Goal: Task Accomplishment & Management: Manage account settings

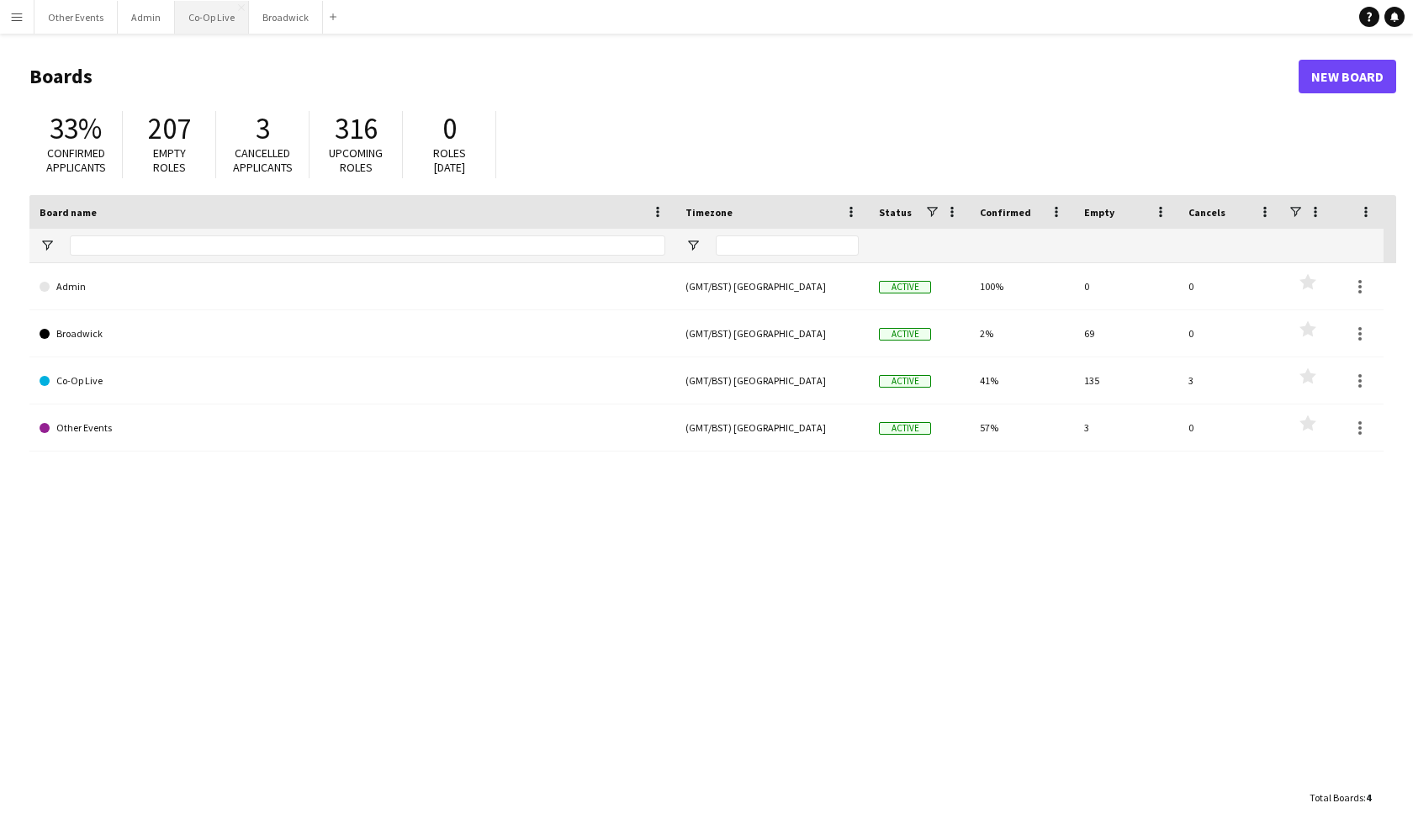
click at [215, 30] on button "Co-Op Live Close" at bounding box center [211, 17] width 74 height 33
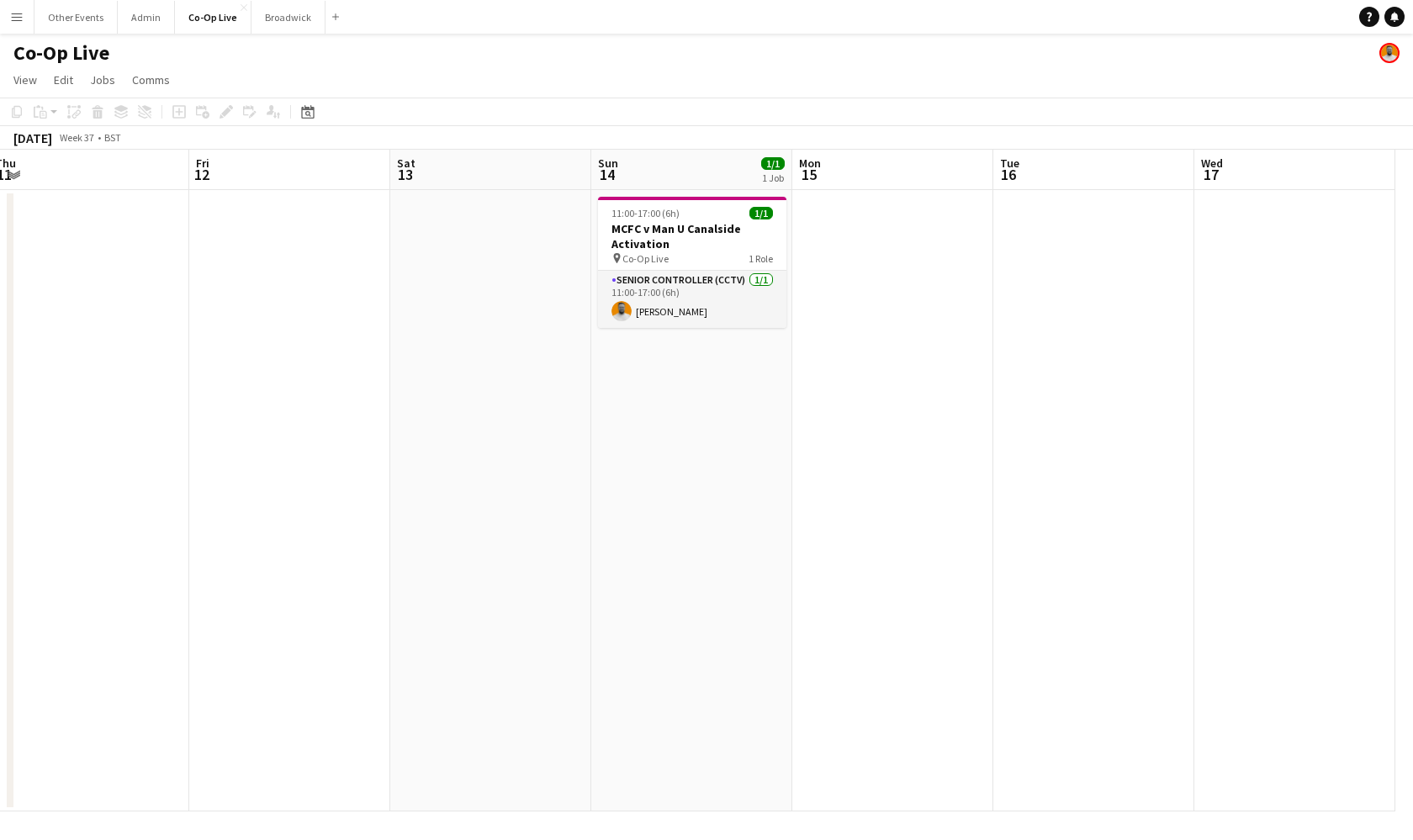
scroll to position [0, 422]
click at [284, 29] on button "Broadwick Close" at bounding box center [288, 17] width 74 height 33
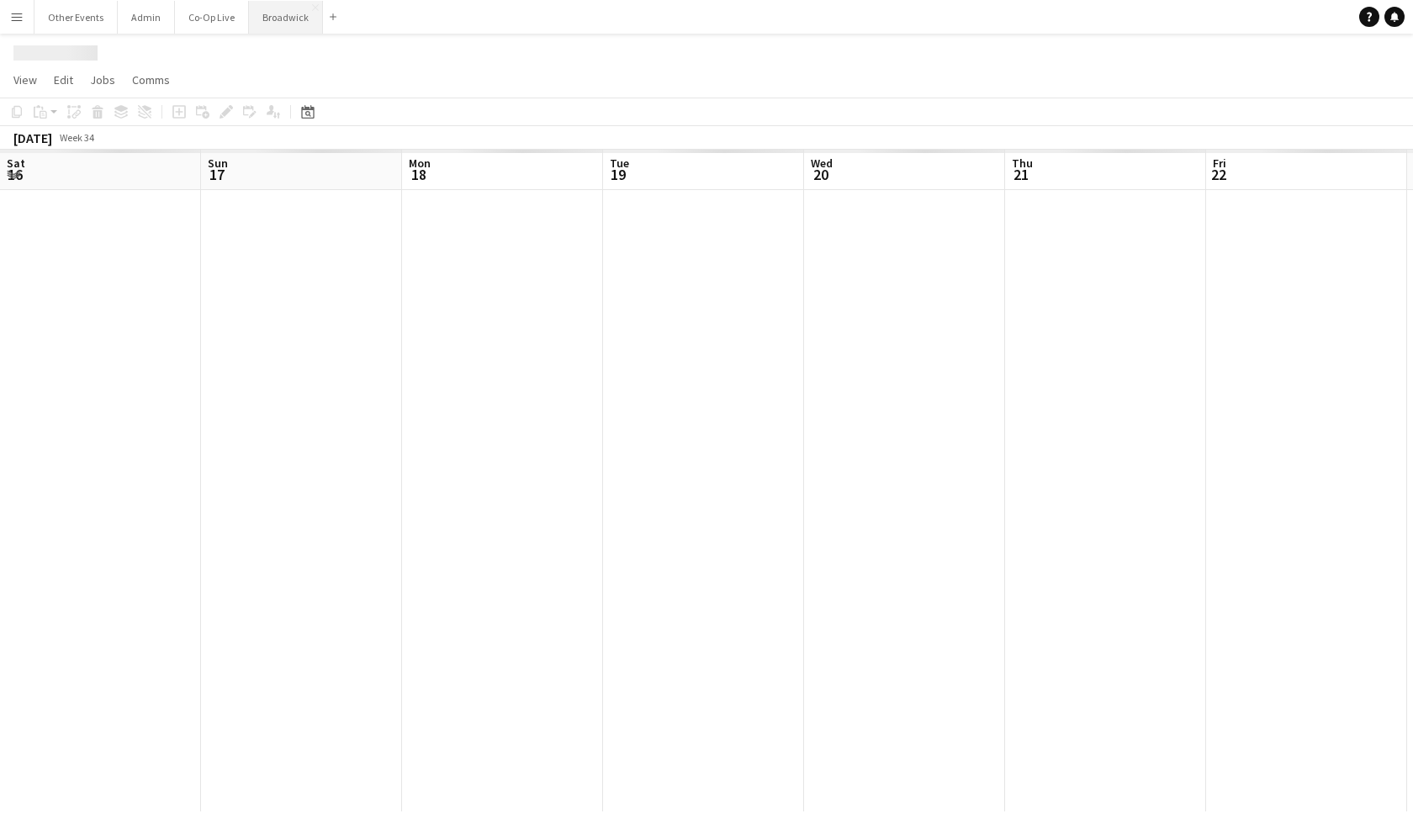
scroll to position [0, 424]
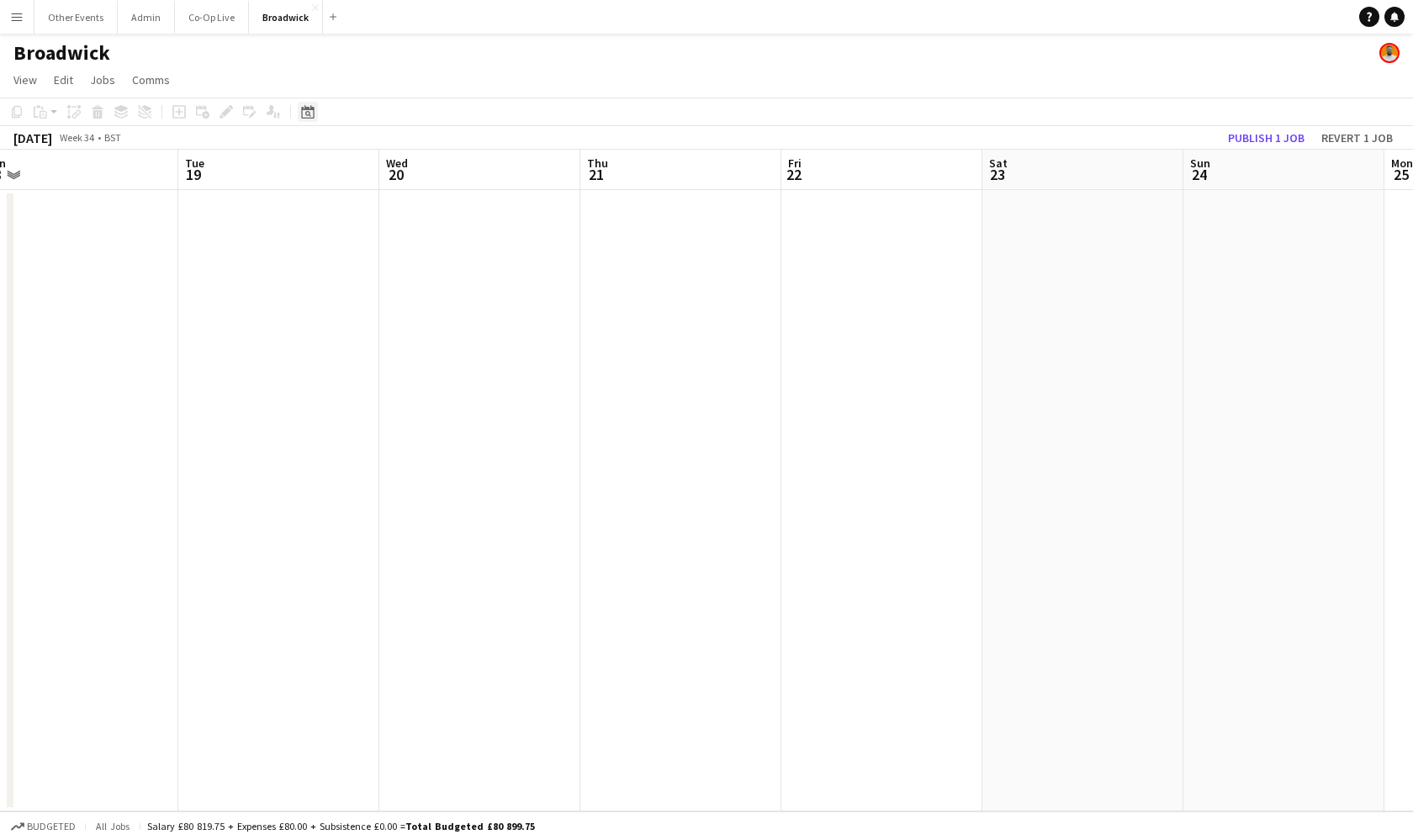
click at [311, 111] on icon "Date picker" at bounding box center [307, 111] width 13 height 13
click at [441, 376] on button "[DATE]" at bounding box center [427, 376] width 49 height 27
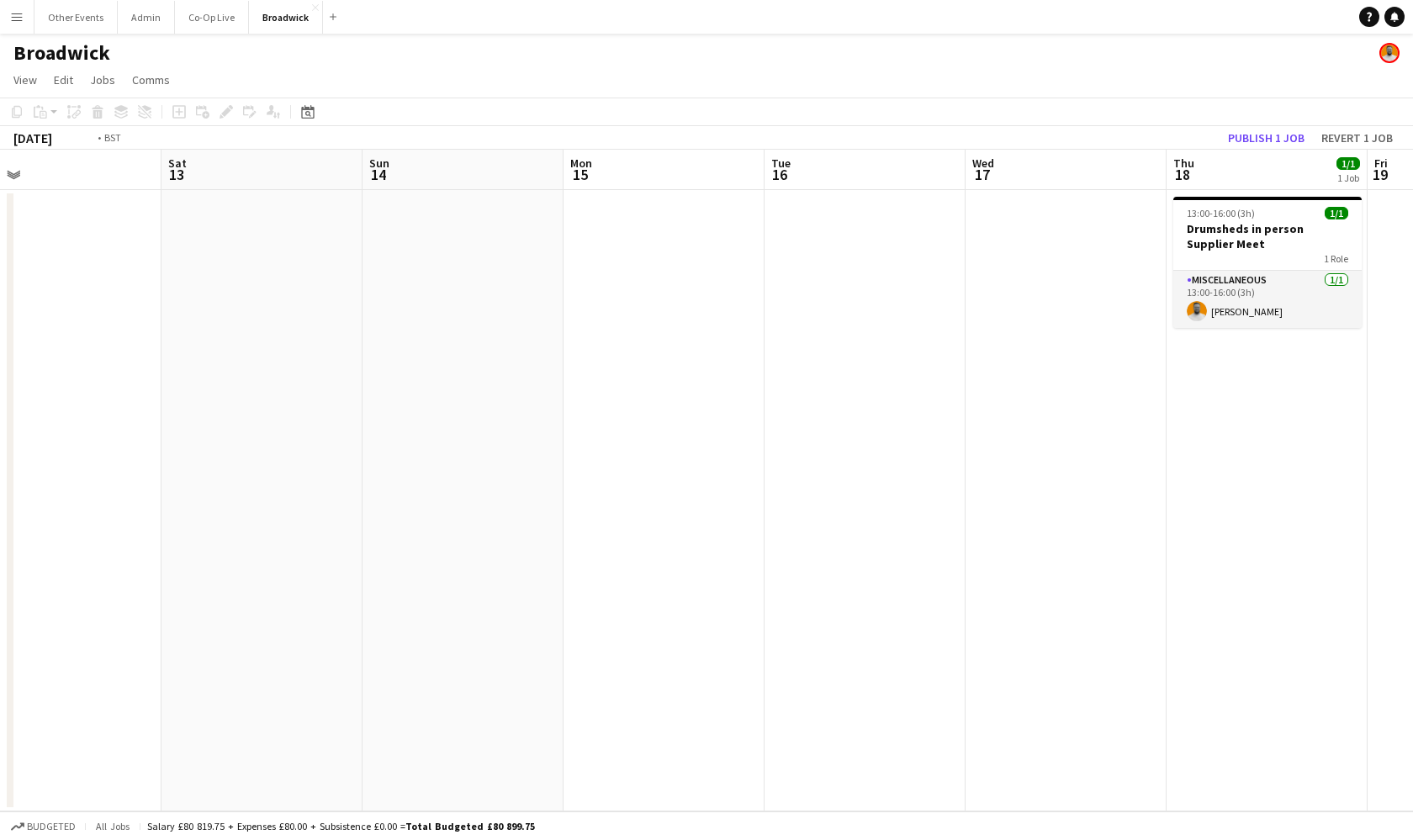
scroll to position [0, 637]
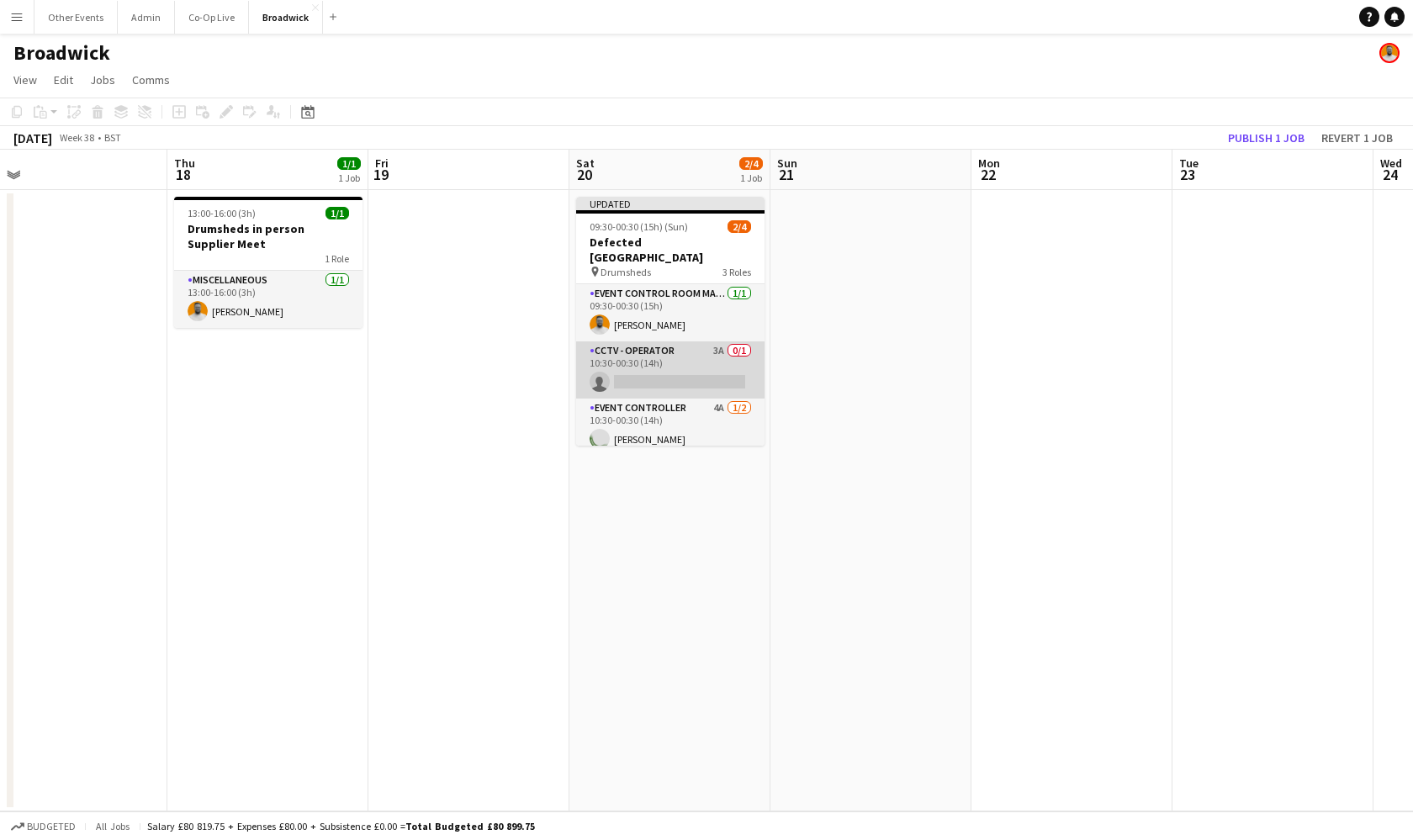
click at [694, 363] on app-card-role "CCTV - Operator 3A 0/1 10:30-00:30 (14h) single-neutral-actions" at bounding box center [670, 370] width 189 height 57
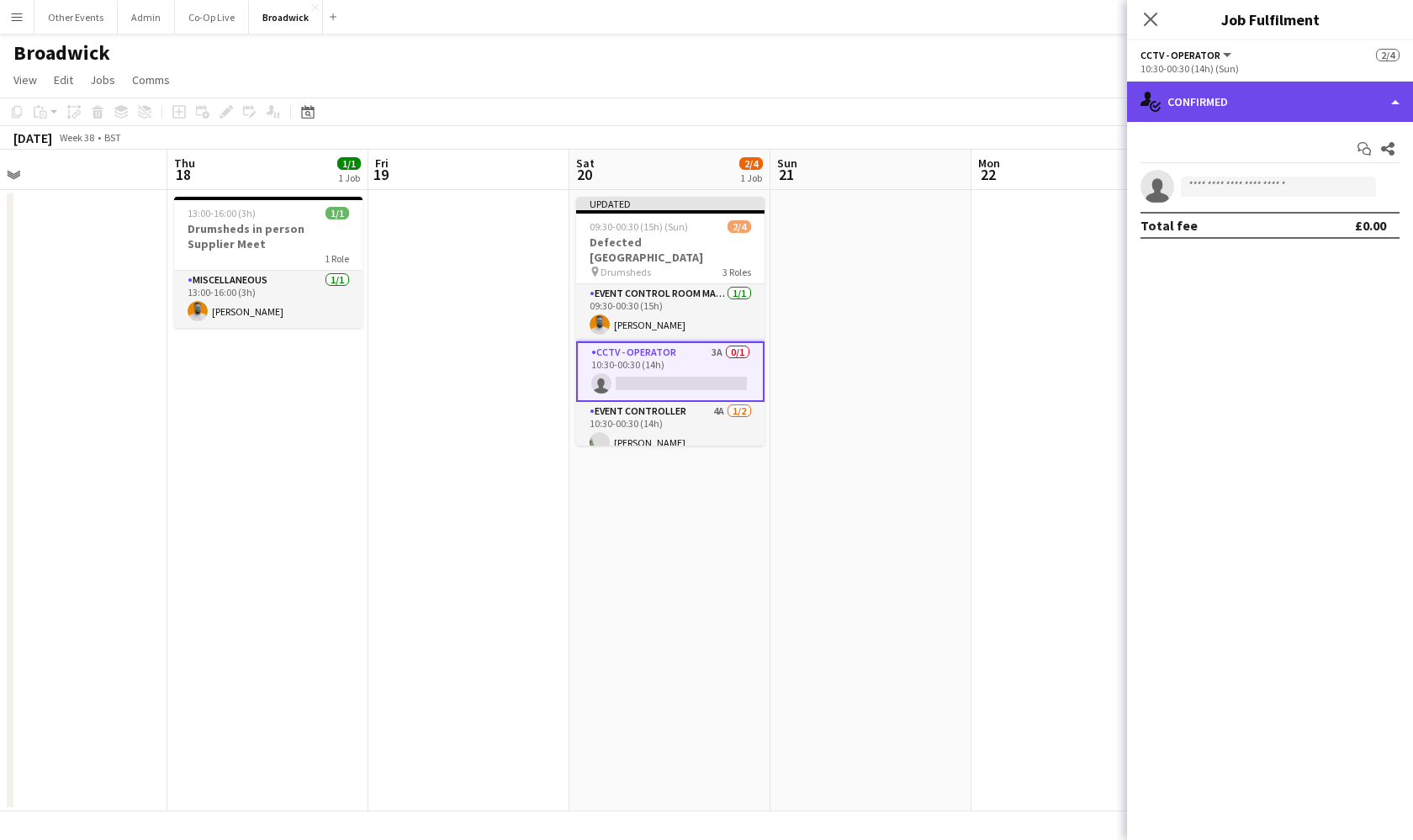
click at [1343, 87] on div "single-neutral-actions-check-2 Confirmed" at bounding box center [1270, 102] width 286 height 40
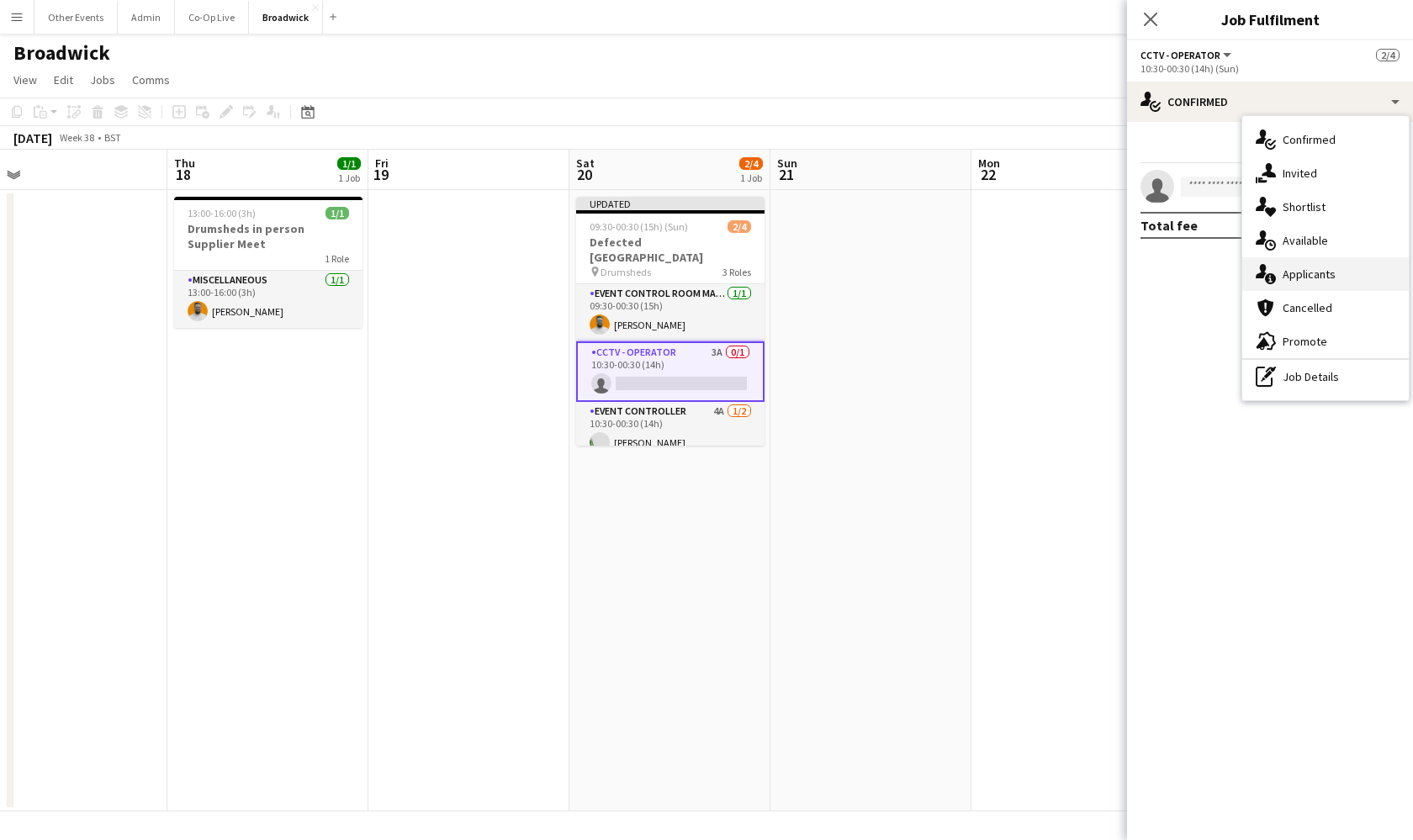
click at [1360, 282] on div "single-neutral-actions-information Applicants" at bounding box center [1326, 274] width 167 height 34
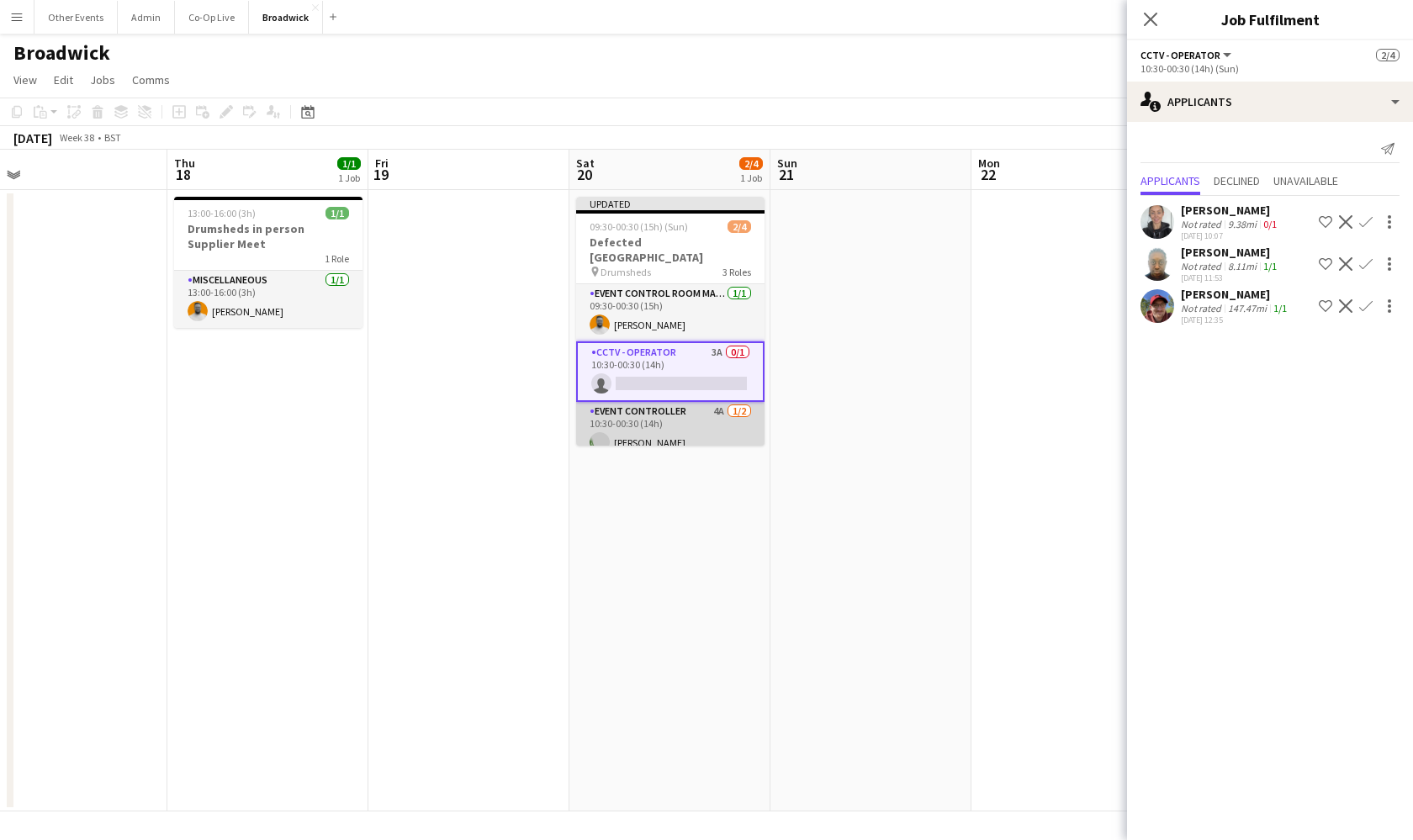
click at [691, 437] on app-card-role "Event Controller 4A [DATE] 10:30-00:30 (14h) [GEOGRAPHIC_DATA][PERSON_NAME] sin…" at bounding box center [670, 443] width 189 height 82
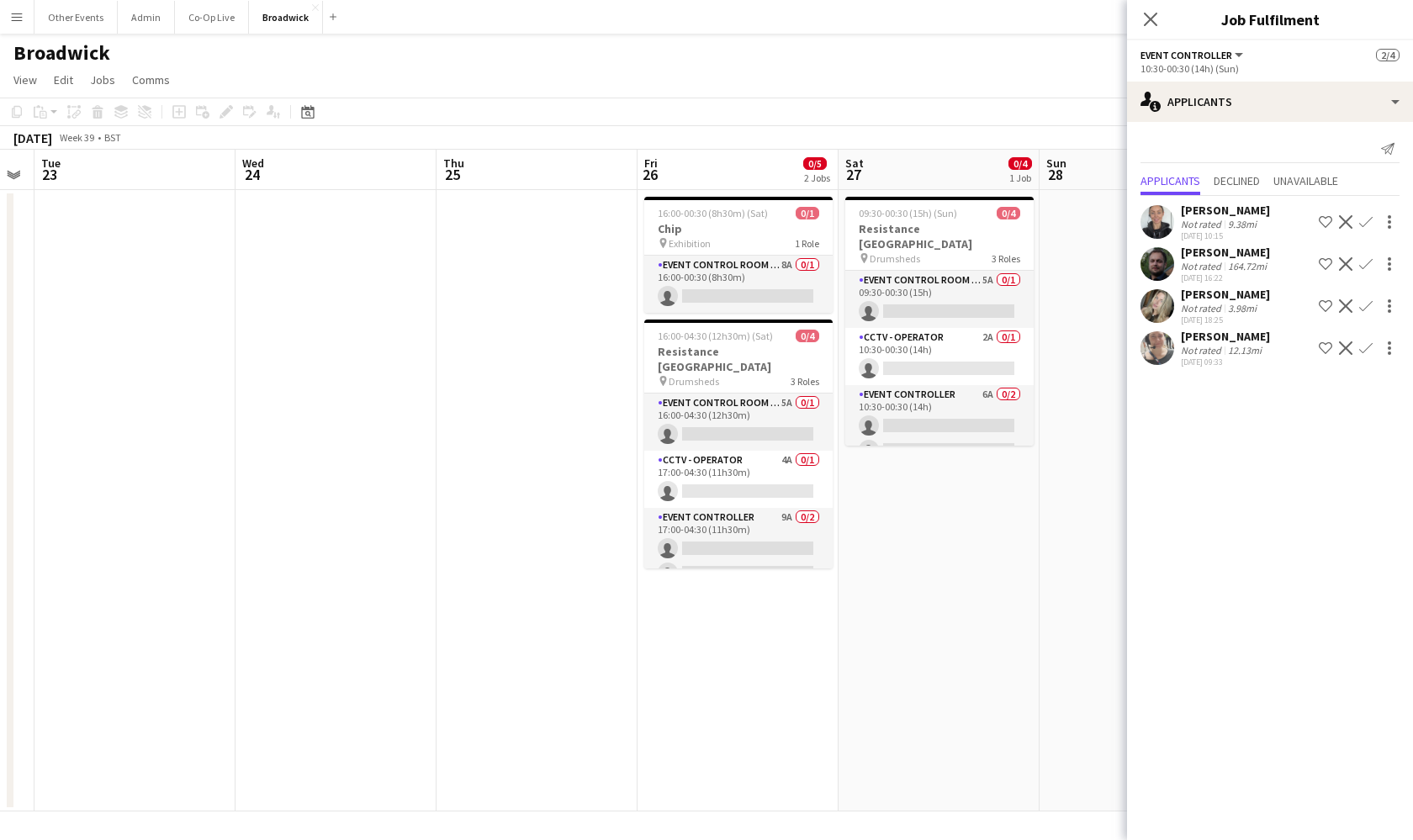
scroll to position [0, 580]
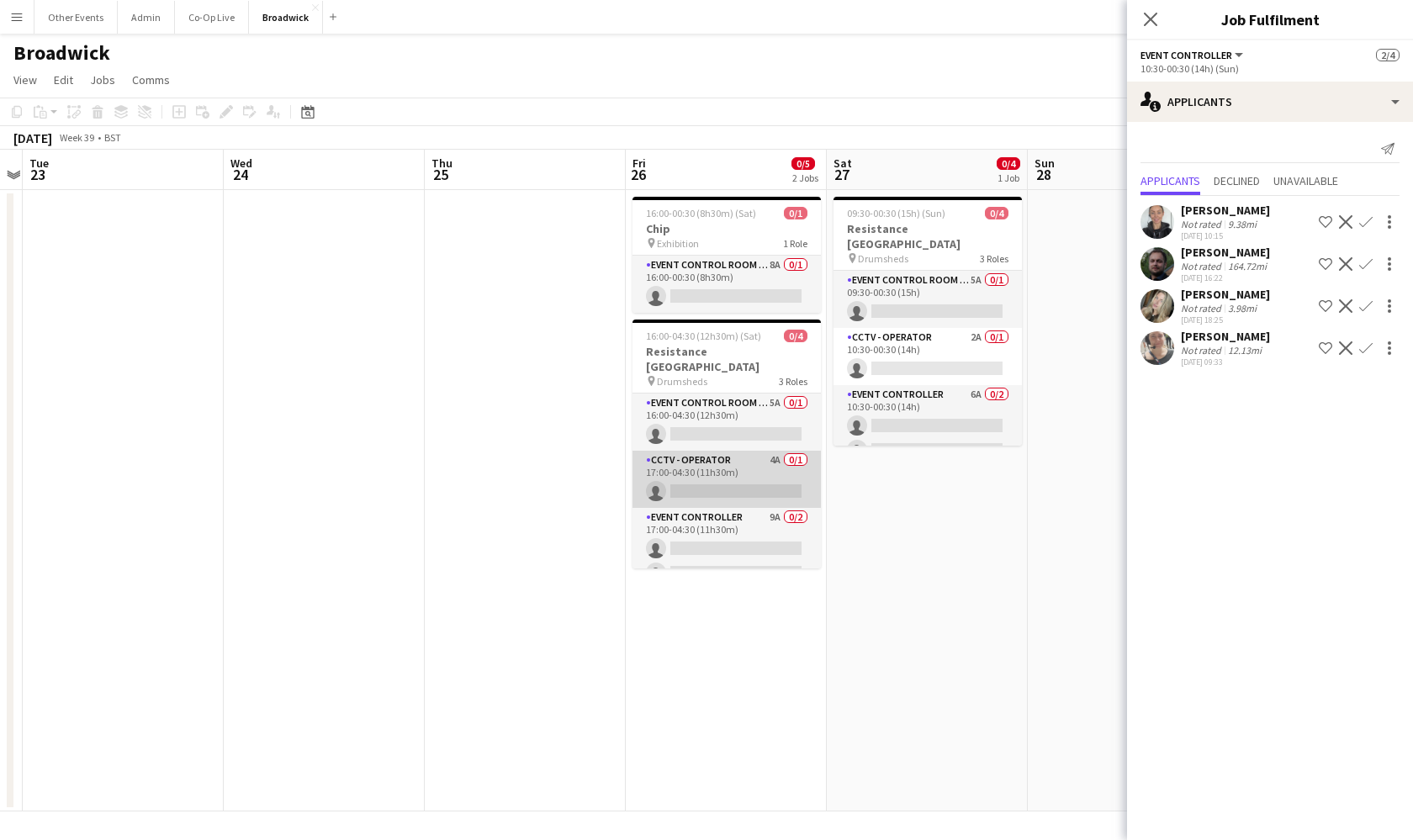
click at [733, 450] on app-card-role "CCTV - Operator 4A 0/1 17:00-04:30 (11h30m) single-neutral-actions" at bounding box center [726, 479] width 189 height 57
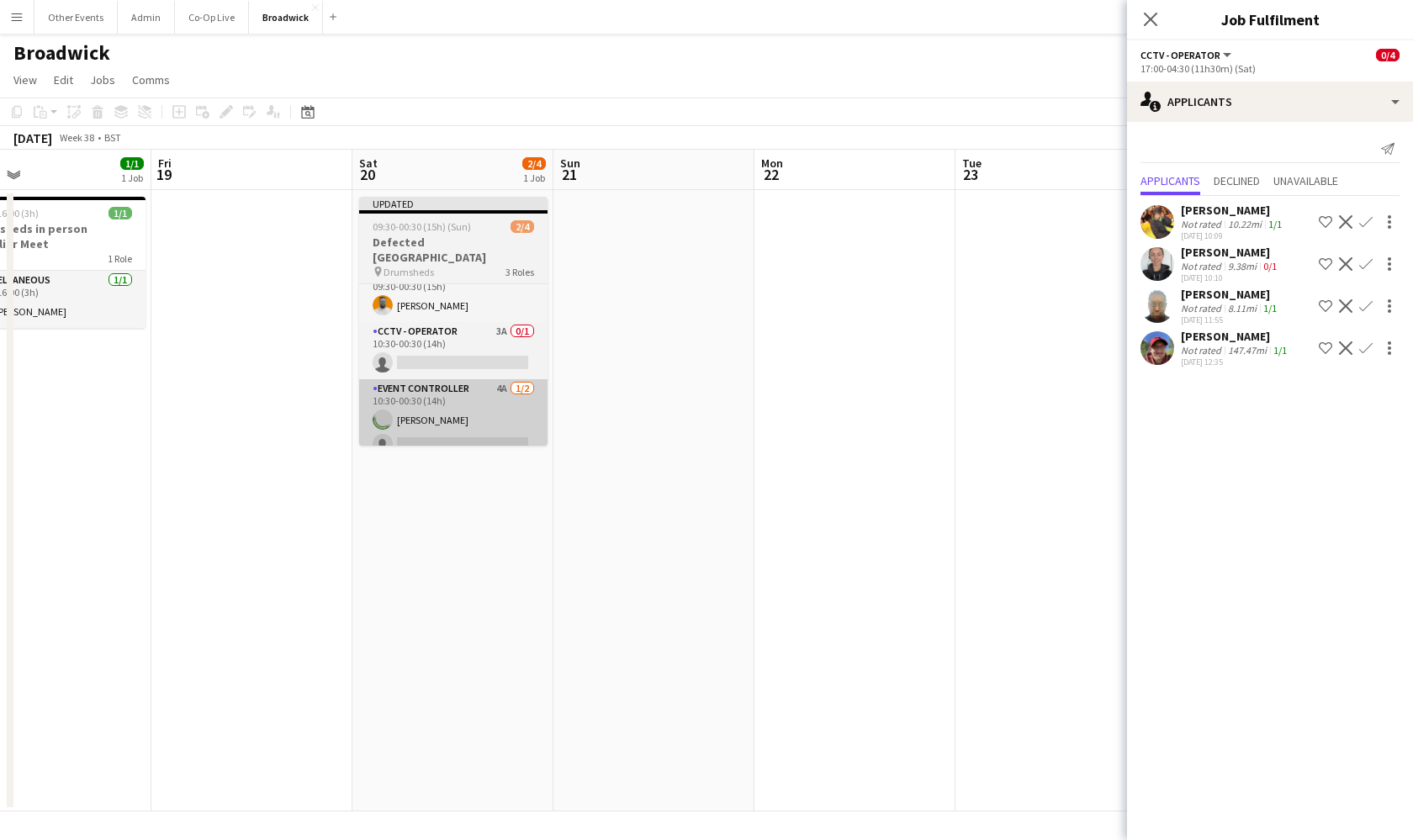
scroll to position [0, 443]
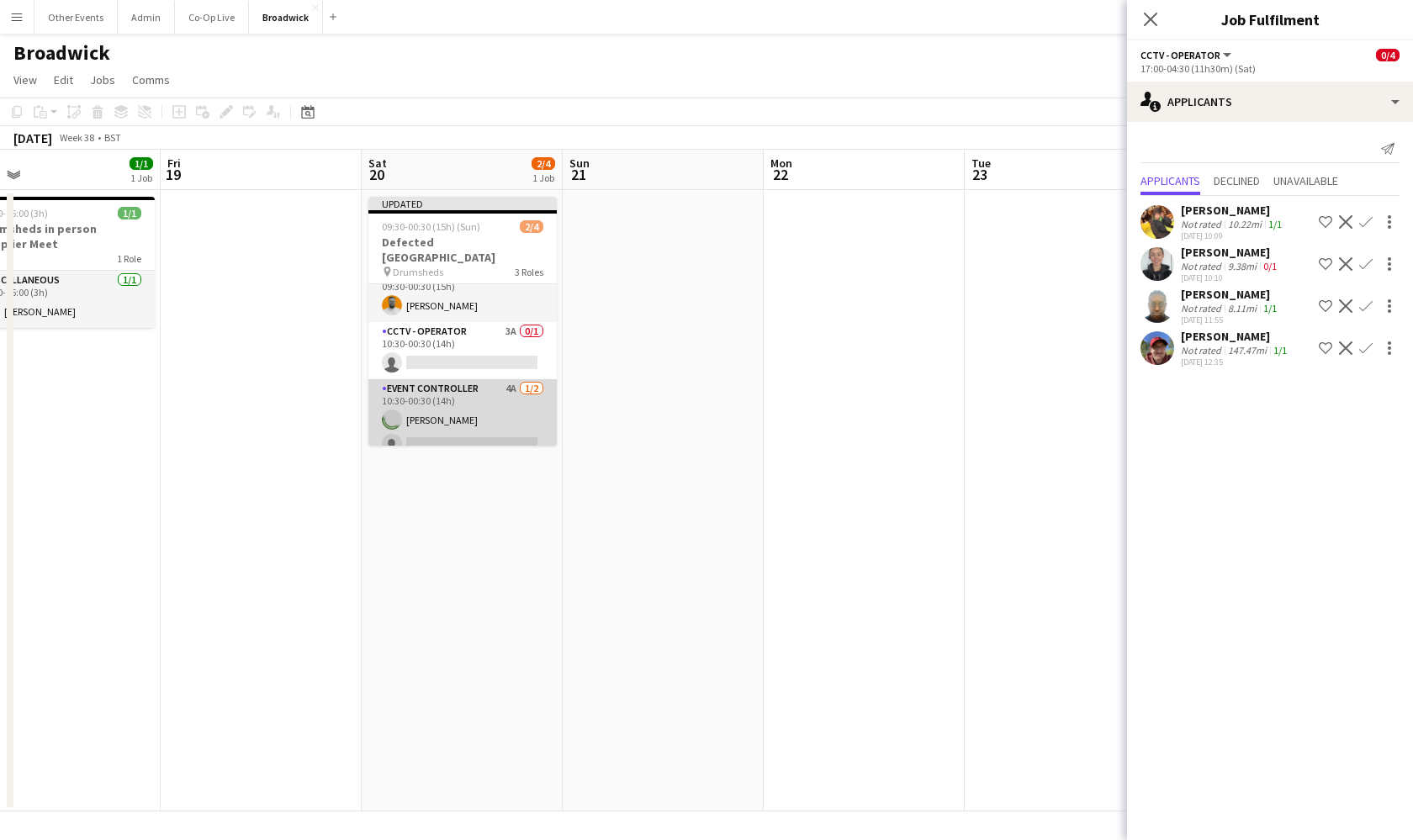
click at [486, 417] on app-card-role "Event Controller 4A [DATE] 10:30-00:30 (14h) [GEOGRAPHIC_DATA][PERSON_NAME] sin…" at bounding box center [463, 420] width 189 height 82
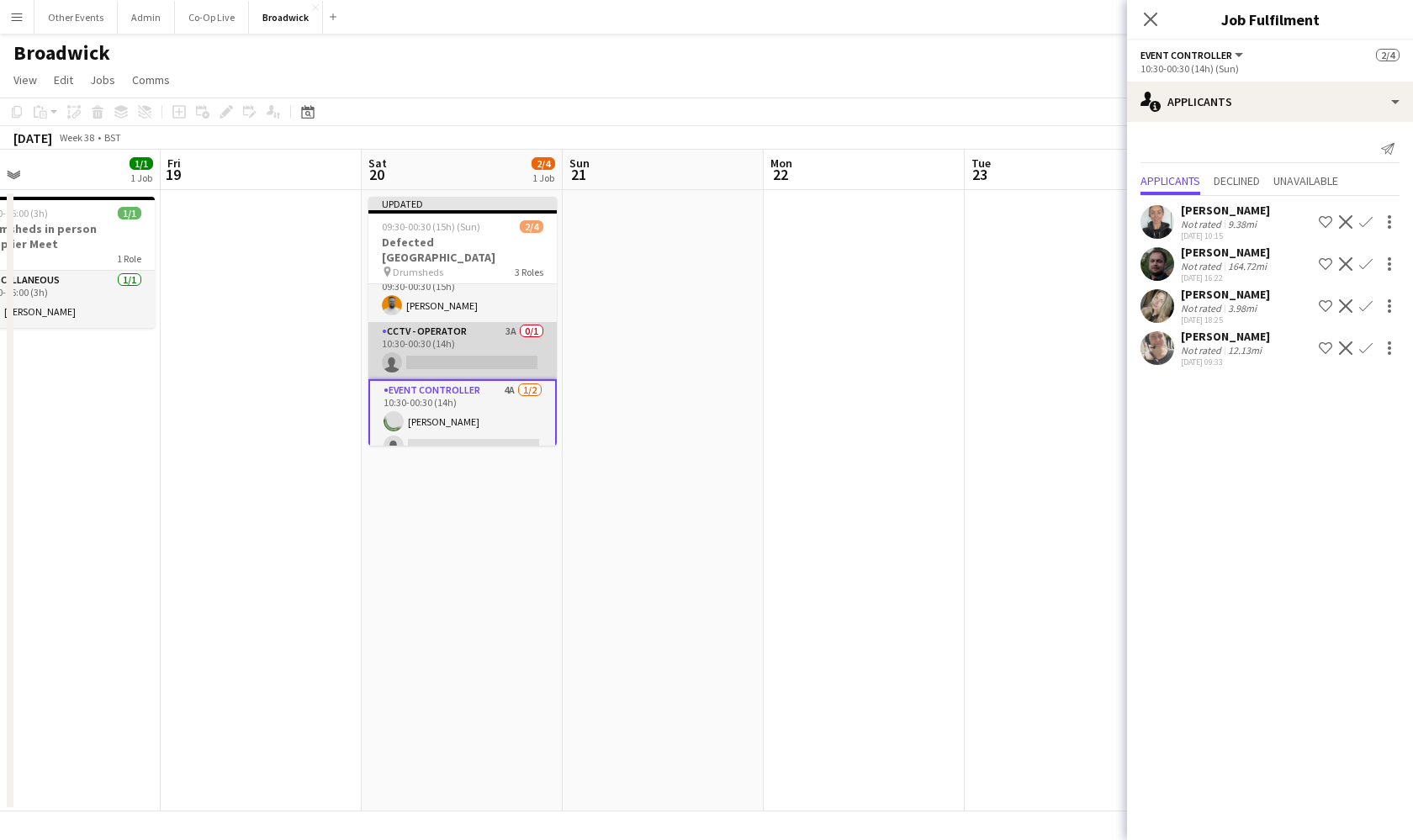
click at [498, 346] on app-card-role "CCTV - Operator 3A 0/1 10:30-00:30 (14h) single-neutral-actions" at bounding box center [463, 350] width 189 height 57
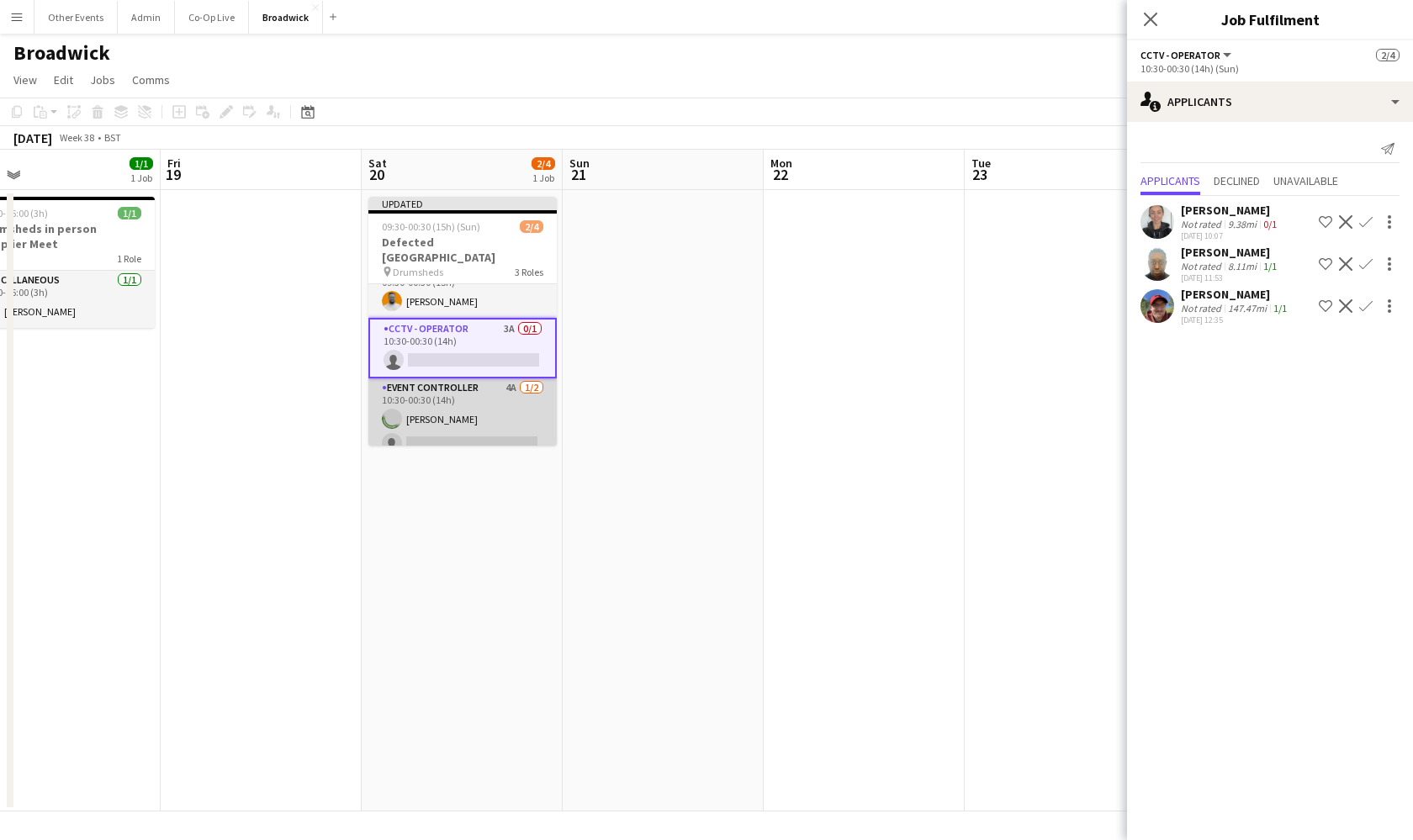
scroll to position [23, 0]
click at [503, 407] on app-card-role "Event Controller 4A [DATE] 10:30-00:30 (14h) [GEOGRAPHIC_DATA][PERSON_NAME] sin…" at bounding box center [463, 420] width 189 height 82
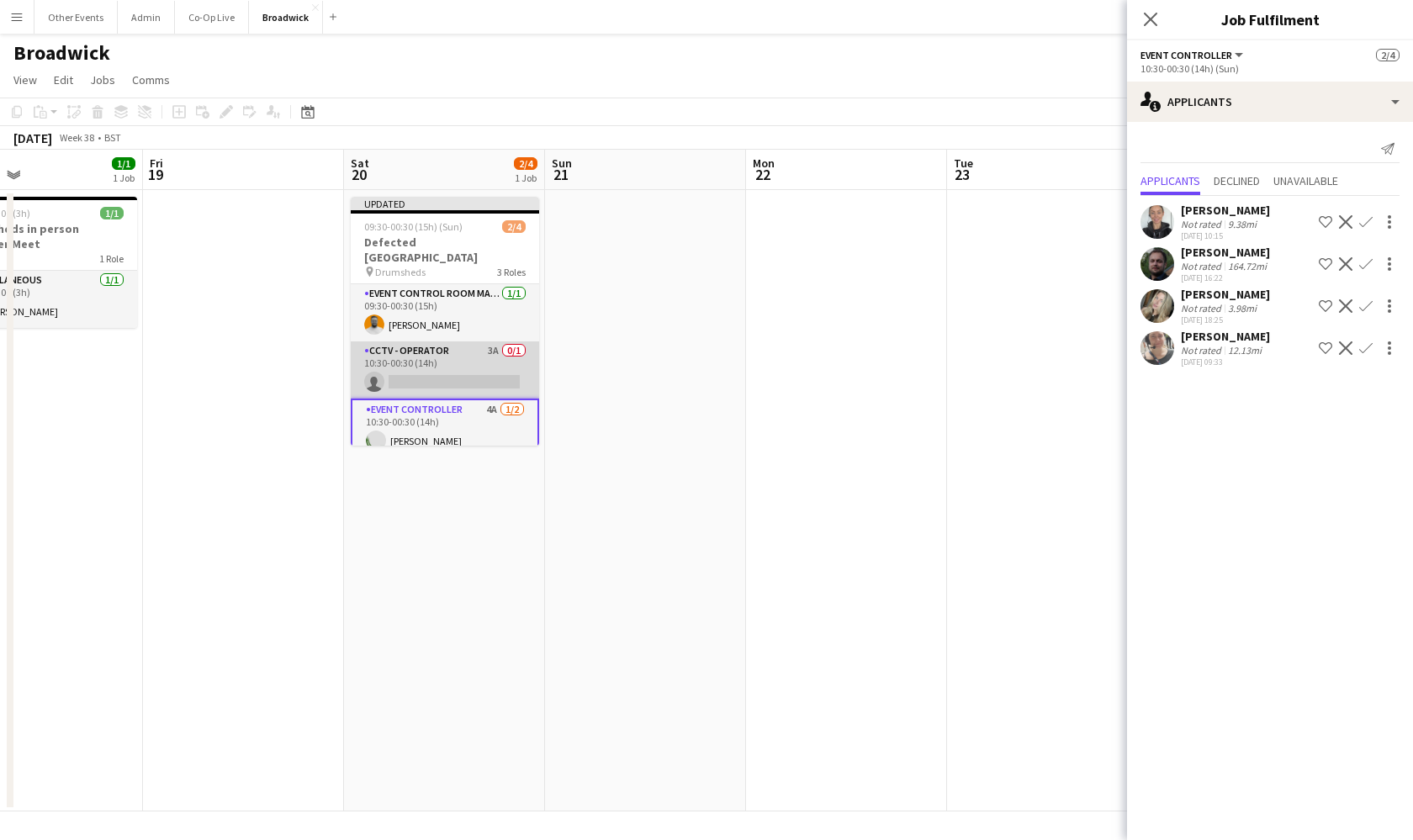
scroll to position [0, 0]
click at [487, 346] on app-card-role "CCTV - Operator 3A 0/1 10:30-00:30 (14h) single-neutral-actions" at bounding box center [444, 370] width 189 height 57
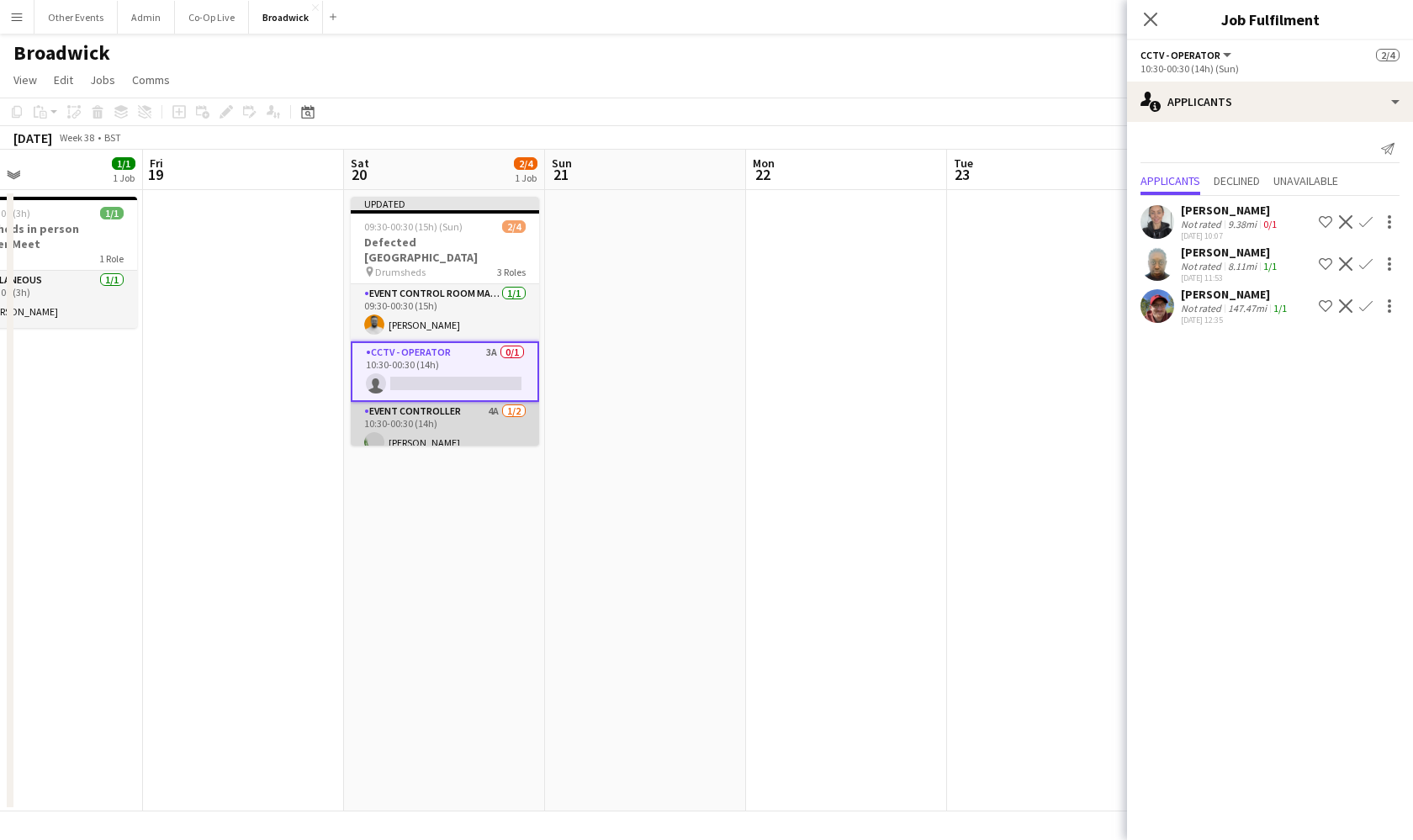
click at [457, 423] on app-card-role "Event Controller 4A [DATE] 10:30-00:30 (14h) [GEOGRAPHIC_DATA][PERSON_NAME] sin…" at bounding box center [444, 443] width 189 height 82
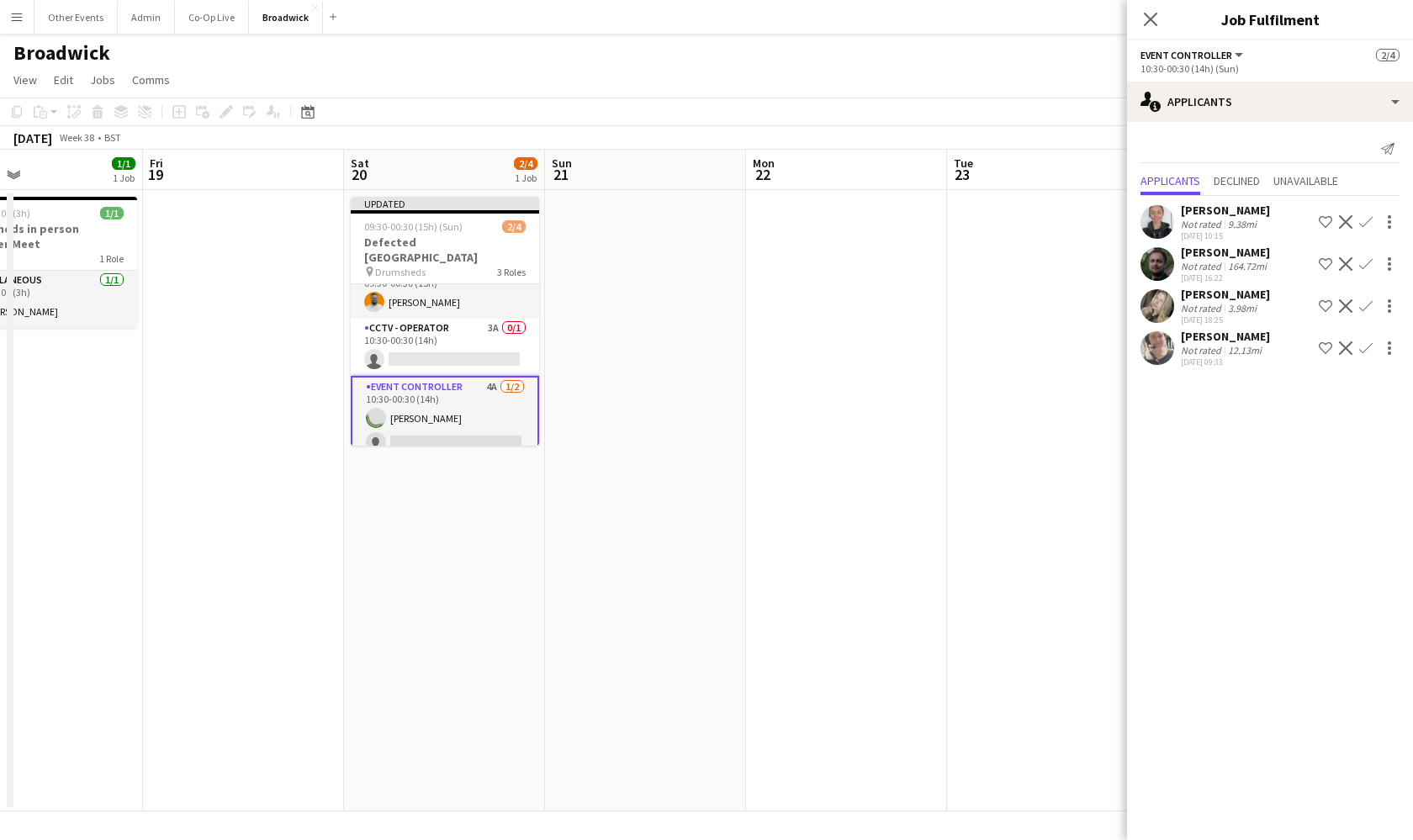
click at [457, 423] on app-card-role "Event Controller 4A [DATE] 10:30-00:30 (14h) [GEOGRAPHIC_DATA][PERSON_NAME] sin…" at bounding box center [444, 418] width 189 height 85
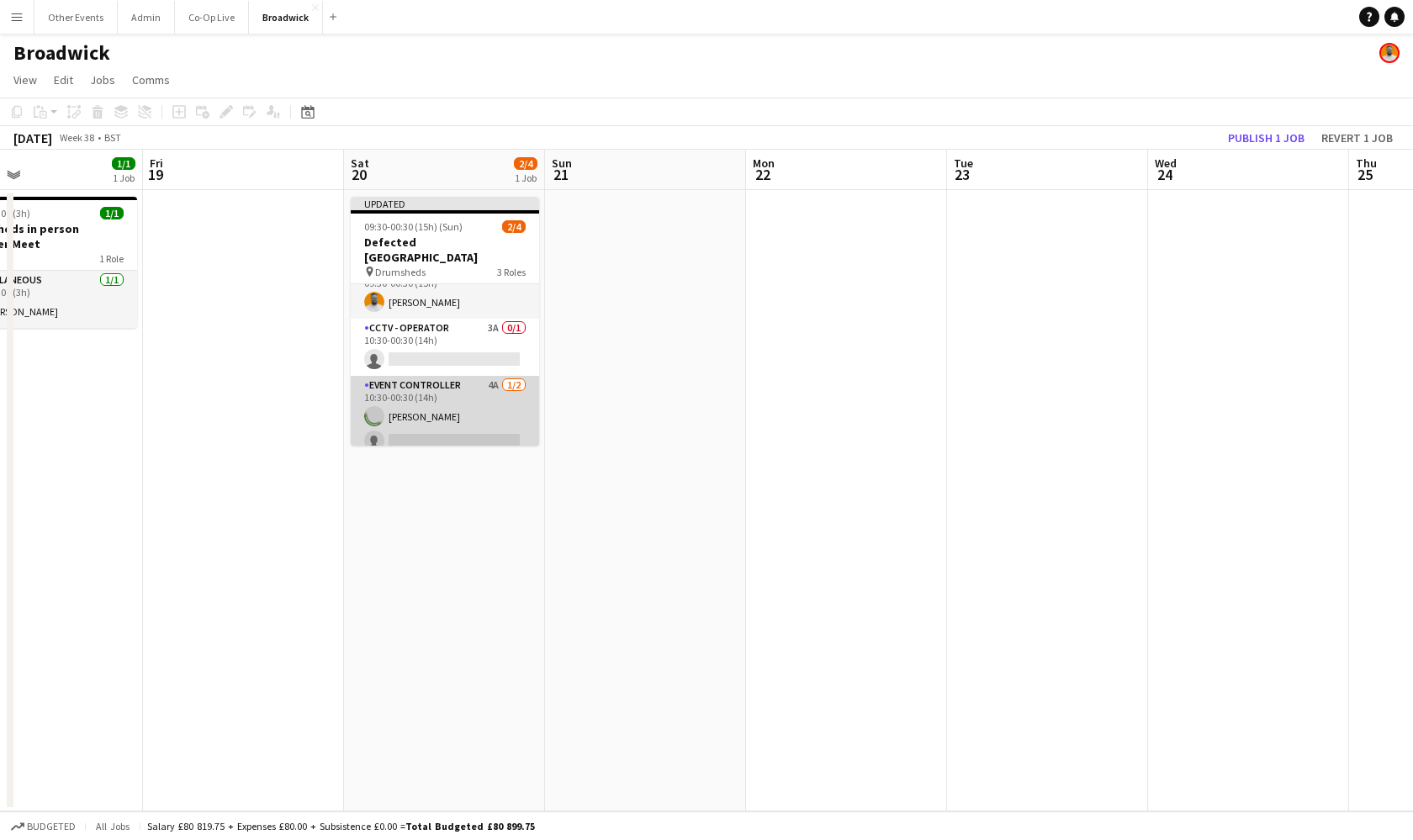
scroll to position [19, 0]
click at [464, 401] on app-card-role "Event Controller 4A [DATE] 10:30-00:30 (14h) [GEOGRAPHIC_DATA][PERSON_NAME] sin…" at bounding box center [444, 420] width 189 height 82
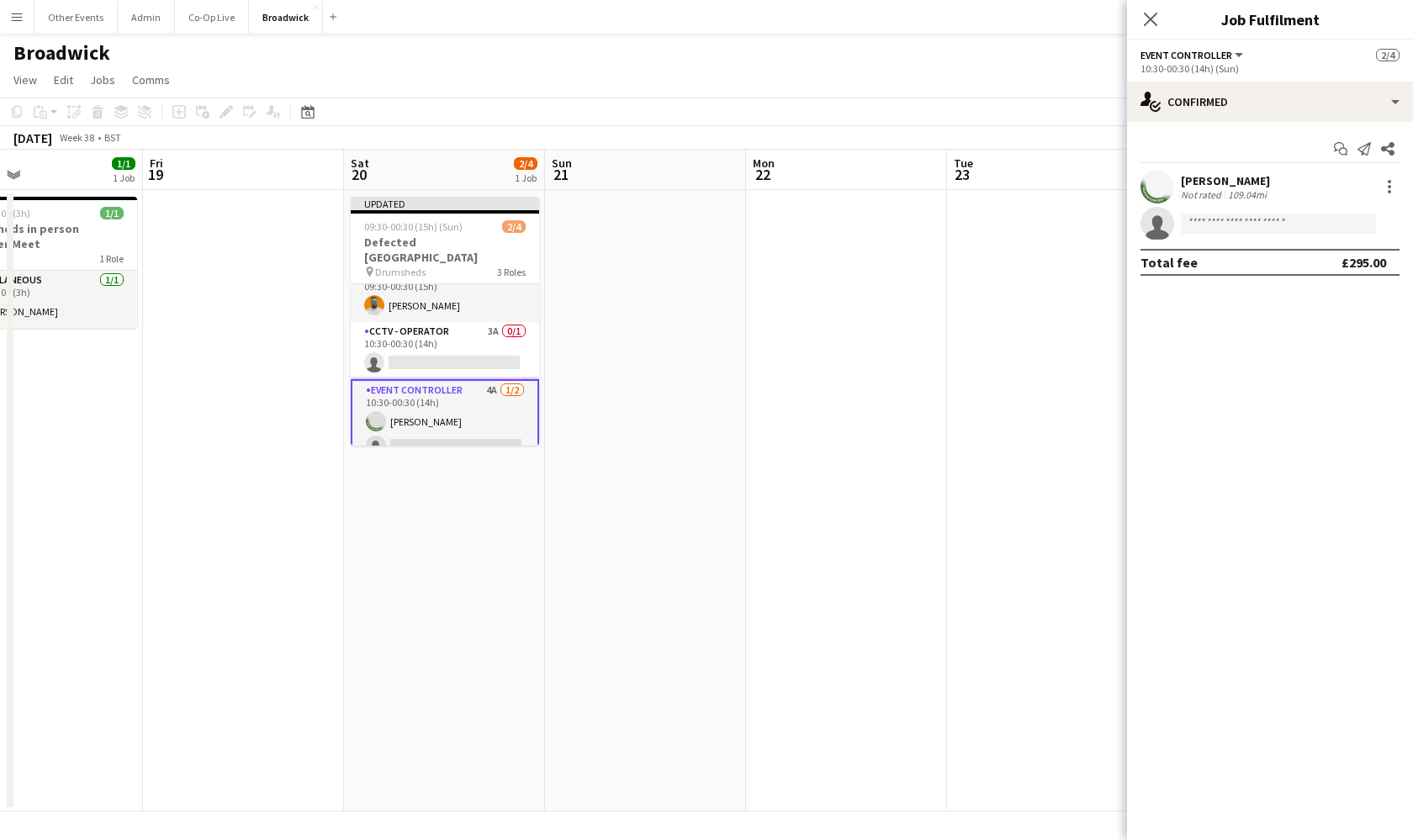
click at [647, 335] on app-date-cell at bounding box center [645, 501] width 201 height 622
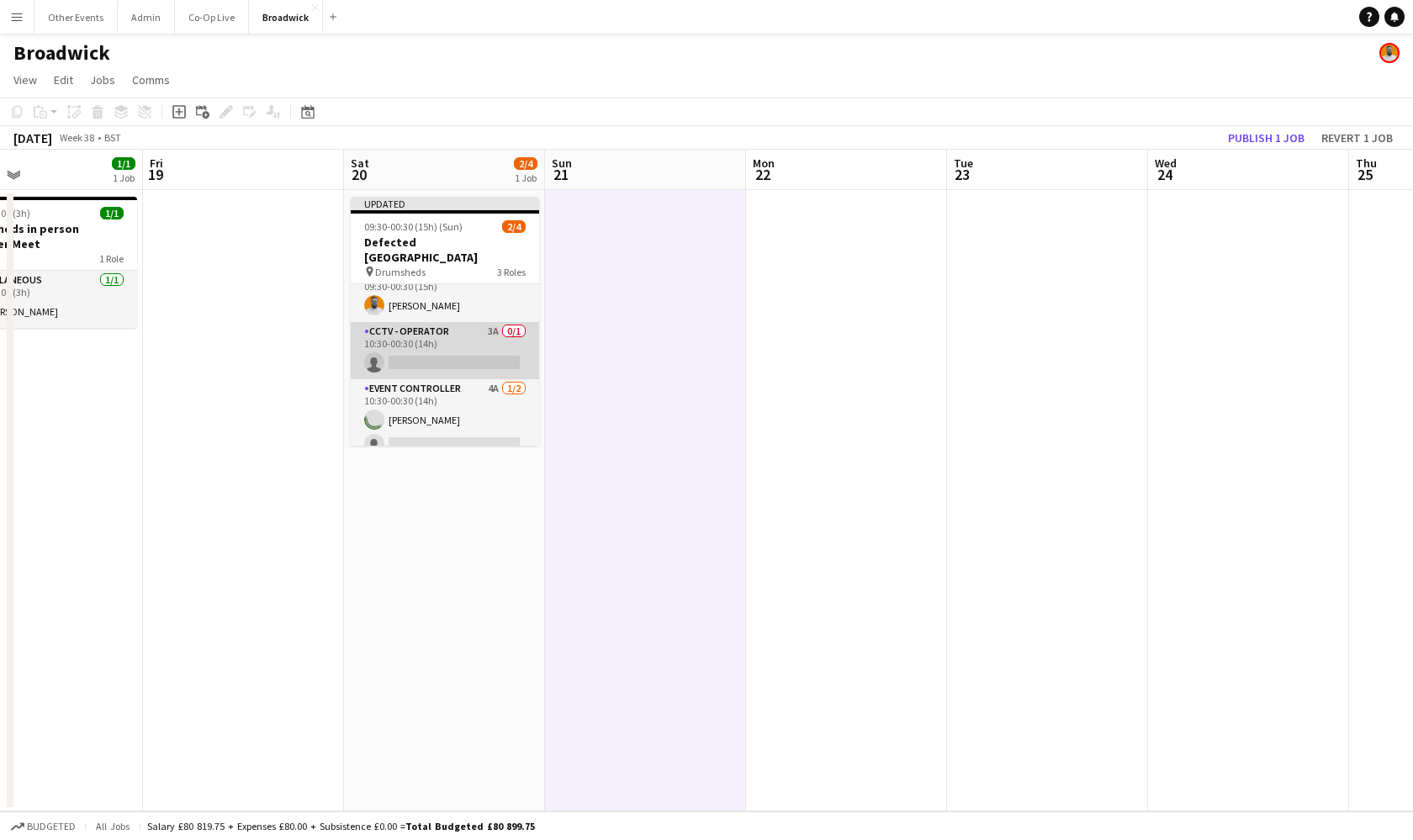
click at [466, 354] on app-card-role "CCTV - Operator 3A 0/1 10:30-00:30 (14h) single-neutral-actions" at bounding box center [444, 350] width 189 height 57
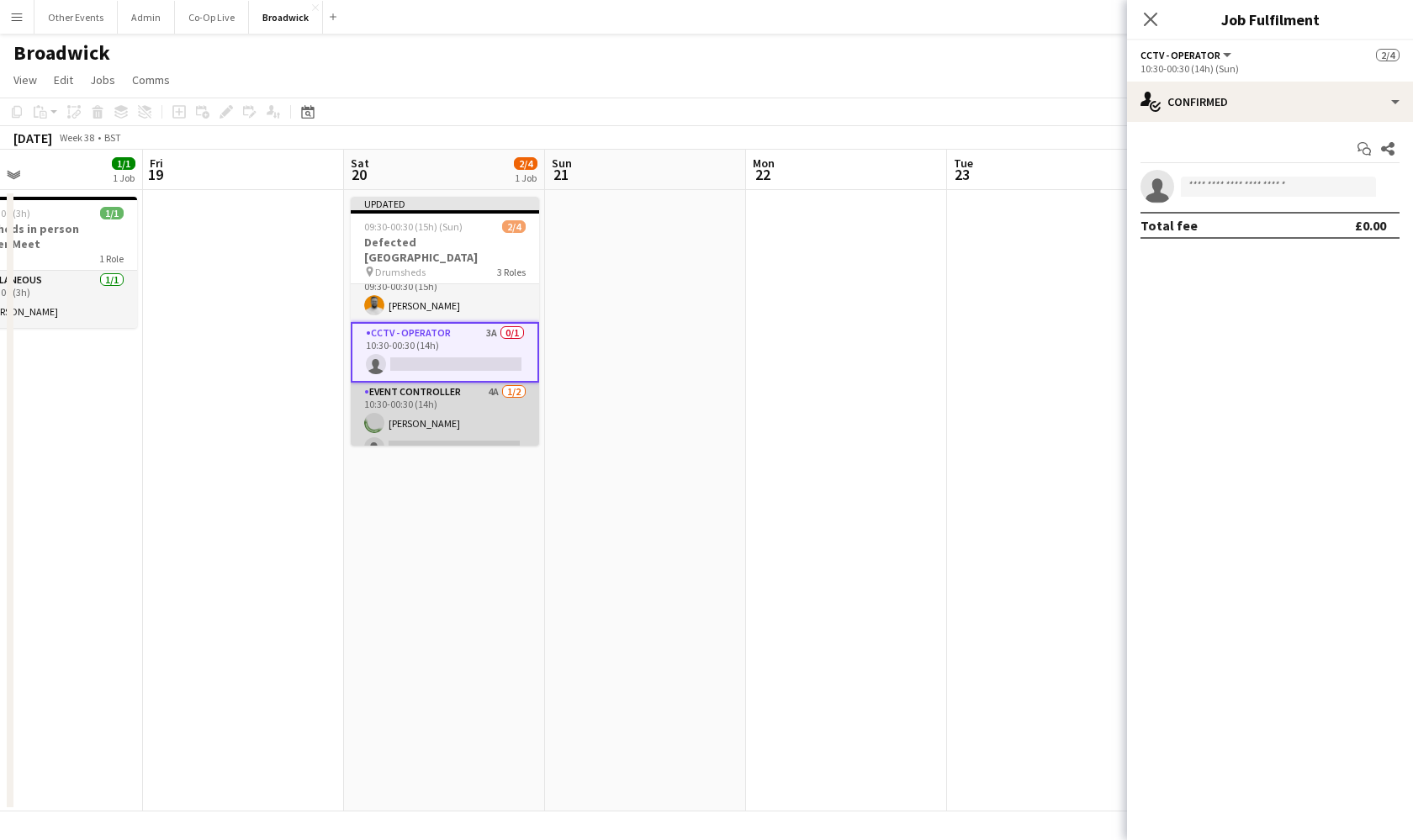
click at [482, 425] on app-card-role "Event Controller 4A [DATE] 10:30-00:30 (14h) [GEOGRAPHIC_DATA][PERSON_NAME] sin…" at bounding box center [444, 423] width 189 height 82
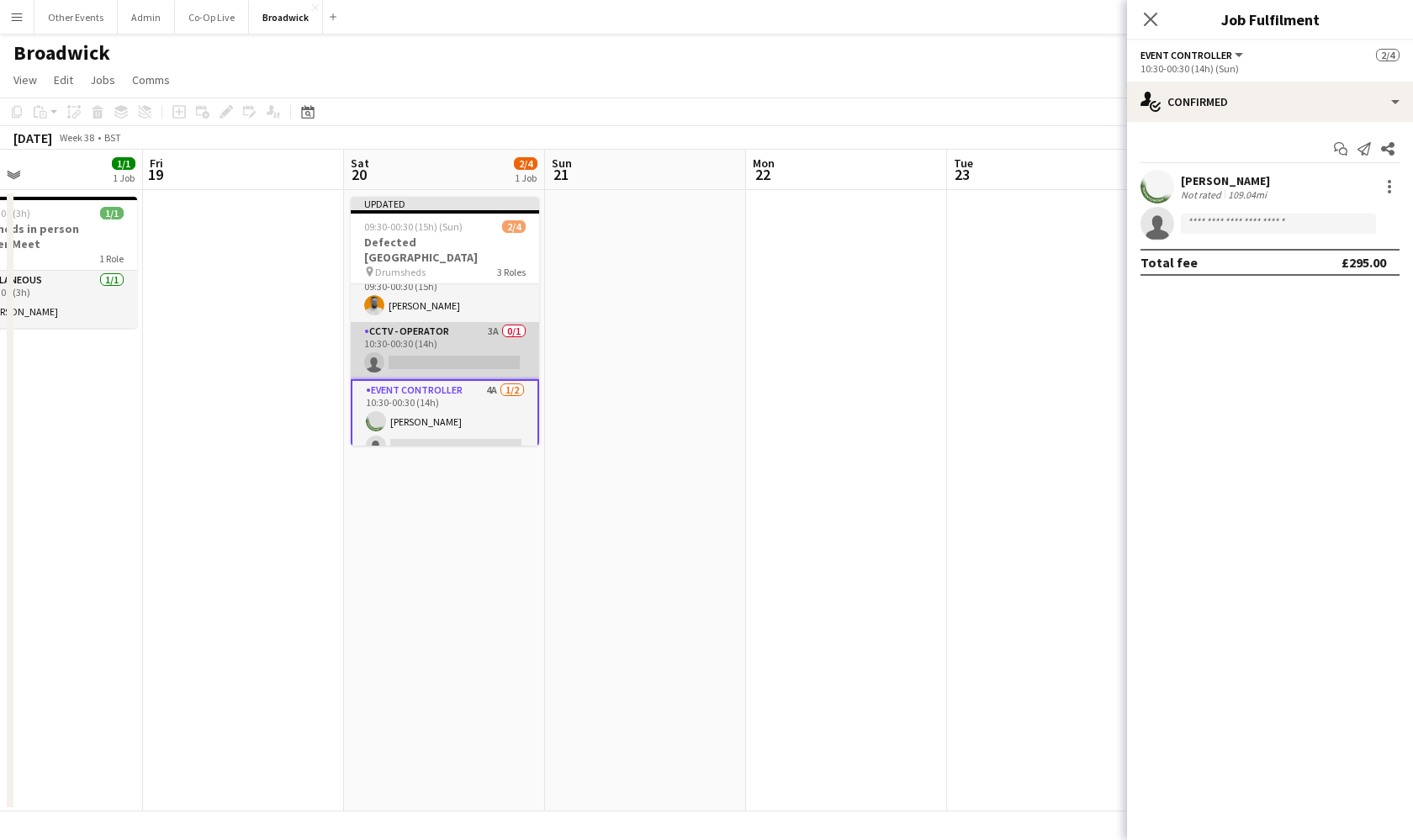
click at [482, 346] on app-card-role "CCTV - Operator 3A 0/1 10:30-00:30 (14h) single-neutral-actions" at bounding box center [444, 350] width 189 height 57
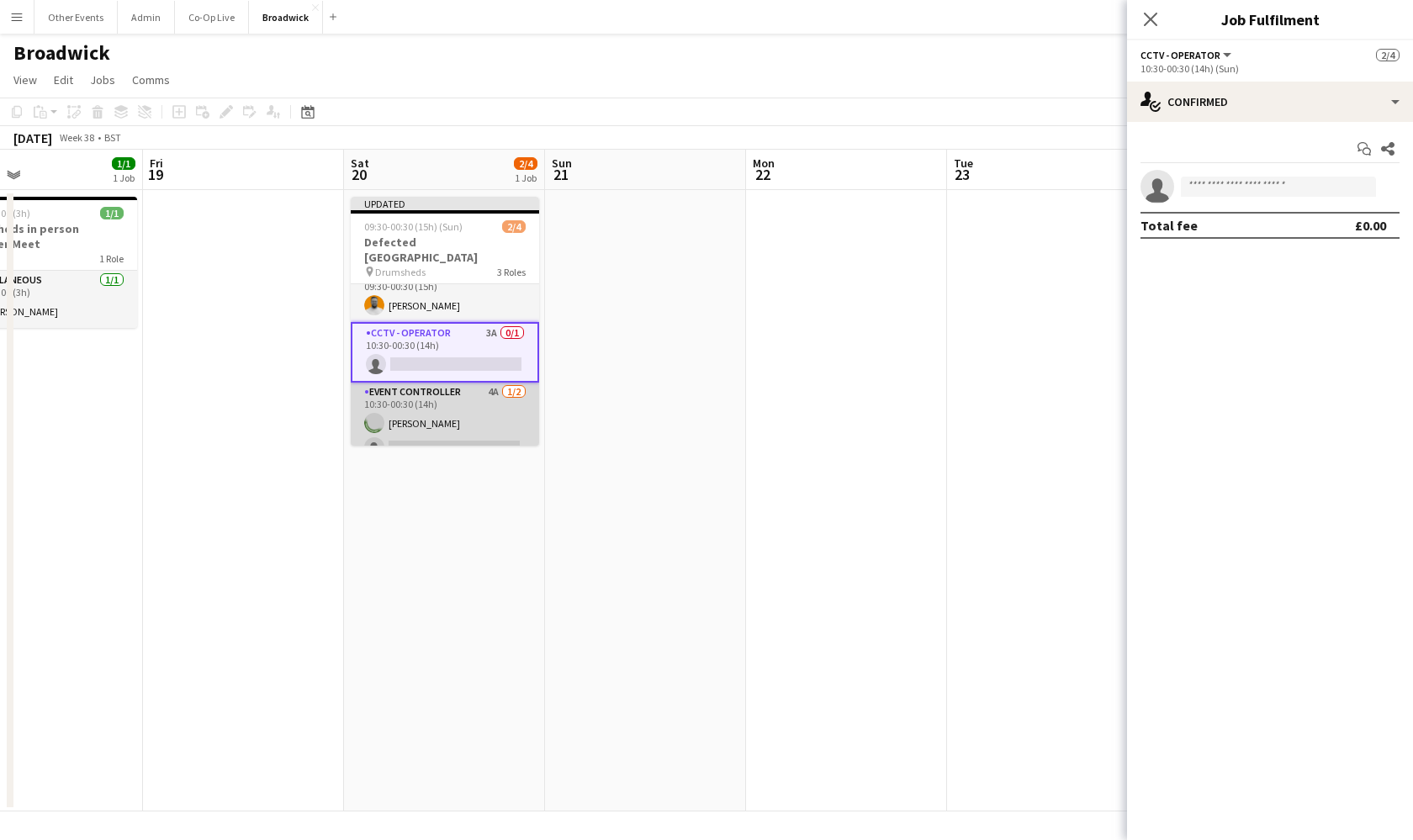
click at [463, 391] on app-card-role "Event Controller 4A [DATE] 10:30-00:30 (14h) [GEOGRAPHIC_DATA][PERSON_NAME] sin…" at bounding box center [444, 423] width 189 height 82
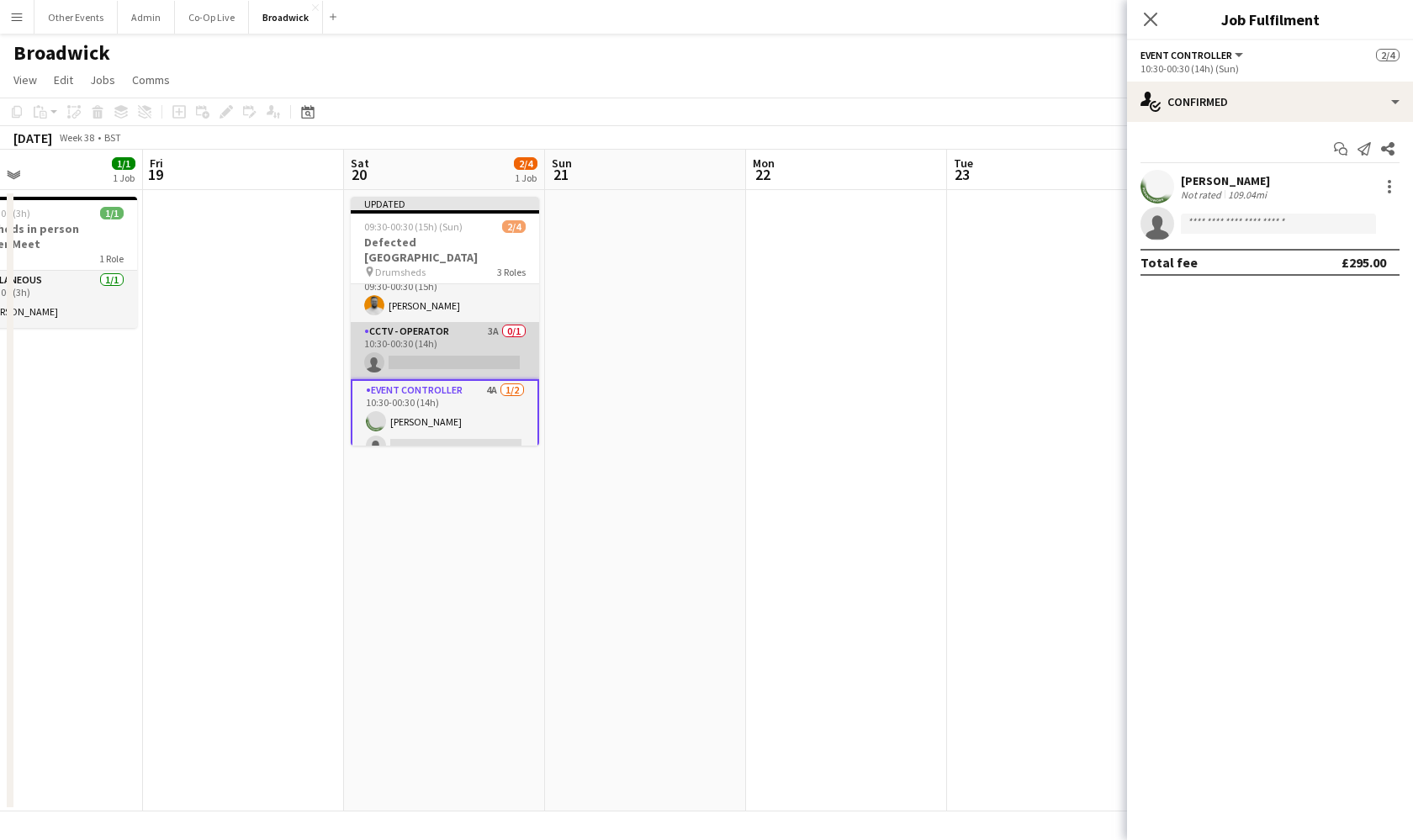
click at [463, 346] on app-card-role "CCTV - Operator 3A 0/1 10:30-00:30 (14h) single-neutral-actions" at bounding box center [444, 350] width 189 height 57
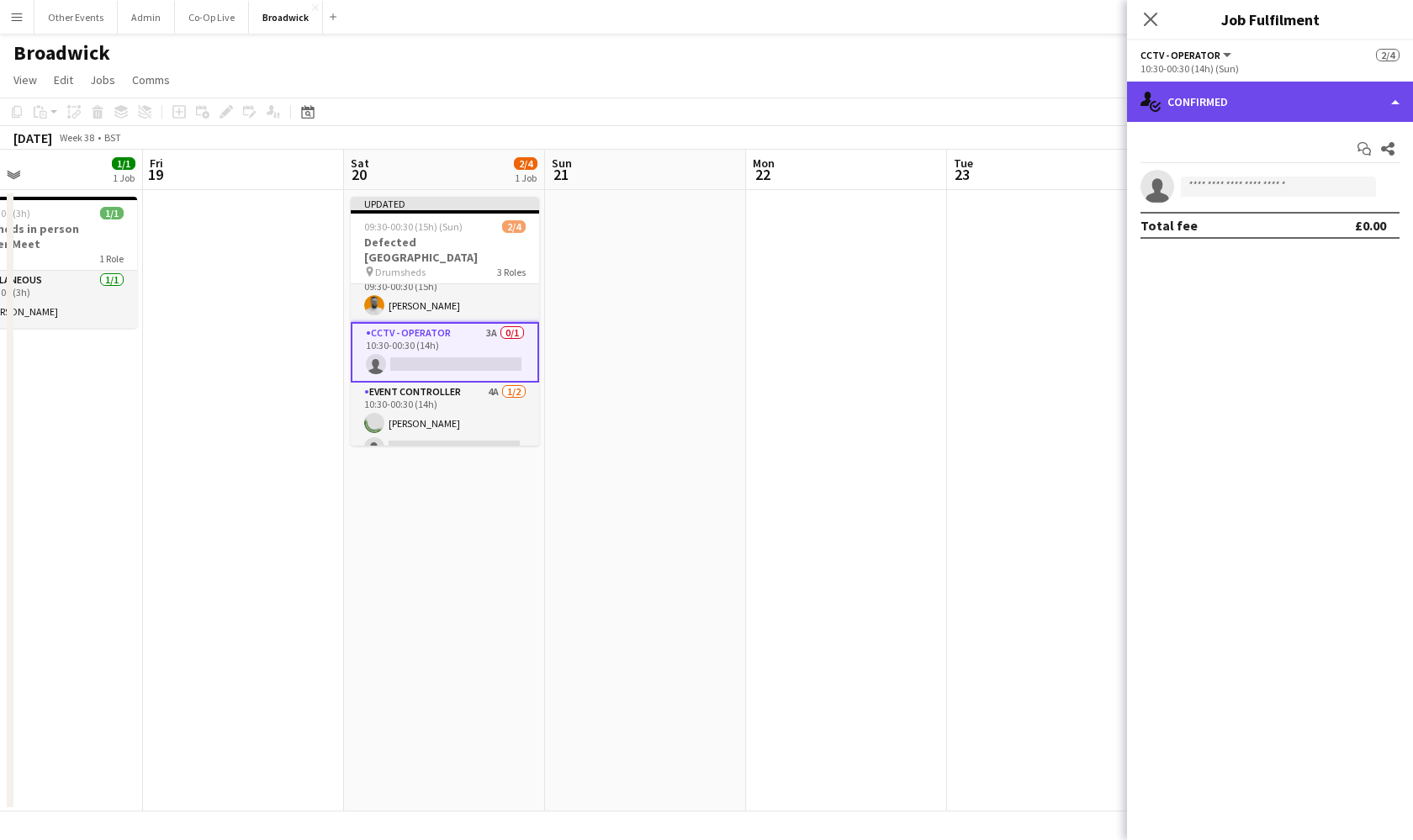
click at [1272, 87] on div "single-neutral-actions-check-2 Confirmed" at bounding box center [1270, 102] width 286 height 40
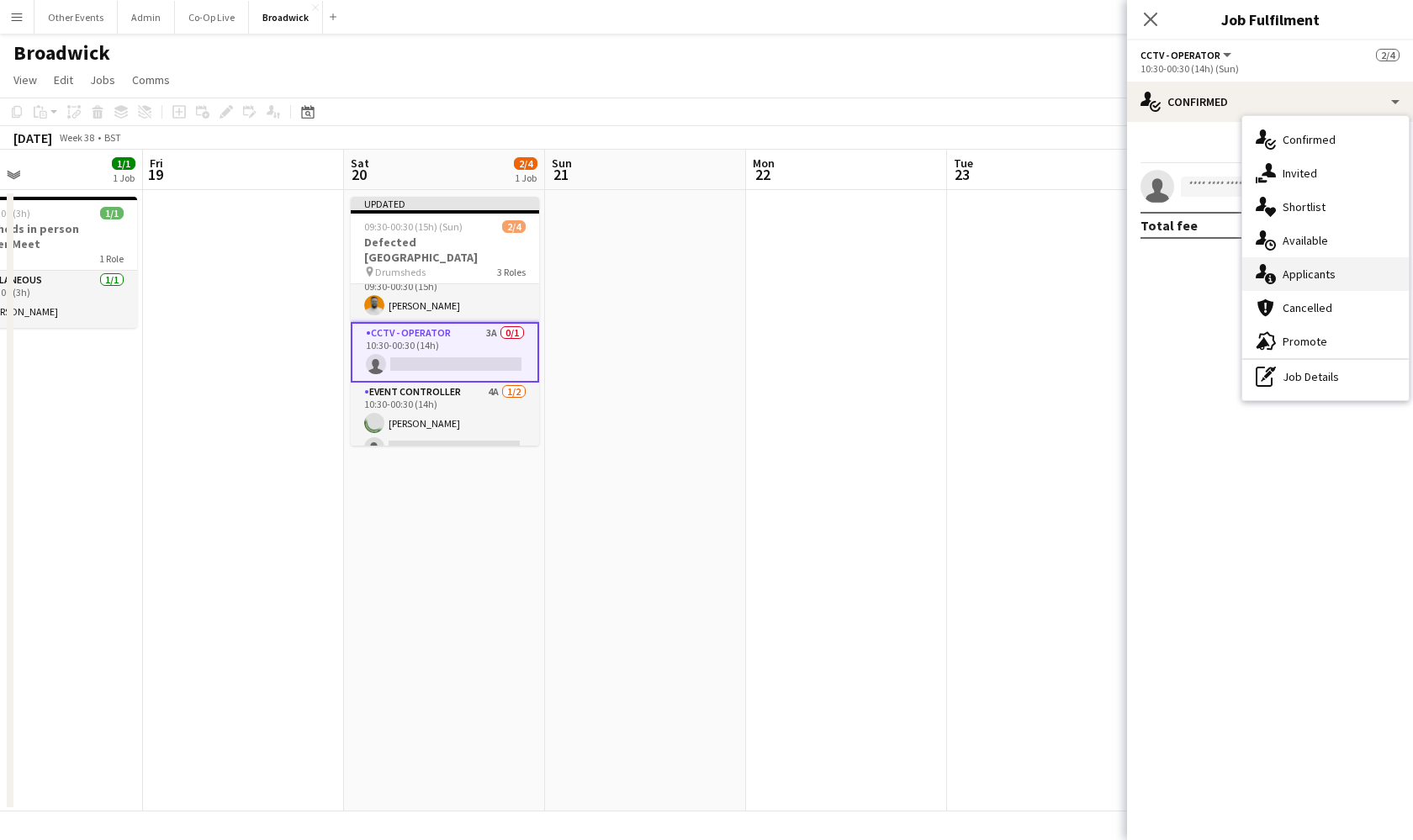
click at [1346, 283] on div "single-neutral-actions-information Applicants" at bounding box center [1326, 274] width 167 height 34
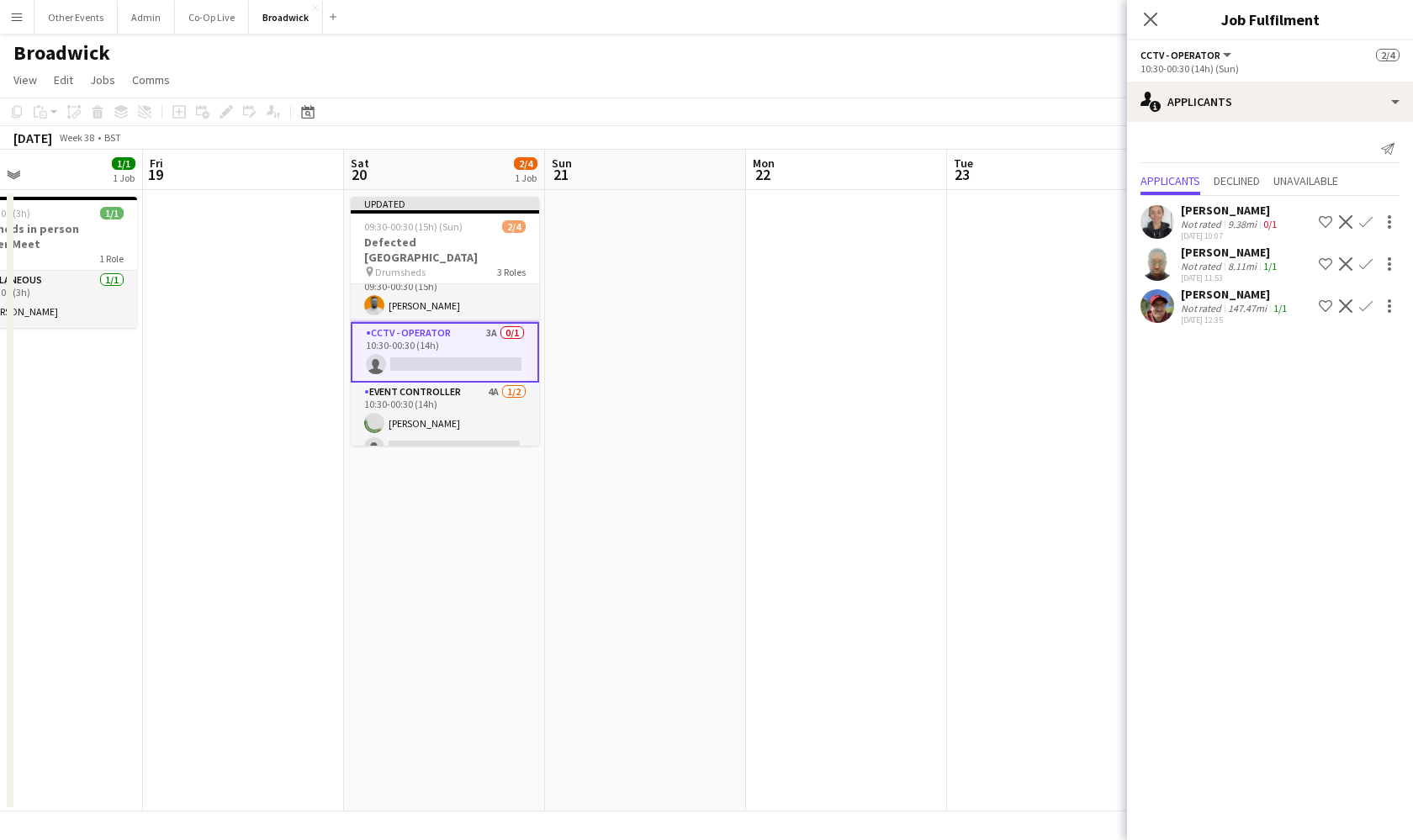
click at [1366, 222] on app-icon "Confirm" at bounding box center [1365, 222] width 13 height 13
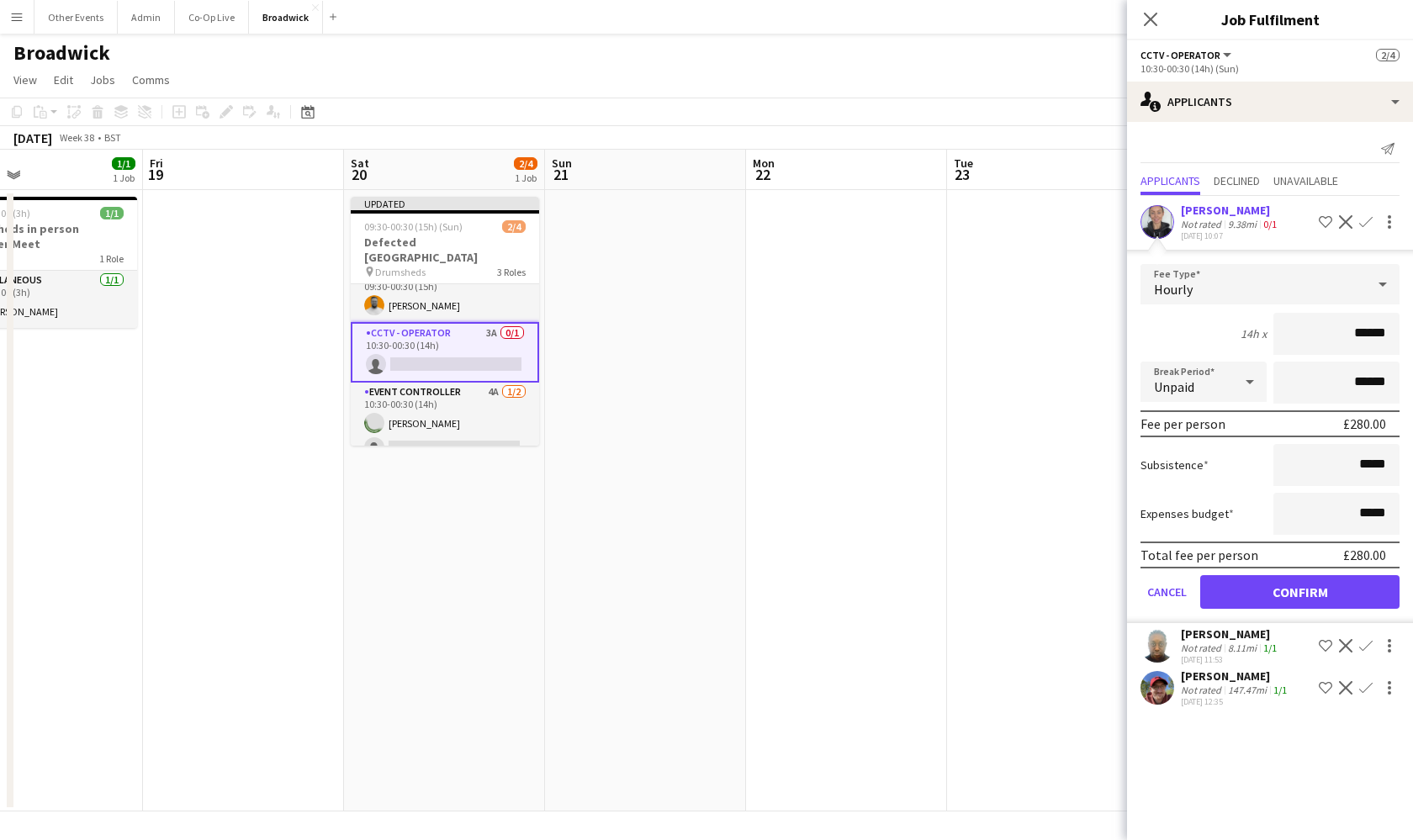
click at [1298, 594] on button "Confirm" at bounding box center [1299, 592] width 199 height 34
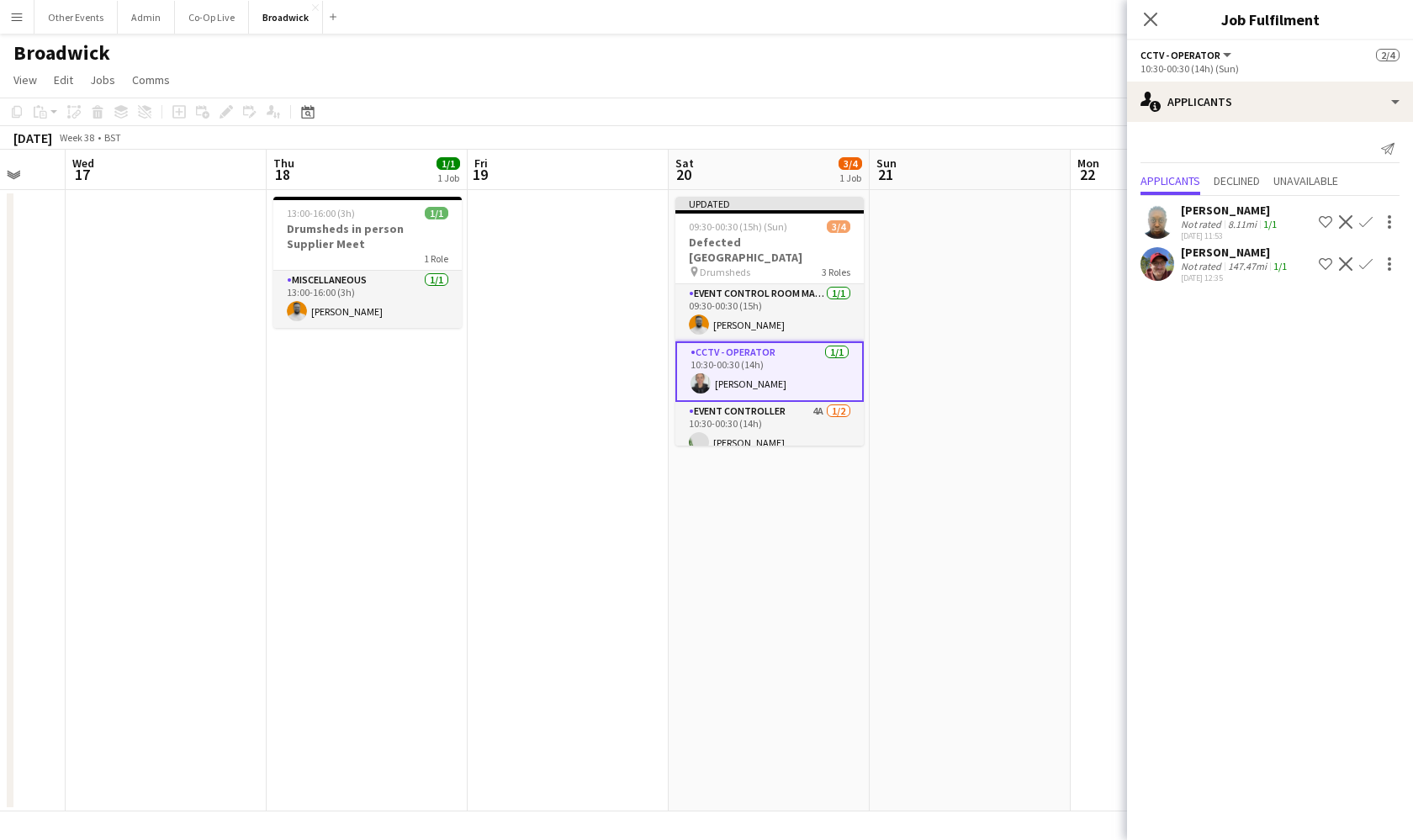
scroll to position [0, 491]
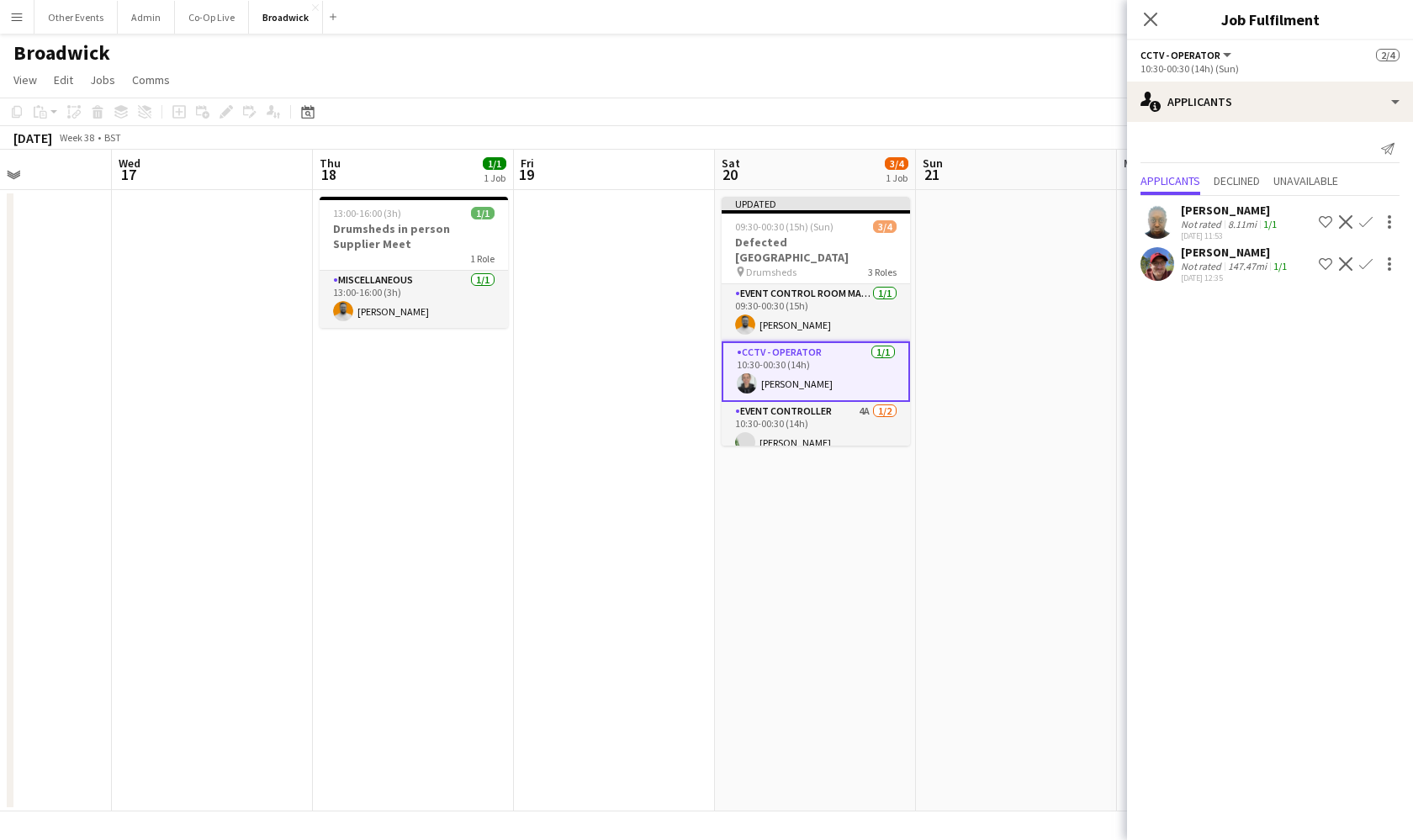
click at [229, 345] on app-date-cell at bounding box center [212, 501] width 201 height 622
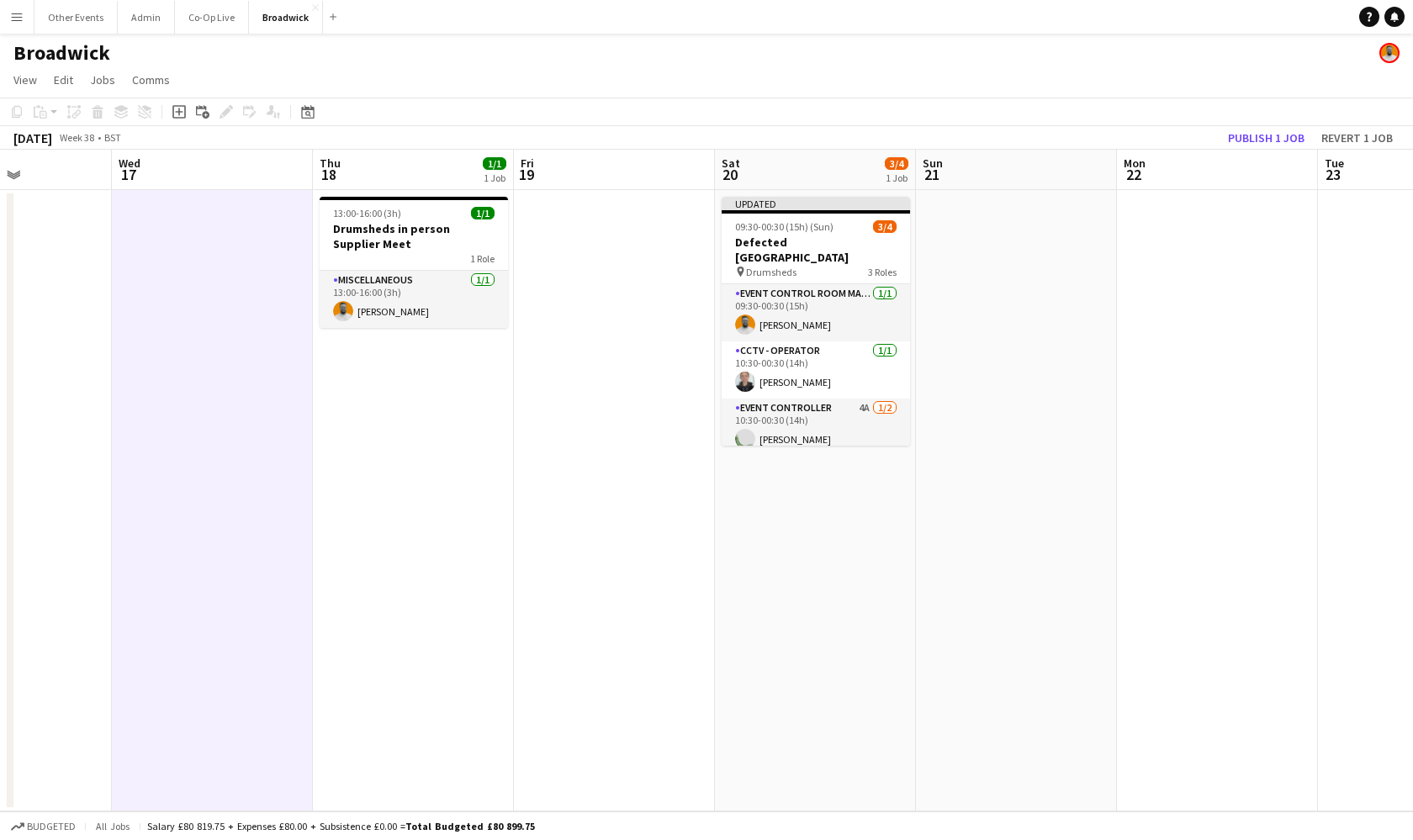
click at [618, 328] on app-date-cell at bounding box center [614, 501] width 201 height 622
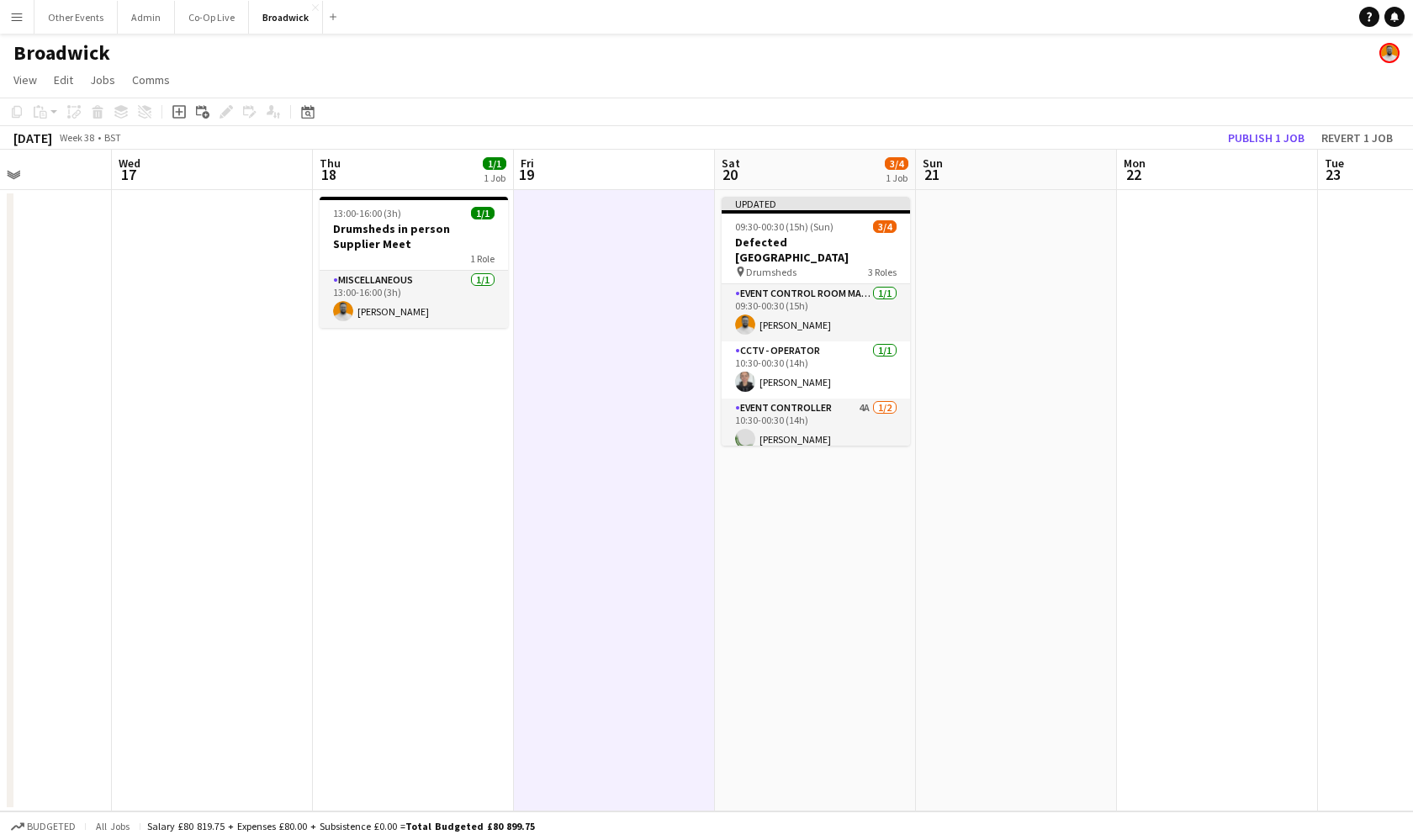
click at [450, 373] on app-date-cell "13:00-16:00 (3h) 1/1 Drumsheds in person Supplier Meet 1 Role Miscellaneous [DA…" at bounding box center [413, 501] width 201 height 622
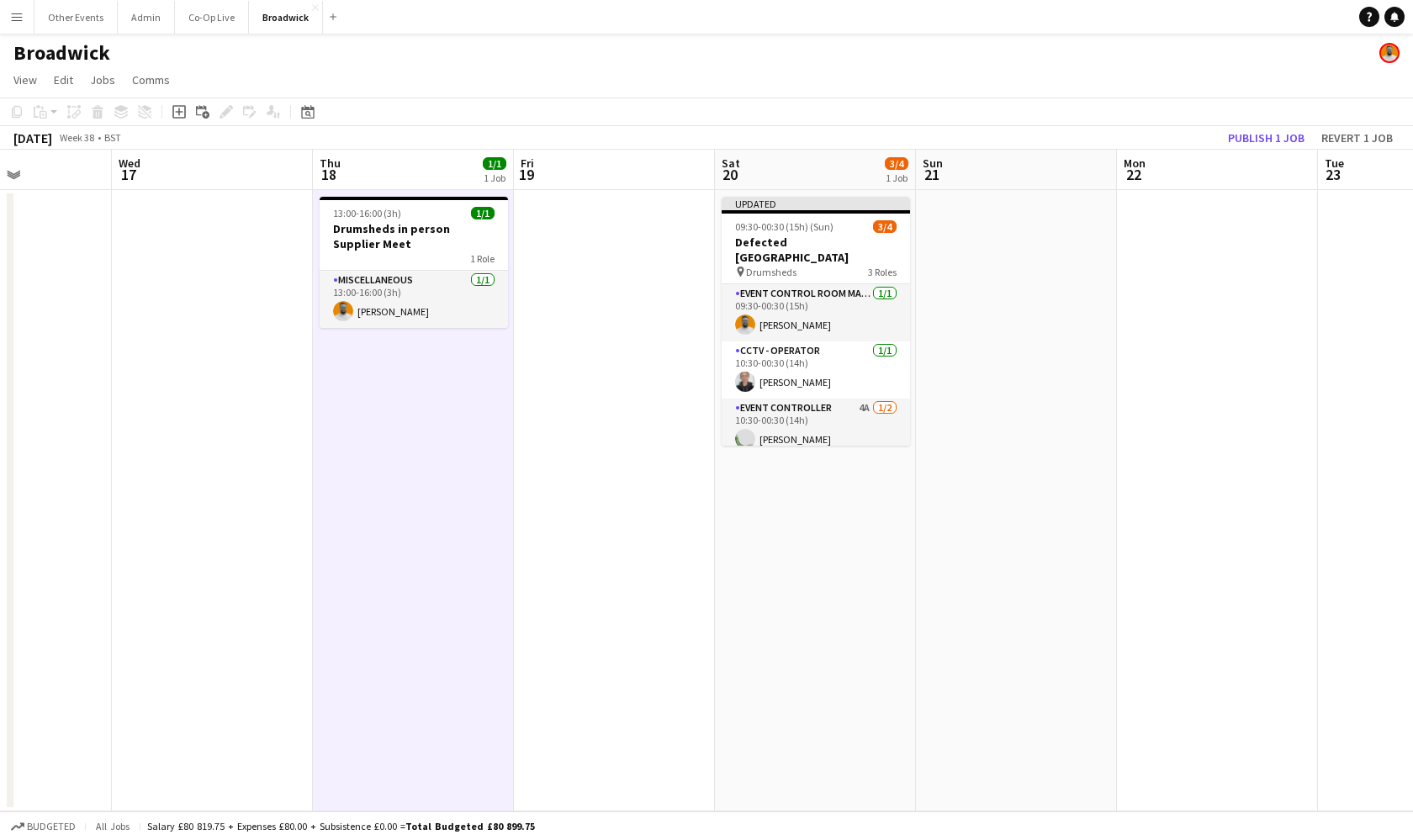
click at [393, 372] on app-date-cell "13:00-16:00 (3h) 1/1 Drumsheds in person Supplier Meet 1 Role Miscellaneous [DA…" at bounding box center [413, 501] width 201 height 622
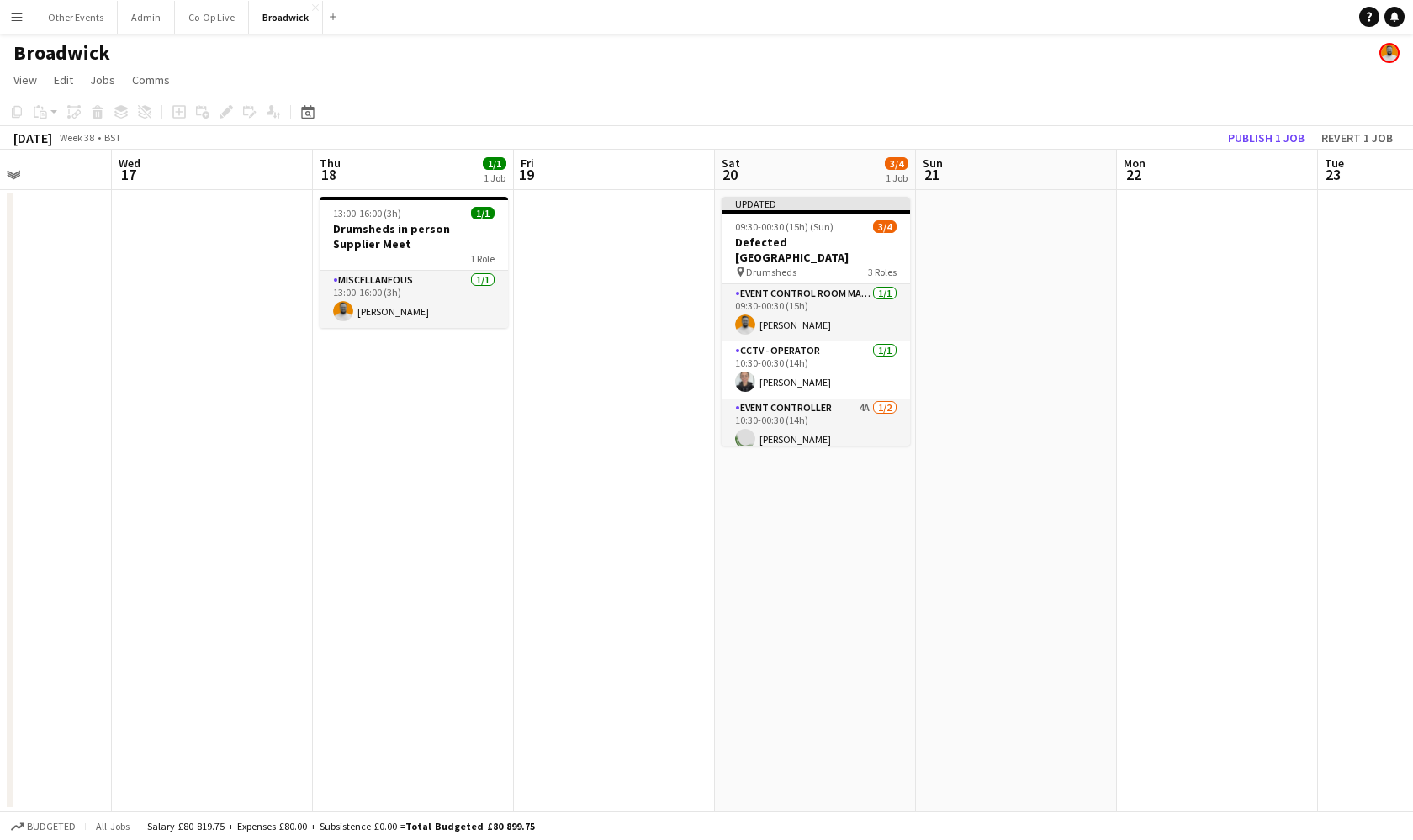
click at [410, 375] on app-date-cell "13:00-16:00 (3h) 1/1 Drumsheds in person Supplier Meet 1 Role Miscellaneous [DA…" at bounding box center [413, 501] width 201 height 622
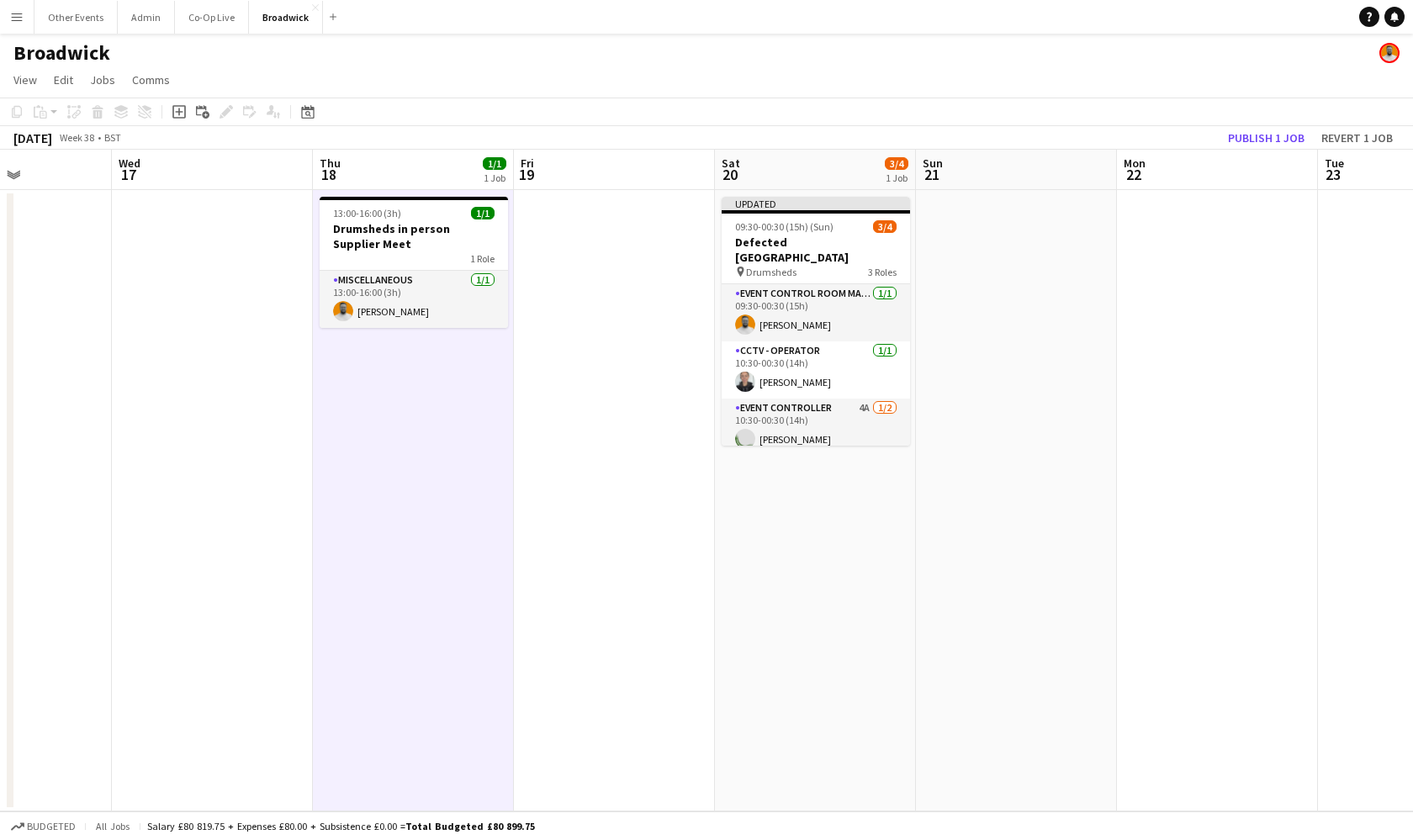
click at [423, 71] on app-page-menu "View Day view expanded Day view collapsed Month view Date picker Jump to [DATE]…" at bounding box center [706, 81] width 1413 height 32
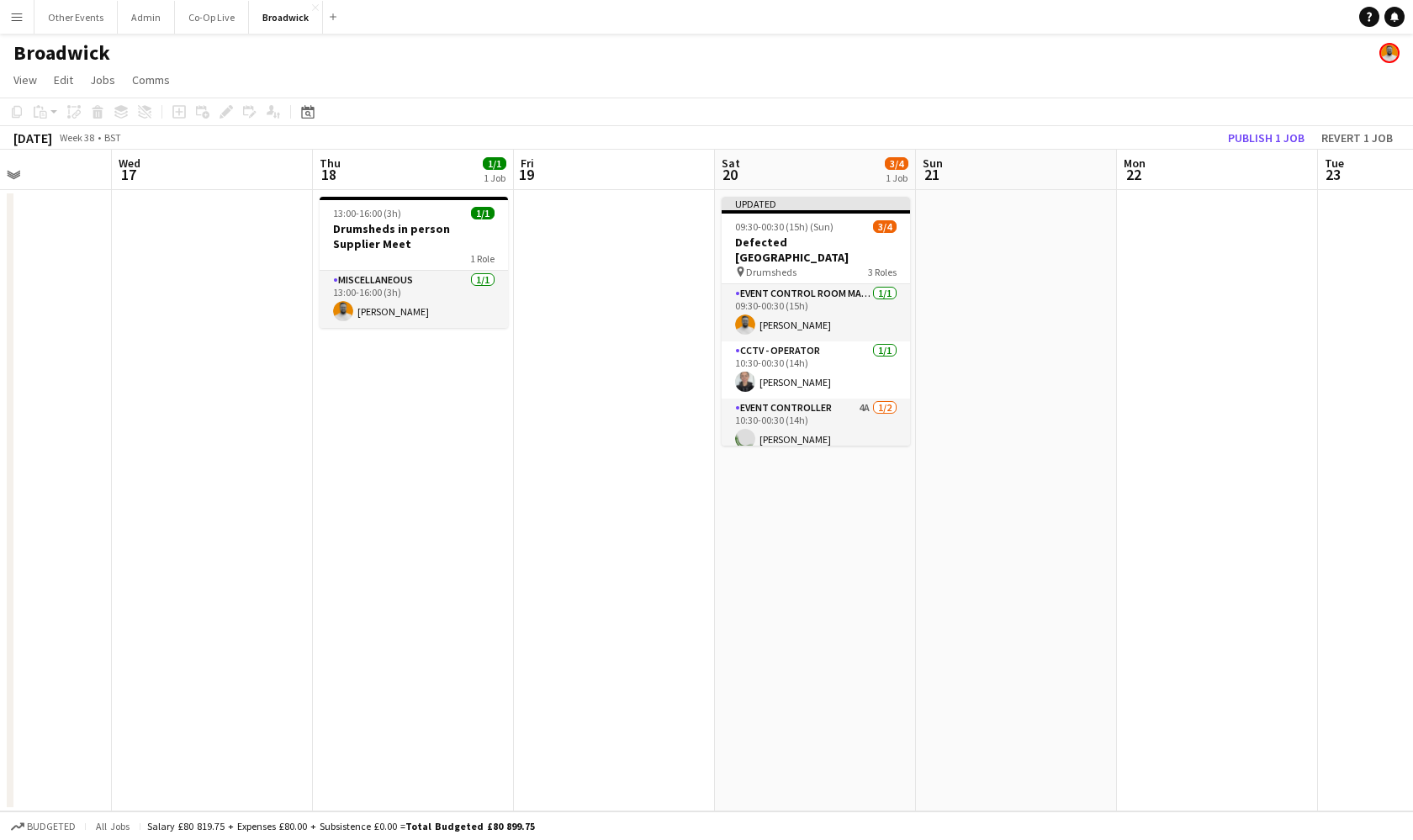
click at [424, 53] on div "Broadwick" at bounding box center [706, 50] width 1413 height 32
click at [410, 65] on app-page-menu "View Day view expanded Day view collapsed Month view Date picker Jump to [DATE]…" at bounding box center [706, 81] width 1413 height 32
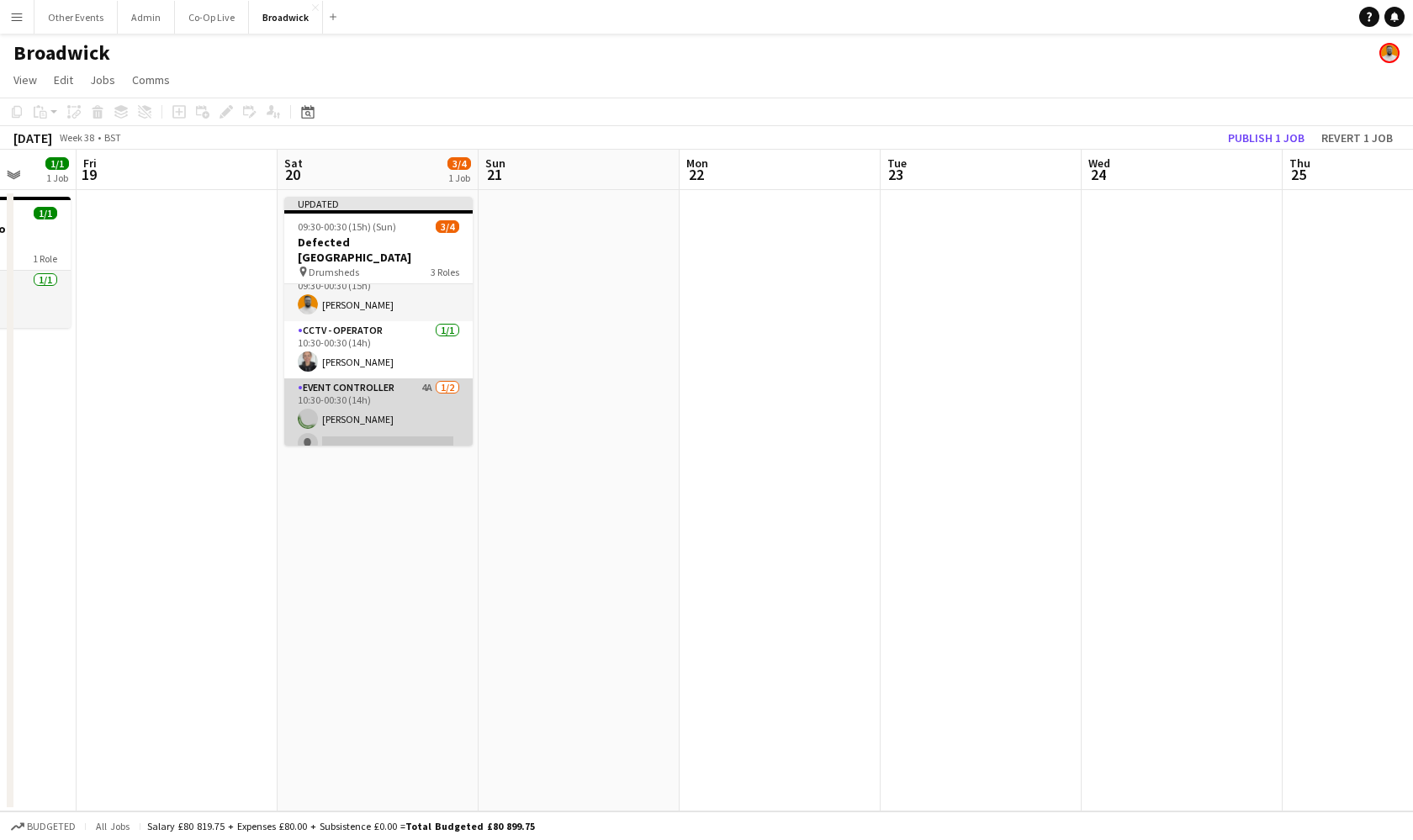
scroll to position [19, 0]
click at [422, 433] on app-card-role "Event Controller 4A [DATE] 10:30-00:30 (14h) [GEOGRAPHIC_DATA][PERSON_NAME] sin…" at bounding box center [378, 420] width 189 height 82
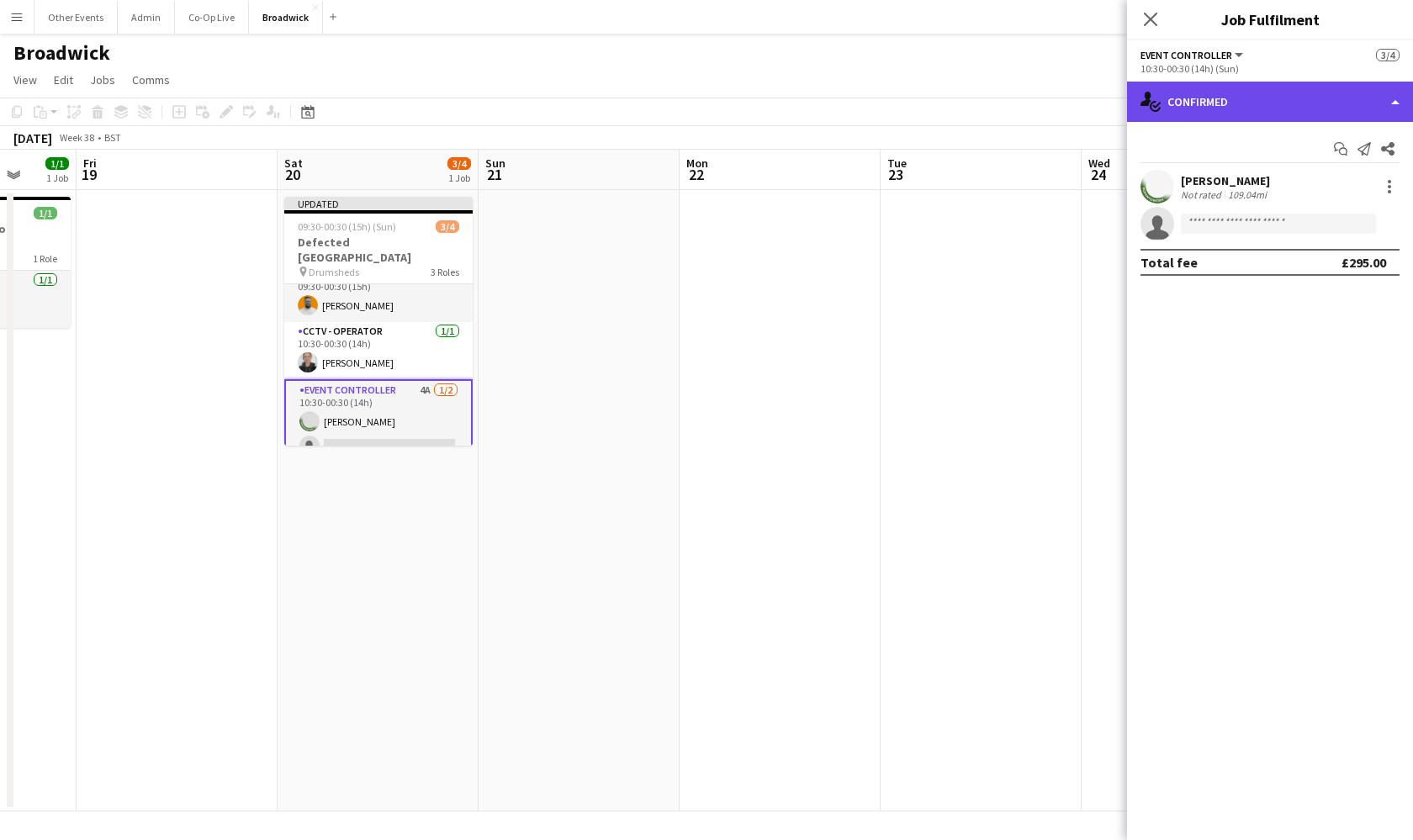
click at [1280, 92] on div "single-neutral-actions-check-2 Confirmed" at bounding box center [1270, 102] width 286 height 40
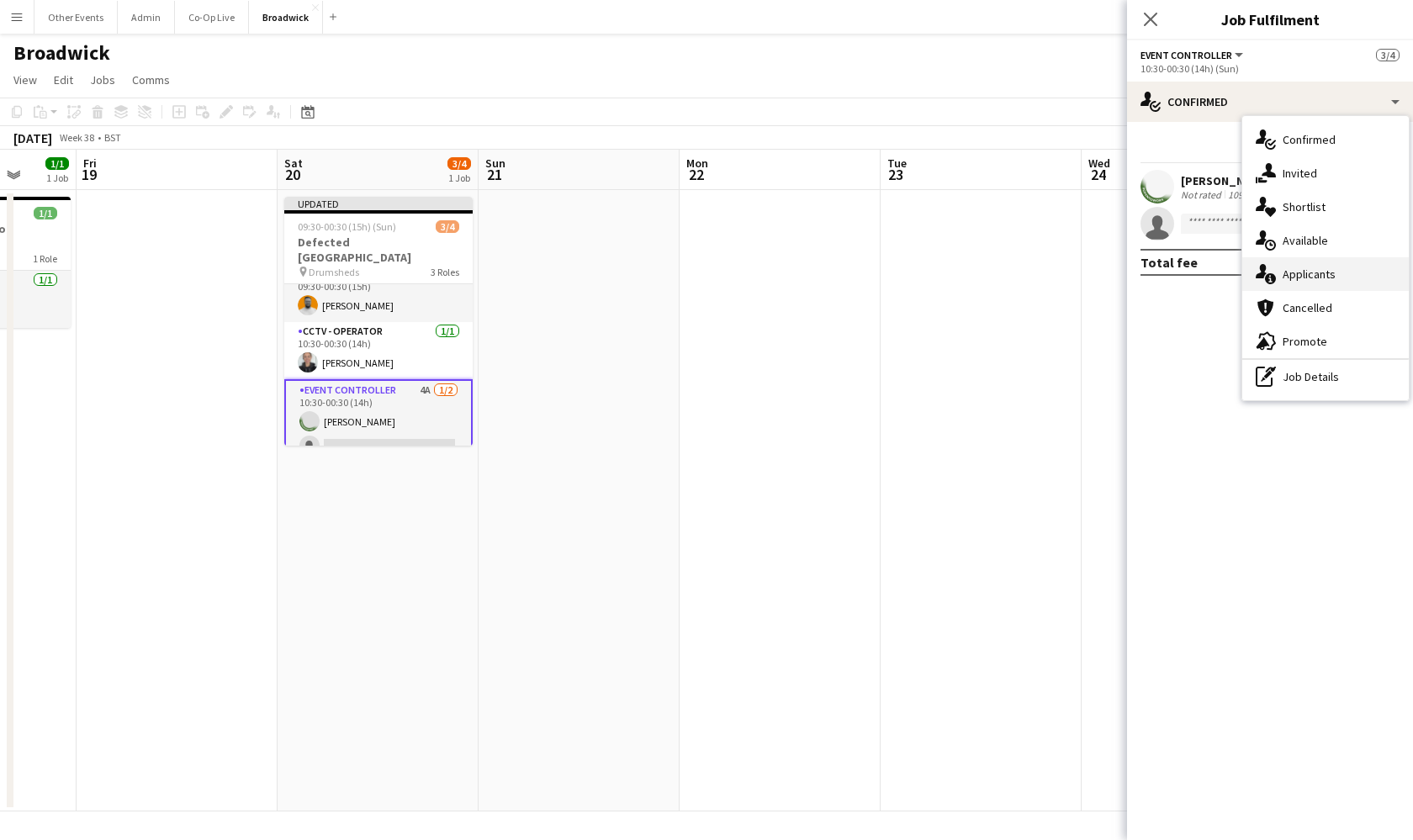
click at [1333, 271] on span "Applicants" at bounding box center [1309, 274] width 53 height 15
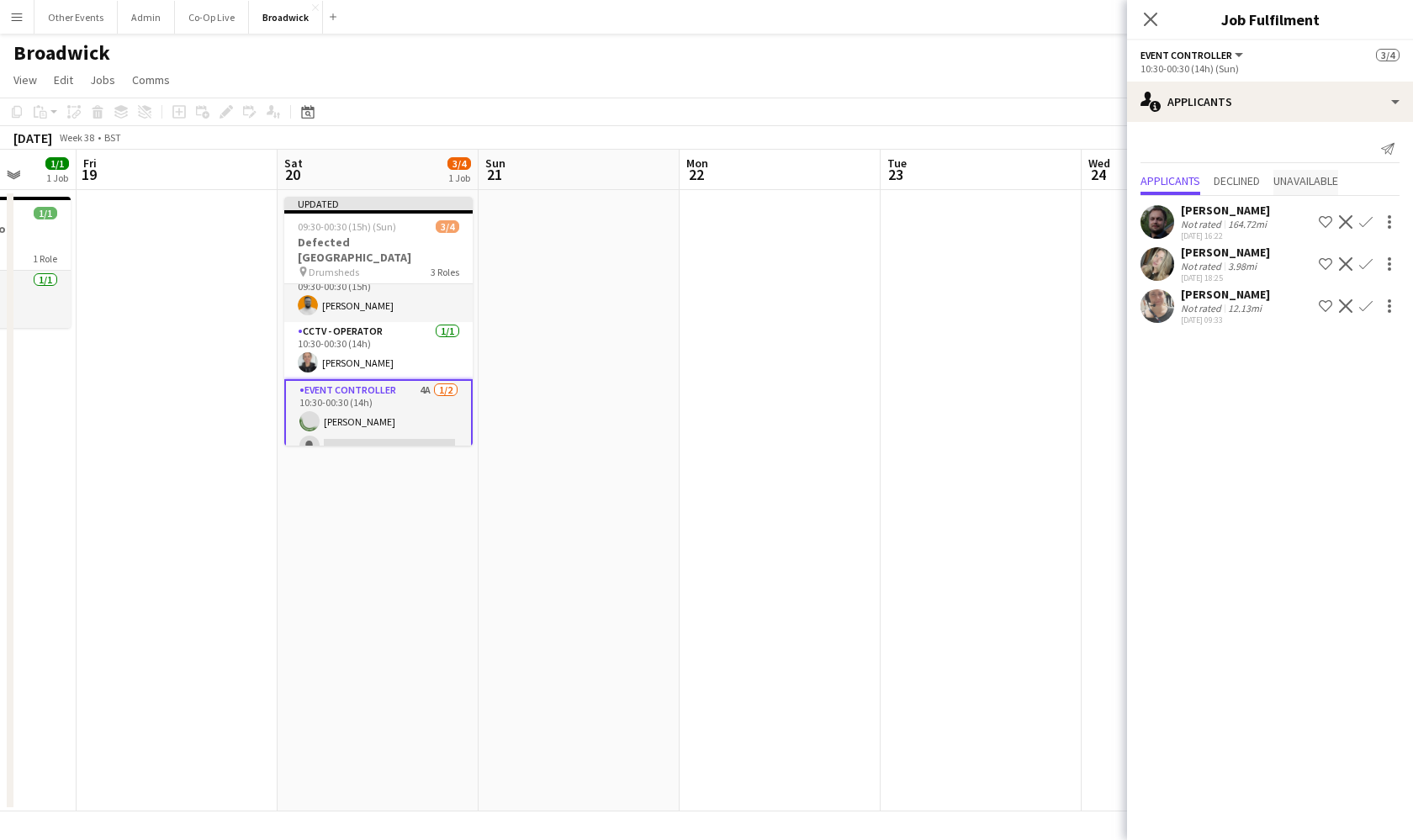
click at [1312, 180] on span "Unavailable" at bounding box center [1305, 181] width 64 height 12
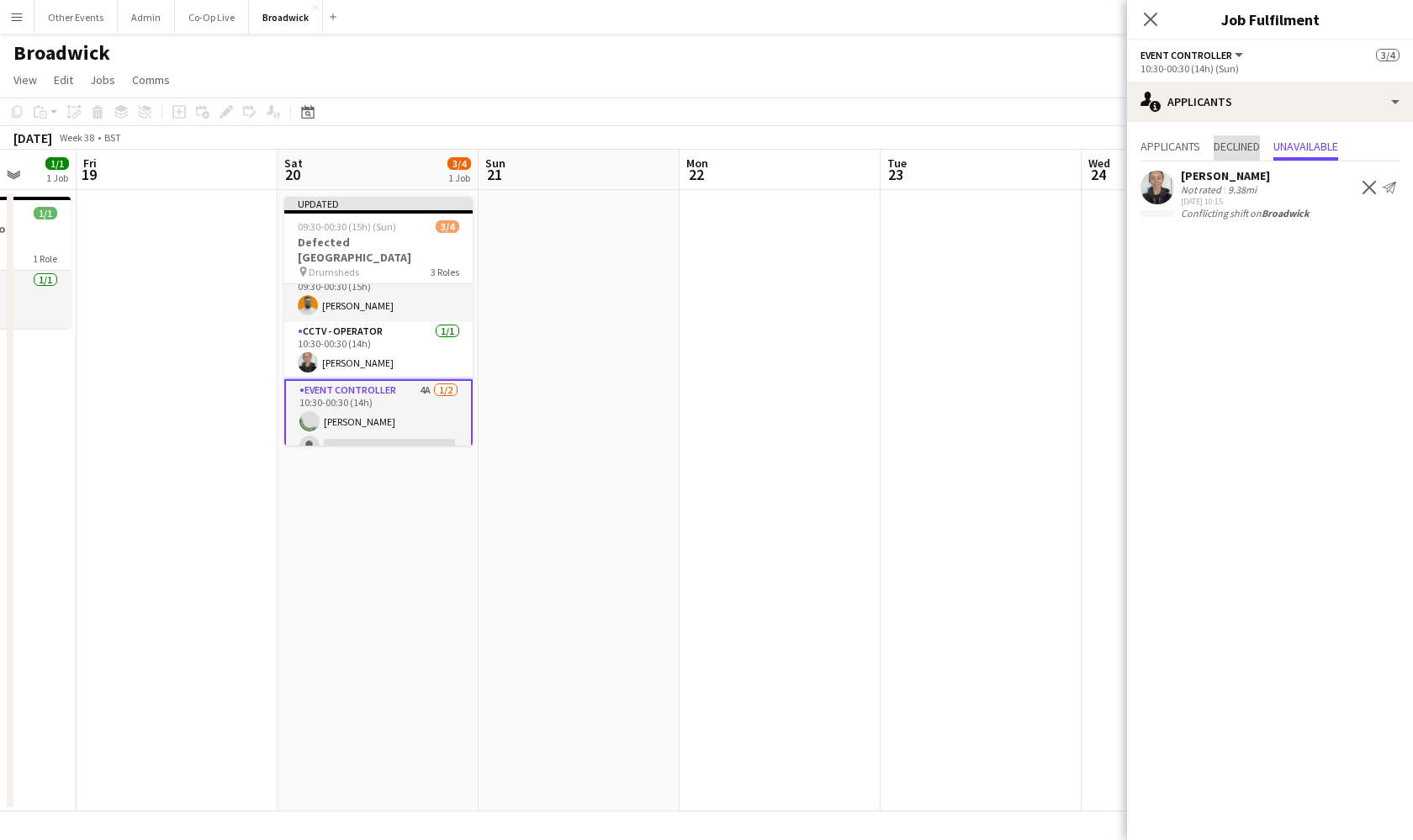
click at [1250, 144] on span "Declined" at bounding box center [1236, 147] width 46 height 12
click at [1177, 142] on span "Applicants" at bounding box center [1170, 147] width 60 height 12
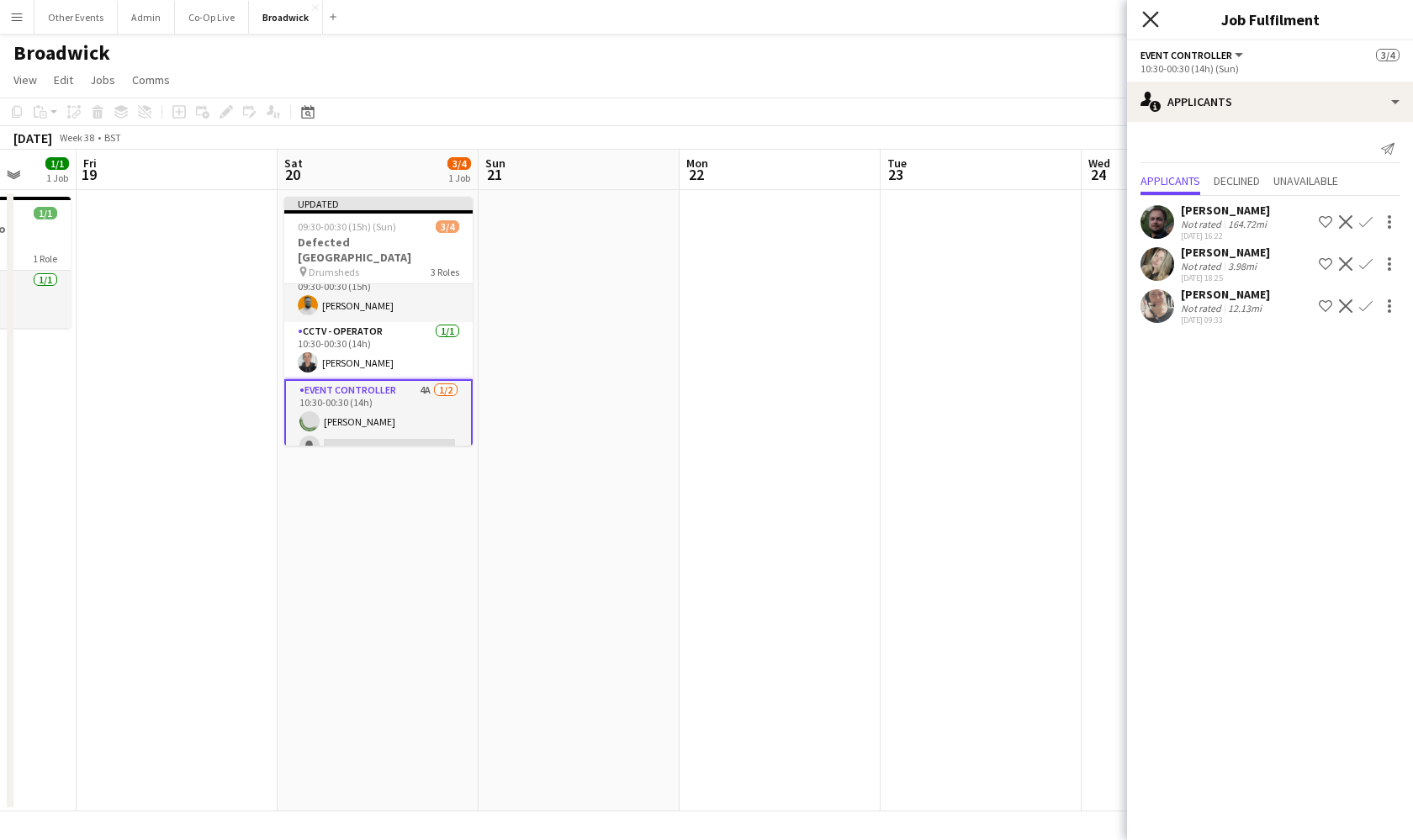
click at [1146, 23] on icon at bounding box center [1150, 19] width 16 height 16
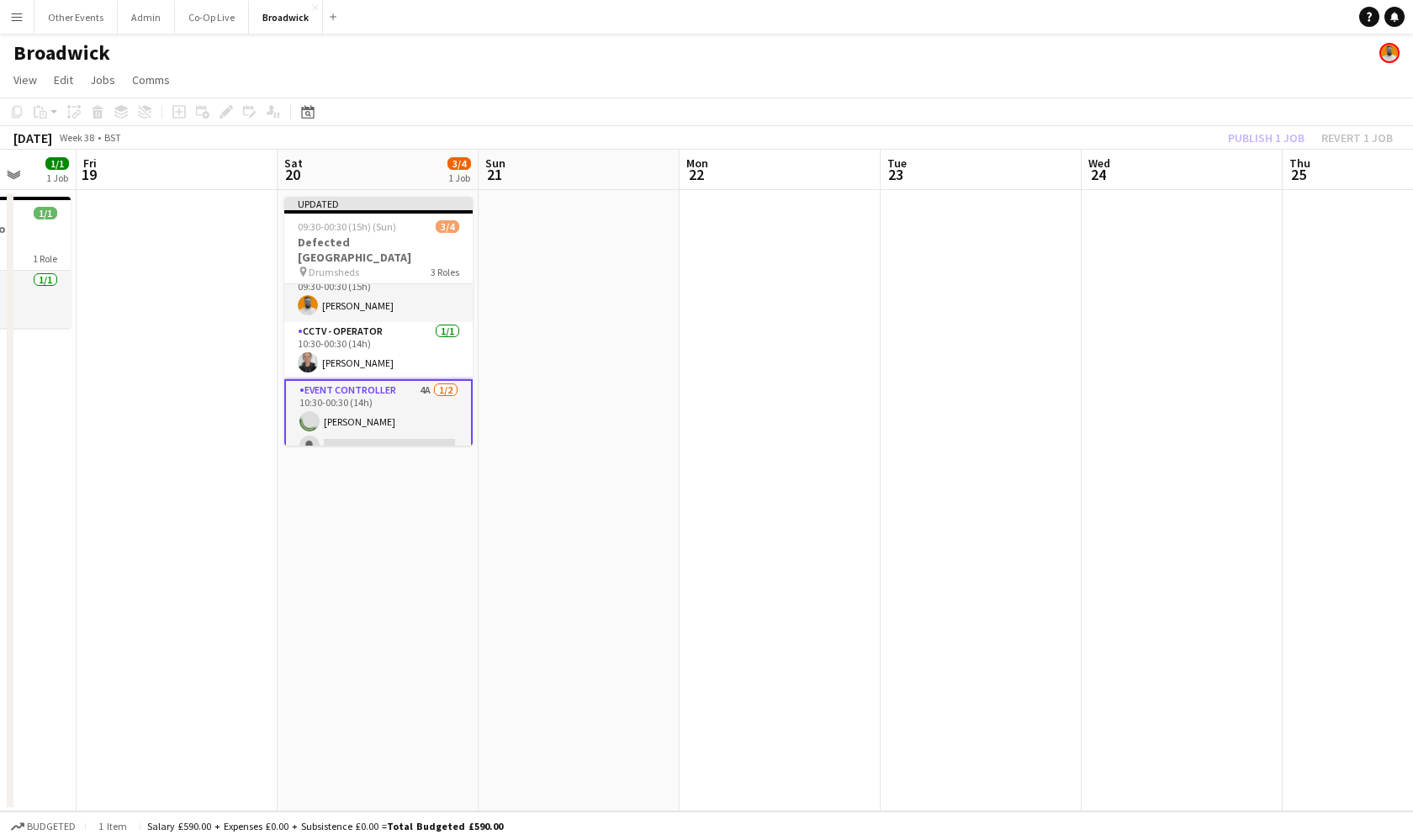
click at [1056, 421] on app-date-cell at bounding box center [981, 501] width 201 height 622
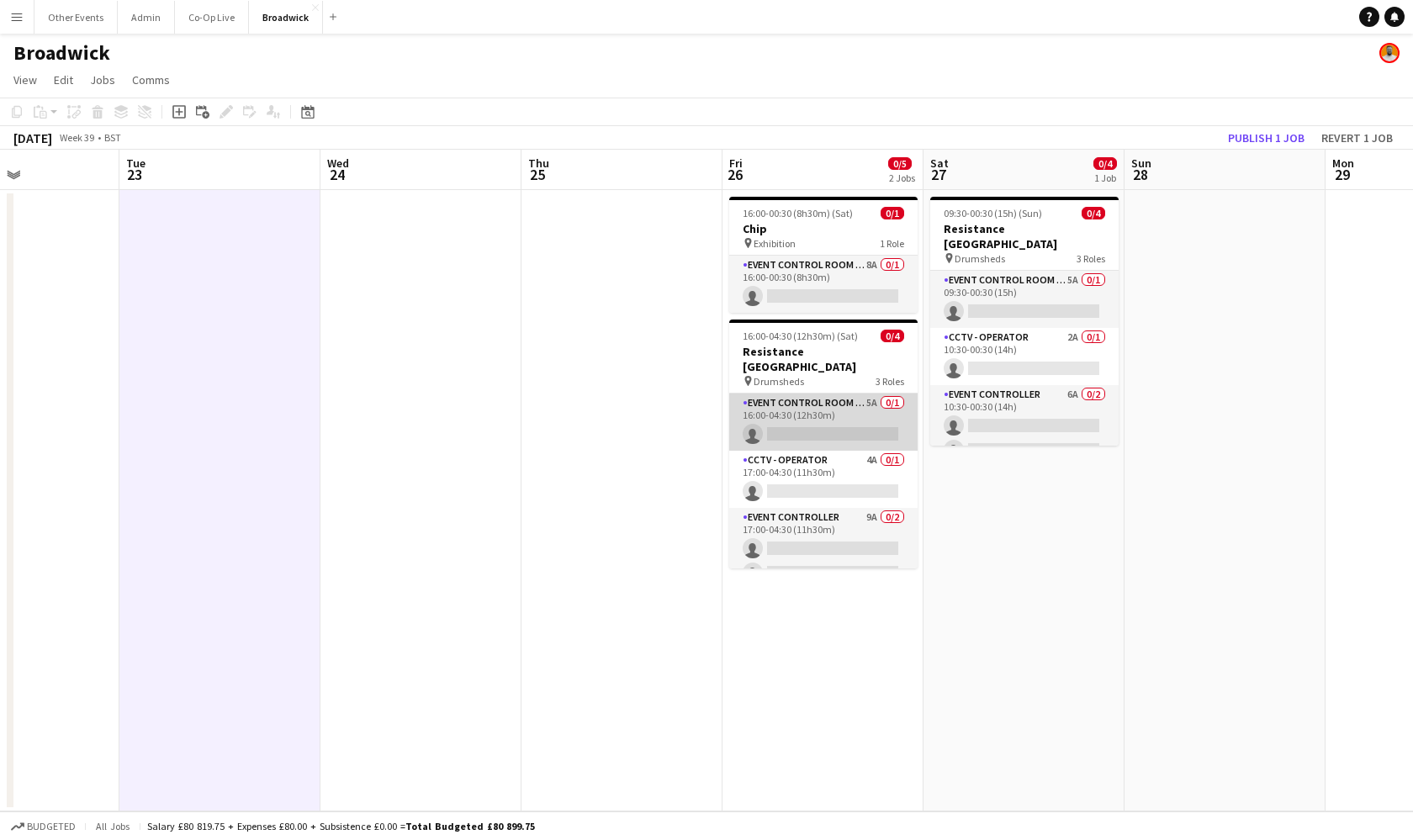
scroll to position [0, 548]
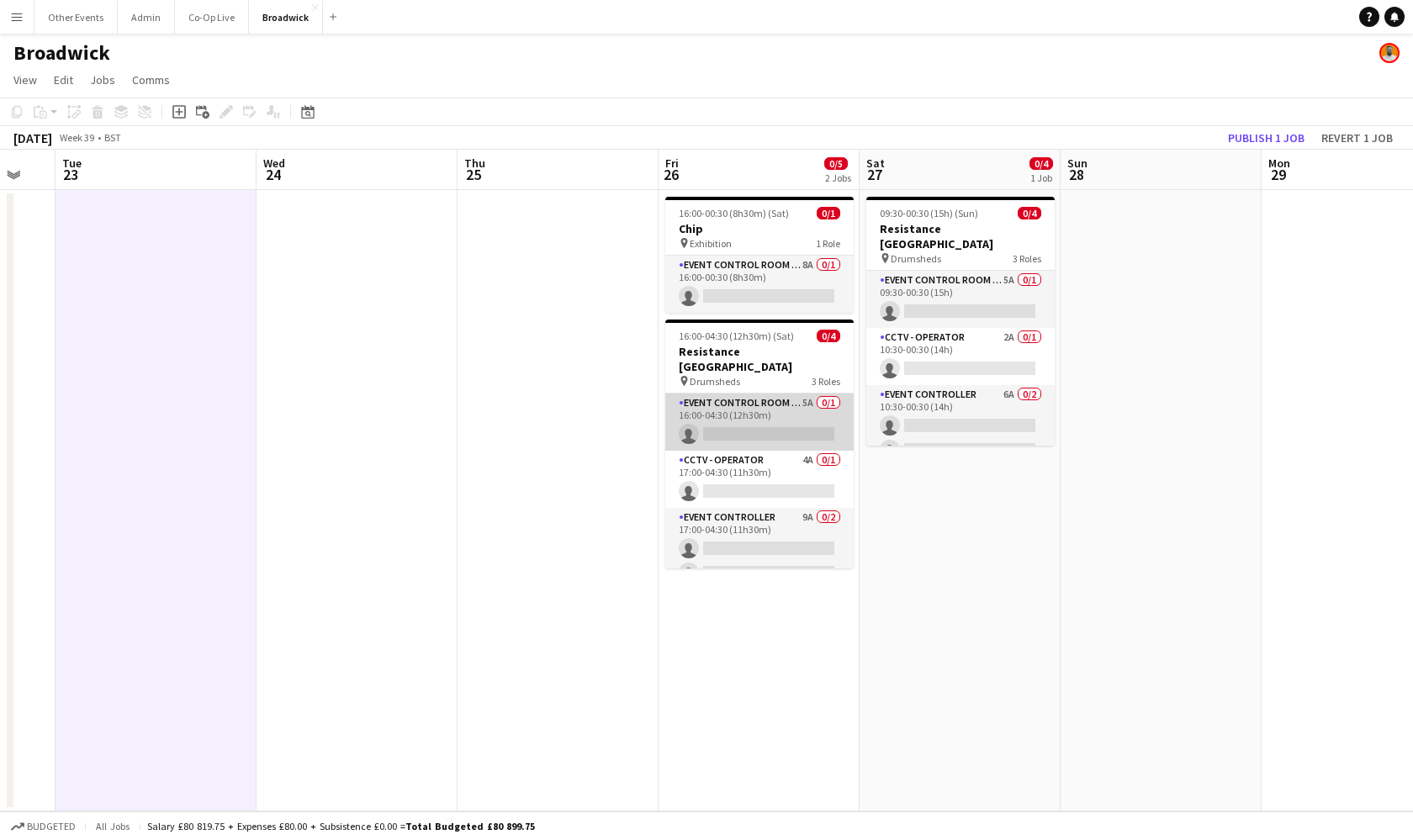
click at [797, 423] on app-card-role "Event Control Room Manager 5A 0/1 16:00-04:30 (12h30m) single-neutral-actions" at bounding box center [759, 423] width 189 height 57
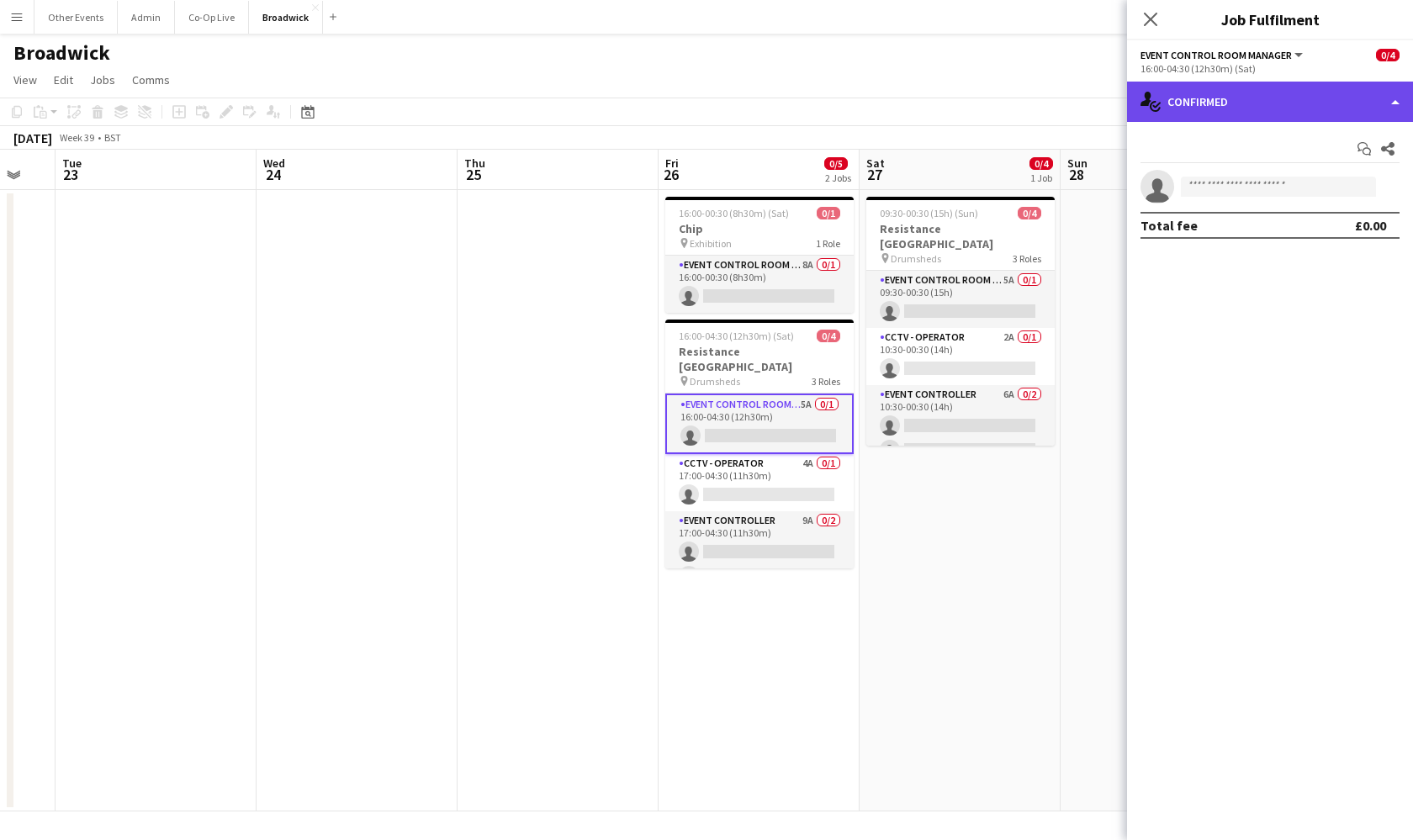
click at [1265, 101] on div "single-neutral-actions-check-2 Confirmed" at bounding box center [1270, 102] width 286 height 40
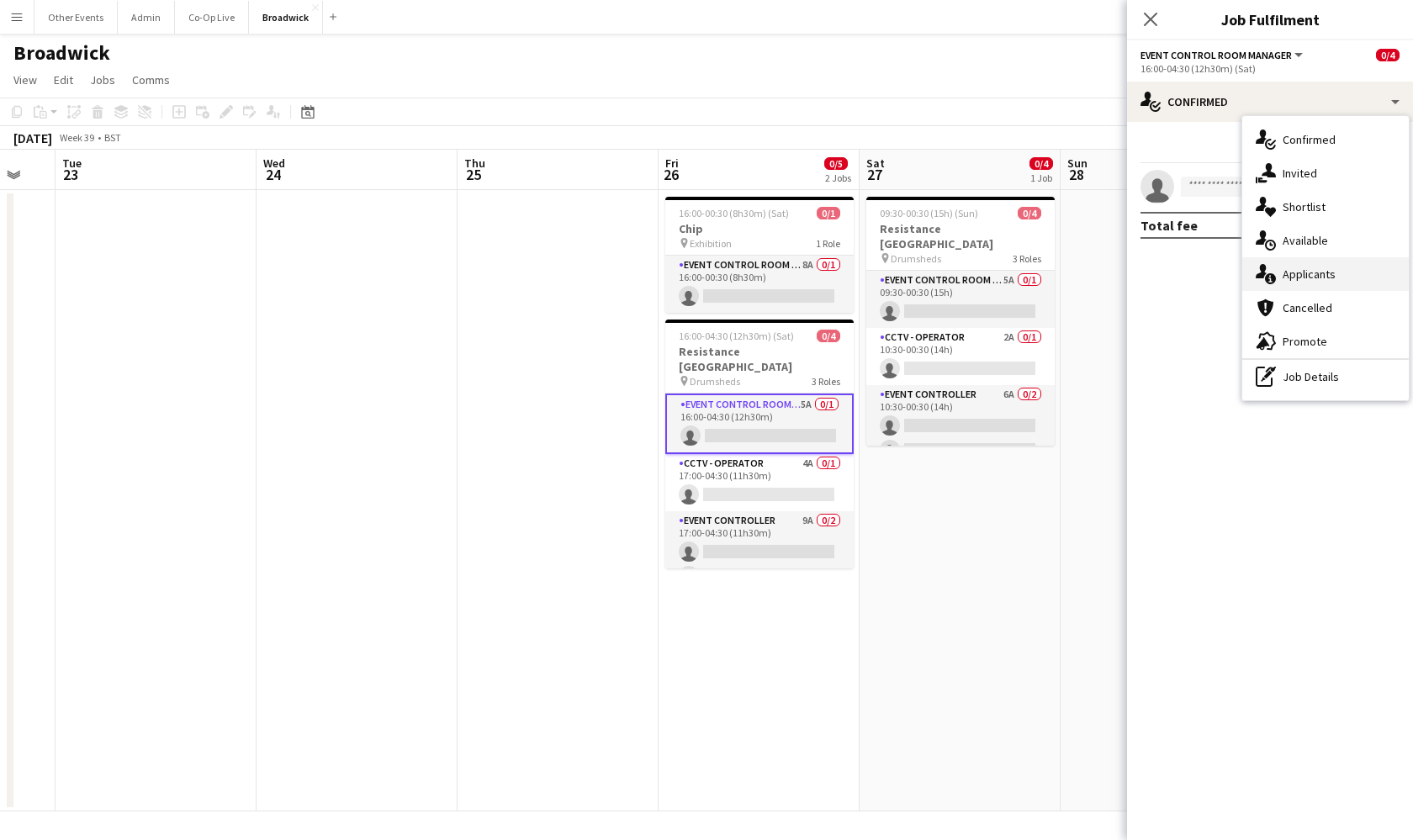
click at [1307, 269] on span "Applicants" at bounding box center [1309, 274] width 53 height 15
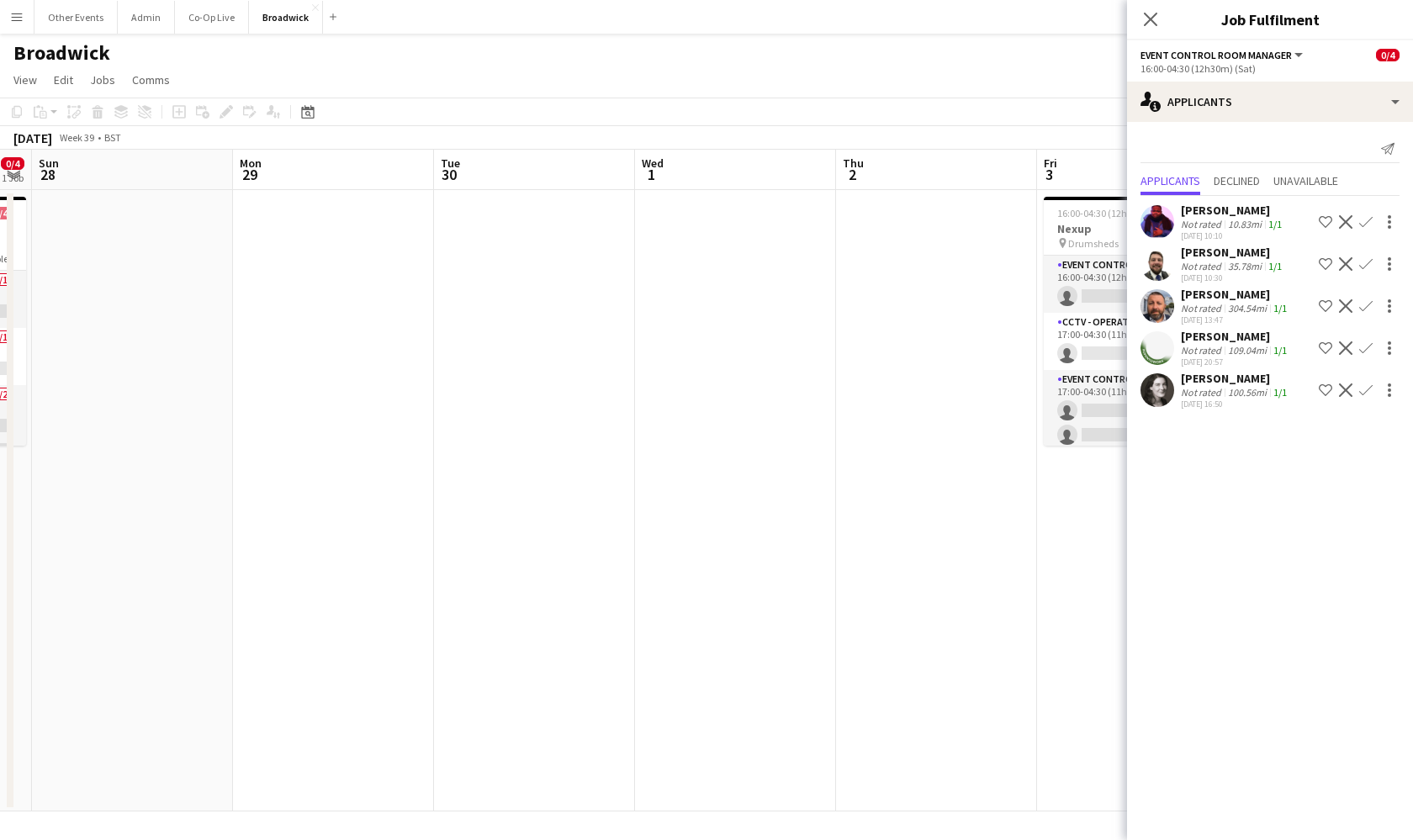
scroll to position [0, 545]
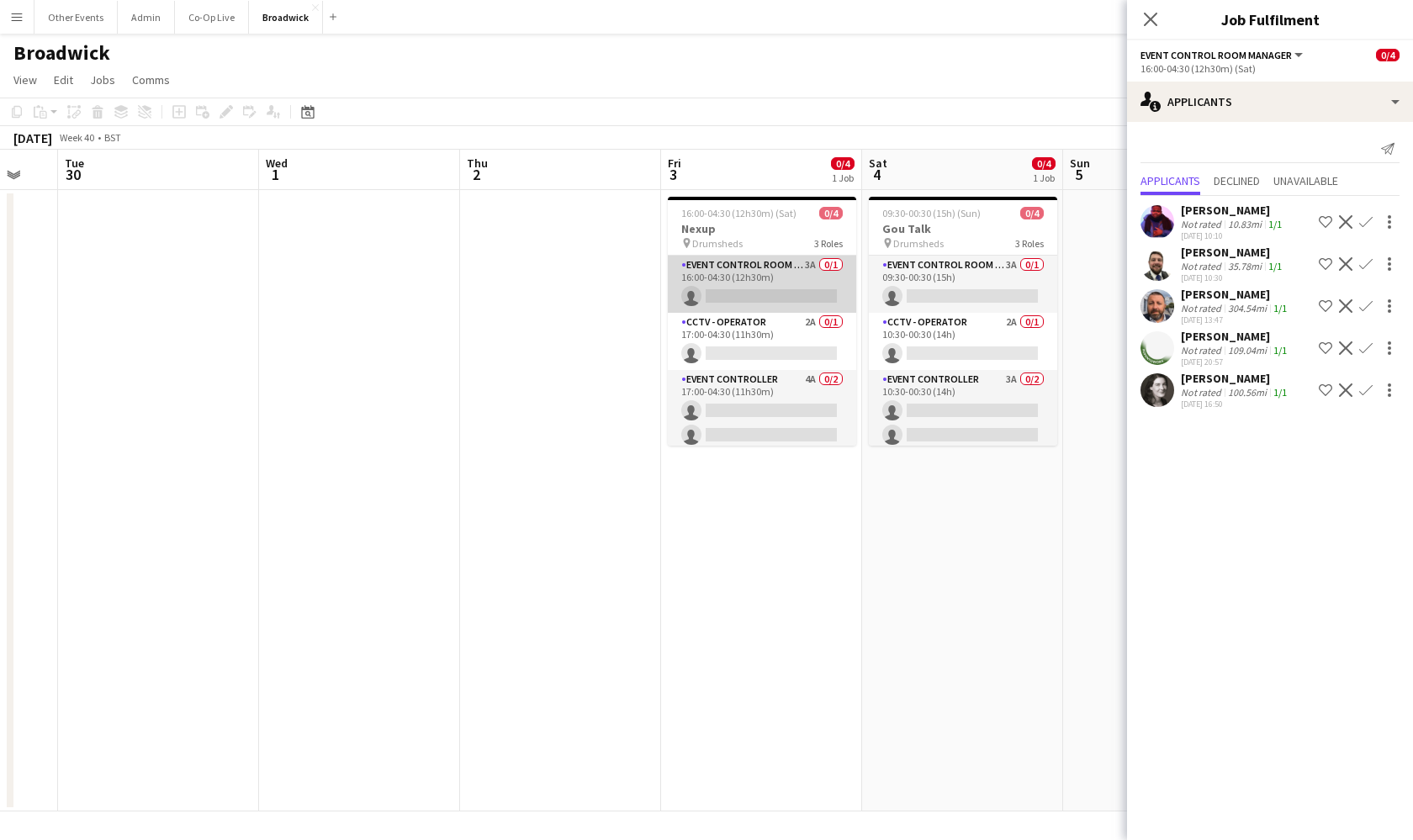
click at [810, 295] on app-card-role "Event Control Room Manager 3A 0/1 16:00-04:30 (12h30m) single-neutral-actions" at bounding box center [762, 284] width 189 height 57
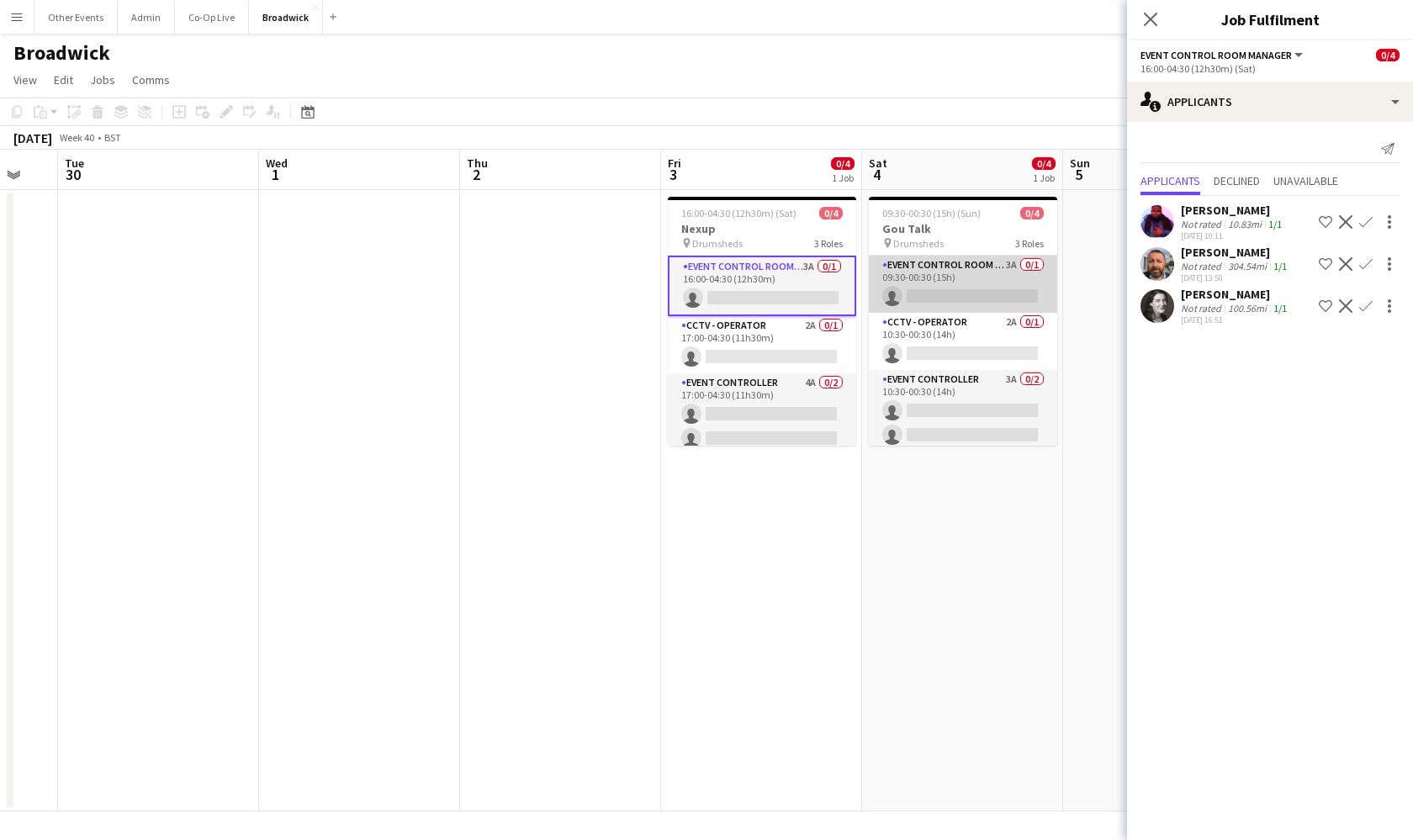
click at [963, 287] on app-card-role "Event Control Room Manager 3A 0/1 09:30-00:30 (15h) single-neutral-actions" at bounding box center [963, 284] width 189 height 57
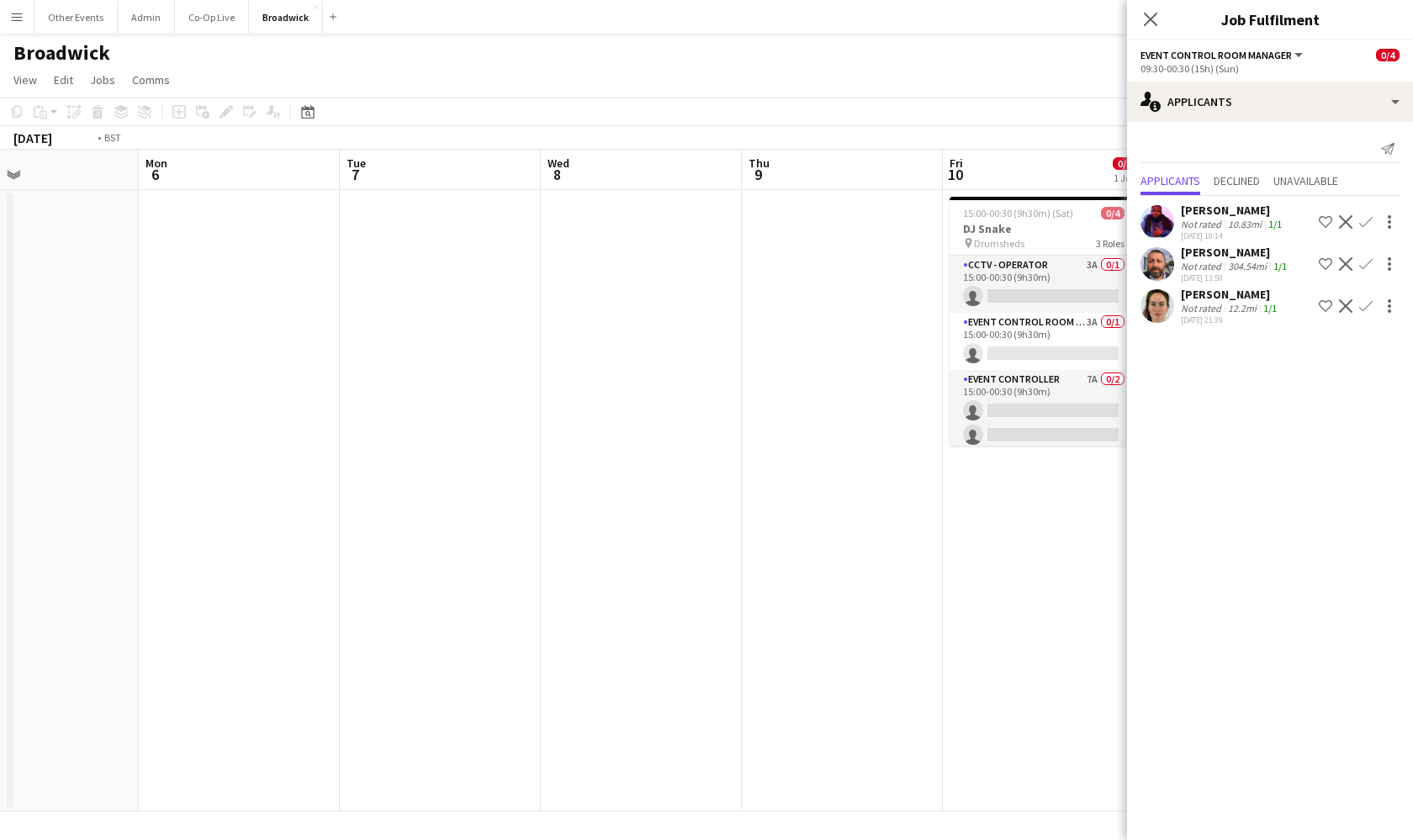
scroll to position [0, 521]
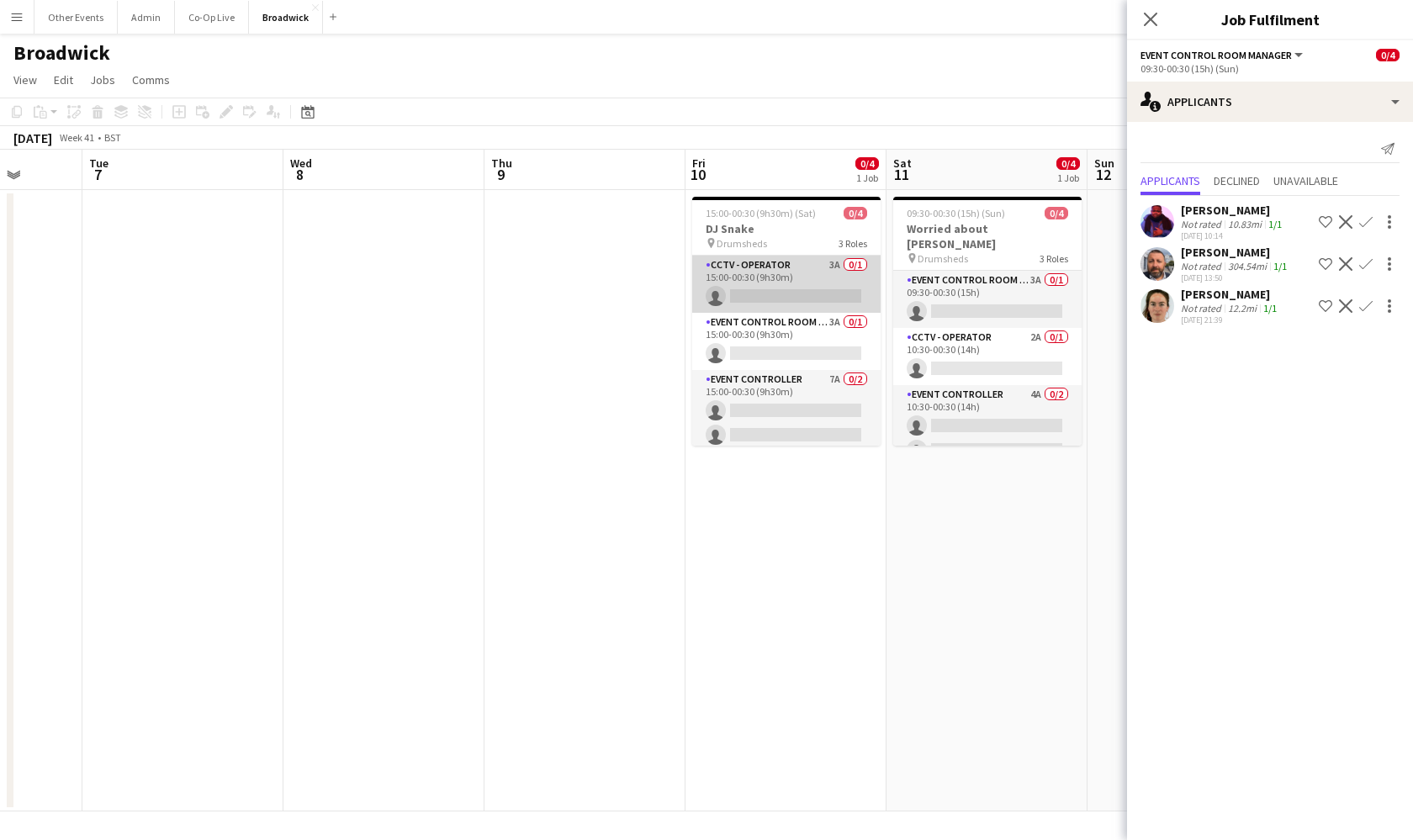
click at [822, 271] on app-card-role "CCTV - Operator 3A 0/1 15:00-00:30 (9h30m) single-neutral-actions" at bounding box center [786, 284] width 189 height 57
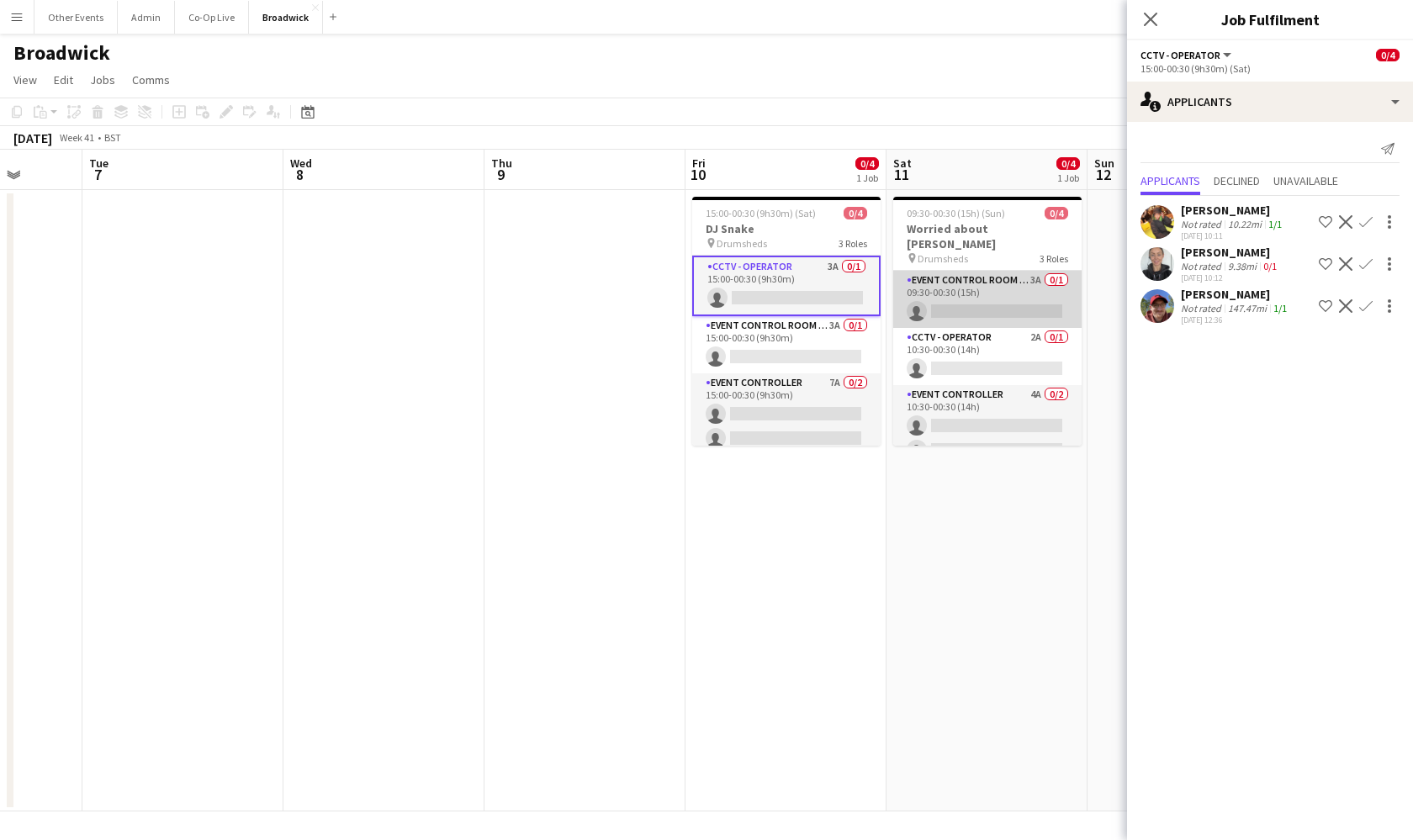
click at [964, 277] on app-card-role "Event Control Room Manager 3A 0/1 09:30-00:30 (15h) single-neutral-actions" at bounding box center [987, 299] width 189 height 57
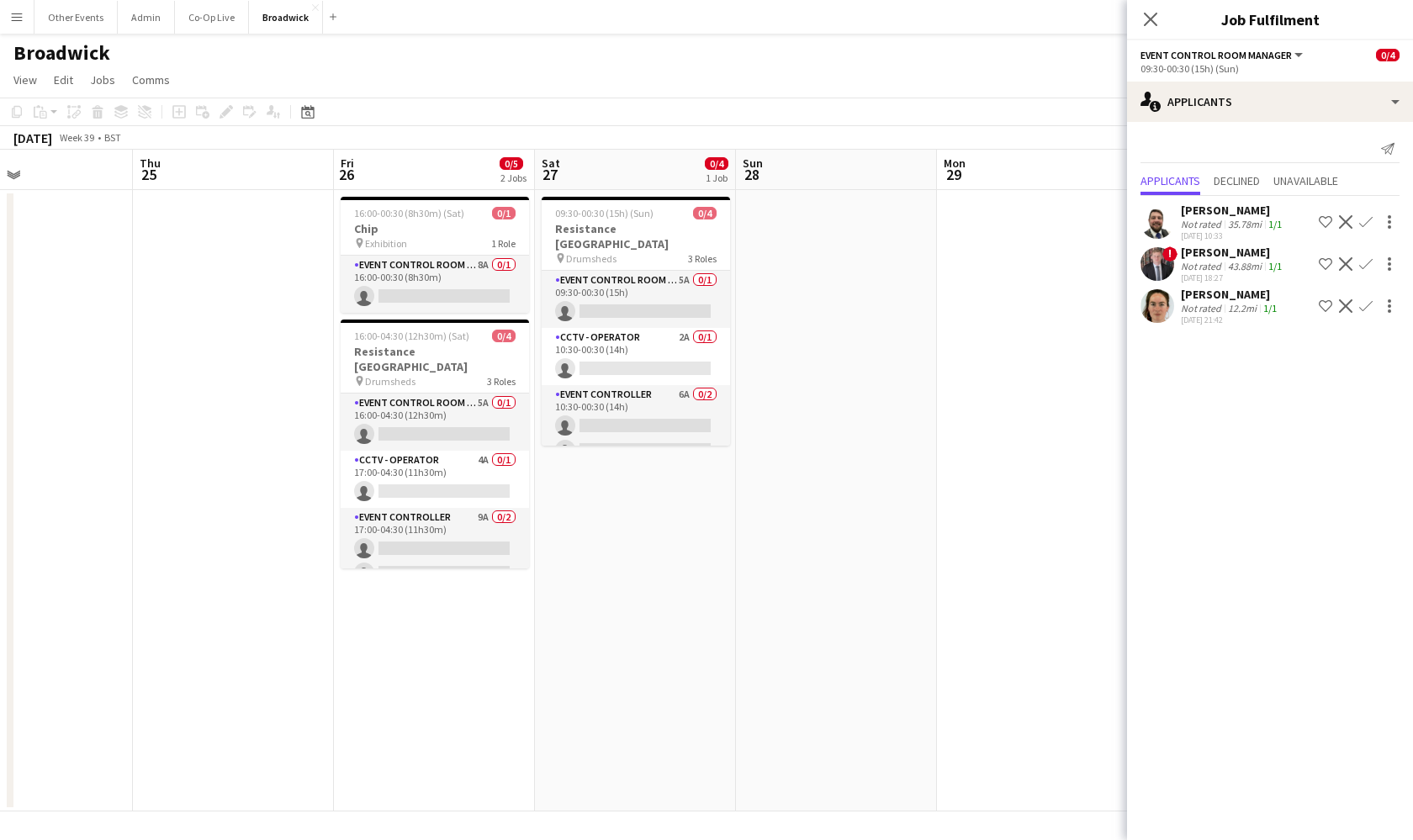
scroll to position [0, 383]
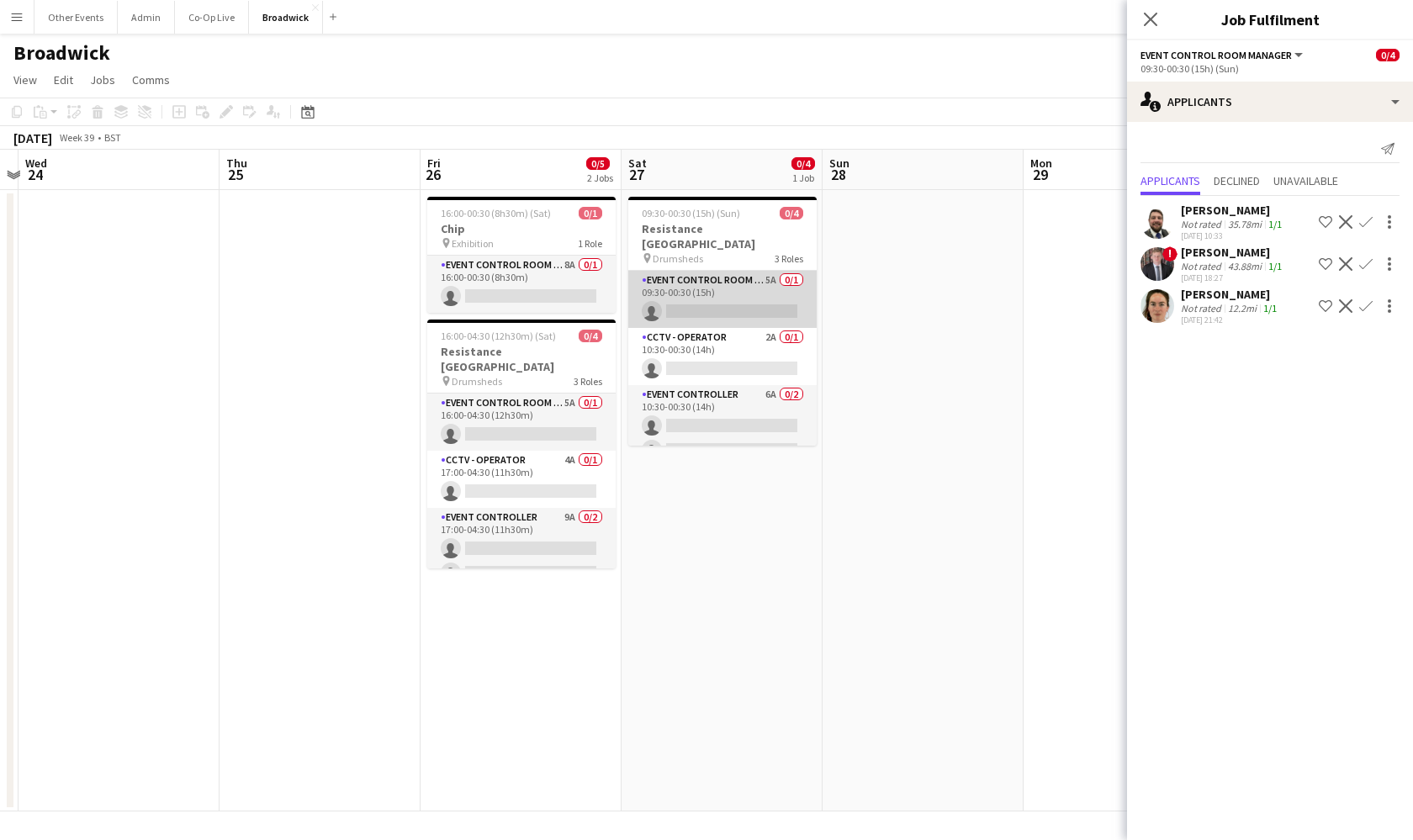
click at [739, 301] on app-card-role "Event Control Room Manager 5A 0/1 09:30-00:30 (15h) single-neutral-actions" at bounding box center [723, 299] width 189 height 57
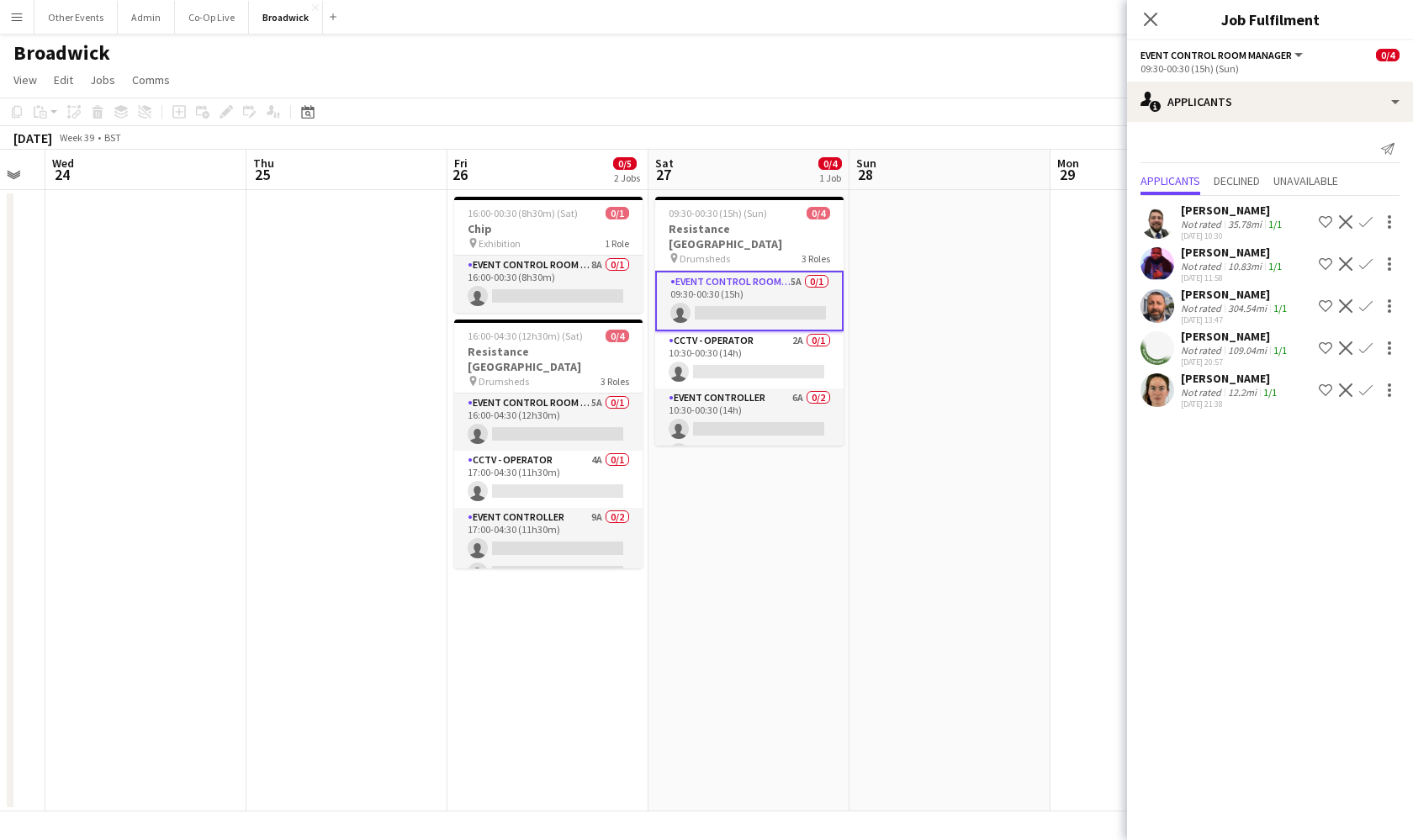
scroll to position [0, 559]
click at [1369, 391] on app-icon "Confirm" at bounding box center [1365, 390] width 13 height 13
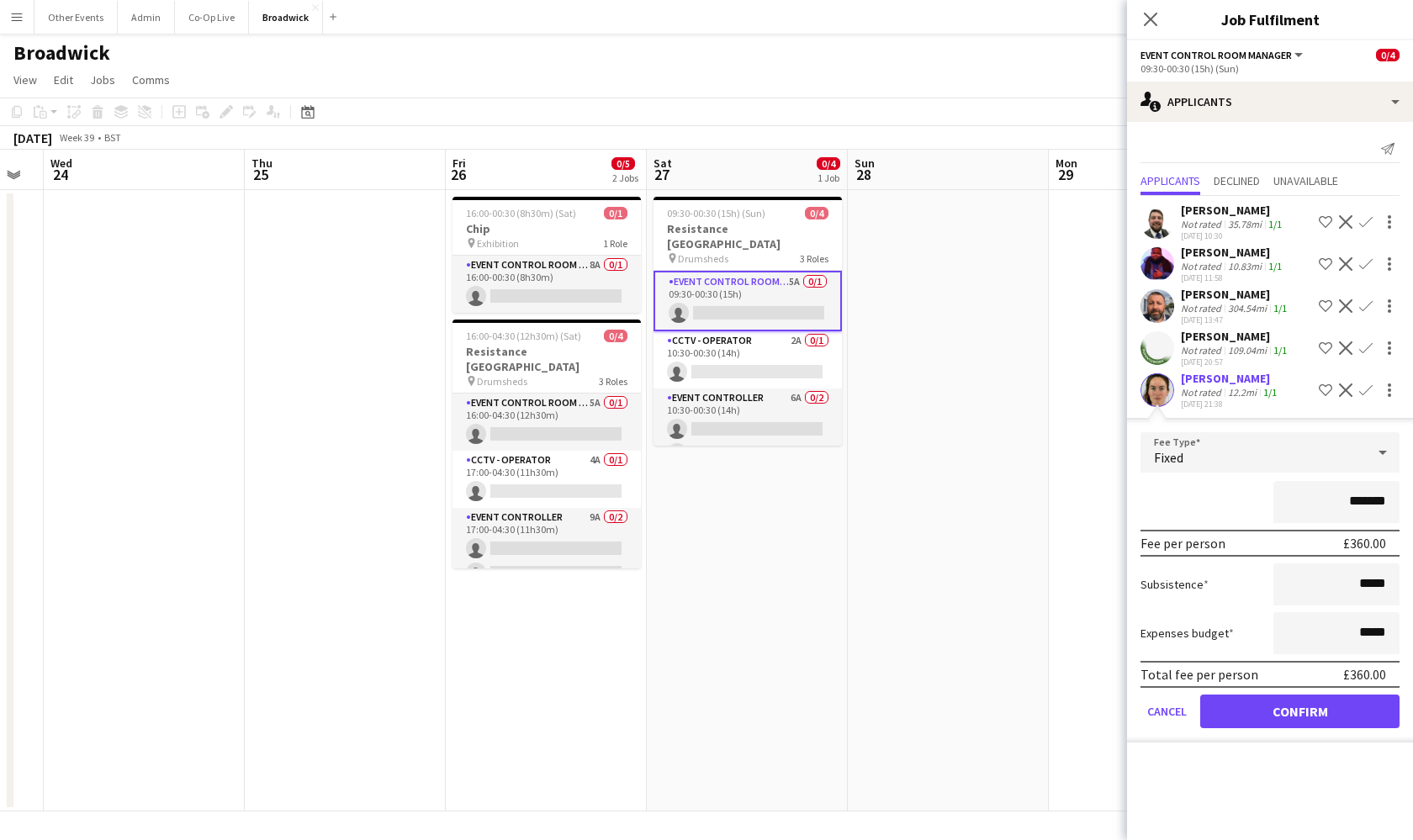
click at [1310, 711] on button "Confirm" at bounding box center [1299, 711] width 199 height 34
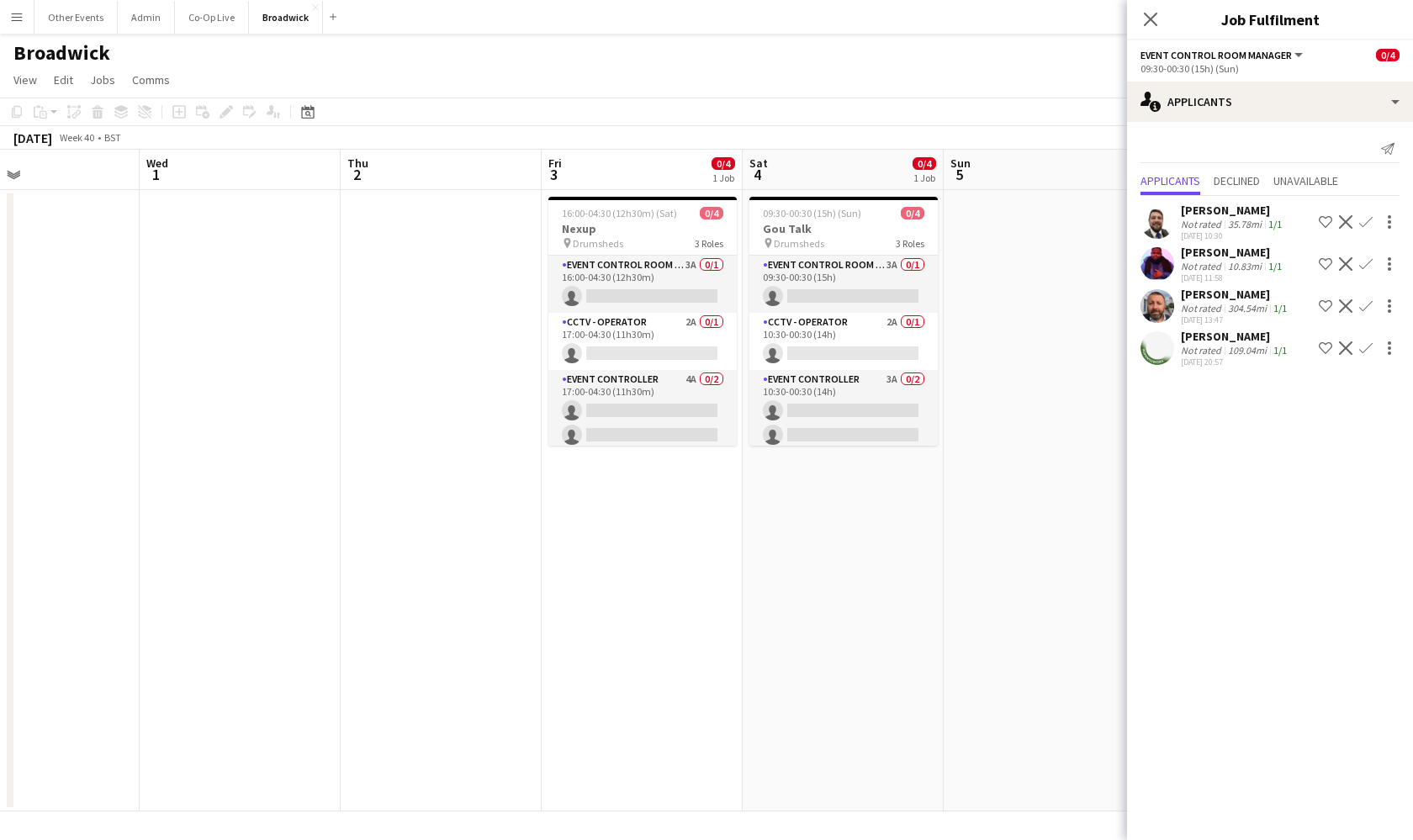
scroll to position [0, 537]
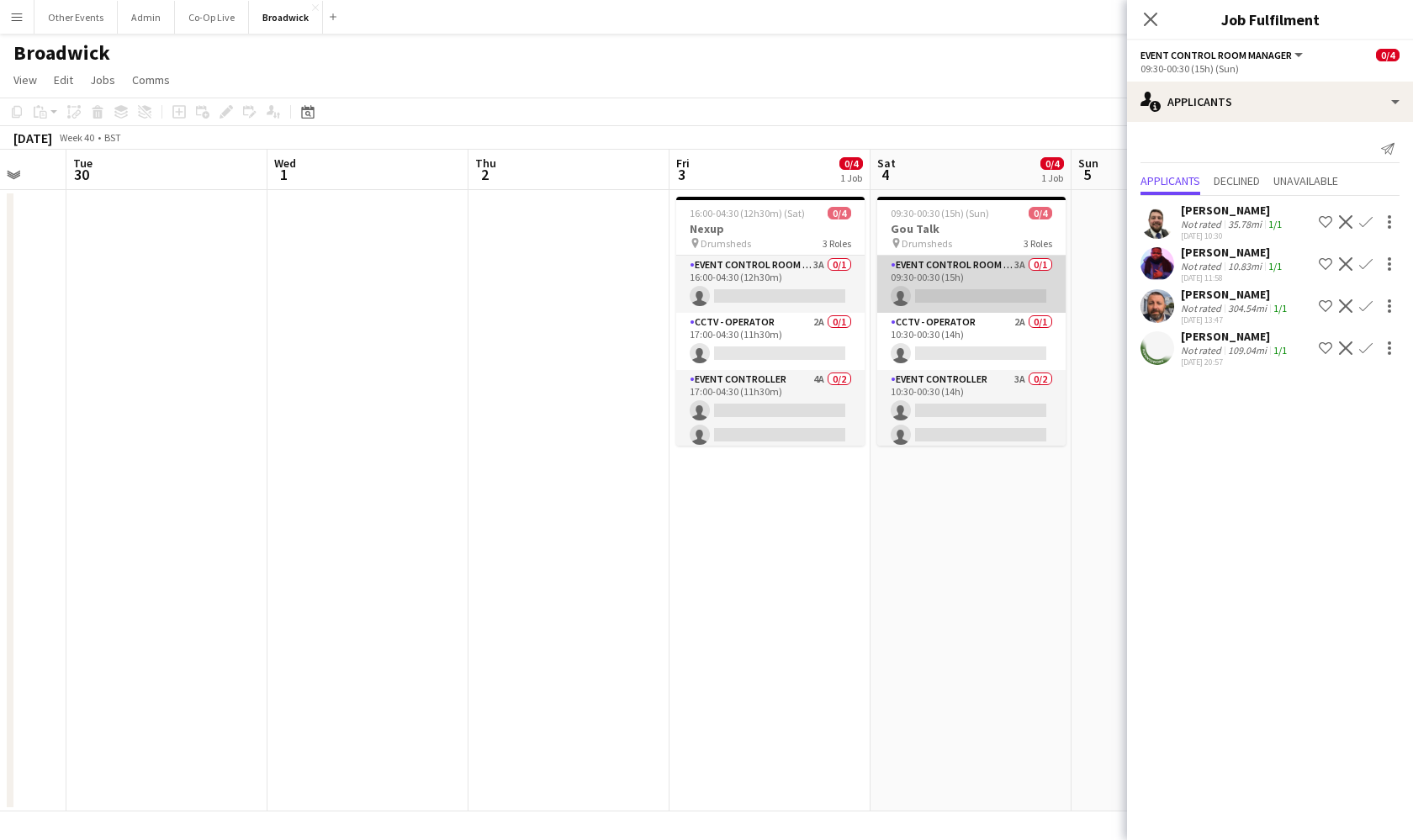
click at [960, 292] on app-card-role "Event Control Room Manager 3A 0/1 09:30-00:30 (15h) single-neutral-actions" at bounding box center [971, 284] width 189 height 57
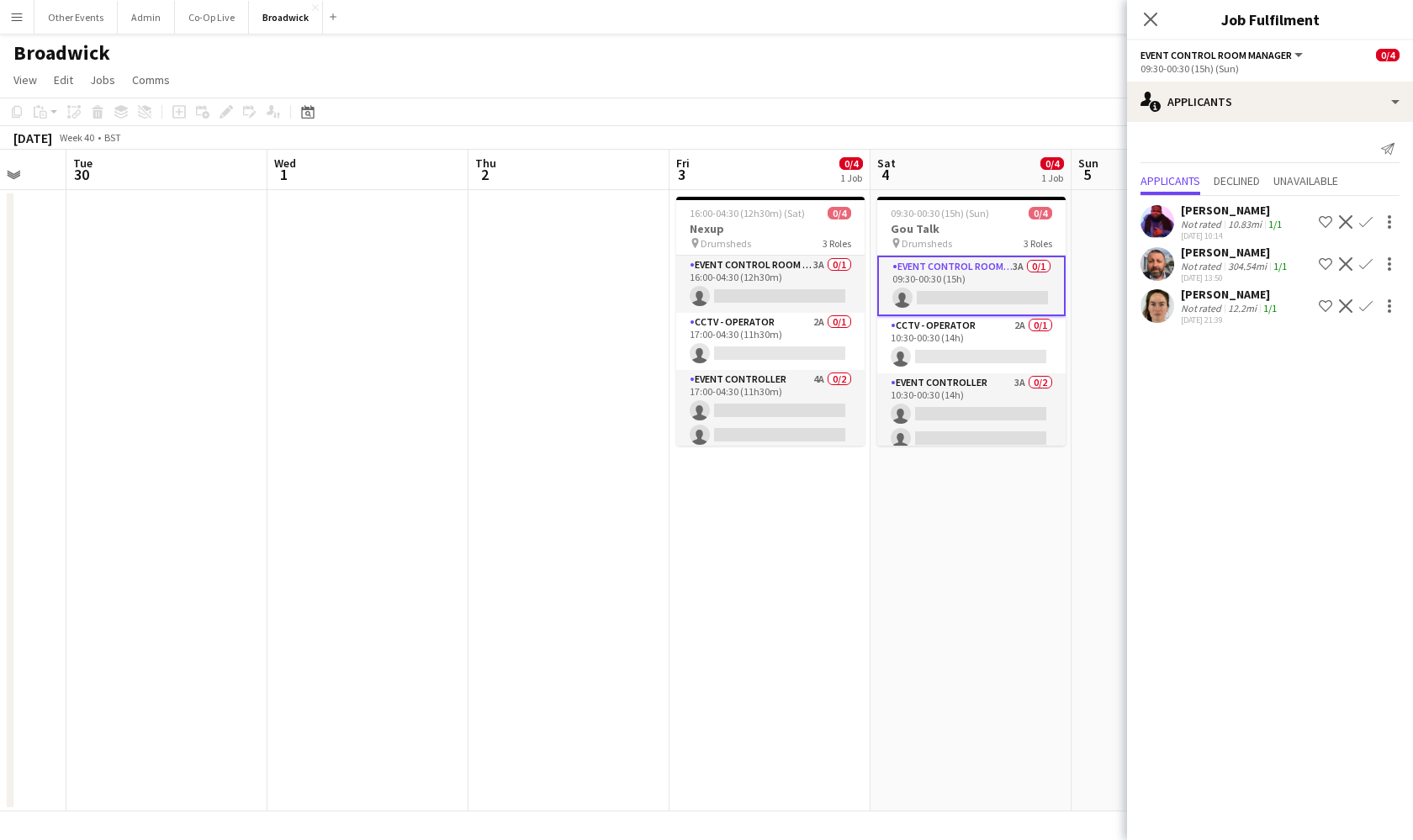
click at [1366, 306] on app-icon "Confirm" at bounding box center [1365, 305] width 13 height 13
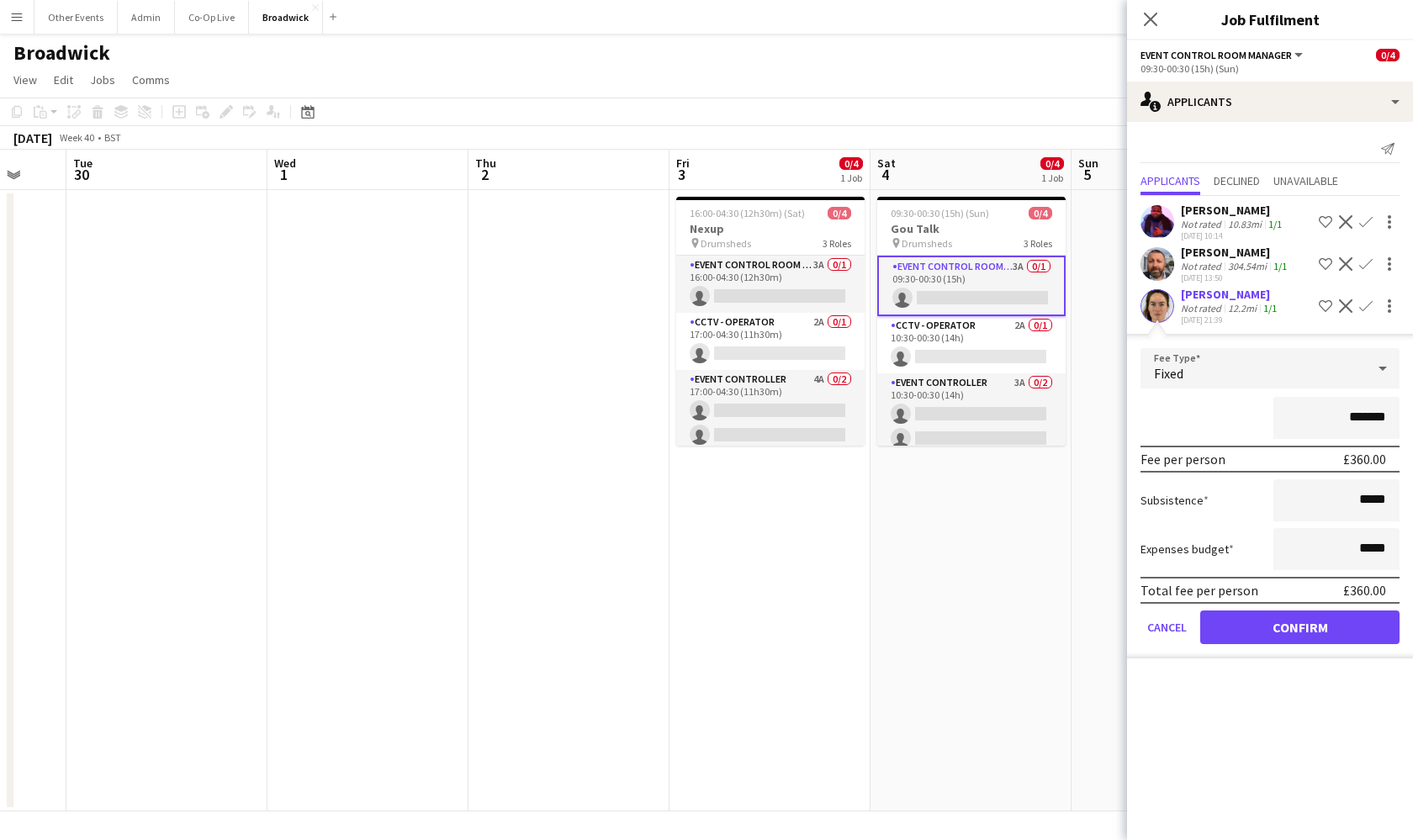
click at [1289, 622] on button "Confirm" at bounding box center [1299, 627] width 199 height 34
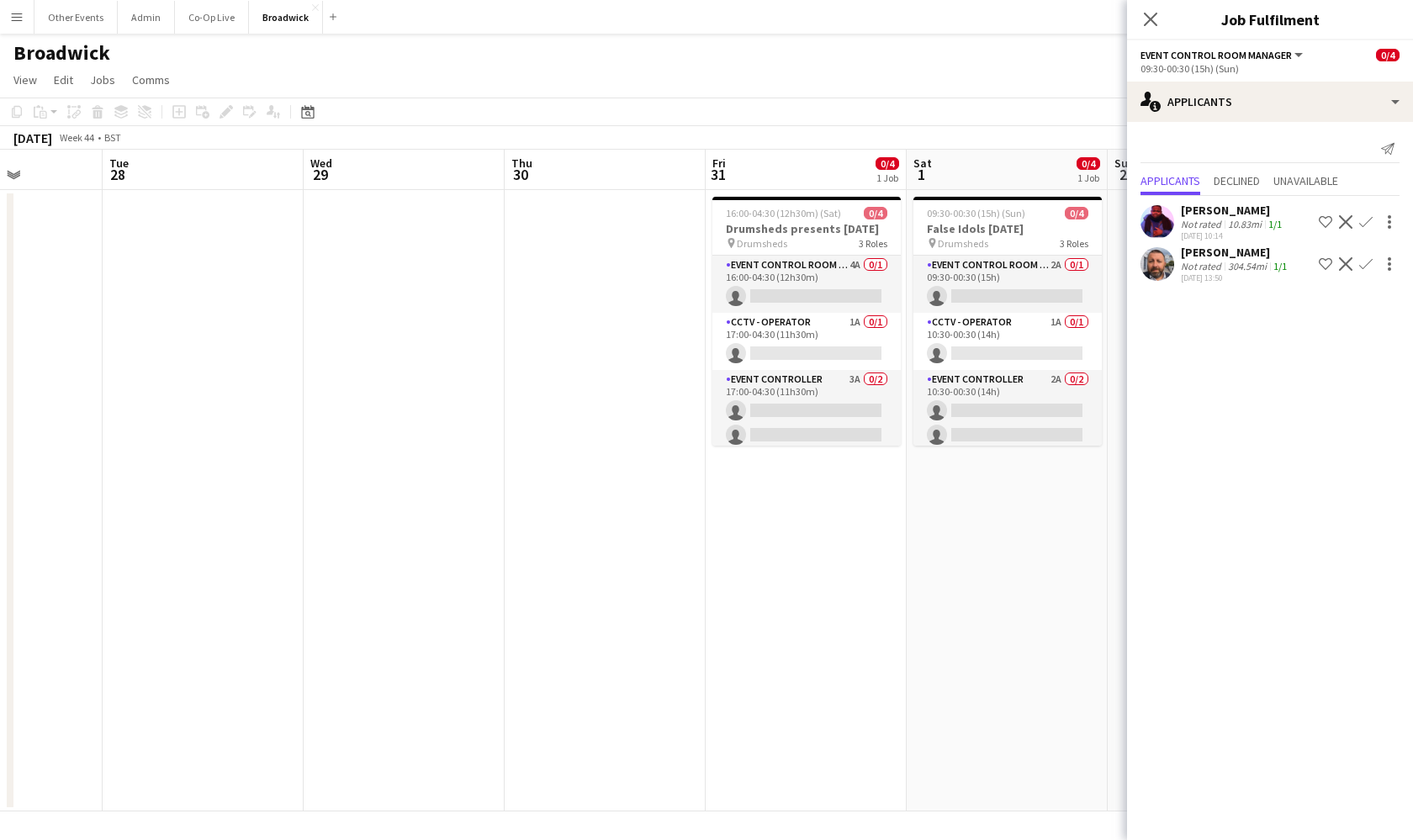
scroll to position [0, 609]
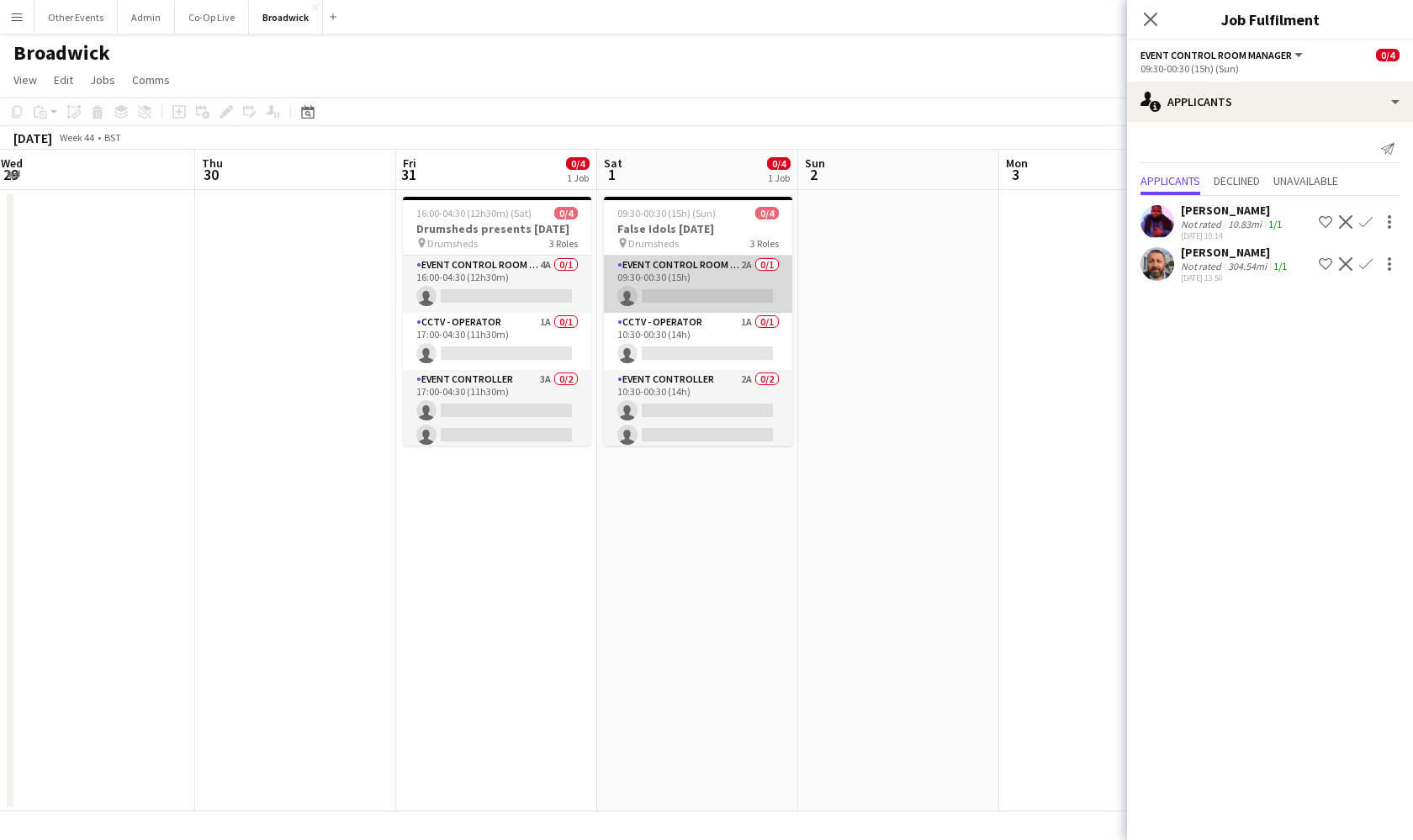
click at [723, 271] on app-card-role "Event Control Room Manager 2A 0/1 09:30-00:30 (15h) single-neutral-actions" at bounding box center [697, 284] width 189 height 57
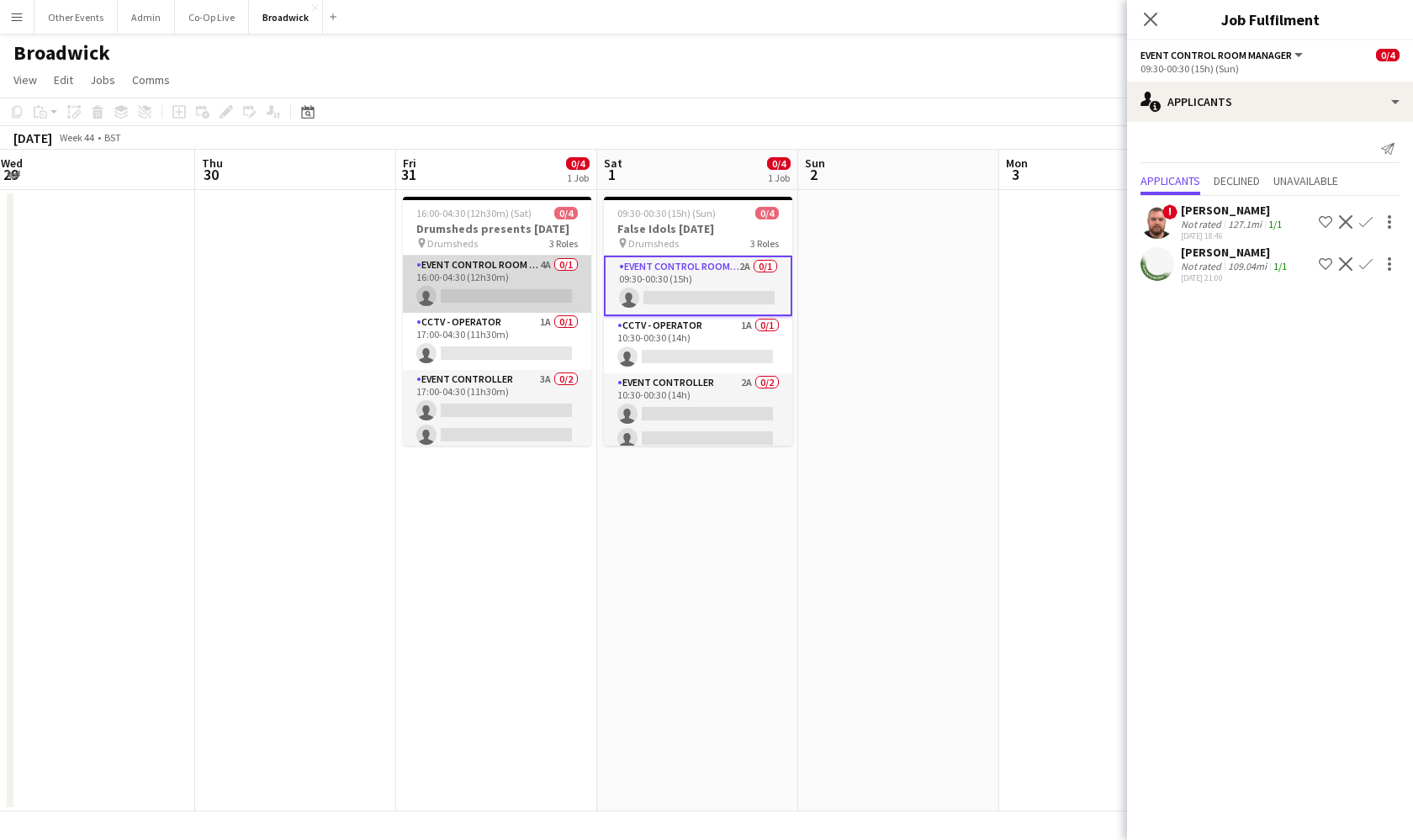
click at [525, 300] on app-card-role "Event Control Room Manager 4A 0/1 16:00-04:30 (12h30m) single-neutral-actions" at bounding box center [497, 284] width 189 height 57
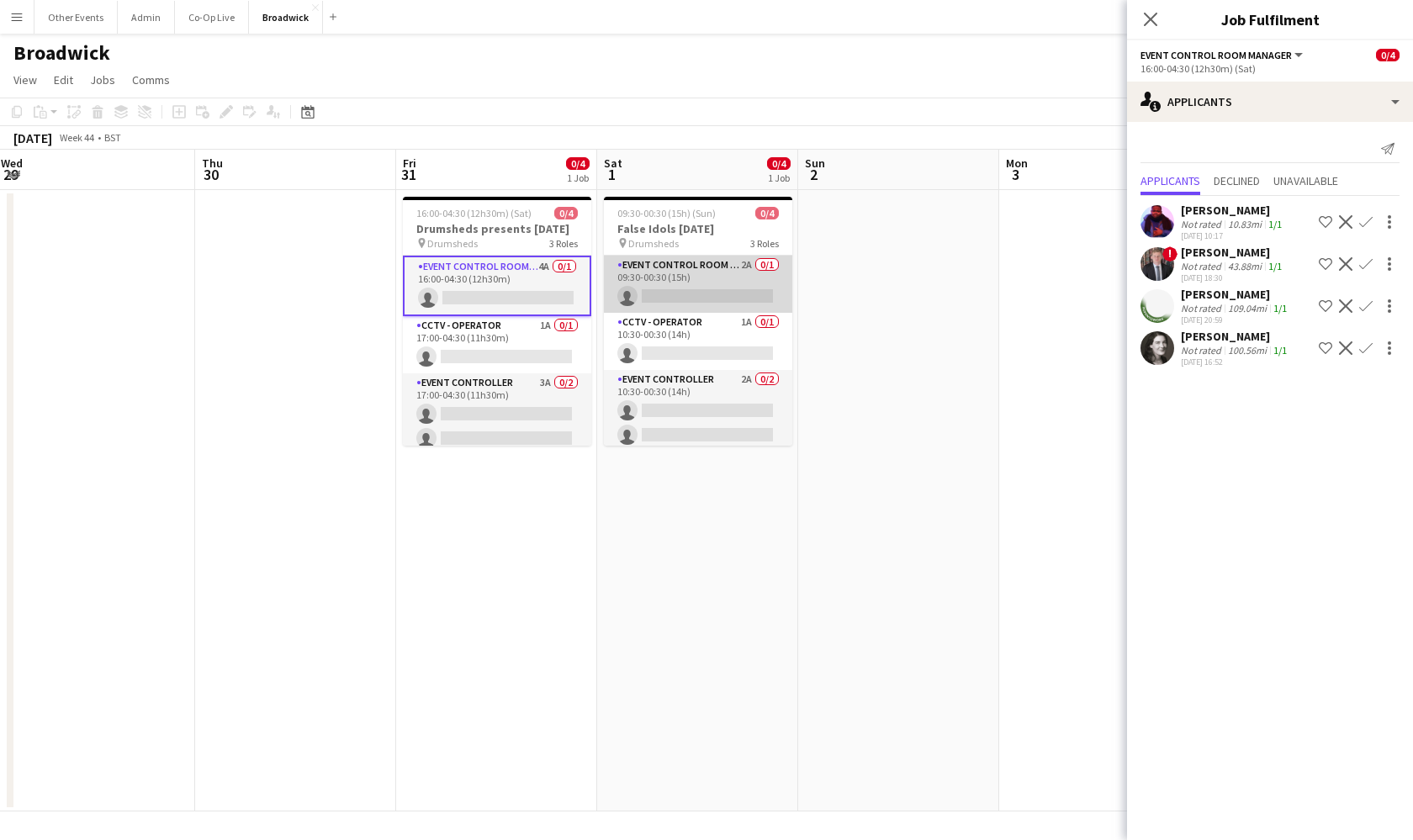
click at [681, 293] on app-card-role "Event Control Room Manager 2A 0/1 09:30-00:30 (15h) single-neutral-actions" at bounding box center [697, 284] width 189 height 57
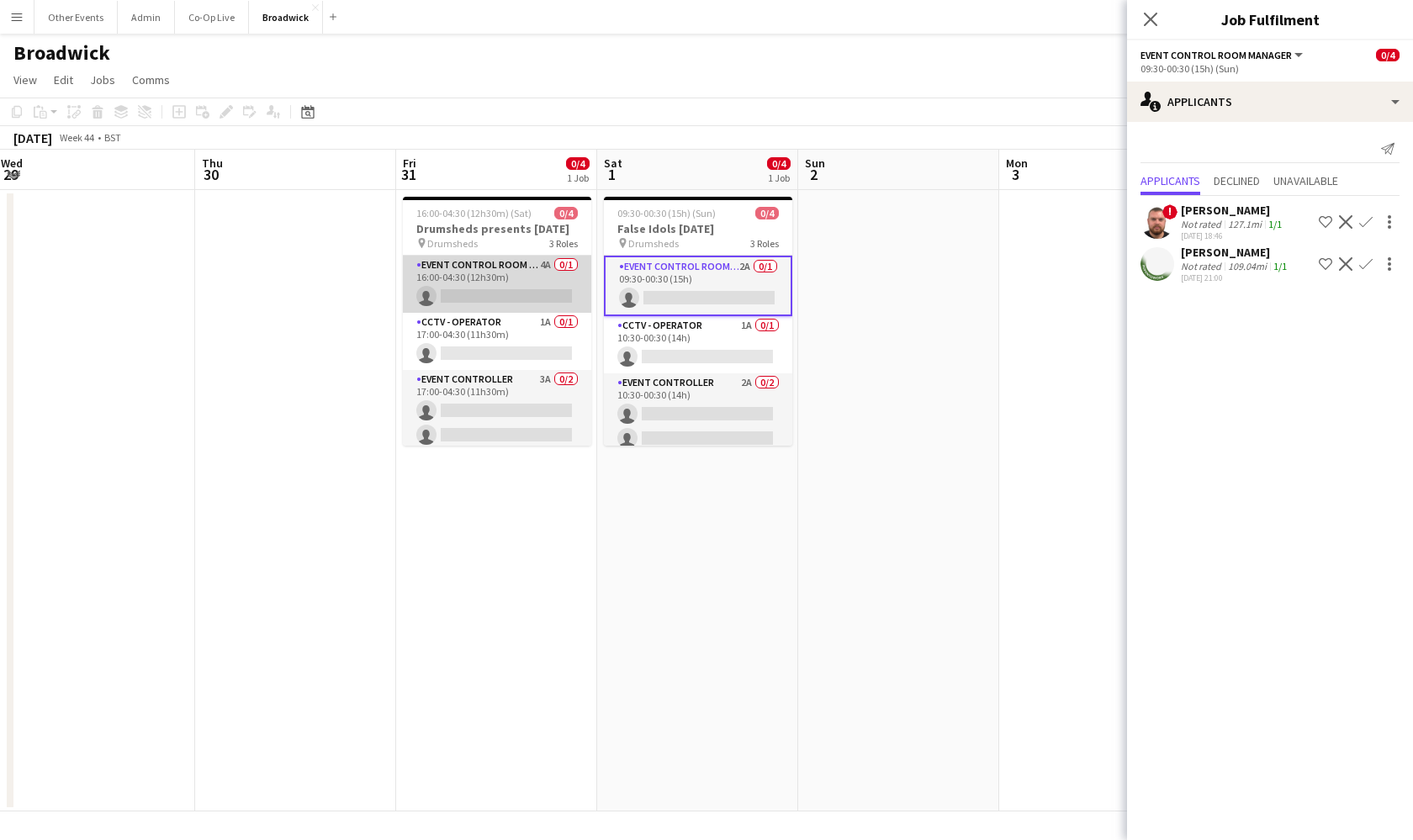
click at [490, 304] on app-card-role "Event Control Room Manager 4A 0/1 16:00-04:30 (12h30m) single-neutral-actions" at bounding box center [497, 284] width 189 height 57
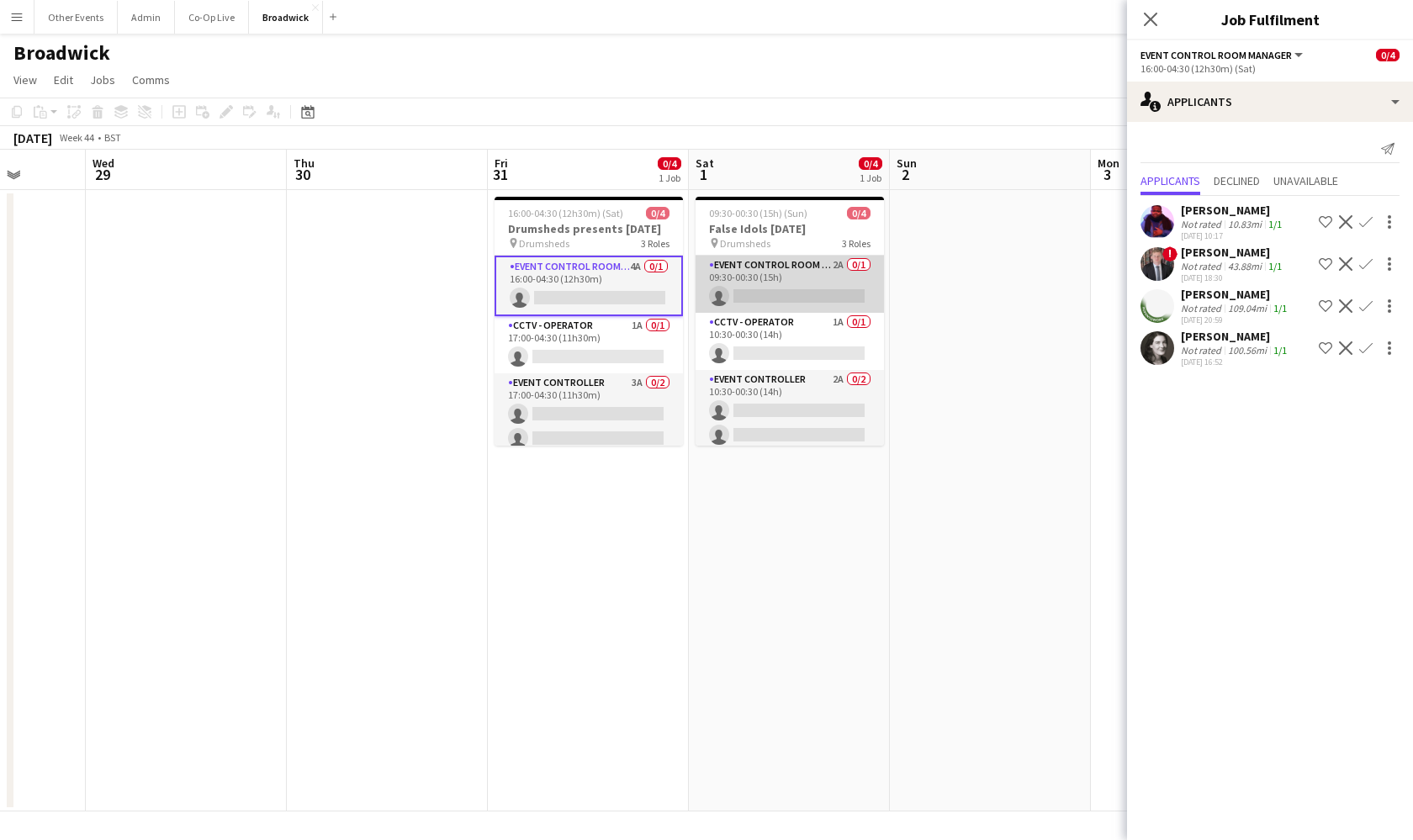
scroll to position [0, 463]
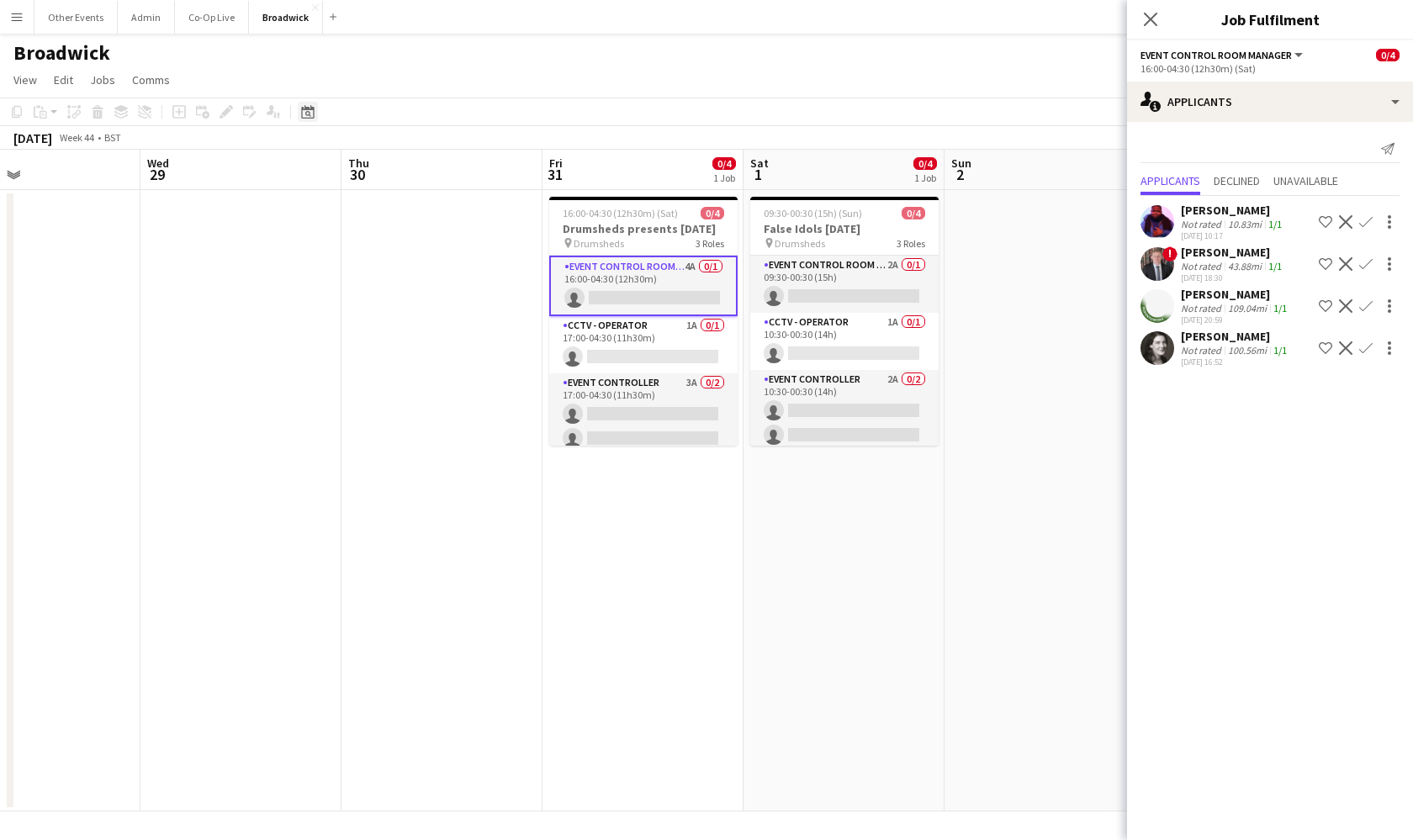
click at [310, 117] on icon at bounding box center [307, 111] width 13 height 13
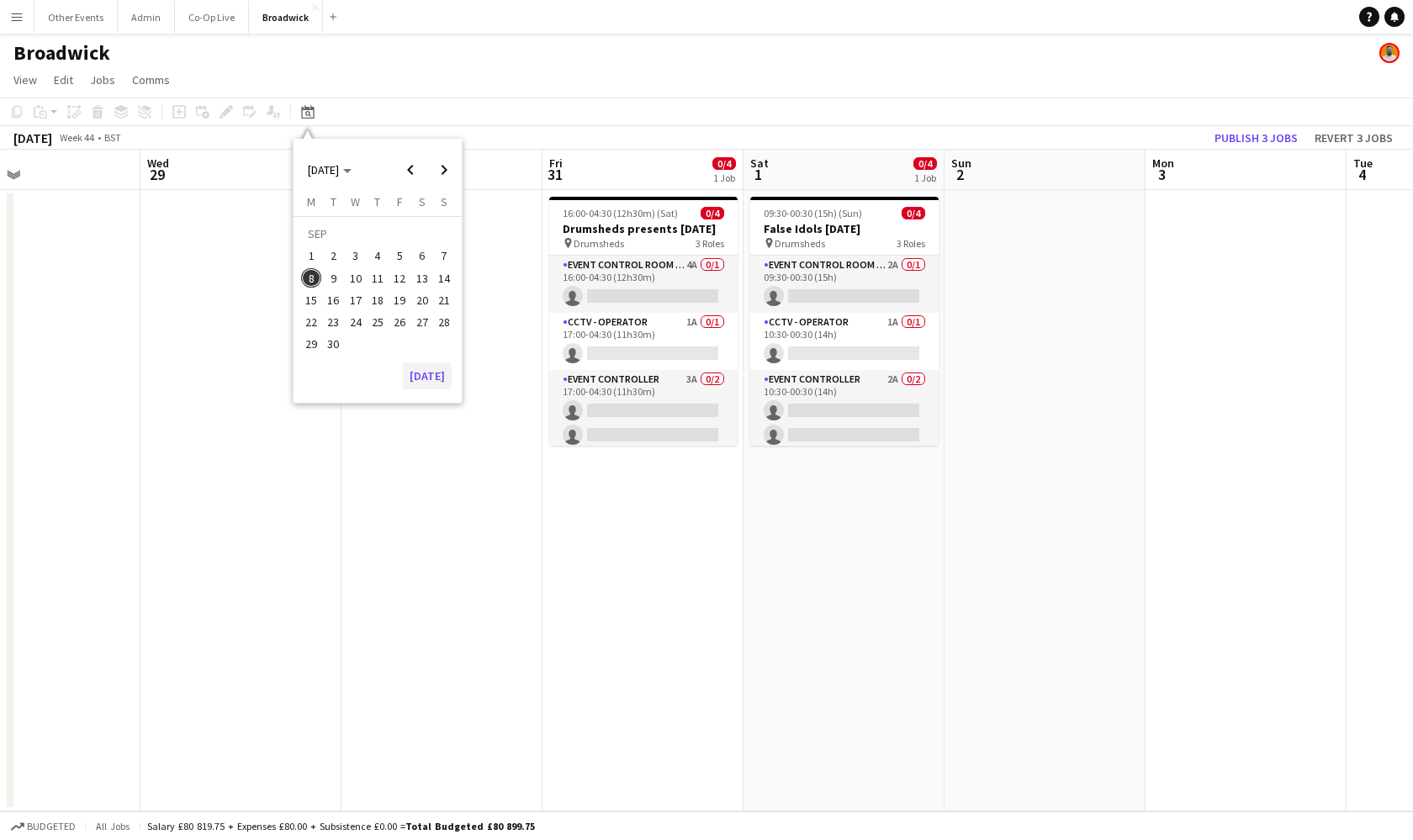
click at [426, 379] on button "[DATE]" at bounding box center [427, 376] width 49 height 27
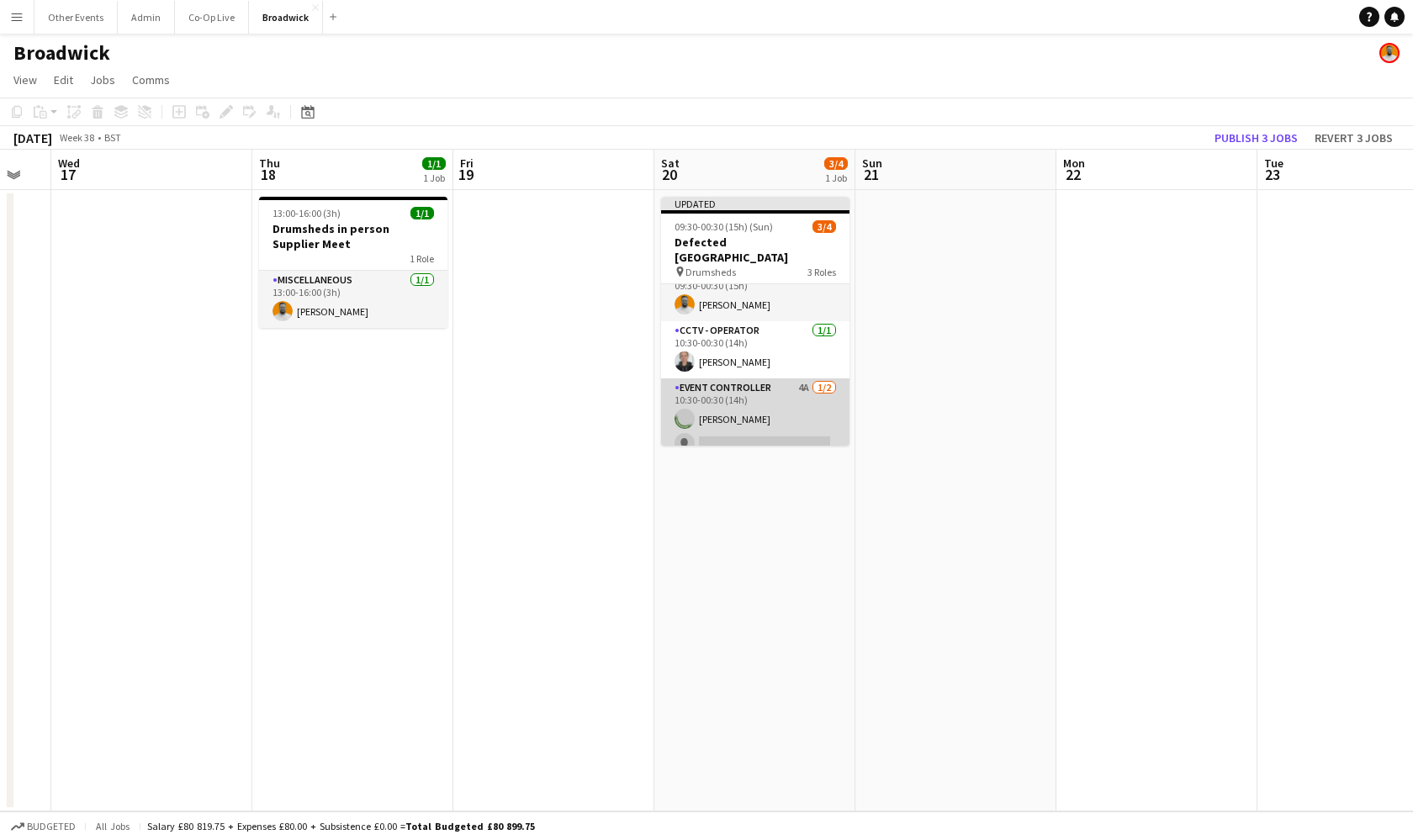
scroll to position [0, 567]
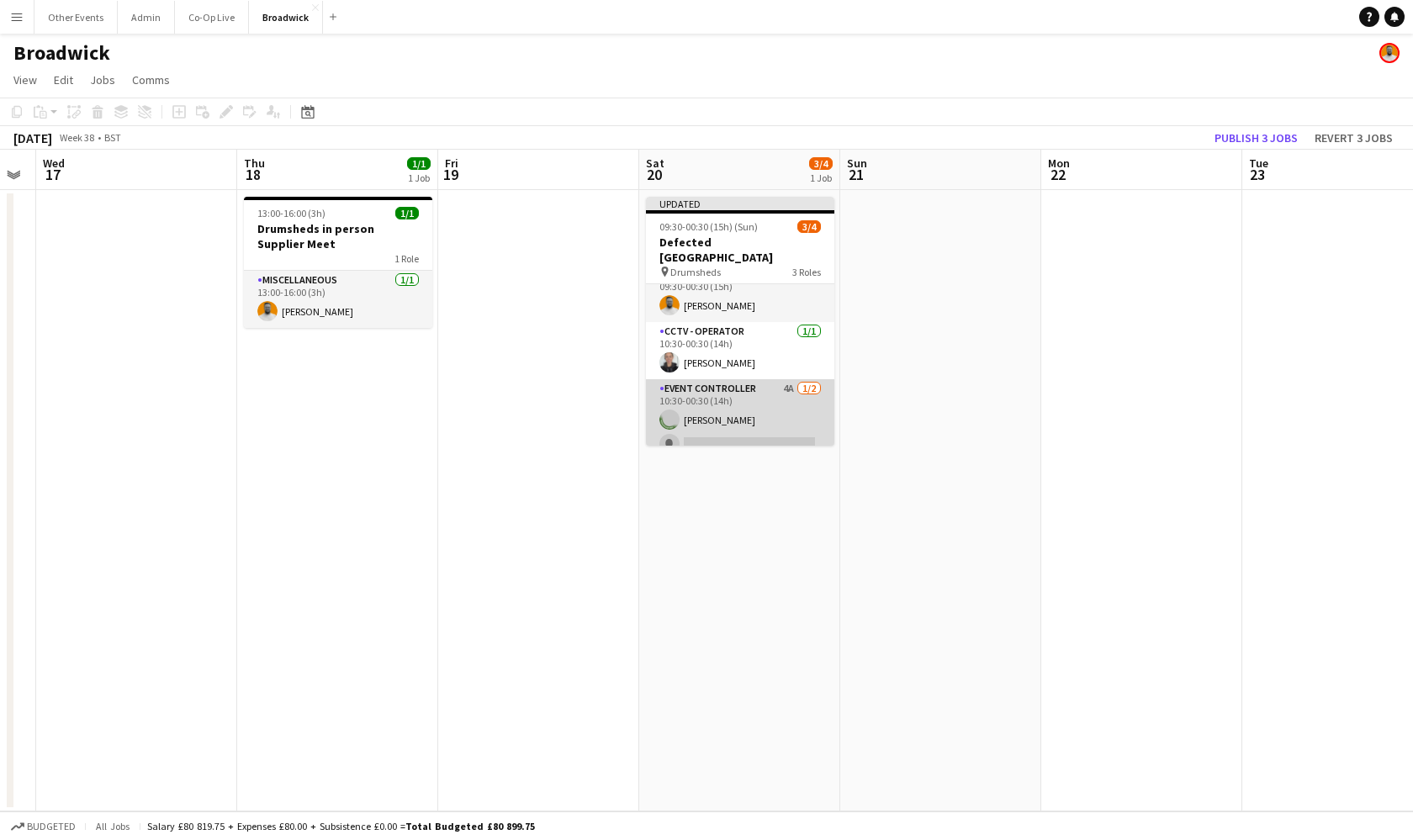
click at [743, 417] on app-card-role "Event Controller 4A [DATE] 10:30-00:30 (14h) [GEOGRAPHIC_DATA][PERSON_NAME] sin…" at bounding box center [740, 420] width 189 height 82
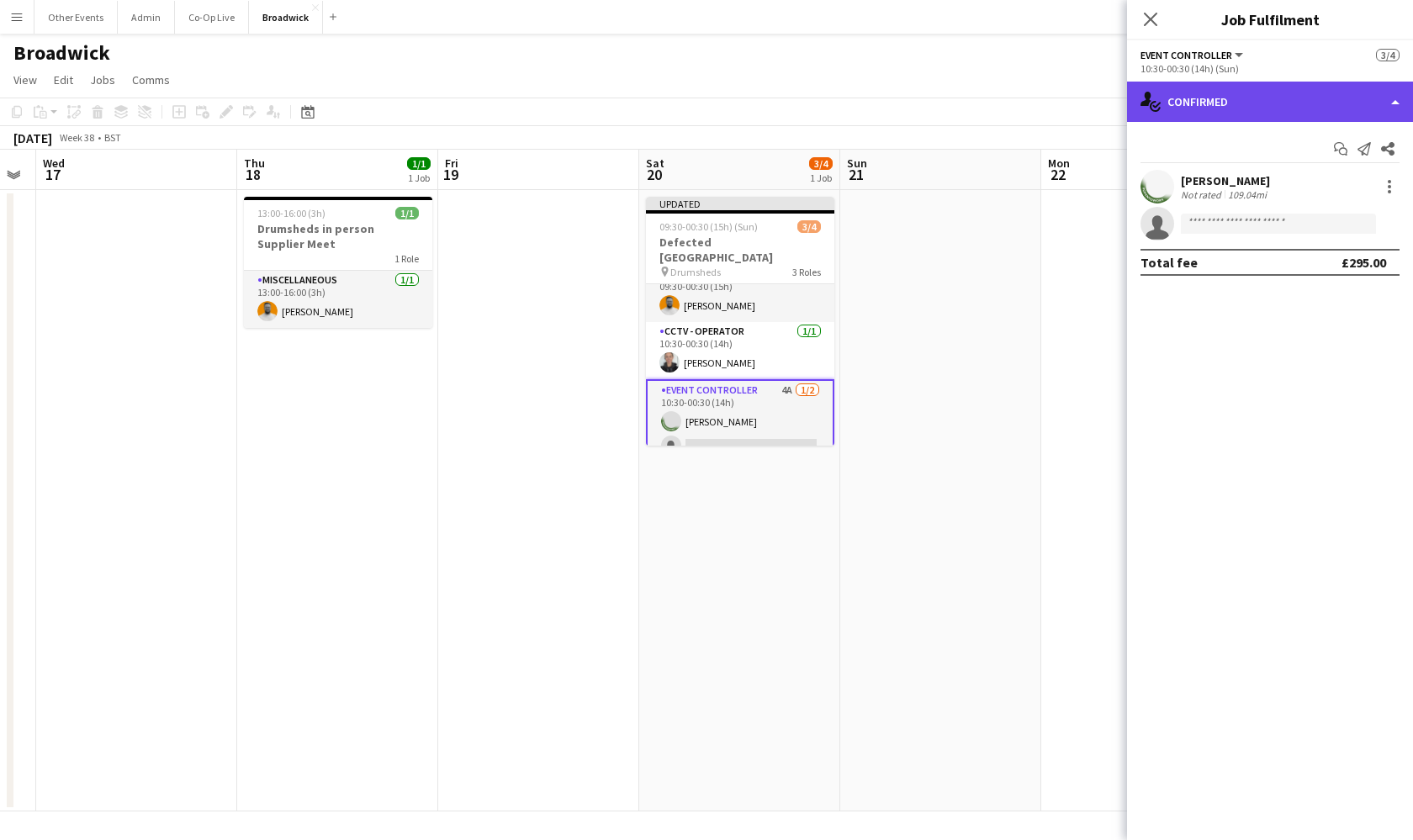
click at [1329, 97] on div "single-neutral-actions-check-2 Confirmed" at bounding box center [1270, 102] width 286 height 40
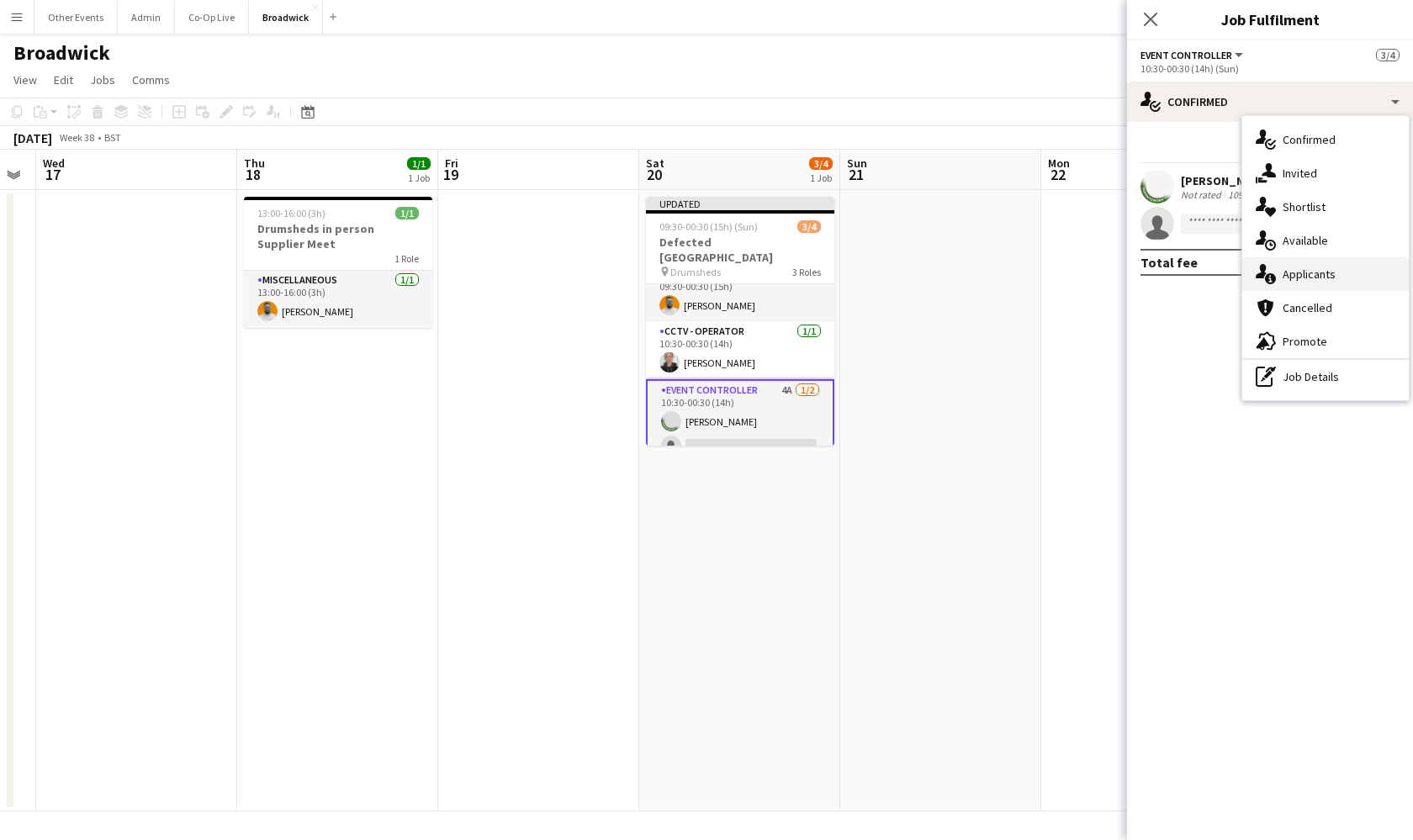
click at [1350, 280] on div "single-neutral-actions-information Applicants" at bounding box center [1326, 274] width 167 height 34
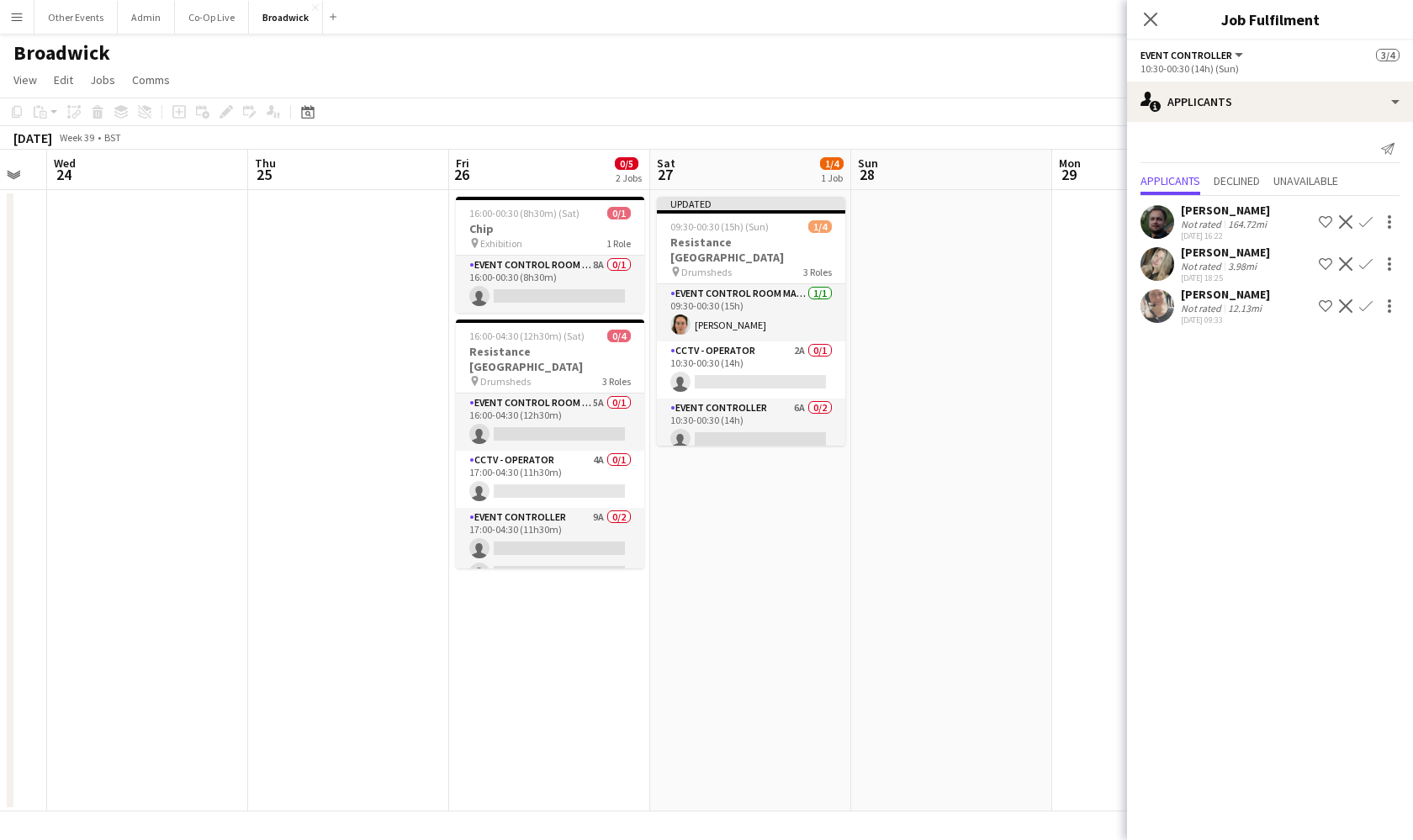
scroll to position [0, 344]
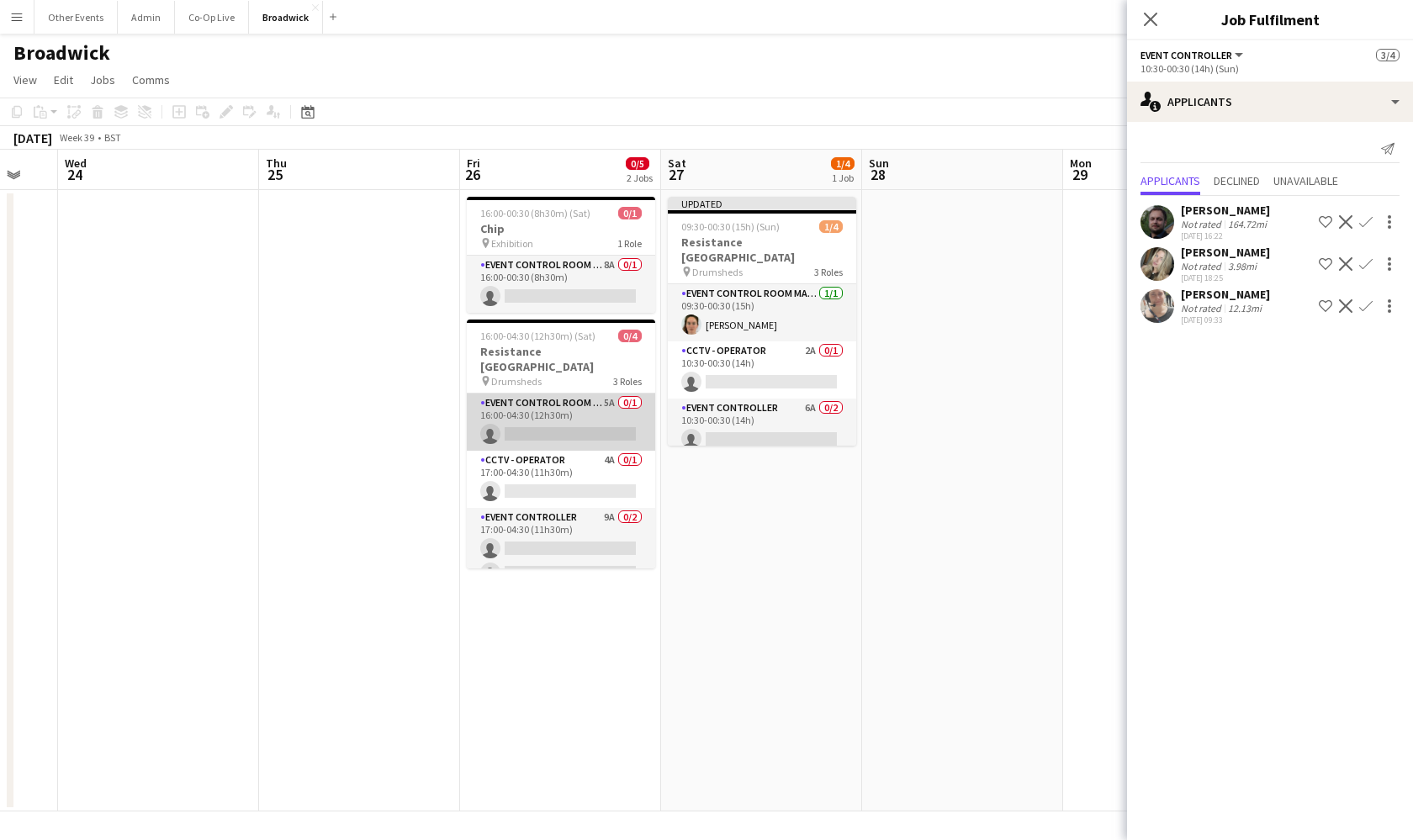
click at [554, 400] on app-card-role "Event Control Room Manager 5A 0/1 16:00-04:30 (12h30m) single-neutral-actions" at bounding box center [561, 423] width 189 height 57
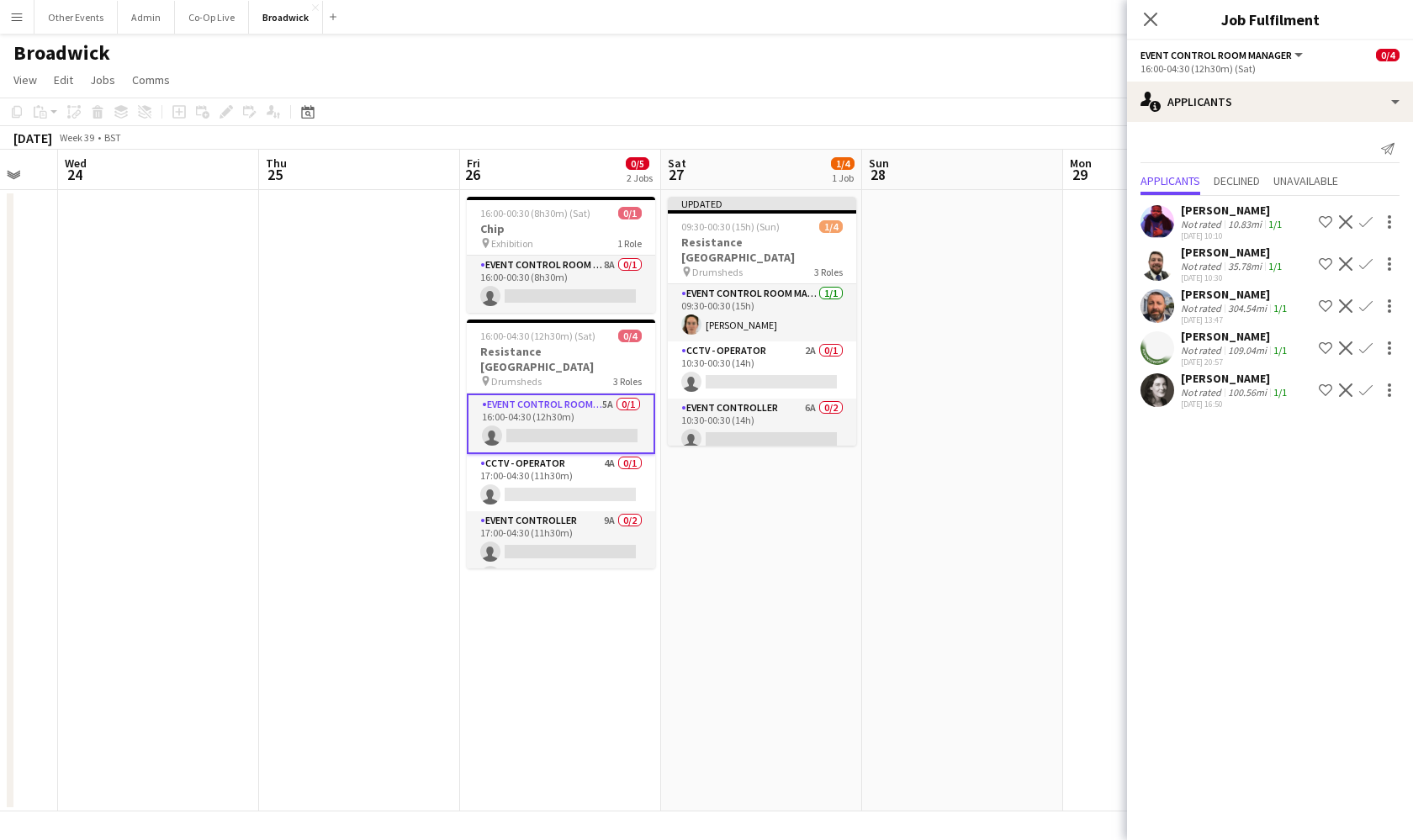
click at [742, 531] on app-date-cell "Updated 09:30-00:30 (15h) (Sun) 1/4 Resistance [GEOGRAPHIC_DATA] pin Drumsheds …" at bounding box center [761, 501] width 201 height 622
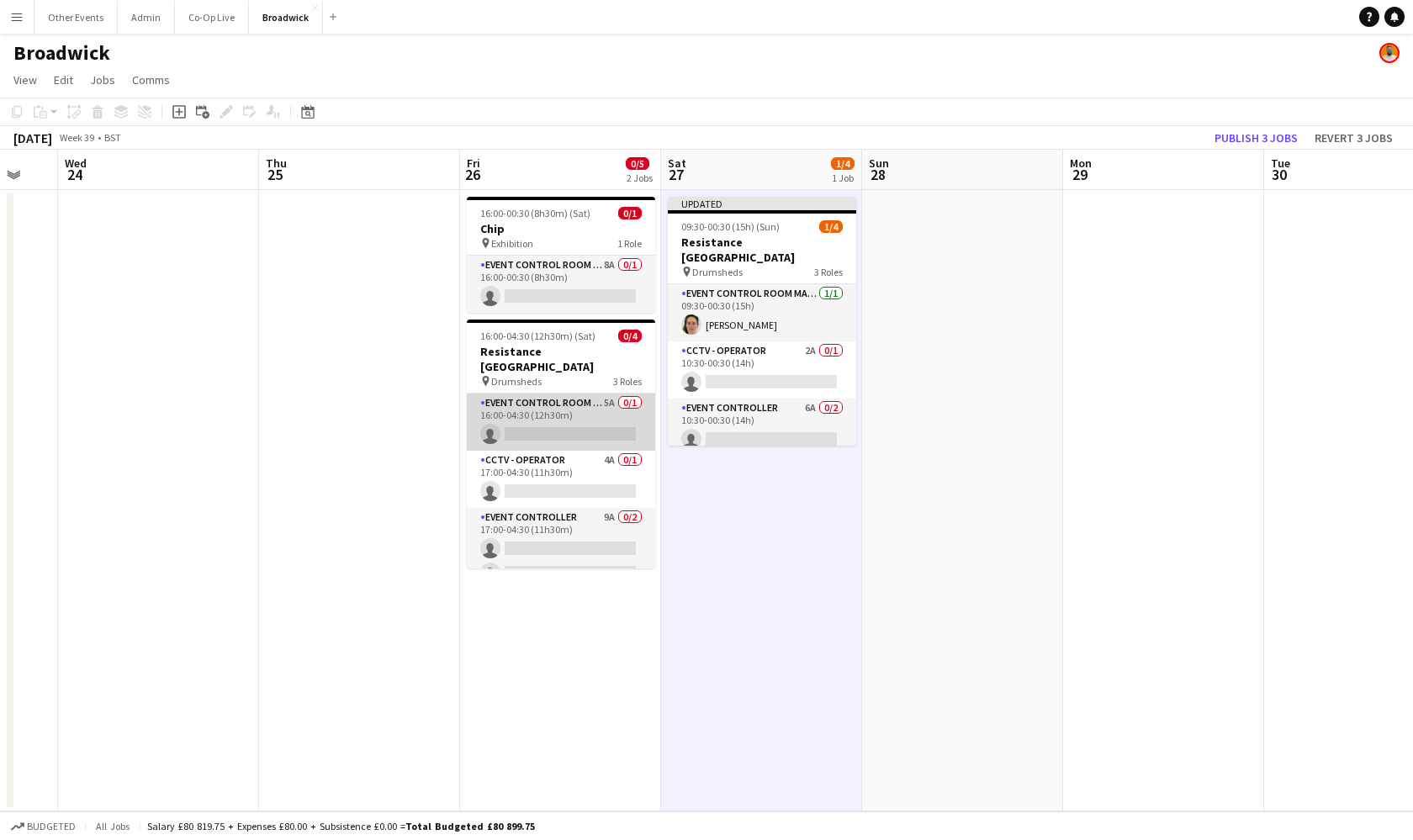
click at [604, 407] on app-card-role "Event Control Room Manager 5A 0/1 16:00-04:30 (12h30m) single-neutral-actions" at bounding box center [561, 423] width 189 height 57
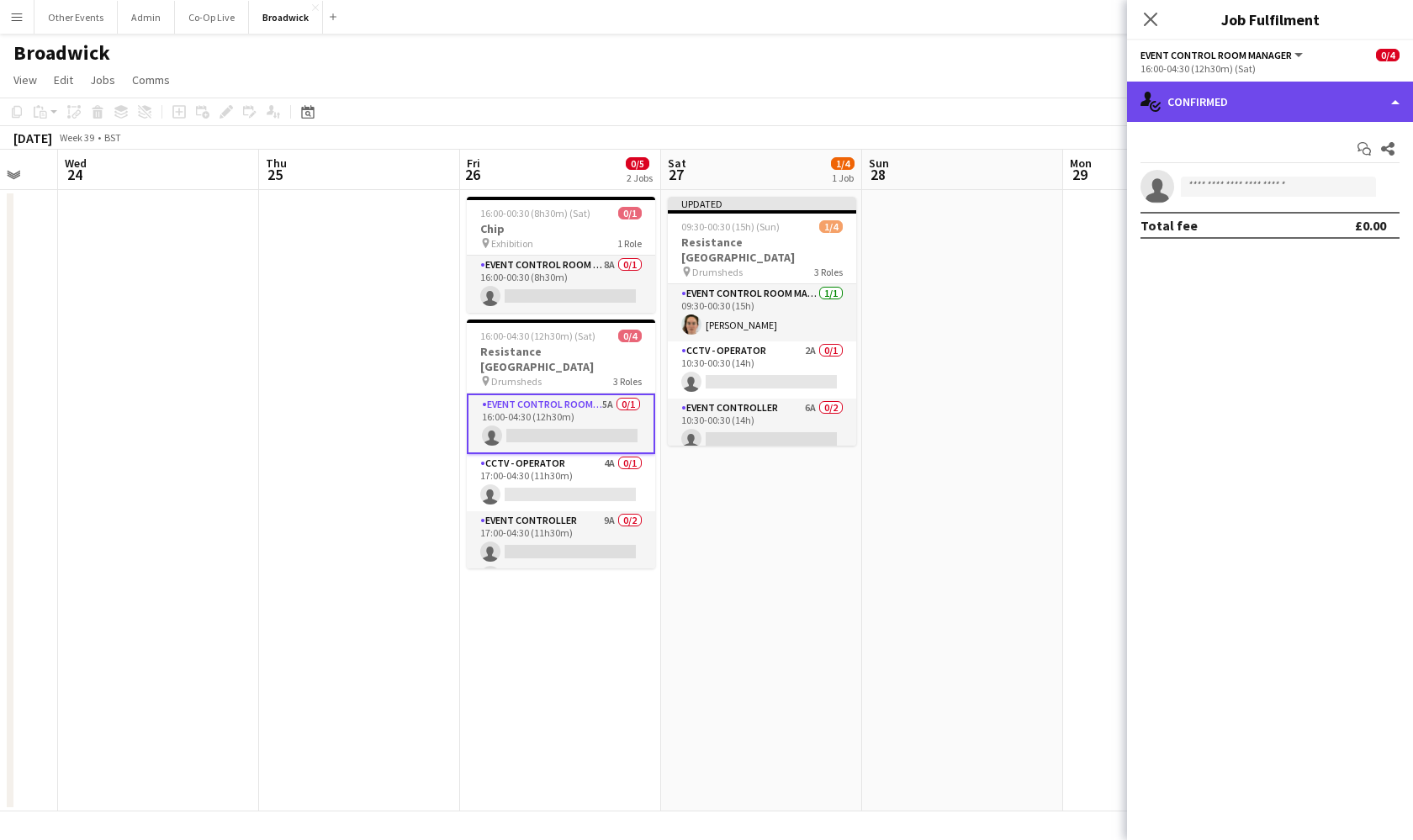
click at [1271, 93] on div "single-neutral-actions-check-2 Confirmed" at bounding box center [1270, 102] width 286 height 40
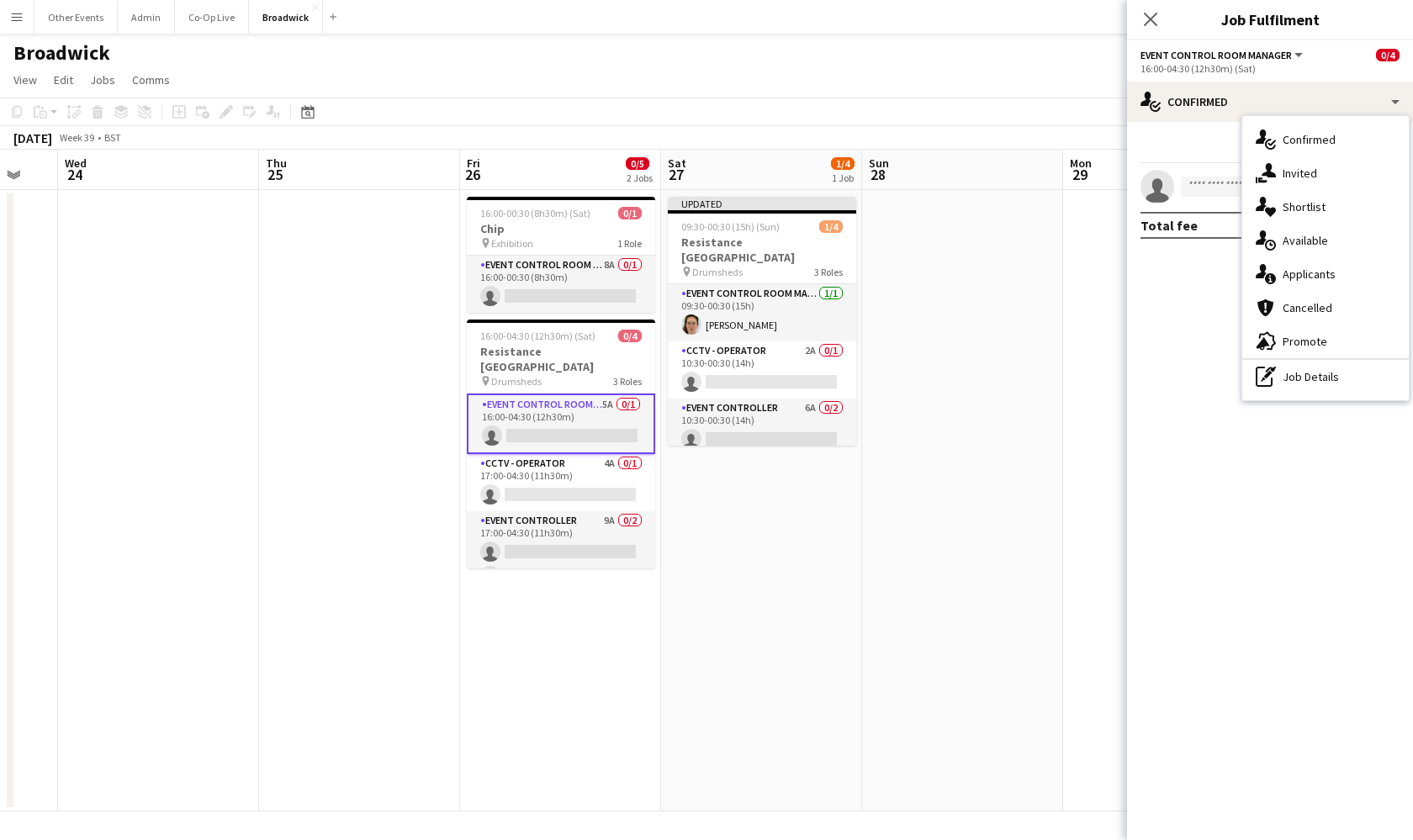
click at [1206, 173] on app-invite-slot "single-neutral-actions" at bounding box center [1270, 186] width 286 height 34
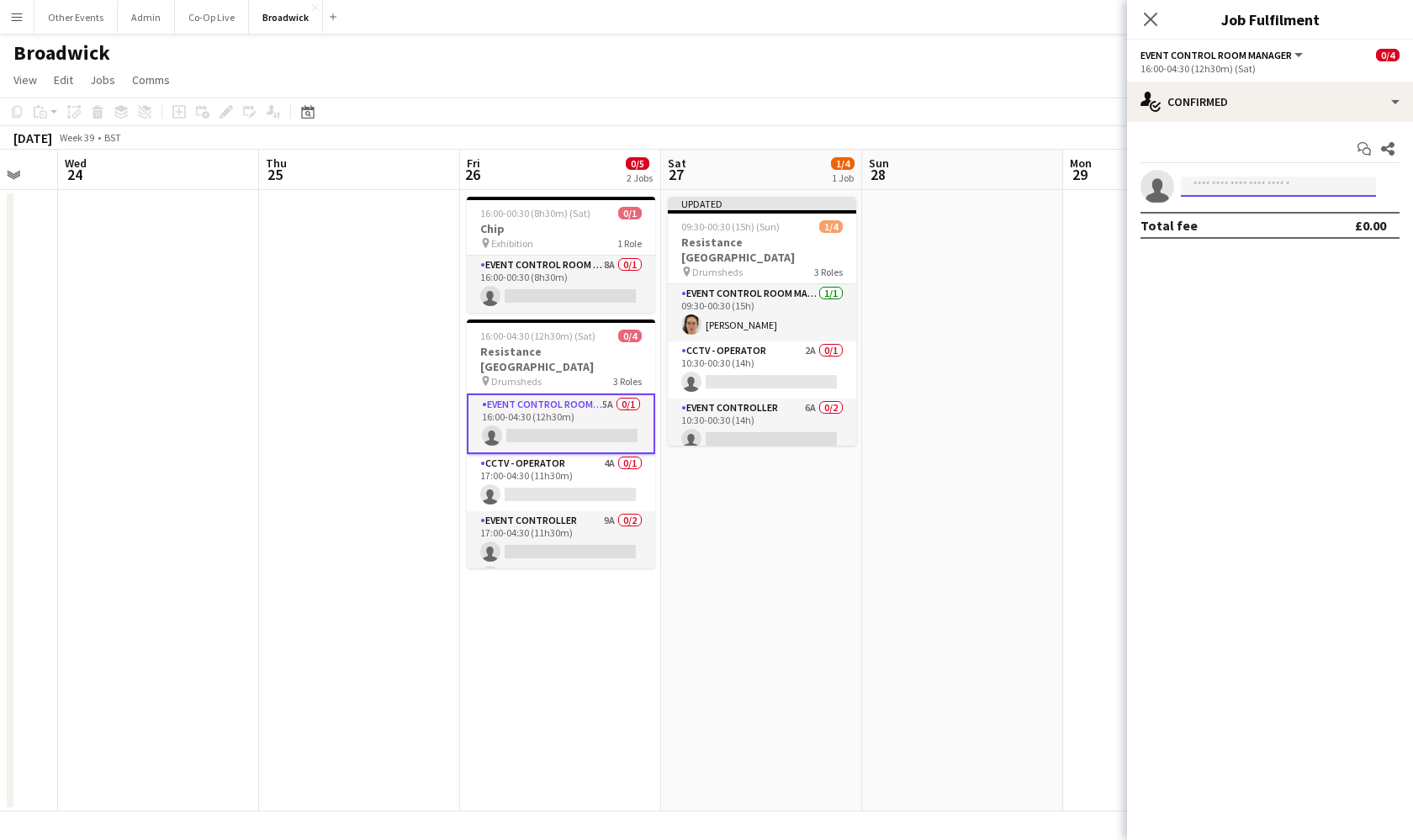
click at [1206, 189] on input at bounding box center [1278, 186] width 195 height 20
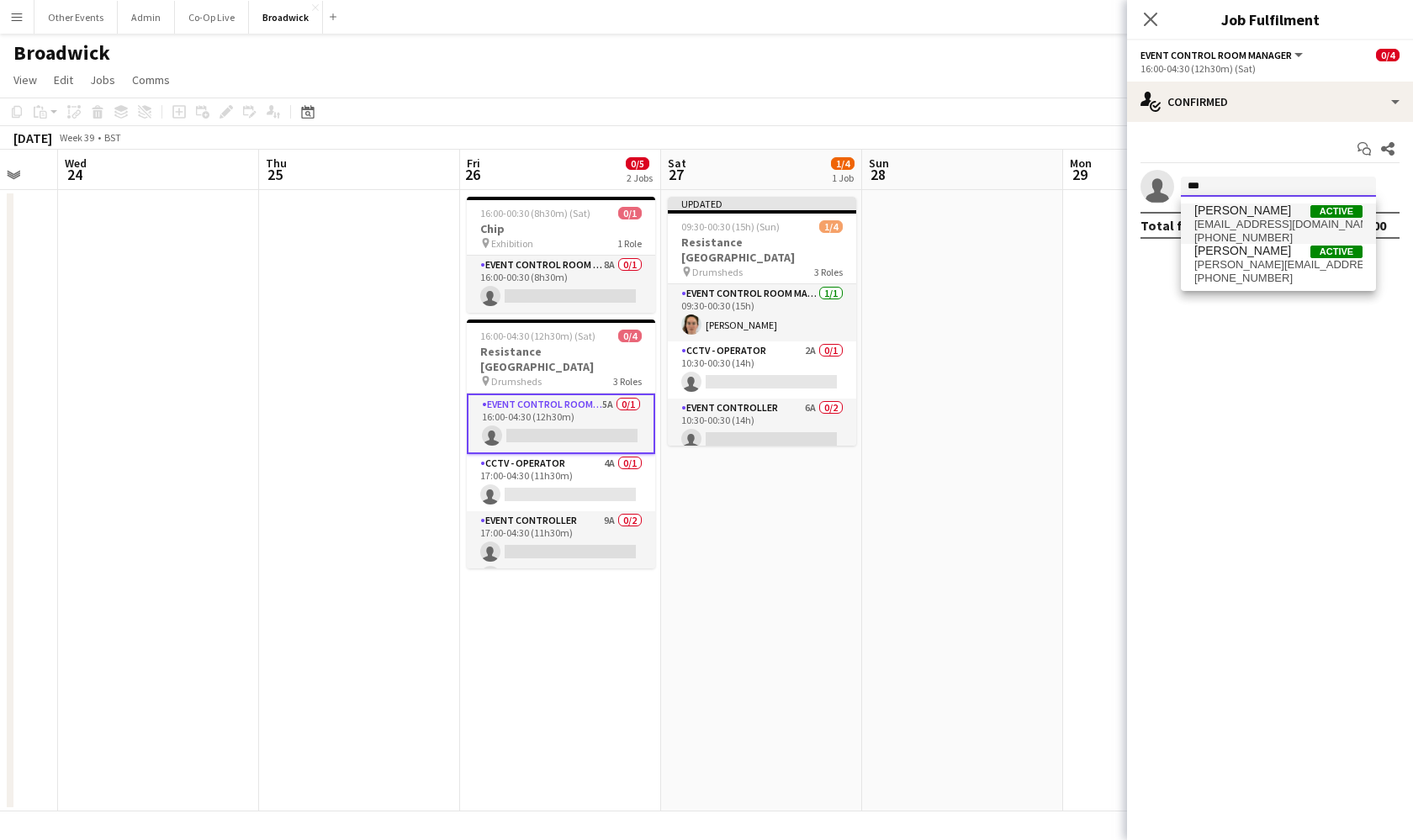
type input "***"
click at [1214, 220] on span "[EMAIL_ADDRESS][DOMAIN_NAME]" at bounding box center [1277, 224] width 168 height 13
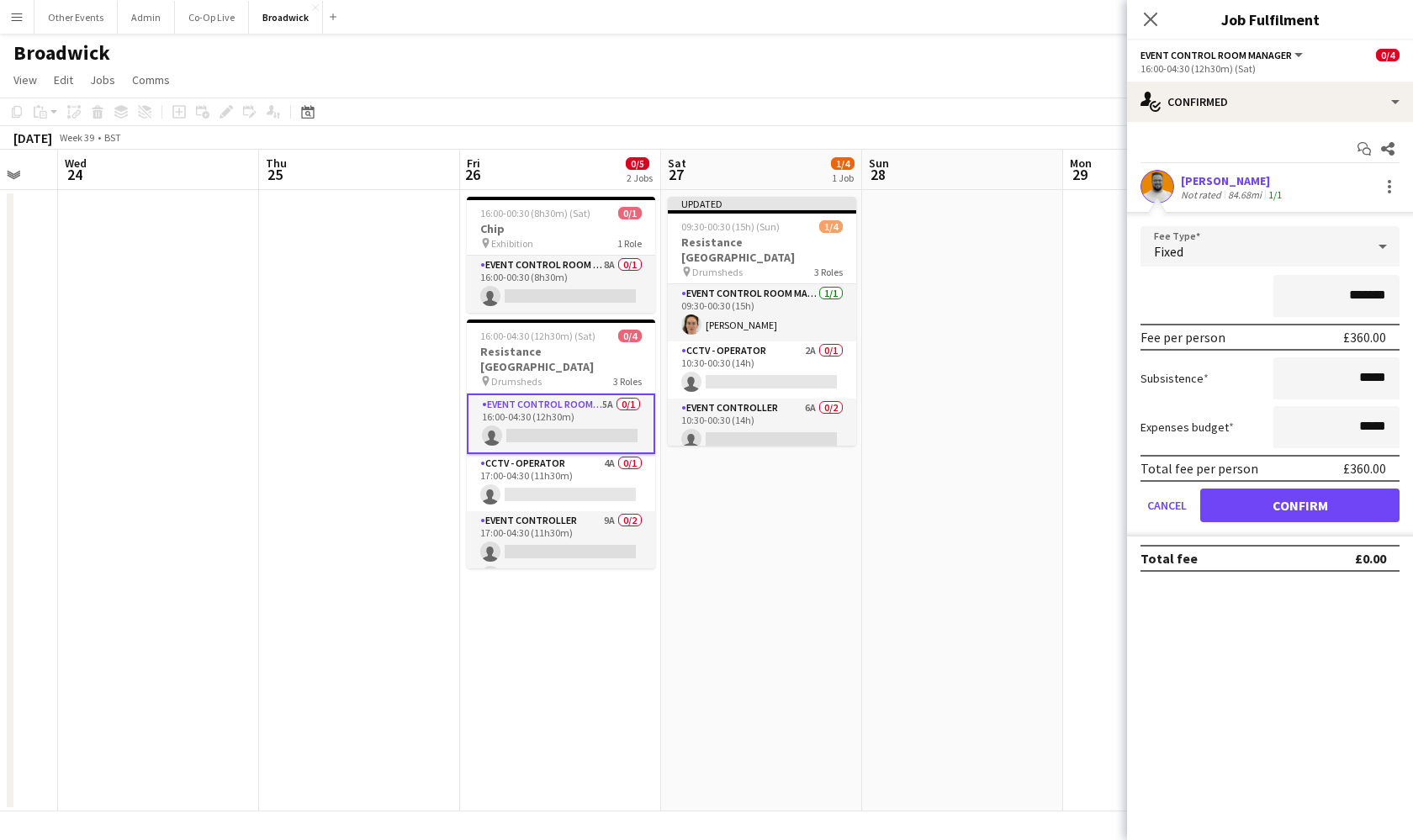
click at [1306, 508] on button "Confirm" at bounding box center [1299, 505] width 199 height 34
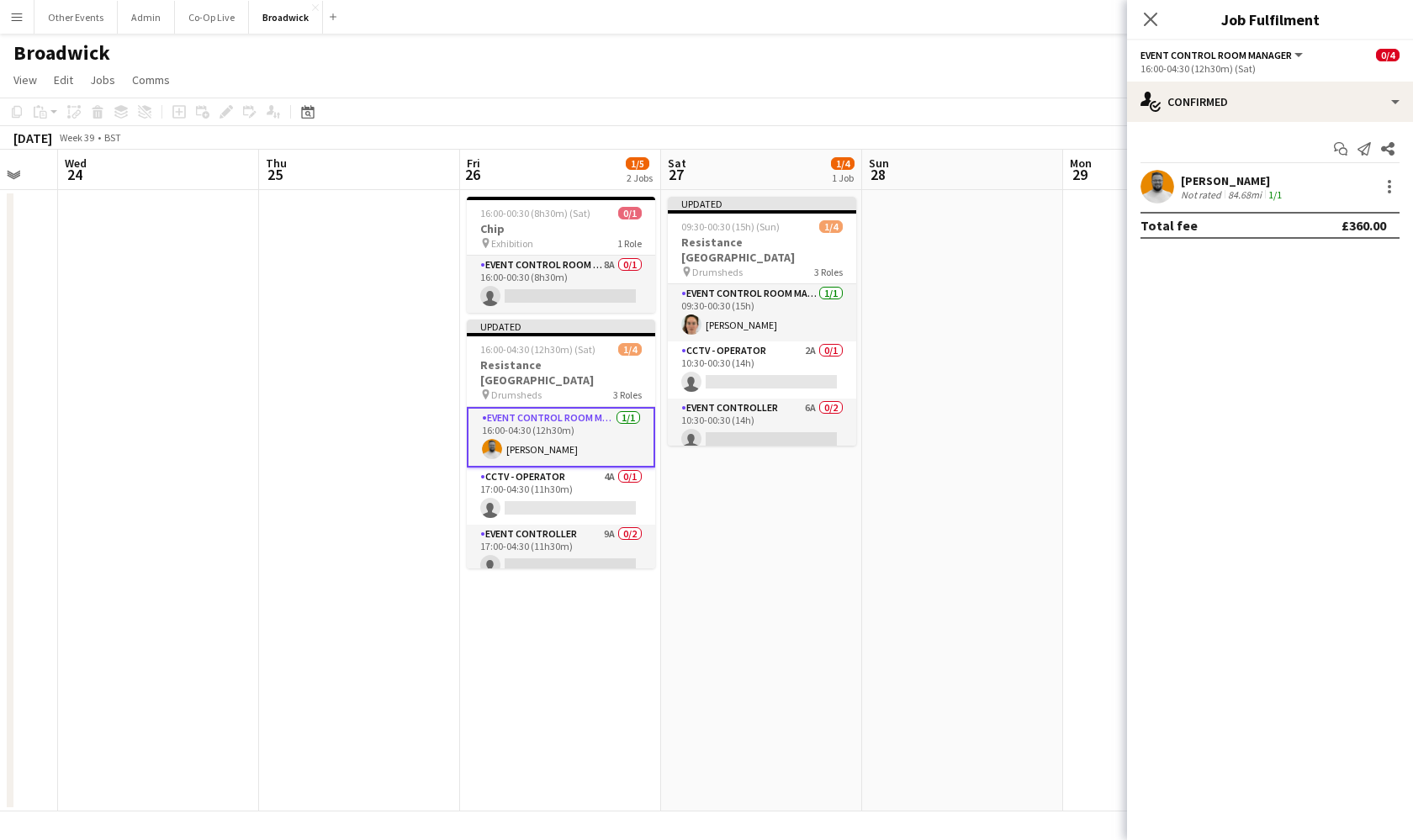
click at [815, 590] on app-date-cell "Updated 09:30-00:30 (15h) (Sun) 1/4 Resistance [GEOGRAPHIC_DATA] pin Drumsheds …" at bounding box center [761, 501] width 201 height 622
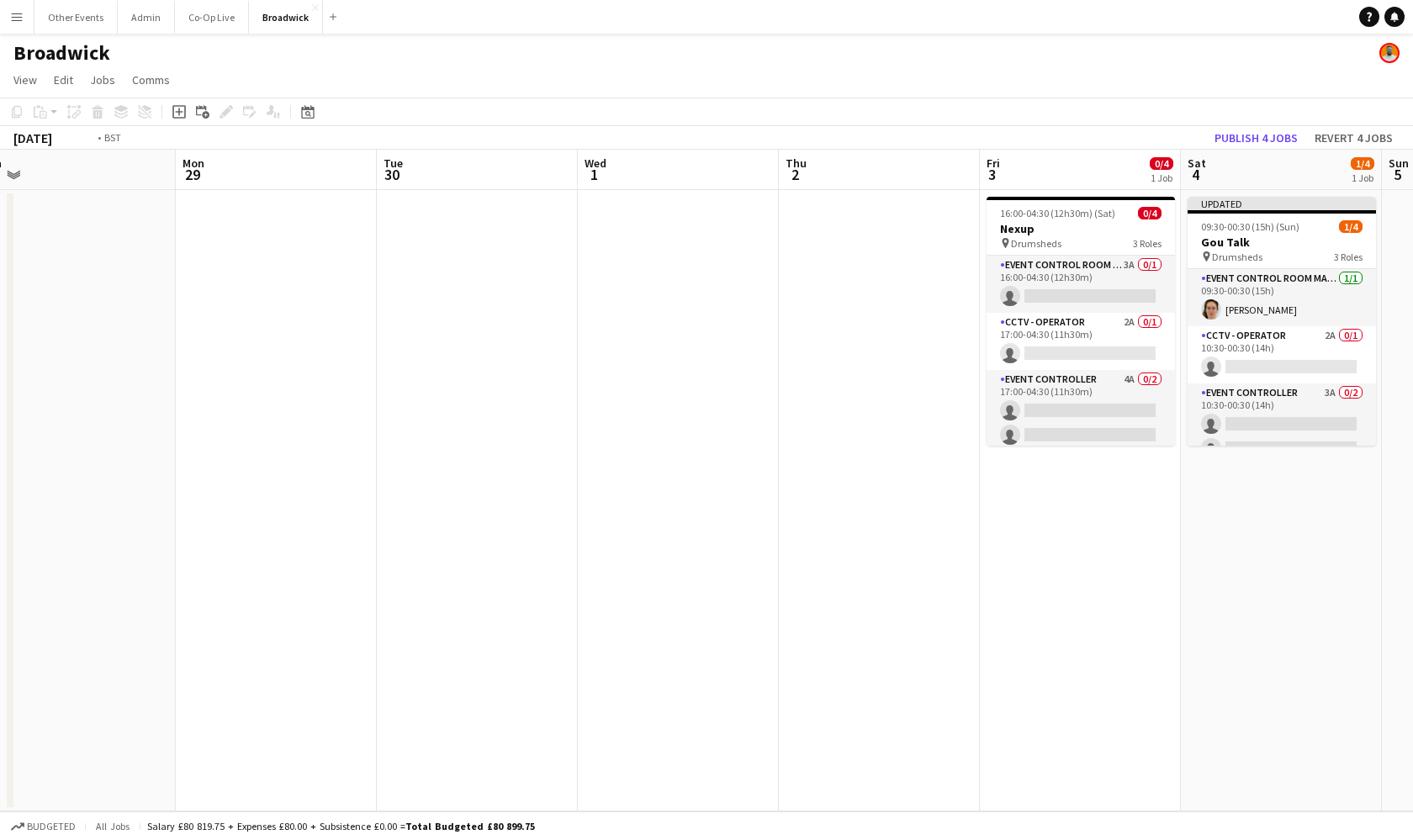
scroll to position [0, 501]
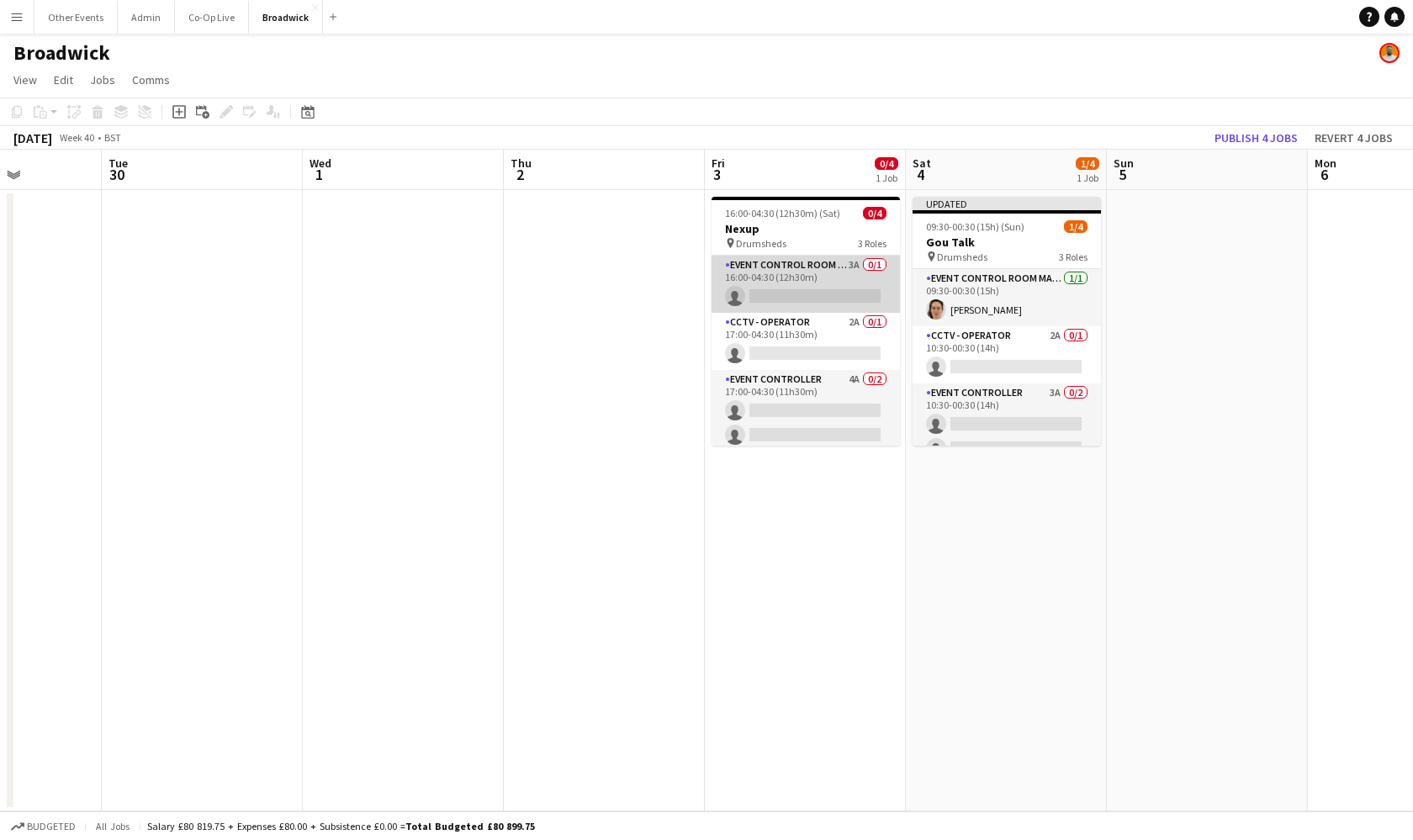
click at [842, 277] on app-card-role "Event Control Room Manager 3A 0/1 16:00-04:30 (12h30m) single-neutral-actions" at bounding box center [805, 284] width 189 height 57
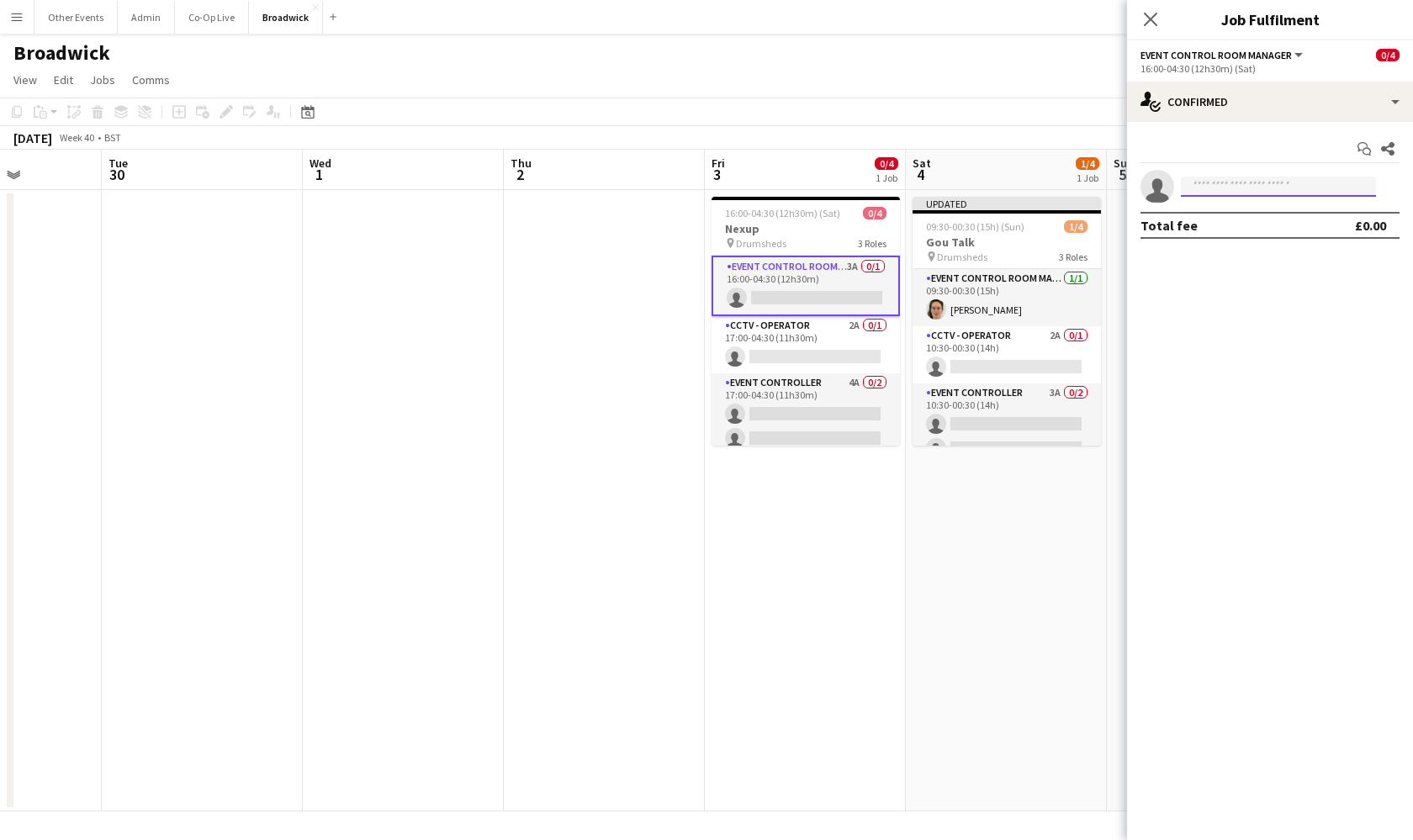
click at [1238, 189] on input at bounding box center [1278, 186] width 195 height 20
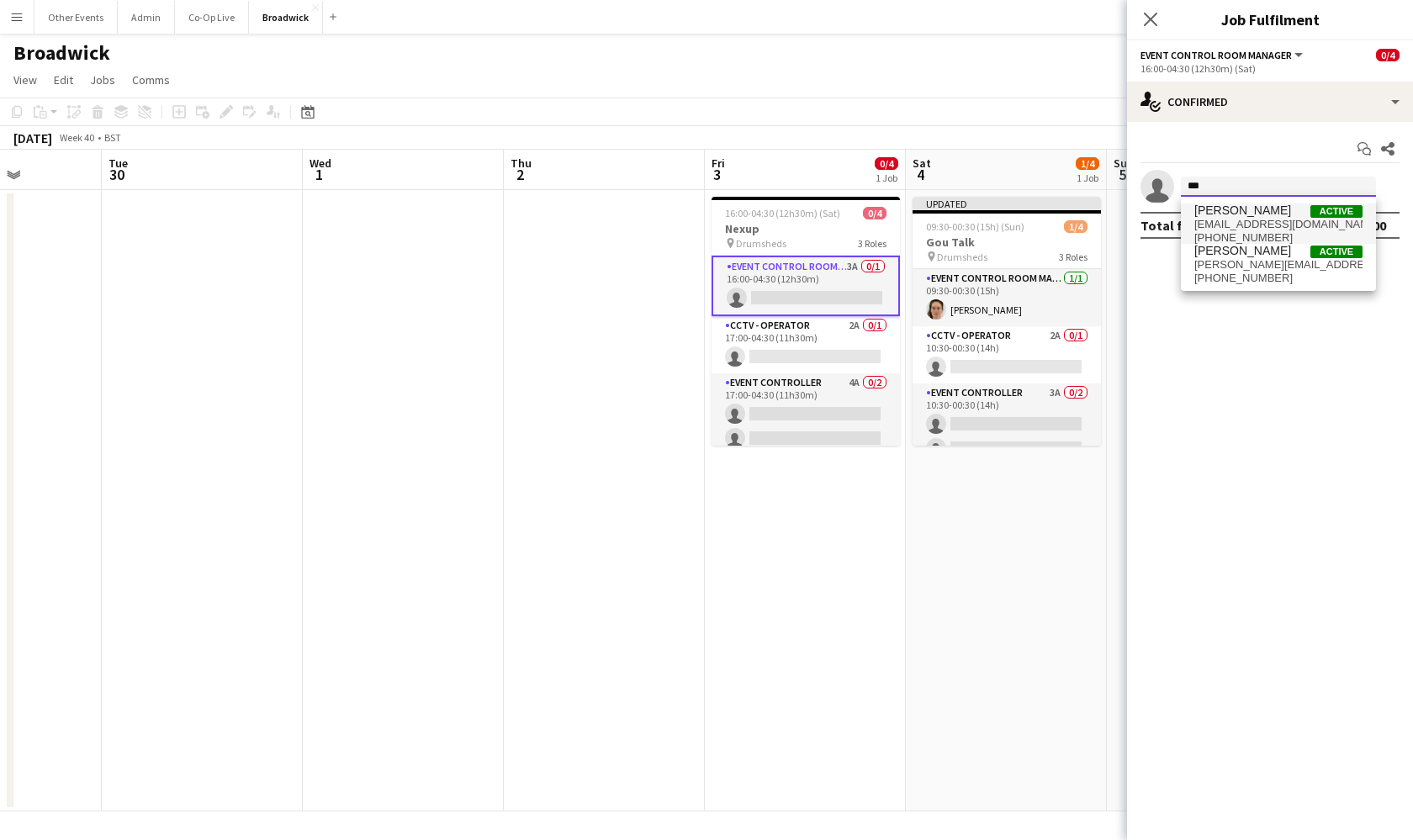
type input "***"
click at [1245, 214] on span "[PERSON_NAME]" at bounding box center [1242, 210] width 97 height 14
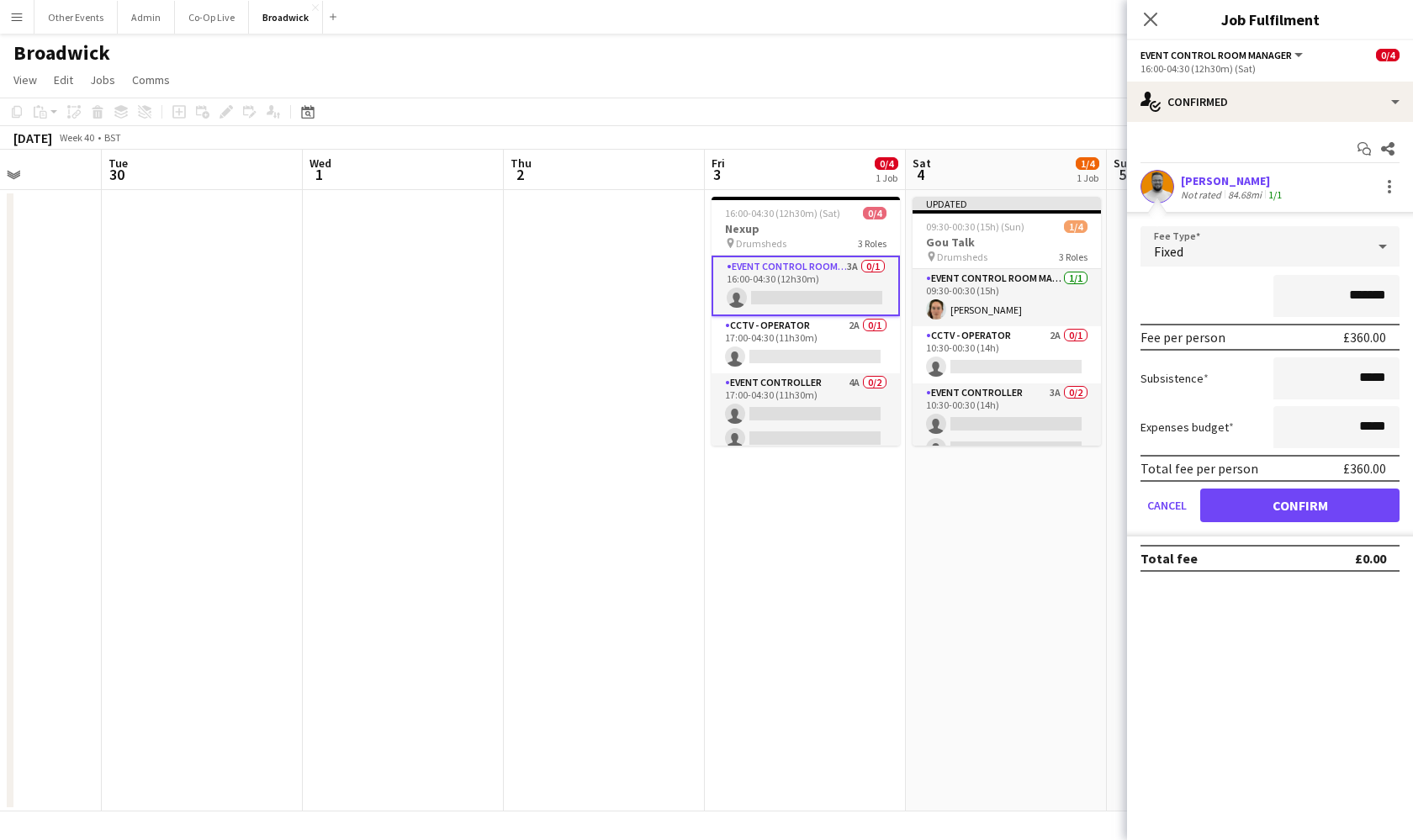
click at [1316, 503] on button "Confirm" at bounding box center [1299, 505] width 199 height 34
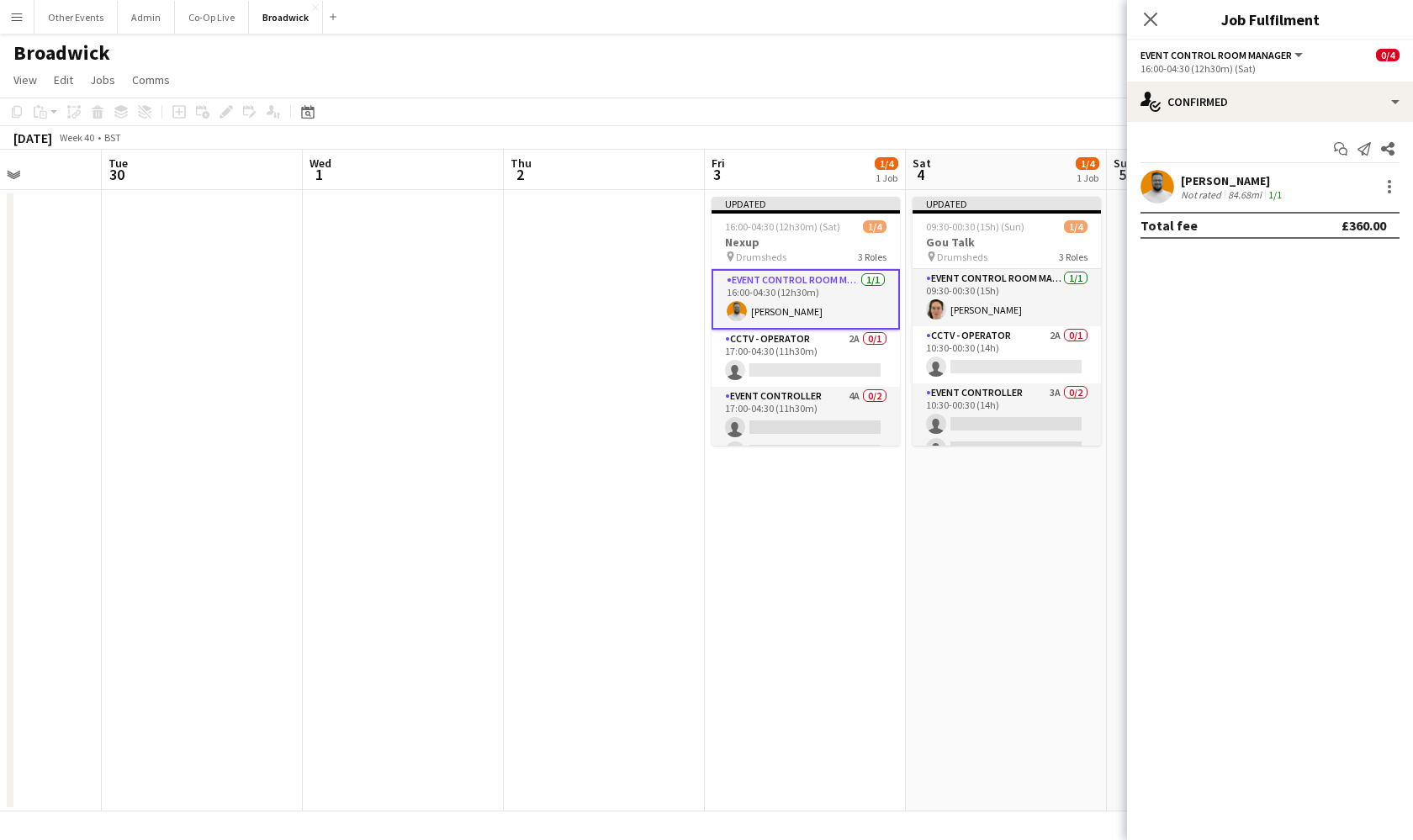
click at [1022, 557] on app-date-cell "Updated 09:30-00:30 (15h) (Sun) 1/4 Gou Talk pin Drumsheds 3 Roles Event Contro…" at bounding box center [1006, 501] width 201 height 622
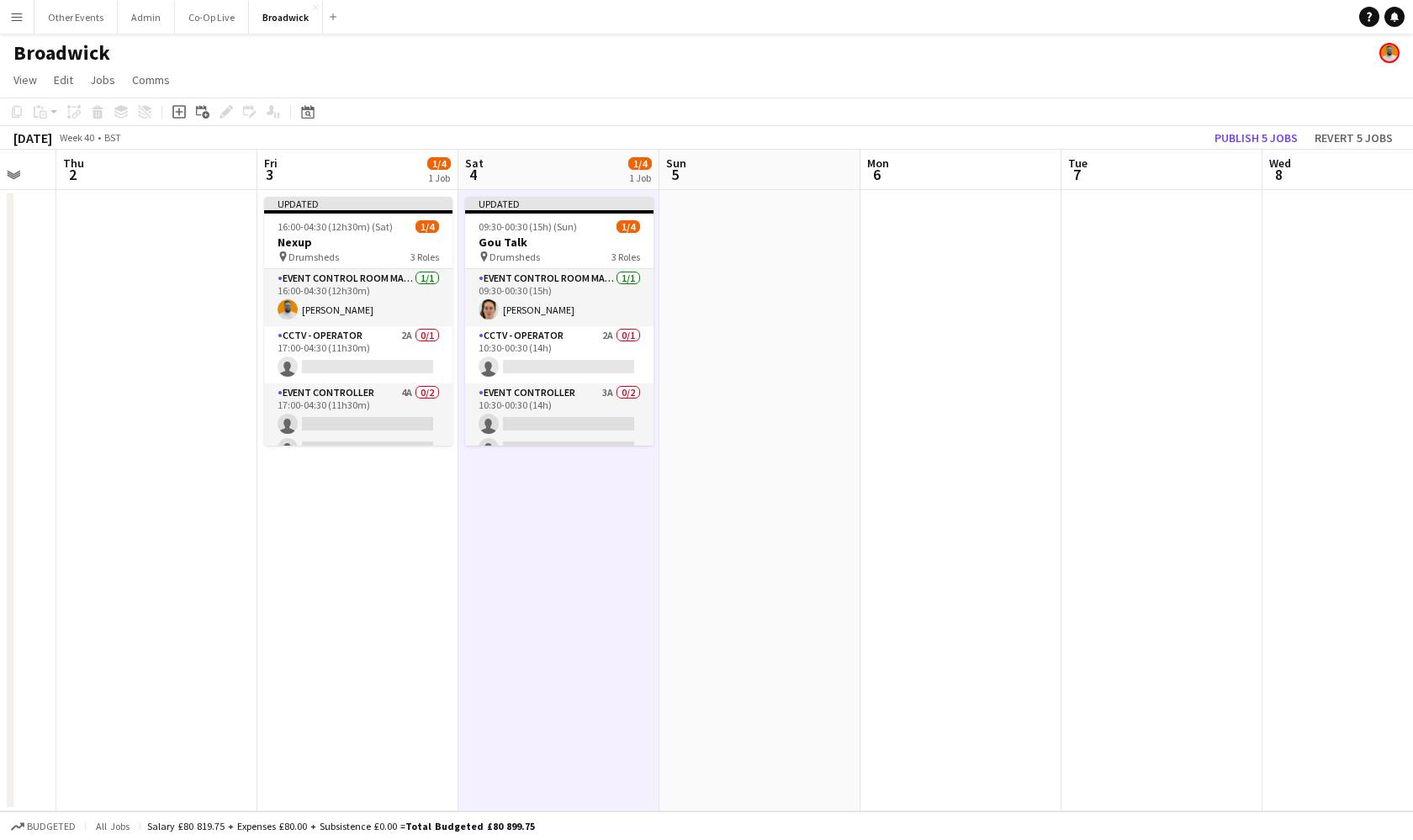
scroll to position [0, 500]
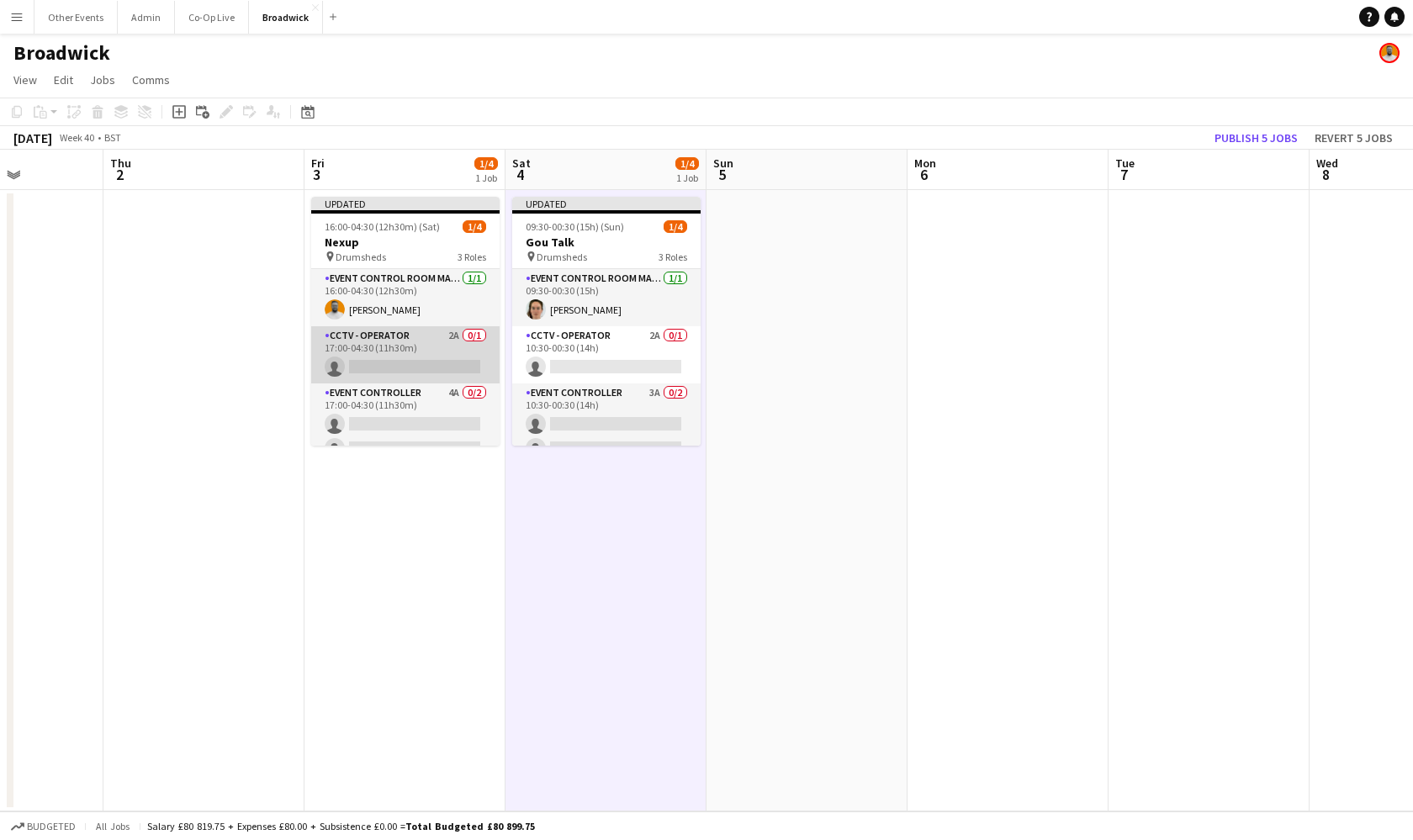
click at [460, 362] on app-card-role "CCTV - Operator 2A 0/1 17:00-04:30 (11h30m) single-neutral-actions" at bounding box center [405, 355] width 189 height 57
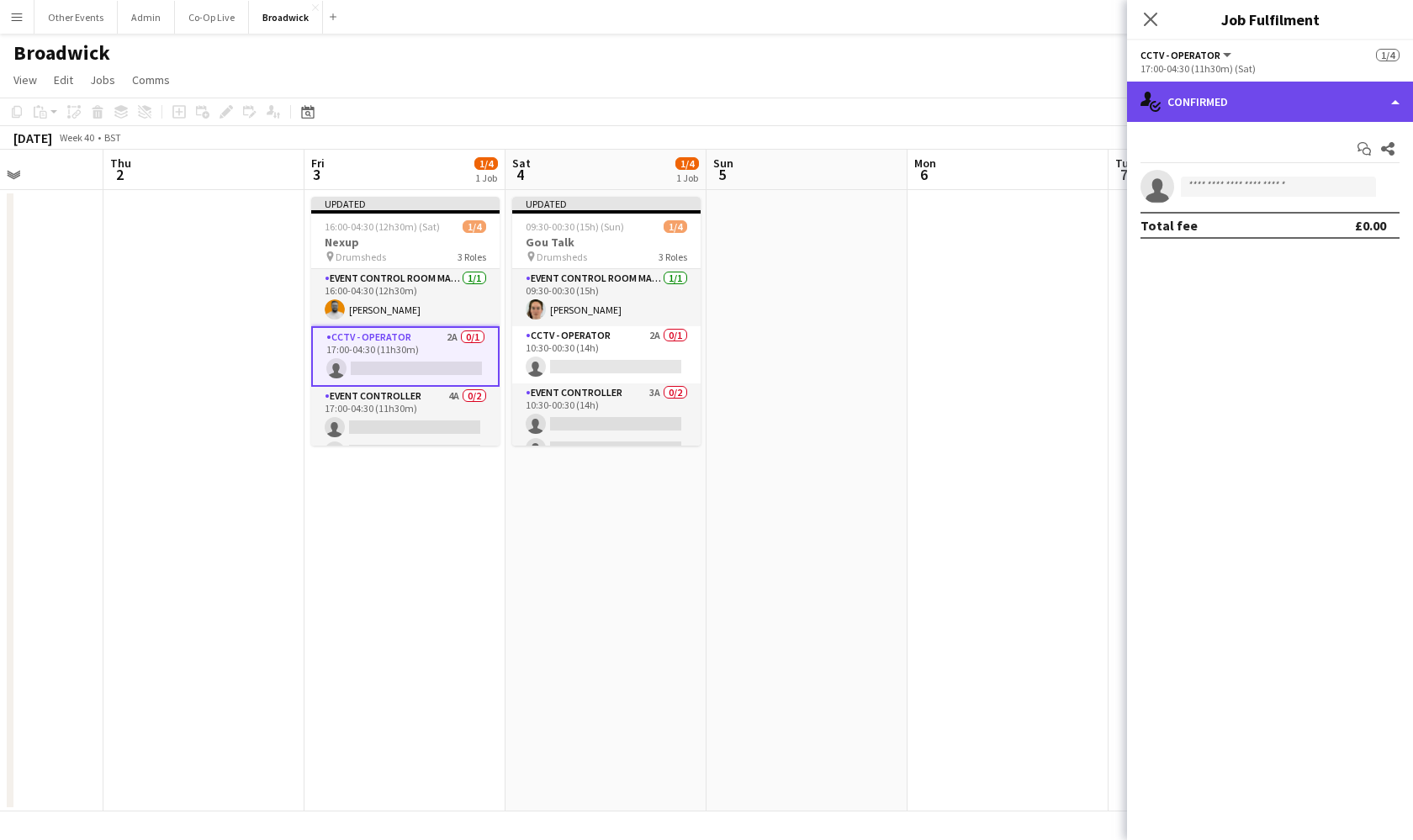
click at [1304, 112] on div "single-neutral-actions-check-2 Confirmed" at bounding box center [1270, 102] width 286 height 40
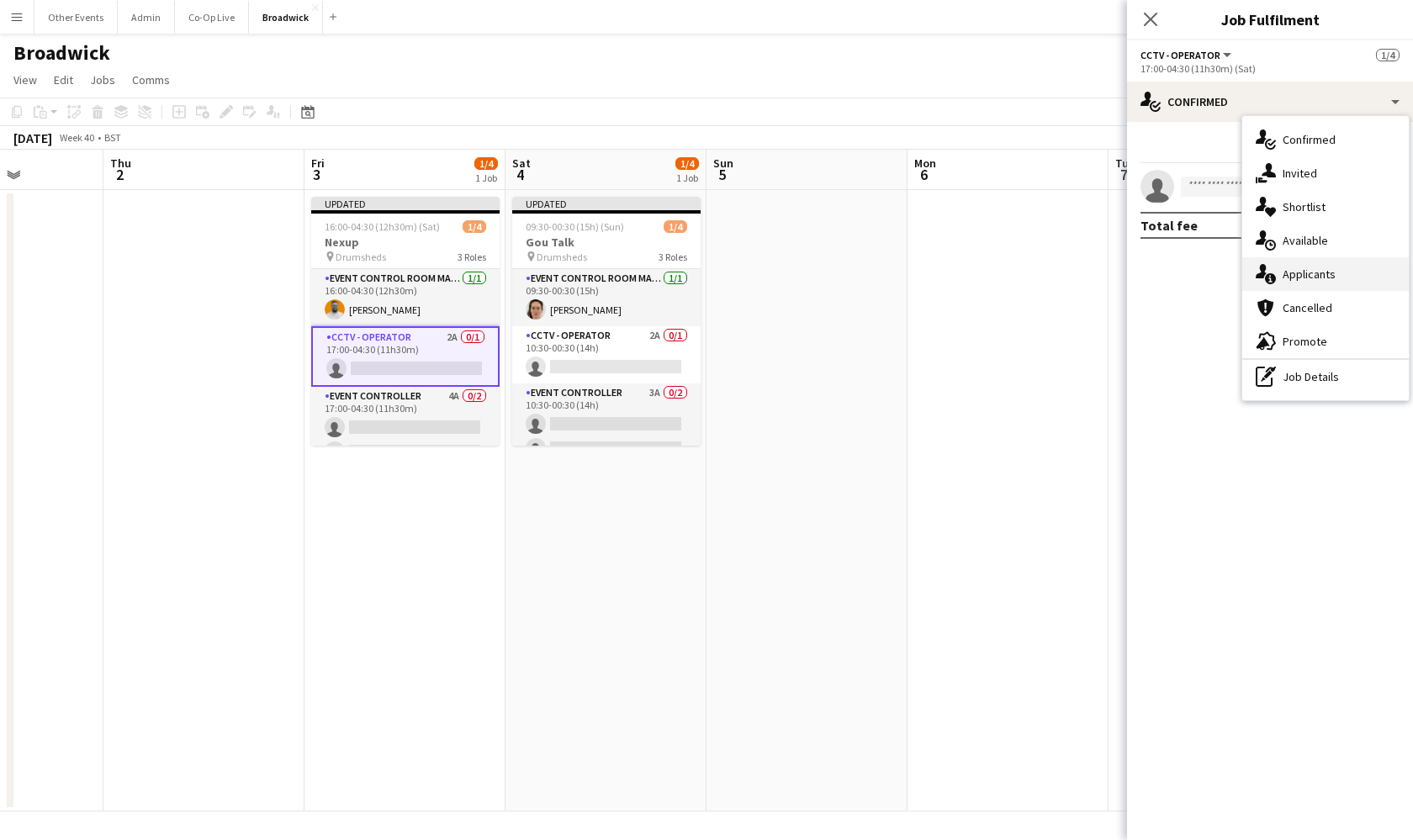
click at [1343, 279] on div "single-neutral-actions-information Applicants" at bounding box center [1326, 274] width 167 height 34
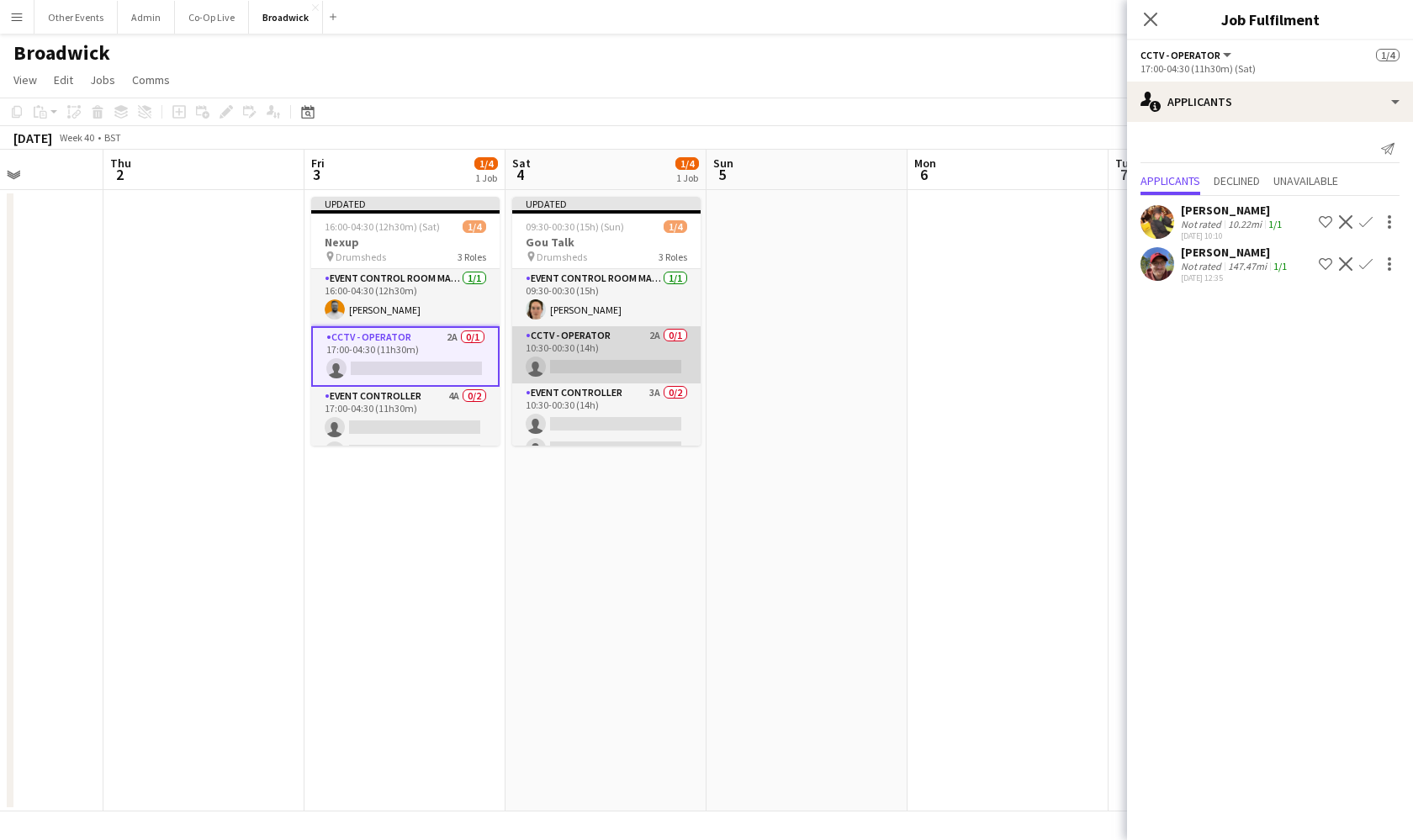
click at [655, 360] on app-card-role "CCTV - Operator 2A 0/1 10:30-00:30 (14h) single-neutral-actions" at bounding box center [606, 355] width 189 height 57
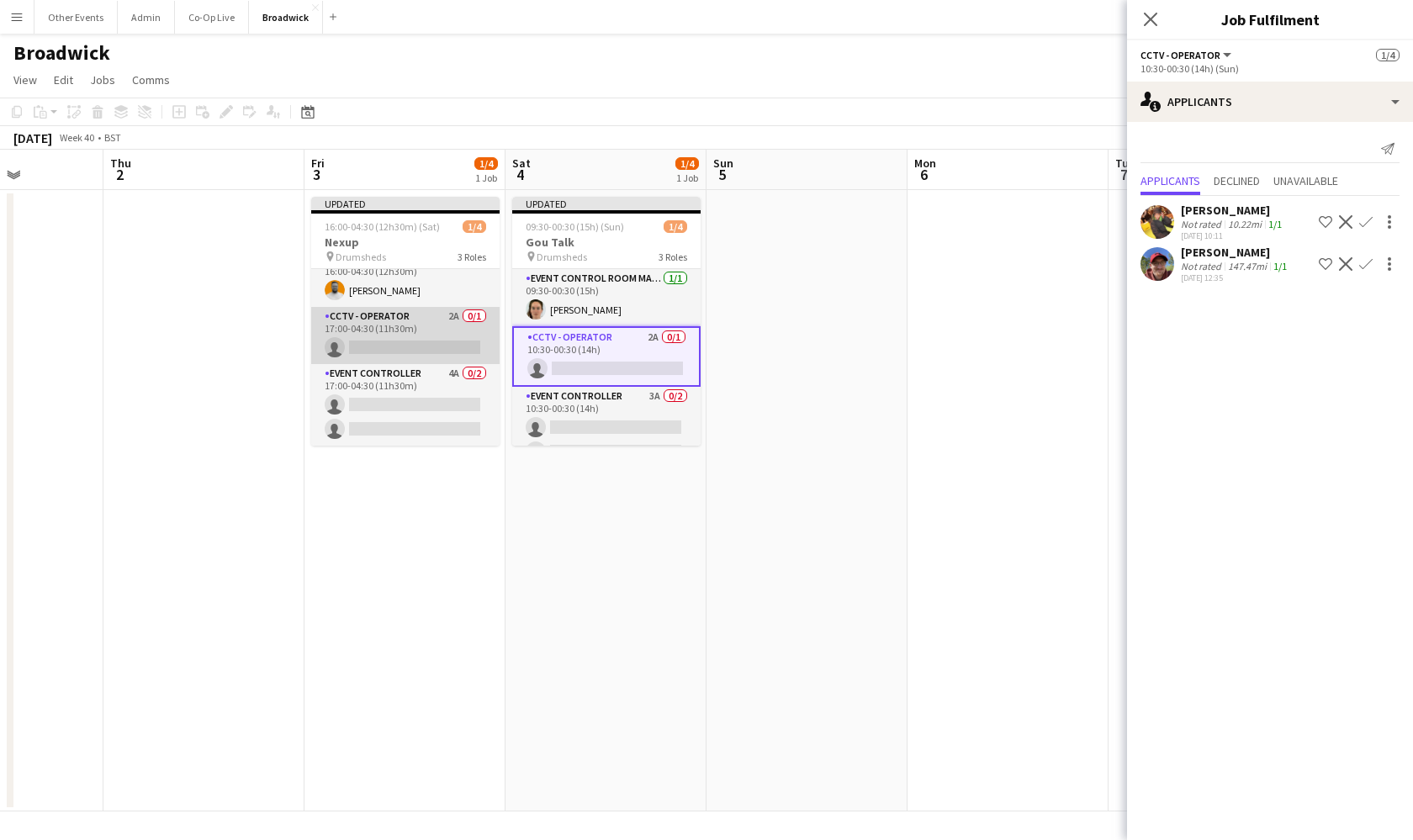
scroll to position [19, 0]
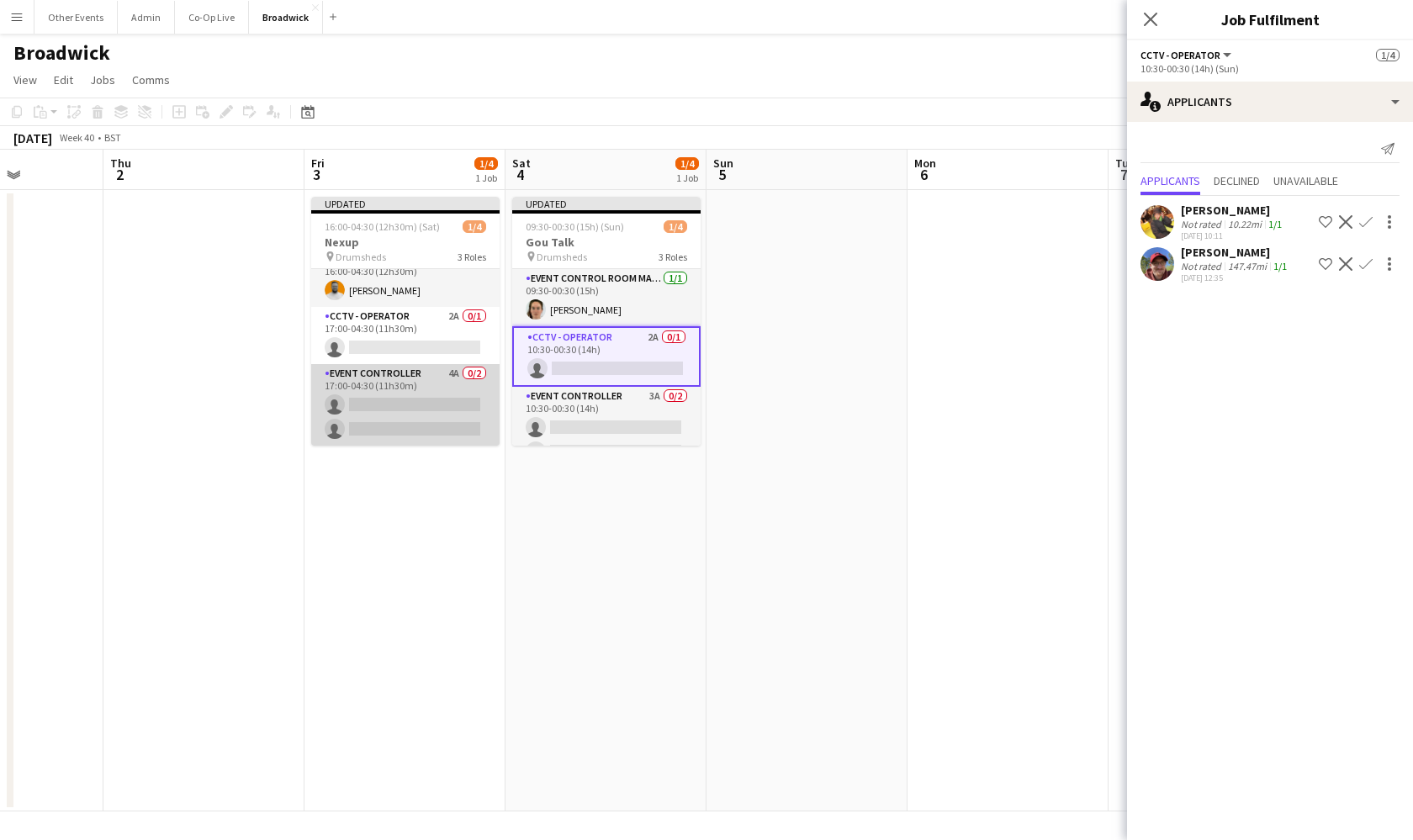
click at [407, 397] on app-card-role "Event Controller 4A 0/2 17:00-04:30 (11h30m) single-neutral-actions single-neut…" at bounding box center [405, 405] width 189 height 82
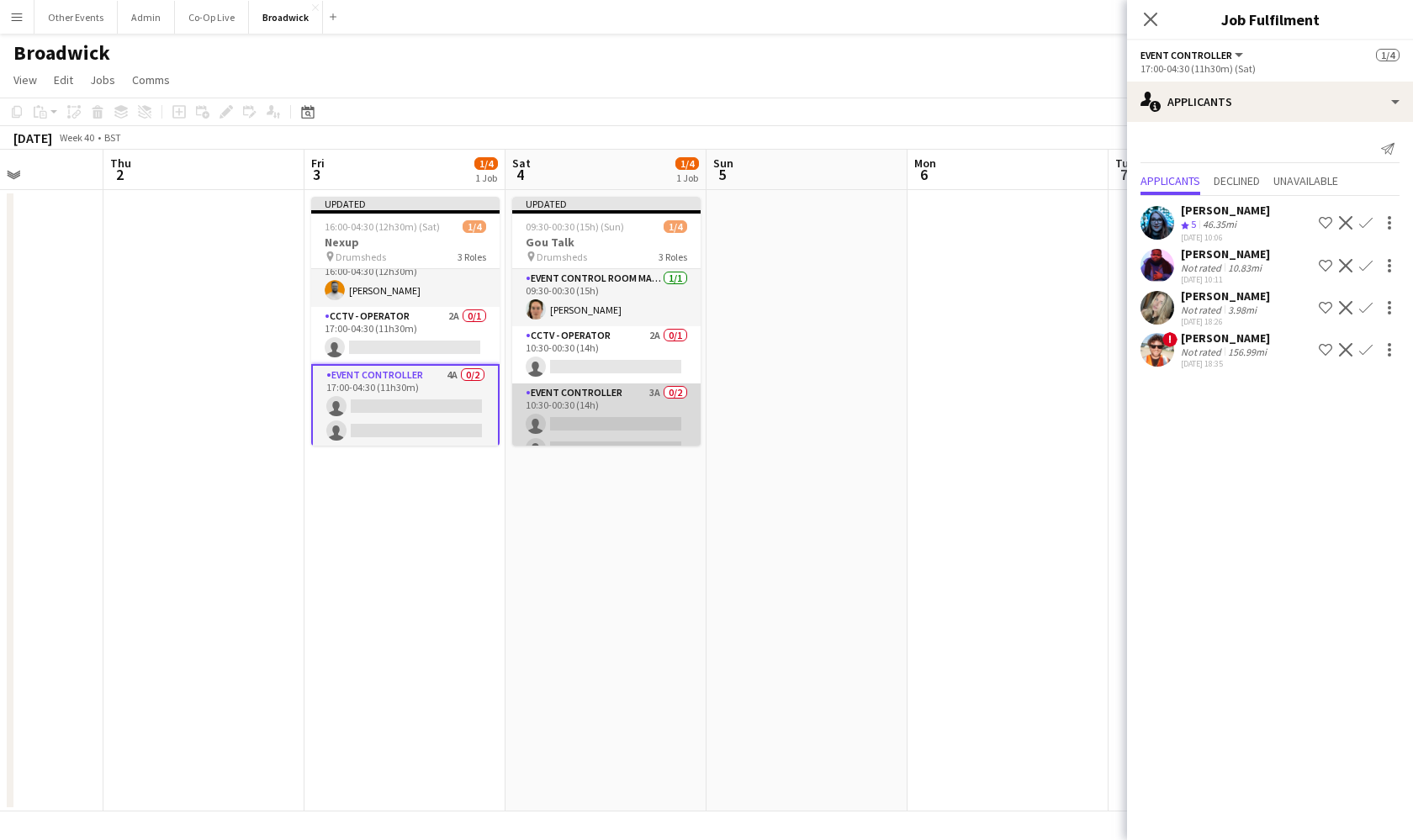
click at [563, 422] on app-card-role "Event Controller 3A 0/2 10:30-00:30 (14h) single-neutral-actions single-neutral…" at bounding box center [606, 424] width 189 height 82
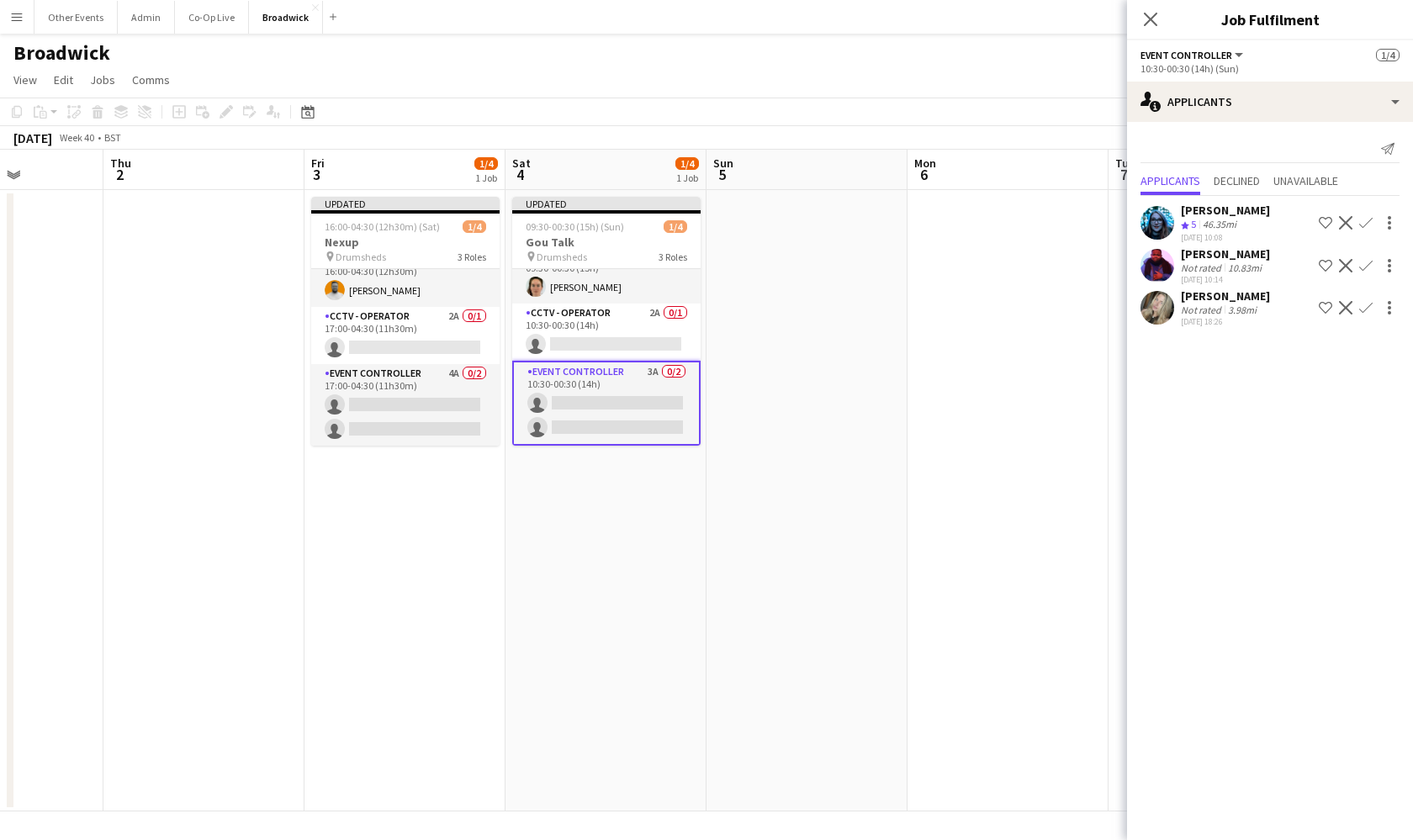
scroll to position [23, 0]
click at [1363, 217] on app-icon "Confirm" at bounding box center [1365, 223] width 13 height 13
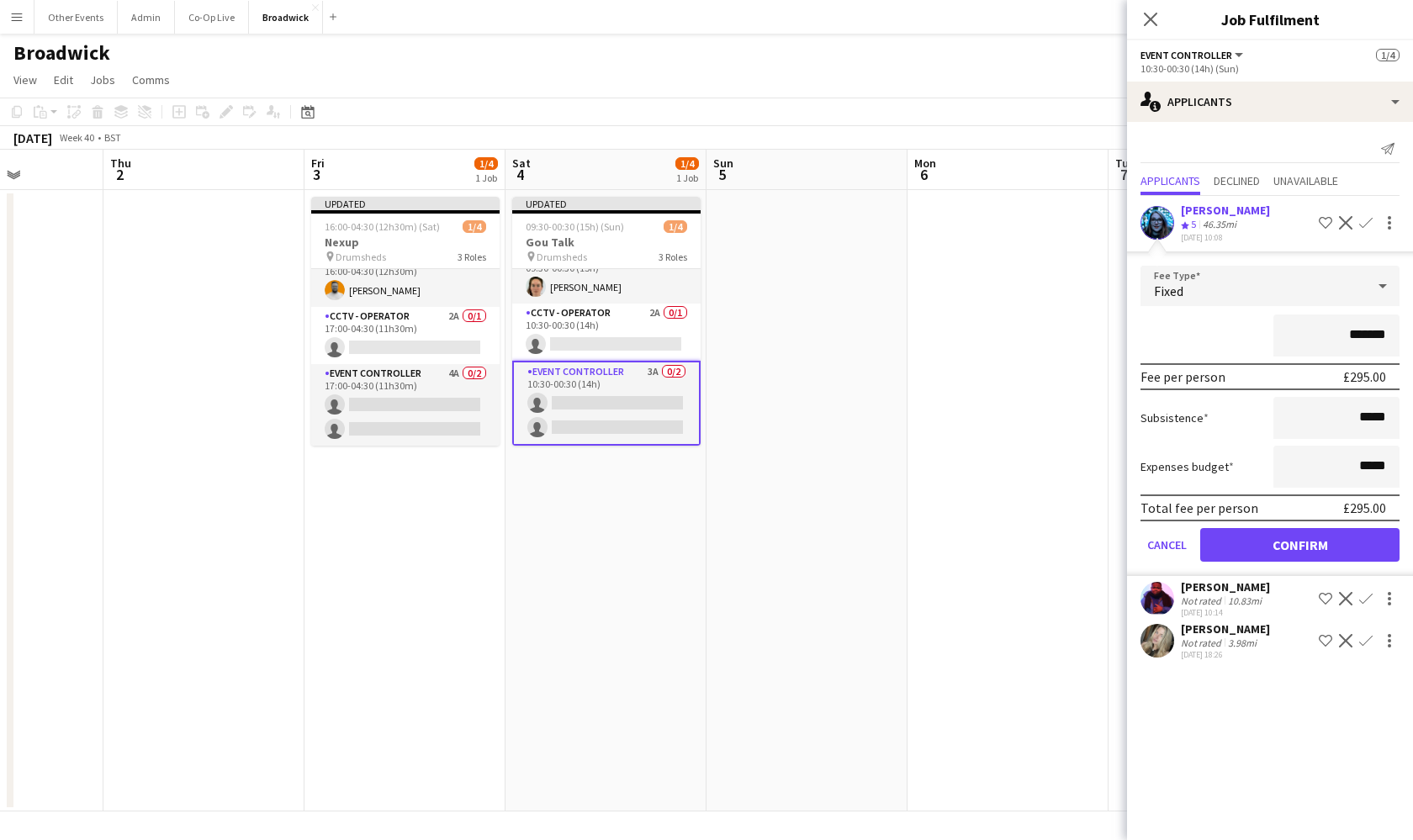
click at [1318, 547] on button "Confirm" at bounding box center [1299, 544] width 199 height 34
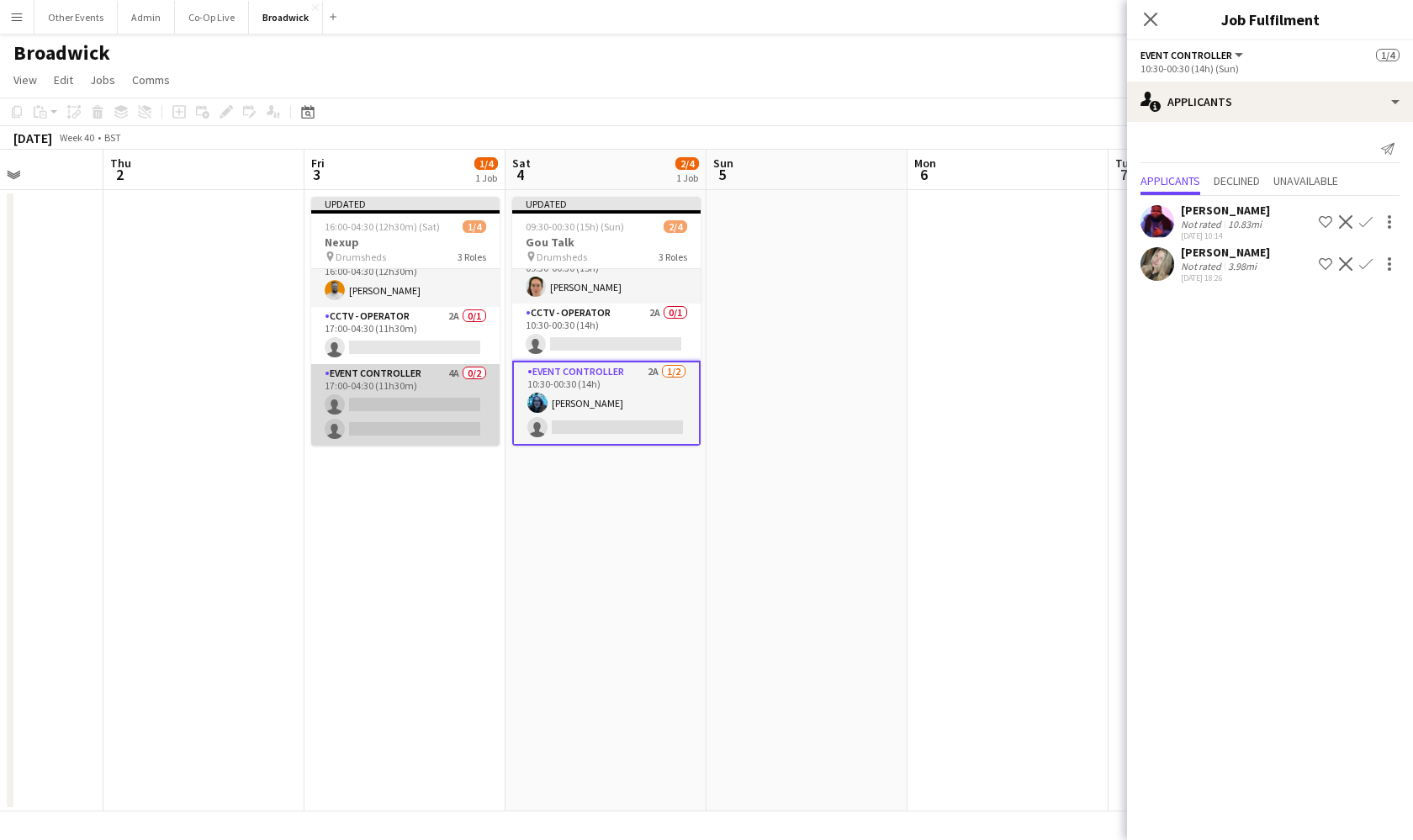
click at [444, 423] on app-card-role "Event Controller 4A 0/2 17:00-04:30 (11h30m) single-neutral-actions single-neut…" at bounding box center [405, 405] width 189 height 82
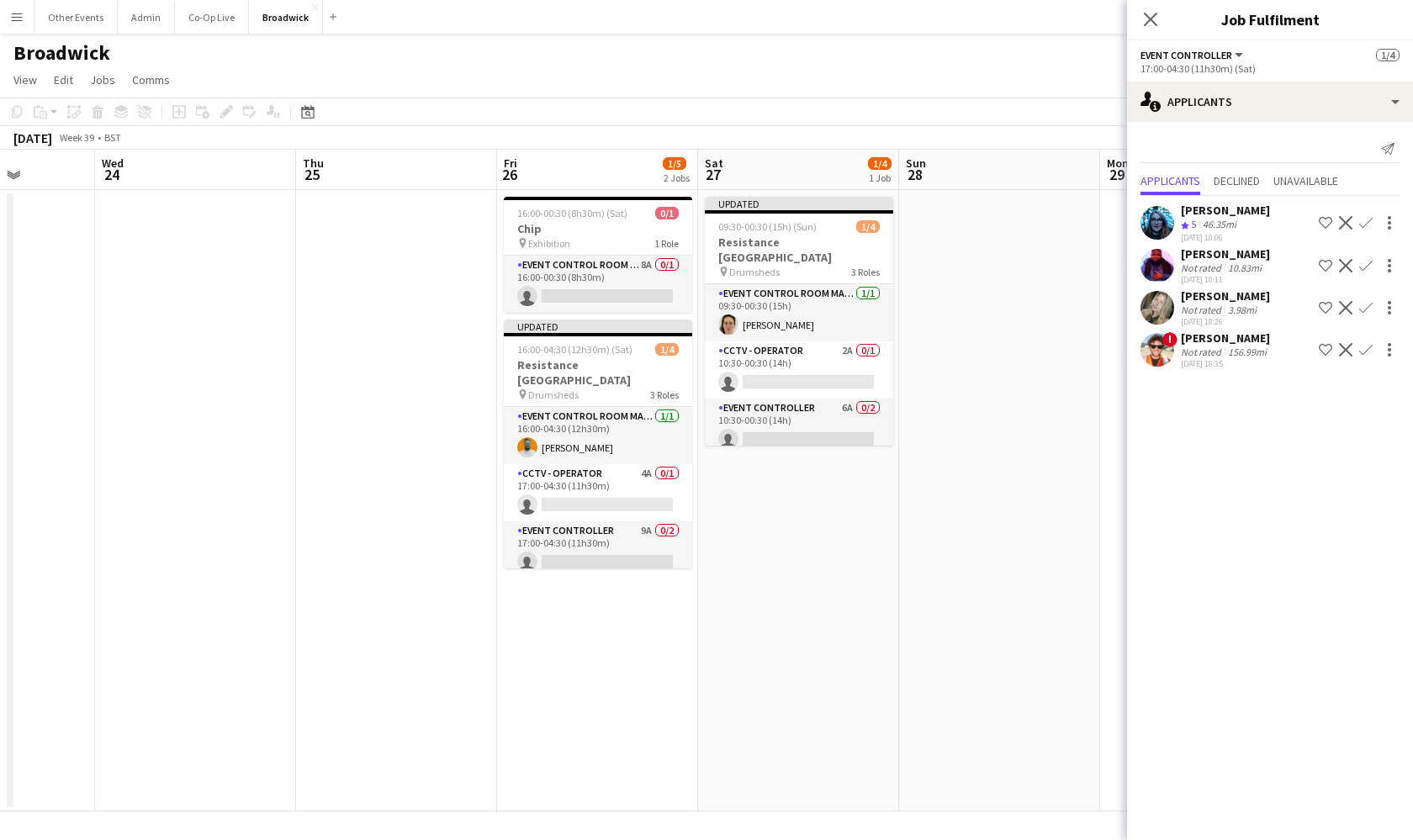
scroll to position [0, 473]
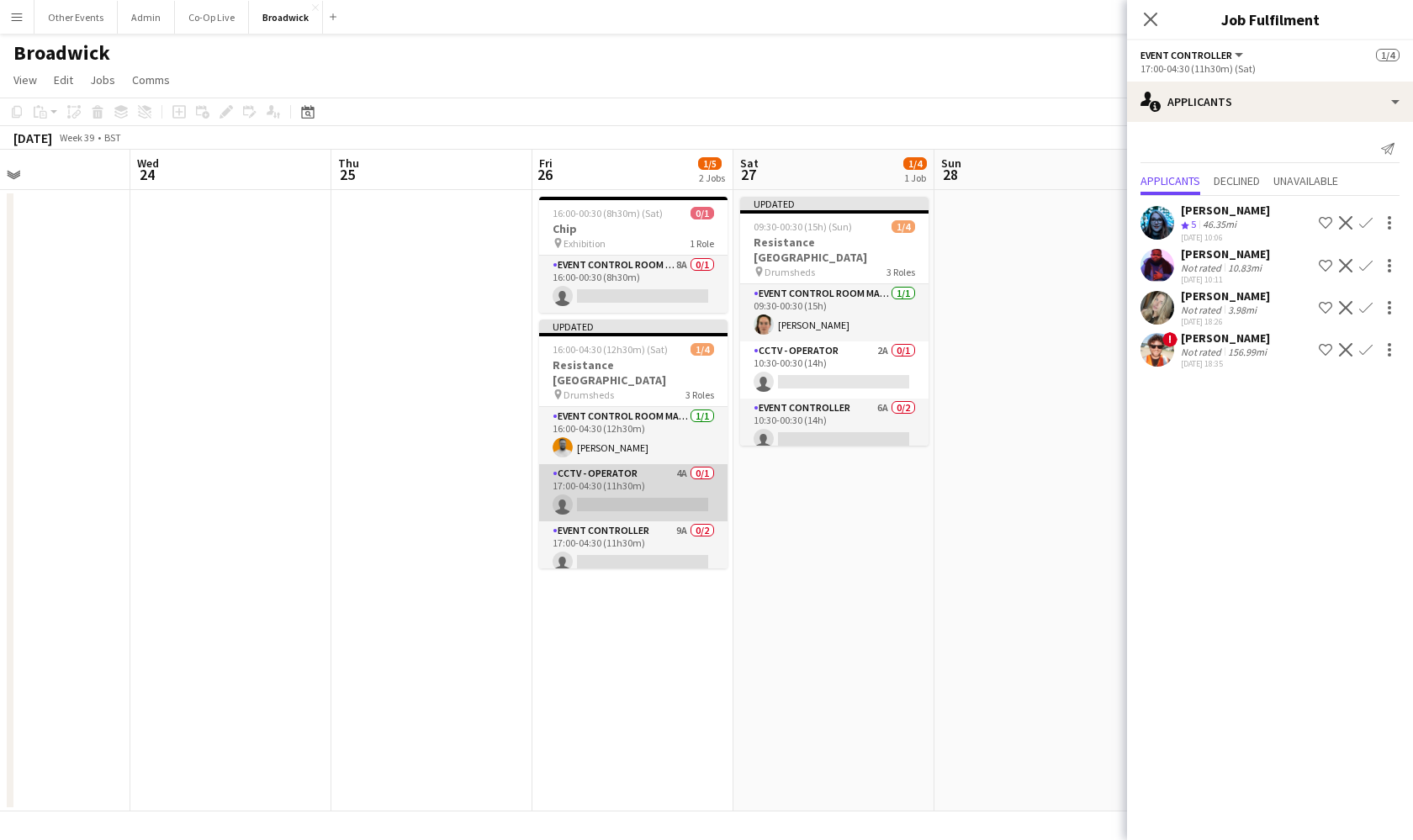
click at [630, 482] on app-card-role "CCTV - Operator 4A 0/1 17:00-04:30 (11h30m) single-neutral-actions" at bounding box center [633, 493] width 189 height 57
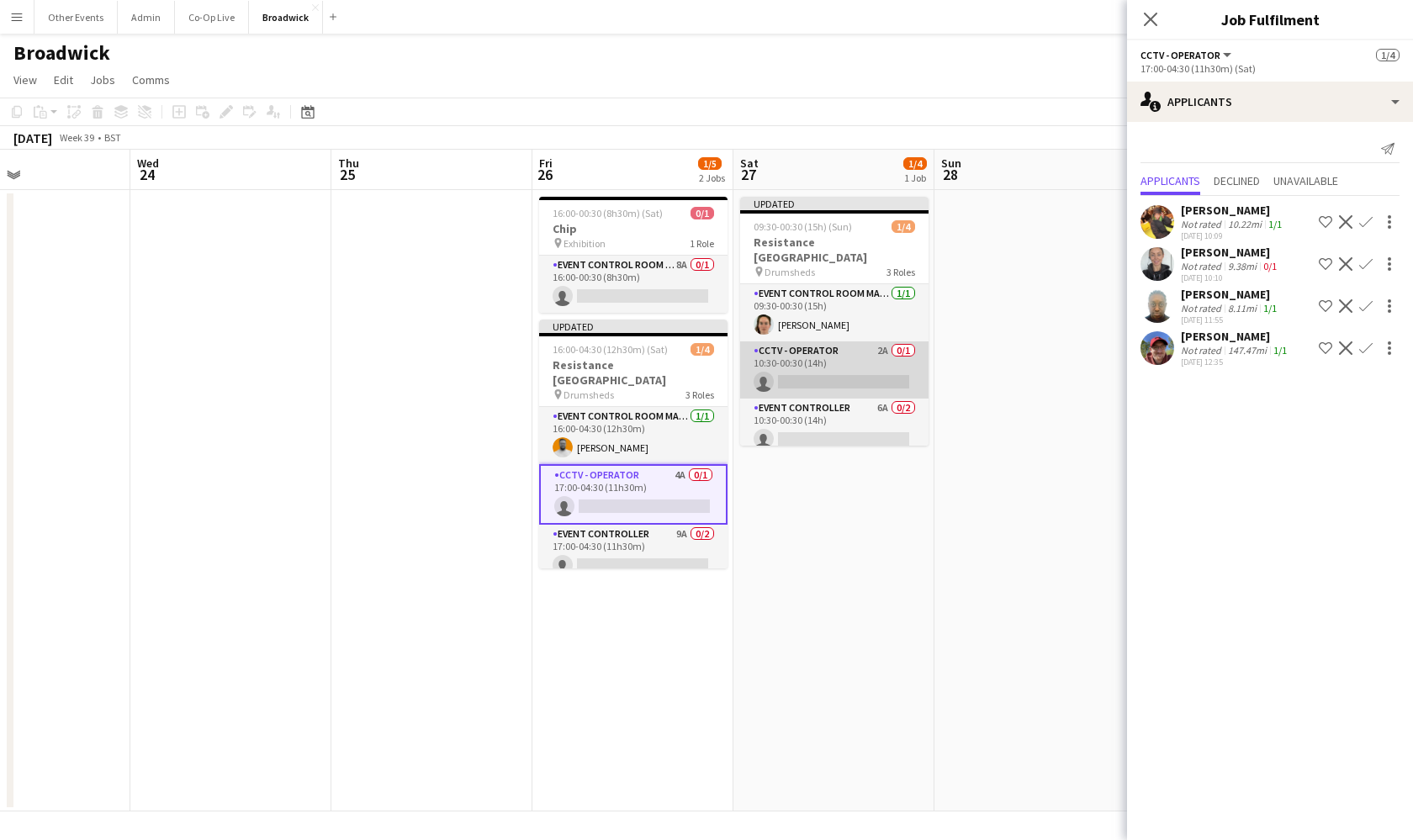
click at [861, 354] on app-card-role "CCTV - Operator 2A 0/1 10:30-00:30 (14h) single-neutral-actions" at bounding box center [834, 370] width 189 height 57
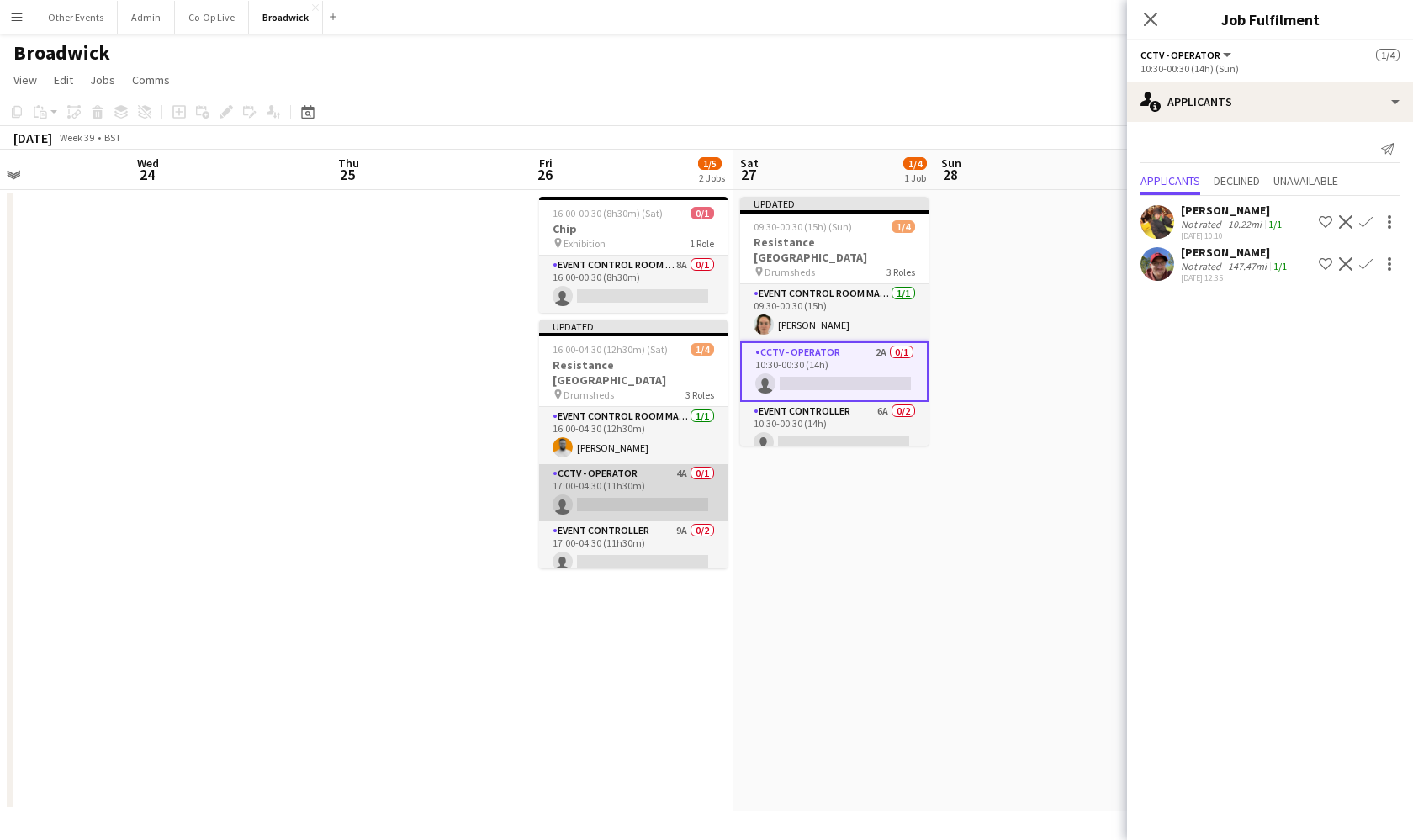
click at [643, 491] on app-card-role "CCTV - Operator 4A 0/1 17:00-04:30 (11h30m) single-neutral-actions" at bounding box center [633, 493] width 189 height 57
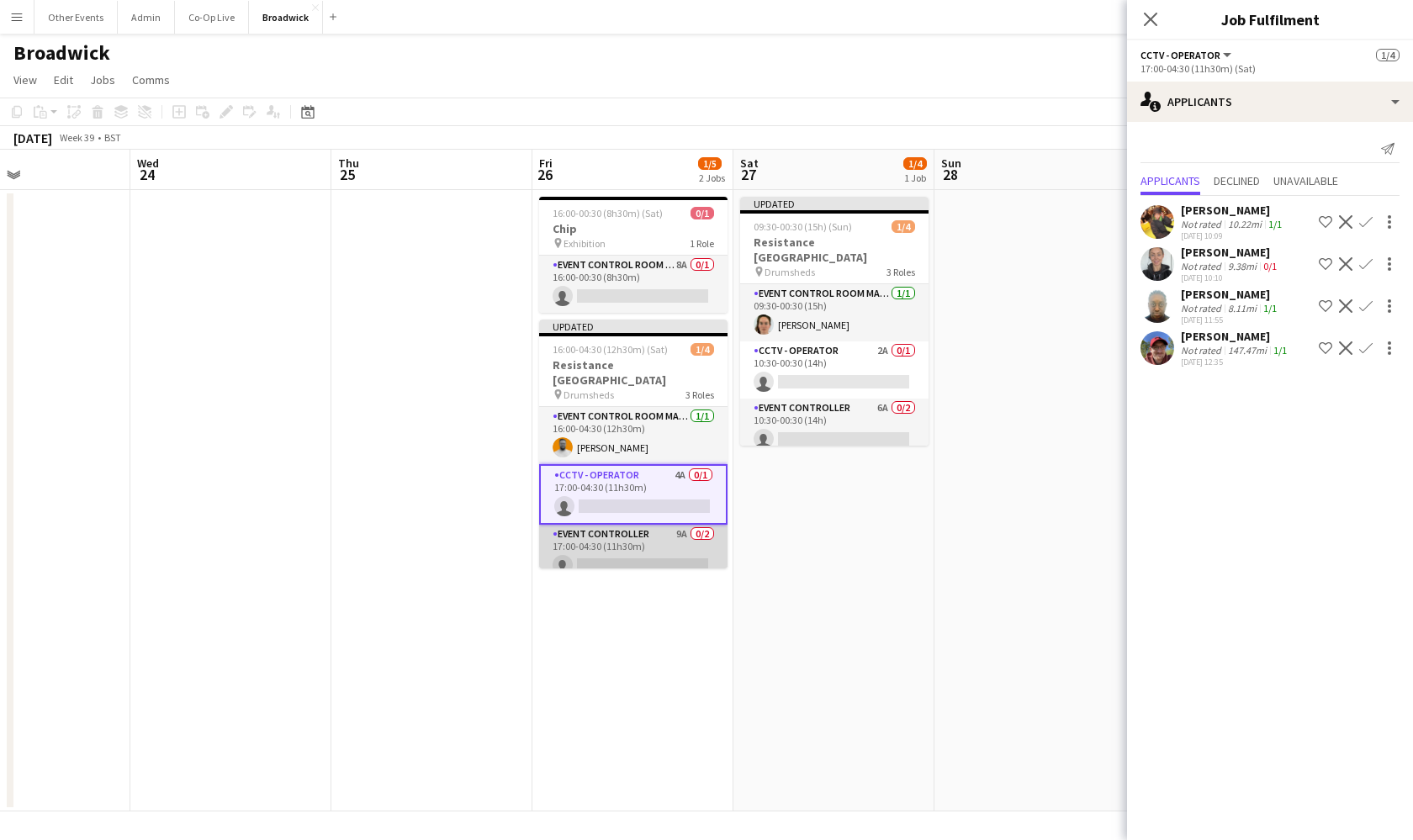
click at [671, 565] on app-card-role "Event Controller 9A 0/2 17:00-04:30 (11h30m) single-neutral-actions single-neut…" at bounding box center [633, 566] width 189 height 82
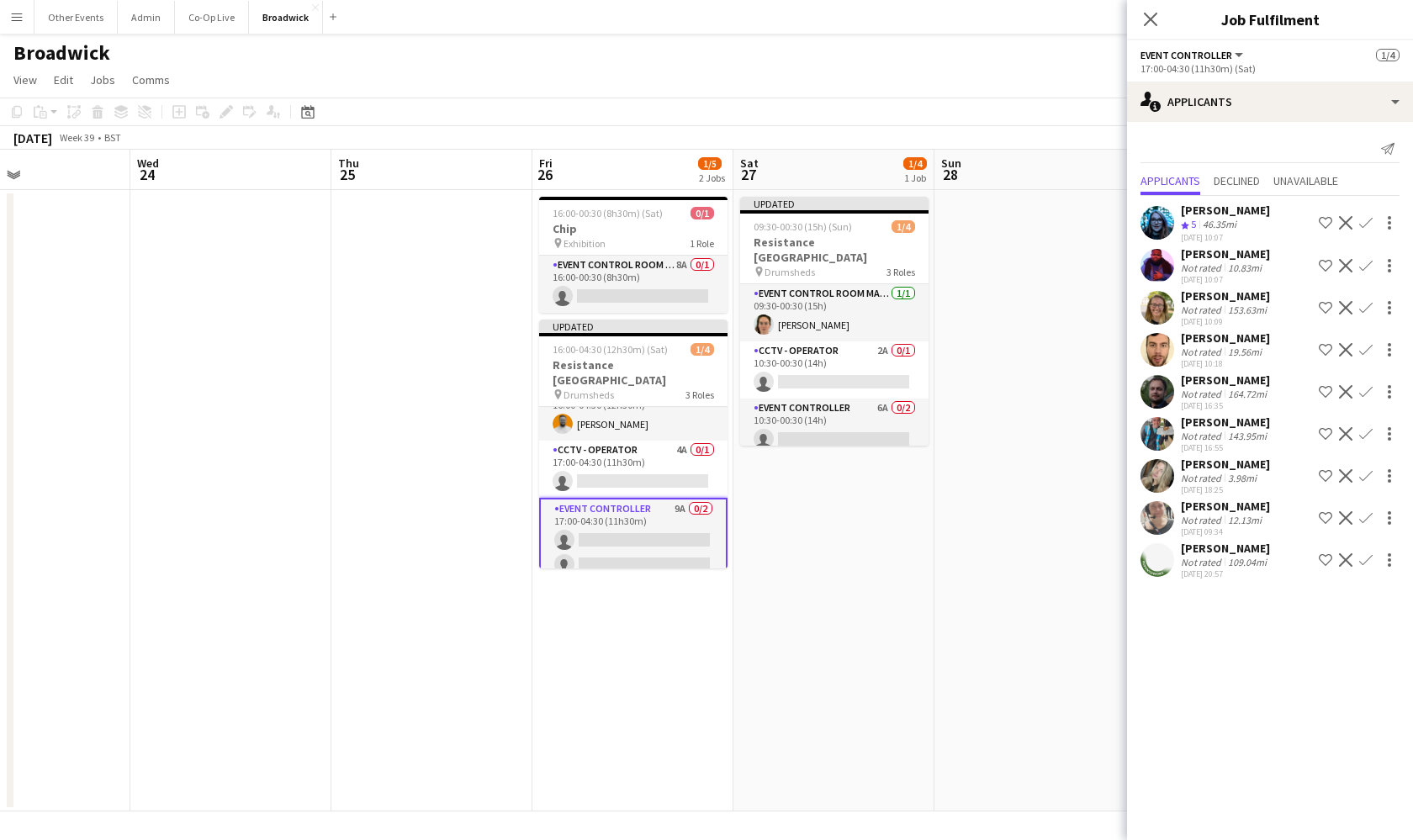
scroll to position [23, 0]
click at [888, 423] on app-card-role "Event Controller 6A 0/2 10:30-00:30 (14h) single-neutral-actions single-neutral…" at bounding box center [834, 439] width 189 height 82
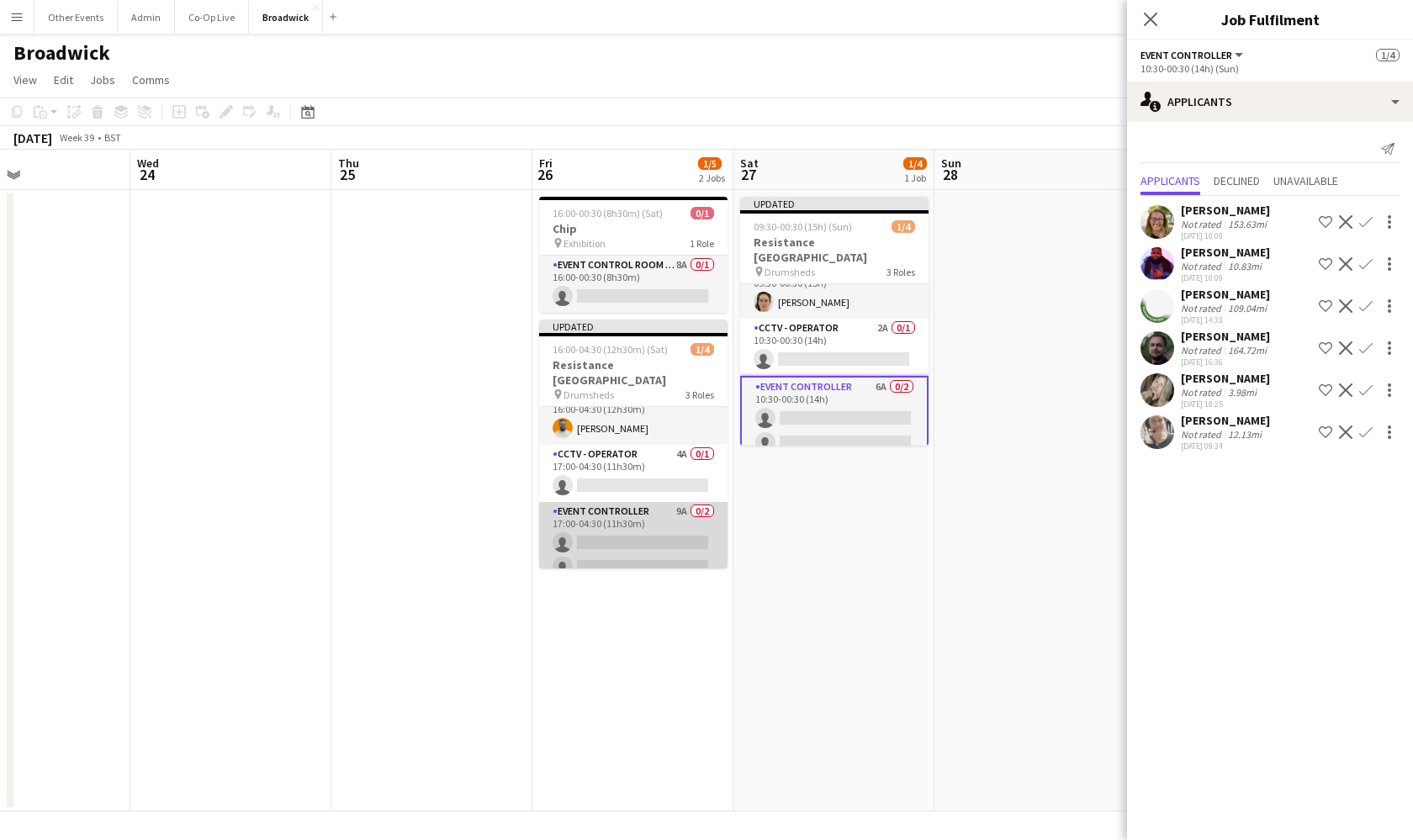
click at [645, 502] on app-card-role "Event Controller 9A 0/2 17:00-04:30 (11h30m) single-neutral-actions single-neut…" at bounding box center [633, 543] width 189 height 82
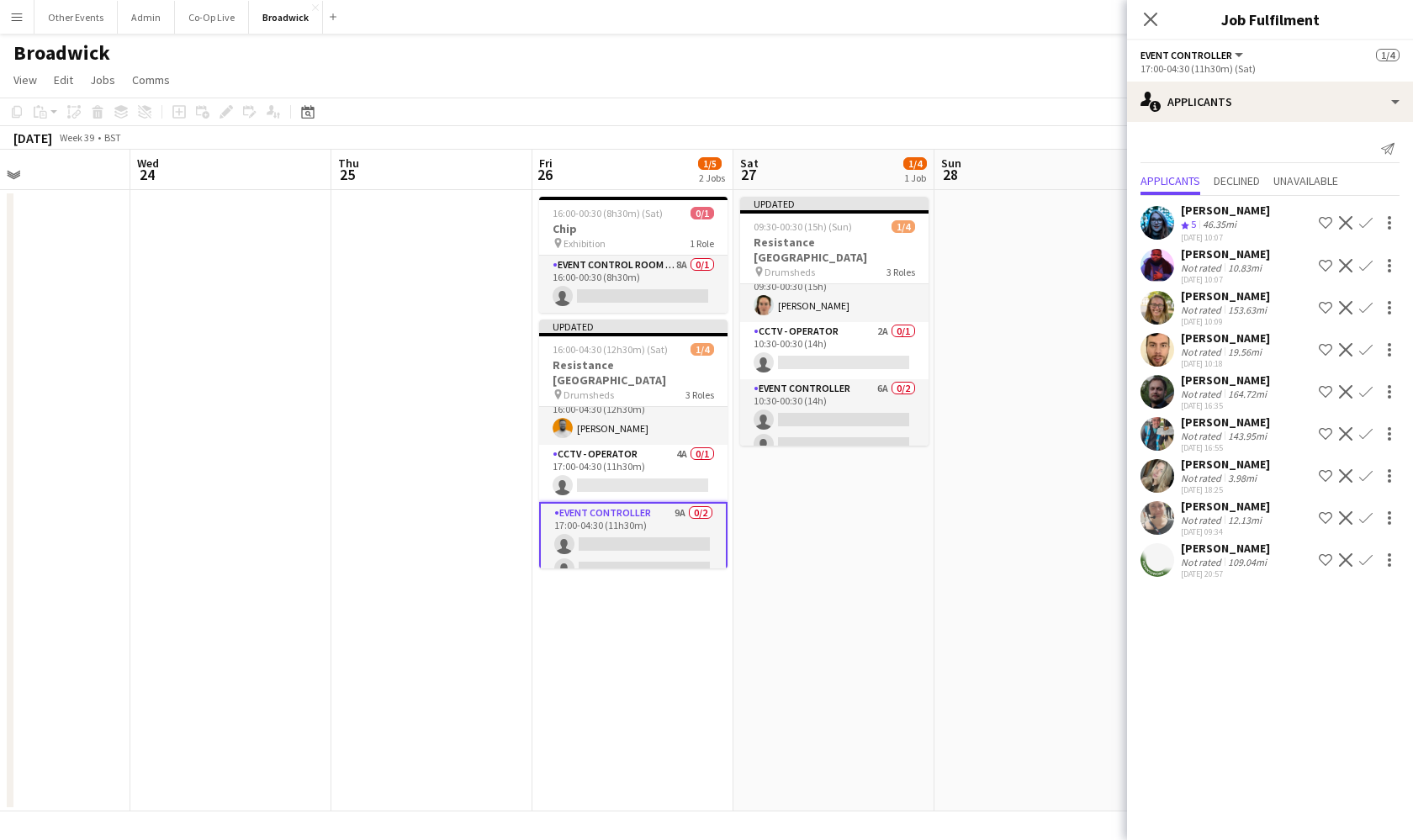
click at [1366, 350] on app-icon "Confirm" at bounding box center [1365, 350] width 13 height 13
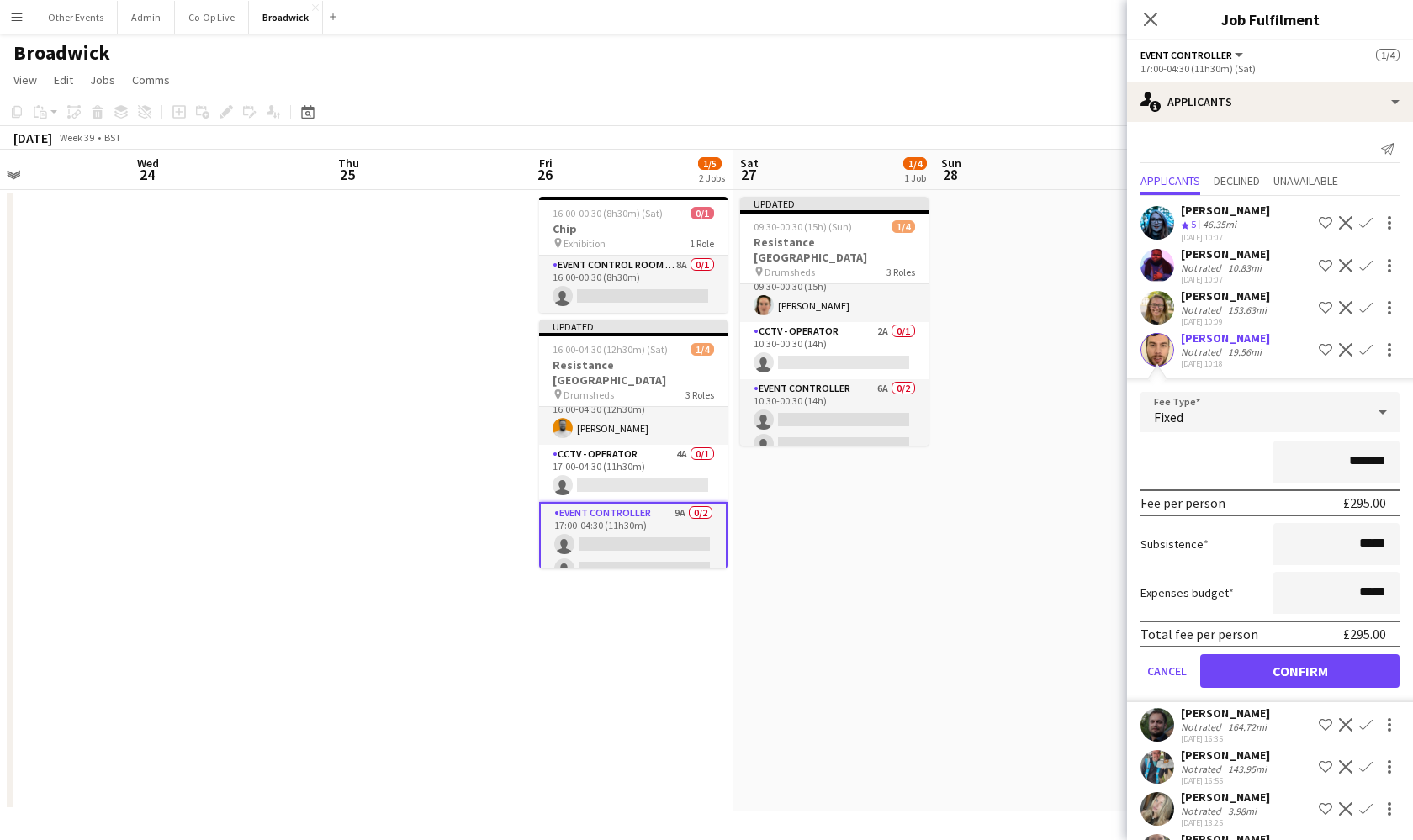
click at [1283, 673] on button "Confirm" at bounding box center [1299, 670] width 199 height 34
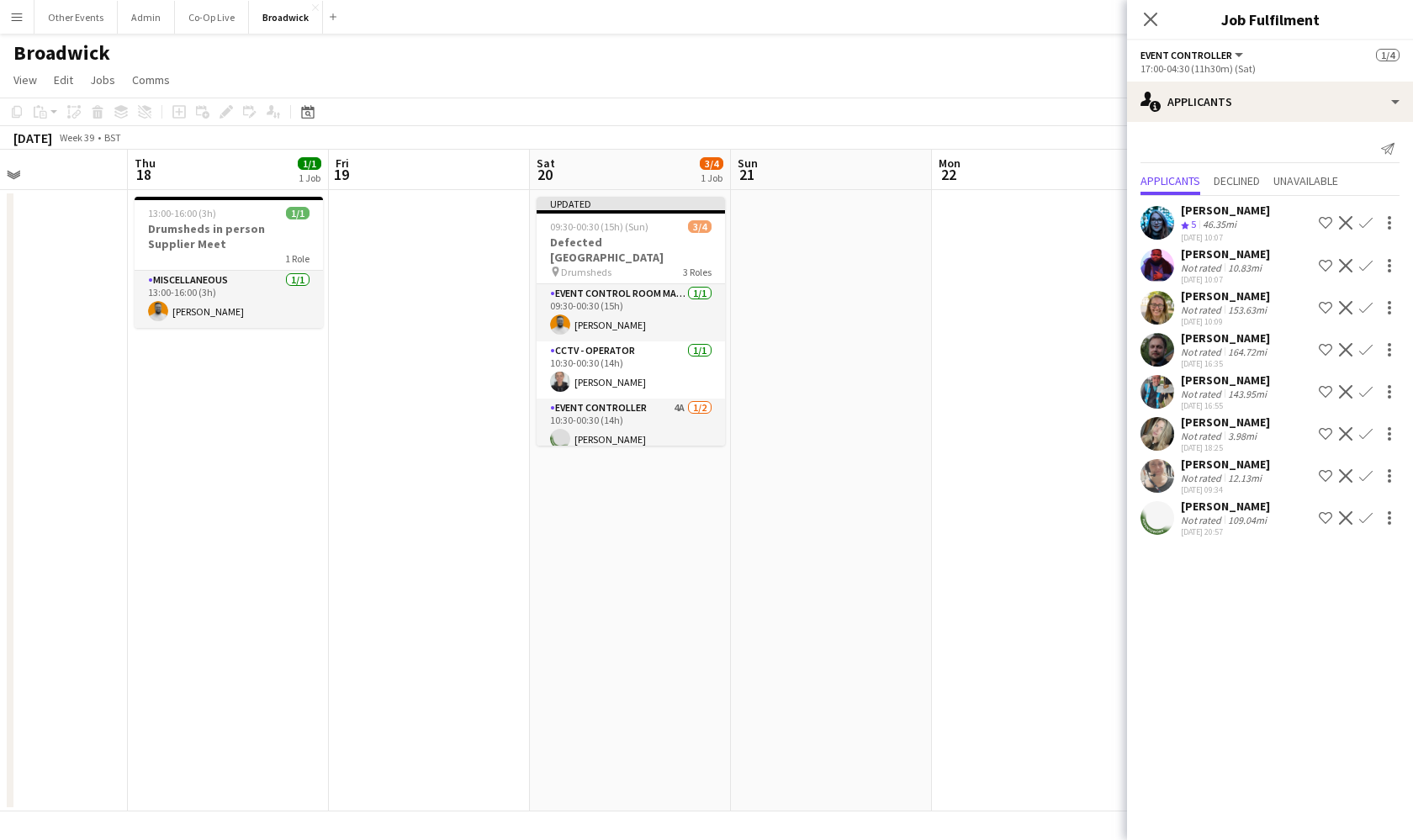
scroll to position [0, 448]
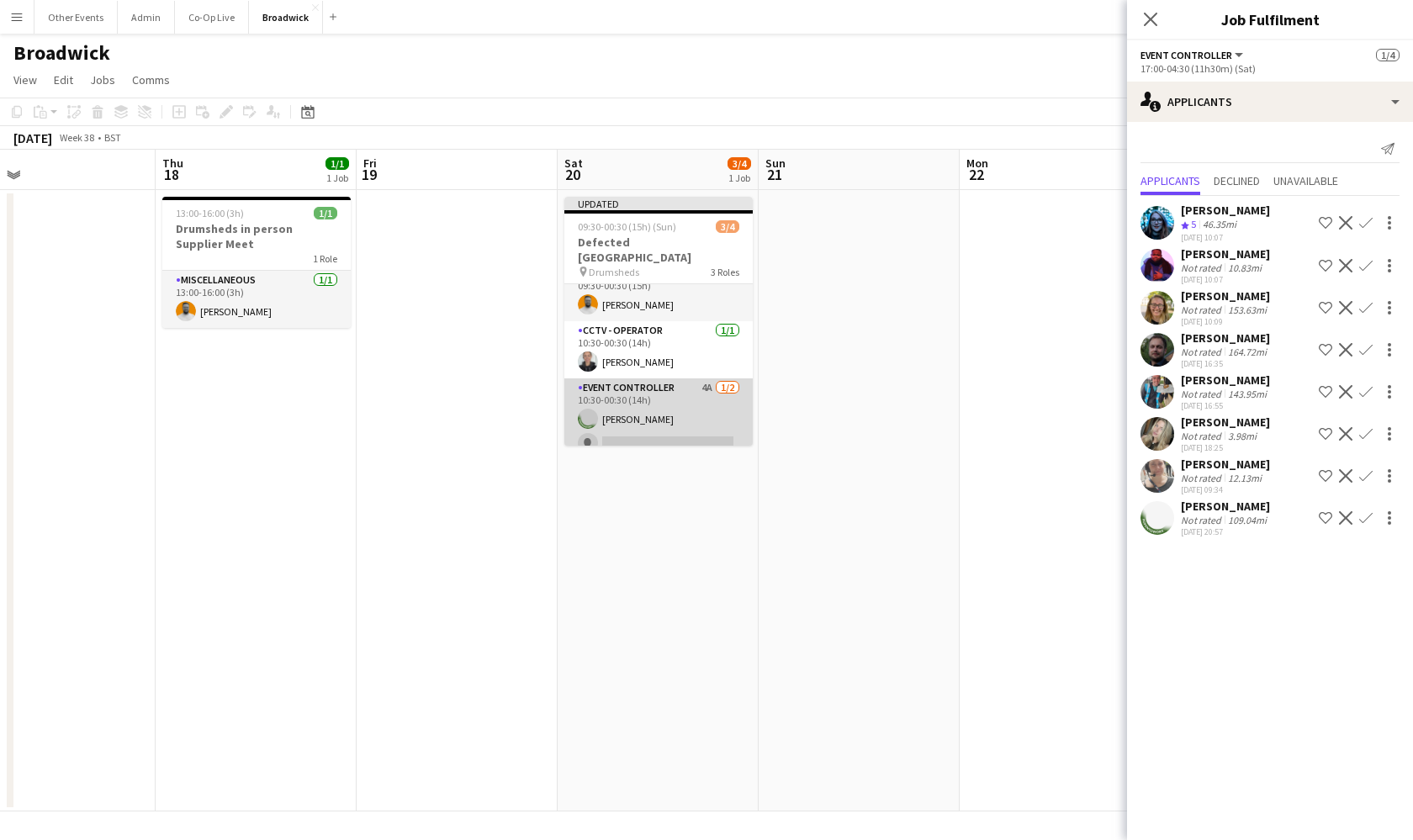
click at [693, 411] on app-card-role "Event Controller 4A [DATE] 10:30-00:30 (14h) [GEOGRAPHIC_DATA][PERSON_NAME] sin…" at bounding box center [658, 419] width 189 height 82
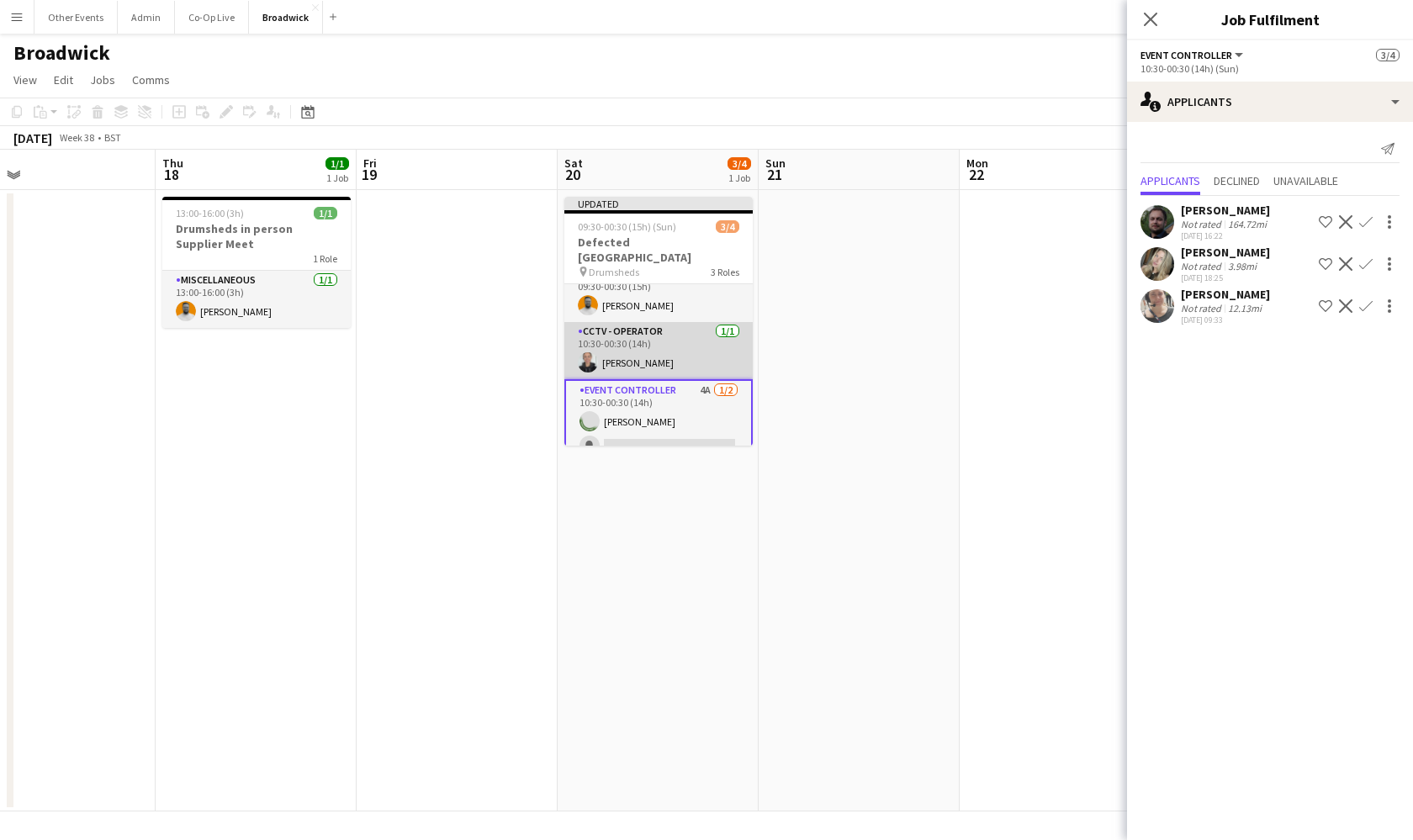
click at [725, 338] on app-card-role "CCTV - Operator [DATE] 10:30-00:30 (14h) [PERSON_NAME]" at bounding box center [658, 350] width 189 height 57
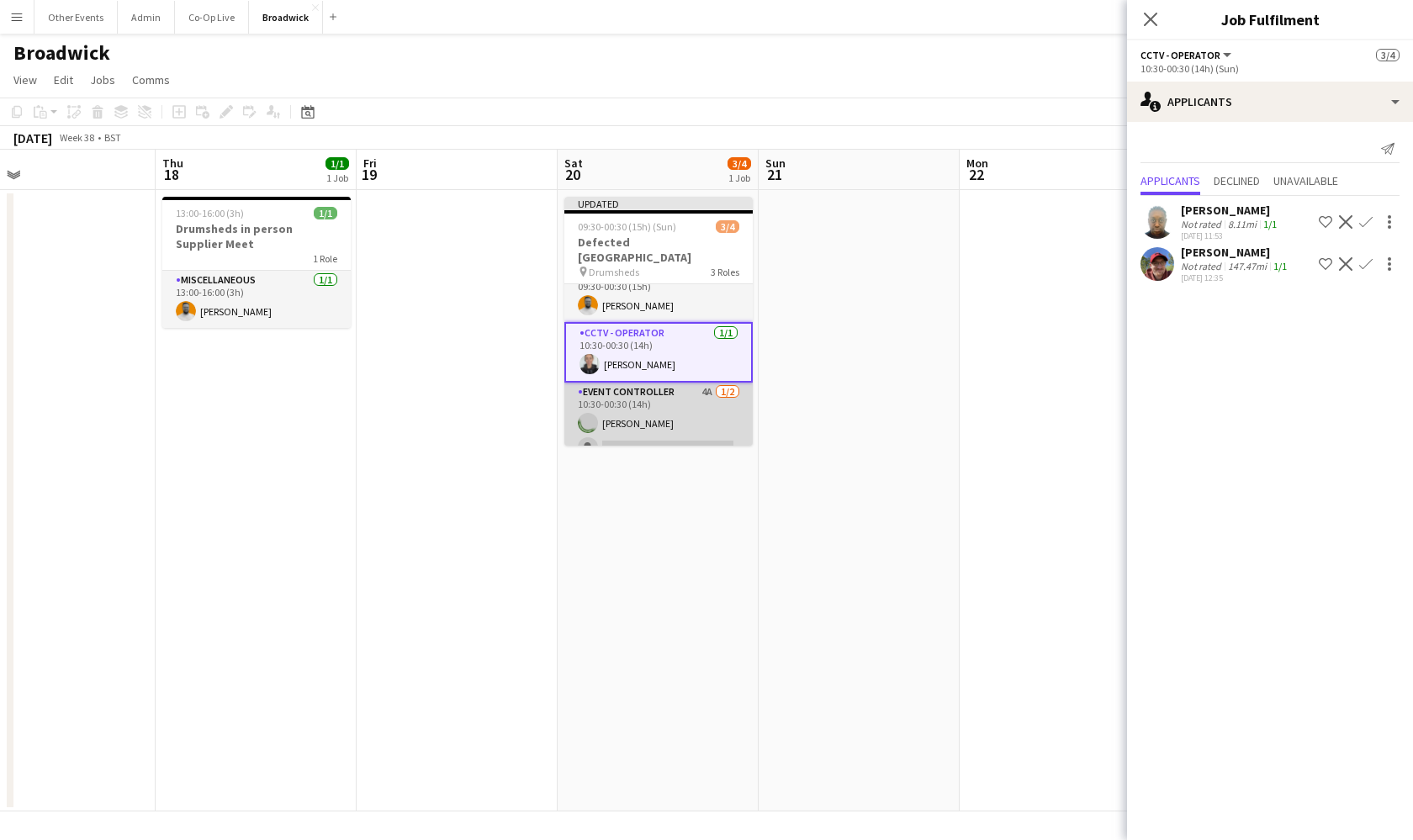
click at [694, 395] on app-card-role "Event Controller 4A [DATE] 10:30-00:30 (14h) [GEOGRAPHIC_DATA][PERSON_NAME] sin…" at bounding box center [658, 423] width 189 height 82
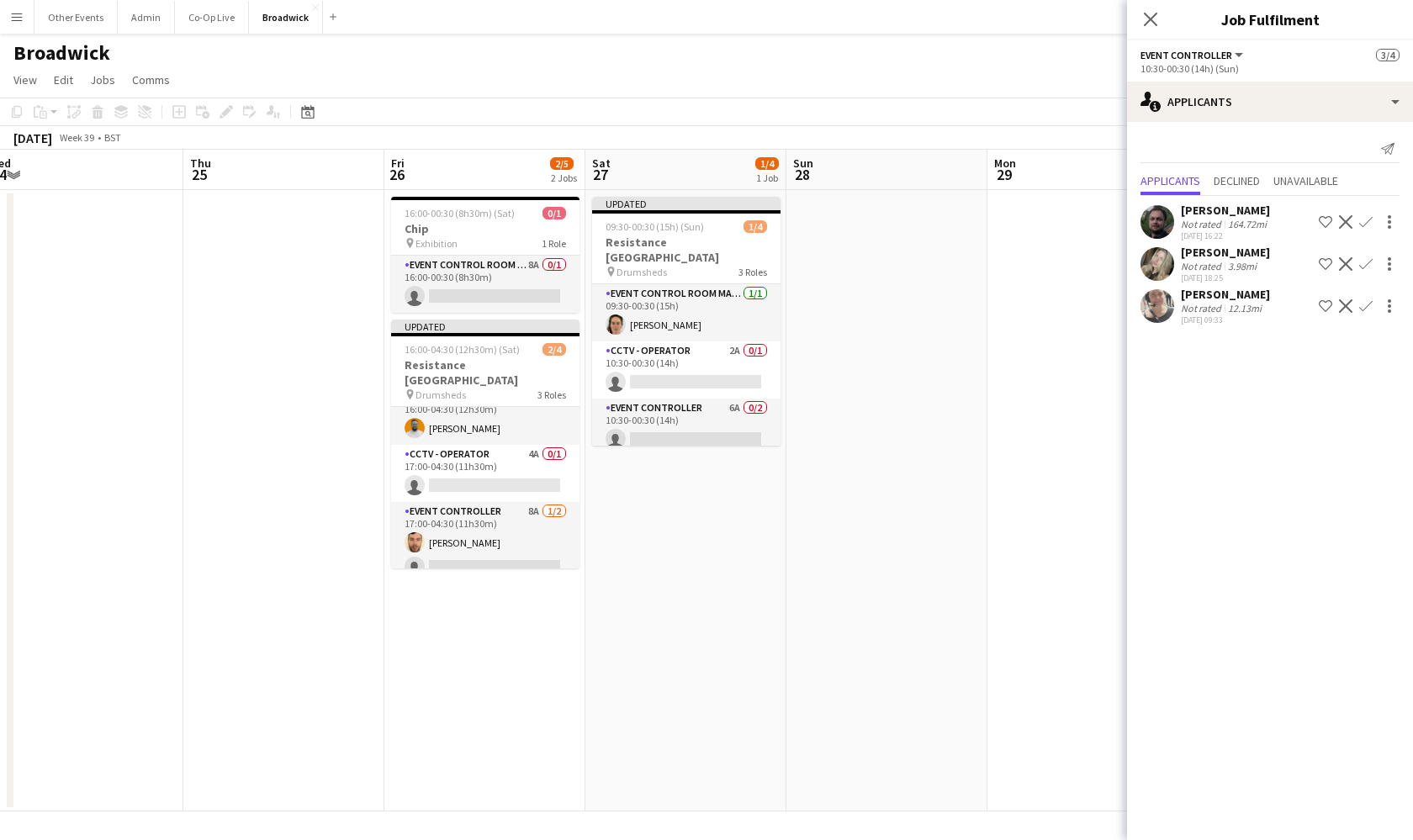
scroll to position [0, 590]
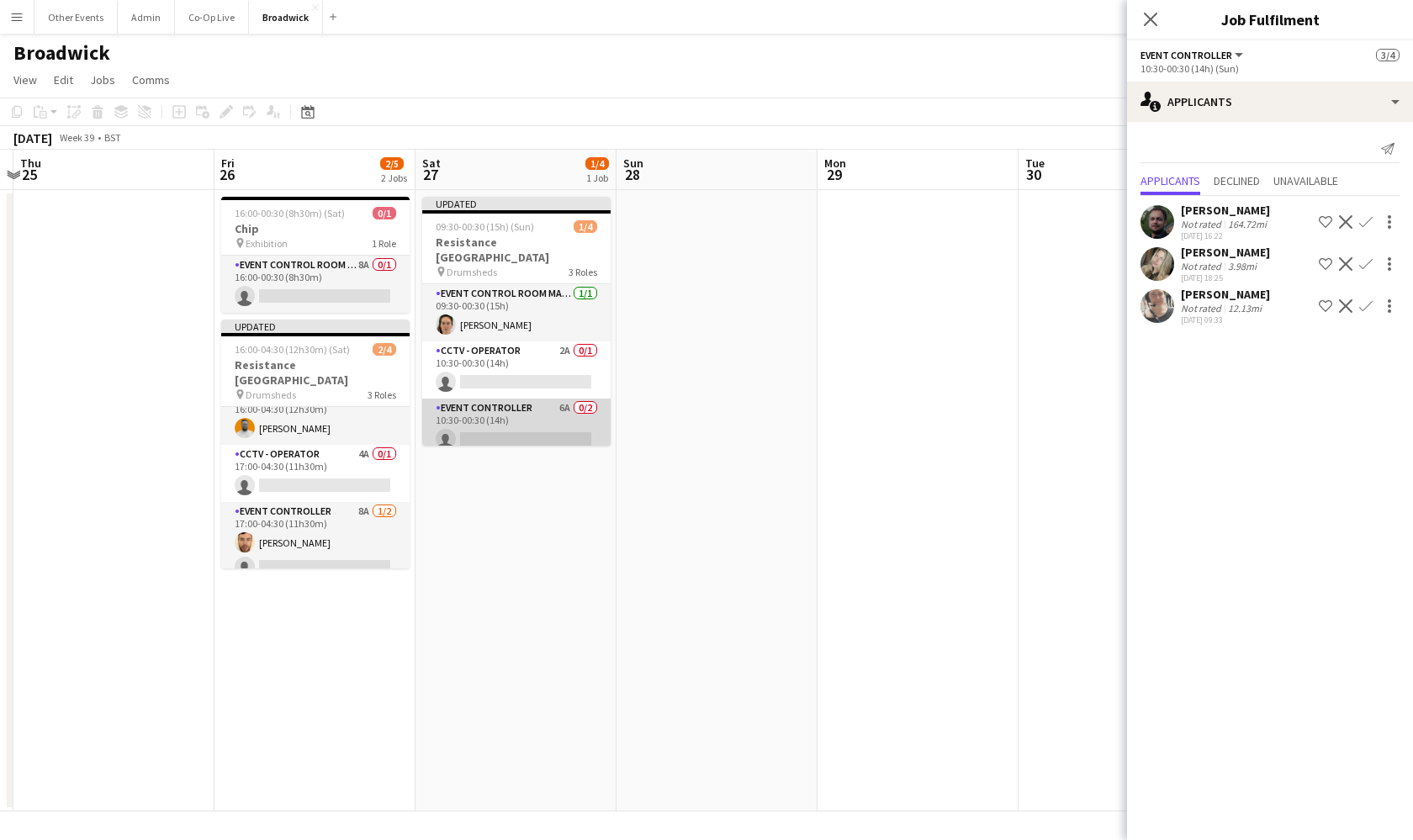
click at [463, 435] on app-card-role "Event Controller 6A 0/2 10:30-00:30 (14h) single-neutral-actions single-neutral…" at bounding box center [517, 439] width 189 height 82
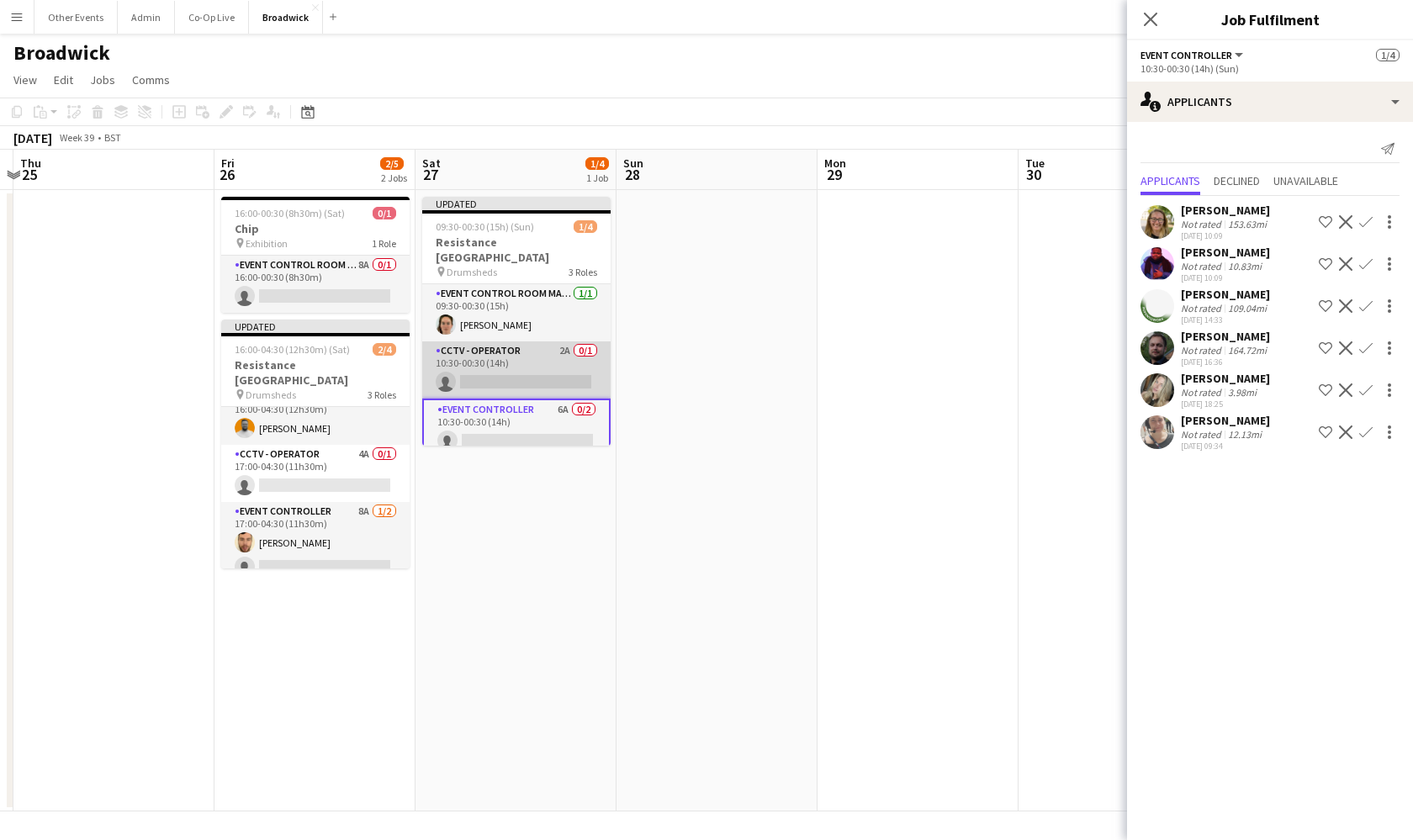
click at [522, 344] on app-card-role "CCTV - Operator 2A 0/1 10:30-00:30 (14h) single-neutral-actions" at bounding box center [517, 370] width 189 height 57
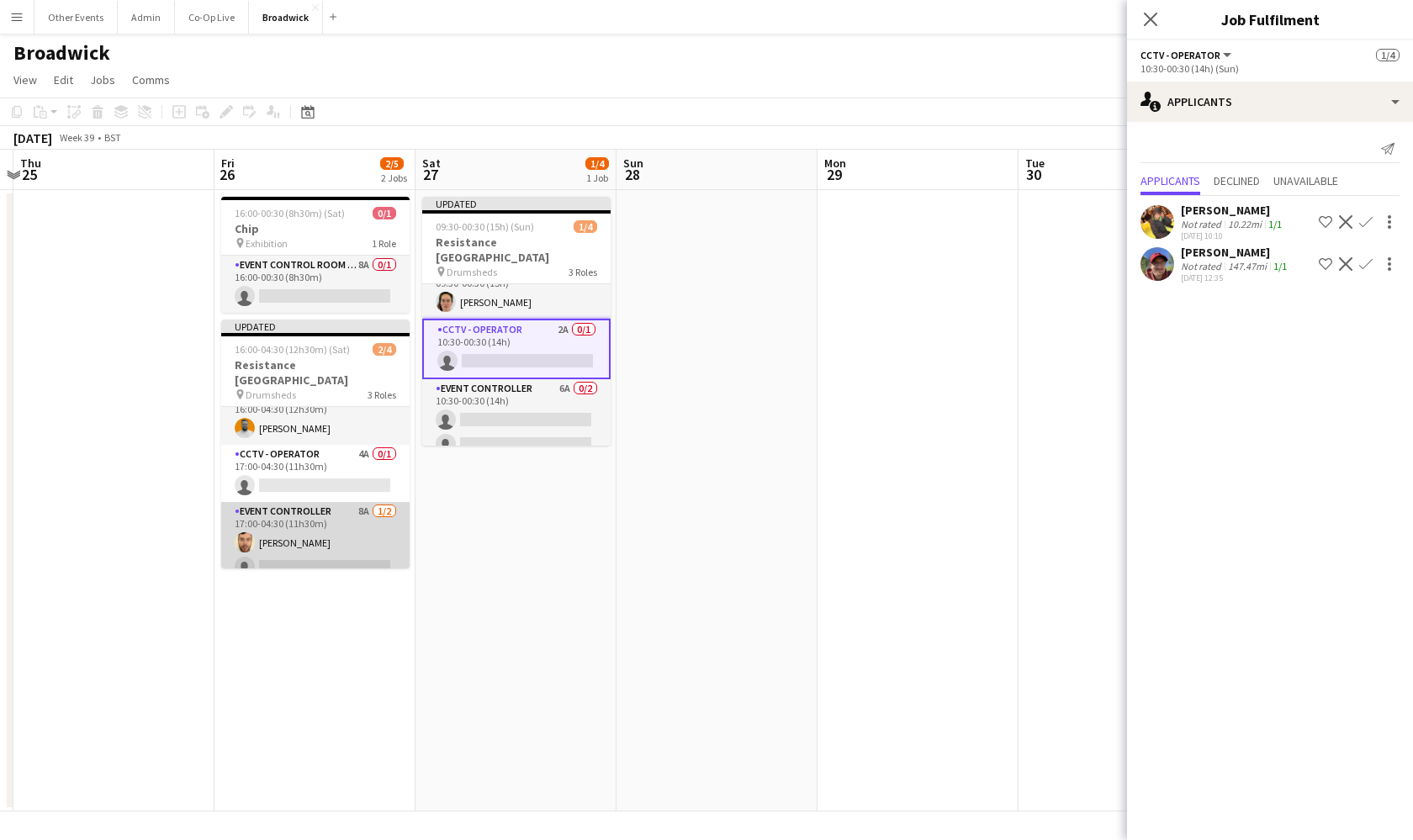
click at [362, 522] on app-card-role "Event Controller 8A [DATE] 17:00-04:30 (11h30m) [PERSON_NAME] single-neutral-ac…" at bounding box center [315, 543] width 189 height 82
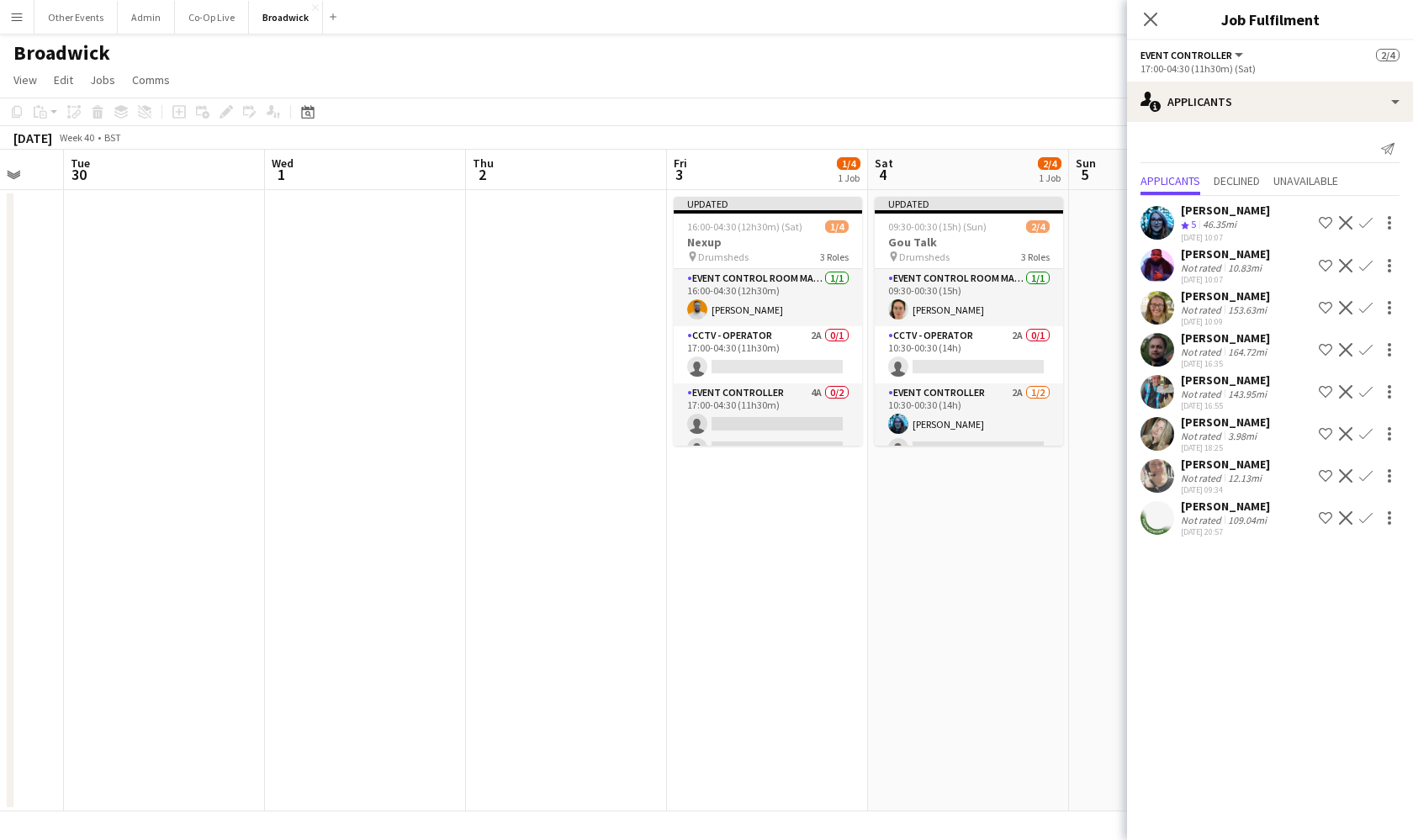
scroll to position [0, 551]
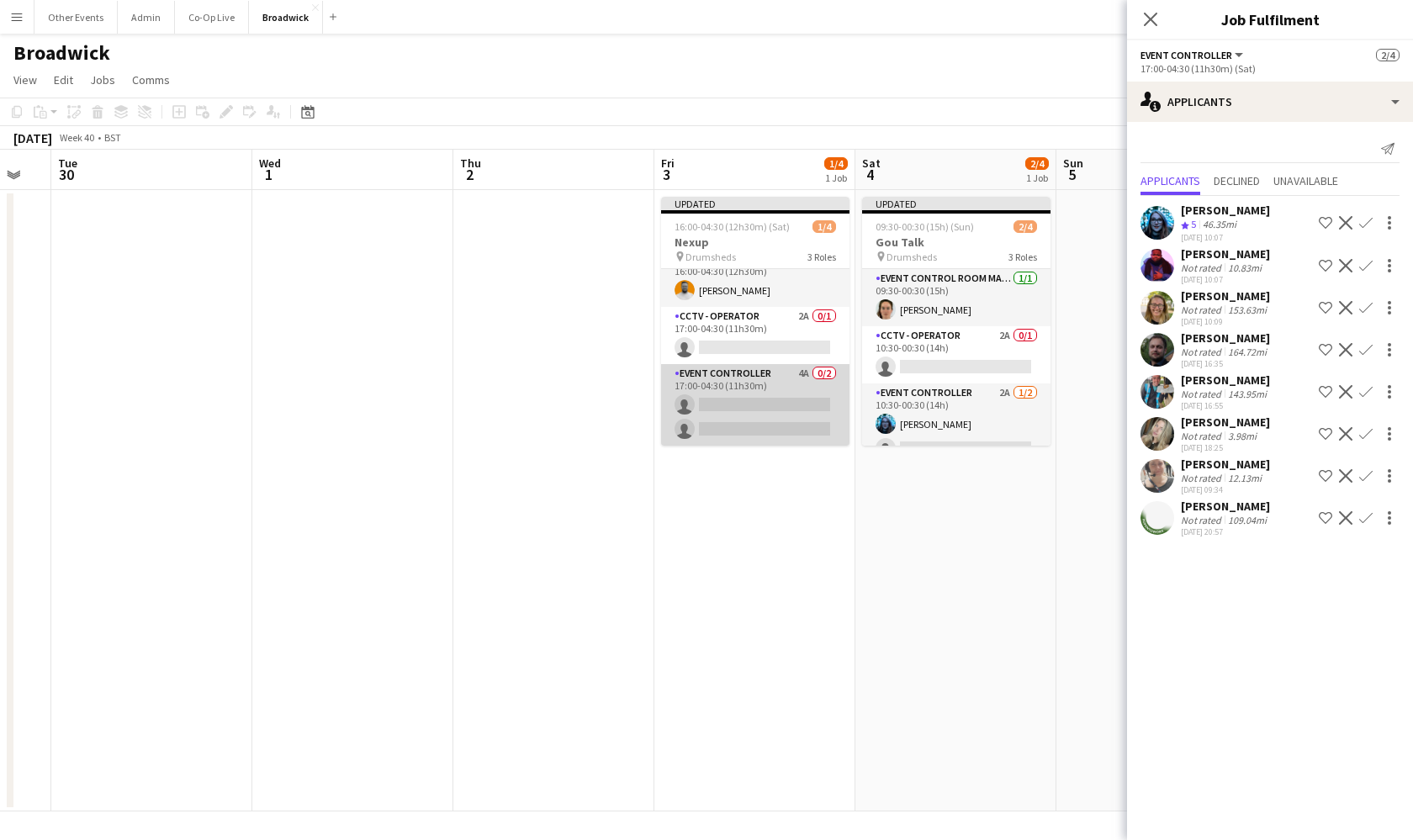
click at [796, 430] on app-card-role "Event Controller 4A 0/2 17:00-04:30 (11h30m) single-neutral-actions single-neut…" at bounding box center [755, 405] width 189 height 82
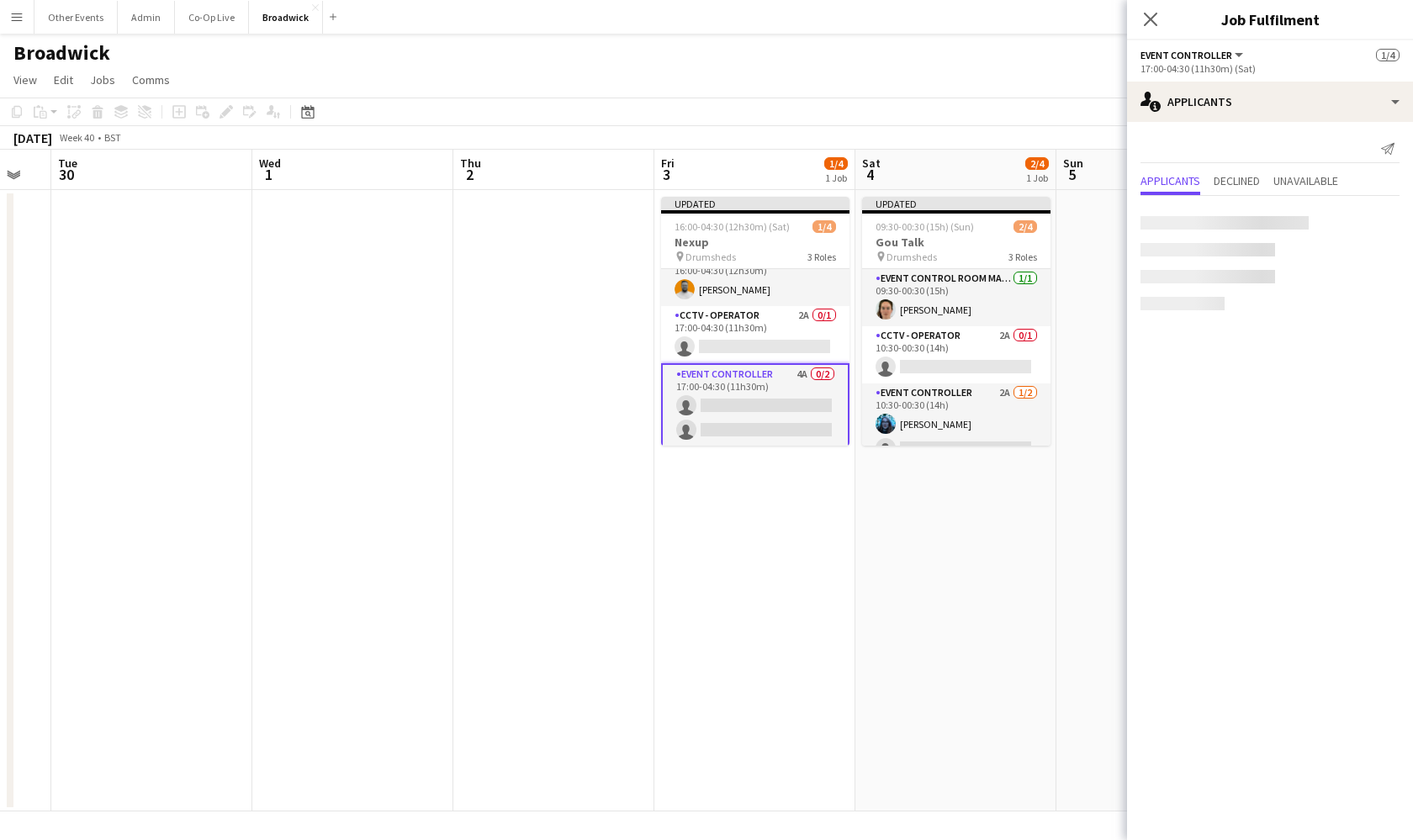
scroll to position [19, 0]
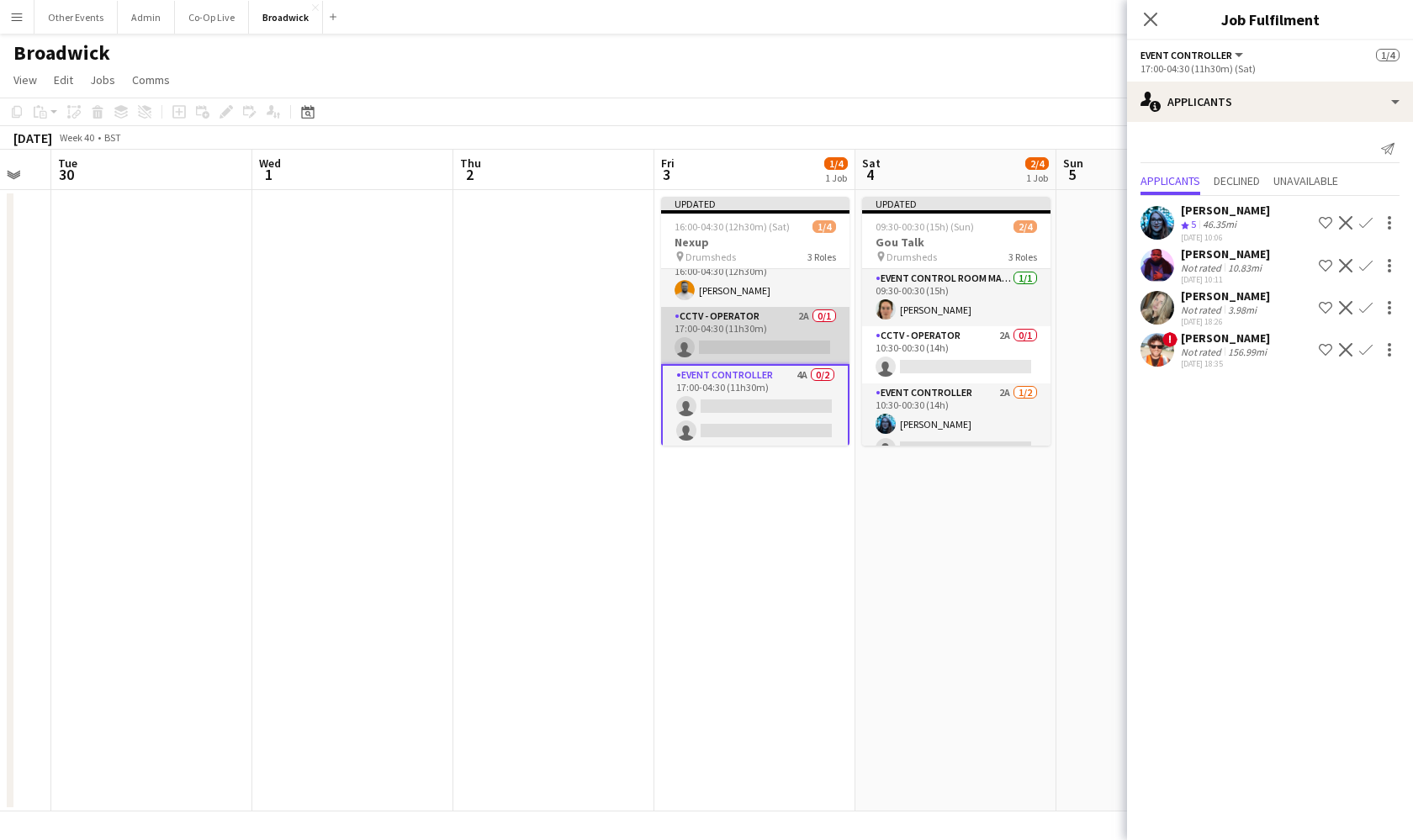
click at [800, 363] on app-card-role "CCTV - Operator 2A 0/1 17:00-04:30 (11h30m) single-neutral-actions" at bounding box center [755, 336] width 189 height 57
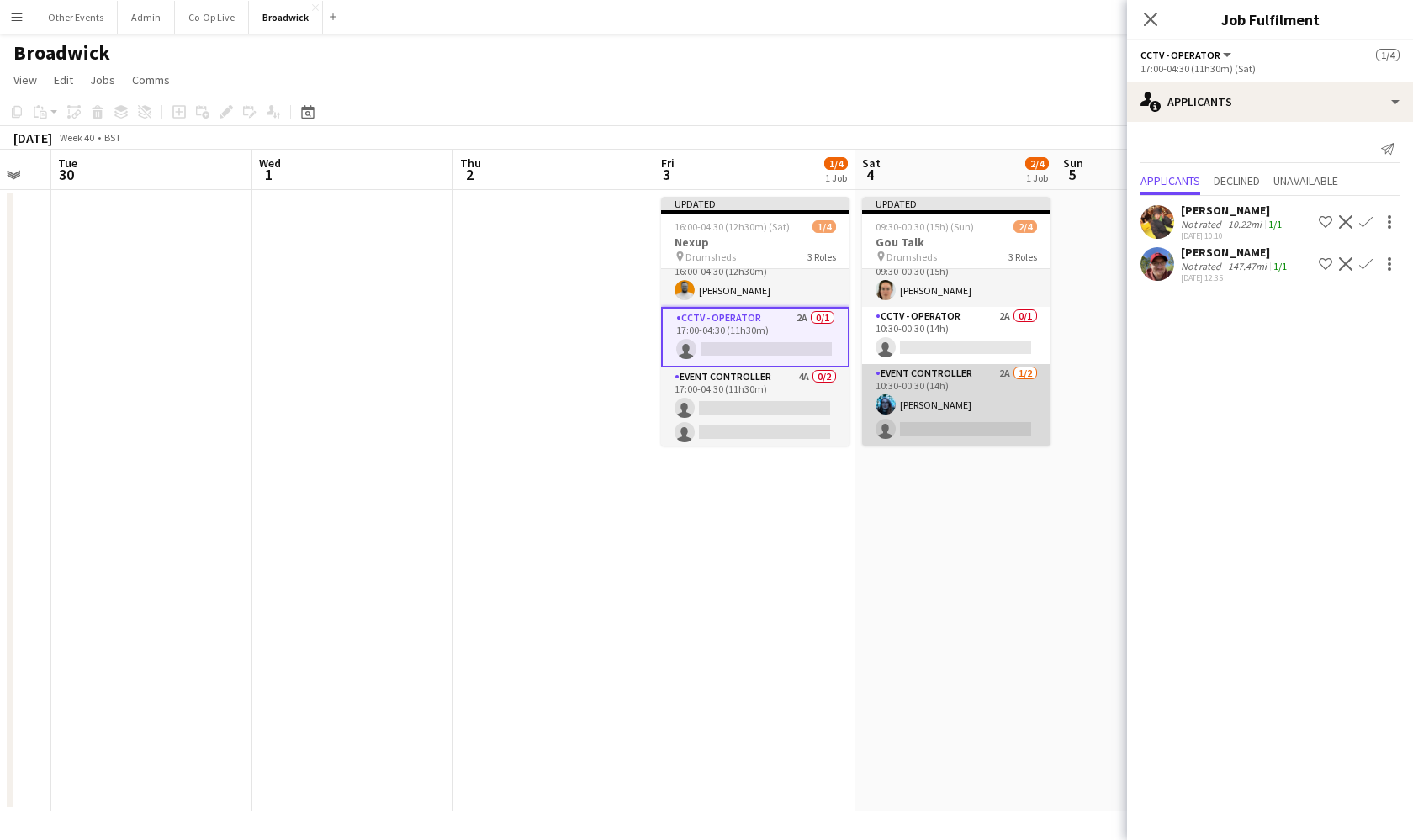
click at [976, 399] on app-card-role "Event Controller 2A [DATE] 10:30-00:30 (14h) [PERSON_NAME] single-neutral-actio…" at bounding box center [956, 405] width 189 height 82
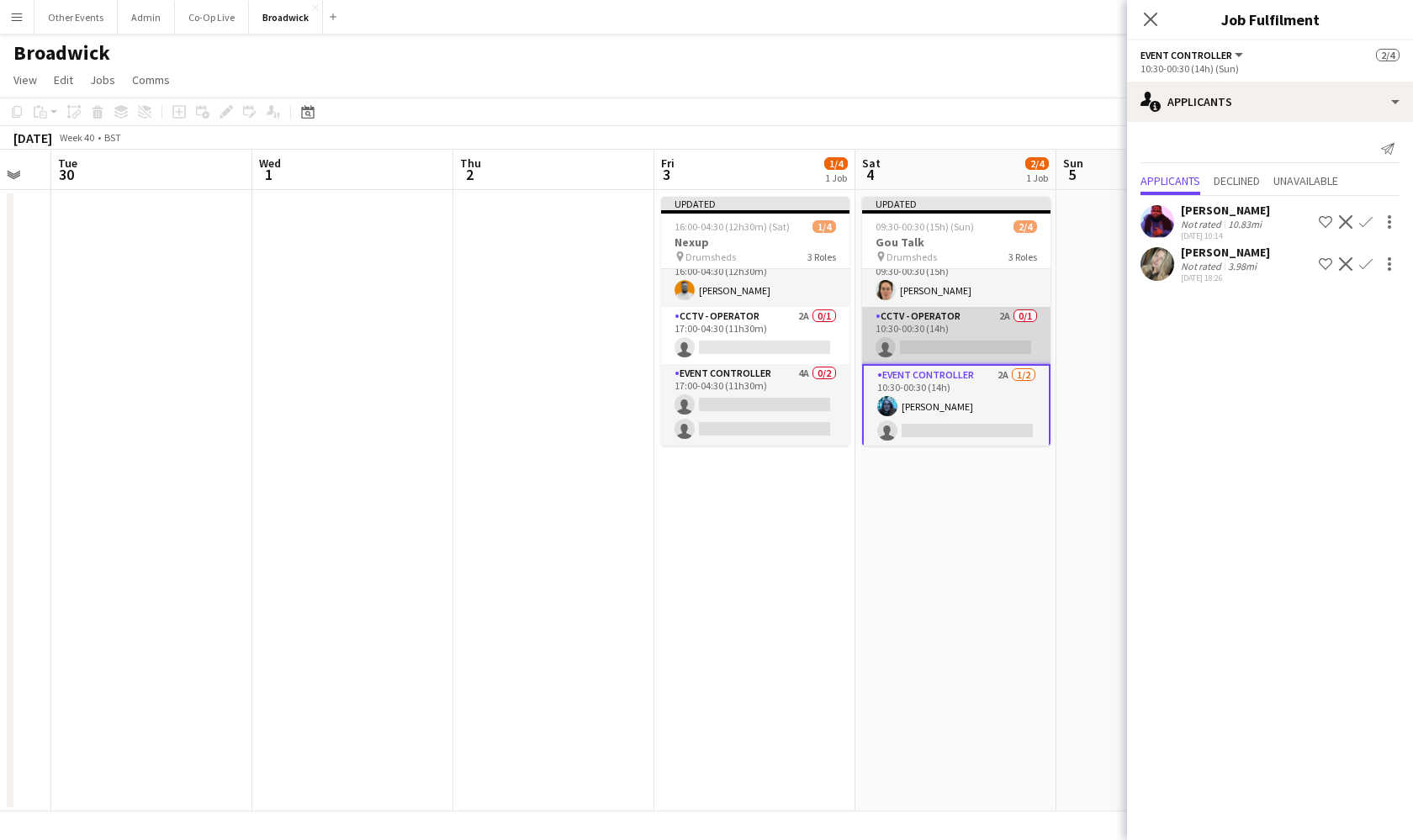
click at [970, 324] on app-card-role "CCTV - Operator 2A 0/1 10:30-00:30 (14h) single-neutral-actions" at bounding box center [956, 336] width 189 height 57
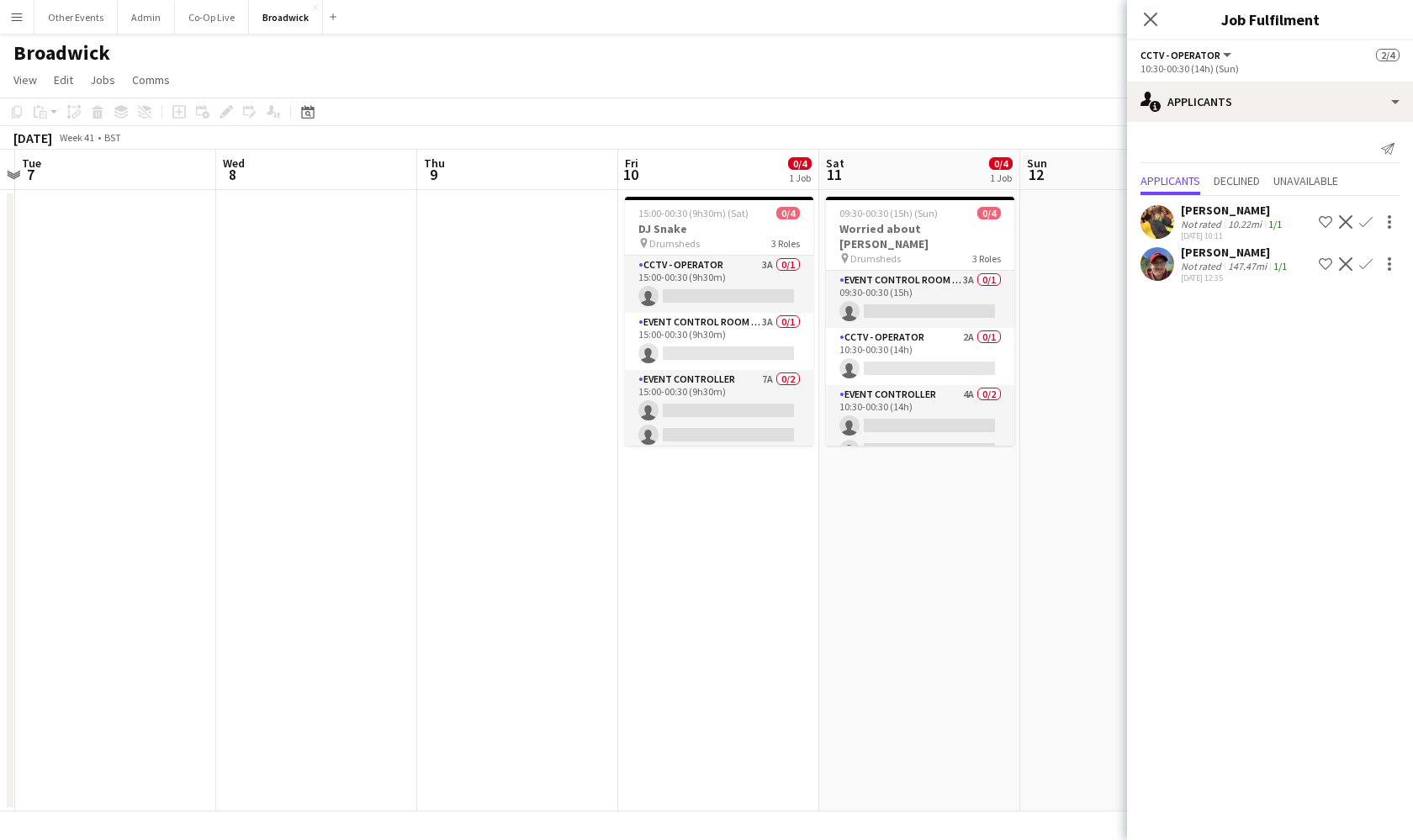
scroll to position [0, 661]
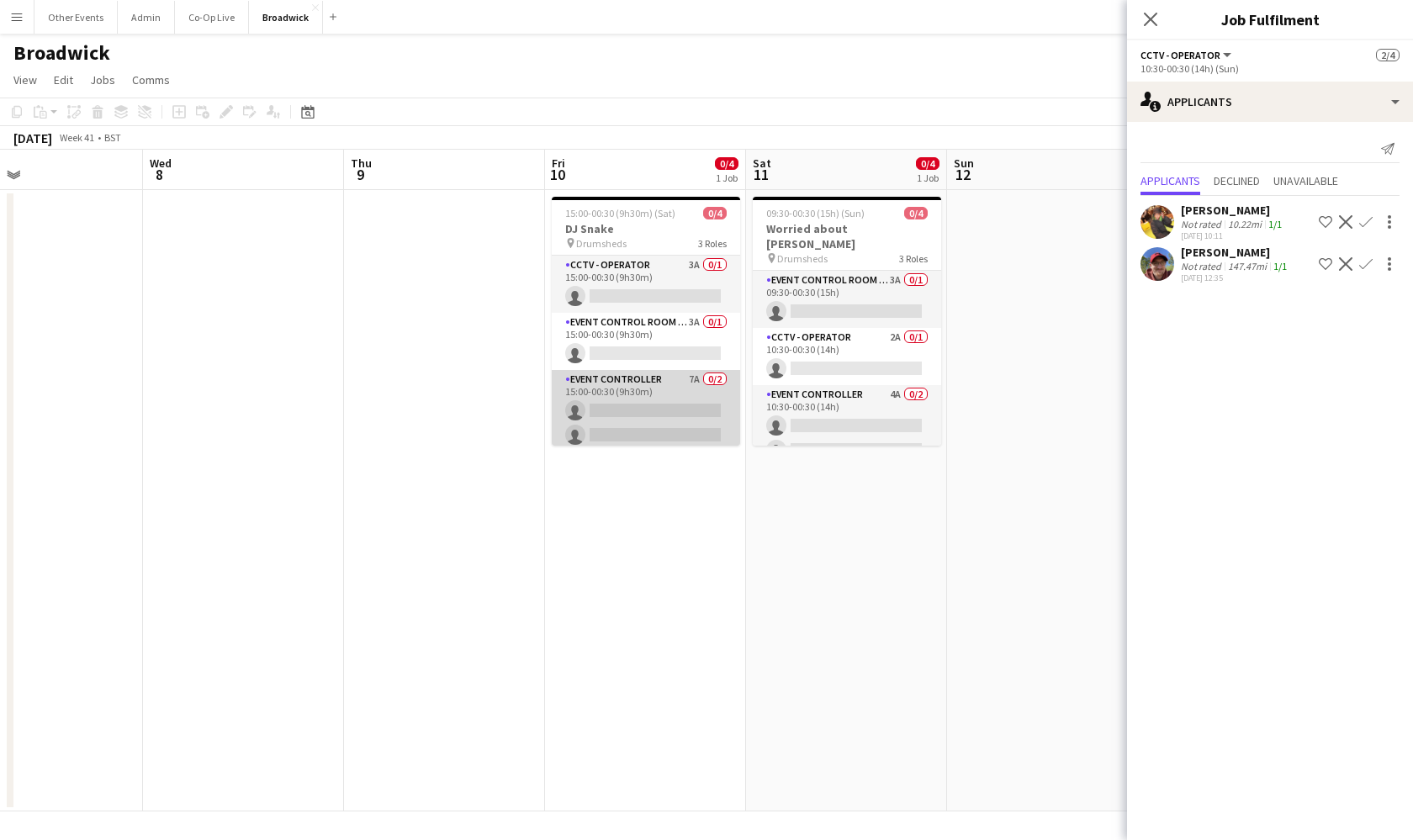
click at [658, 401] on app-card-role "Event Controller 7A 0/2 15:00-00:30 (9h30m) single-neutral-actions single-neutr…" at bounding box center [645, 411] width 189 height 82
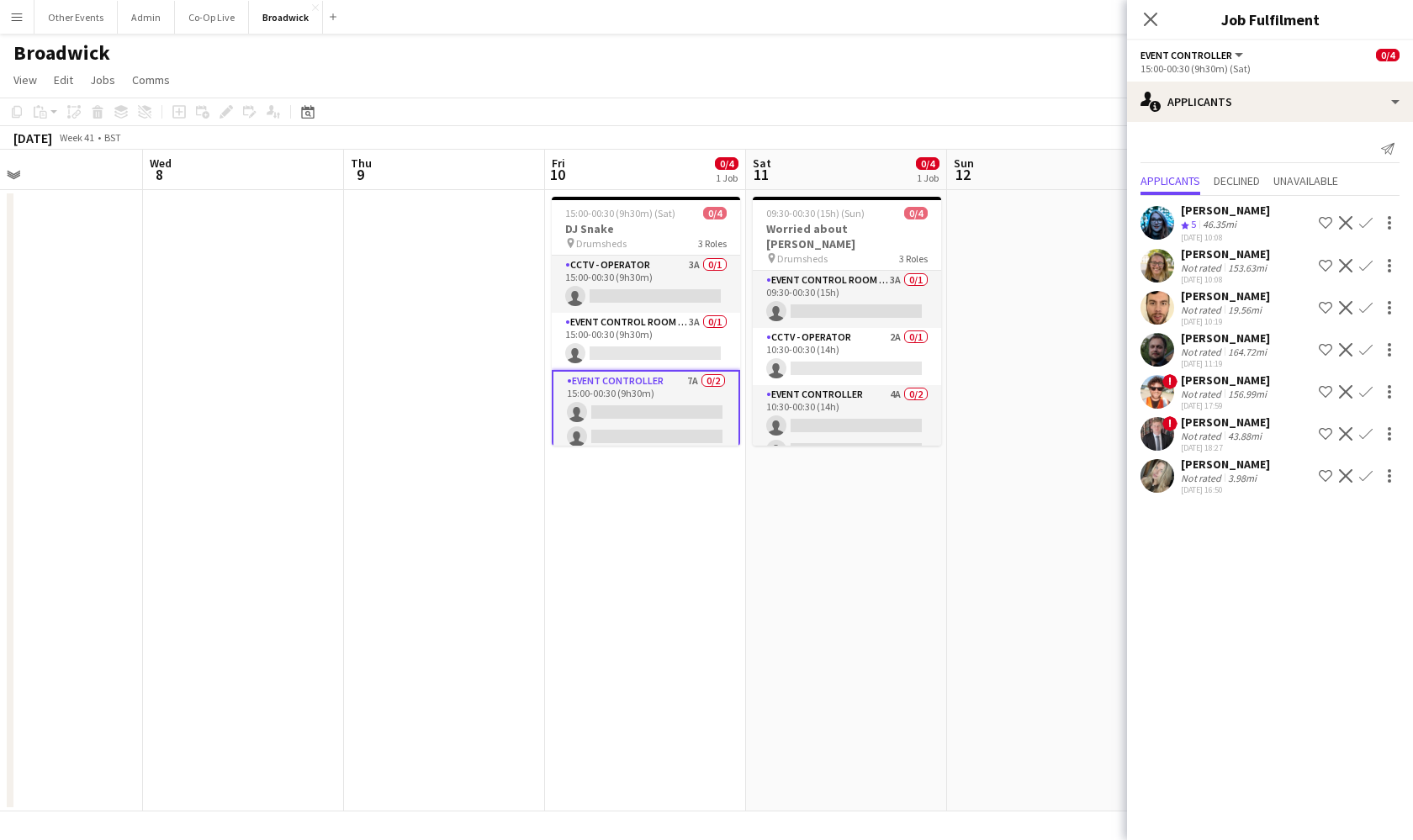
click at [1366, 432] on app-icon "Confirm" at bounding box center [1365, 433] width 13 height 13
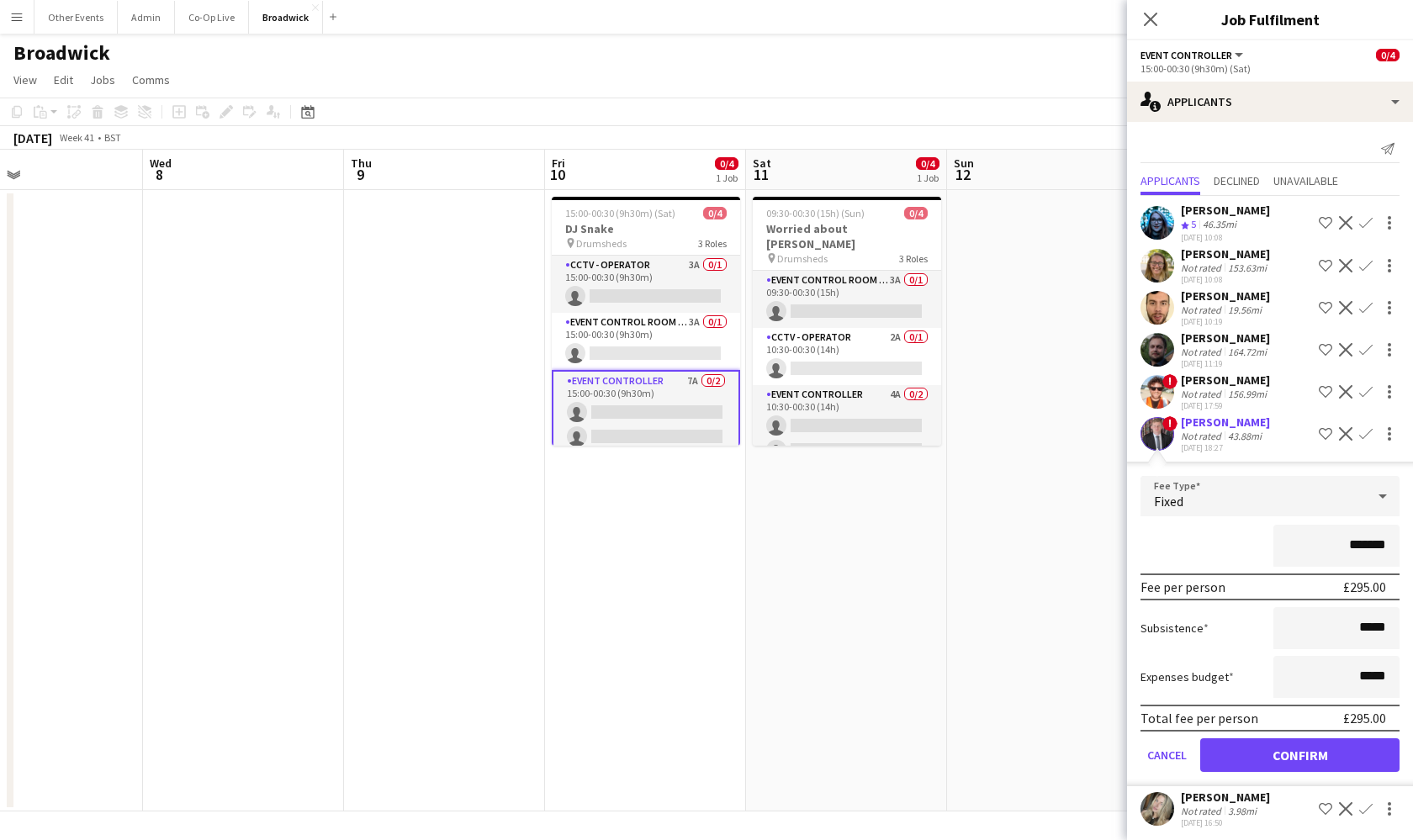
click at [1312, 752] on button "Confirm" at bounding box center [1299, 755] width 199 height 34
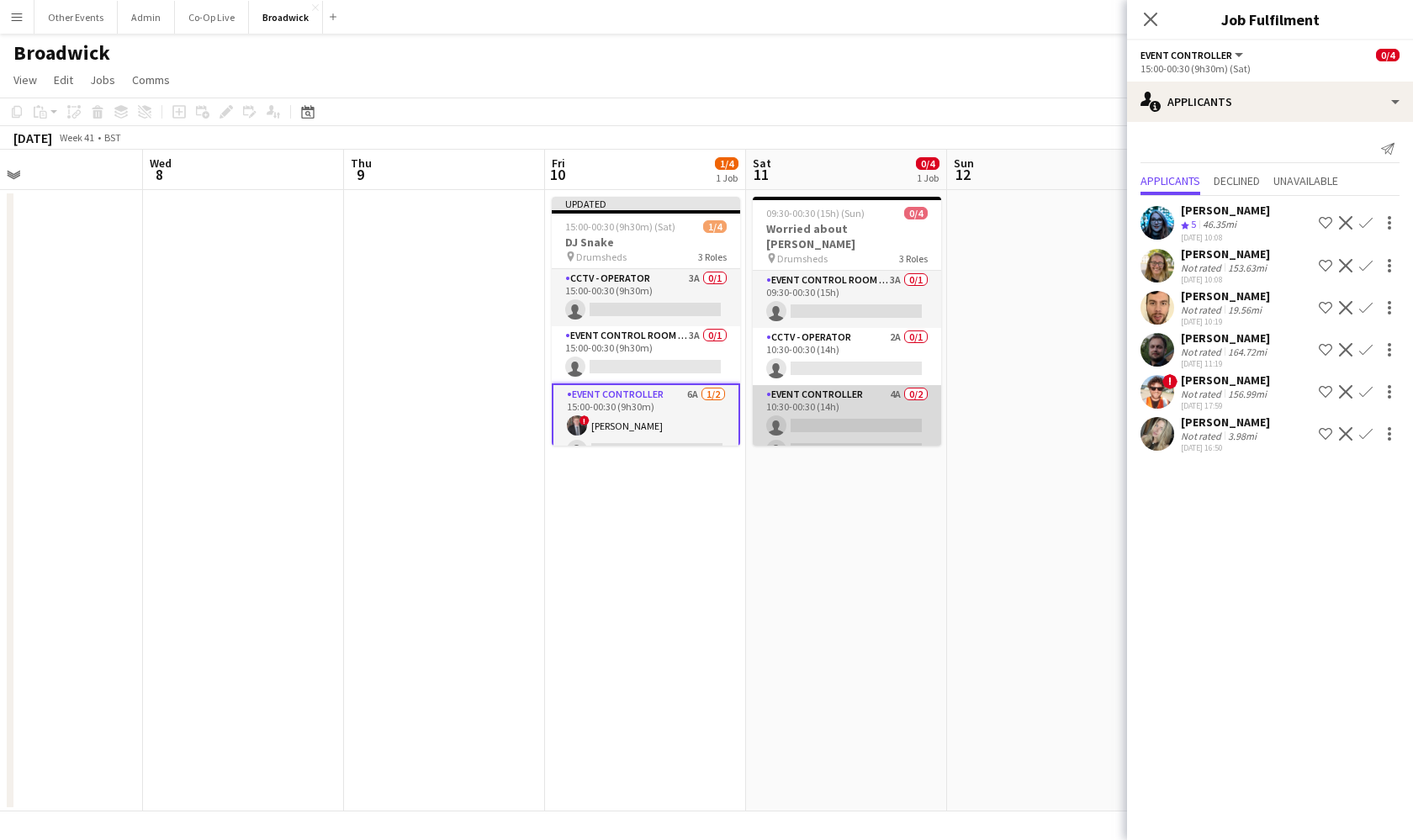
scroll to position [0, 660]
click at [788, 436] on app-card-role "Event Controller 4A 0/2 10:30-00:30 (14h) single-neutral-actions single-neutral…" at bounding box center [848, 426] width 189 height 82
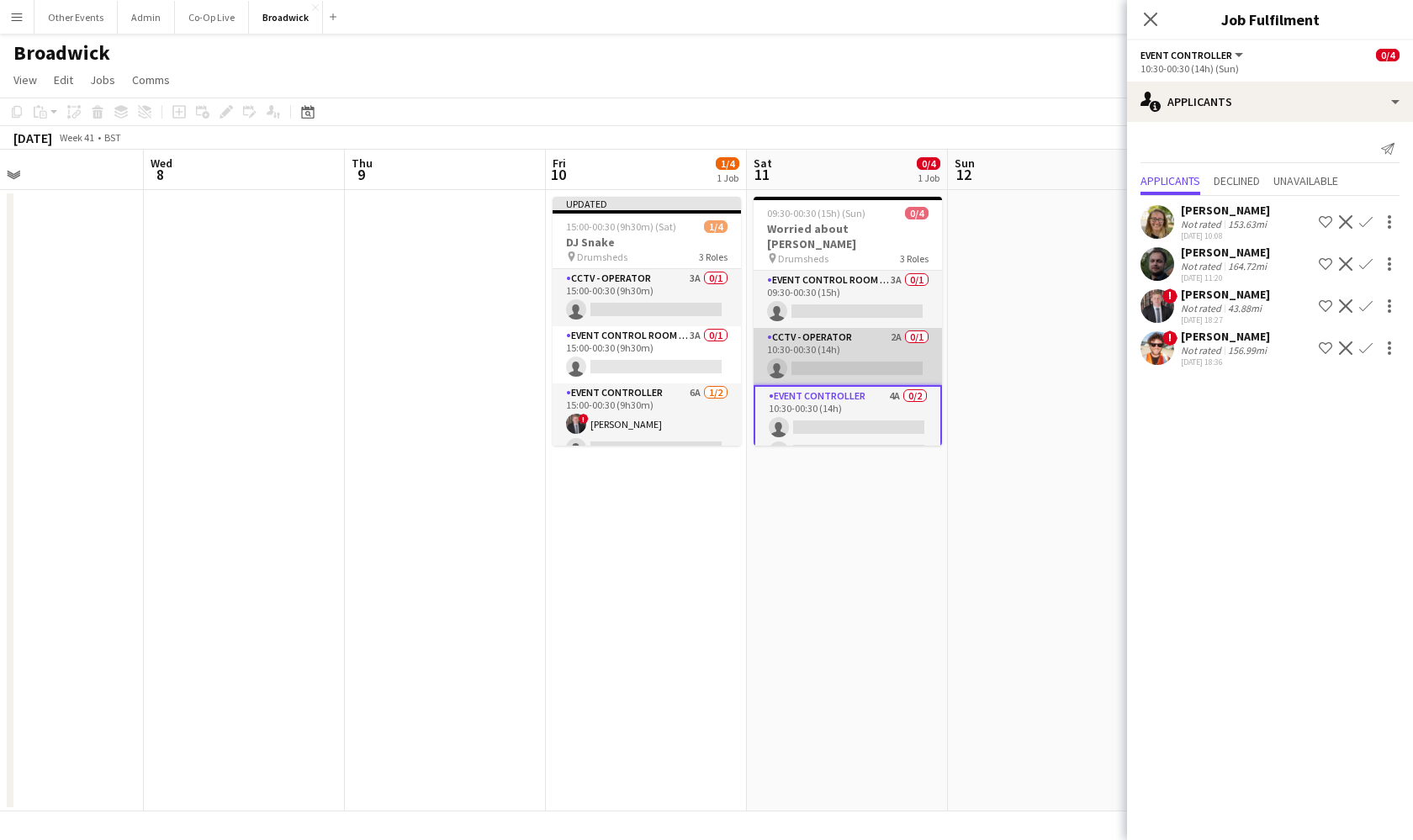
click at [823, 331] on app-card-role "CCTV - Operator 2A 0/1 10:30-00:30 (14h) single-neutral-actions" at bounding box center [848, 357] width 189 height 57
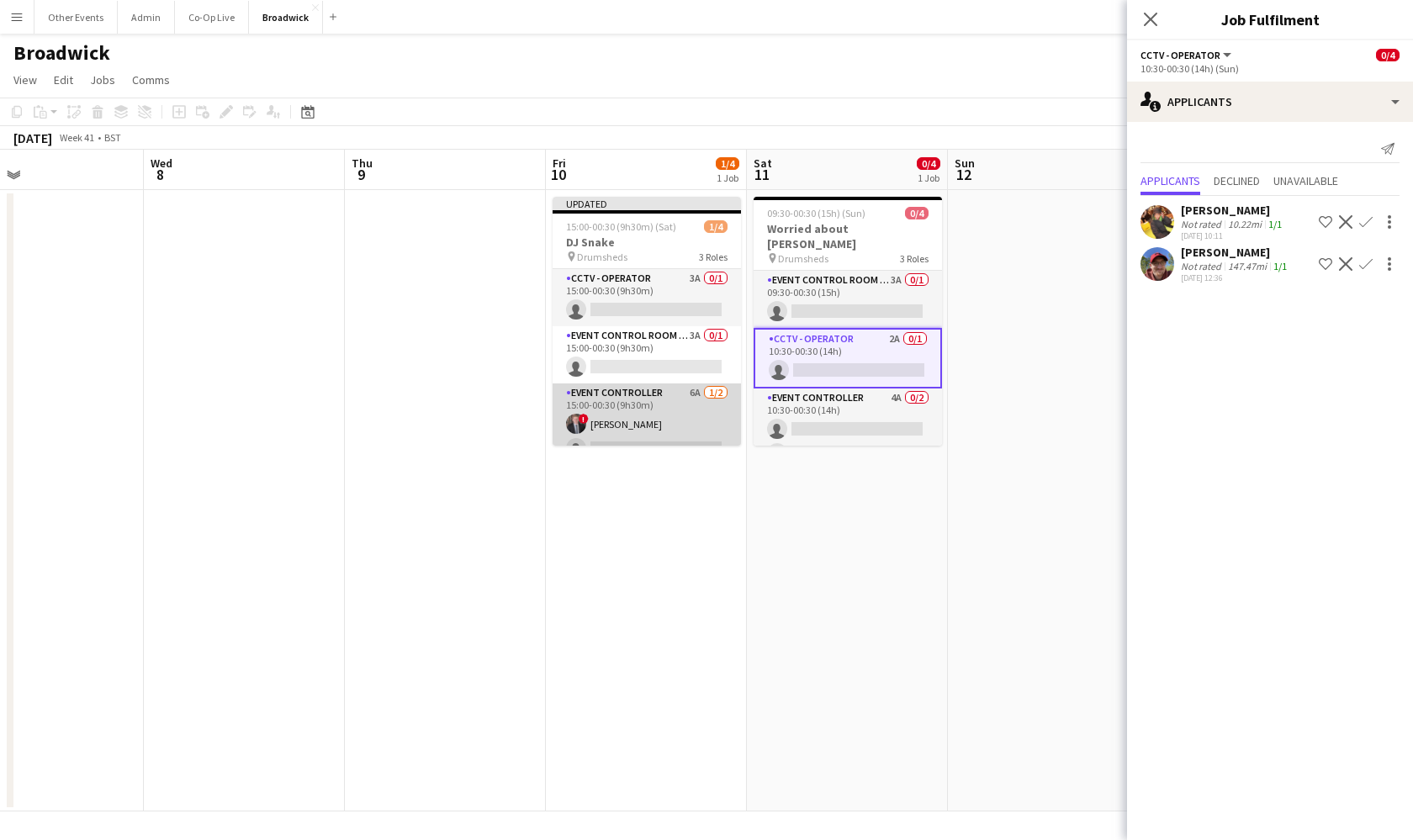
click at [637, 409] on app-card-role "Event Controller 6A [DATE] 15:00-00:30 (9h30m) ! [PERSON_NAME] single-neutral-a…" at bounding box center [646, 424] width 189 height 82
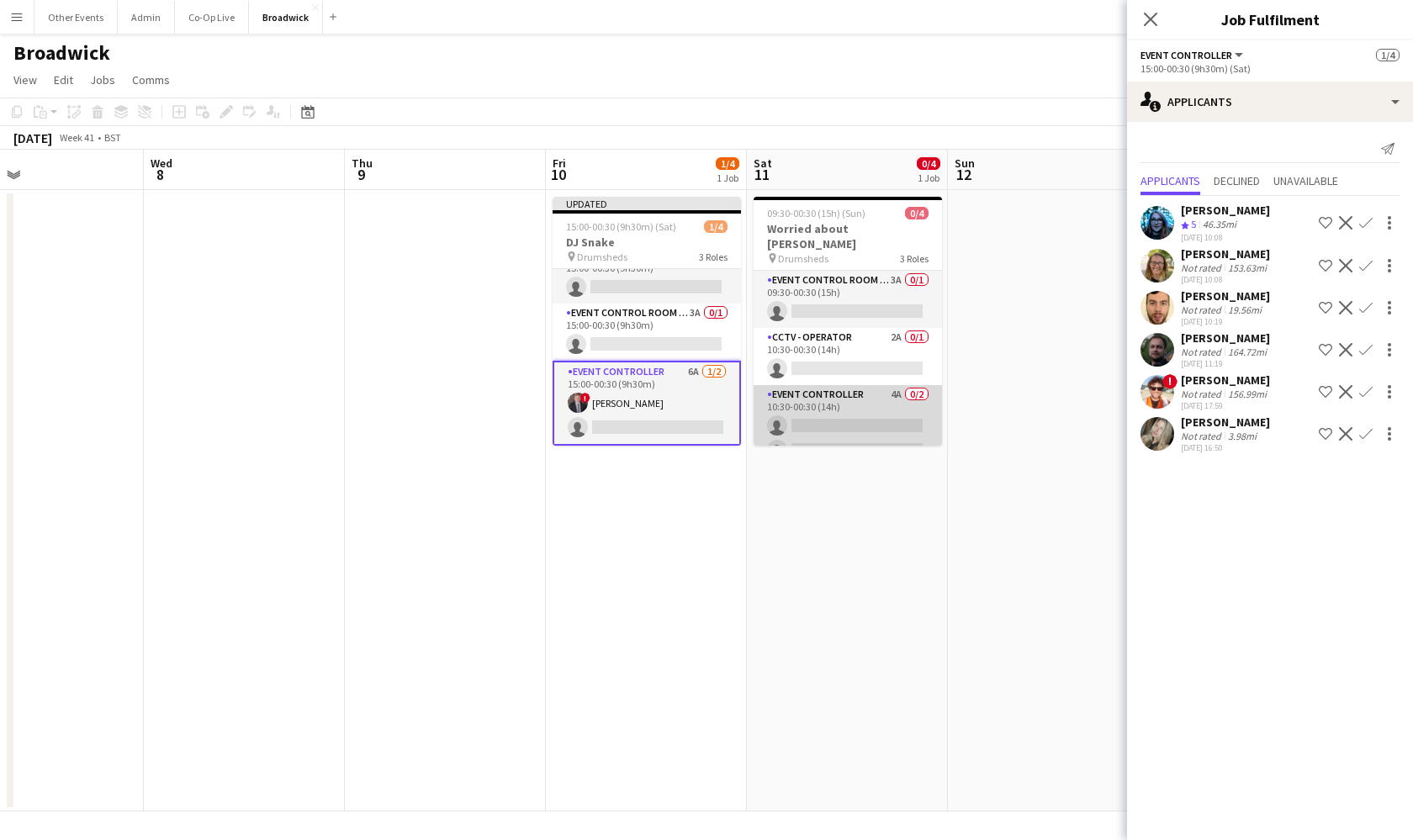
click at [885, 414] on app-card-role "Event Controller 4A 0/2 10:30-00:30 (14h) single-neutral-actions single-neutral…" at bounding box center [848, 426] width 189 height 82
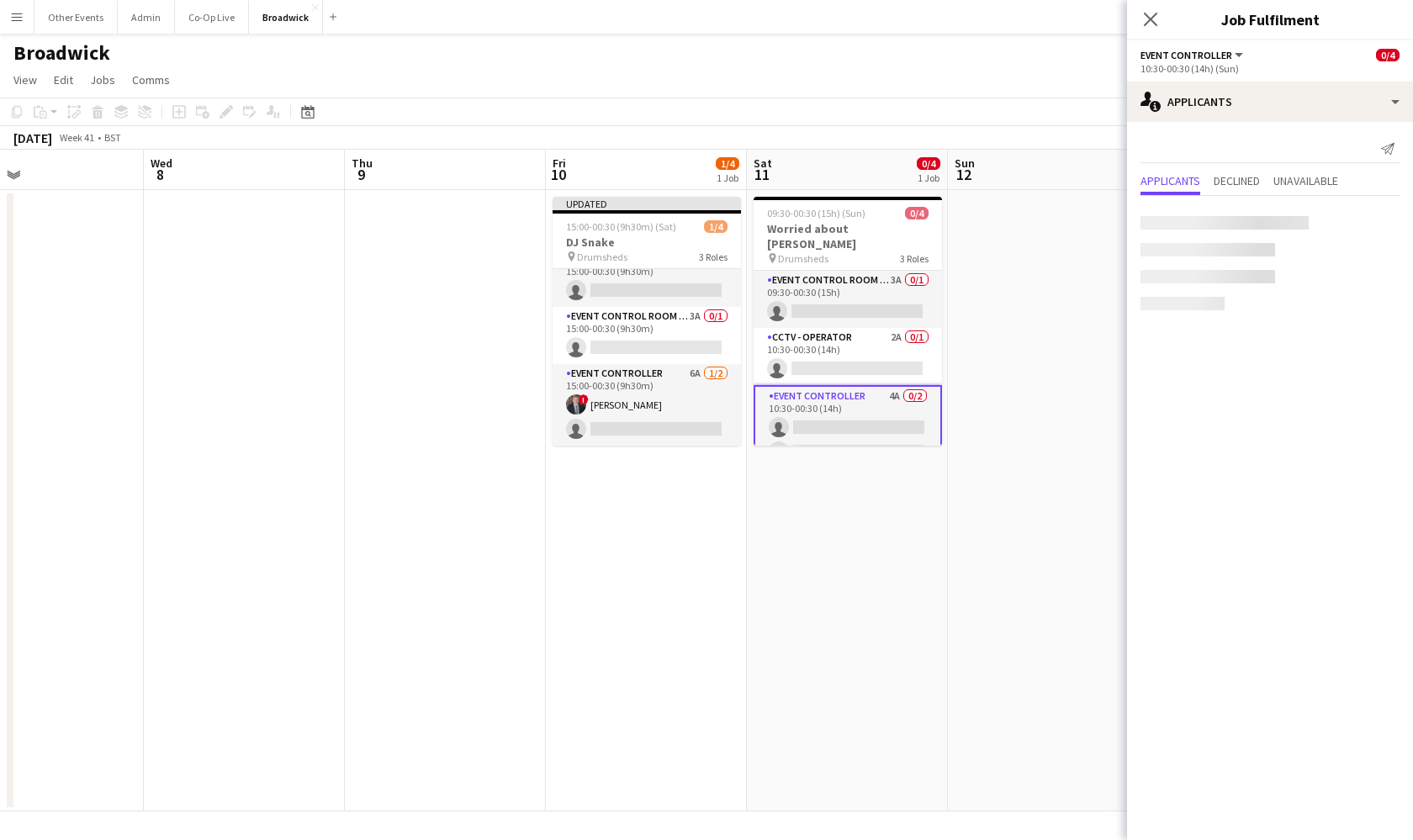
scroll to position [19, 0]
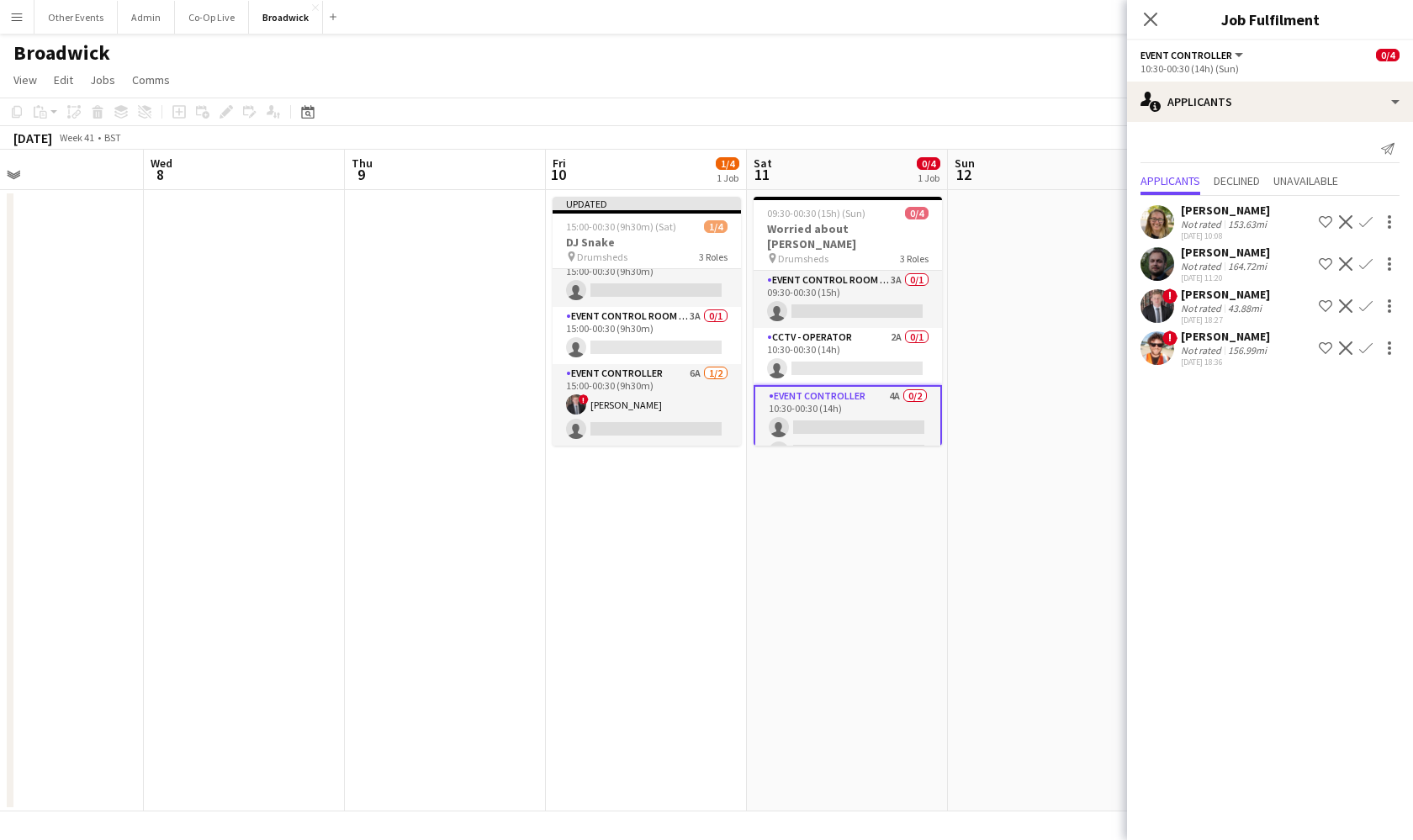
click at [1366, 266] on app-icon "Confirm" at bounding box center [1365, 263] width 13 height 13
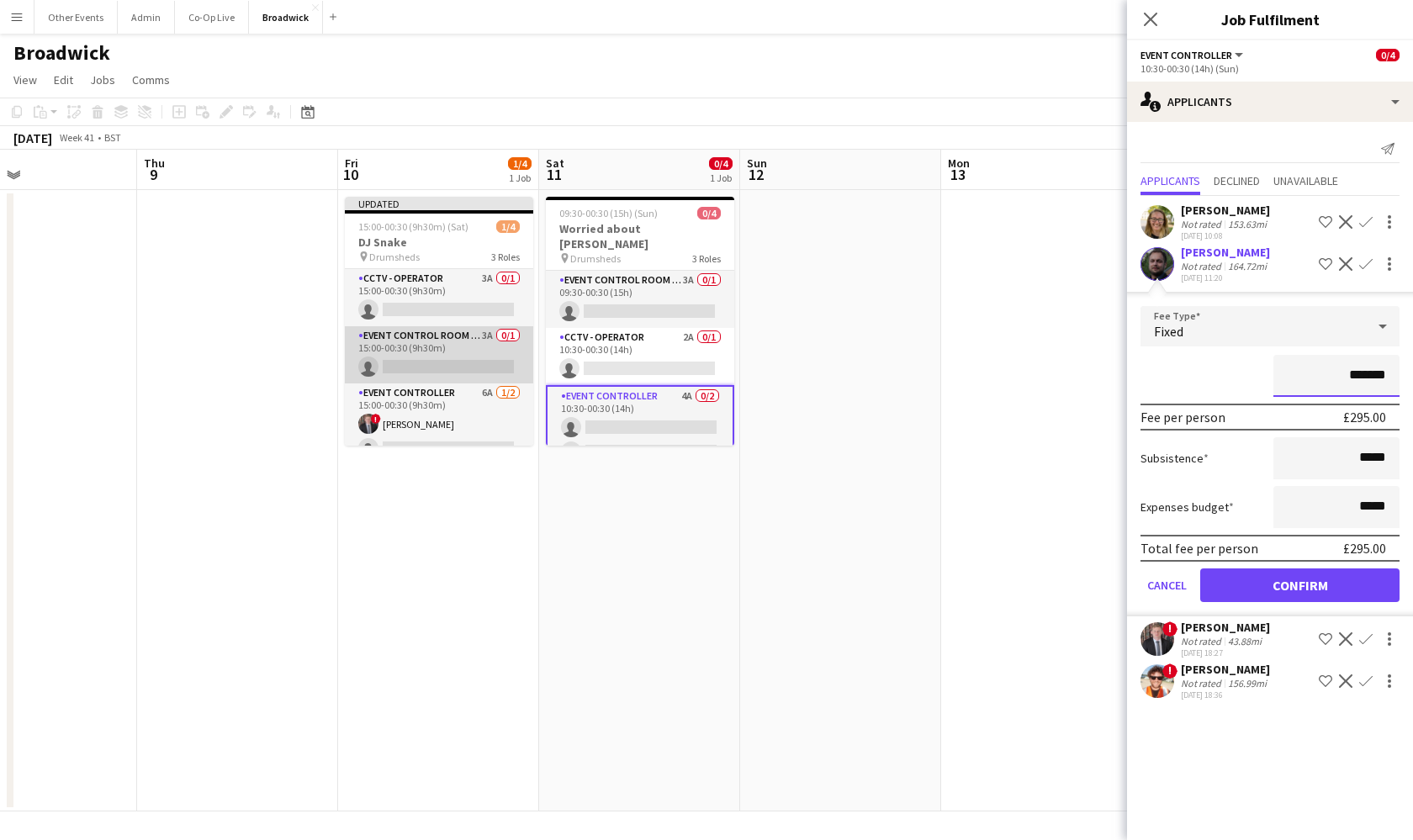
scroll to position [0, 0]
click at [475, 346] on app-card-role "Event Control Room Manager 3A 0/1 15:00-00:30 (9h30m) single-neutral-actions" at bounding box center [439, 355] width 189 height 57
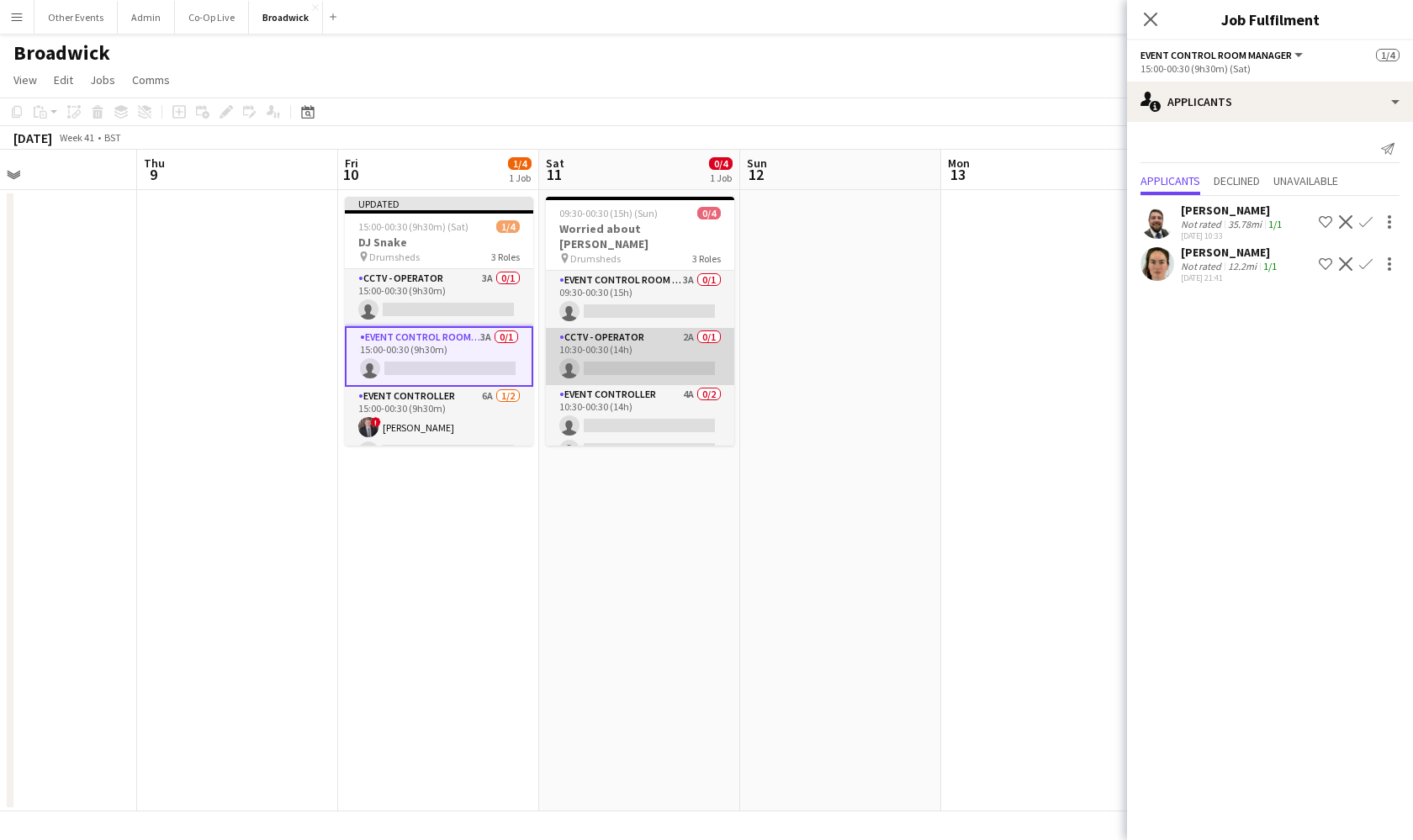
click at [648, 346] on app-card-role "CCTV - Operator 2A 0/1 10:30-00:30 (14h) single-neutral-actions" at bounding box center [640, 357] width 189 height 57
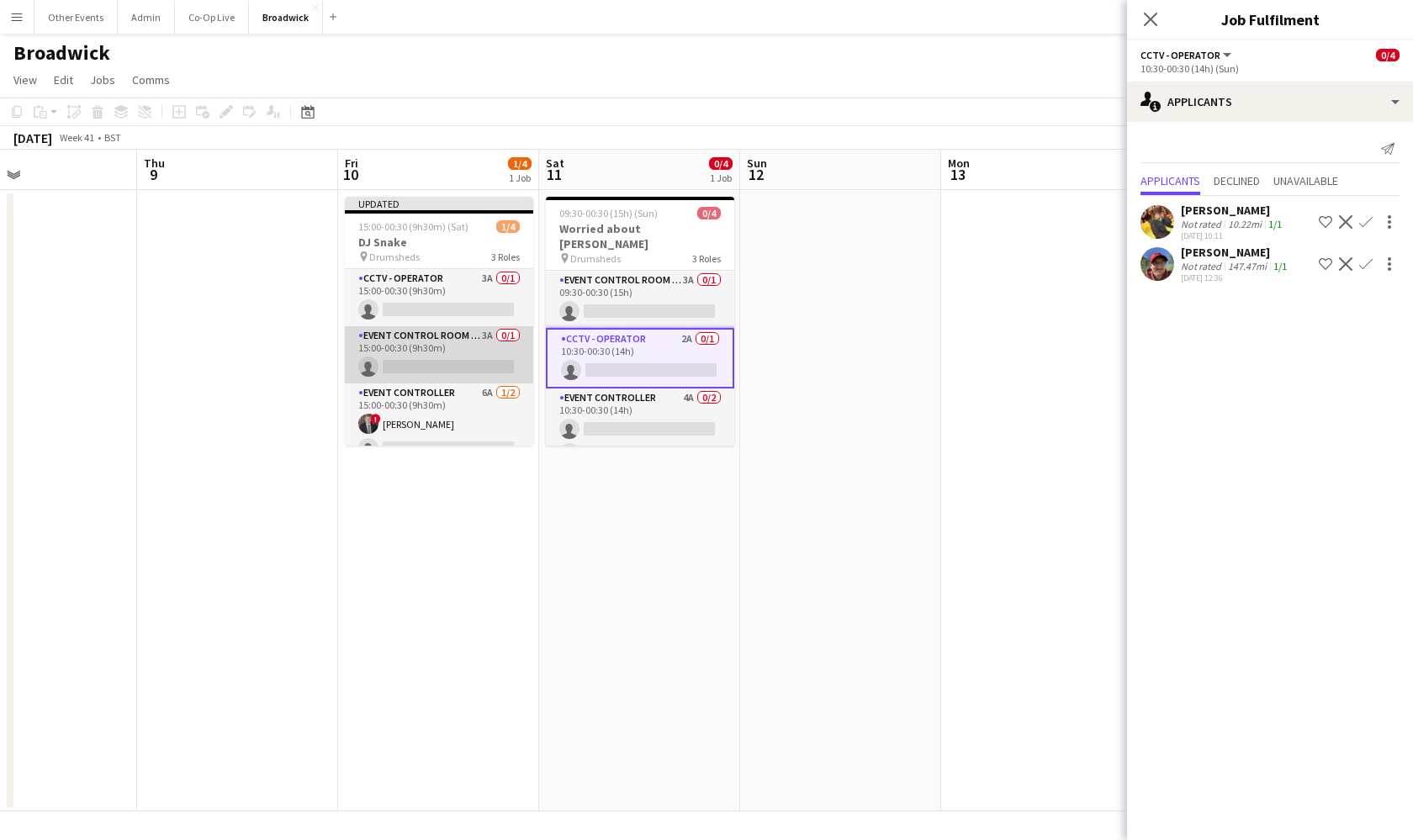
click at [496, 361] on app-card-role "Event Control Room Manager 3A 0/1 15:00-00:30 (9h30m) single-neutral-actions" at bounding box center [439, 355] width 189 height 57
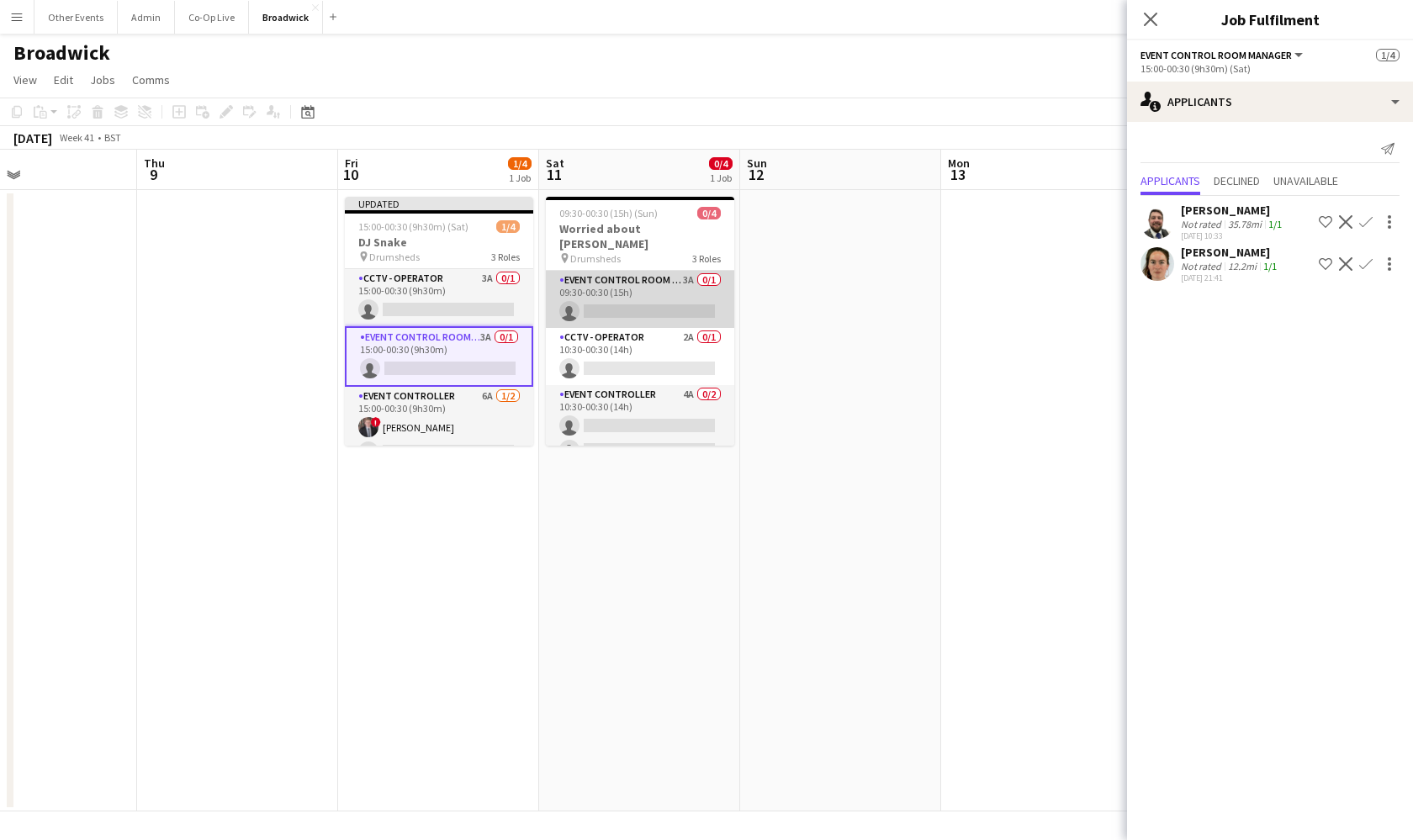
click at [637, 270] on app-card-role "Event Control Room Manager 3A 0/1 09:30-00:30 (15h) single-neutral-actions" at bounding box center [640, 299] width 189 height 57
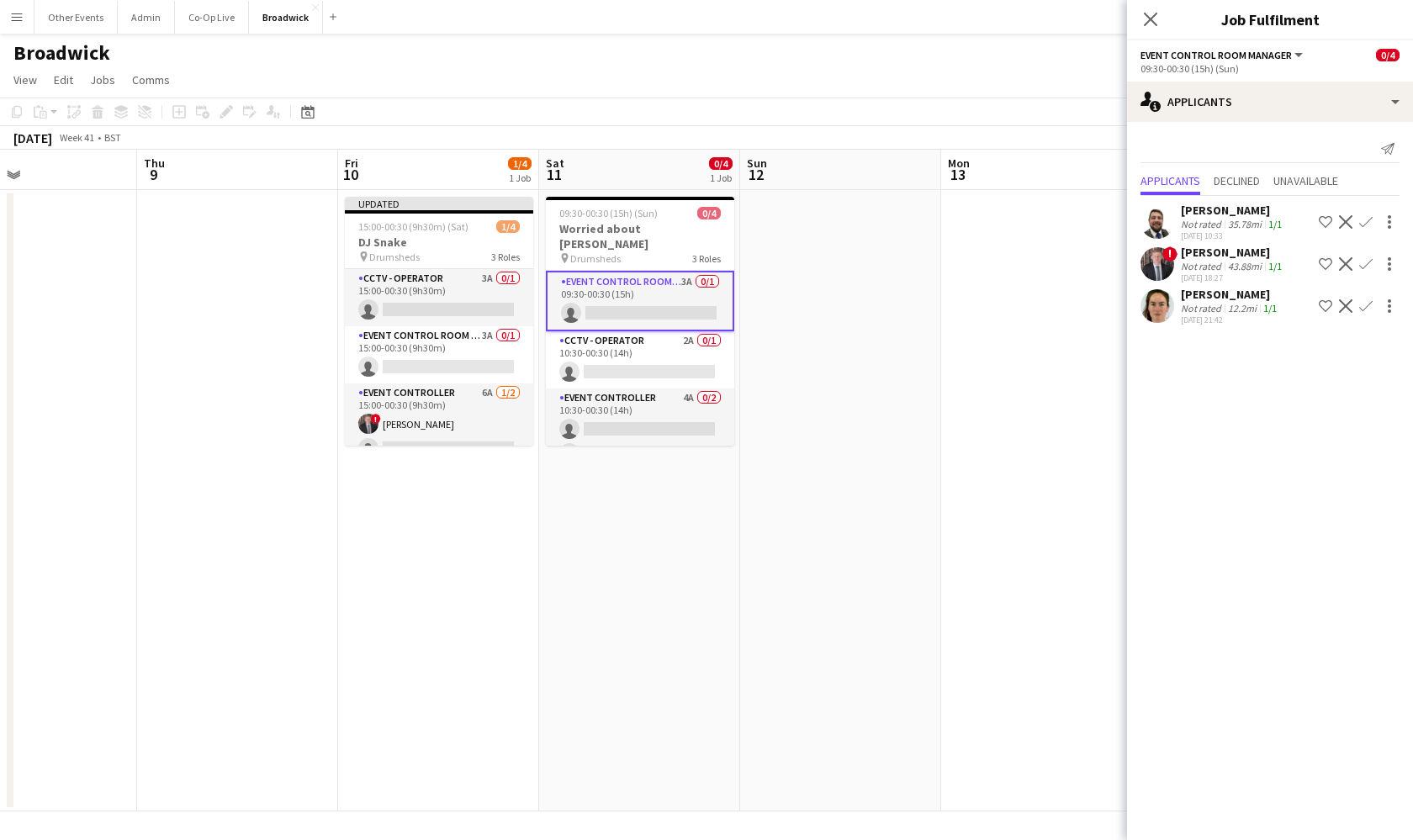
click at [1369, 306] on app-icon "Confirm" at bounding box center [1365, 305] width 13 height 13
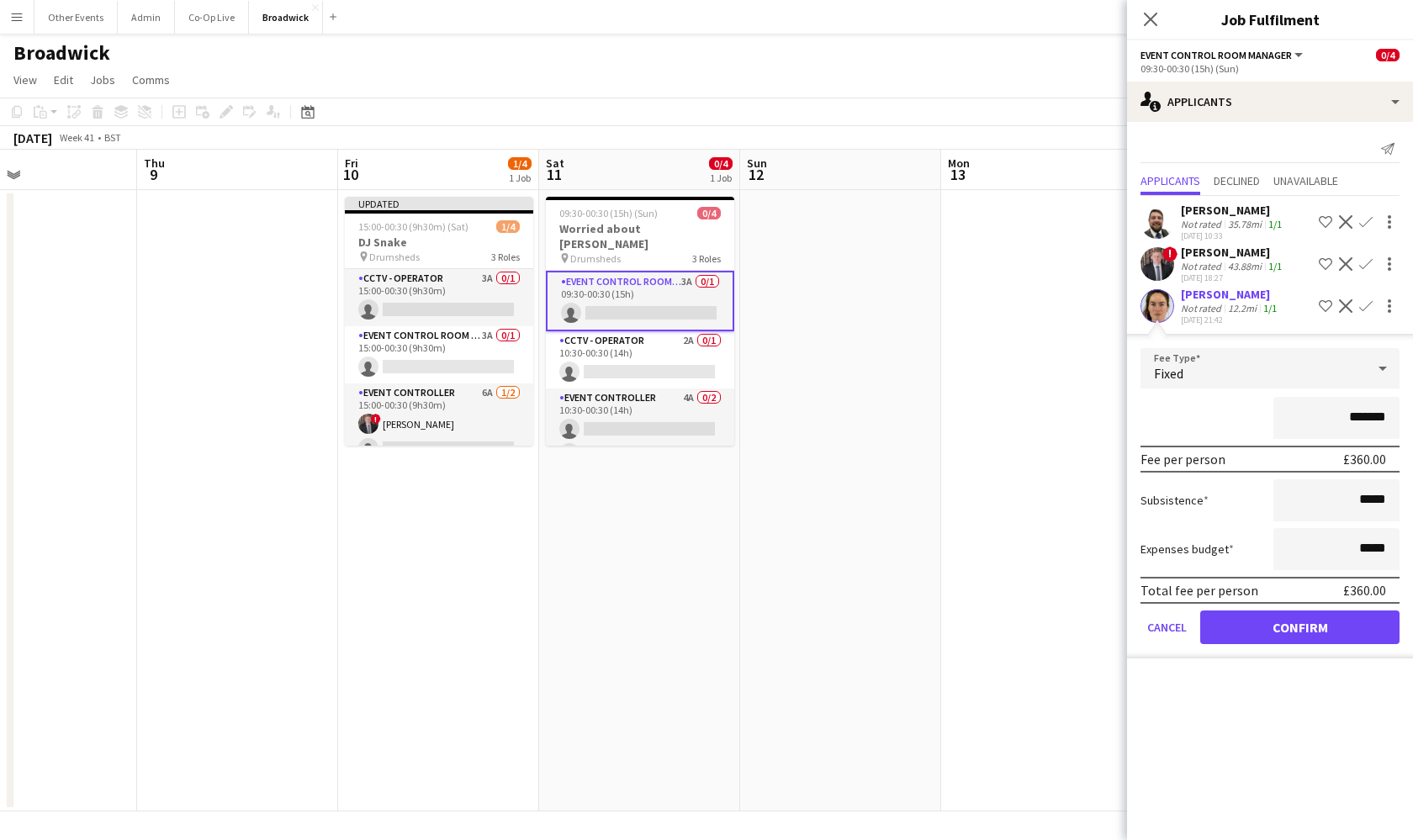
click at [1292, 617] on button "Confirm" at bounding box center [1299, 627] width 199 height 34
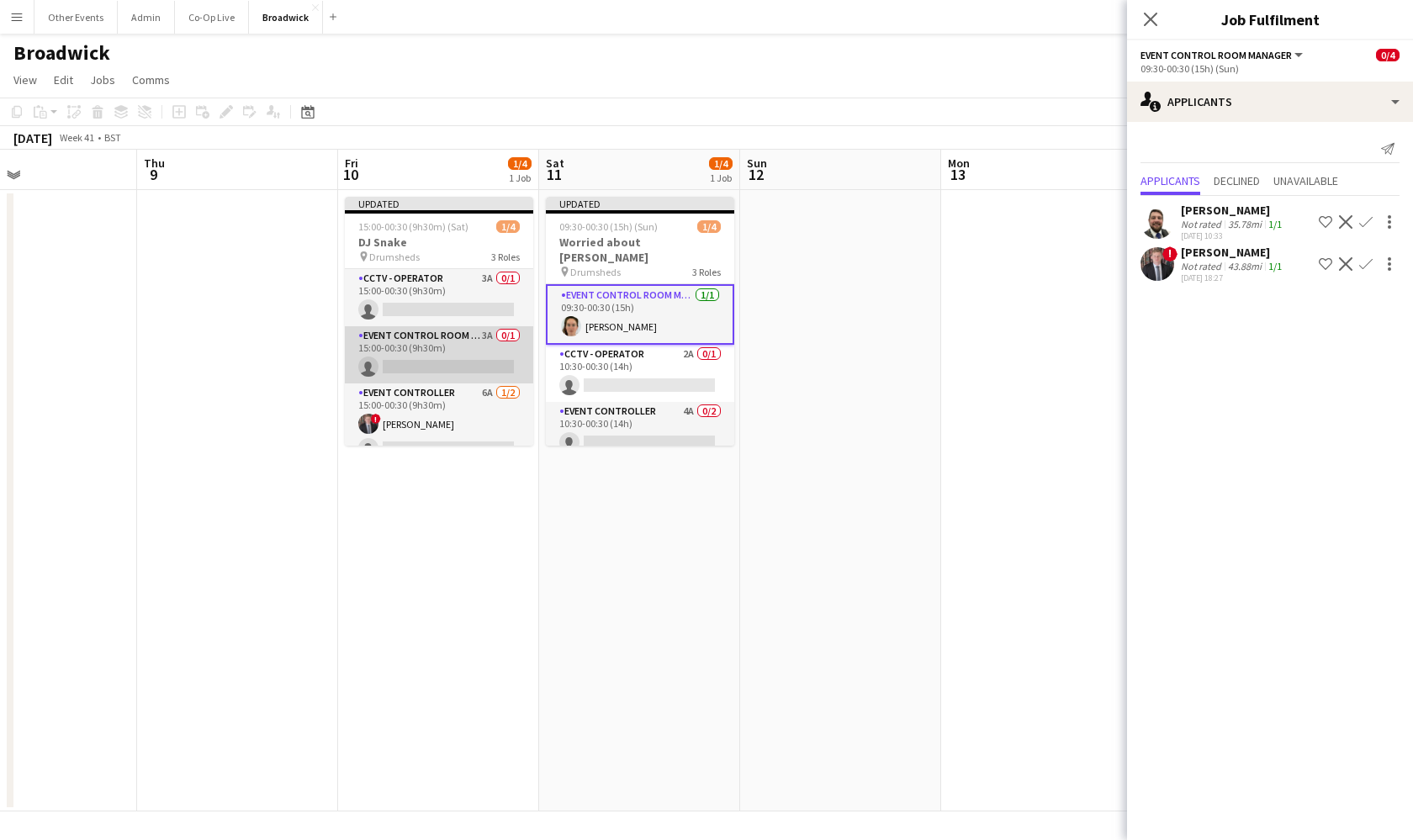
click at [450, 356] on app-card-role "Event Control Room Manager 3A 0/1 15:00-00:30 (9h30m) single-neutral-actions" at bounding box center [439, 355] width 189 height 57
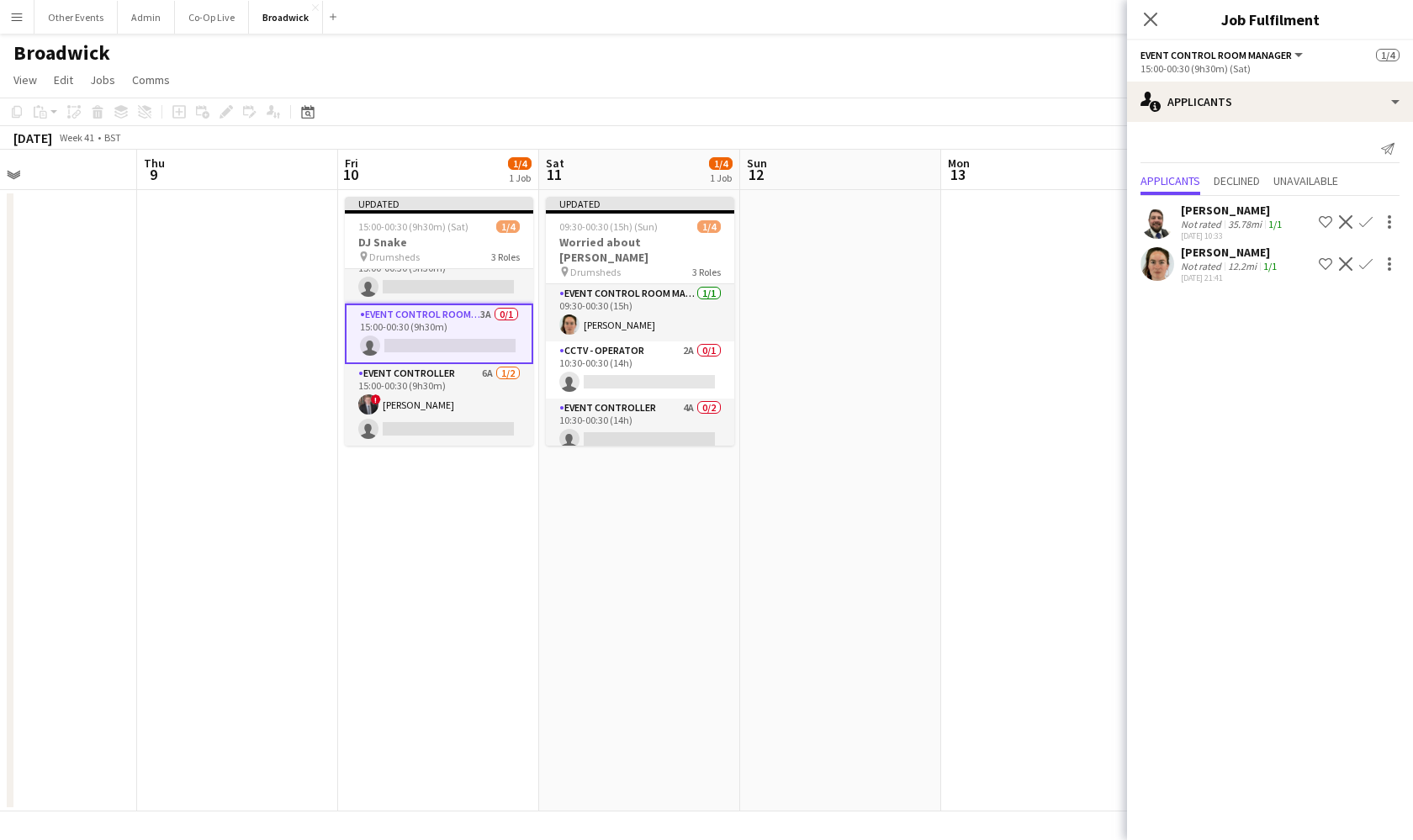
scroll to position [23, 0]
click at [637, 417] on app-card-role "Event Controller 4A 0/2 10:30-00:30 (14h) single-neutral-actions single-neutral…" at bounding box center [640, 439] width 189 height 82
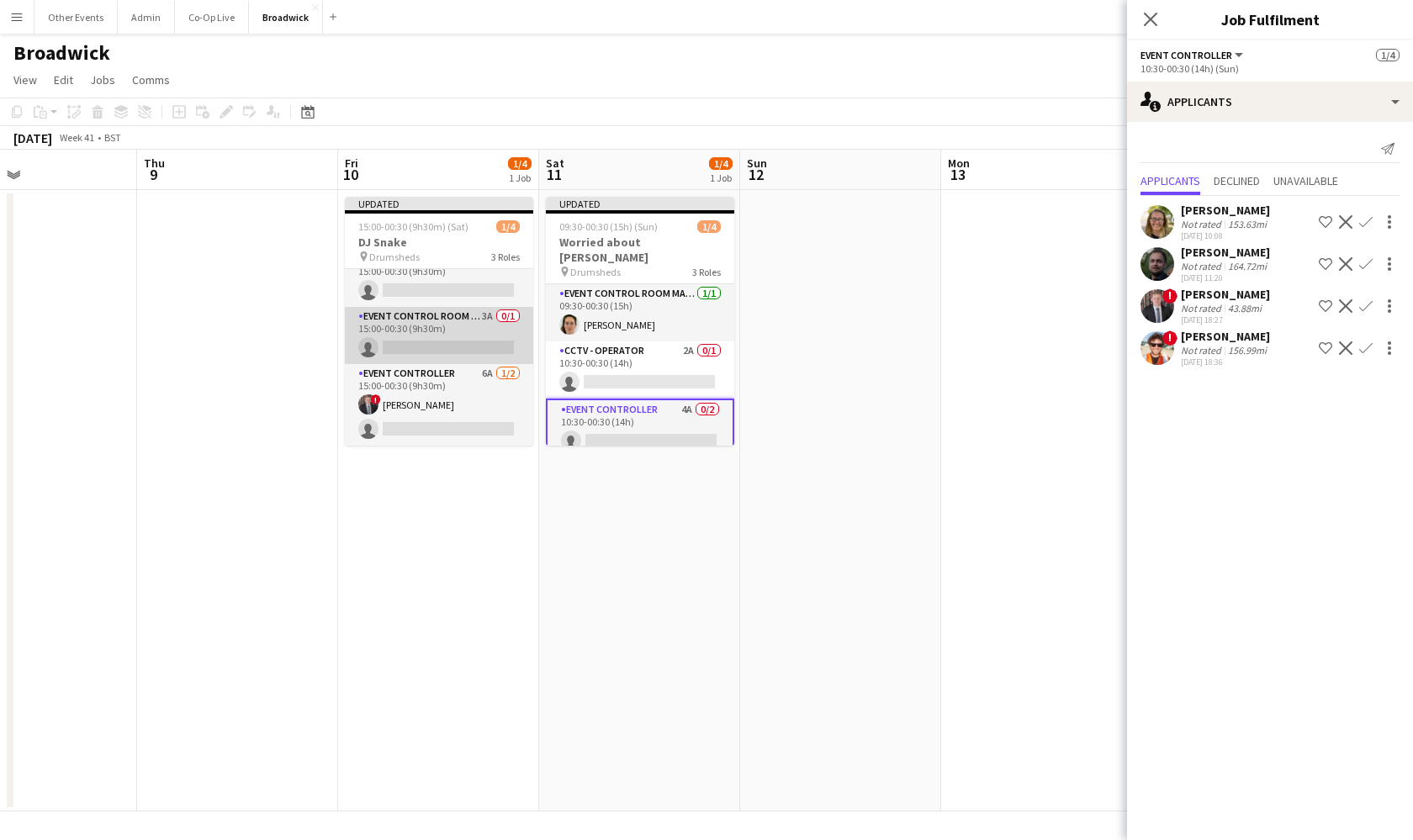
click at [477, 324] on app-card-role "Event Control Room Manager 3A 0/1 15:00-00:30 (9h30m) single-neutral-actions" at bounding box center [439, 336] width 189 height 57
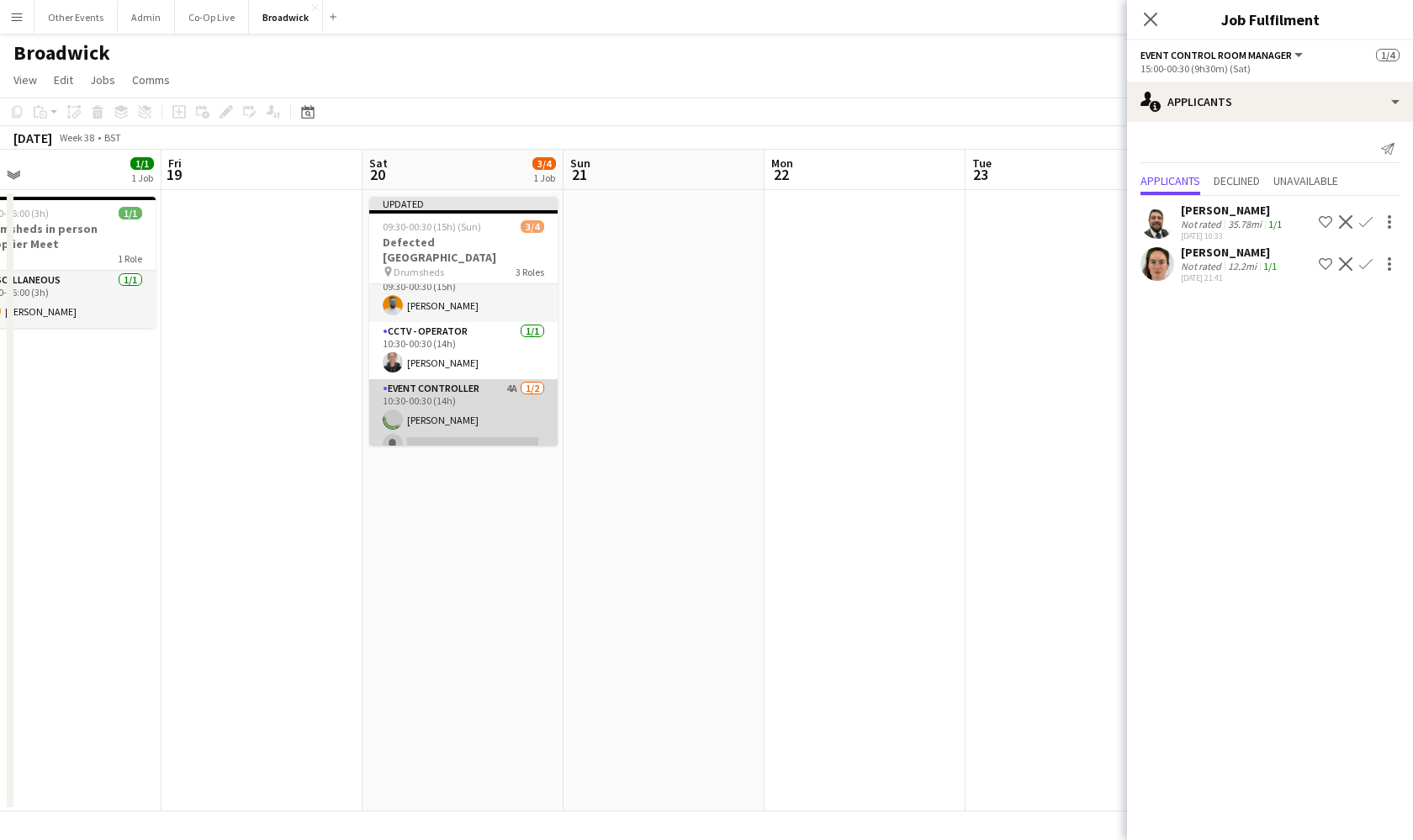
click at [484, 413] on app-card-role "Event Controller 4A [DATE] 10:30-00:30 (14h) [GEOGRAPHIC_DATA][PERSON_NAME] sin…" at bounding box center [463, 420] width 189 height 82
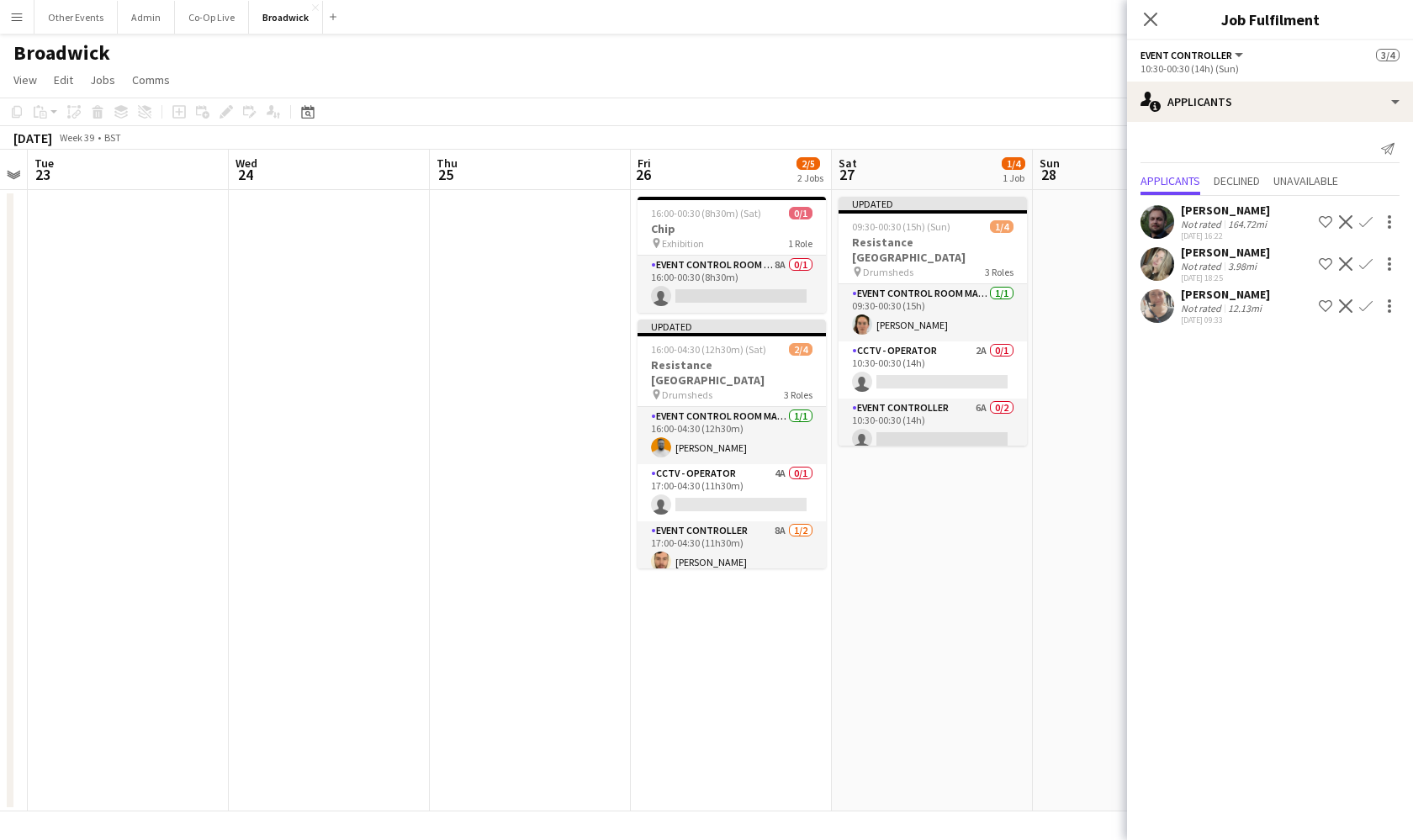
scroll to position [0, 584]
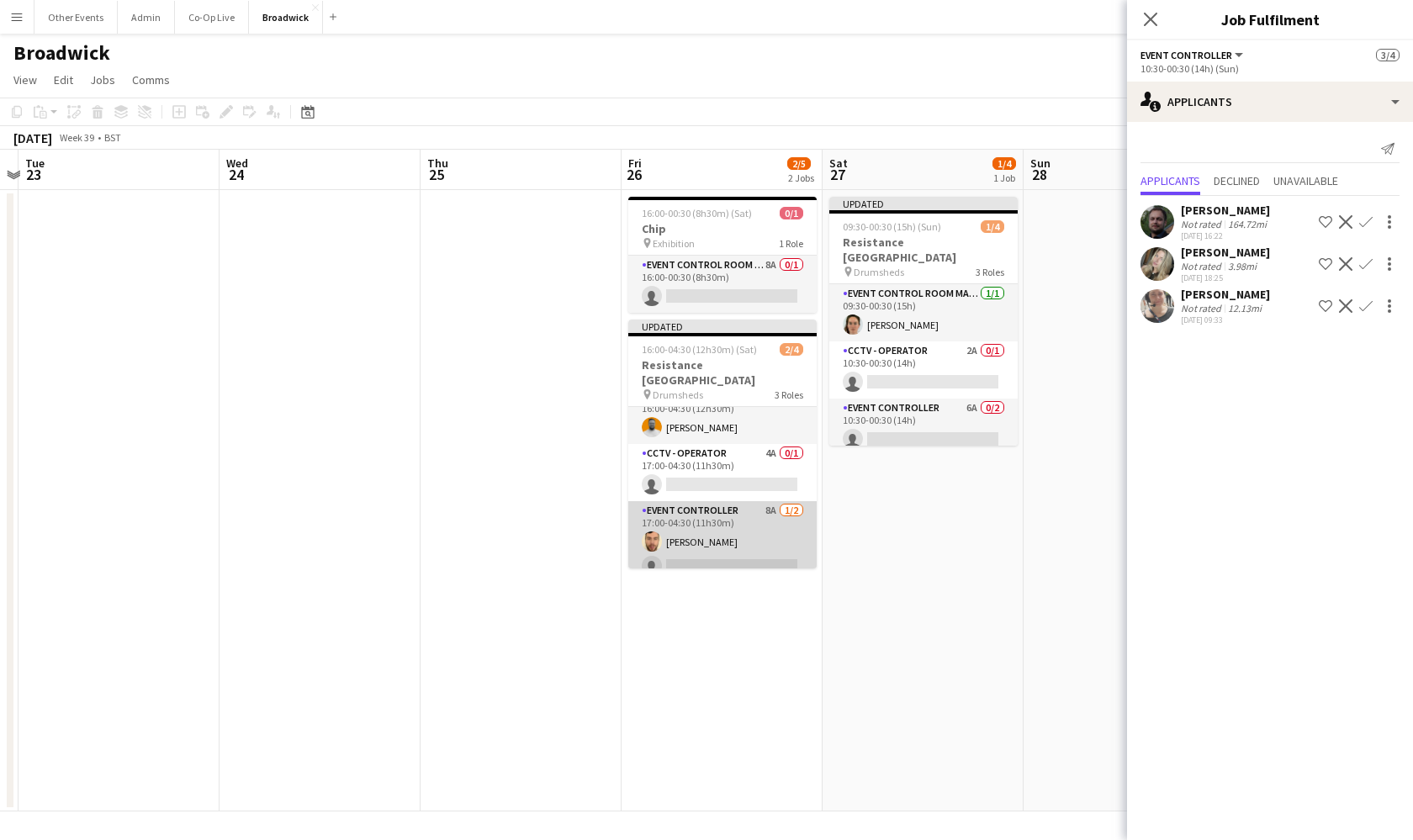
click at [741, 517] on app-card-role "Event Controller 8A [DATE] 17:00-04:30 (11h30m) [PERSON_NAME] single-neutral-ac…" at bounding box center [723, 542] width 189 height 82
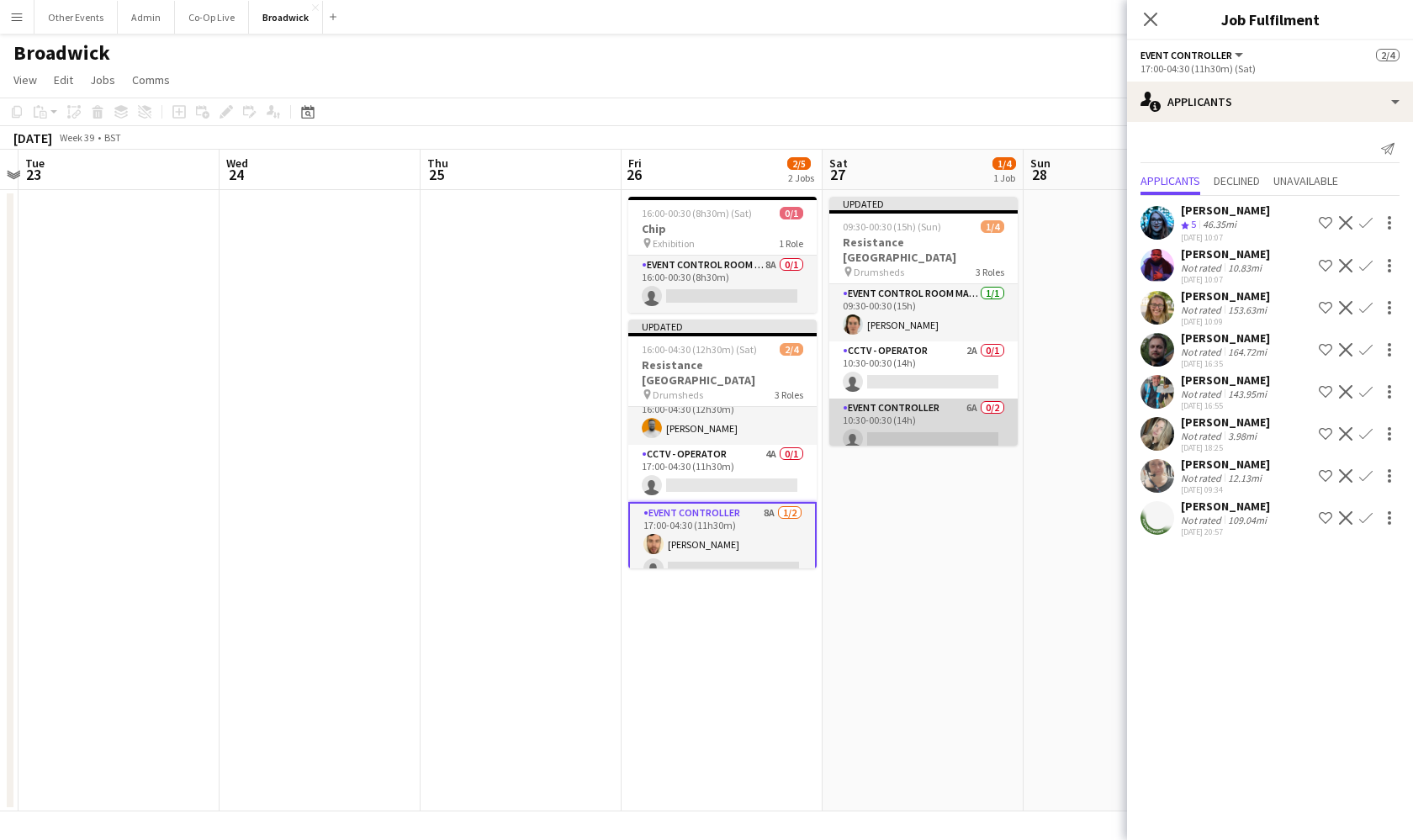
click at [959, 416] on app-card-role "Event Controller 6A 0/2 10:30-00:30 (14h) single-neutral-actions single-neutral…" at bounding box center [923, 439] width 189 height 82
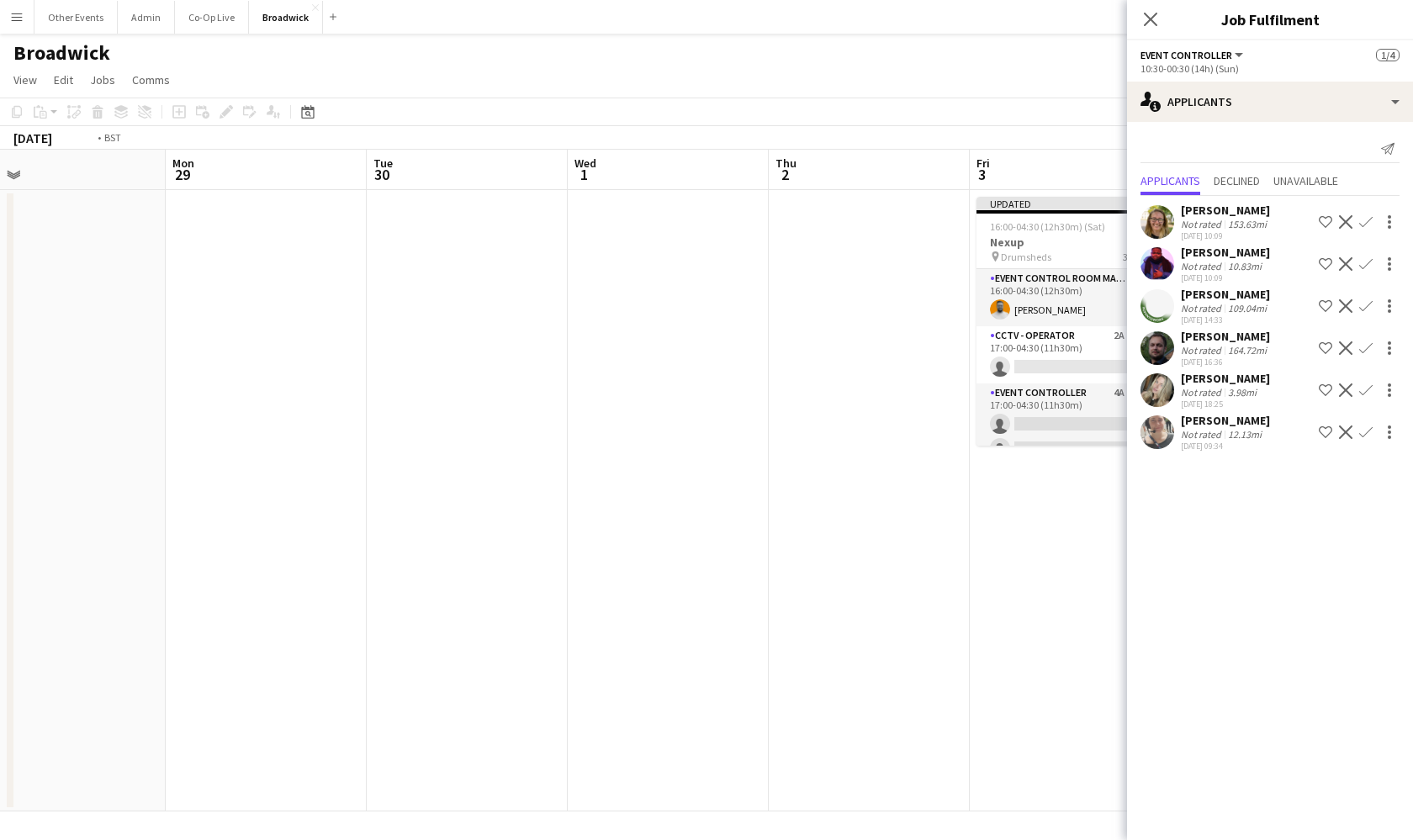
scroll to position [0, 651]
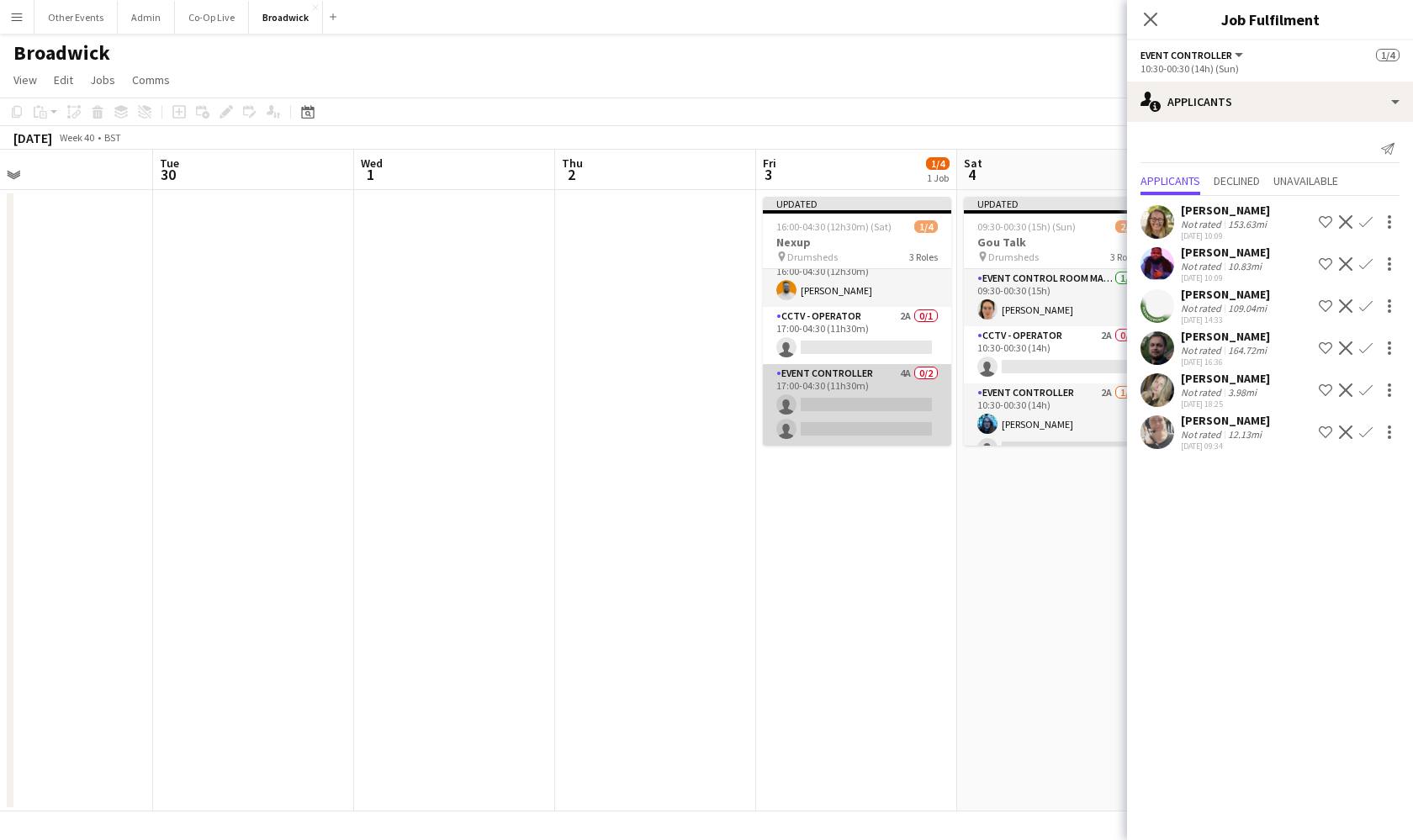
click at [862, 408] on app-card-role "Event Controller 4A 0/2 17:00-04:30 (11h30m) single-neutral-actions single-neut…" at bounding box center [856, 405] width 189 height 82
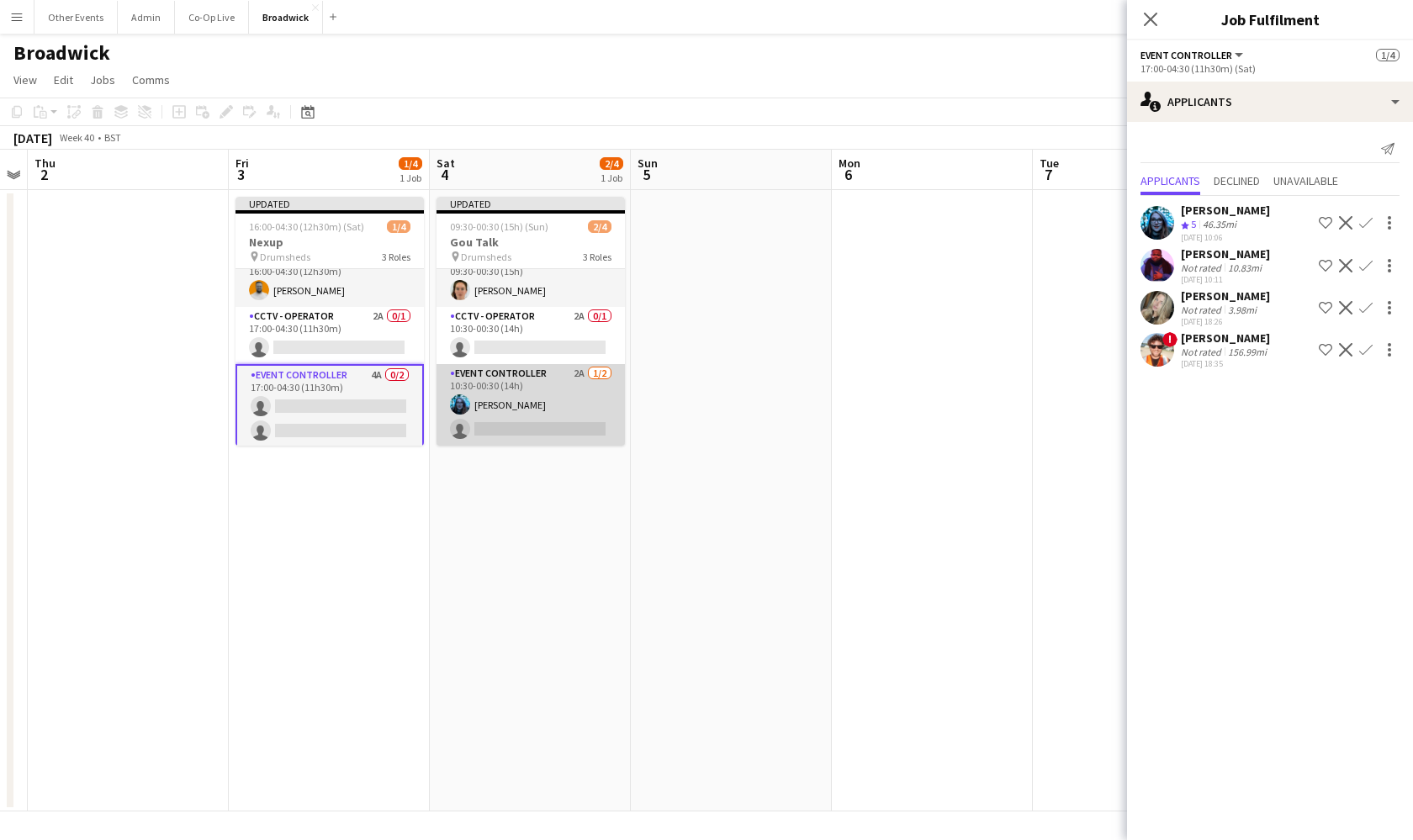
scroll to position [19, 0]
click at [549, 424] on app-card-role "Event Controller 2A [DATE] 10:30-00:30 (14h) [PERSON_NAME] single-neutral-actio…" at bounding box center [530, 405] width 189 height 82
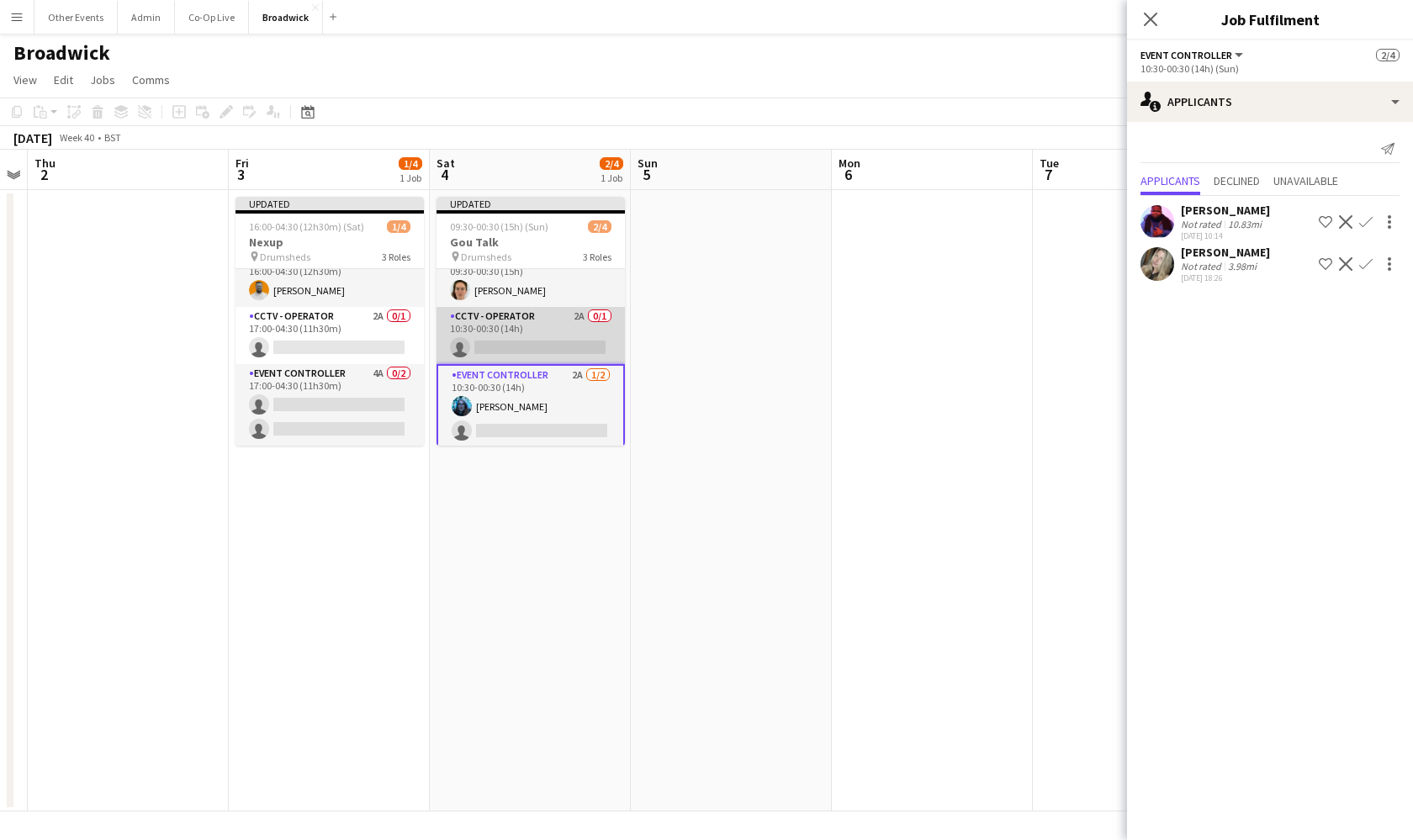
click at [526, 327] on app-card-role "CCTV - Operator 2A 0/1 10:30-00:30 (14h) single-neutral-actions" at bounding box center [530, 336] width 189 height 57
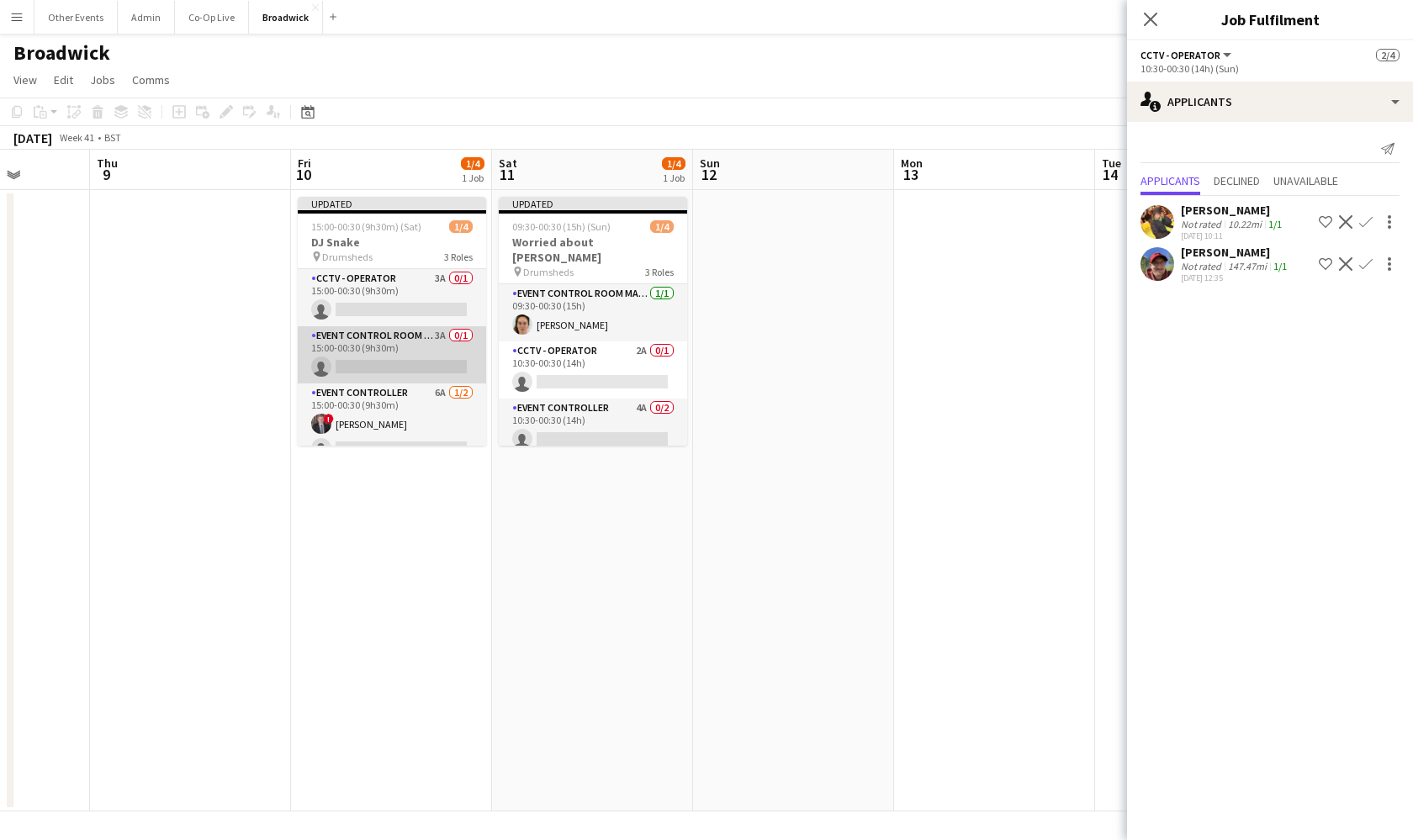
scroll to position [0, 515]
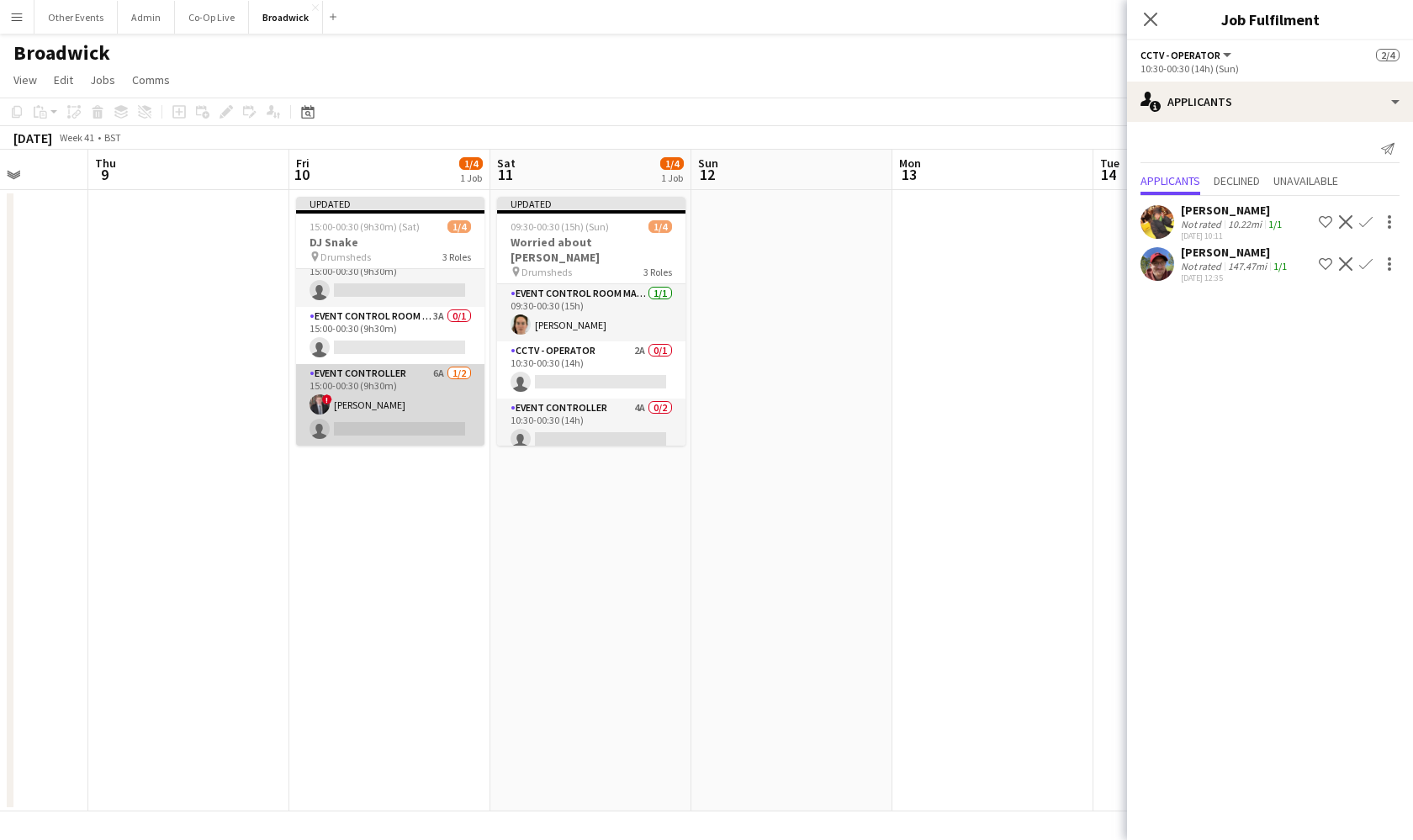
click at [429, 400] on app-card-role "Event Controller 6A [DATE] 15:00-00:30 (9h30m) ! [PERSON_NAME] single-neutral-a…" at bounding box center [390, 405] width 189 height 82
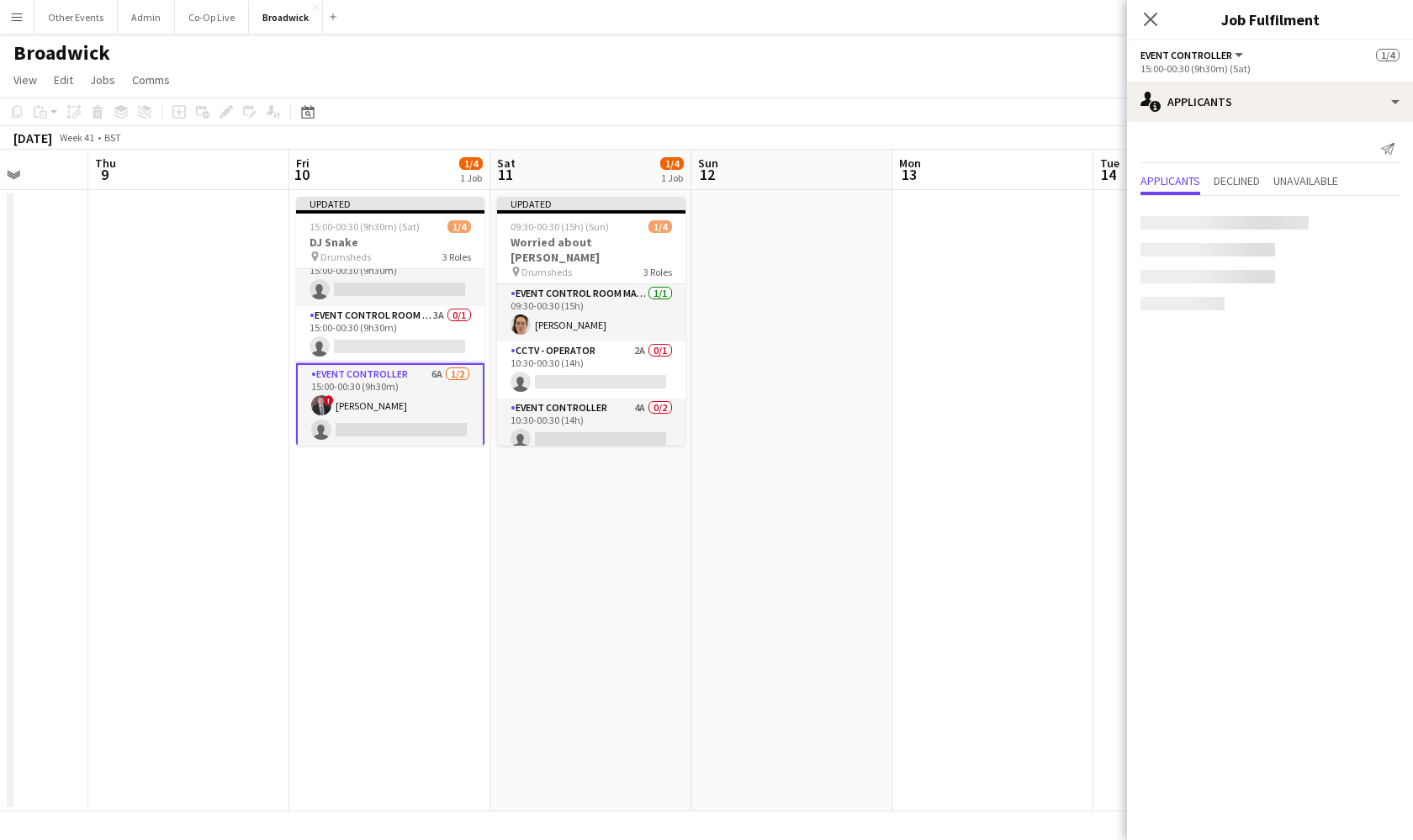
scroll to position [19, 0]
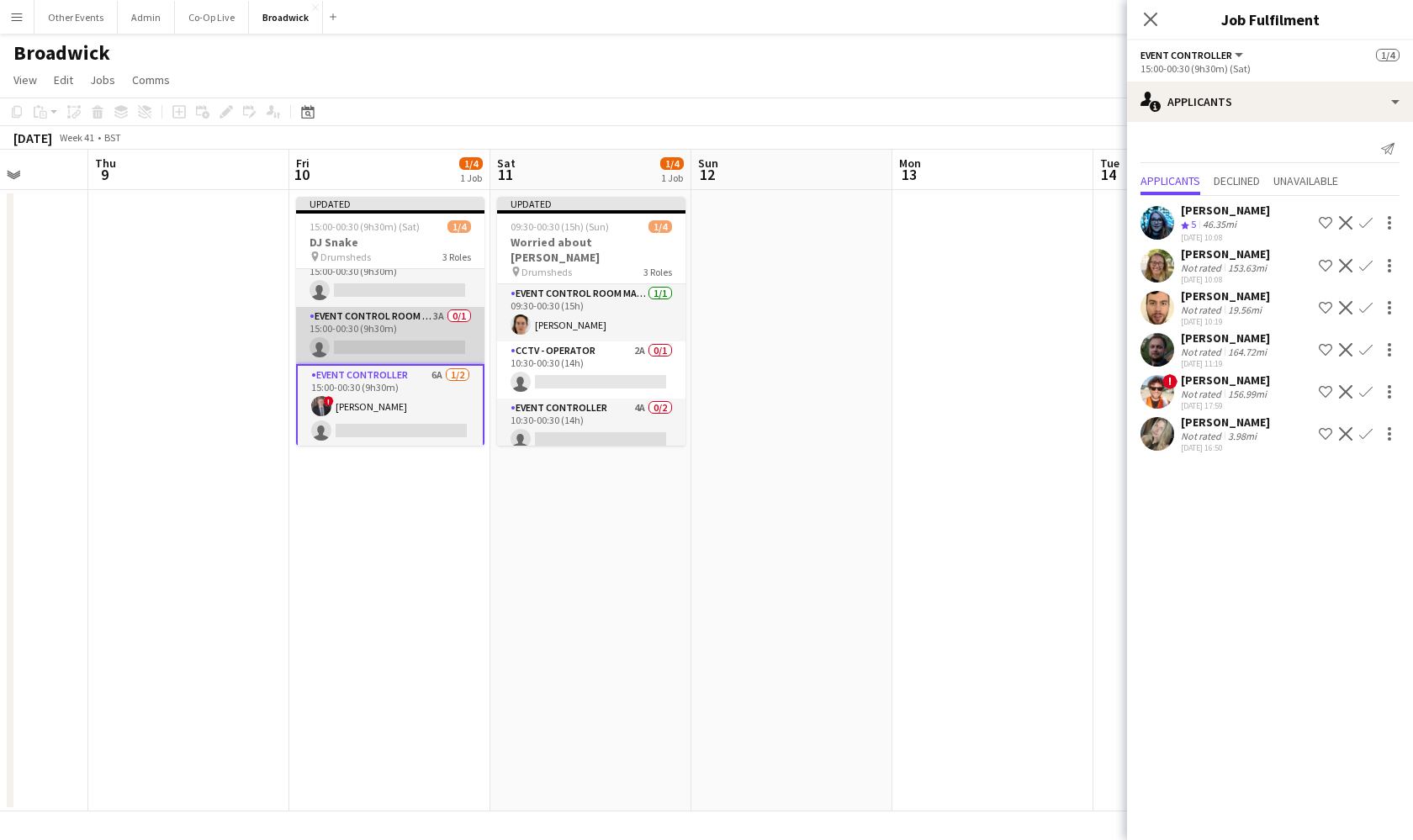
click at [381, 360] on app-card-role "Event Control Room Manager 3A 0/1 15:00-00:30 (9h30m) single-neutral-actions" at bounding box center [390, 336] width 189 height 57
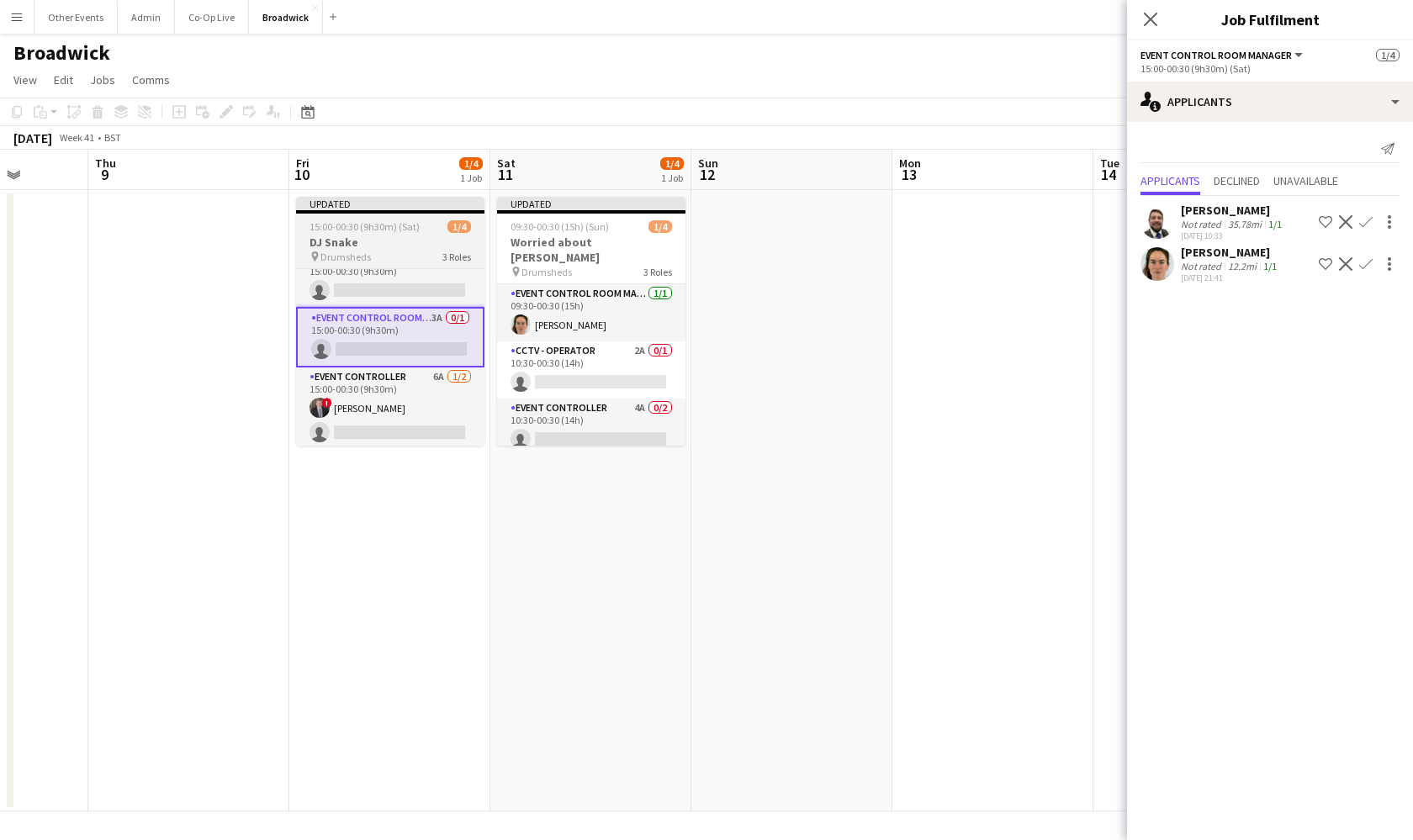
click at [413, 256] on div "pin Drumsheds 3 Roles" at bounding box center [390, 256] width 189 height 13
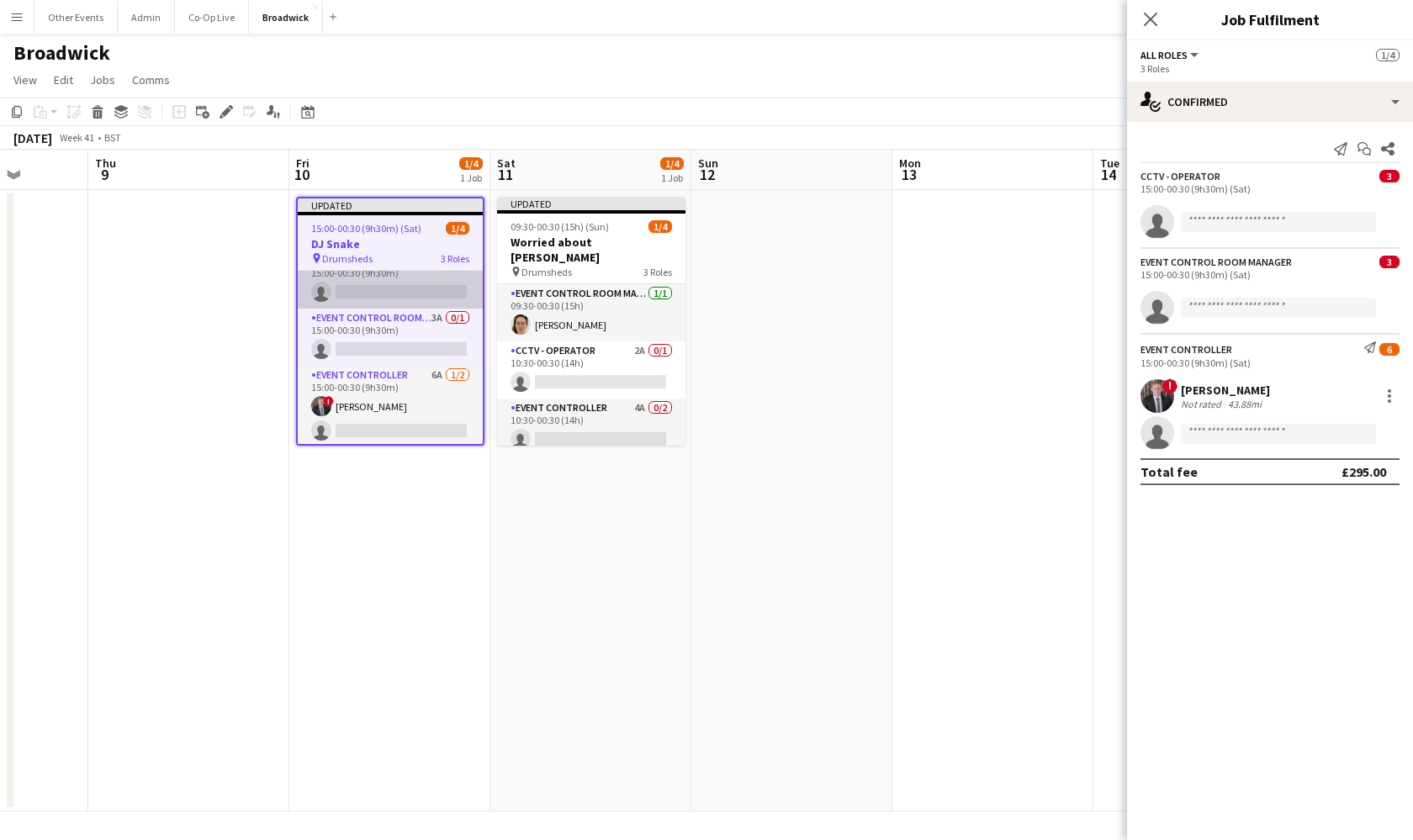
click at [413, 279] on app-card-role "CCTV - Operator 3A 0/1 15:00-00:30 (9h30m) single-neutral-actions" at bounding box center [390, 280] width 185 height 57
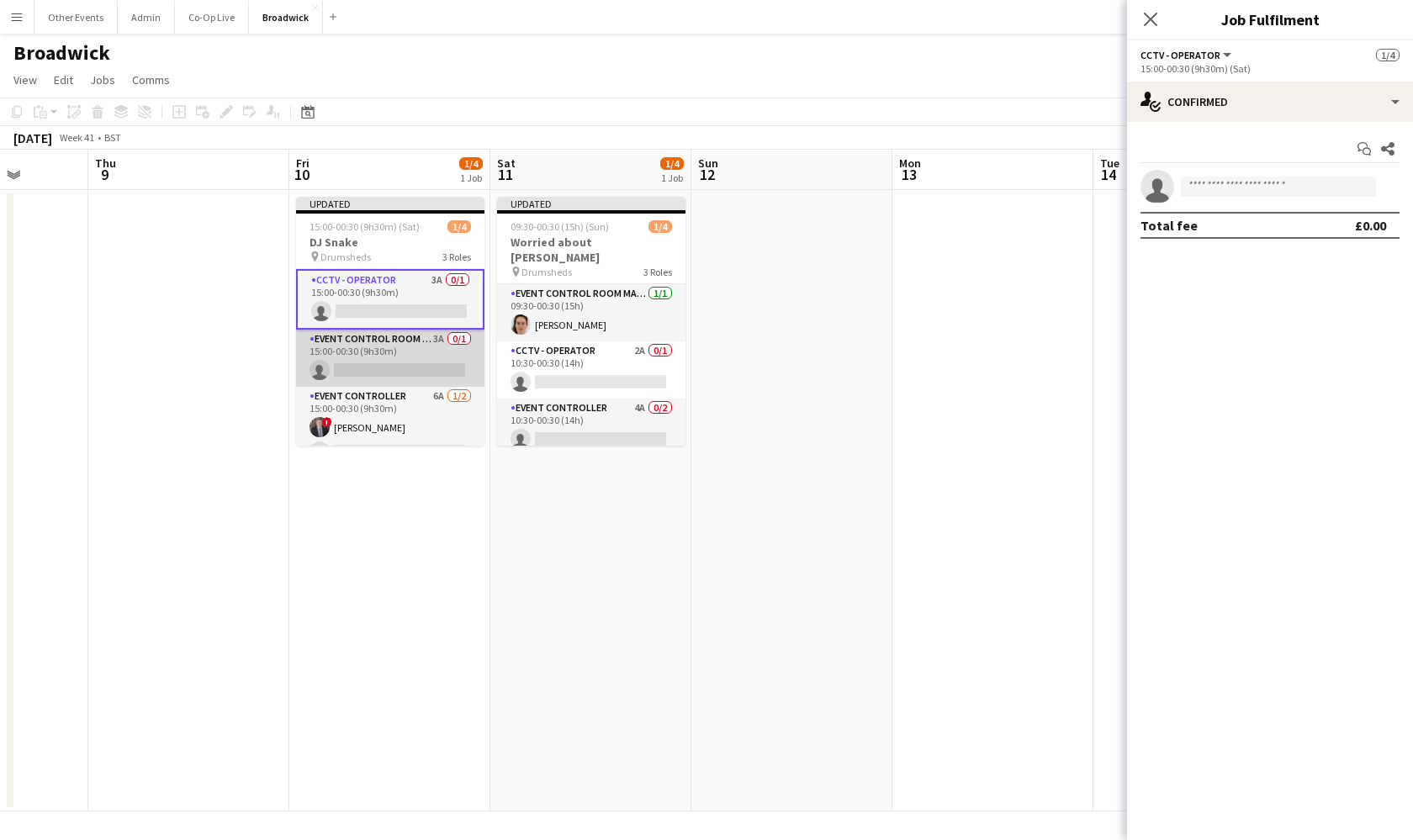
scroll to position [0, 0]
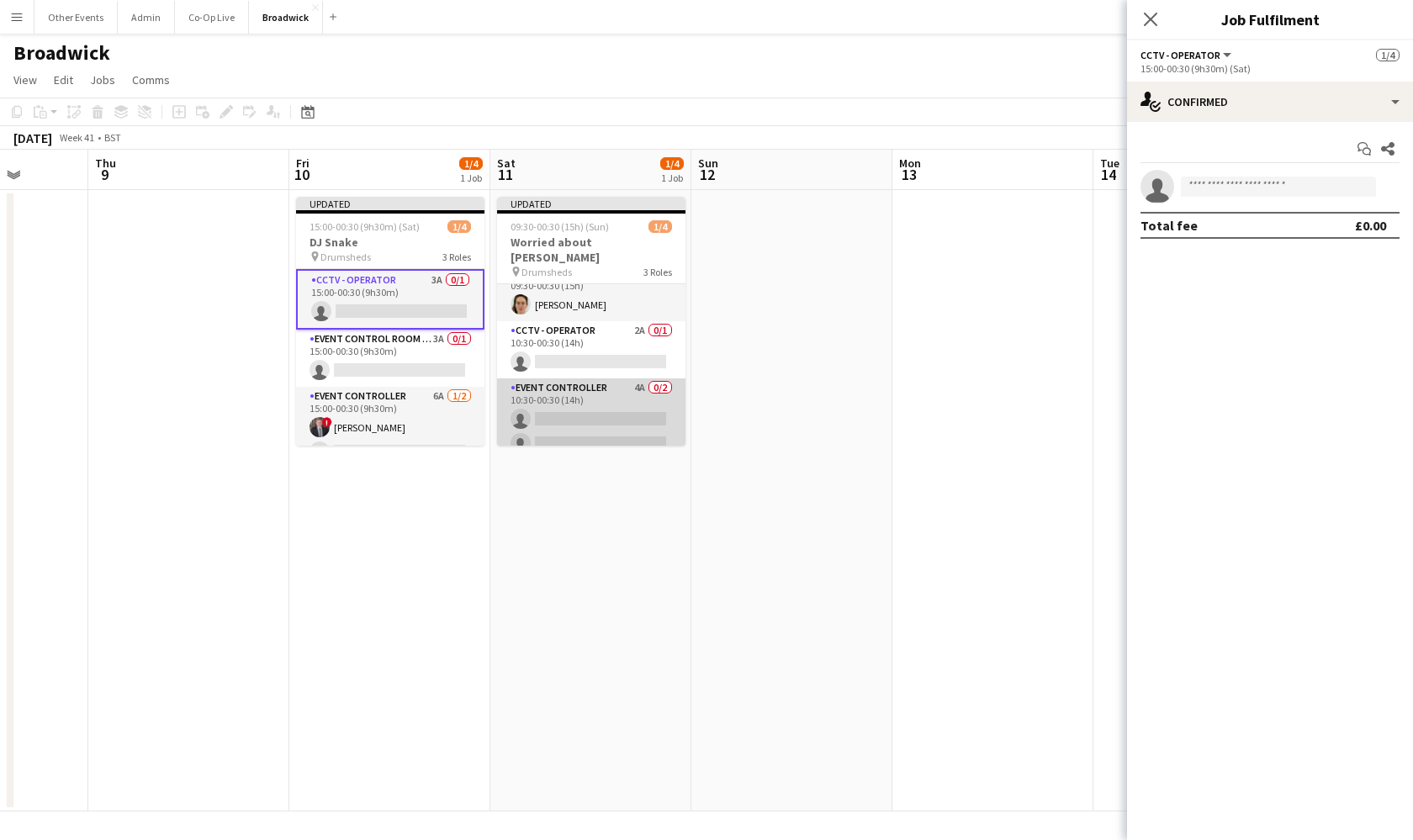
click at [622, 412] on app-card-role "Event Controller 4A 0/2 10:30-00:30 (14h) single-neutral-actions single-neutral…" at bounding box center [591, 419] width 189 height 82
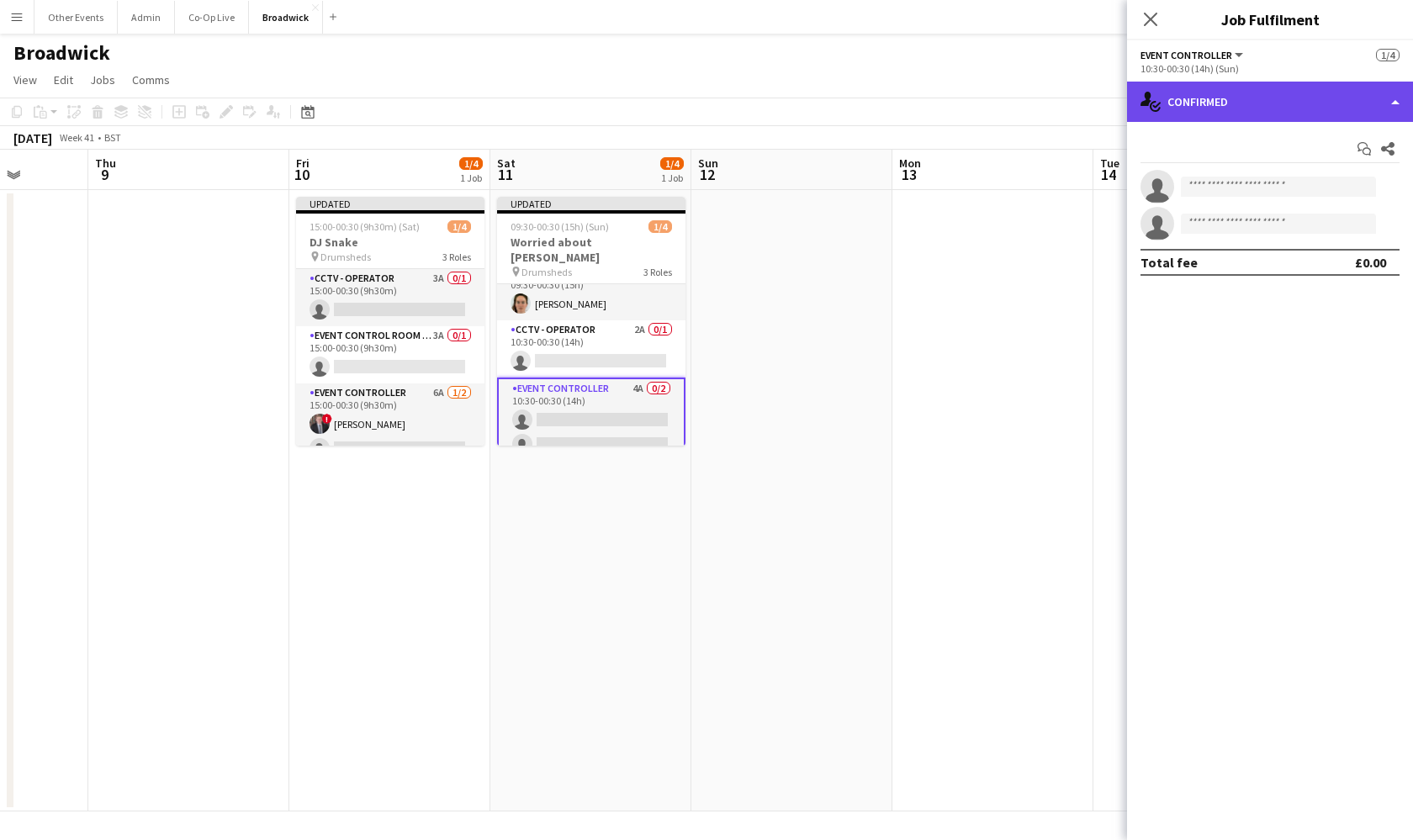
click at [1233, 100] on div "single-neutral-actions-check-2 Confirmed" at bounding box center [1270, 102] width 286 height 40
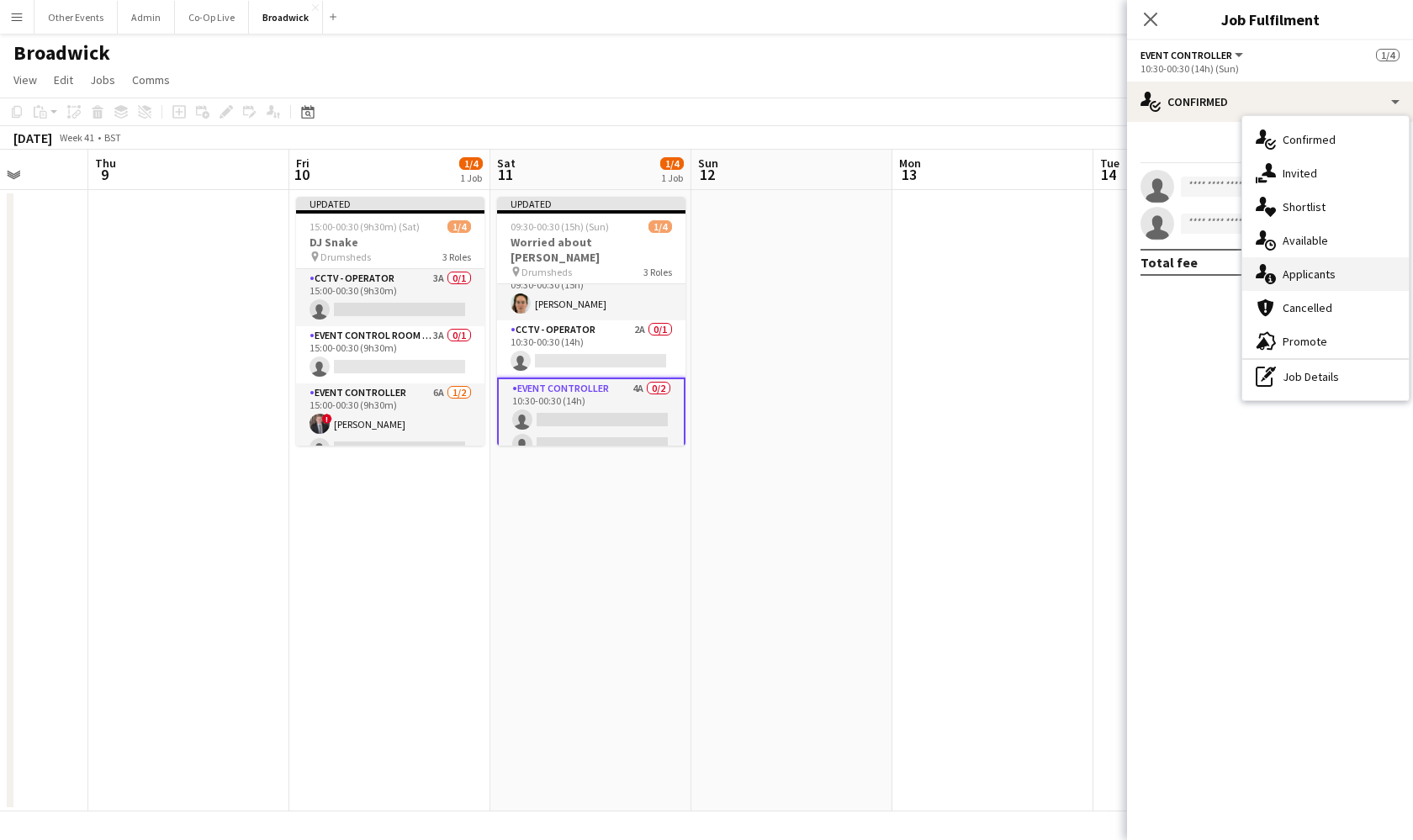
click at [1321, 265] on div "single-neutral-actions-information Applicants" at bounding box center [1326, 274] width 167 height 34
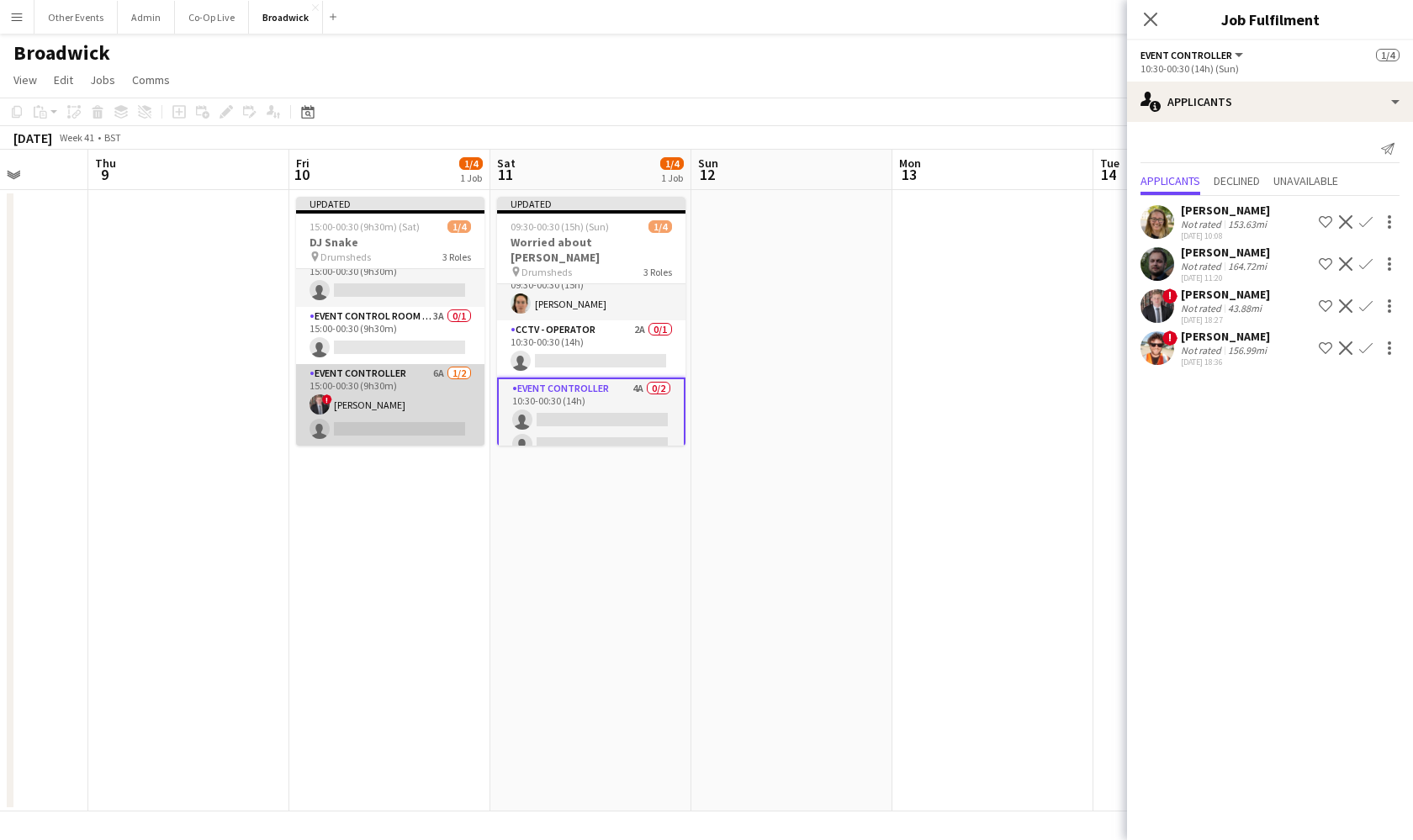
scroll to position [19, 0]
click at [417, 394] on app-card-role "Event Controller 6A [DATE] 15:00-00:30 (9h30m) ! [PERSON_NAME] single-neutral-a…" at bounding box center [390, 405] width 189 height 82
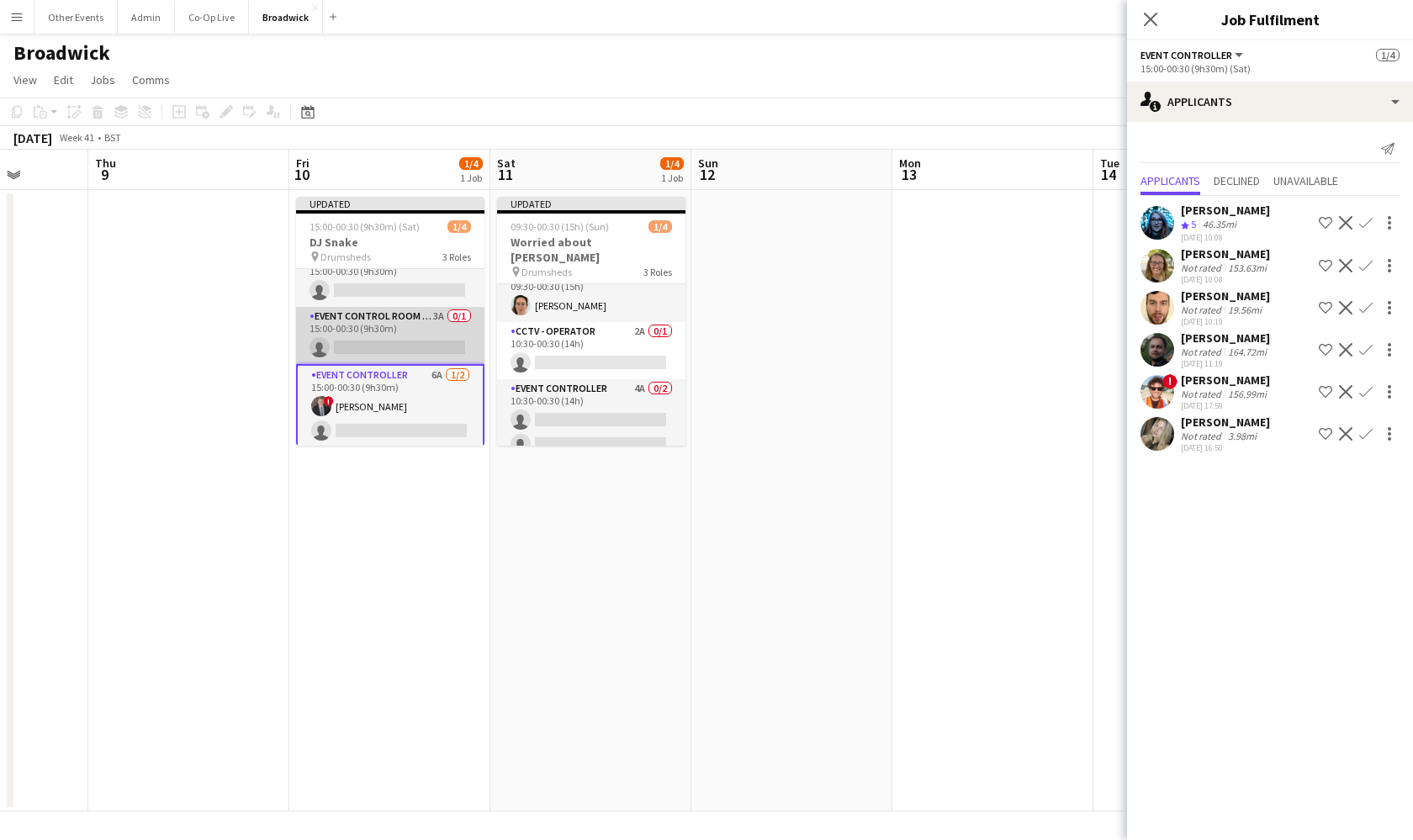
click at [426, 349] on app-card-role "Event Control Room Manager 3A 0/1 15:00-00:30 (9h30m) single-neutral-actions" at bounding box center [390, 336] width 189 height 57
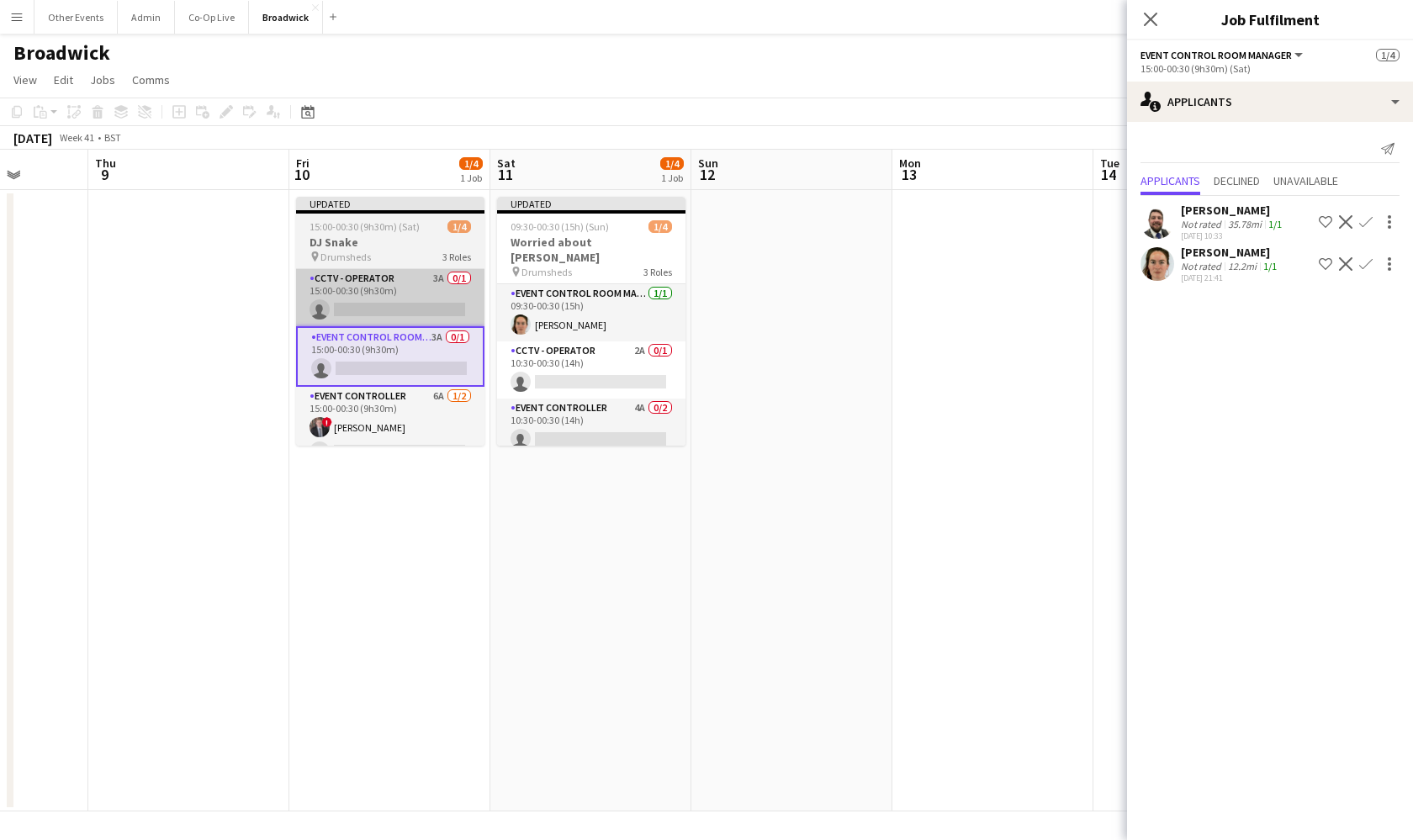
scroll to position [0, 0]
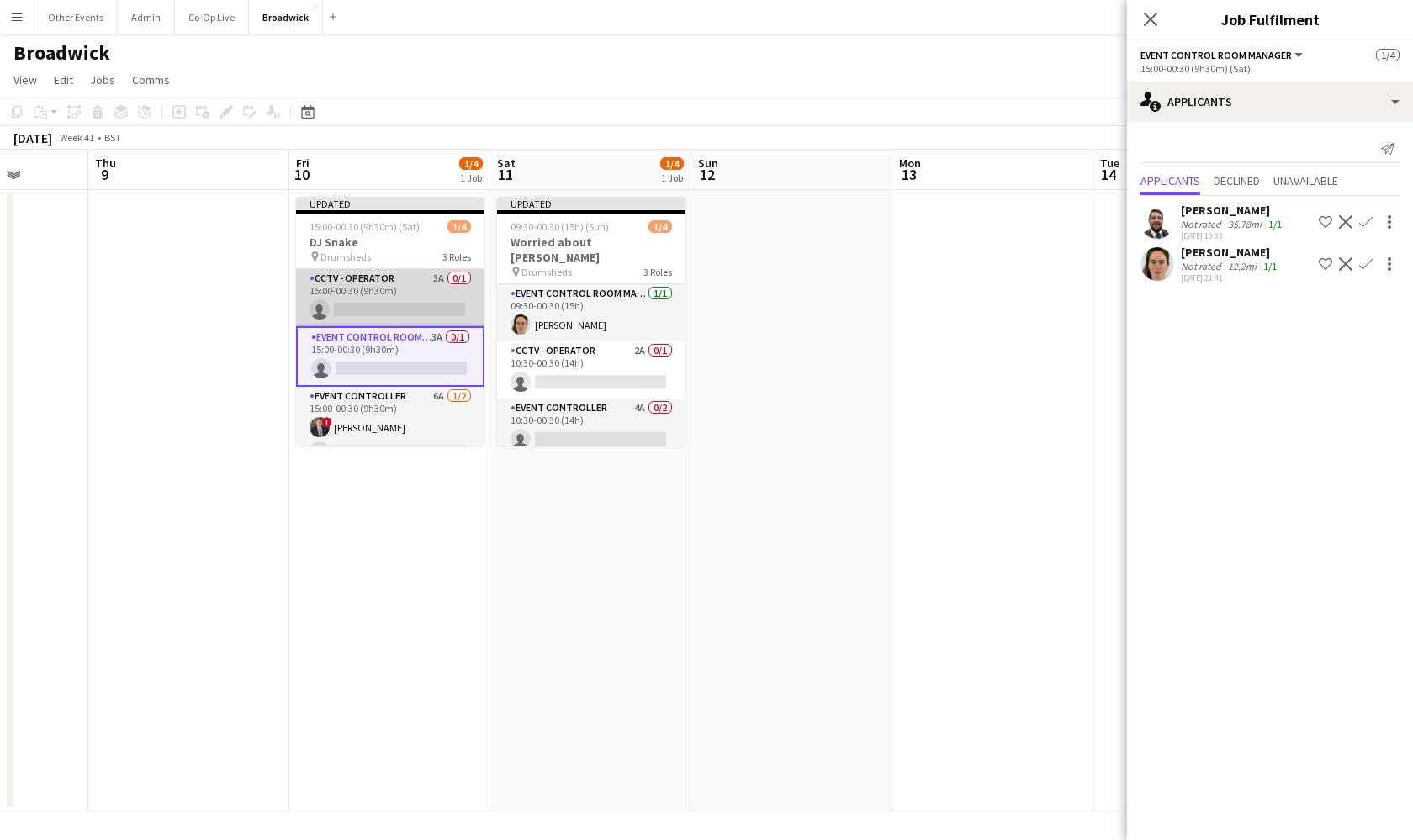
click at [412, 295] on app-card-role "CCTV - Operator 3A 0/1 15:00-00:30 (9h30m) single-neutral-actions" at bounding box center [390, 298] width 189 height 57
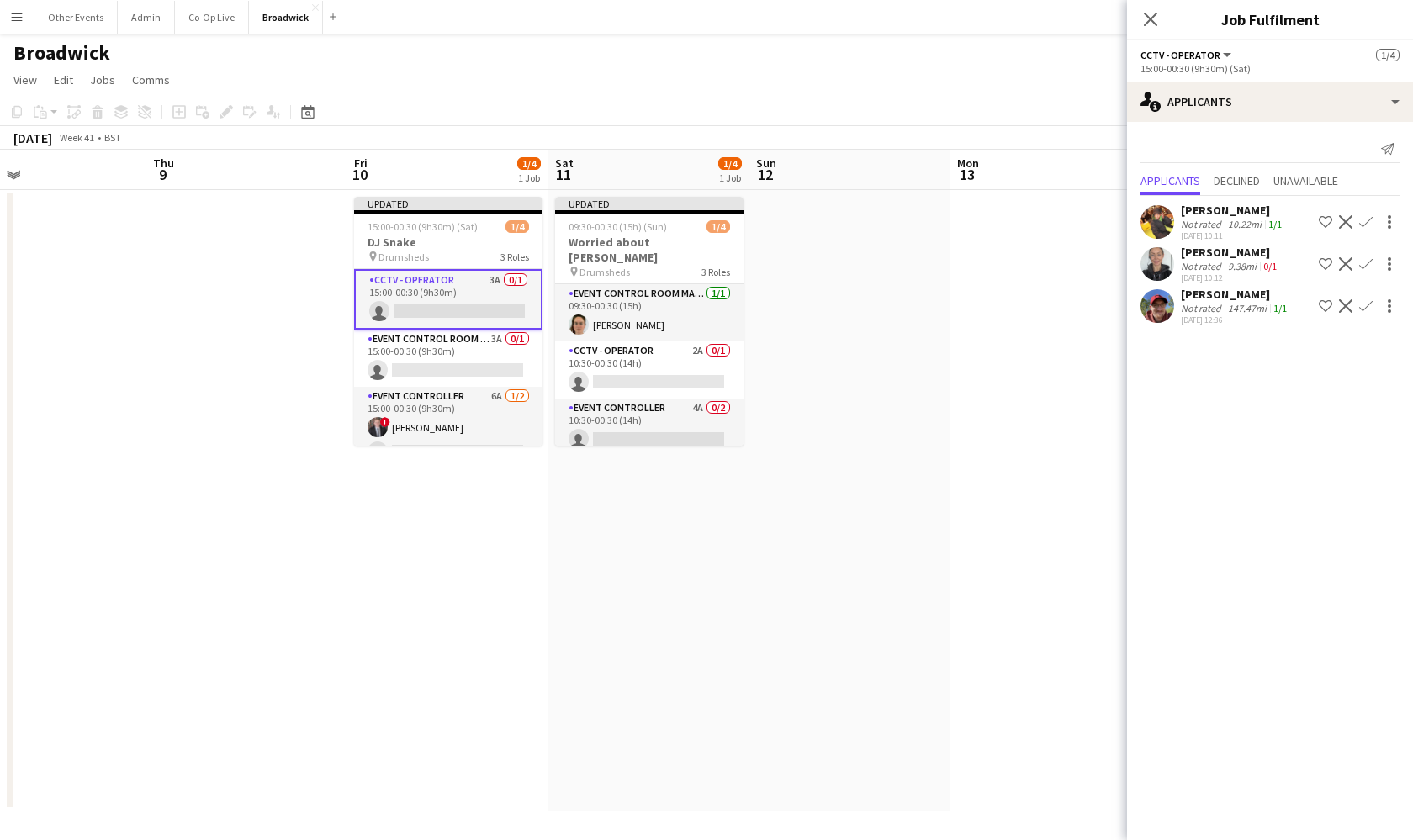
scroll to position [0, 483]
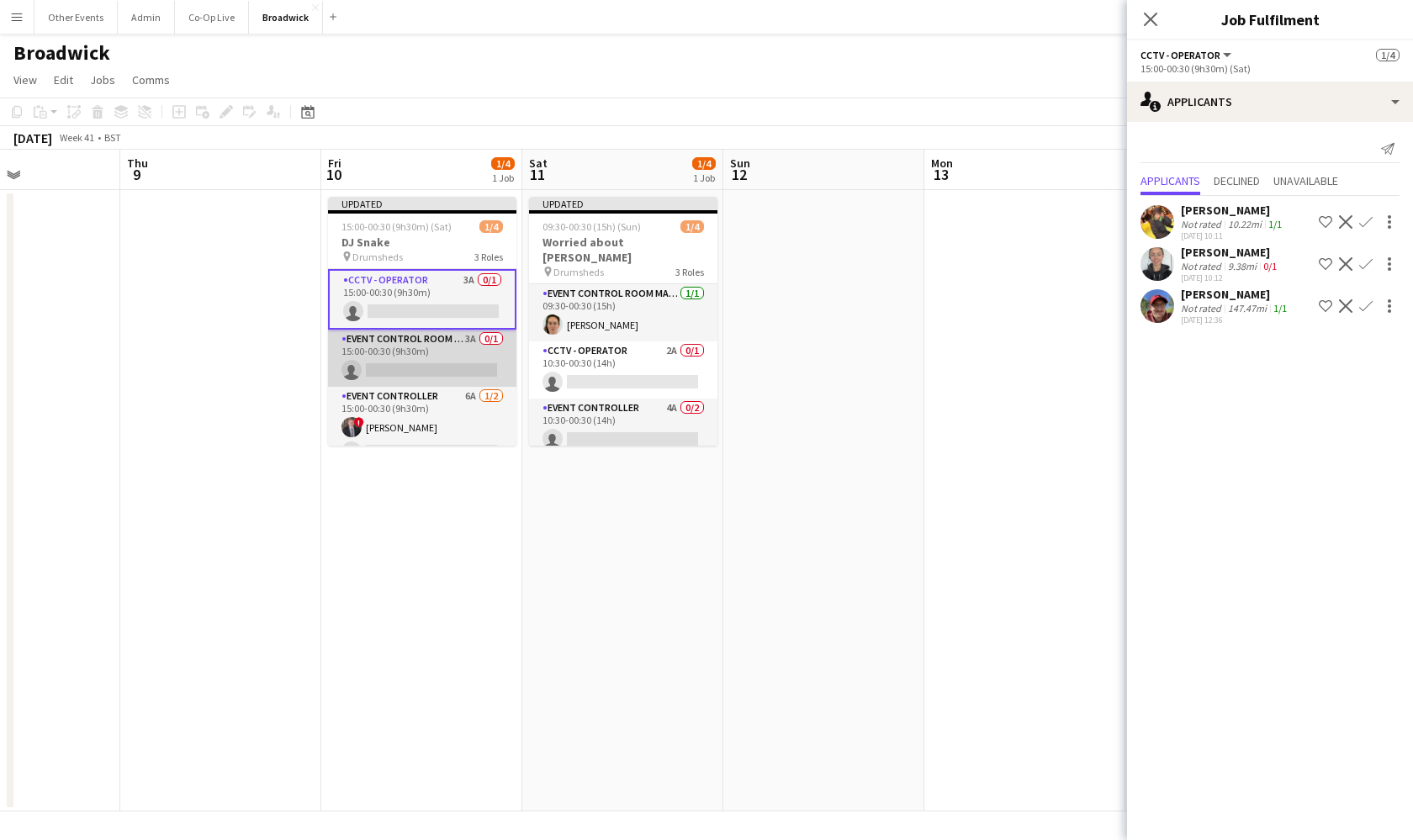
click at [478, 370] on app-card-role "Event Control Room Manager 3A 0/1 15:00-00:30 (9h30m) single-neutral-actions" at bounding box center [422, 358] width 189 height 57
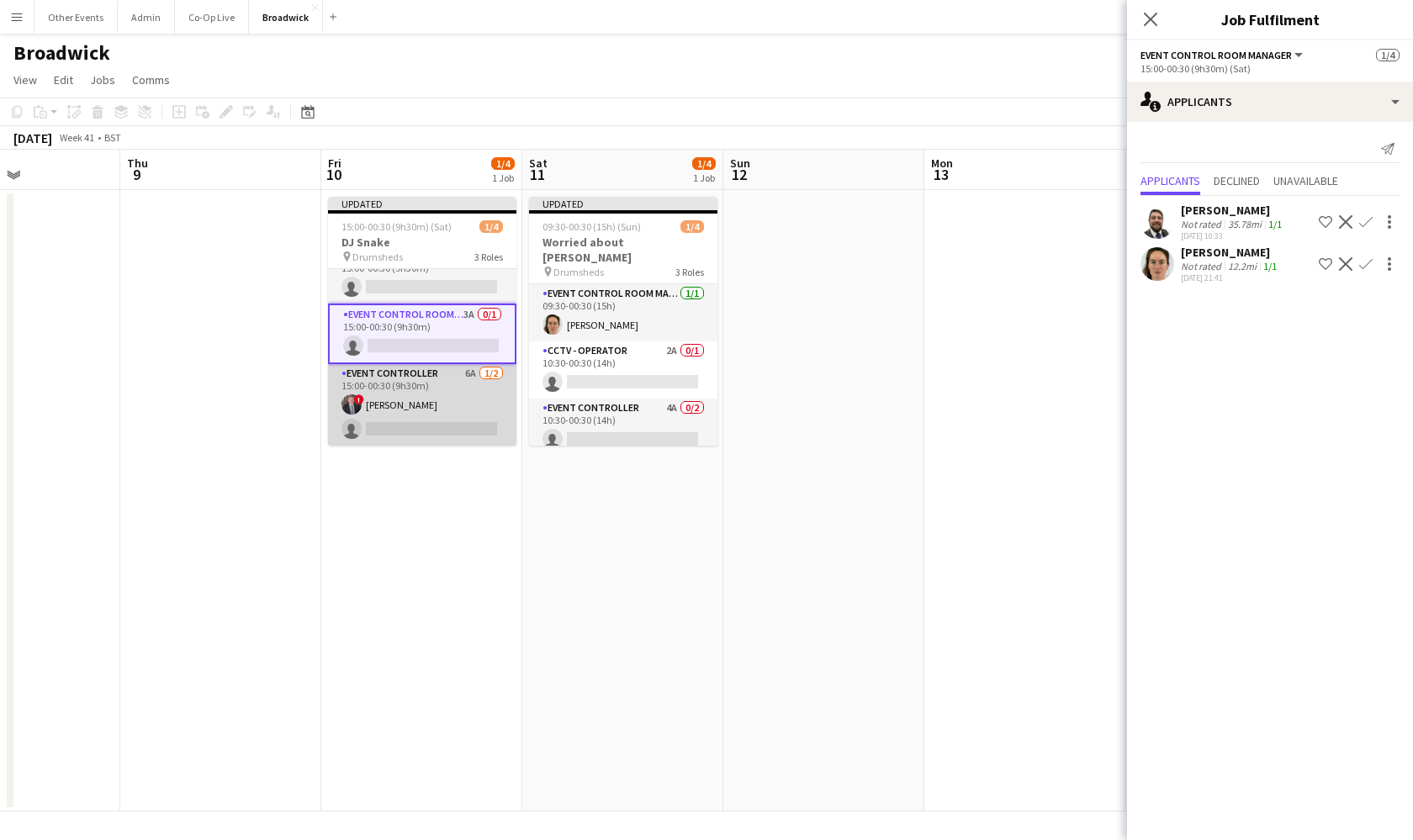
scroll to position [23, 0]
click at [453, 419] on app-card-role "Event Controller 6A [DATE] 15:00-00:30 (9h30m) ! [PERSON_NAME] single-neutral-a…" at bounding box center [422, 405] width 189 height 82
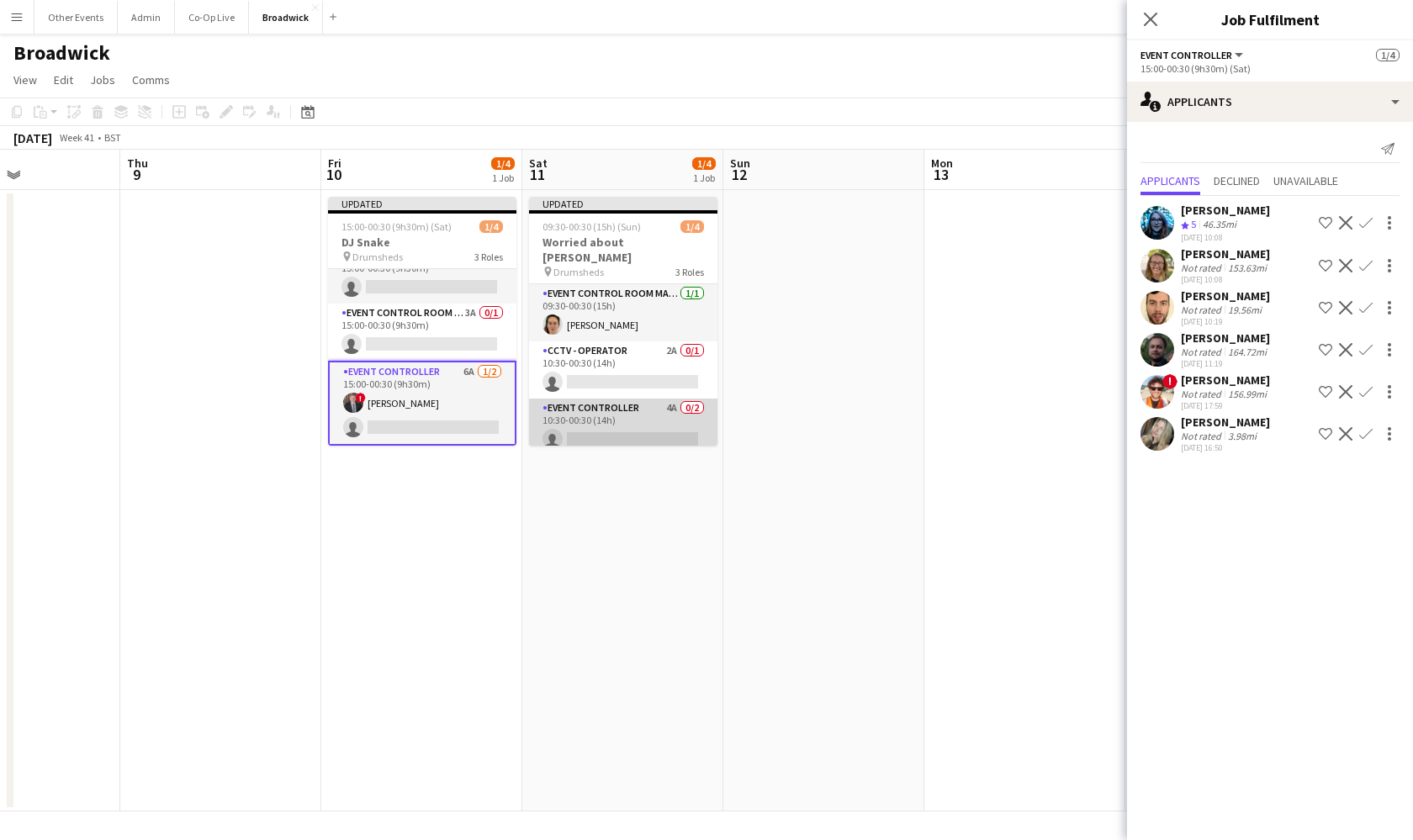
click at [640, 415] on app-card-role "Event Controller 4A 0/2 10:30-00:30 (14h) single-neutral-actions single-neutral…" at bounding box center [623, 439] width 189 height 82
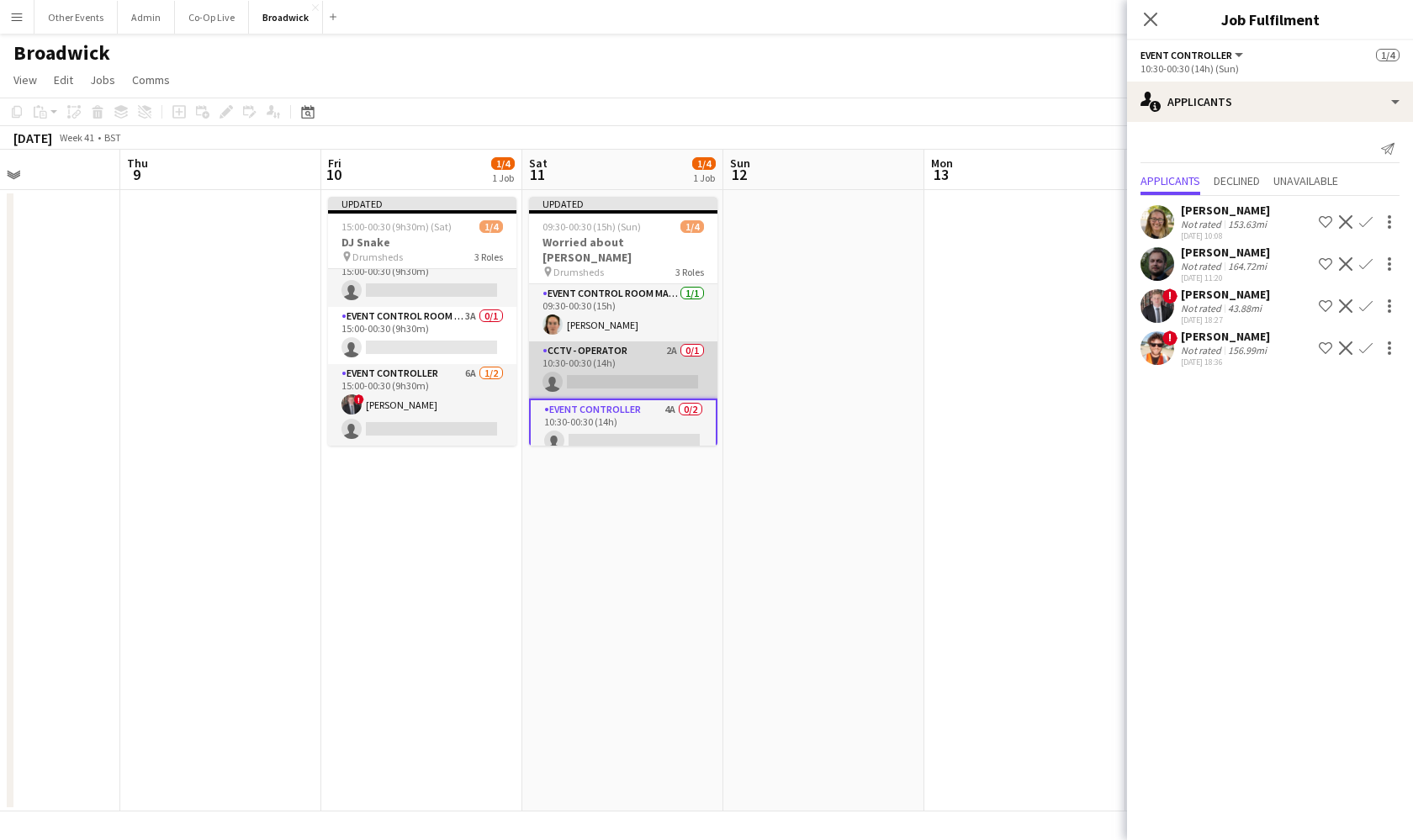
scroll to position [19, 0]
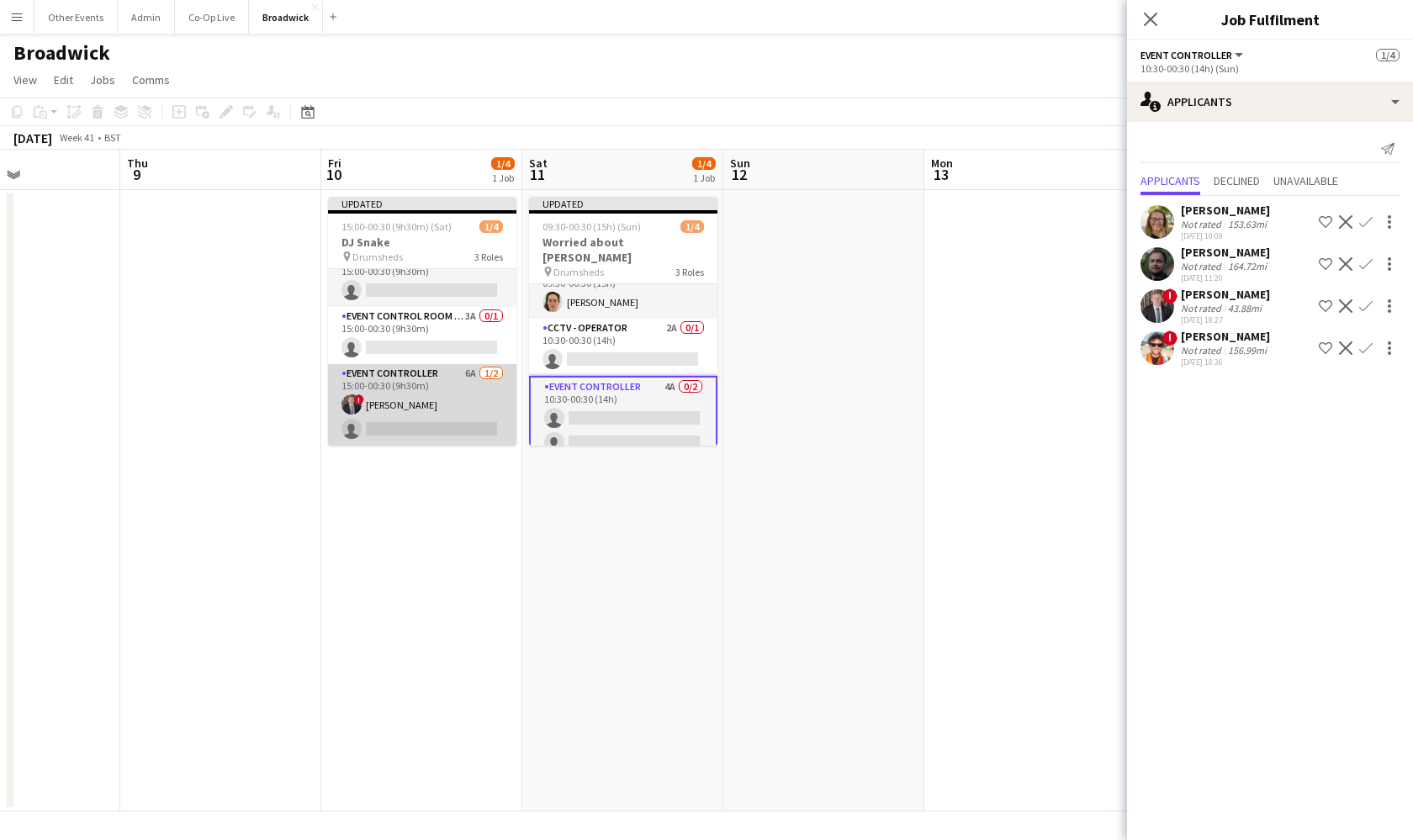
click at [410, 423] on app-card-role "Event Controller 6A [DATE] 15:00-00:30 (9h30m) ! [PERSON_NAME] single-neutral-a…" at bounding box center [422, 405] width 189 height 82
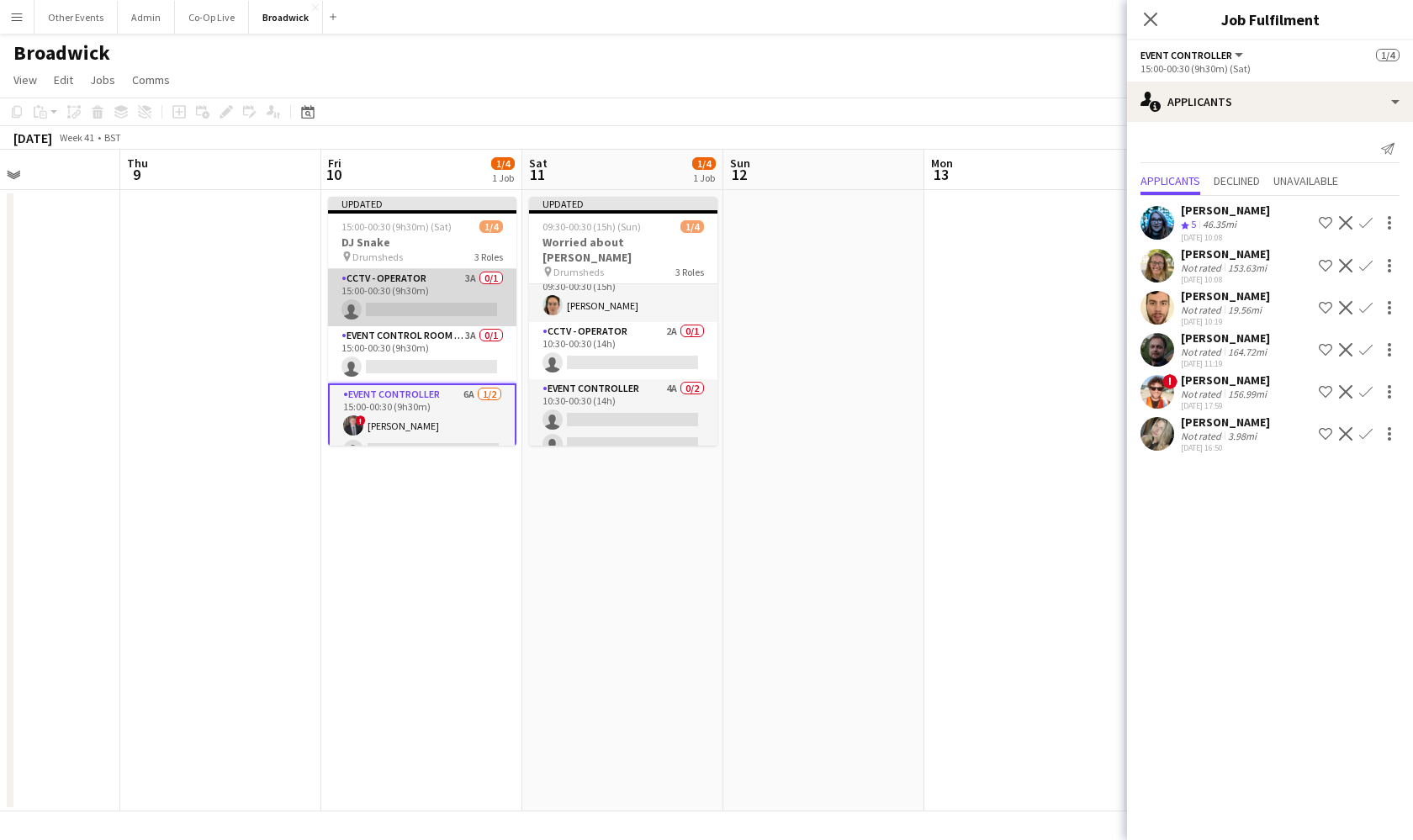
scroll to position [0, 0]
click at [442, 297] on app-card-role "CCTV - Operator 3A 0/1 15:00-00:30 (9h30m) single-neutral-actions" at bounding box center [422, 298] width 189 height 57
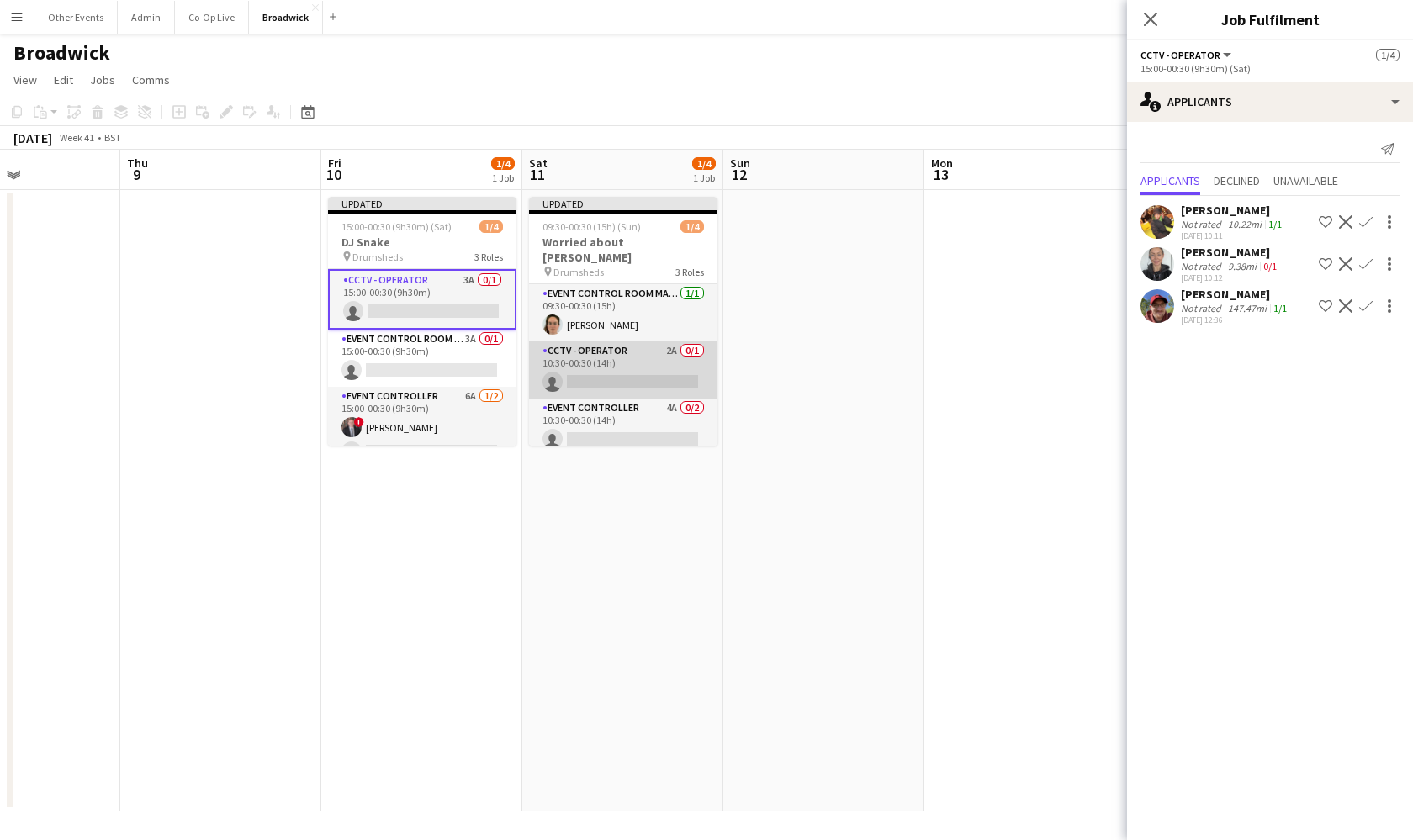
click at [653, 352] on app-card-role "CCTV - Operator 2A 0/1 10:30-00:30 (14h) single-neutral-actions" at bounding box center [623, 370] width 189 height 57
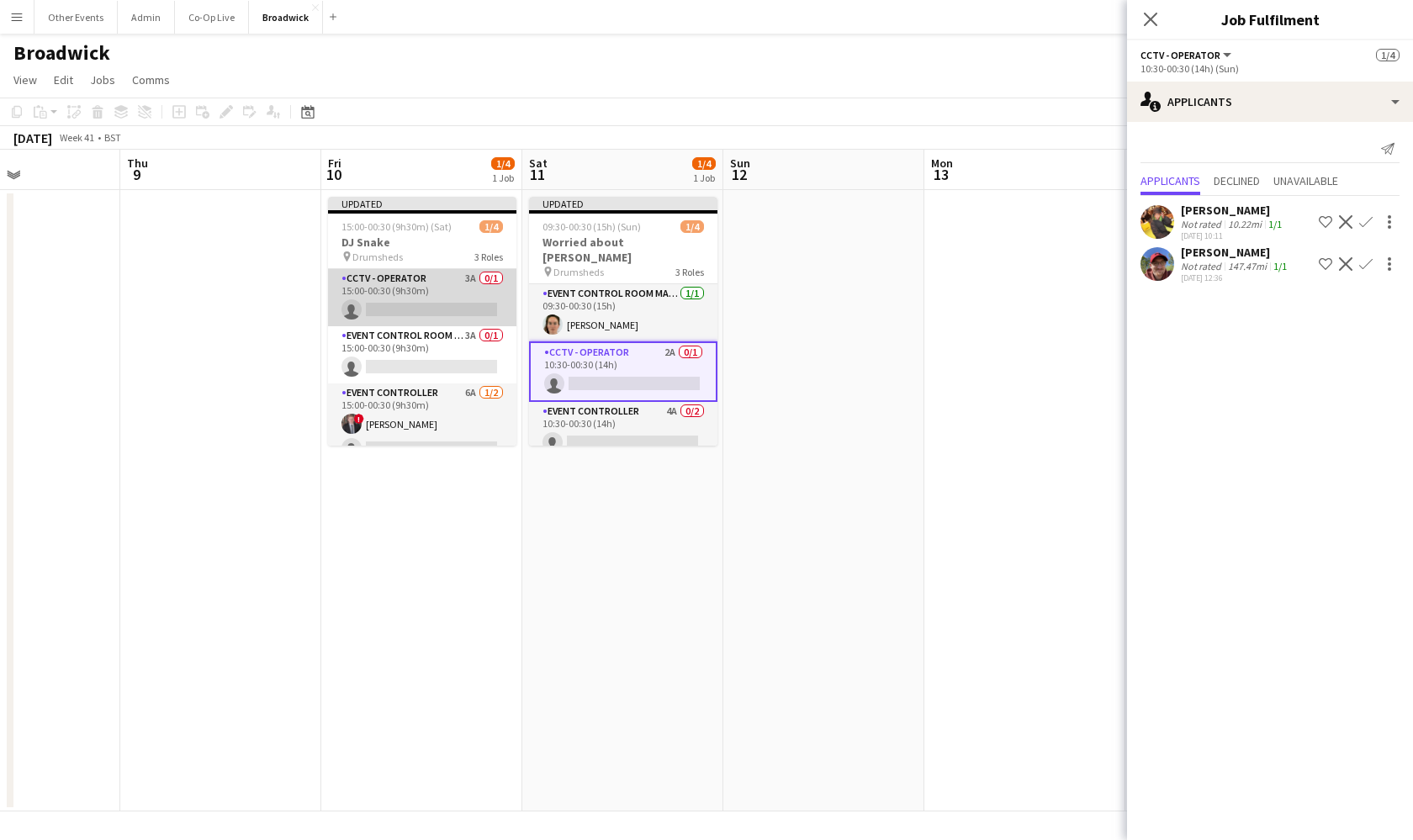
click at [448, 298] on app-card-role "CCTV - Operator 3A 0/1 15:00-00:30 (9h30m) single-neutral-actions" at bounding box center [422, 298] width 189 height 57
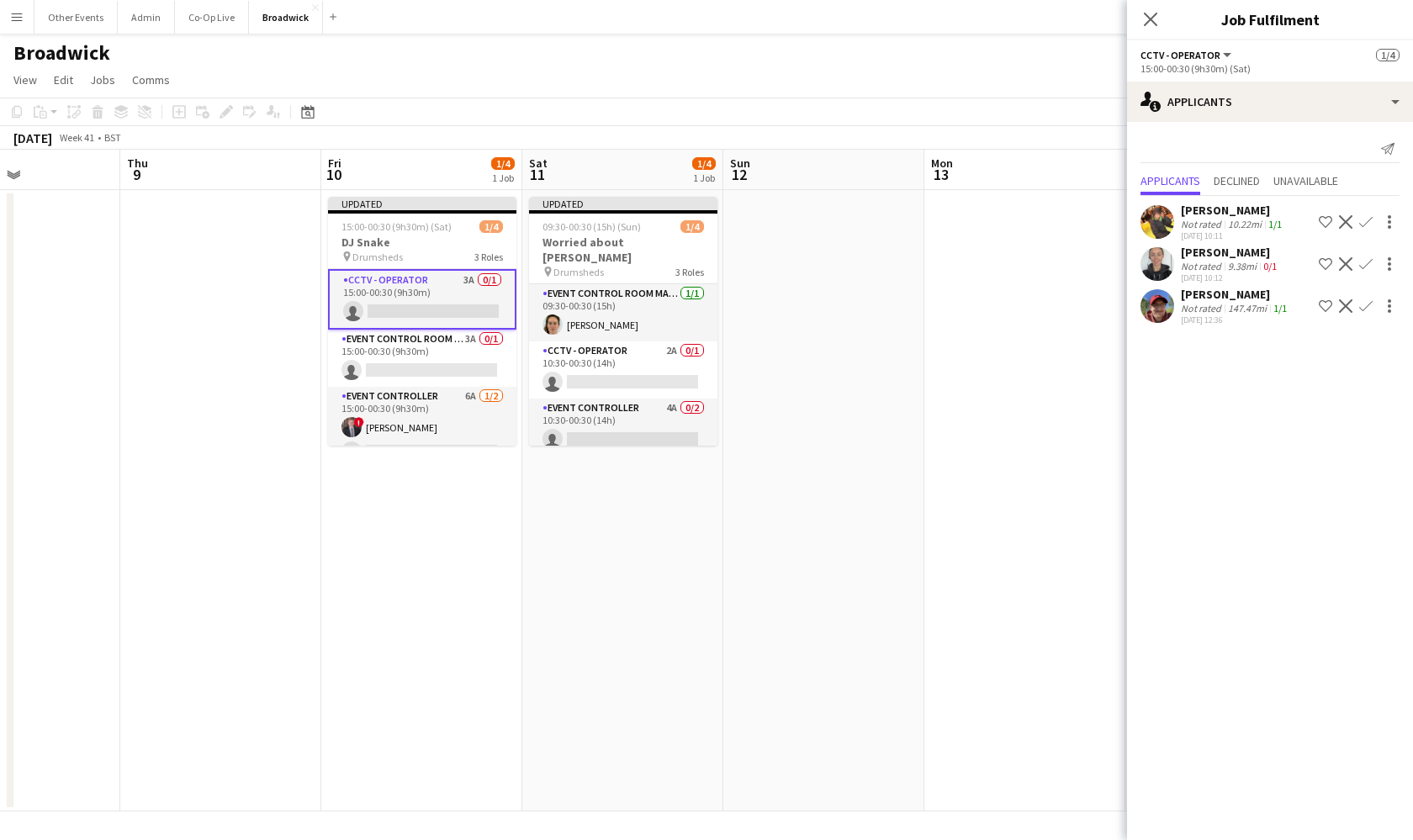
click at [1369, 222] on app-icon "Confirm" at bounding box center [1365, 222] width 13 height 13
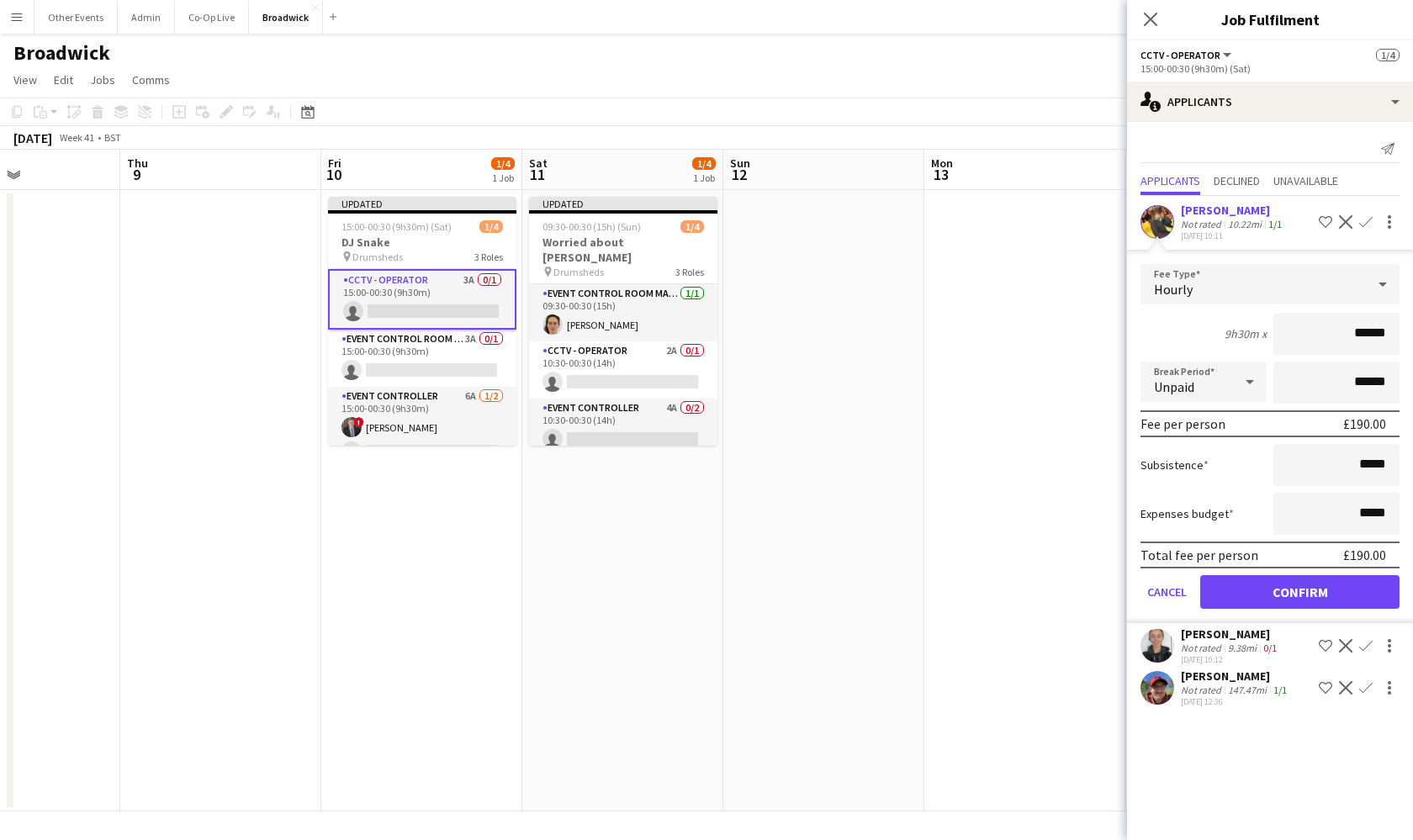
click at [1306, 590] on button "Confirm" at bounding box center [1299, 592] width 199 height 34
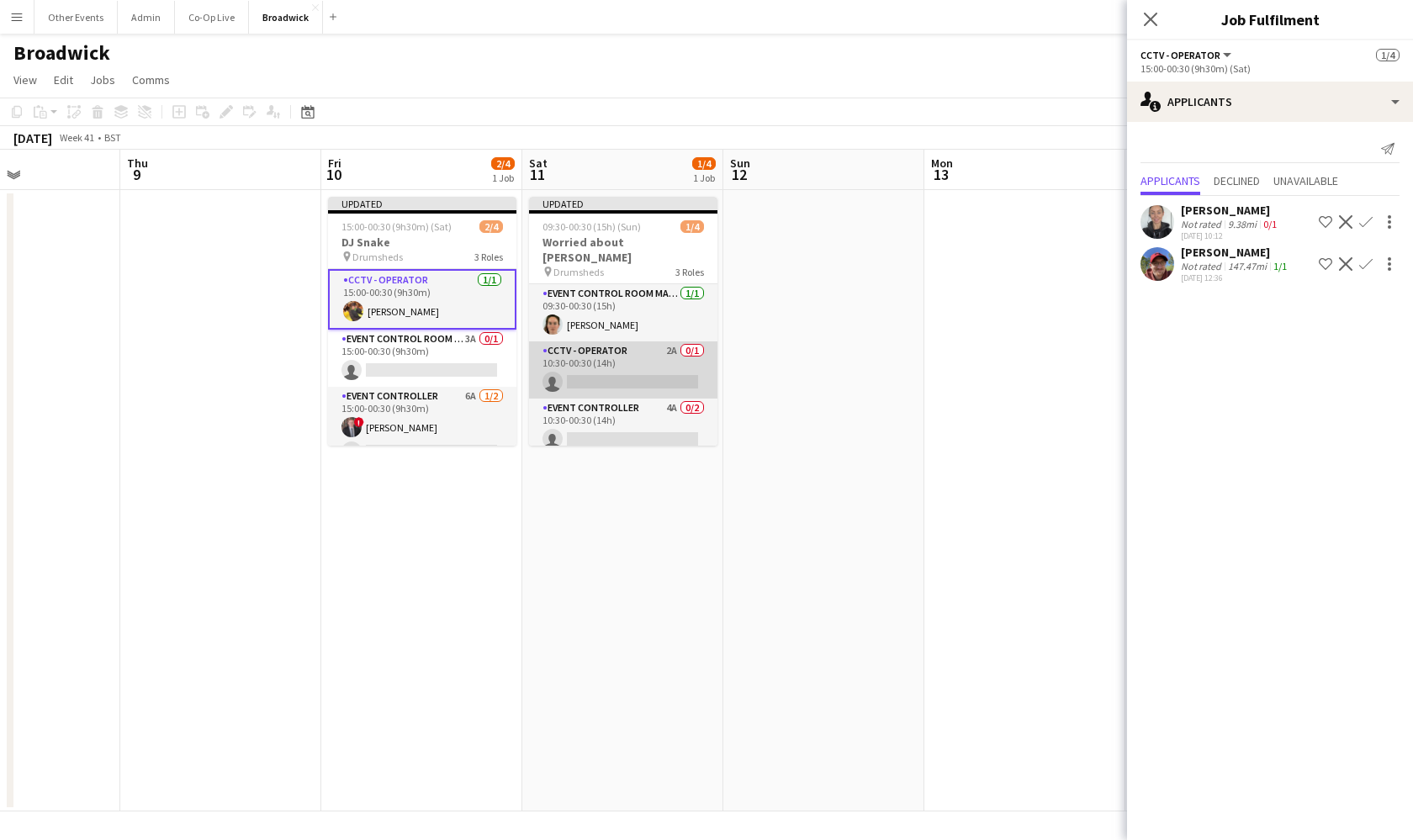
click at [599, 354] on app-card-role "CCTV - Operator 2A 0/1 10:30-00:30 (14h) single-neutral-actions" at bounding box center [623, 370] width 189 height 57
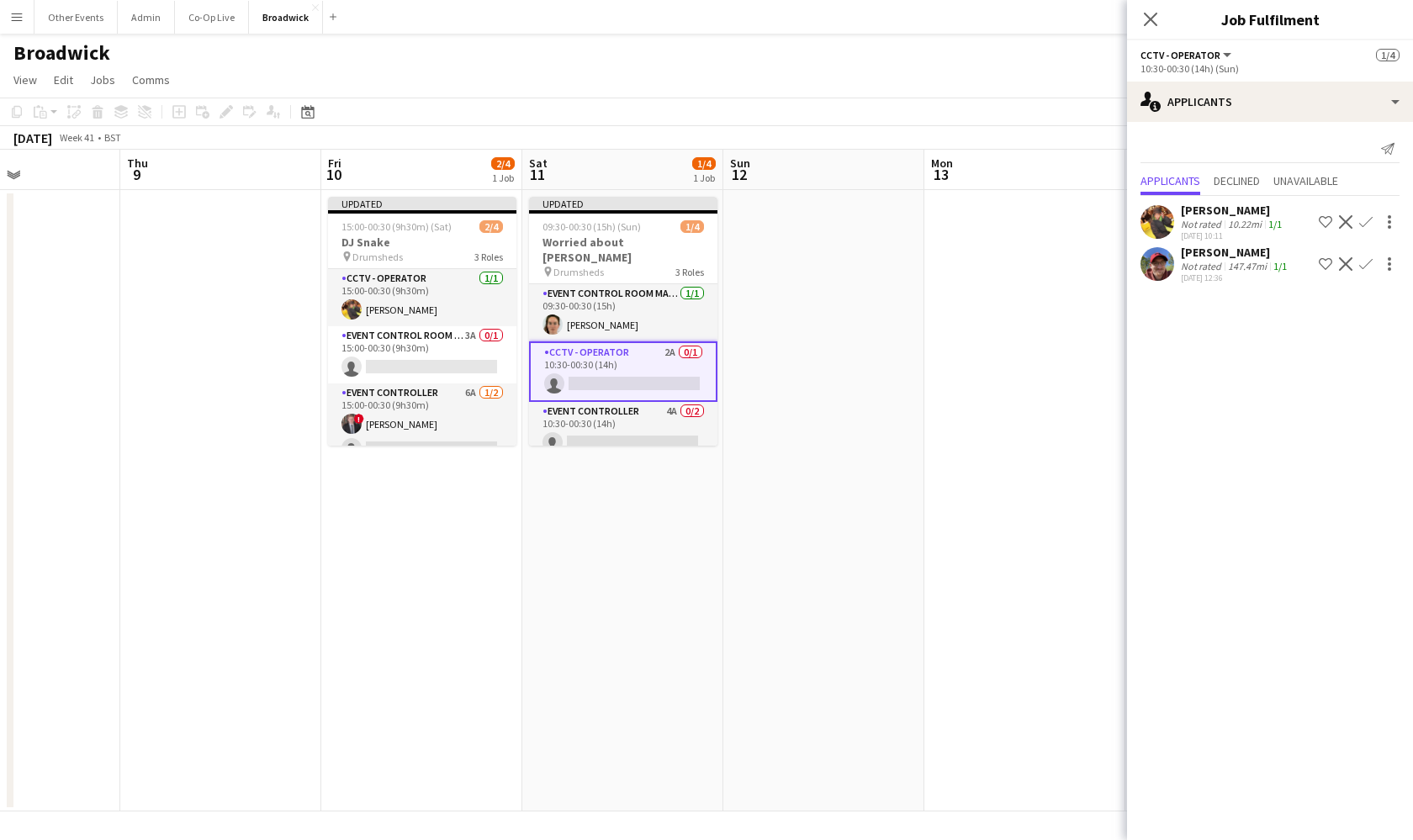
click at [1371, 216] on app-icon "Confirm" at bounding box center [1365, 222] width 13 height 13
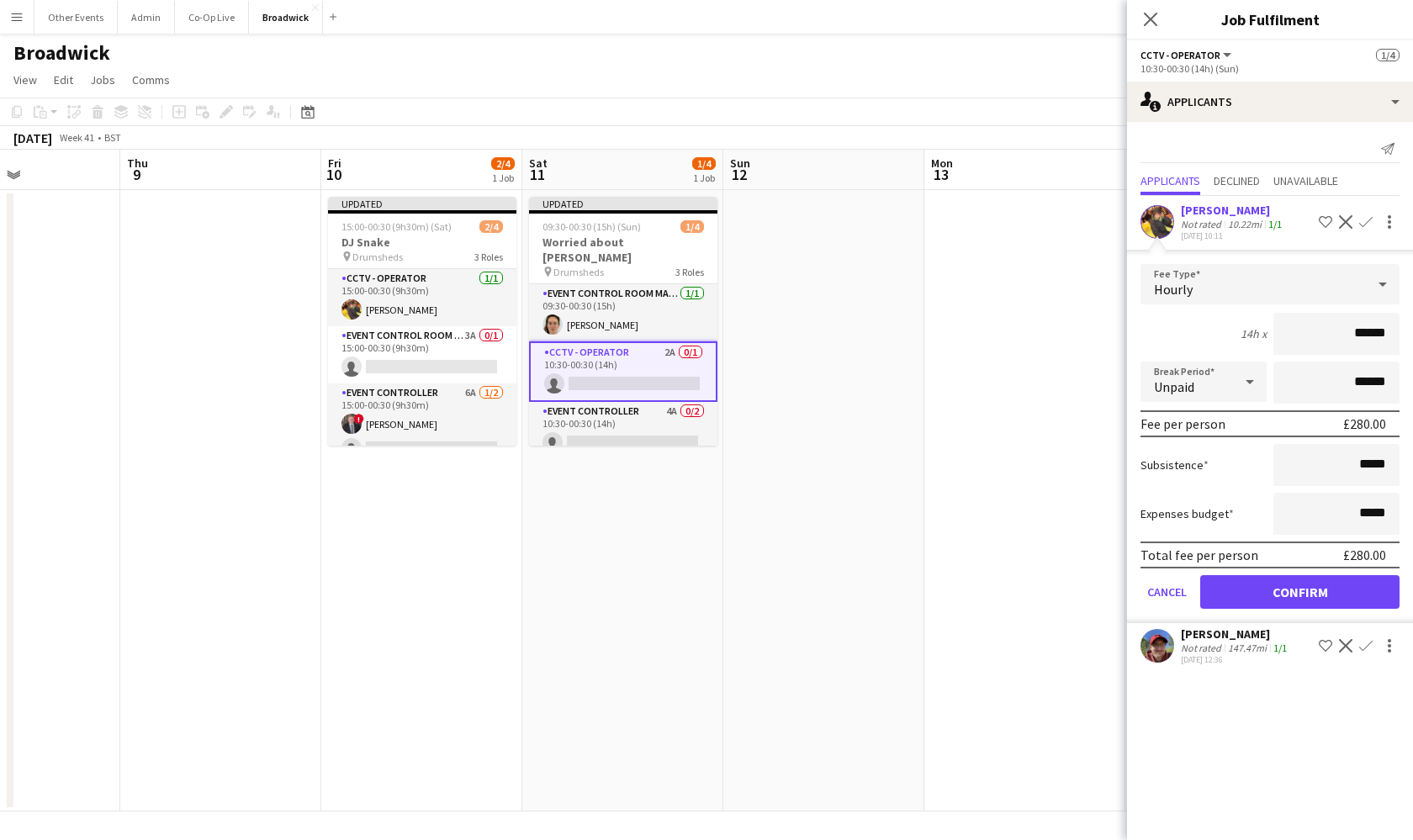
click at [1329, 594] on button "Confirm" at bounding box center [1299, 592] width 199 height 34
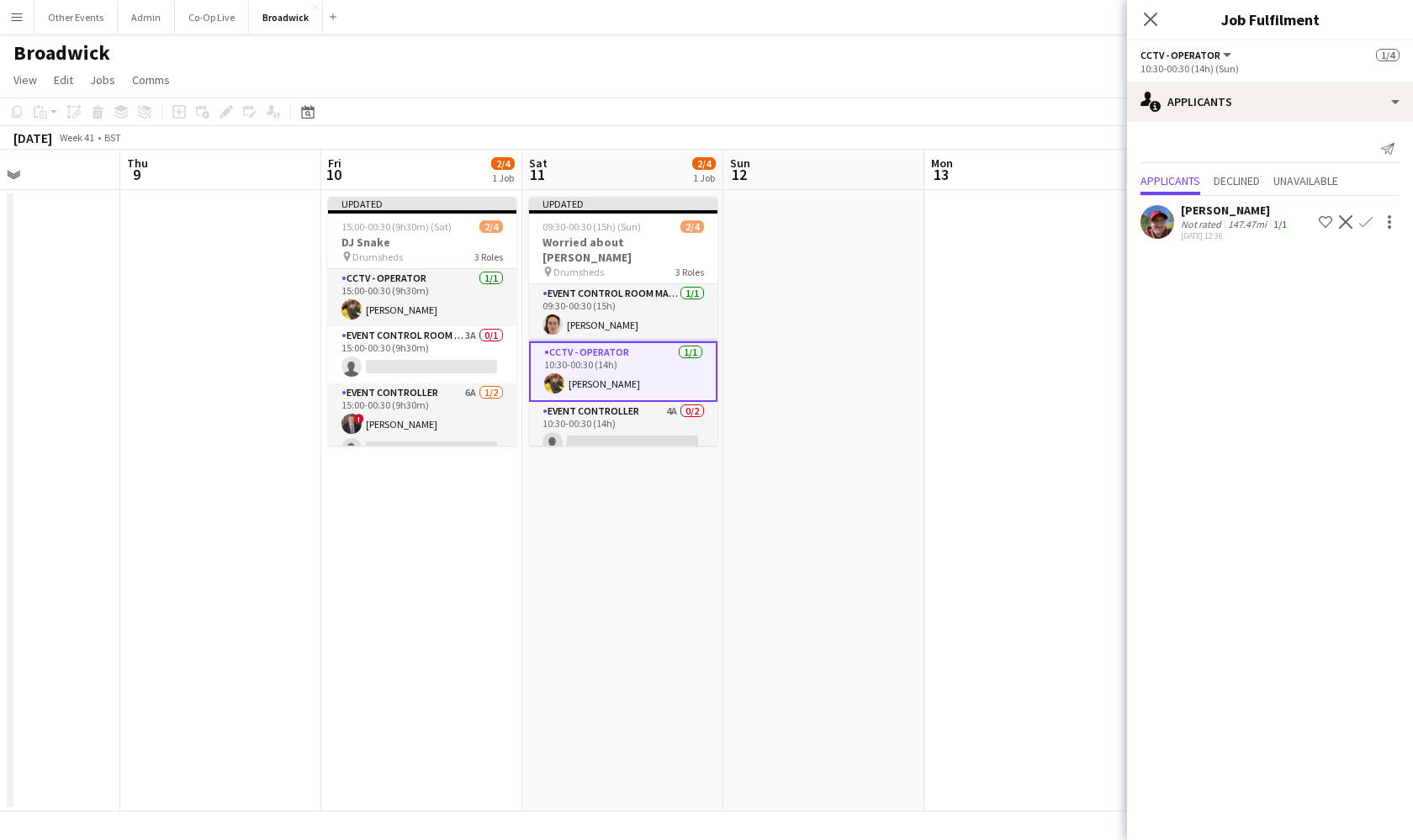
click at [836, 452] on app-date-cell at bounding box center [823, 501] width 201 height 622
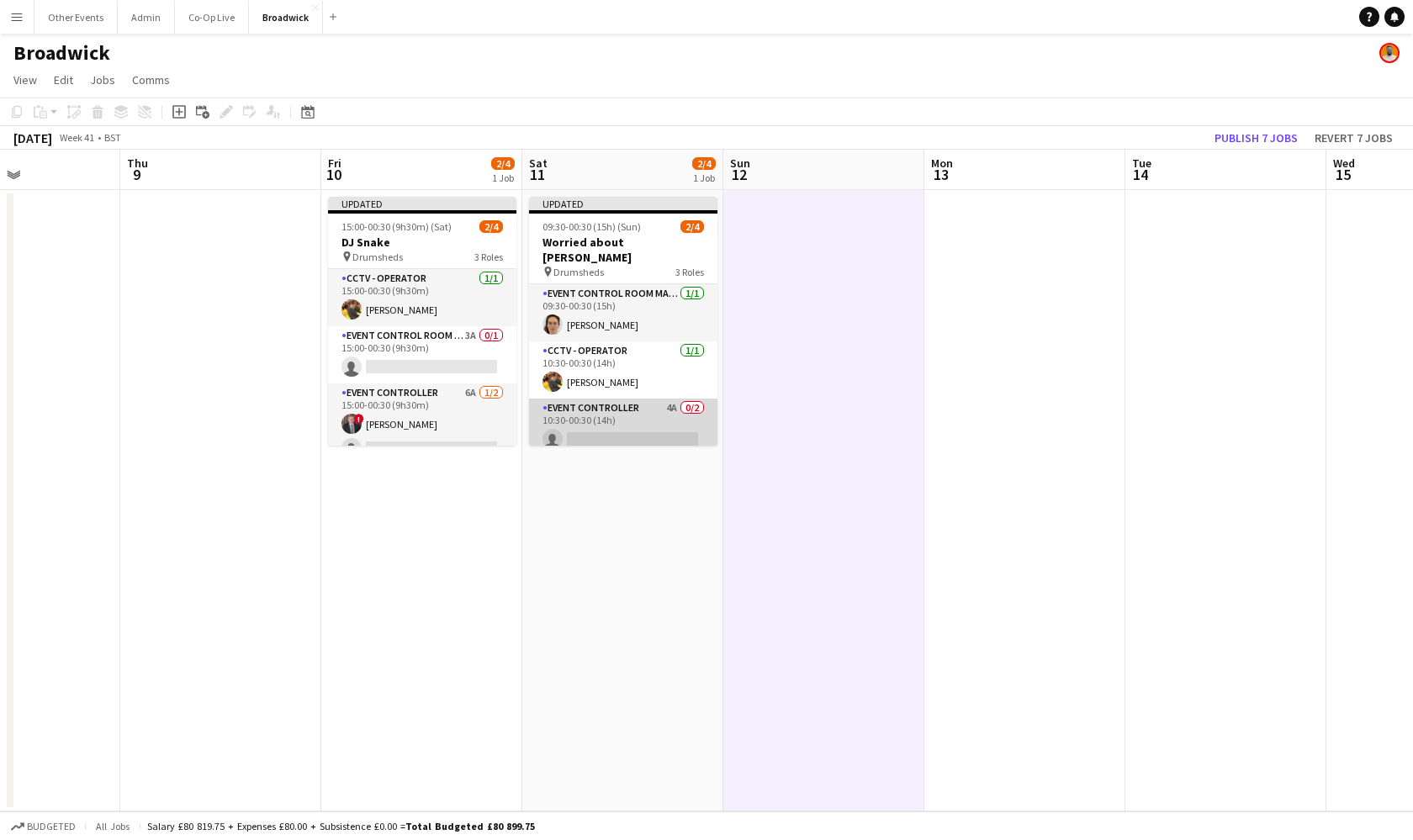
click at [650, 414] on app-card-role "Event Controller 4A 0/2 10:30-00:30 (14h) single-neutral-actions single-neutral…" at bounding box center [623, 439] width 189 height 82
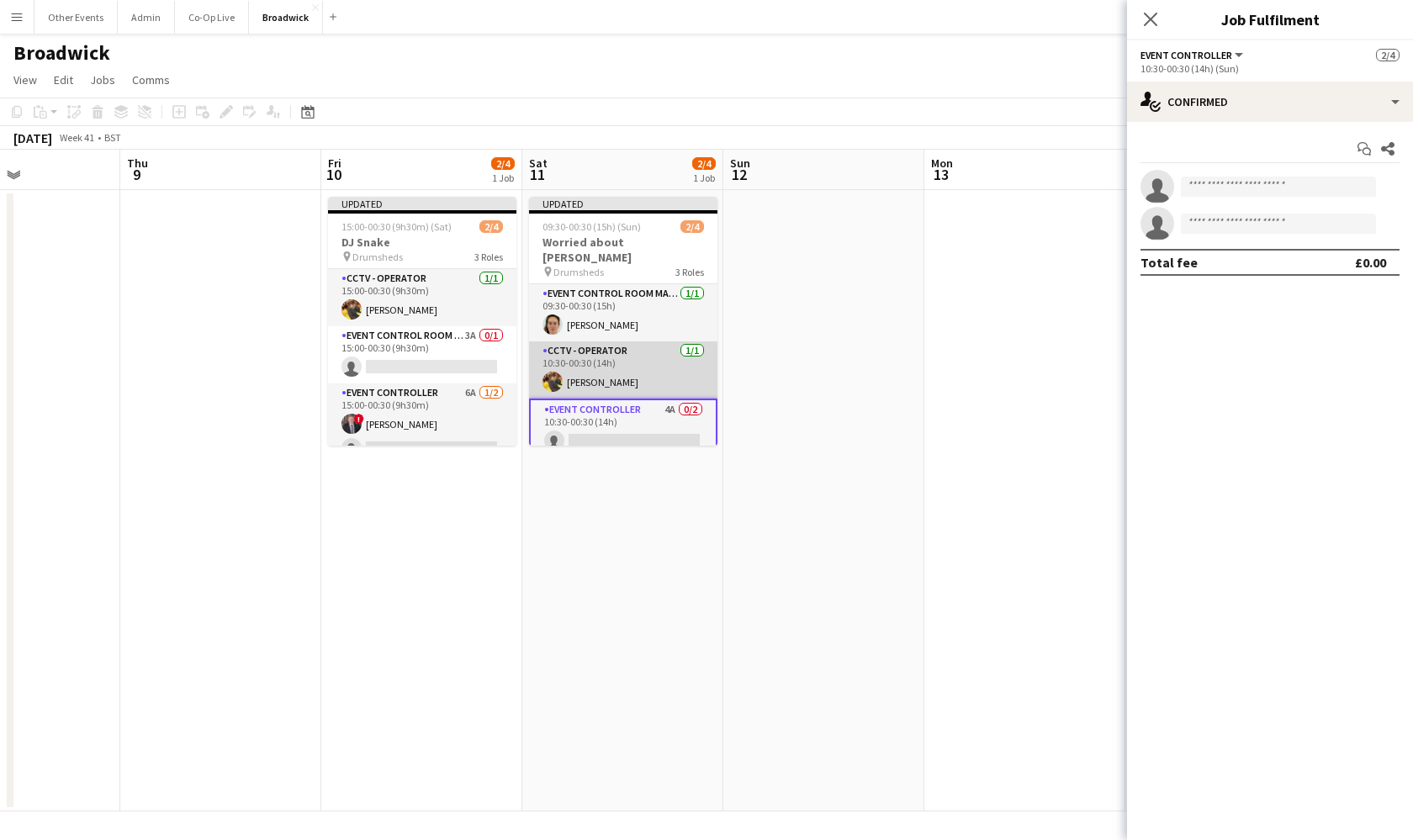
click at [644, 369] on app-card-role "CCTV - Operator [DATE] 10:30-00:30 (14h) [PERSON_NAME]" at bounding box center [623, 370] width 189 height 57
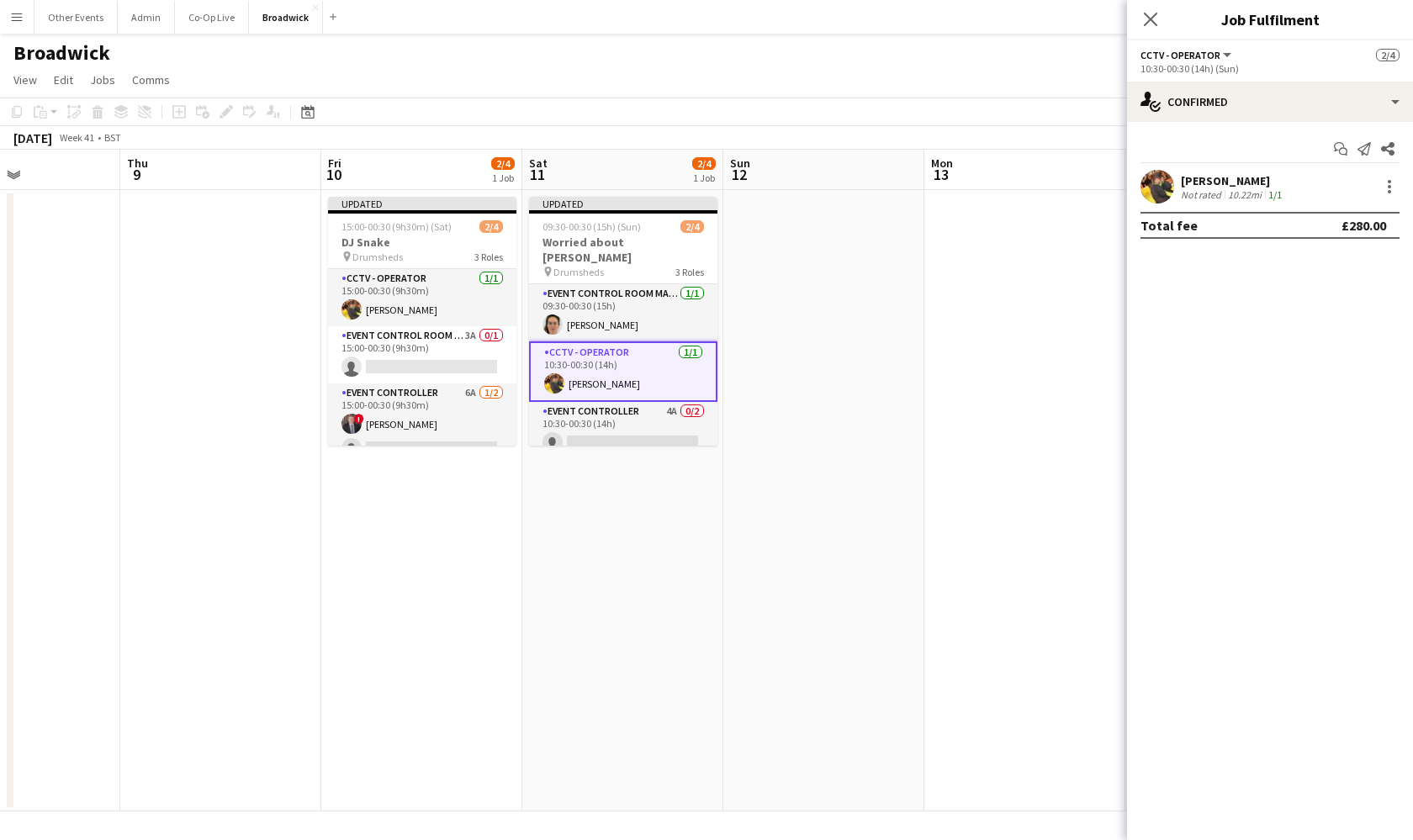
click at [1150, 179] on app-user-avatar at bounding box center [1157, 186] width 34 height 34
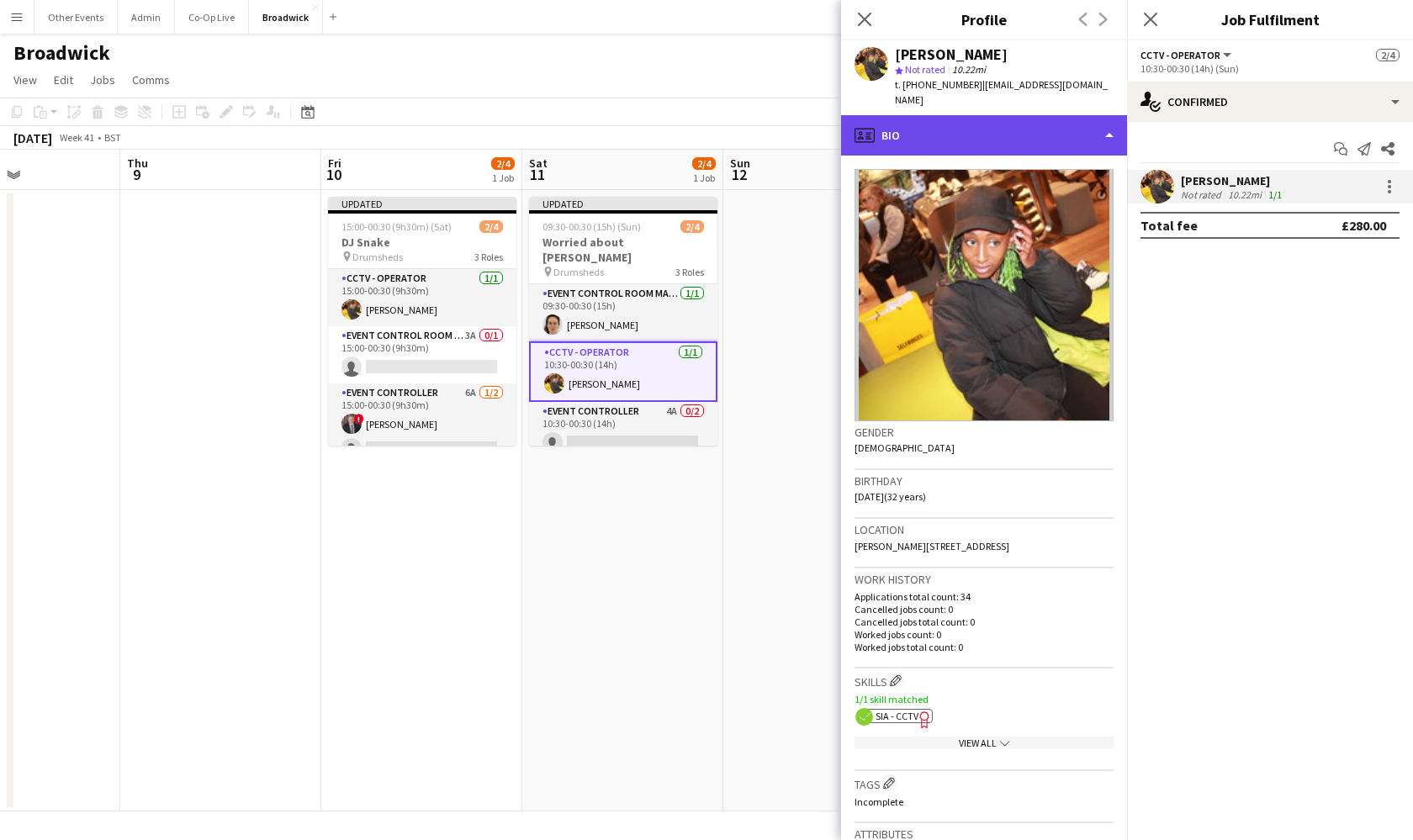
click at [1099, 116] on div "profile Bio" at bounding box center [983, 136] width 286 height 40
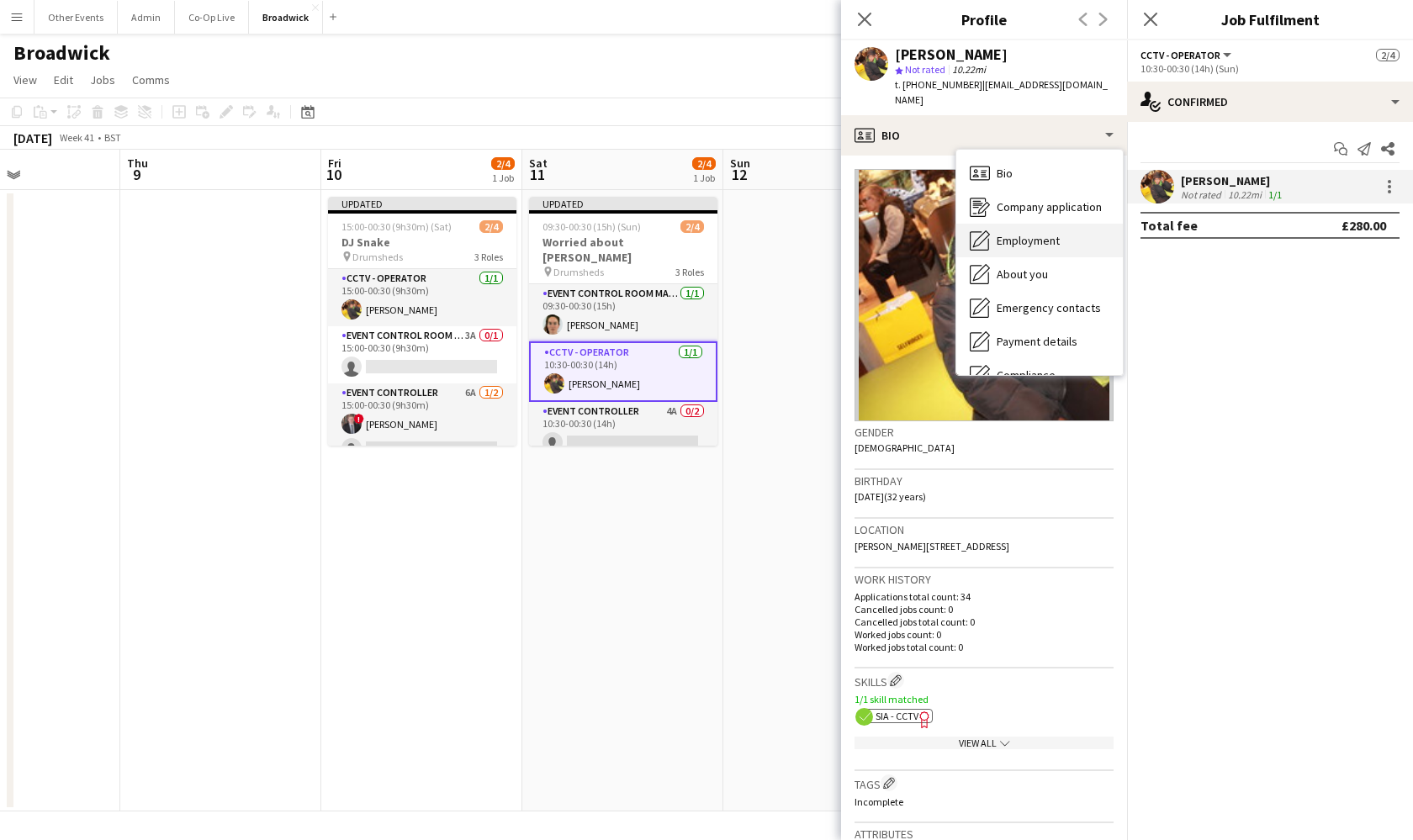
click at [1053, 233] on span "Employment" at bounding box center [1028, 240] width 63 height 15
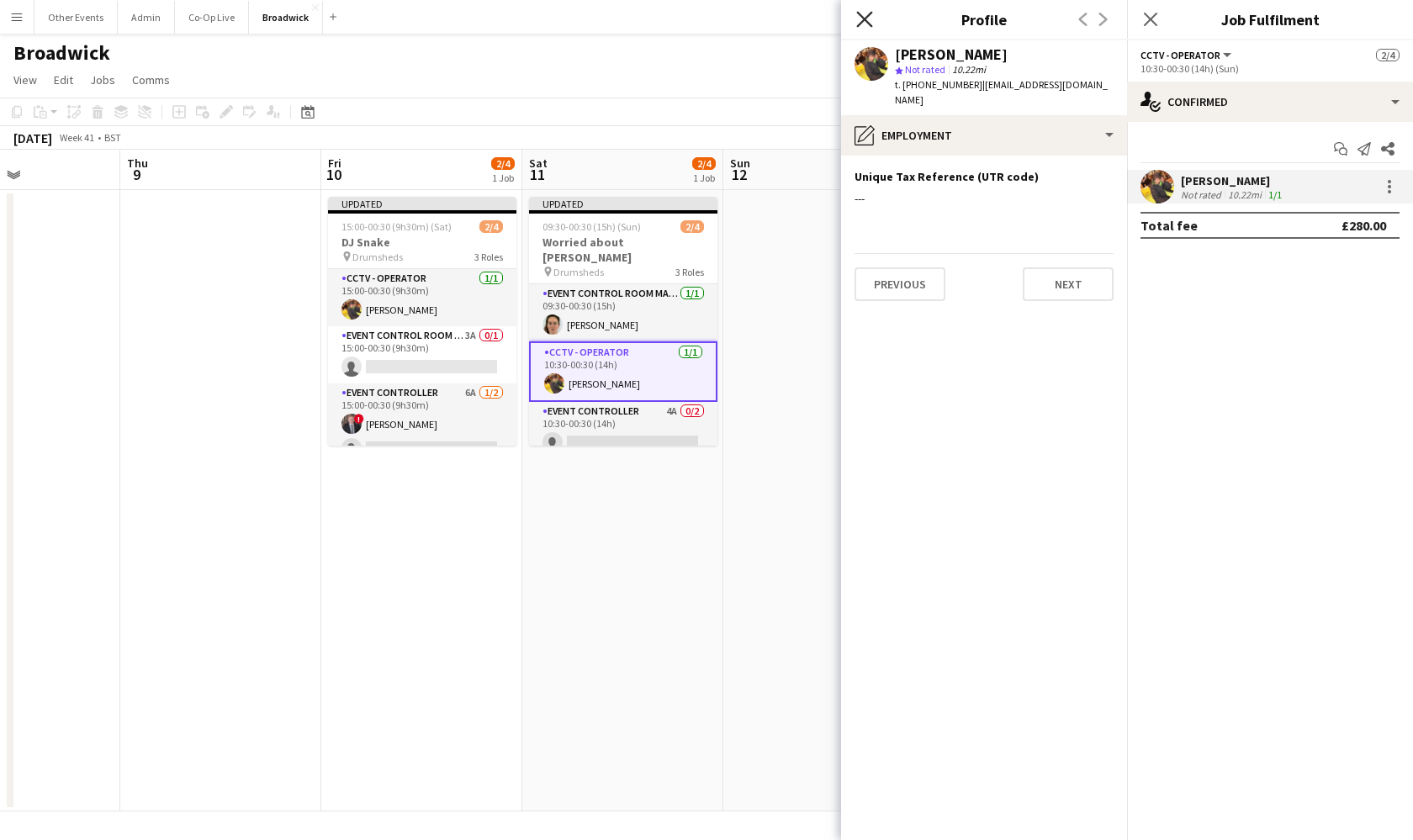
click at [866, 16] on icon "Close pop-in" at bounding box center [864, 19] width 16 height 16
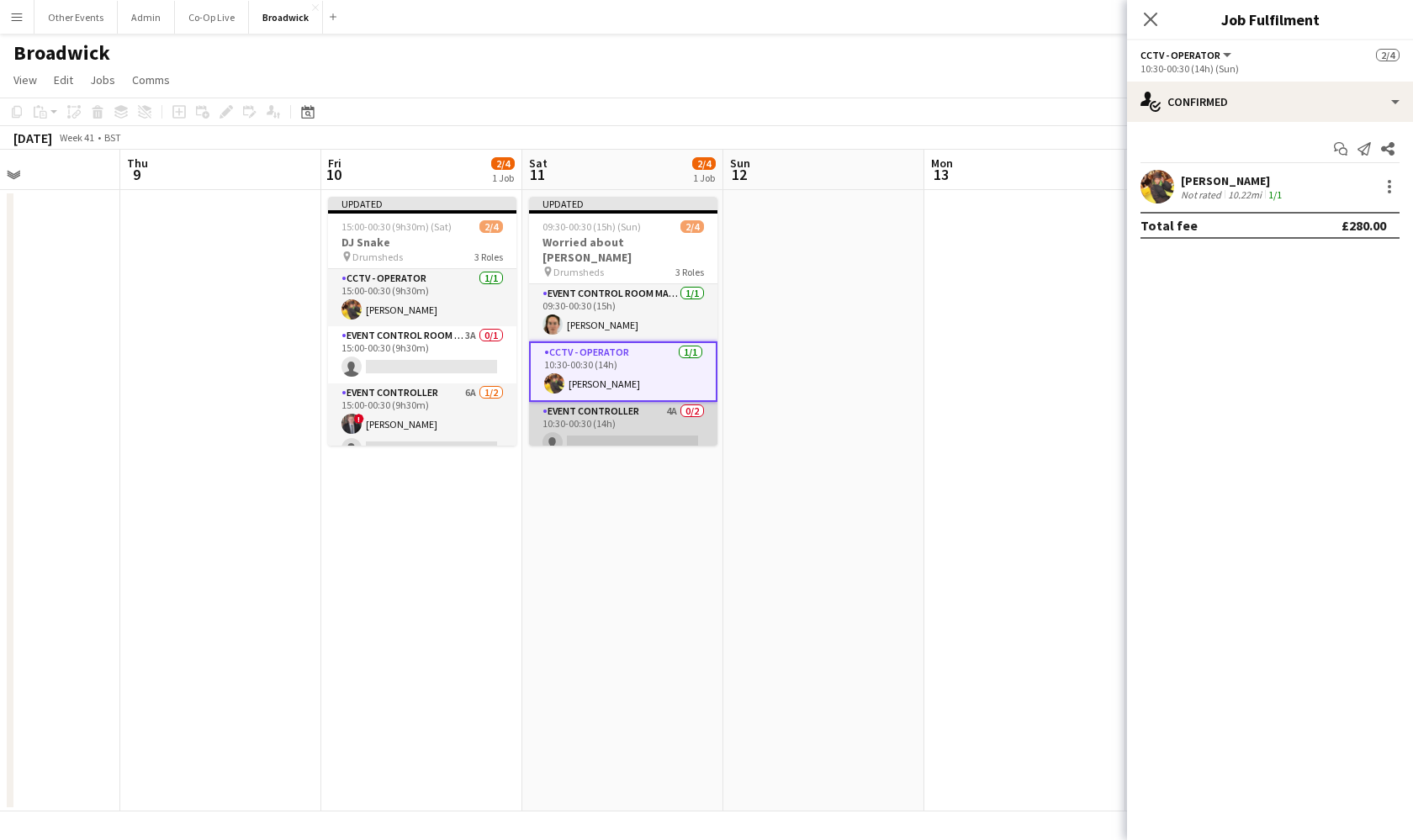
click at [630, 423] on app-card-role "Event Controller 4A 0/2 10:30-00:30 (14h) single-neutral-actions single-neutral…" at bounding box center [623, 443] width 189 height 82
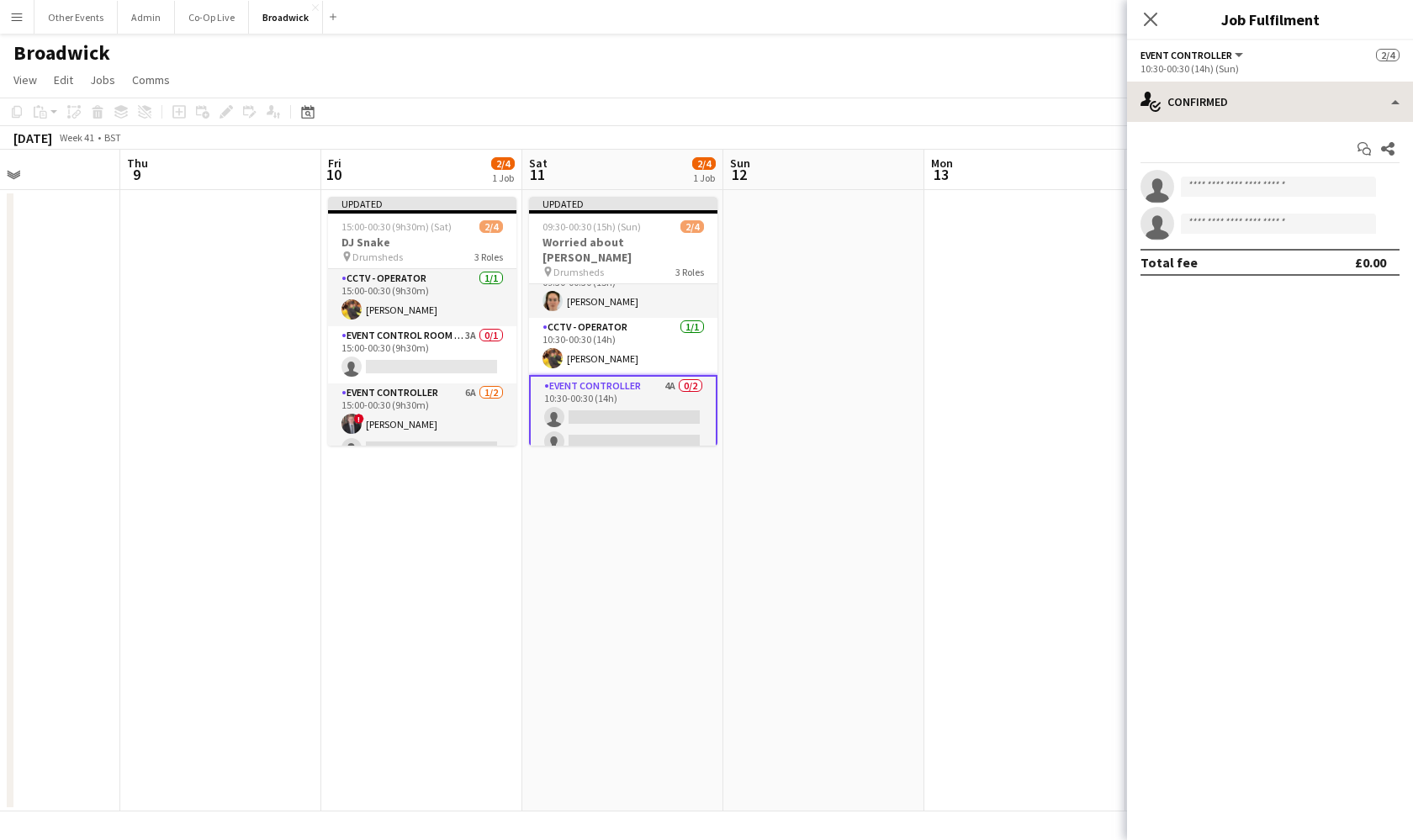
scroll to position [23, 0]
click at [1230, 98] on div "single-neutral-actions-check-2 Confirmed" at bounding box center [1270, 102] width 286 height 40
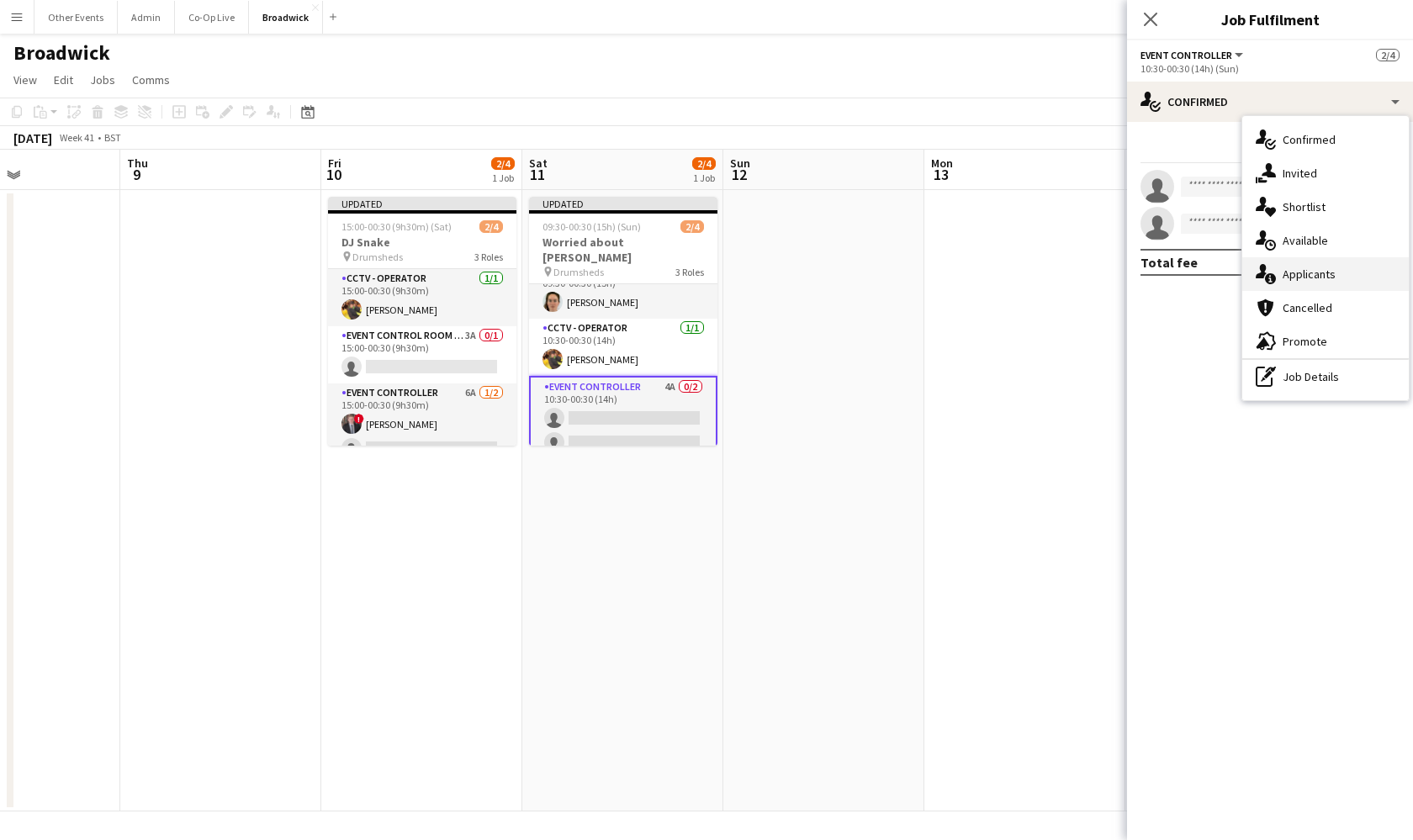
click at [1326, 287] on div "single-neutral-actions-information Applicants" at bounding box center [1326, 274] width 167 height 34
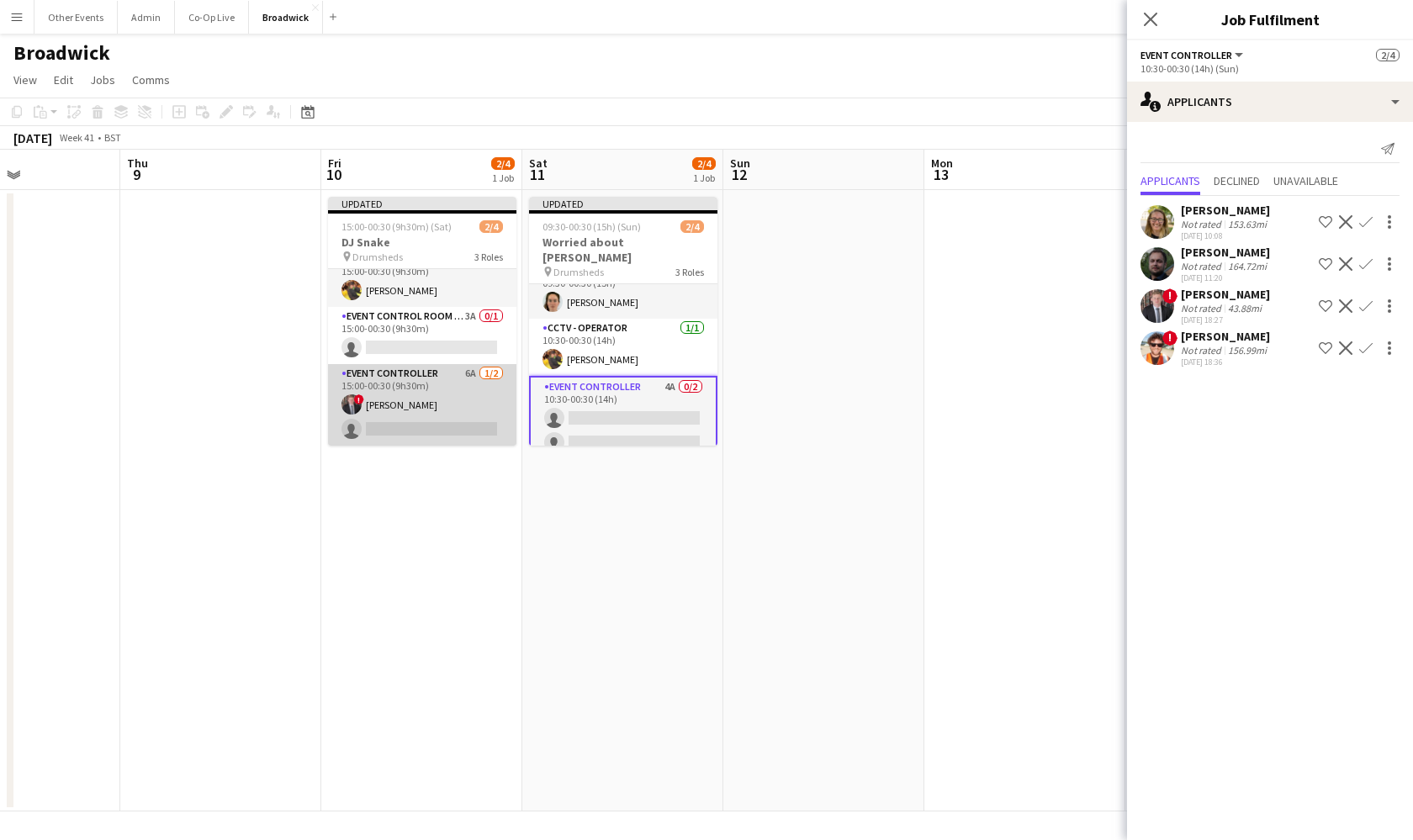
click at [447, 437] on app-card-role "Event Controller 6A [DATE] 15:00-00:30 (9h30m) ! [PERSON_NAME] single-neutral-a…" at bounding box center [422, 405] width 189 height 82
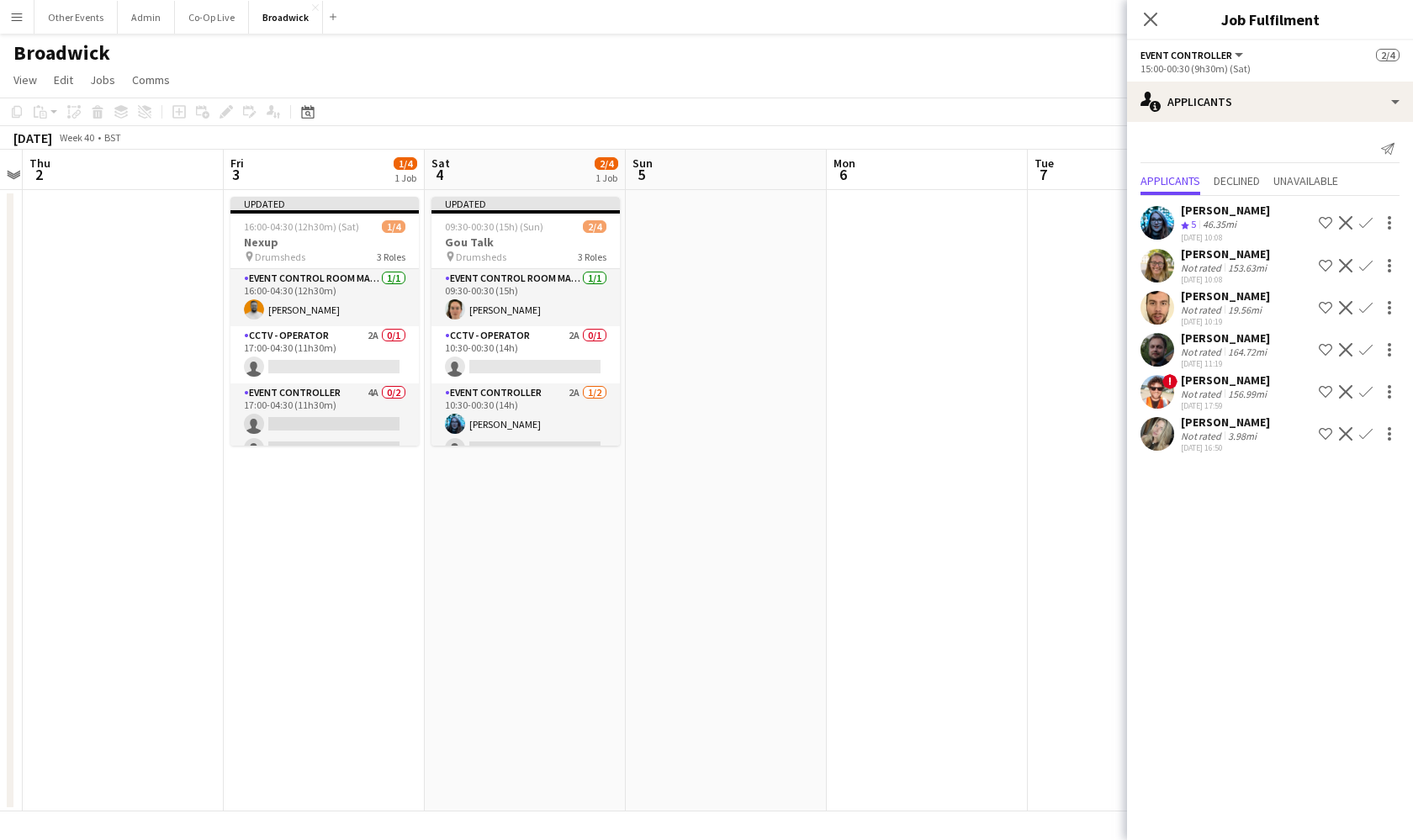
scroll to position [0, 338]
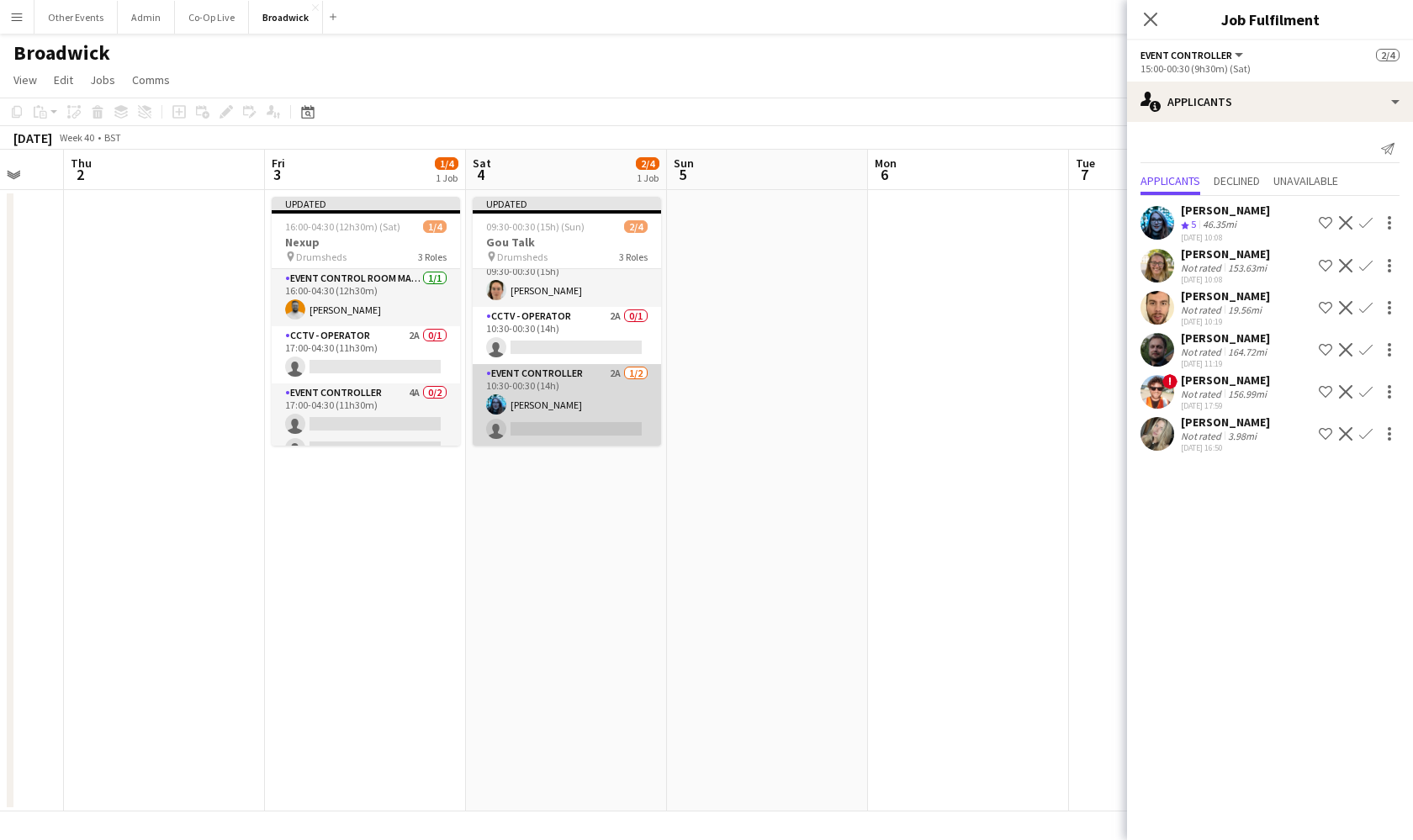
click at [548, 412] on app-card-role "Event Controller 2A [DATE] 10:30-00:30 (14h) [PERSON_NAME] single-neutral-actio…" at bounding box center [567, 405] width 189 height 82
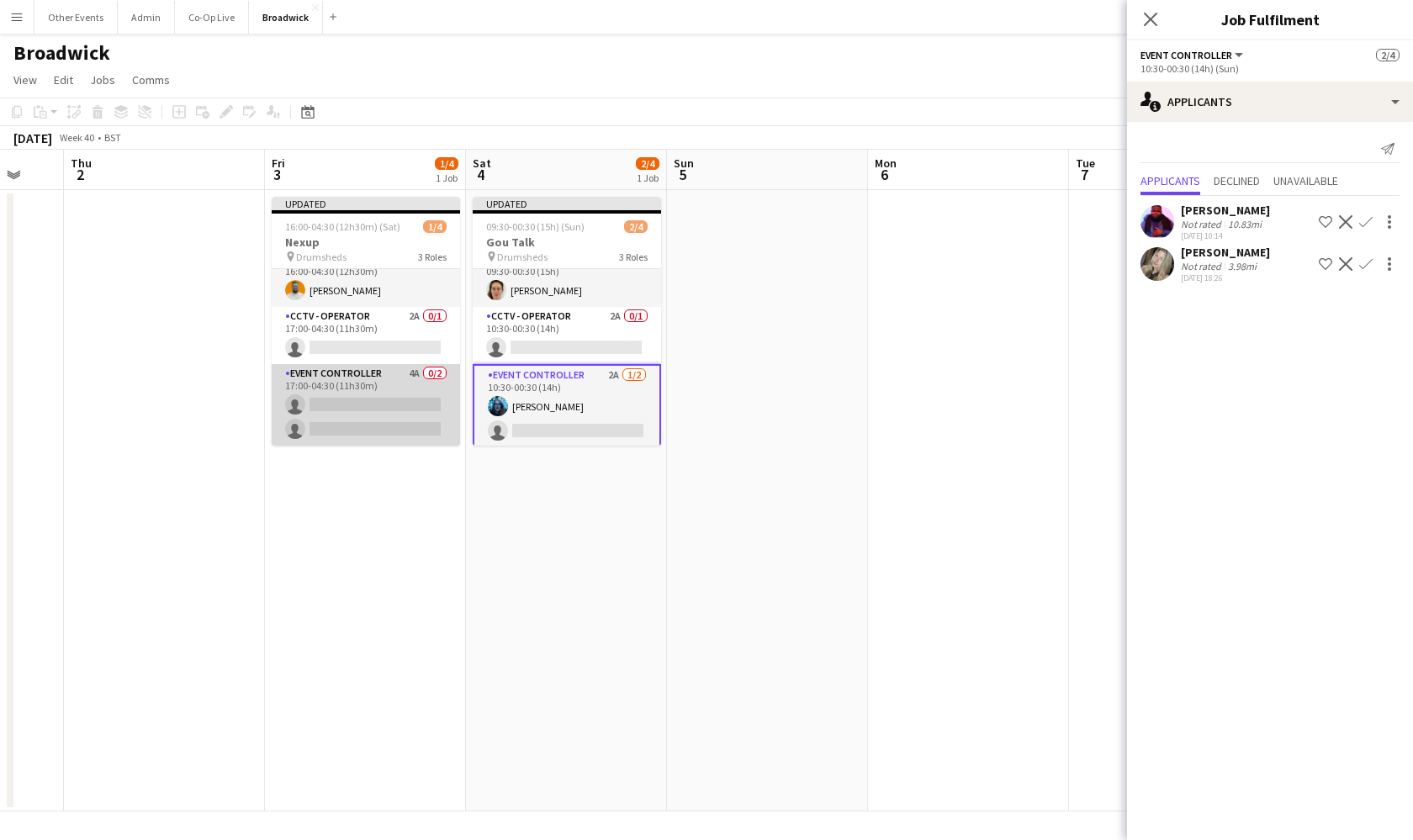
click at [387, 391] on app-card-role "Event Controller 4A 0/2 17:00-04:30 (11h30m) single-neutral-actions single-neut…" at bounding box center [365, 405] width 189 height 82
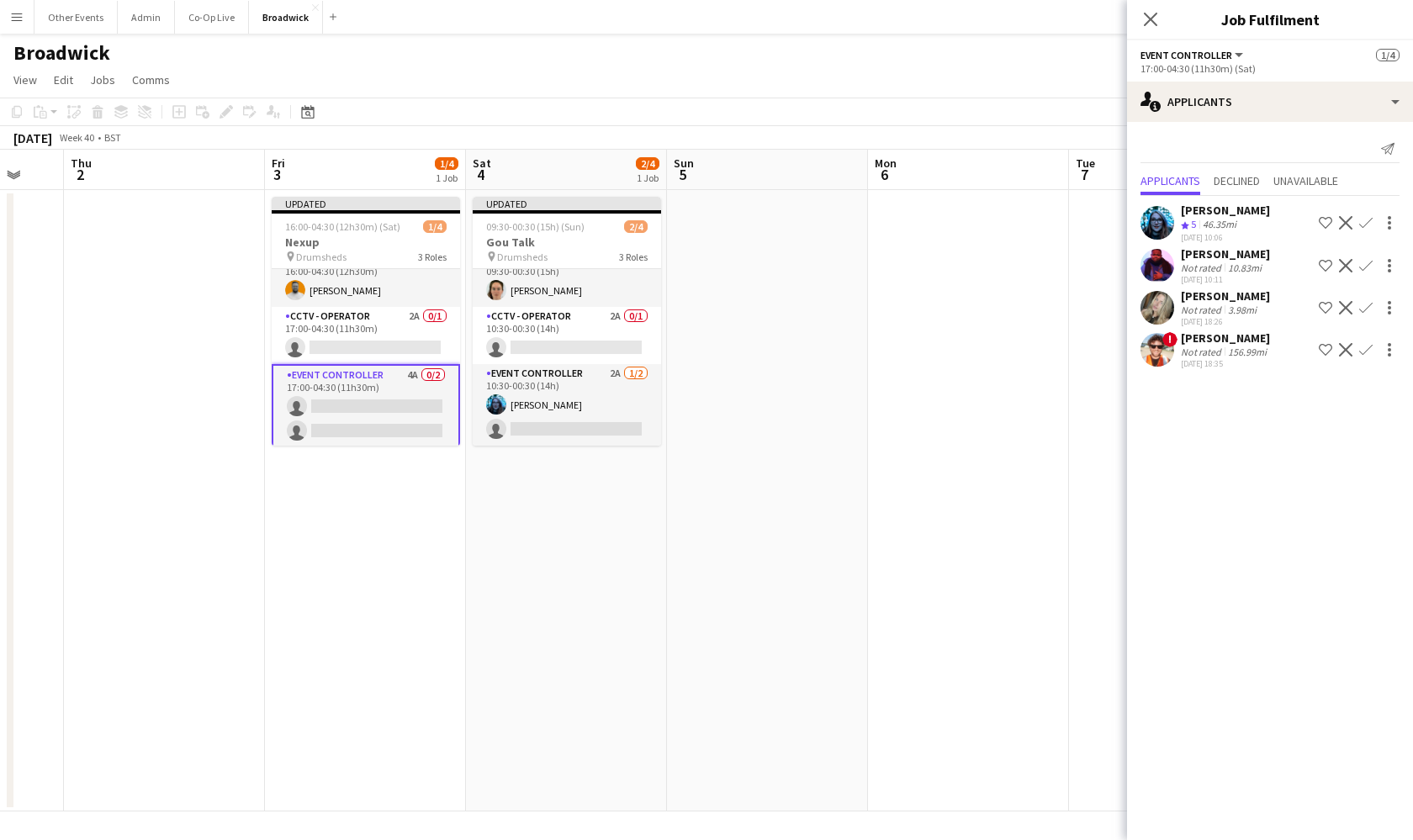
click at [1365, 348] on app-icon "Confirm" at bounding box center [1365, 350] width 13 height 13
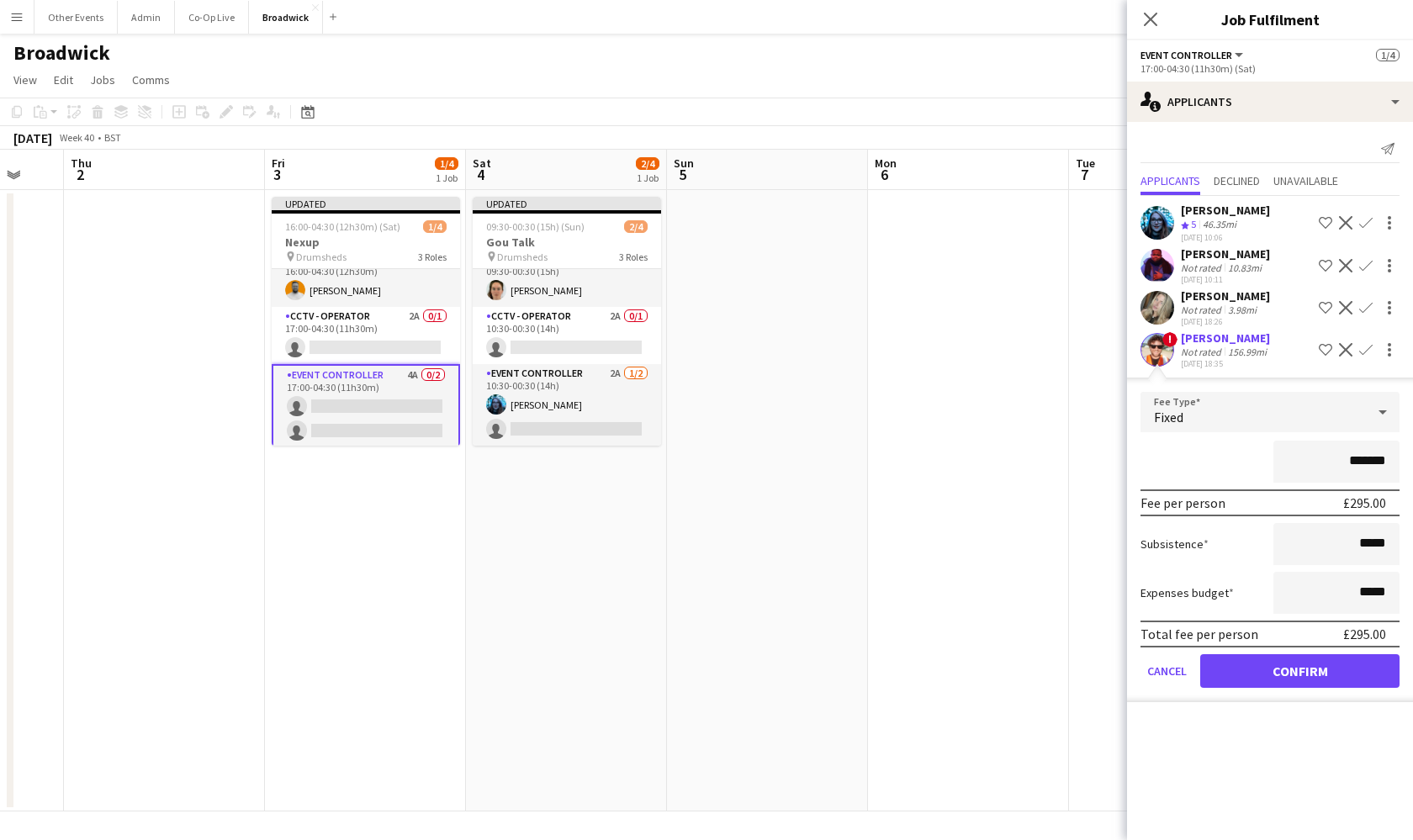
click at [1316, 663] on button "Confirm" at bounding box center [1299, 670] width 199 height 34
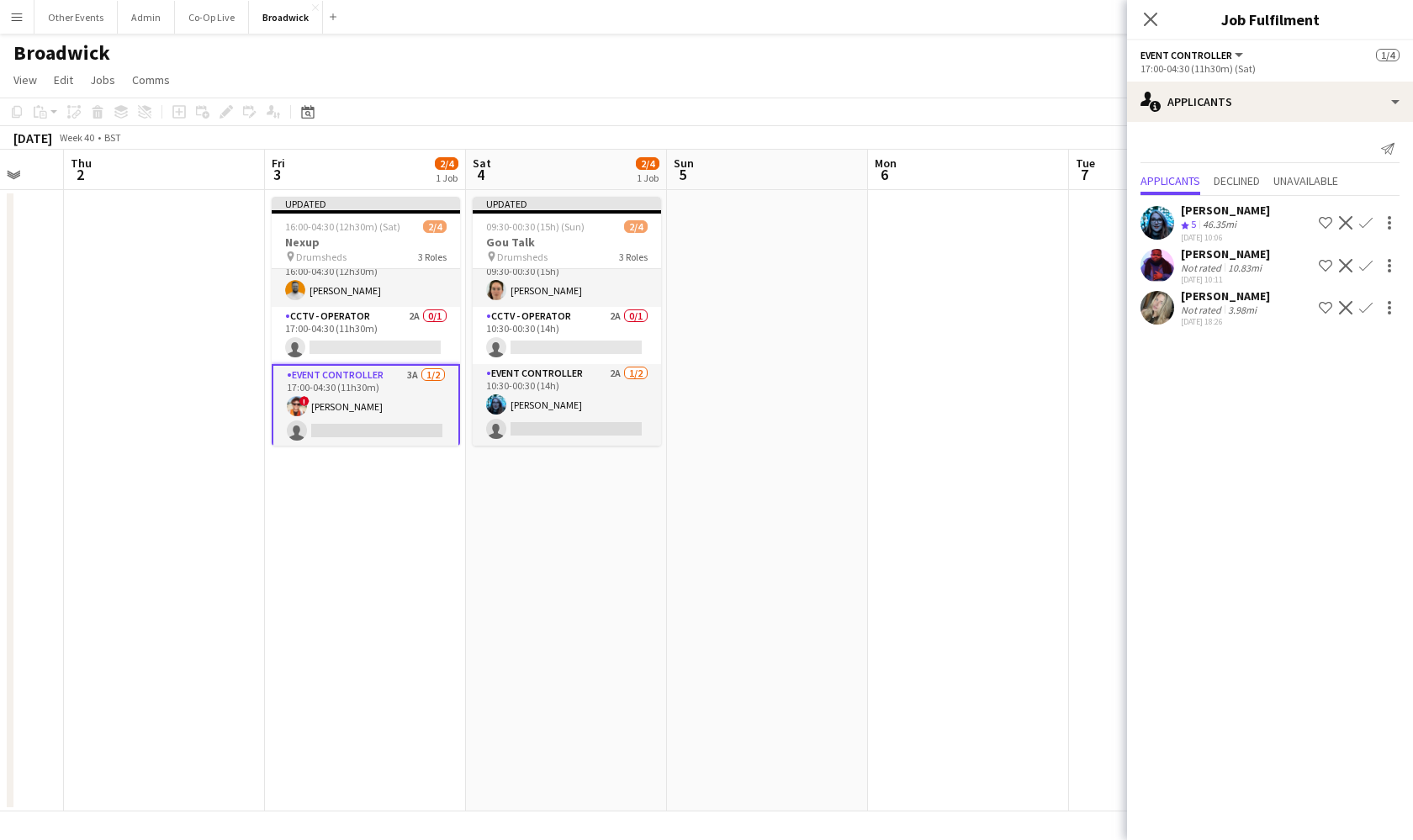
click at [1369, 222] on app-icon "Confirm" at bounding box center [1365, 223] width 13 height 13
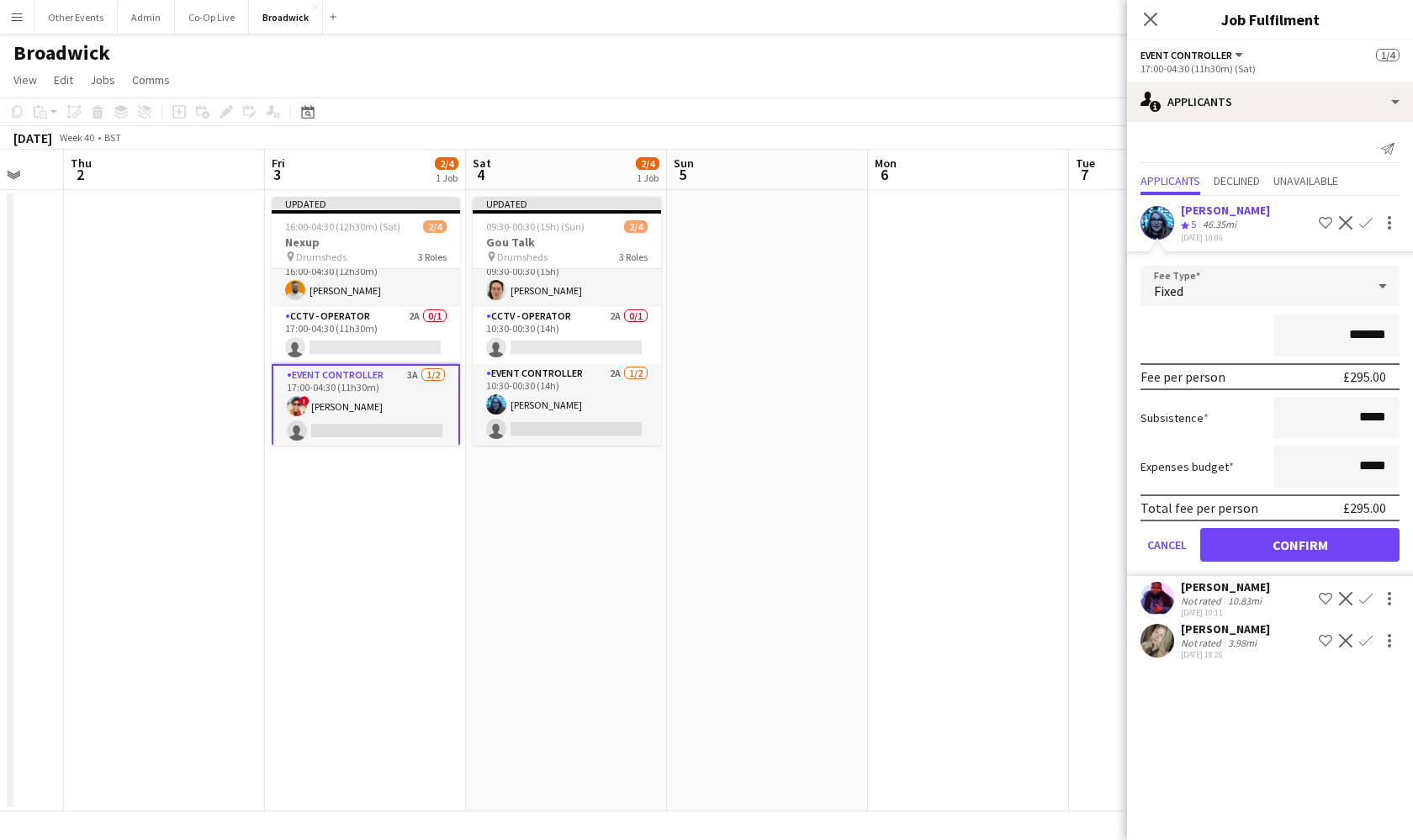
click at [1331, 548] on button "Confirm" at bounding box center [1299, 544] width 199 height 34
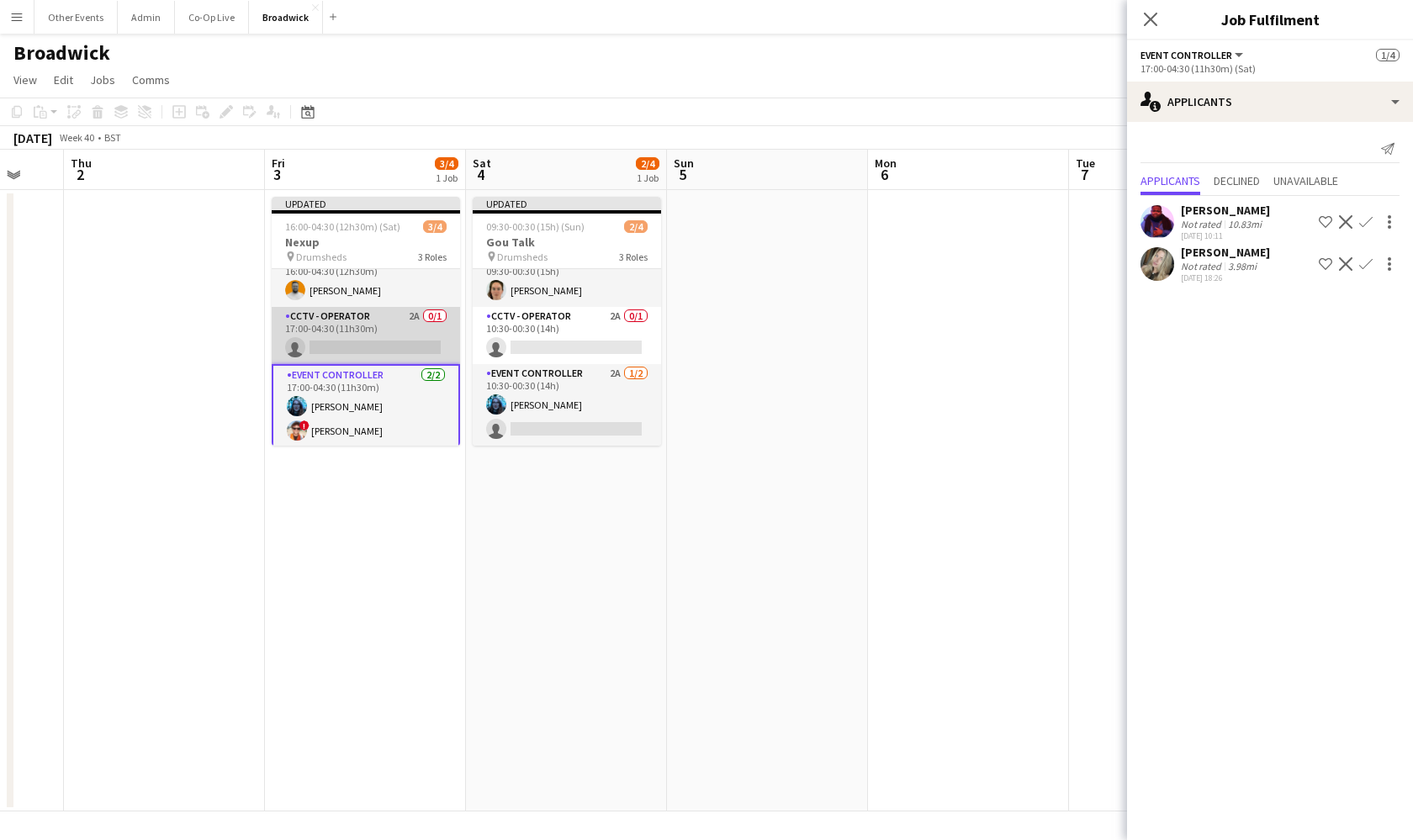
click at [380, 330] on app-card-role "CCTV - Operator 2A 0/1 17:00-04:30 (11h30m) single-neutral-actions" at bounding box center [365, 336] width 189 height 57
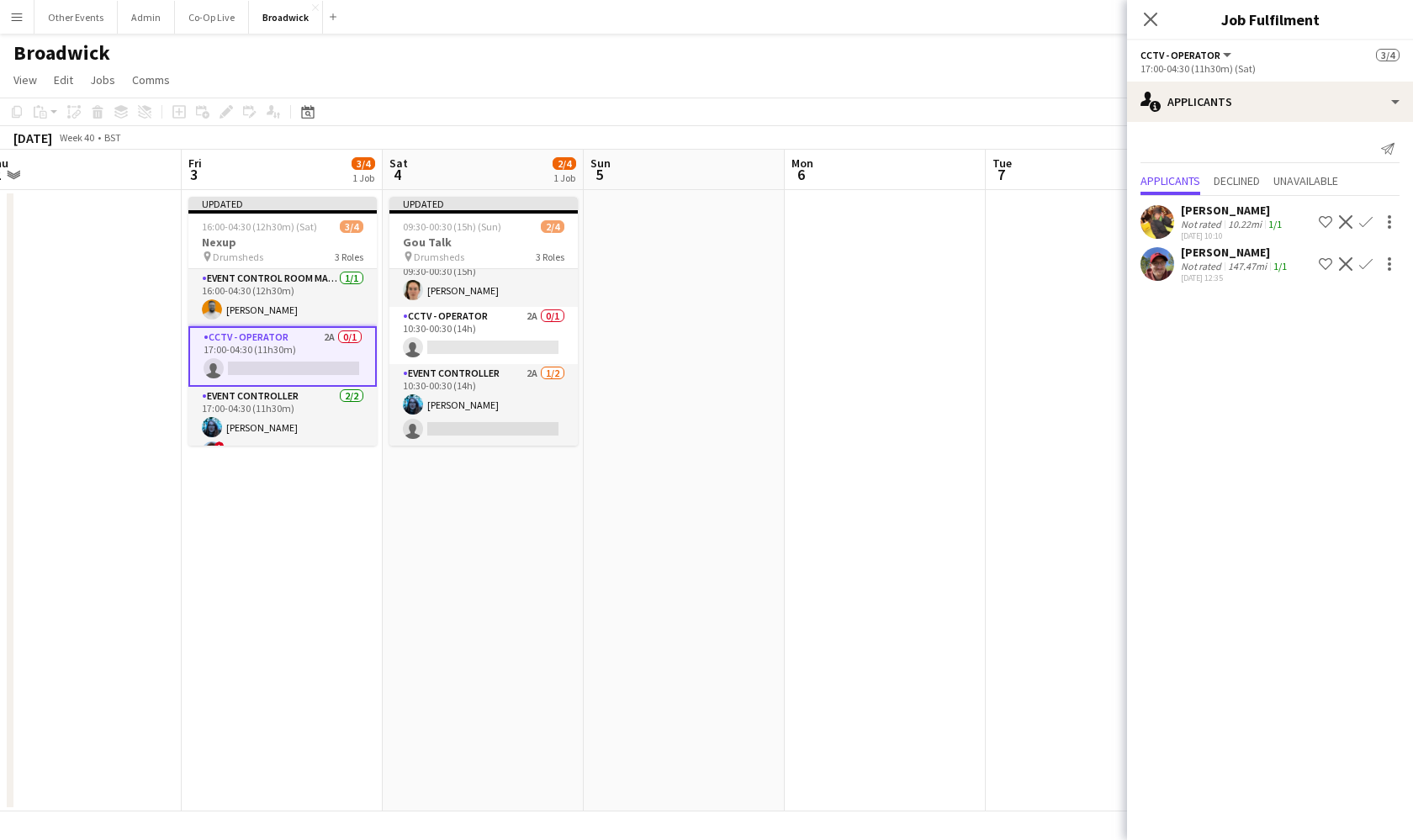
scroll to position [0, 358]
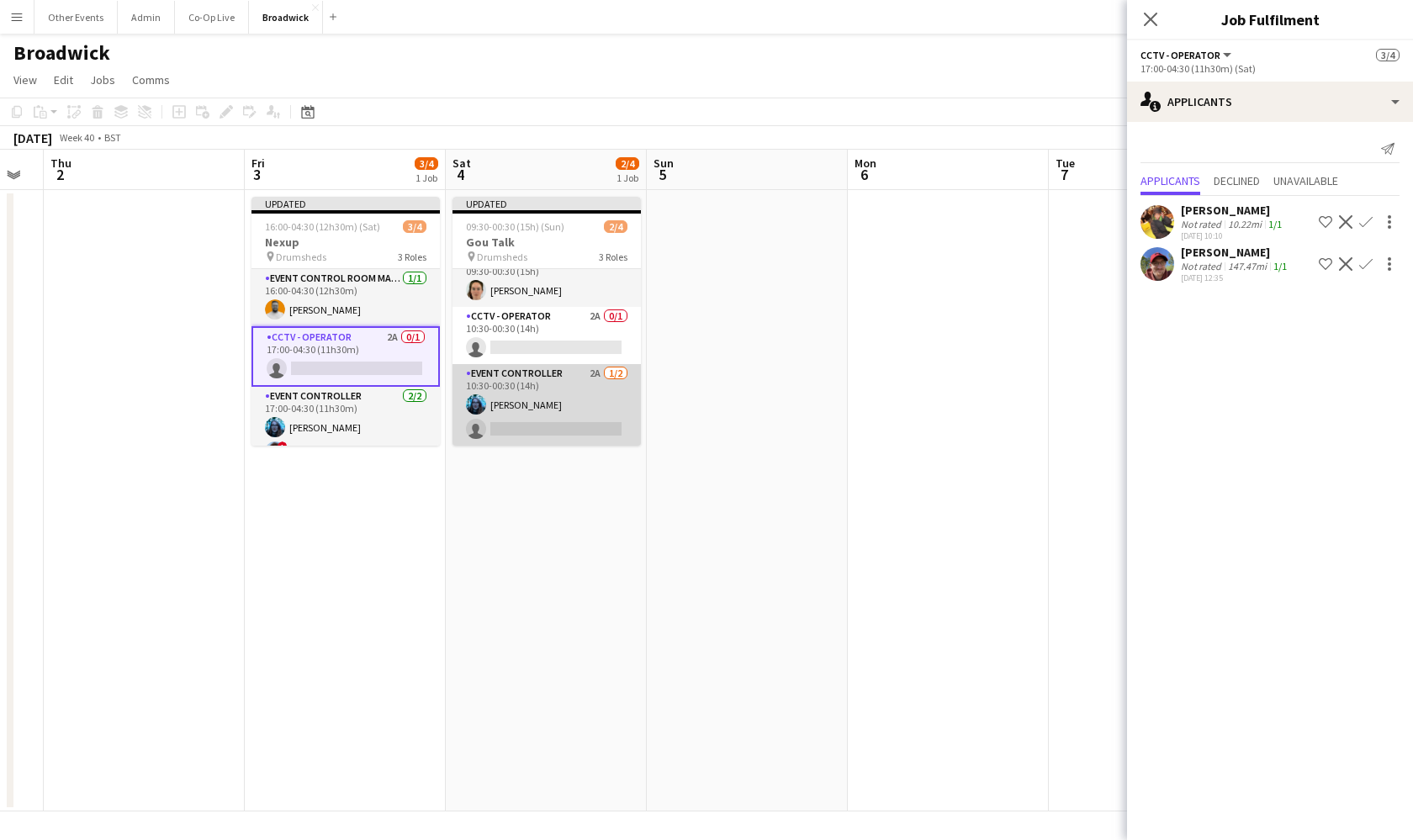
click at [570, 406] on app-card-role "Event Controller 2A [DATE] 10:30-00:30 (14h) [PERSON_NAME] single-neutral-actio…" at bounding box center [546, 405] width 189 height 82
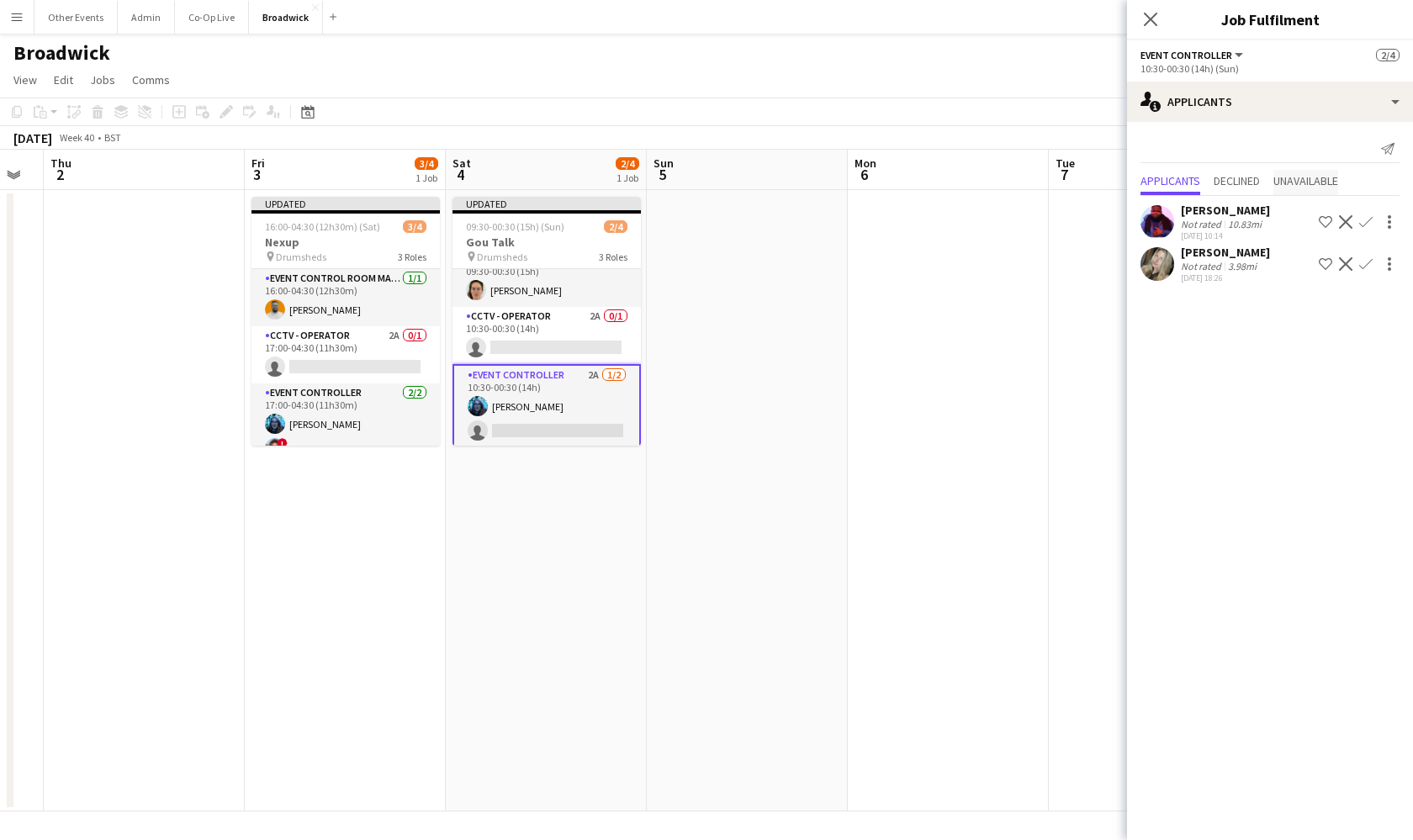
click at [1301, 183] on span "Unavailable" at bounding box center [1305, 181] width 64 height 12
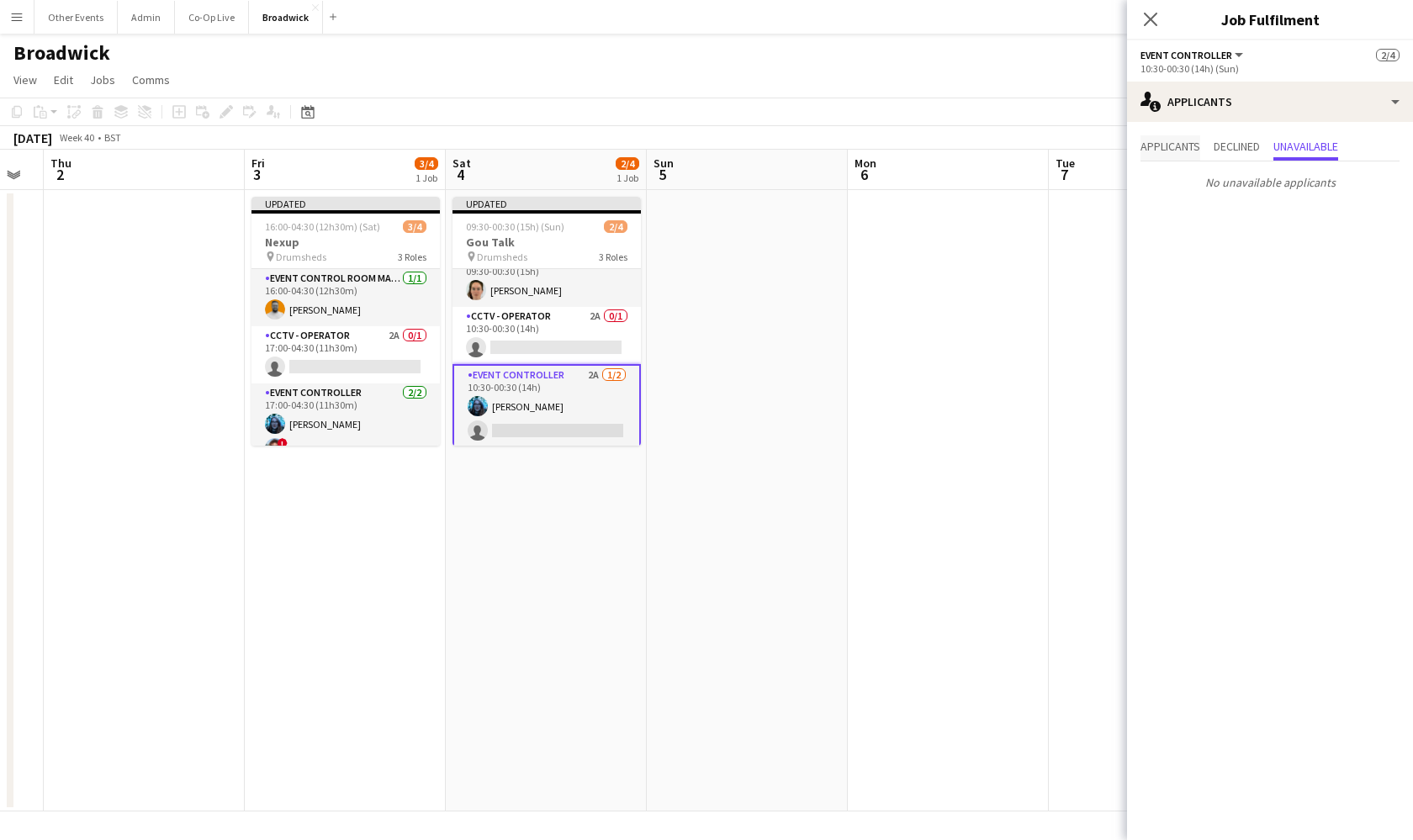
click at [1159, 144] on span "Applicants" at bounding box center [1170, 147] width 60 height 12
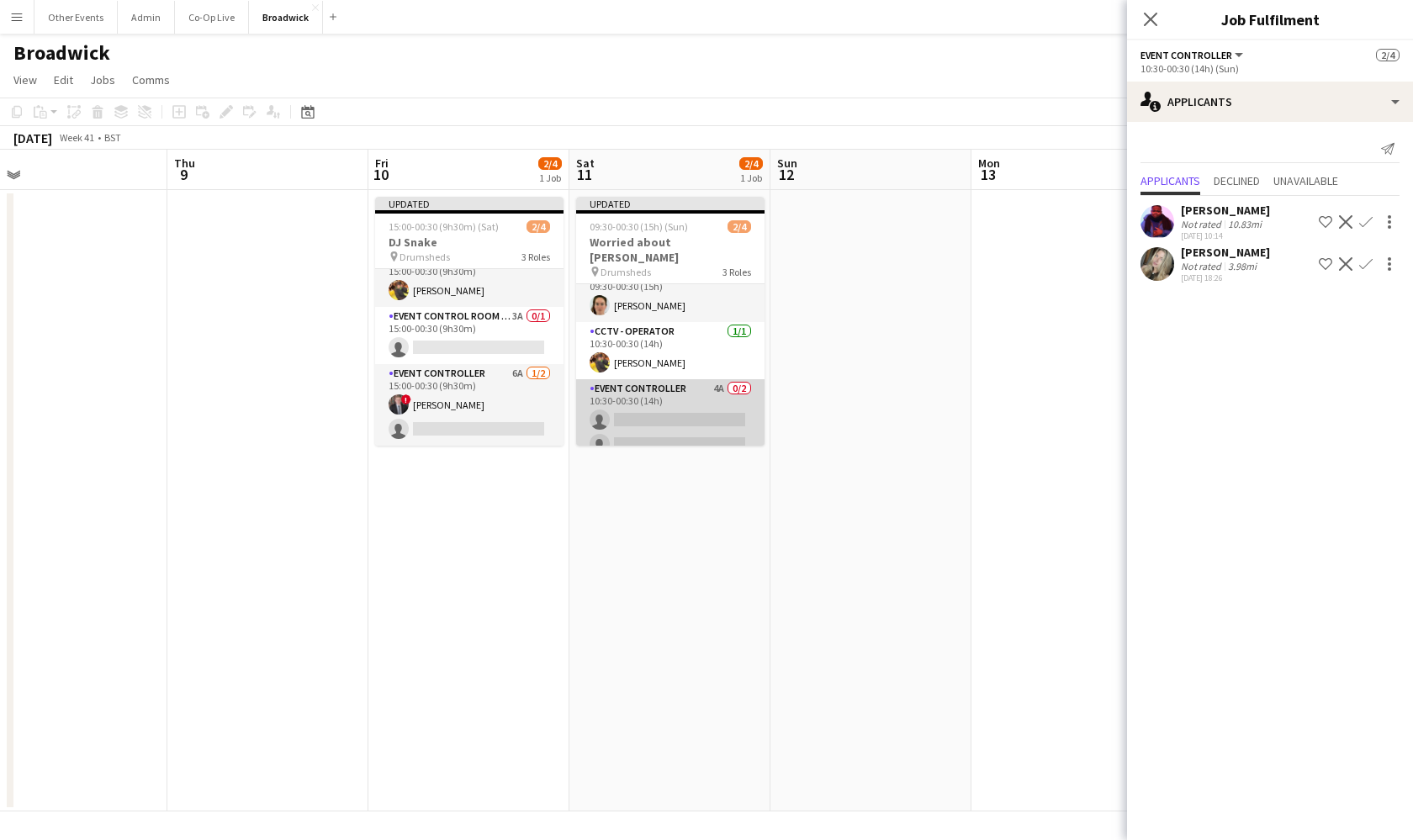
scroll to position [19, 0]
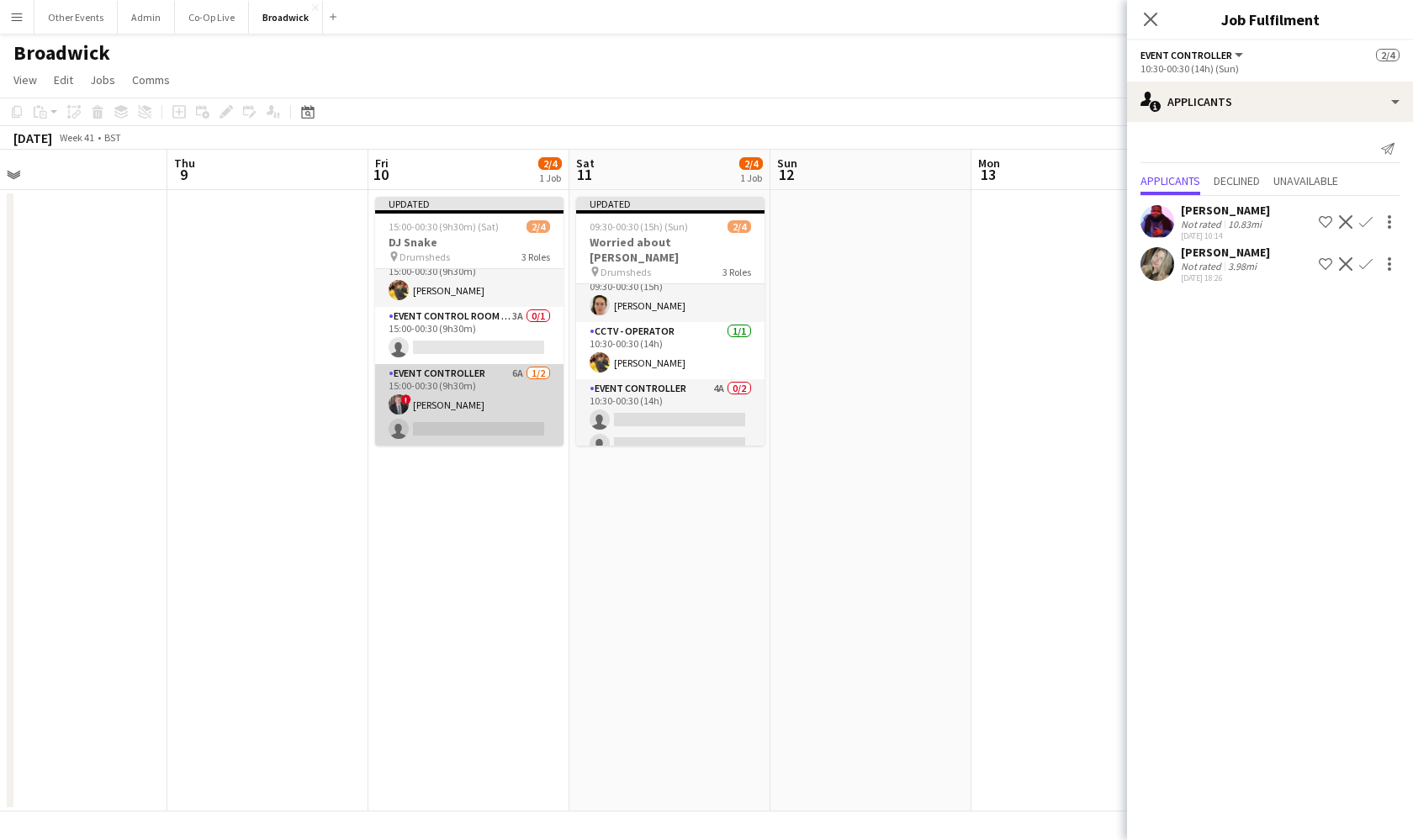
click at [447, 431] on app-card-role "Event Controller 6A [DATE] 15:00-00:30 (9h30m) ! [PERSON_NAME] single-neutral-a…" at bounding box center [469, 405] width 189 height 82
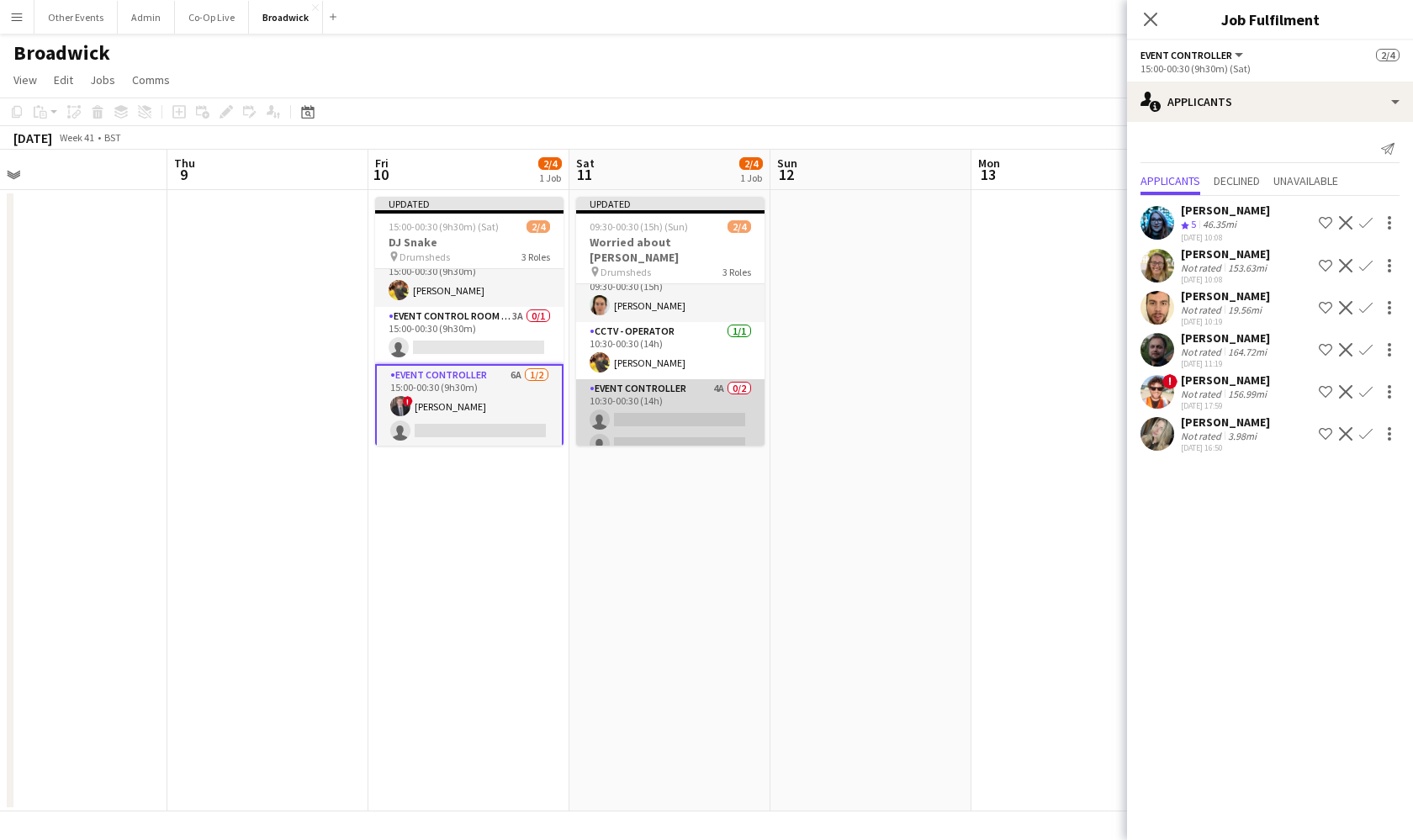
click at [663, 402] on app-card-role "Event Controller 4A 0/2 10:30-00:30 (14h) single-neutral-actions single-neutral…" at bounding box center [670, 420] width 189 height 82
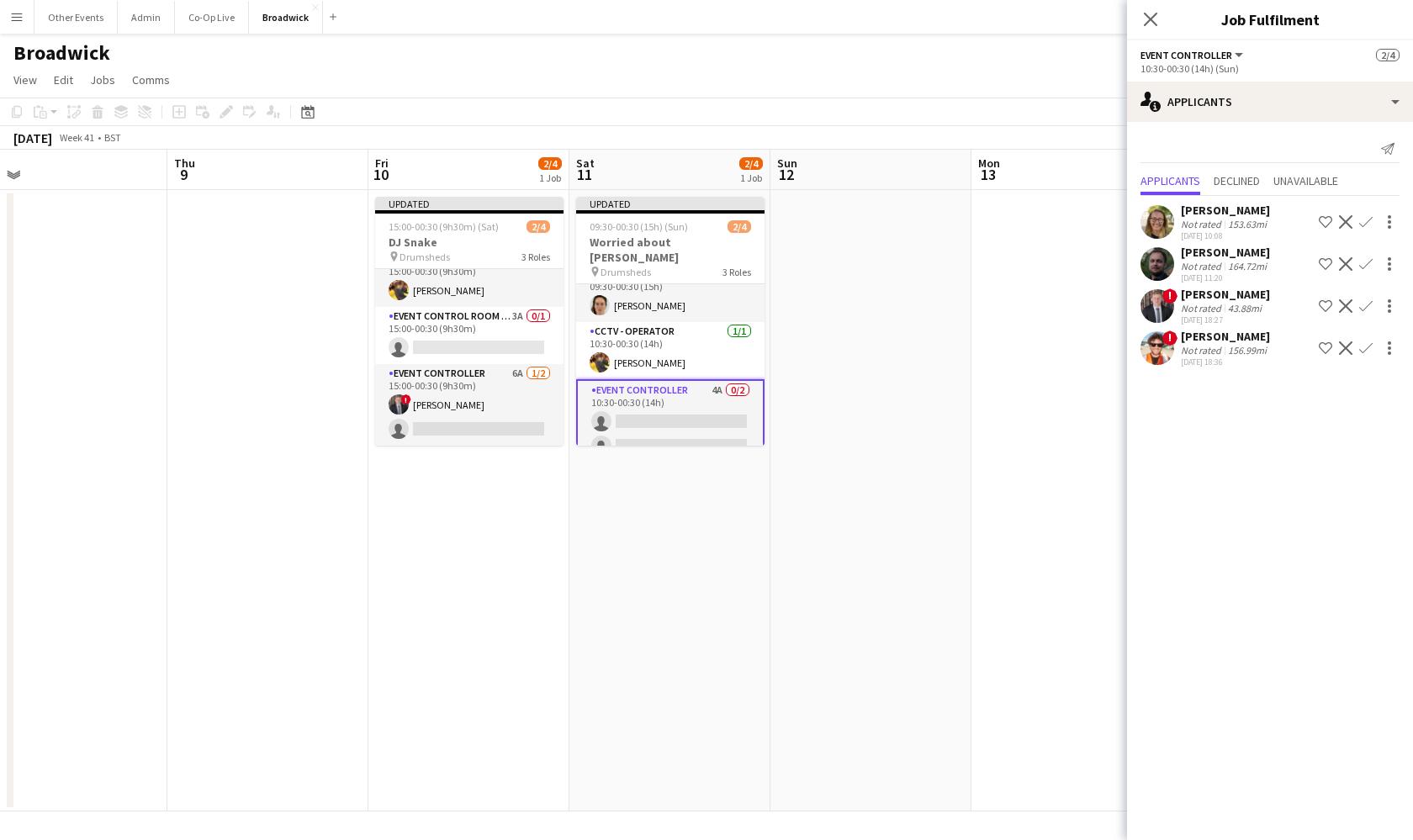
click at [1364, 302] on app-icon "Confirm" at bounding box center [1365, 305] width 13 height 13
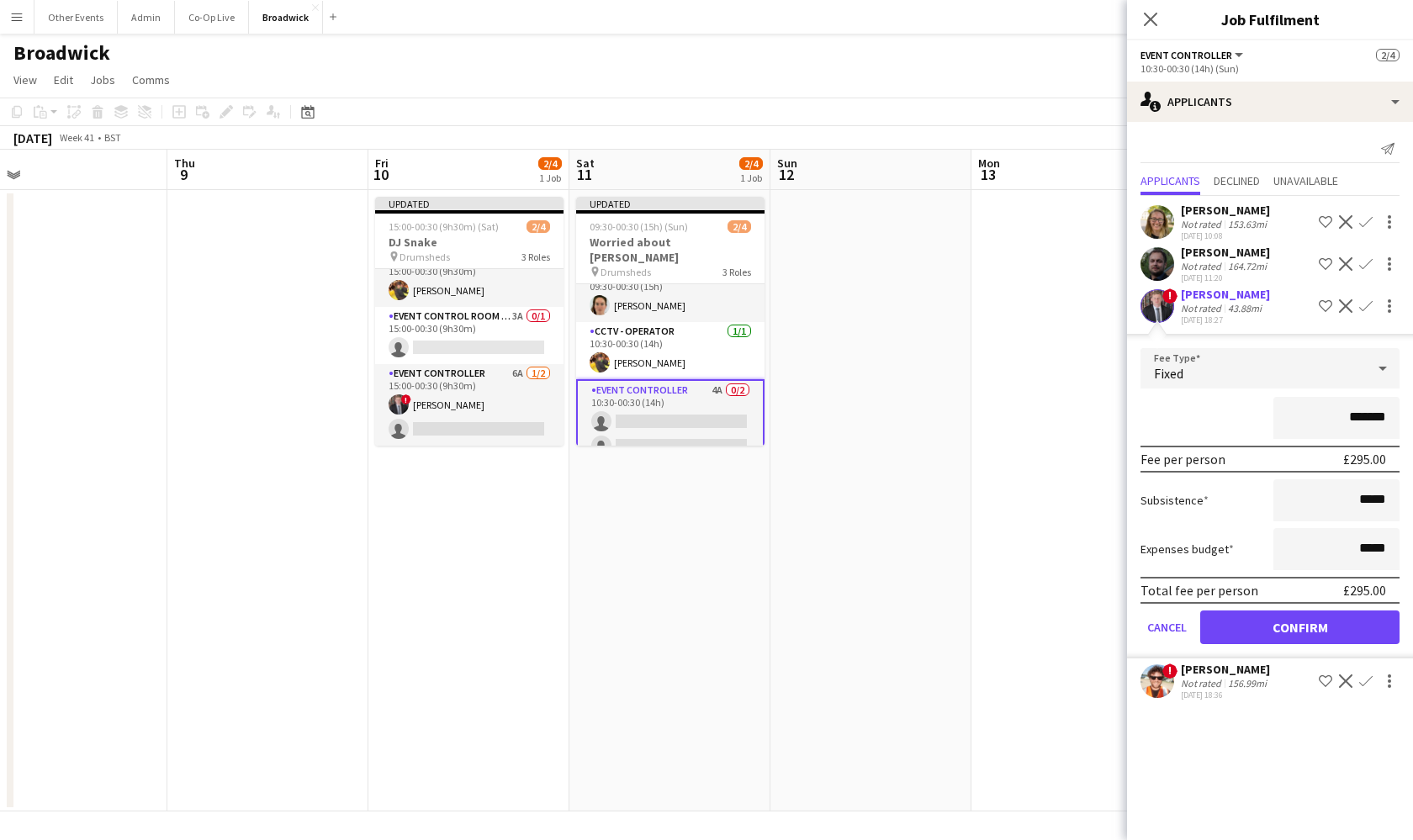
click at [1328, 633] on button "Confirm" at bounding box center [1299, 627] width 199 height 34
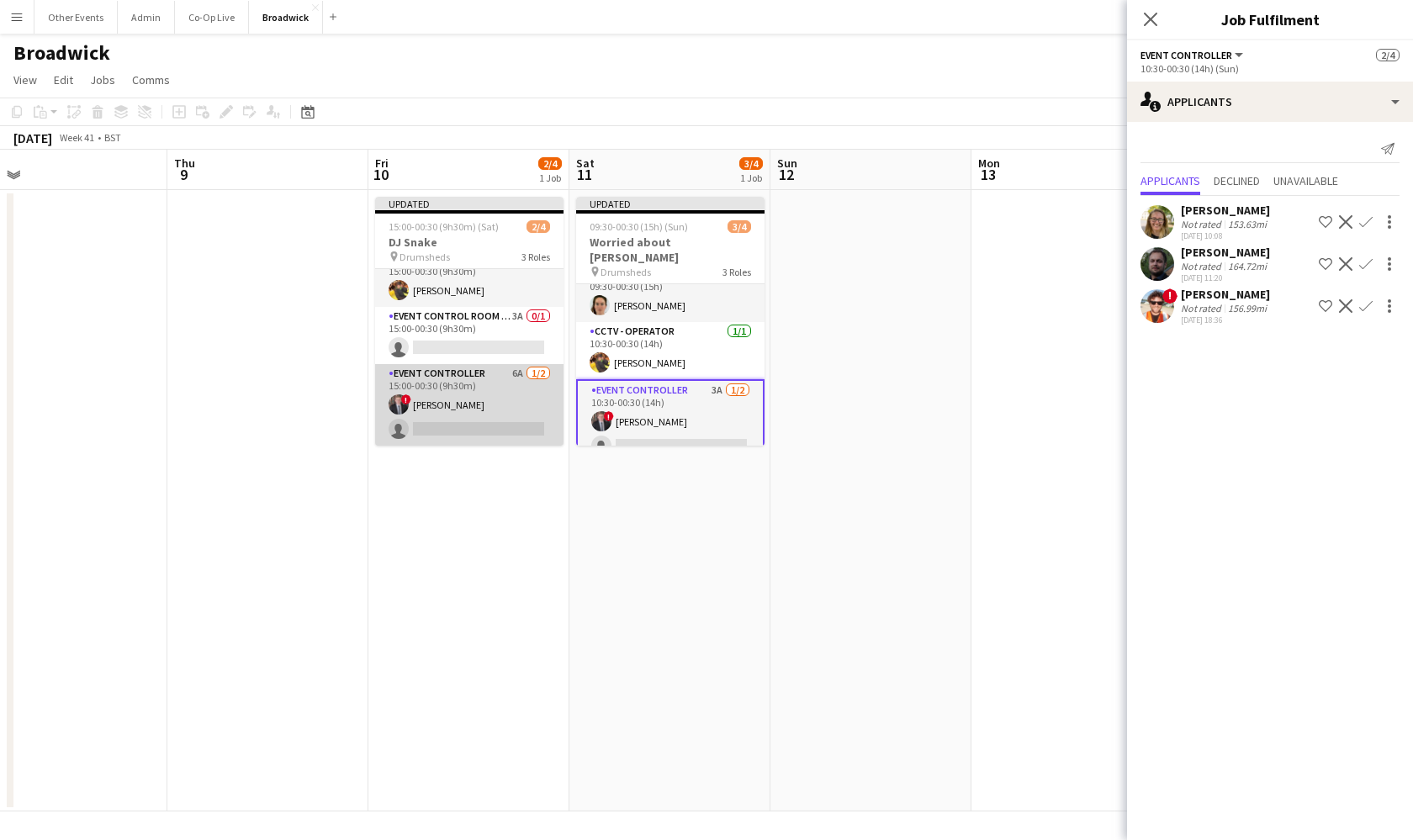
click at [484, 410] on app-card-role "Event Controller 6A [DATE] 15:00-00:30 (9h30m) ! [PERSON_NAME] single-neutral-a…" at bounding box center [469, 405] width 189 height 82
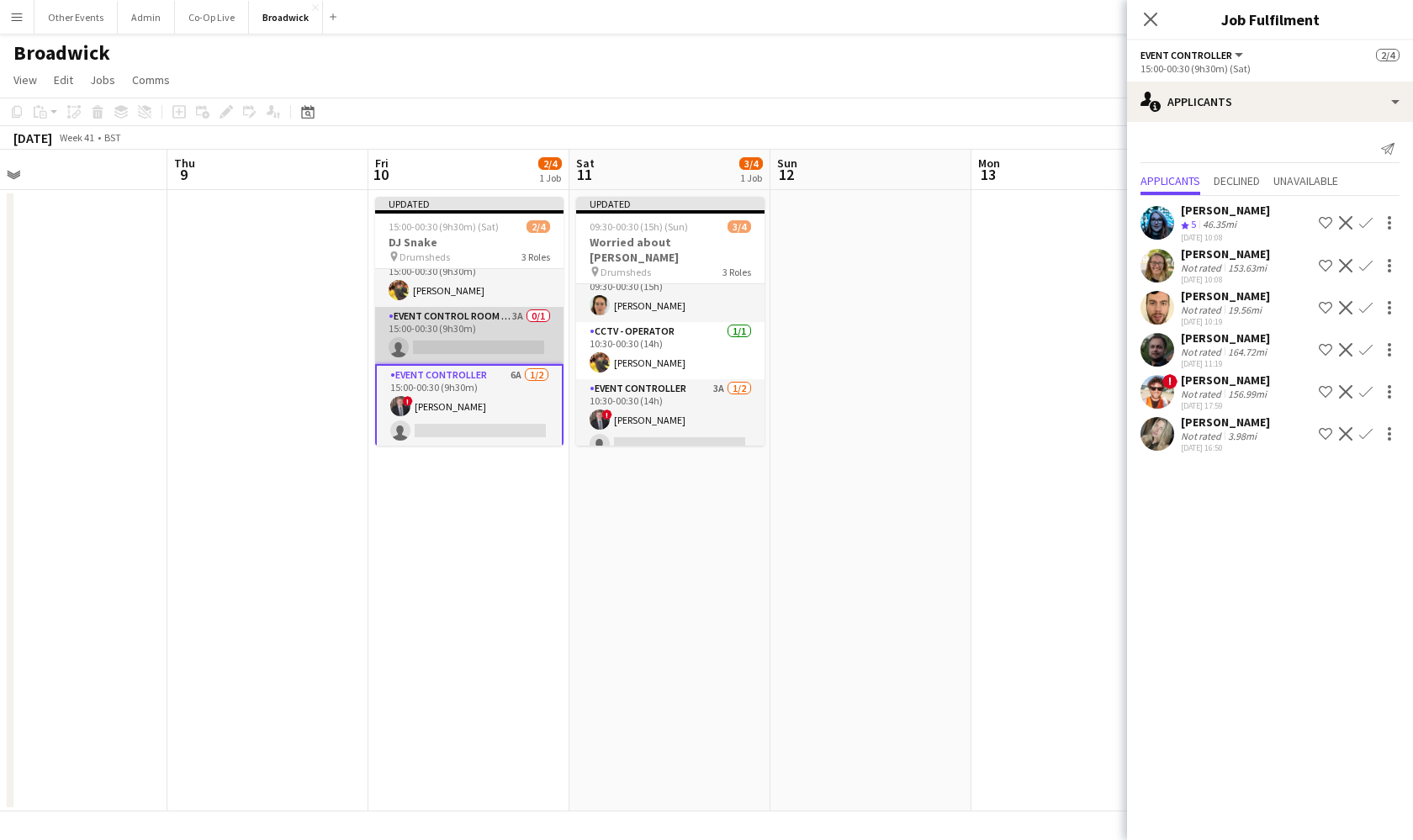
click at [487, 330] on app-card-role "Event Control Room Manager 3A 0/1 15:00-00:30 (9h30m) single-neutral-actions" at bounding box center [469, 336] width 189 height 57
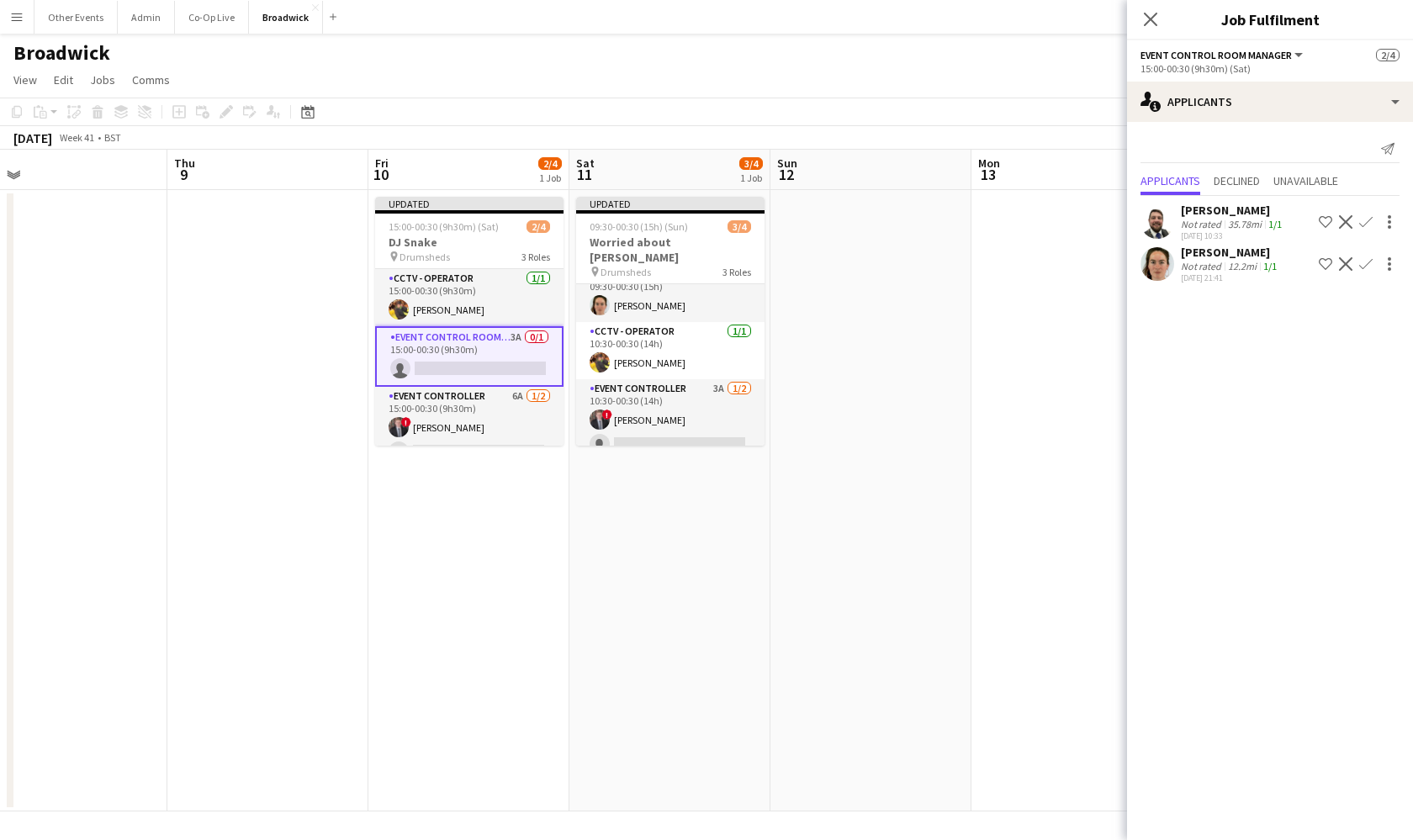
scroll to position [0, 0]
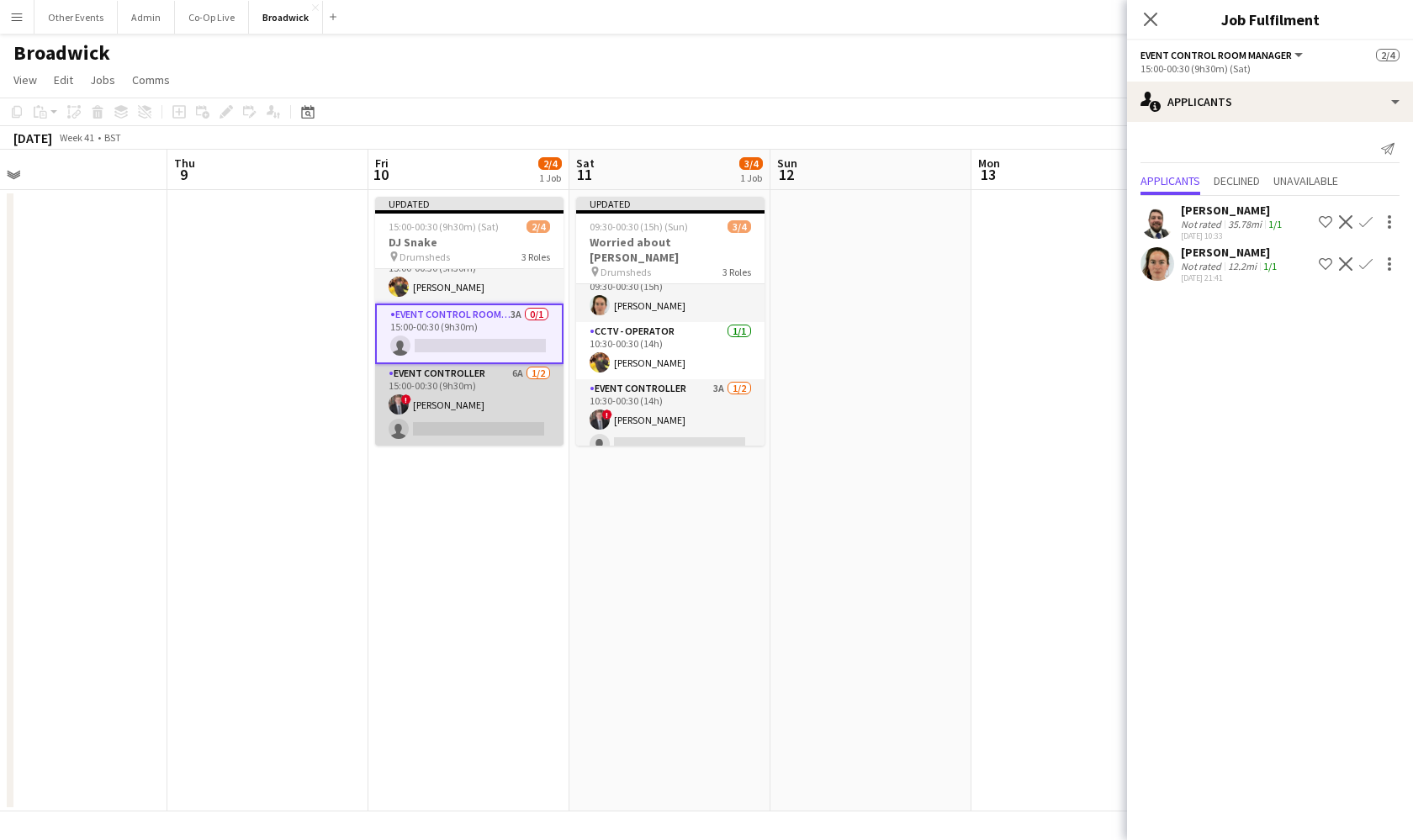
click at [500, 395] on app-card-role "Event Controller 6A [DATE] 15:00-00:30 (9h30m) ! [PERSON_NAME] single-neutral-a…" at bounding box center [469, 405] width 189 height 82
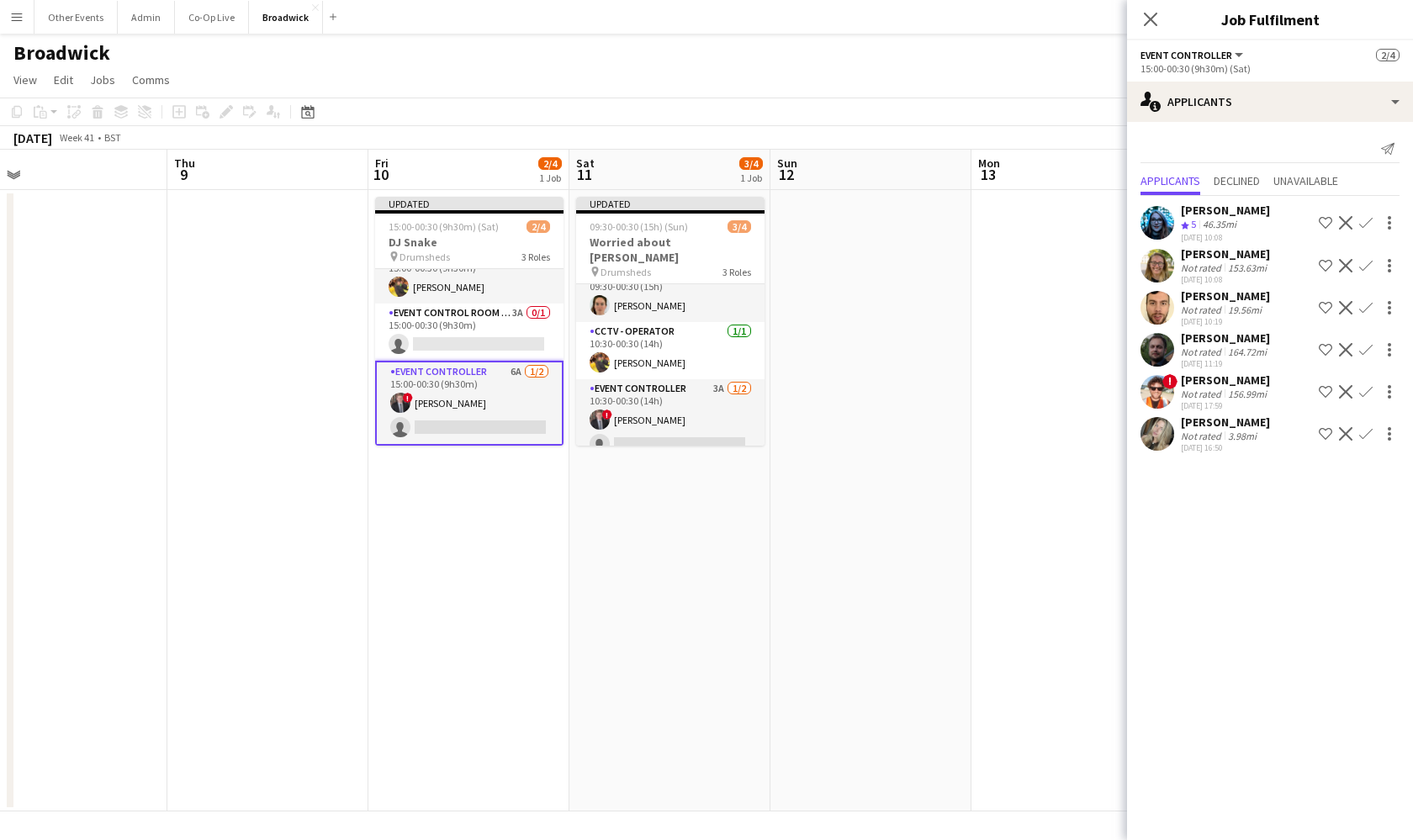
scroll to position [23, 0]
click at [1319, 110] on div "single-neutral-actions-information Applicants" at bounding box center [1270, 102] width 286 height 40
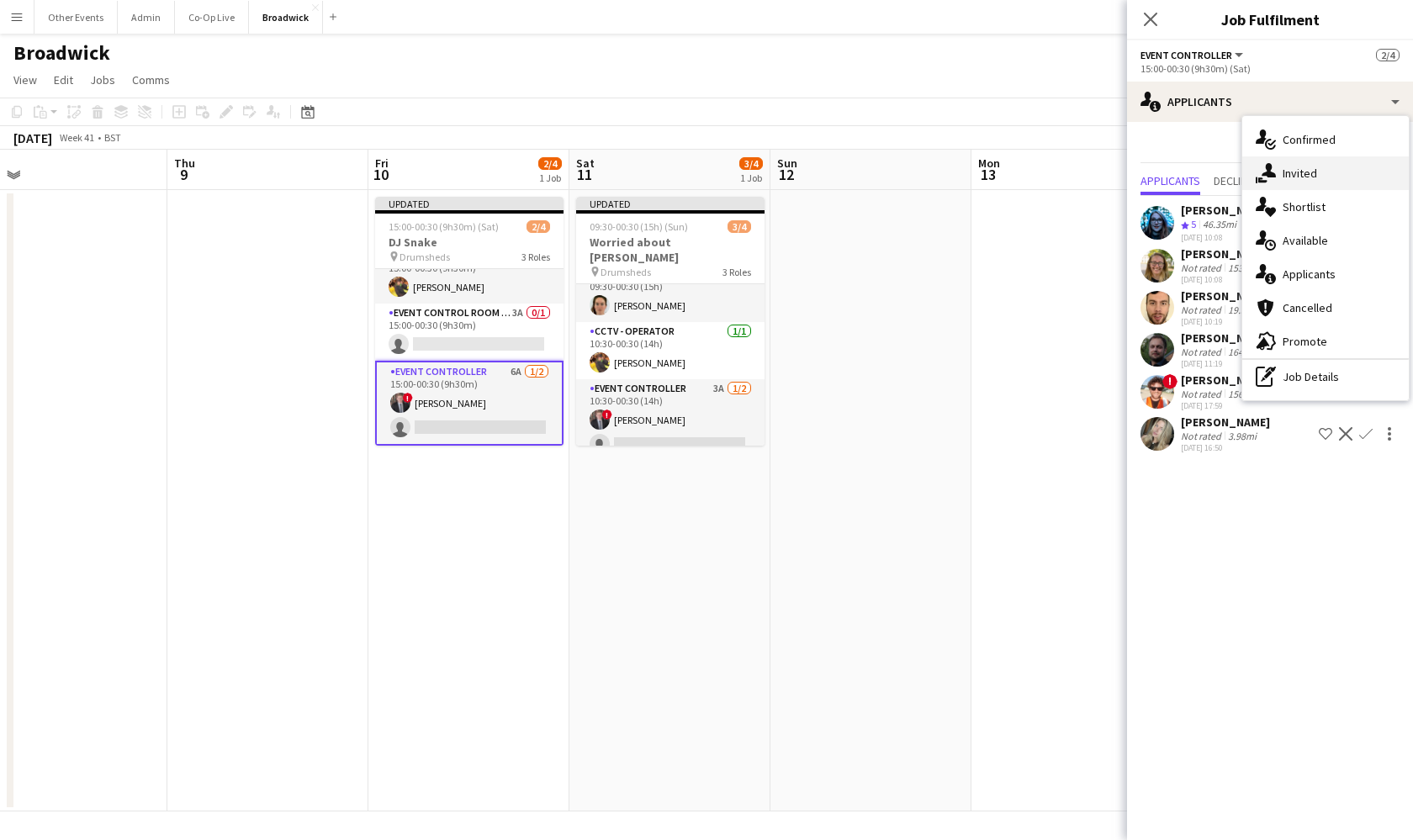
click at [1336, 183] on div "single-neutral-actions-share-1 Invited" at bounding box center [1326, 173] width 167 height 34
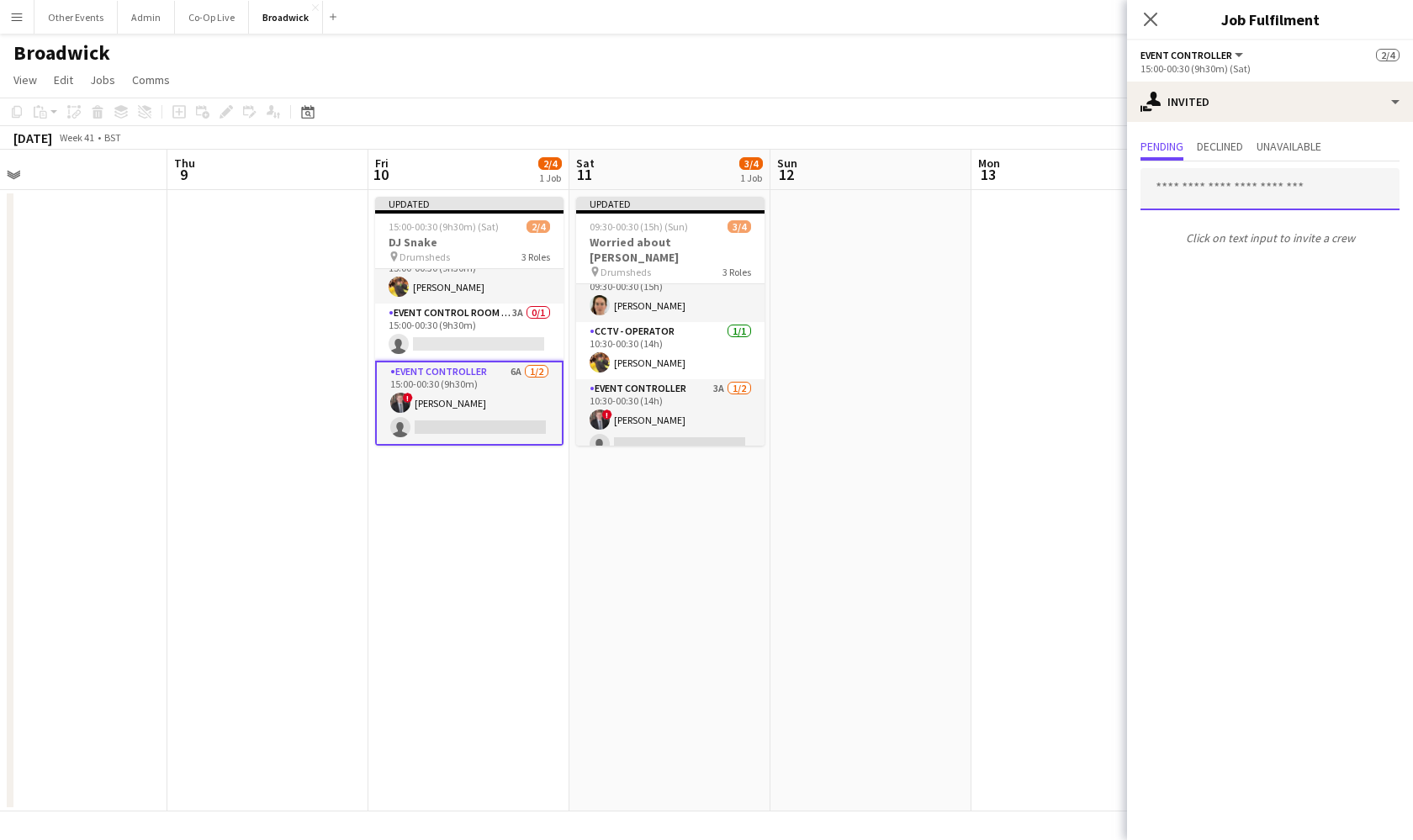
click at [1253, 188] on input "text" at bounding box center [1270, 189] width 259 height 42
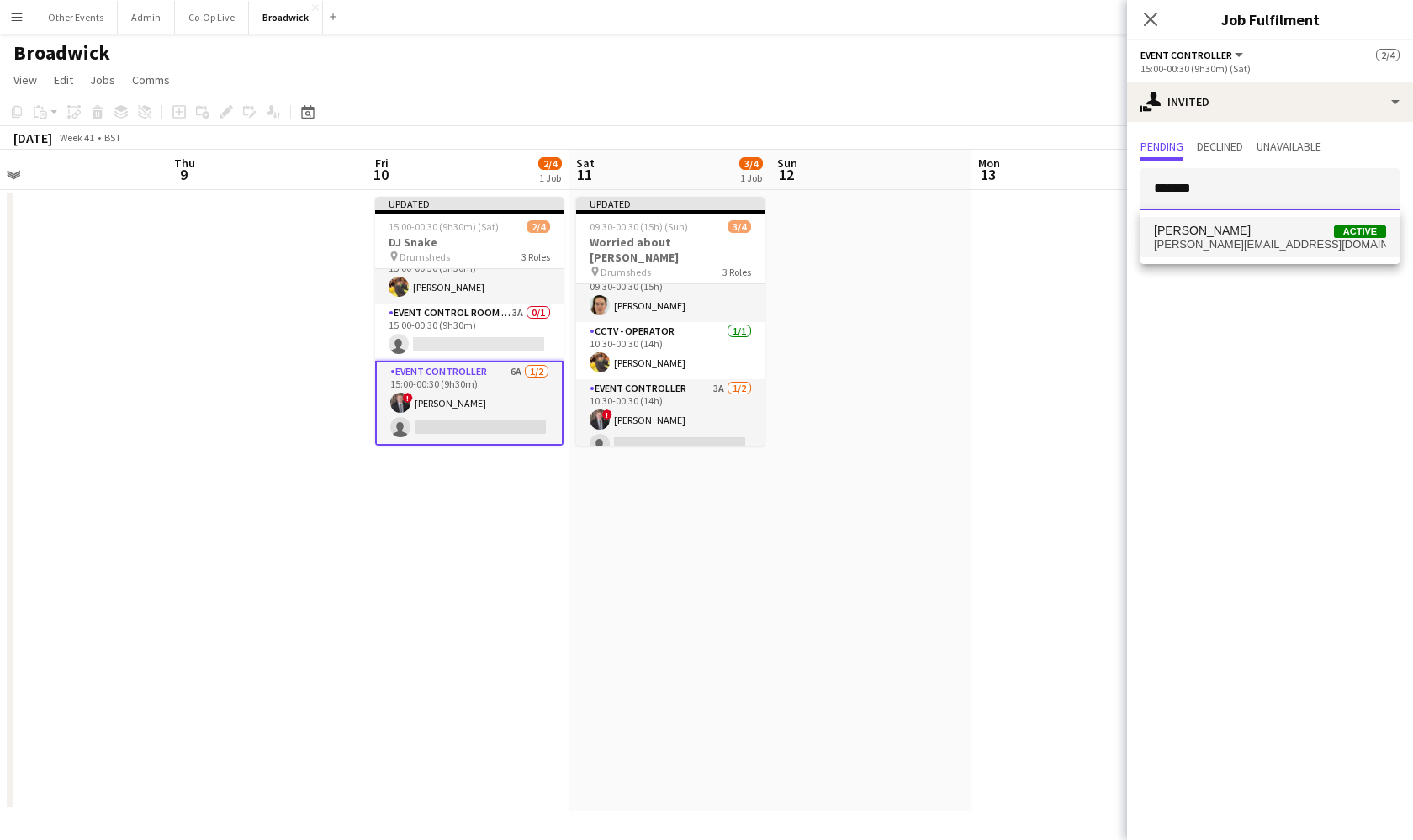
type input "*******"
click at [1268, 231] on span "[PERSON_NAME] Active" at bounding box center [1270, 230] width 232 height 14
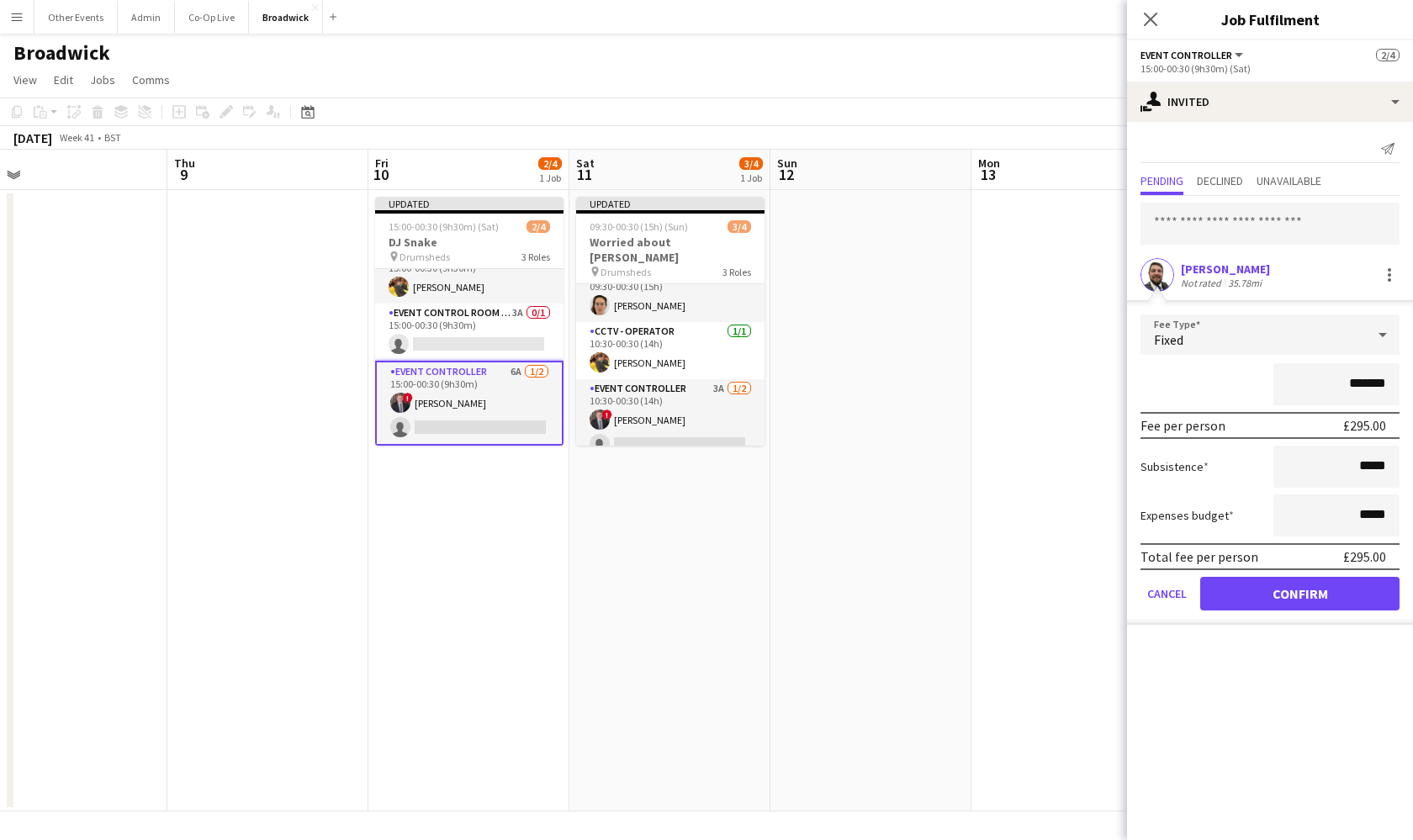
click at [1322, 587] on button "Confirm" at bounding box center [1299, 594] width 199 height 34
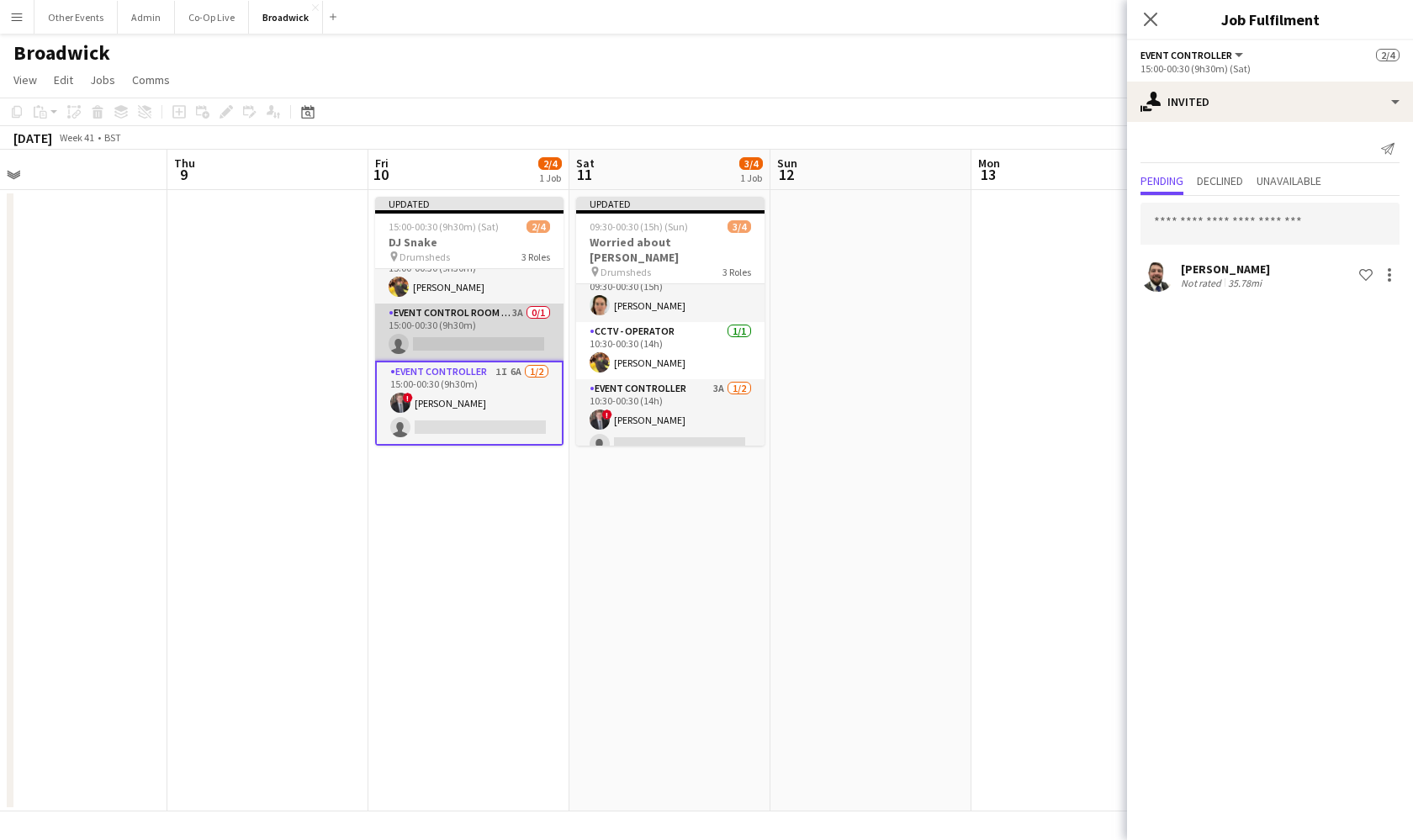
click at [495, 333] on app-card-role "Event Control Room Manager 3A 0/1 15:00-00:30 (9h30m) single-neutral-actions" at bounding box center [469, 332] width 189 height 57
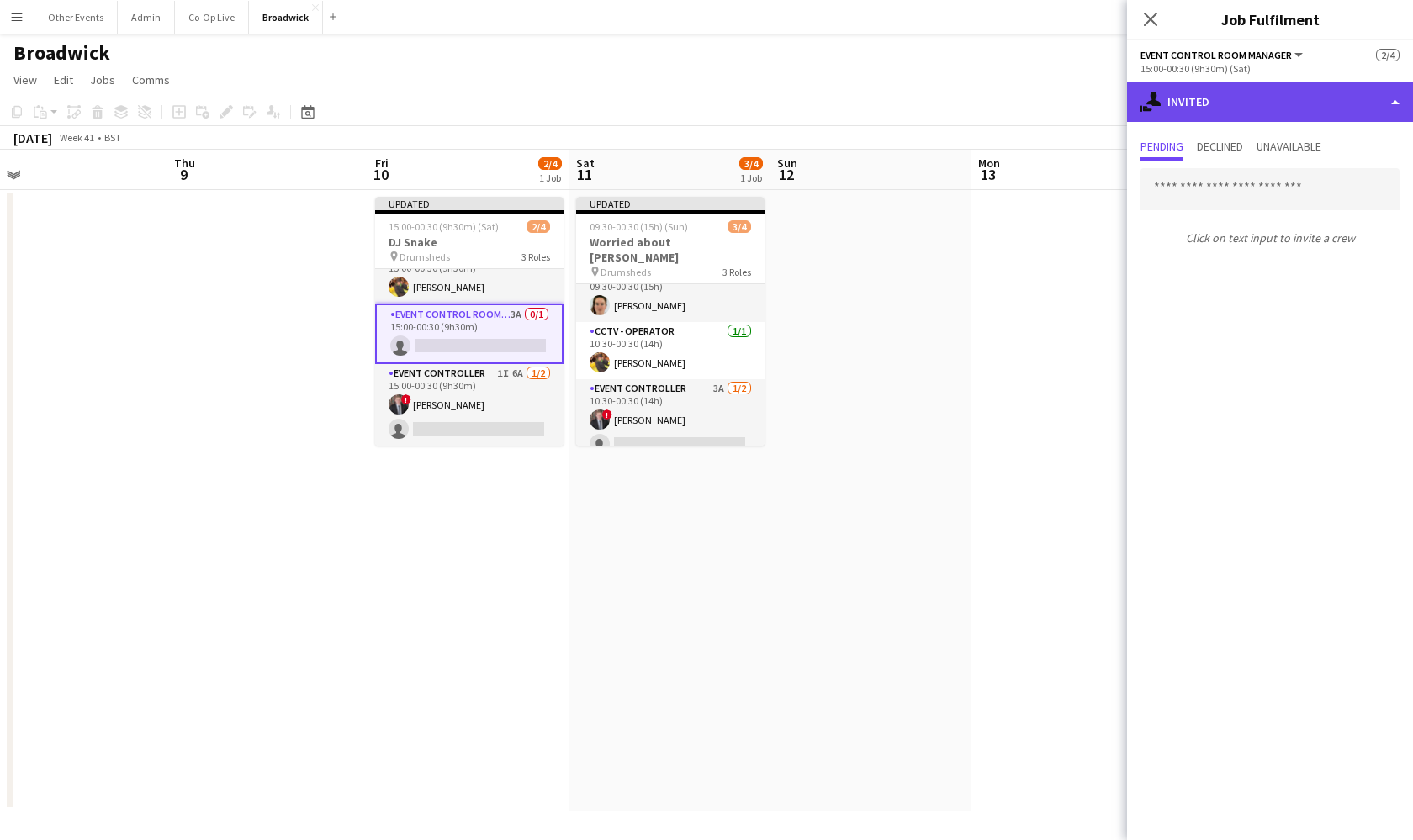
click at [1297, 107] on div "single-neutral-actions-share-1 Invited" at bounding box center [1270, 102] width 286 height 40
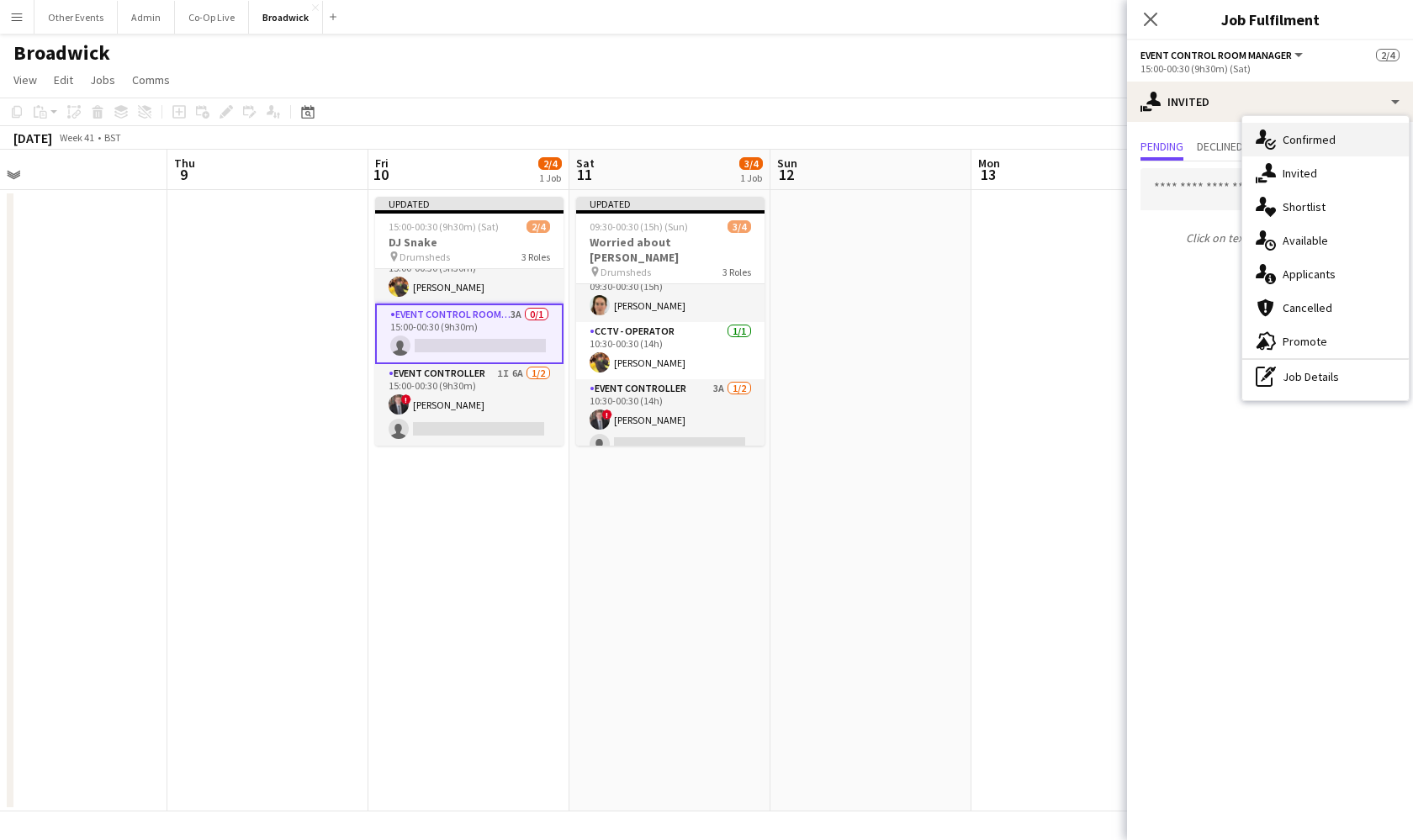
click at [1316, 128] on div "single-neutral-actions-check-2 Confirmed" at bounding box center [1326, 139] width 167 height 34
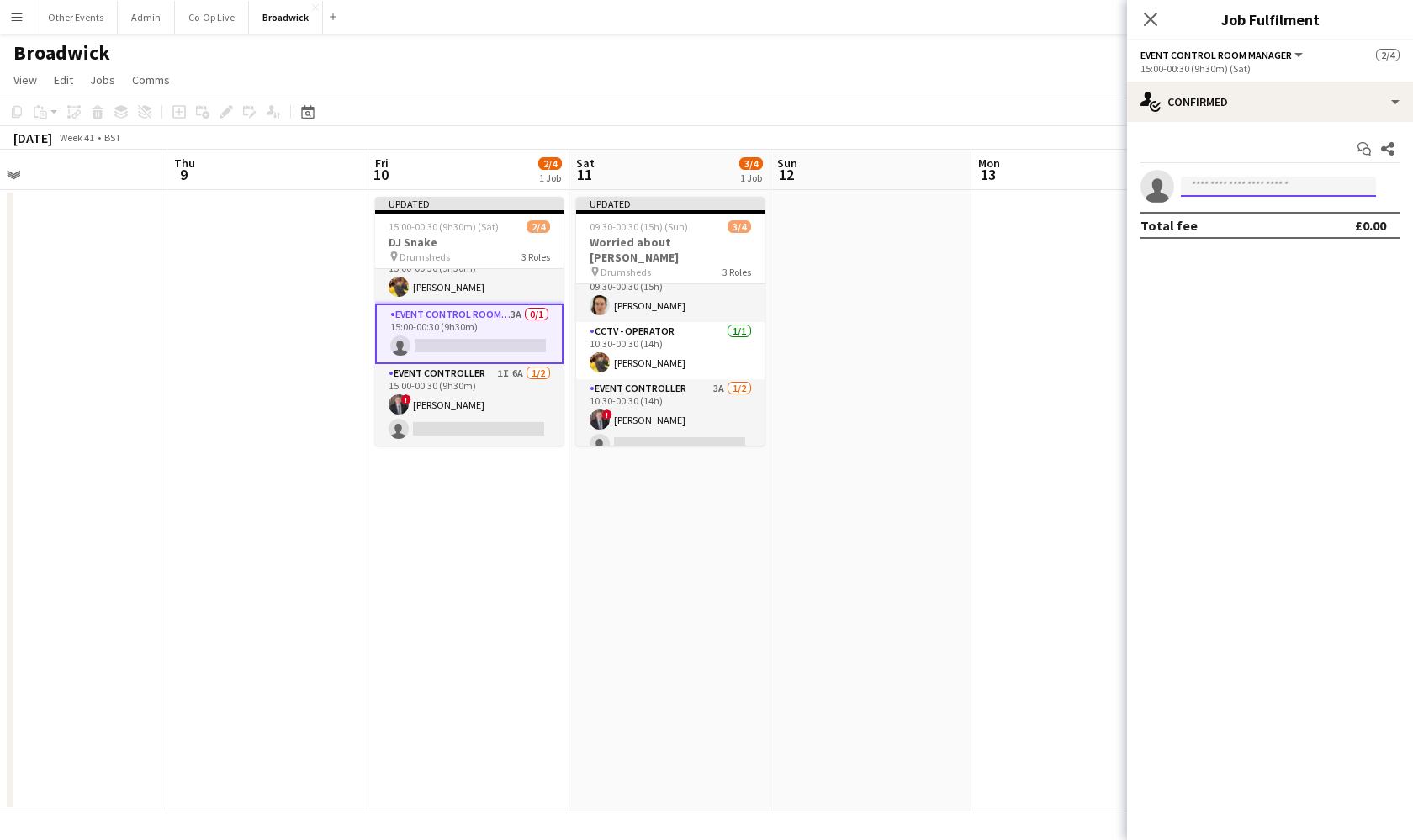
click at [1287, 181] on input at bounding box center [1278, 186] width 195 height 20
type input "*"
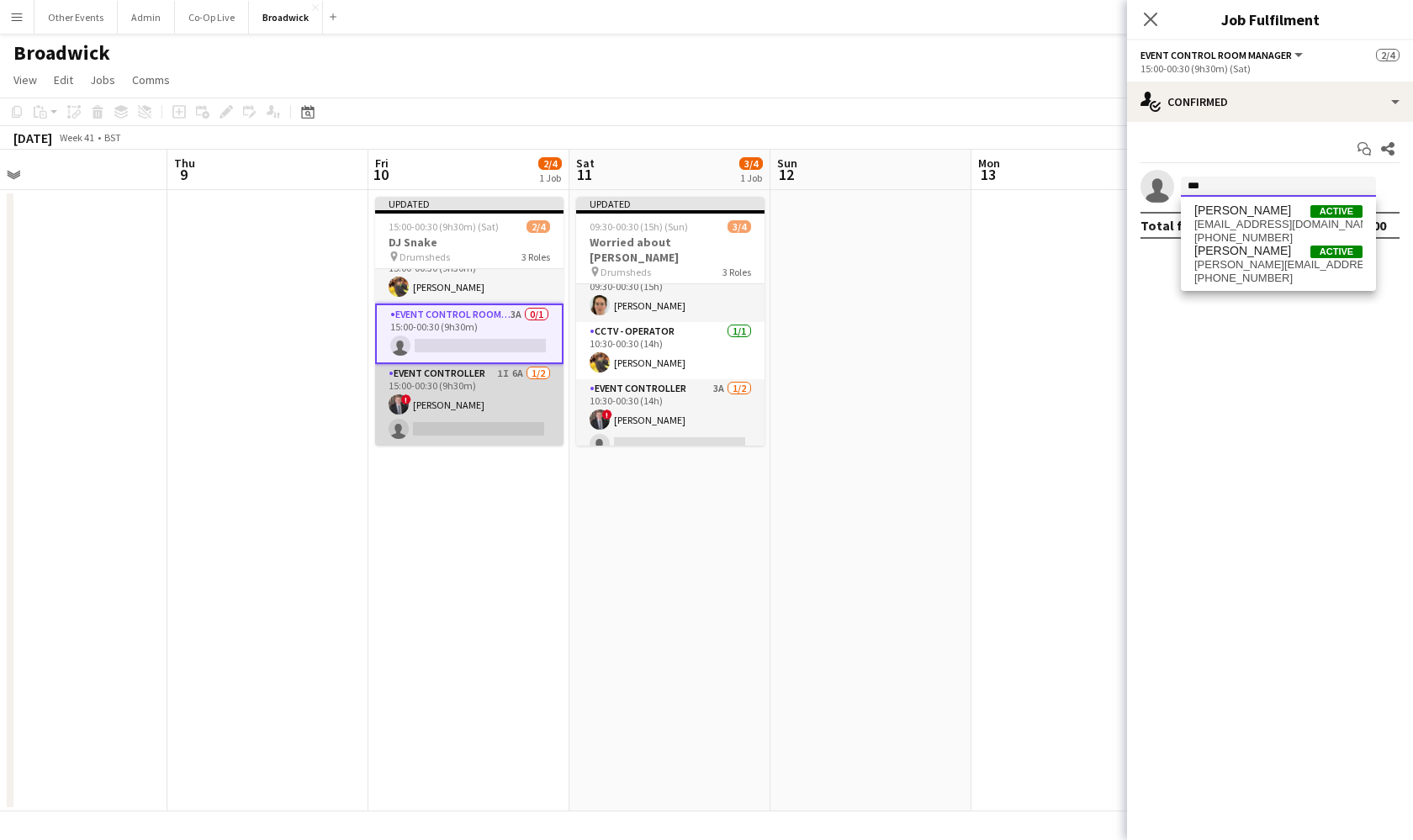
type input "***"
click at [515, 437] on app-card-role "Event Controller 1I 6A [DATE] 15:00-00:30 (9h30m) ! [PERSON_NAME] single-neutra…" at bounding box center [469, 405] width 189 height 82
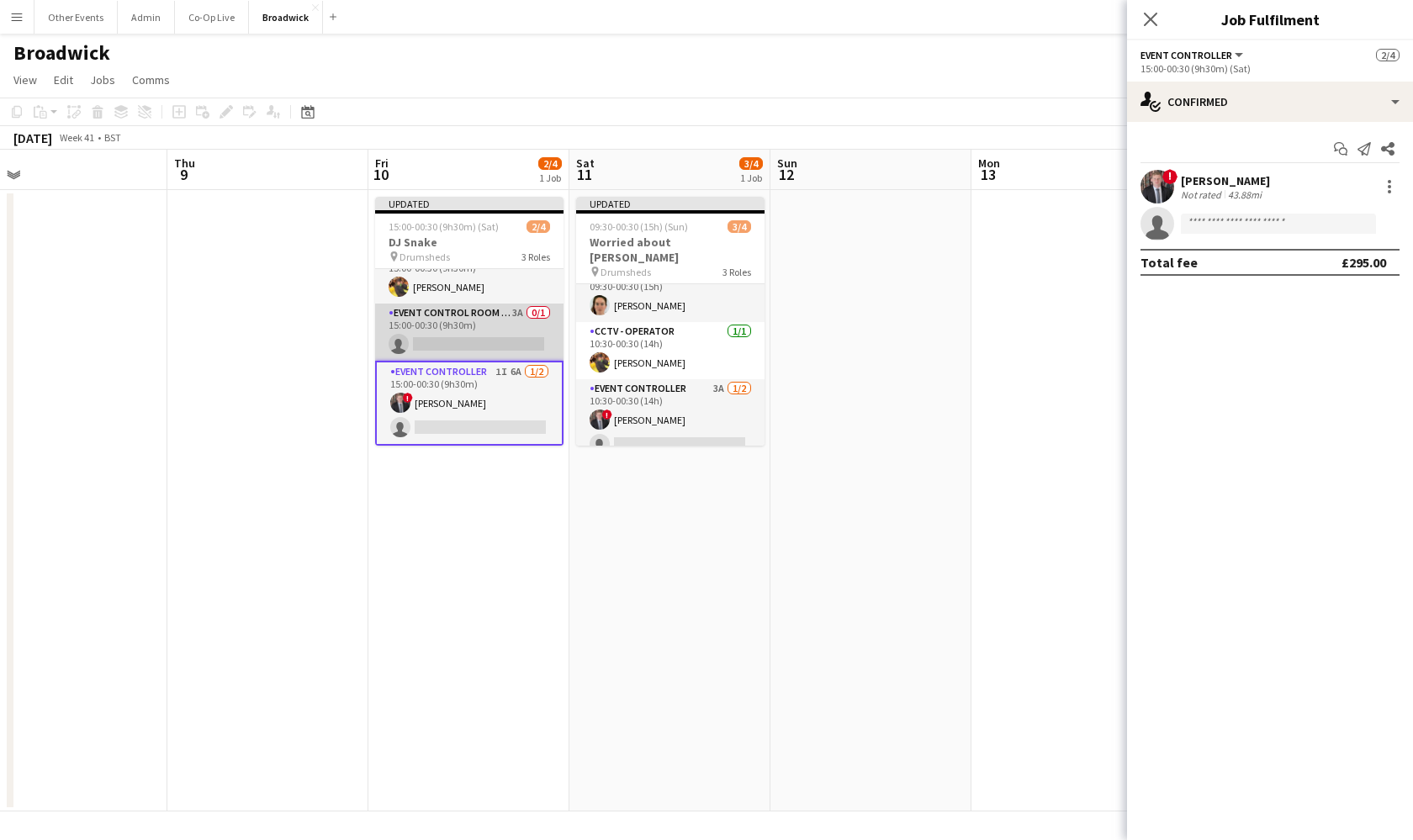
click at [515, 319] on app-card-role "Event Control Room Manager 3A 0/1 15:00-00:30 (9h30m) single-neutral-actions" at bounding box center [469, 332] width 189 height 57
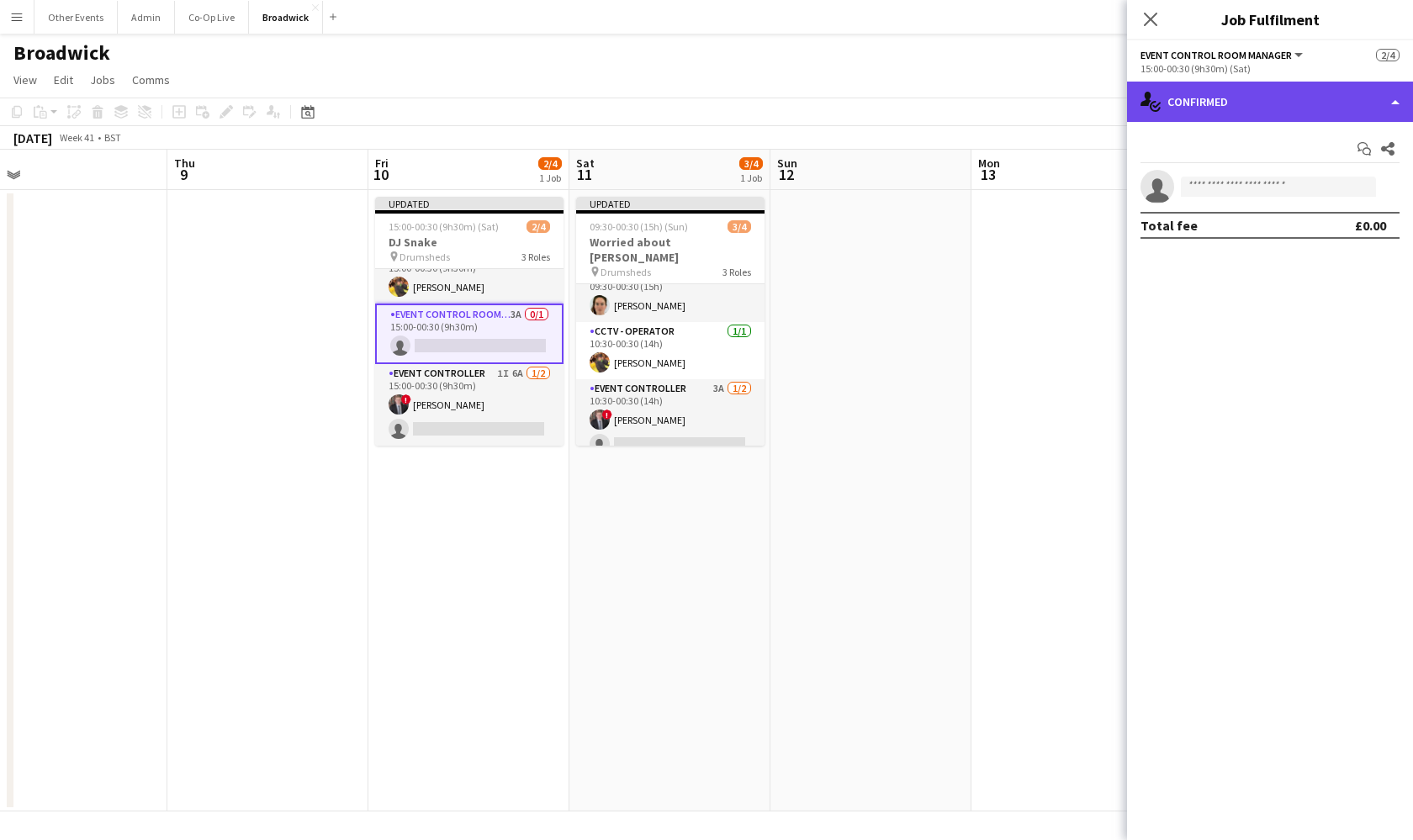
click at [1325, 106] on div "single-neutral-actions-check-2 Confirmed" at bounding box center [1270, 102] width 286 height 40
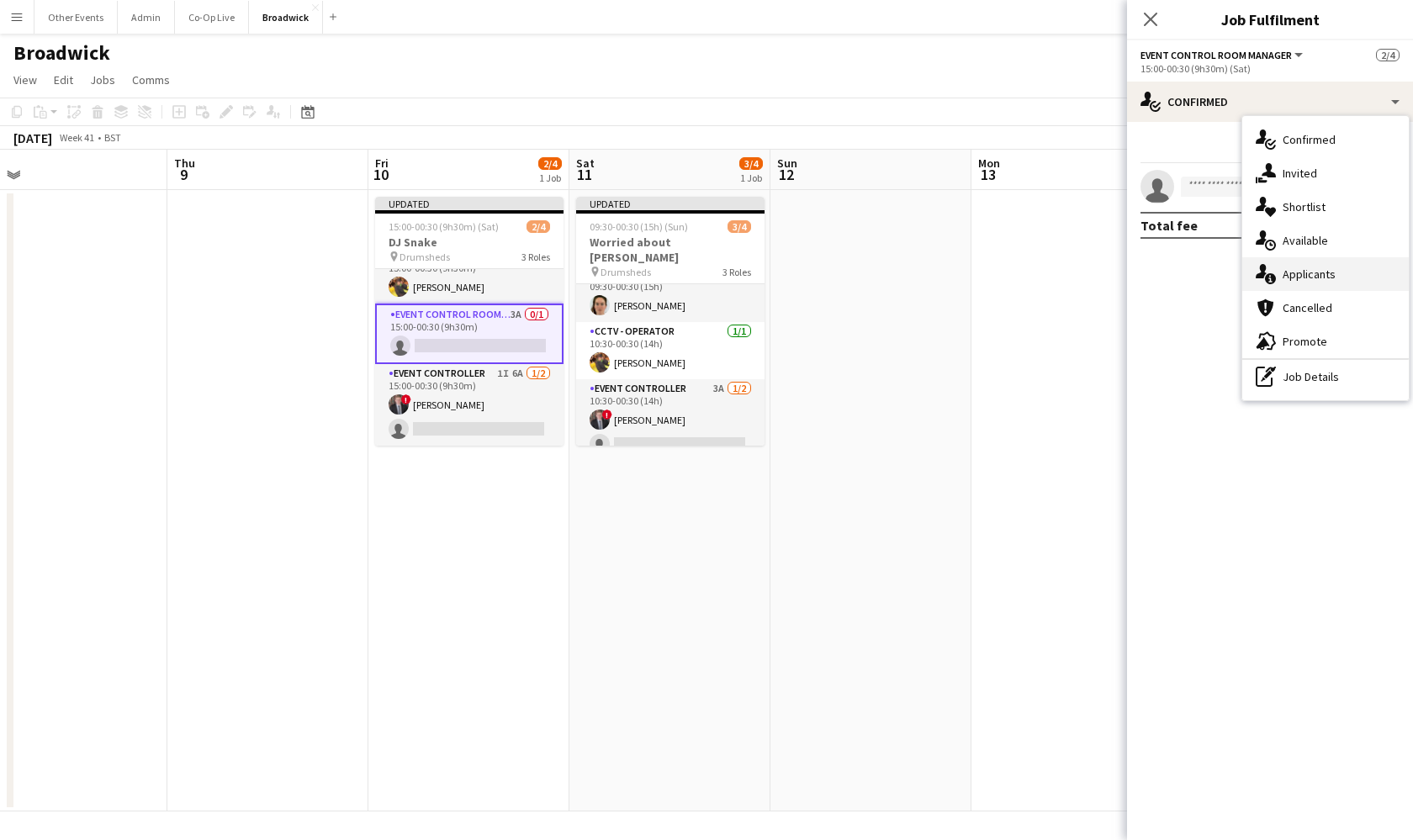
click at [1338, 270] on div "single-neutral-actions-information Applicants" at bounding box center [1326, 274] width 167 height 34
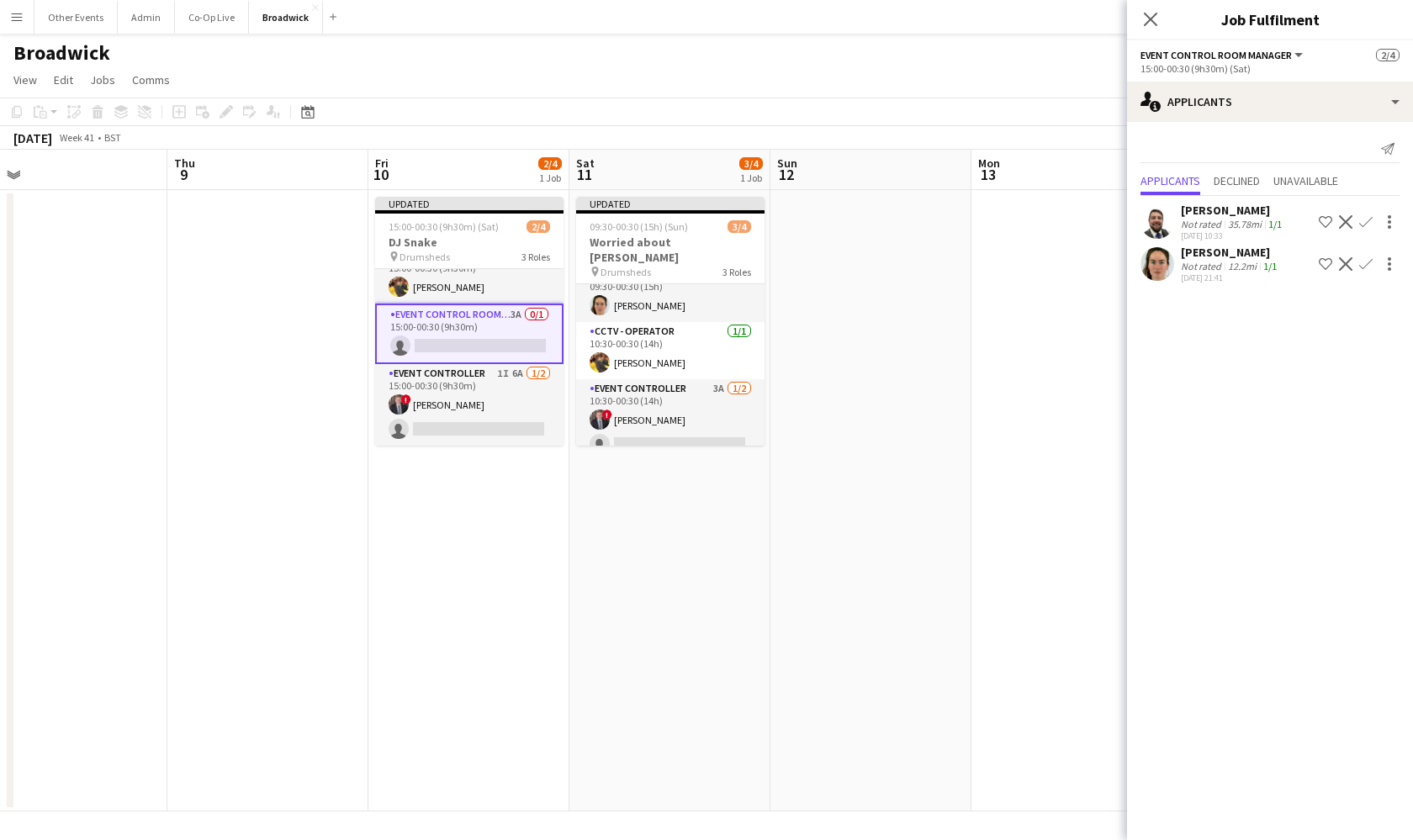
click at [1370, 264] on app-icon "Confirm" at bounding box center [1365, 263] width 13 height 13
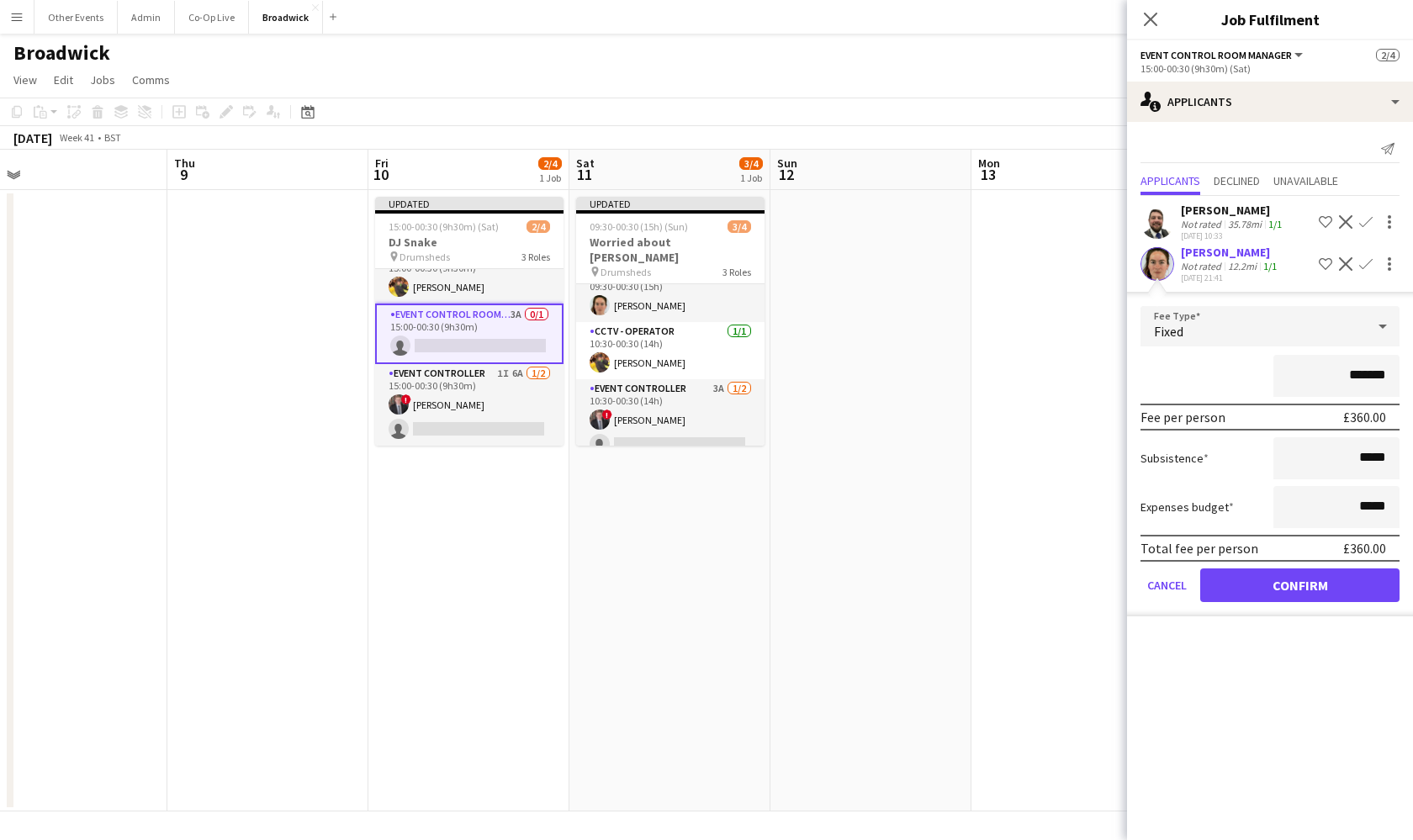
click at [1316, 586] on button "Confirm" at bounding box center [1299, 585] width 199 height 34
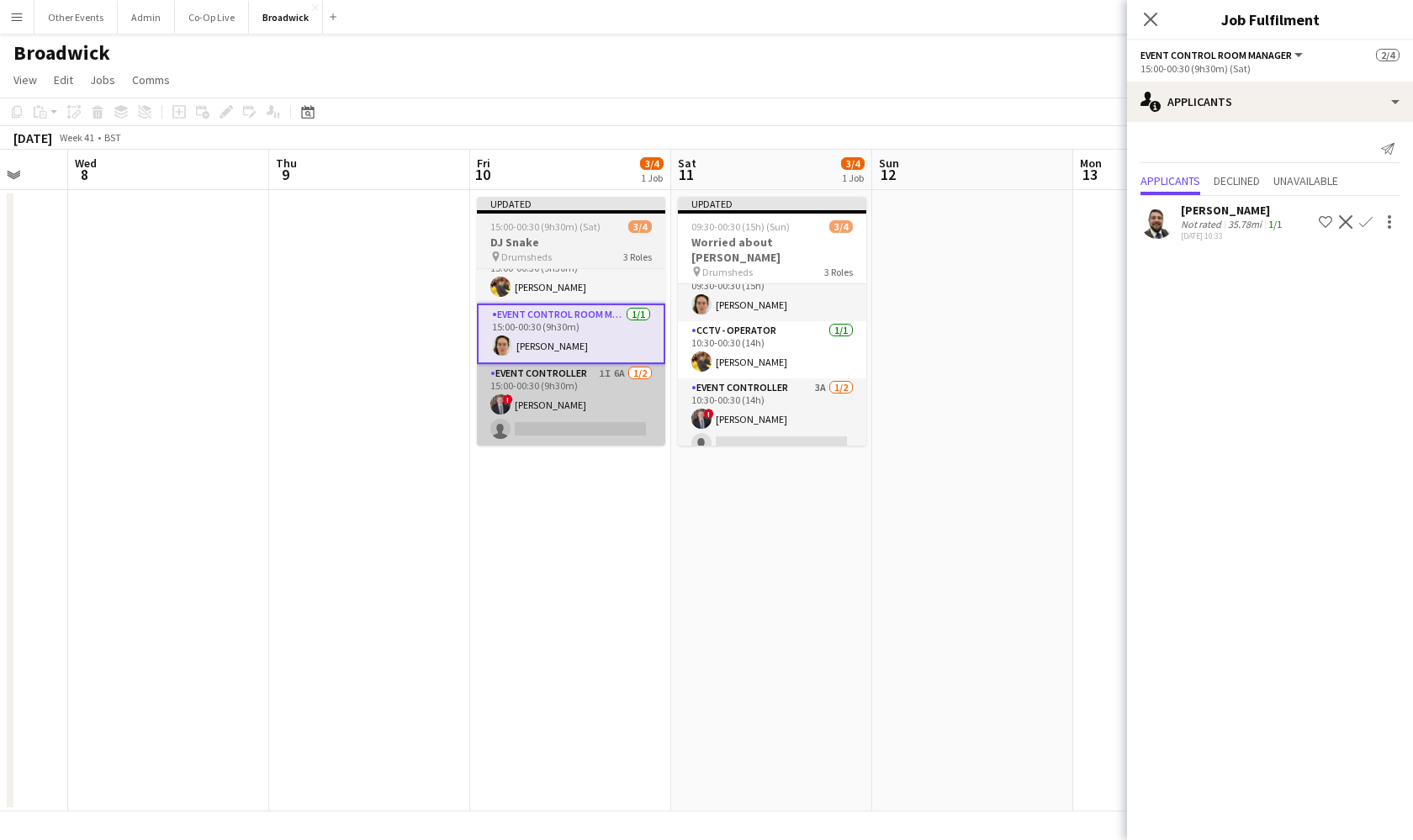
scroll to position [19, 0]
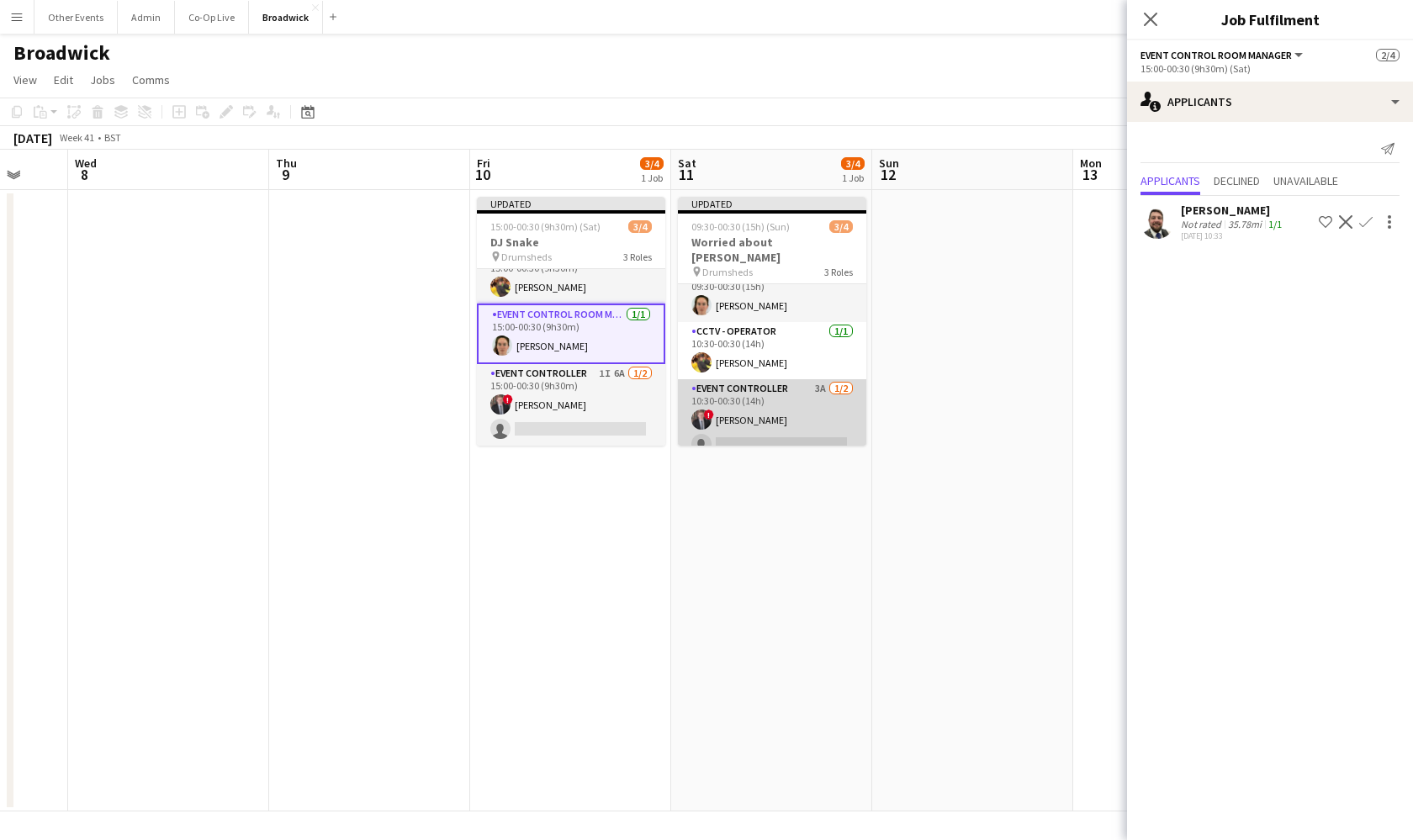
click at [757, 415] on app-card-role "Event Controller 3A [DATE] 10:30-00:30 (14h) ! [PERSON_NAME] single-neutral-act…" at bounding box center [772, 420] width 189 height 82
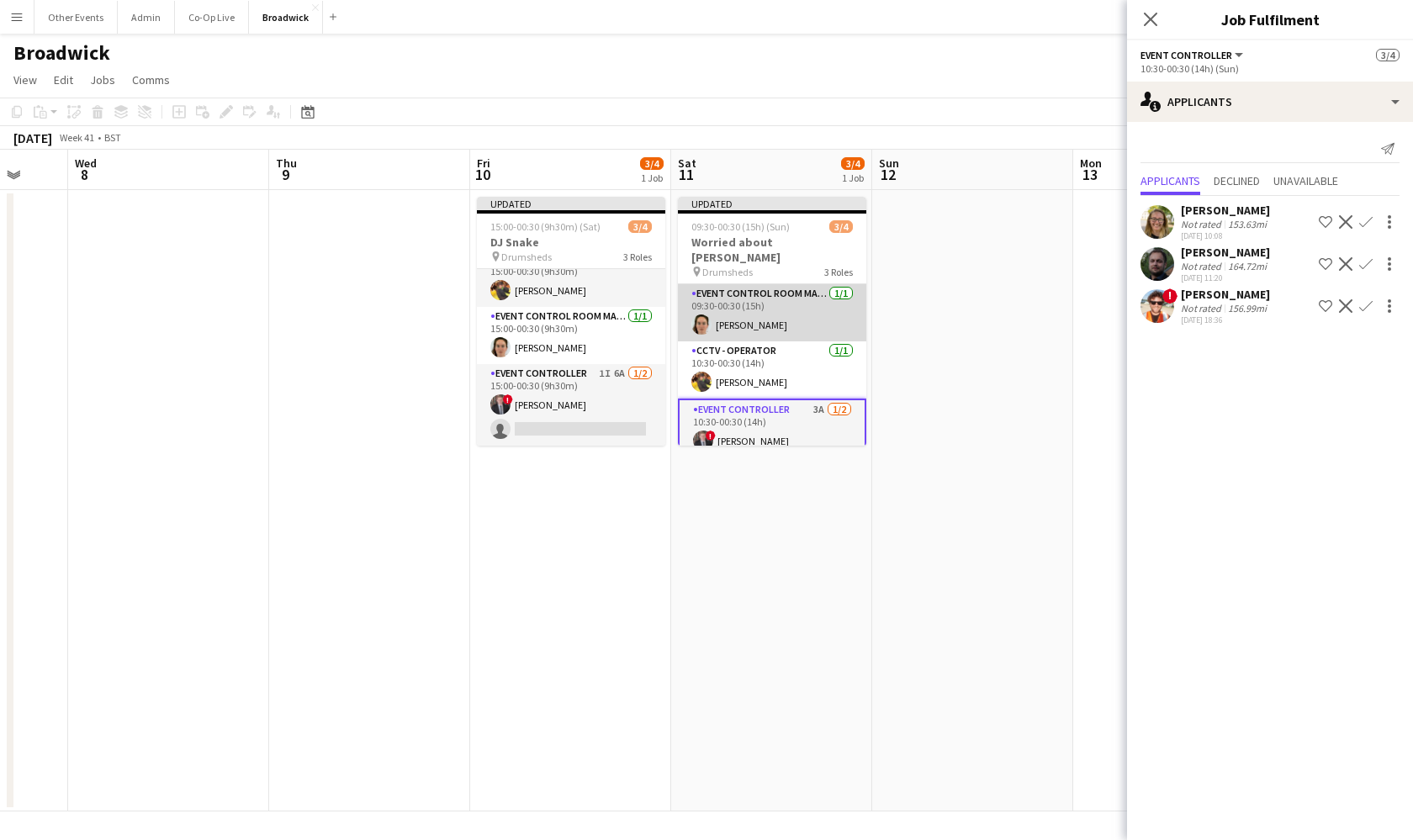
scroll to position [0, 0]
click at [816, 317] on app-card-role "Event Control Room Manager [DATE] 09:30-00:30 (15h) [PERSON_NAME]" at bounding box center [772, 313] width 189 height 57
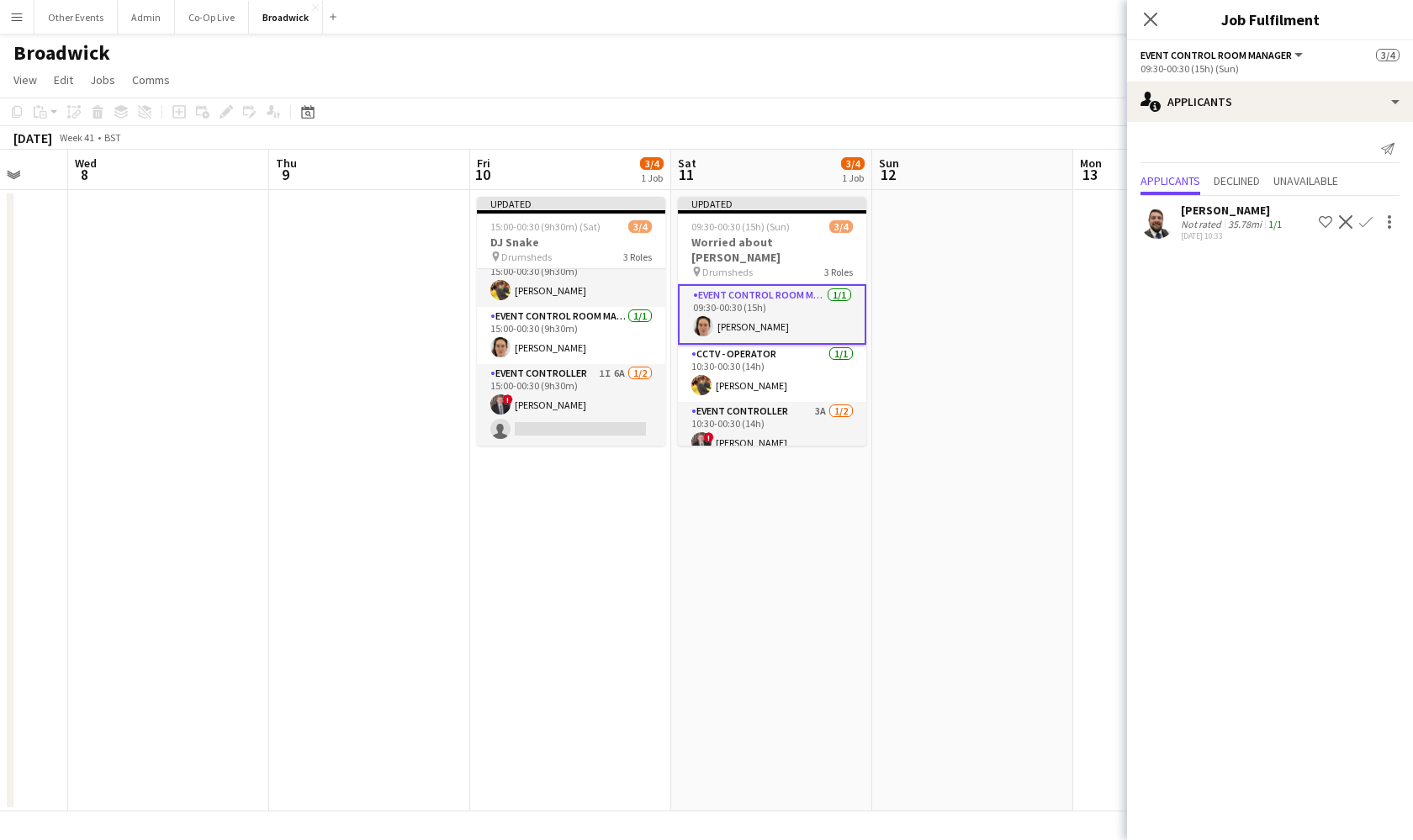
click at [921, 306] on app-date-cell at bounding box center [972, 501] width 201 height 622
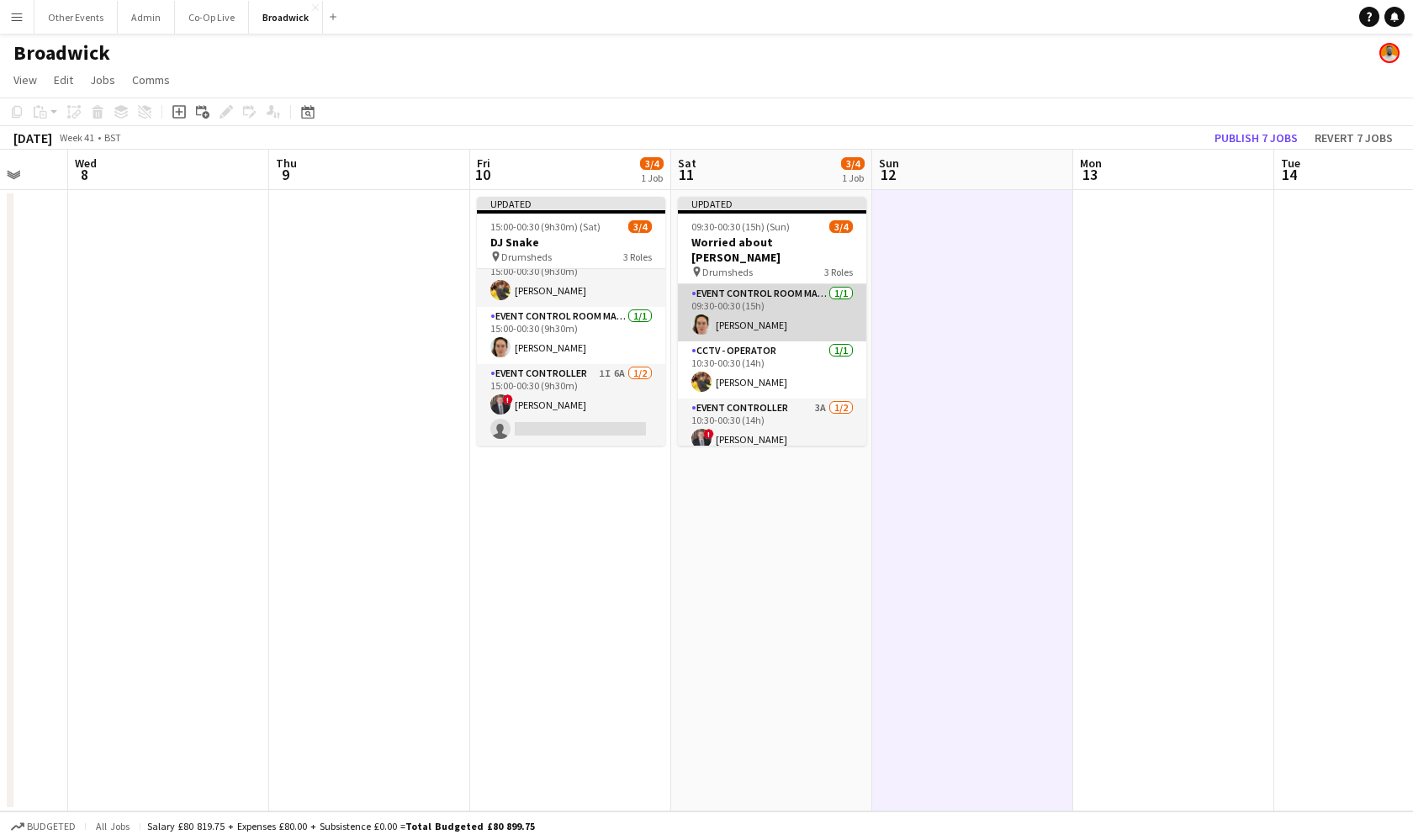
click at [796, 289] on app-card-role "Event Control Room Manager [DATE] 09:30-00:30 (15h) [PERSON_NAME]" at bounding box center [772, 313] width 189 height 57
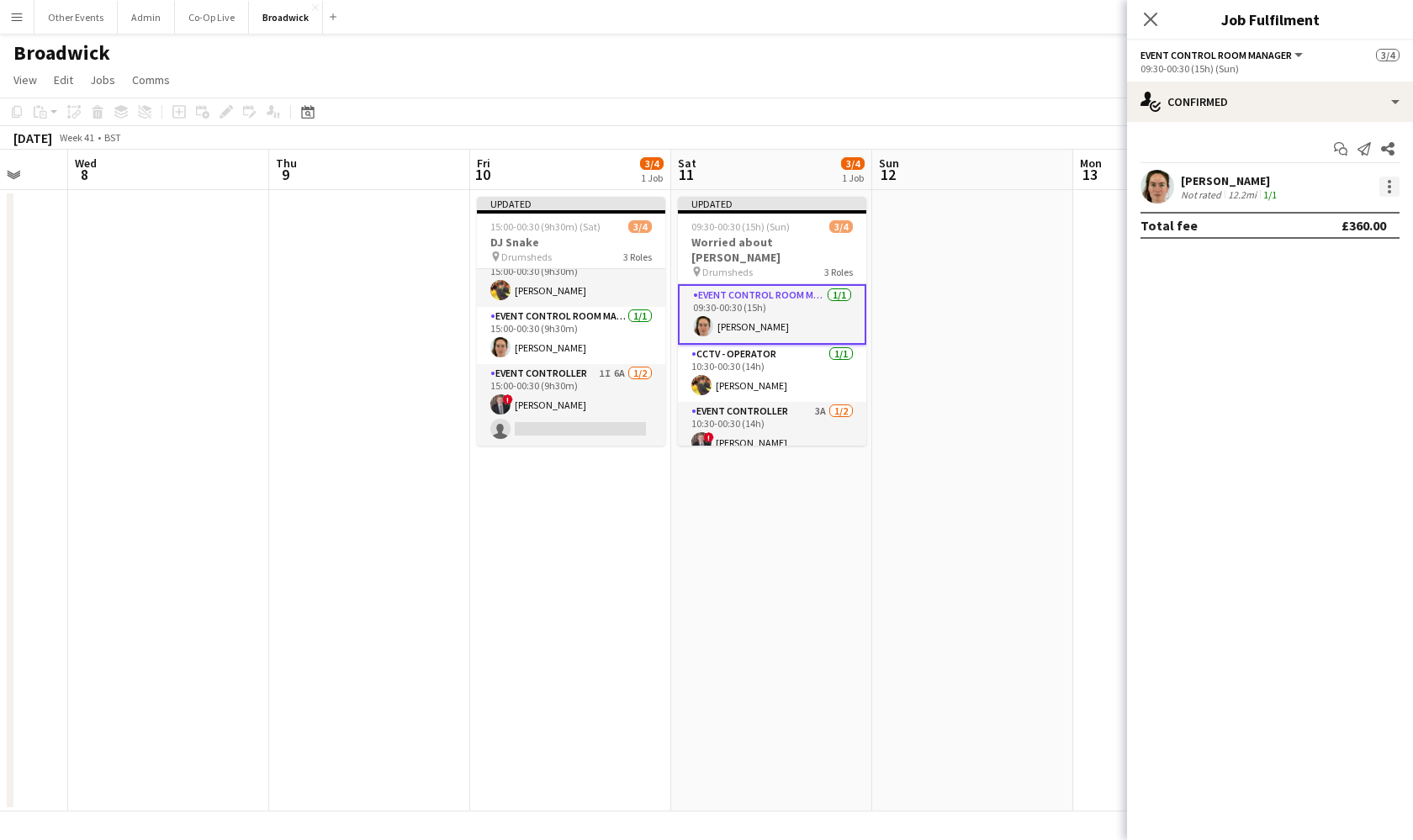
click at [1389, 190] on div at bounding box center [1390, 192] width 3 height 3
click at [1366, 256] on span "Switch crew" at bounding box center [1334, 257] width 104 height 15
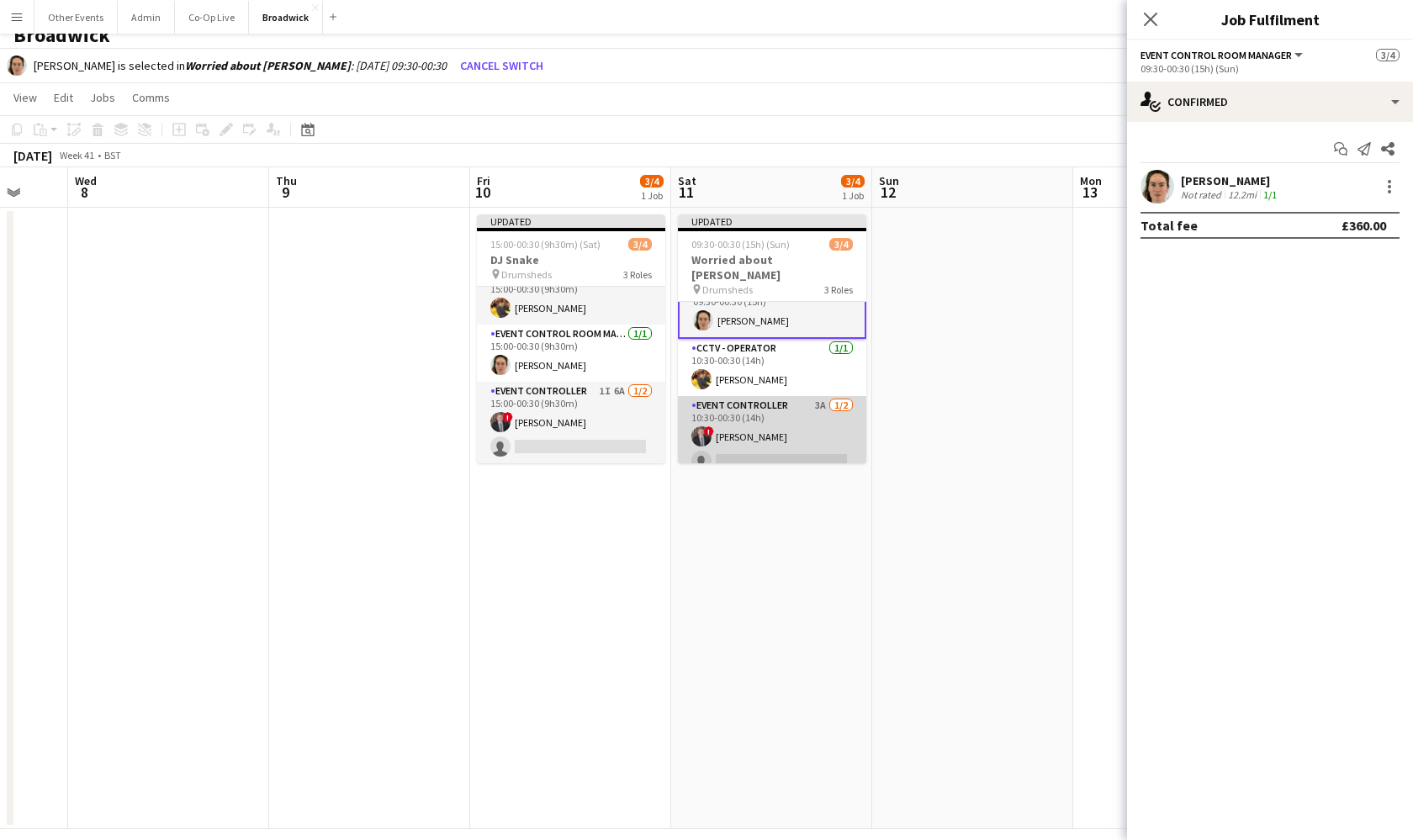
scroll to position [23, 0]
click at [796, 435] on app-card-role "Event Controller 3A [DATE] 10:30-00:30 (14h) ! [PERSON_NAME] single-neutral-act…" at bounding box center [772, 438] width 189 height 82
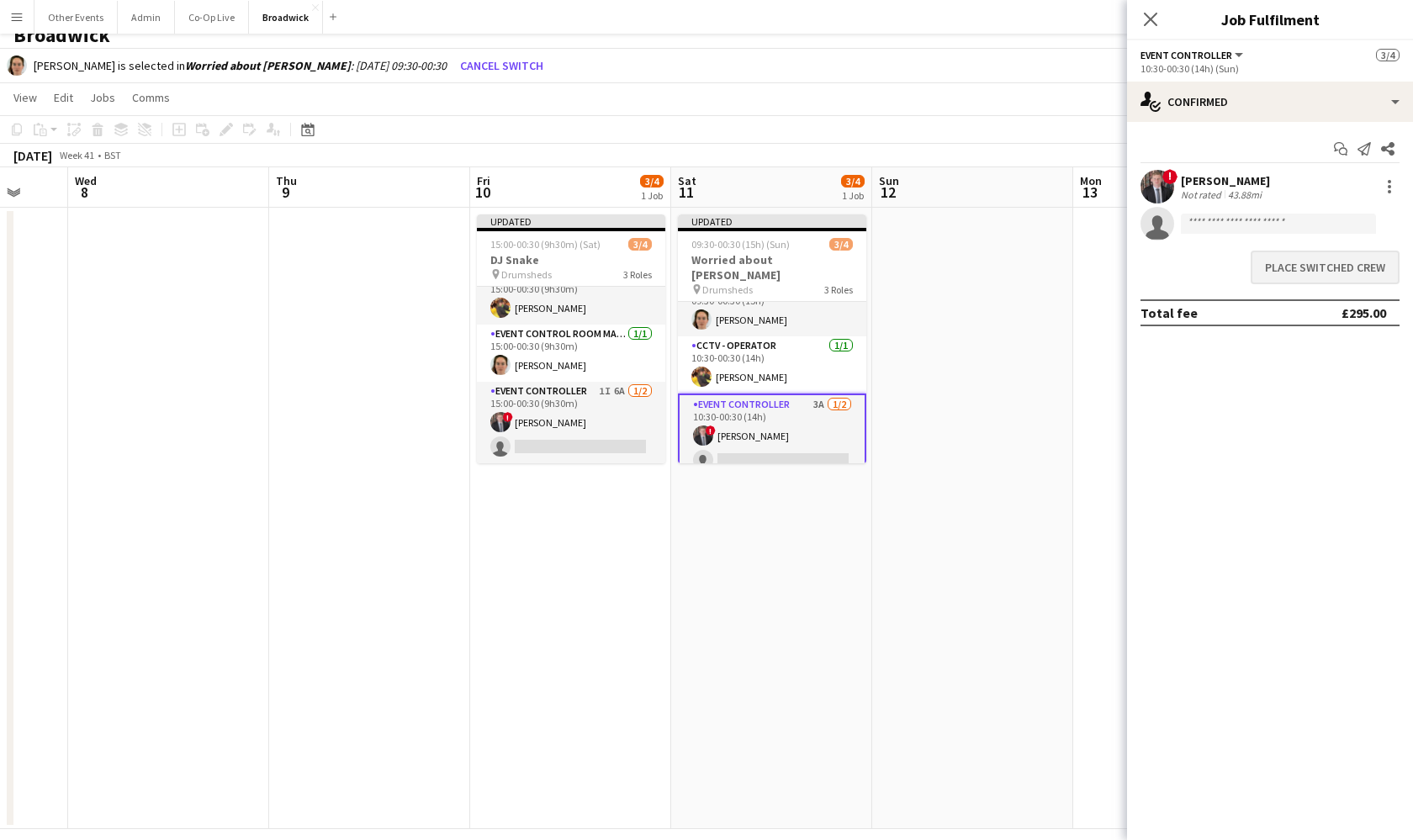
click at [1335, 266] on button "Place switched crew" at bounding box center [1324, 267] width 149 height 34
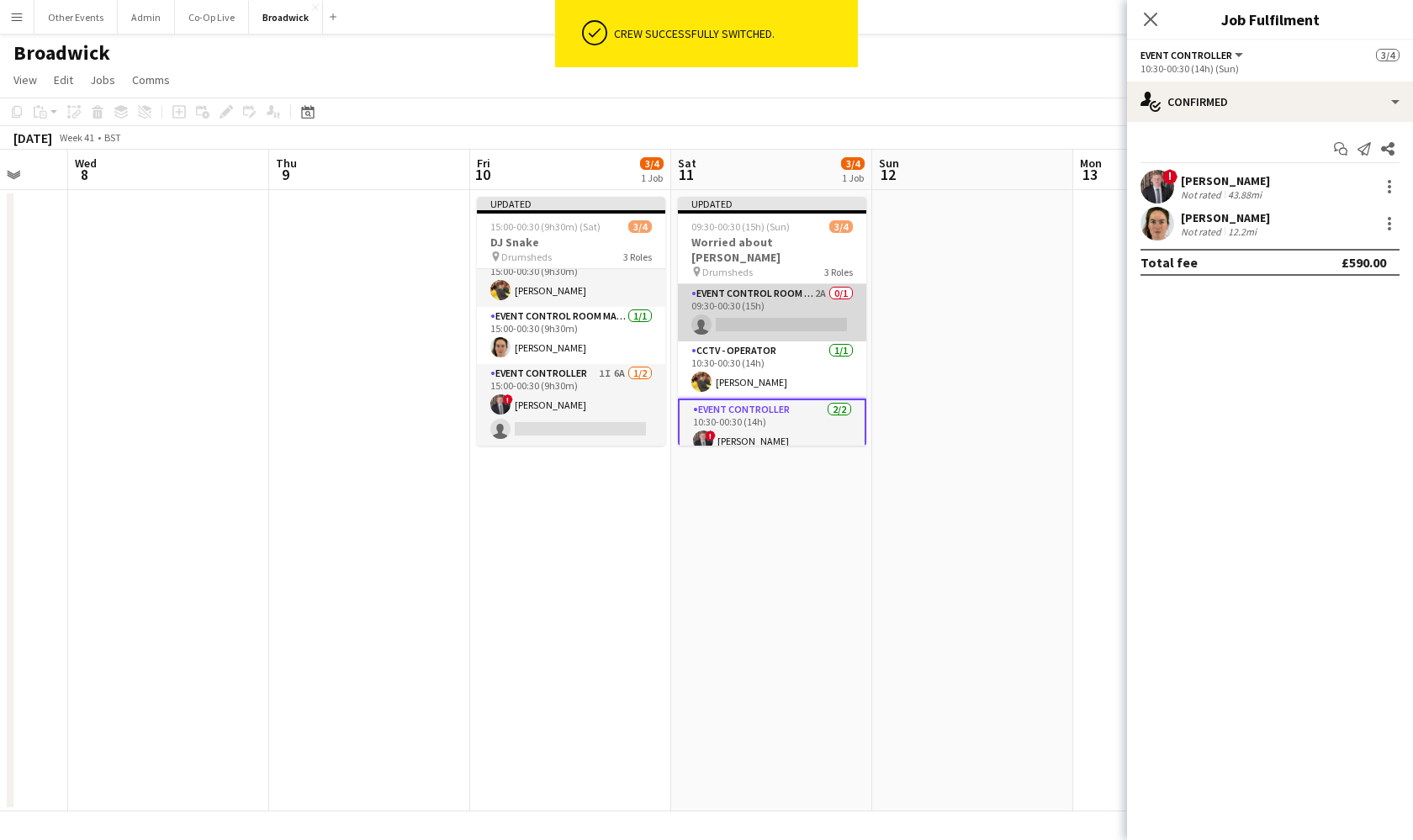
scroll to position [0, 0]
click at [800, 303] on app-card-role "Event Control Room Manager 2A 0/1 09:30-00:30 (15h) single-neutral-actions" at bounding box center [772, 313] width 189 height 57
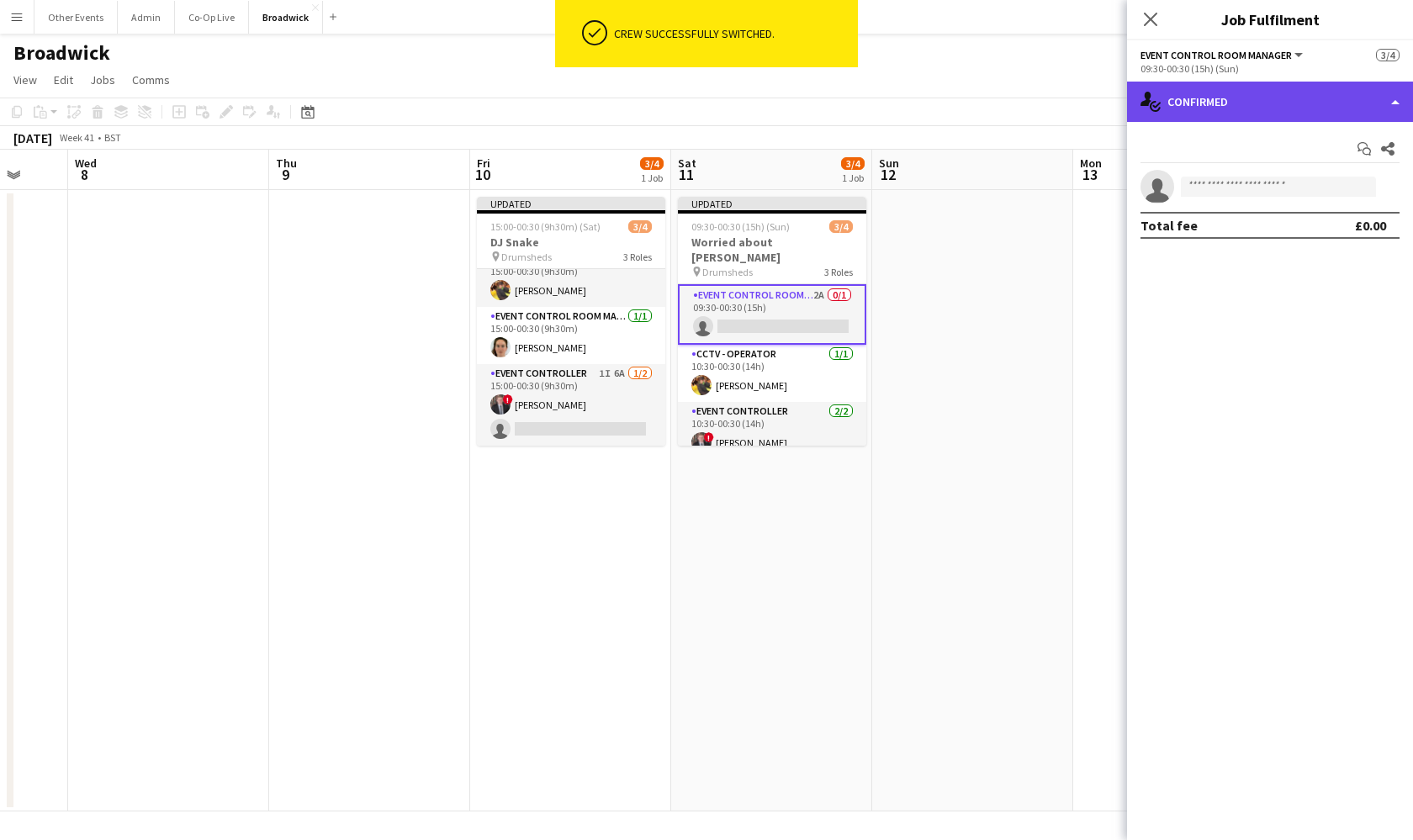
click at [1310, 104] on div "single-neutral-actions-check-2 Confirmed" at bounding box center [1270, 102] width 286 height 40
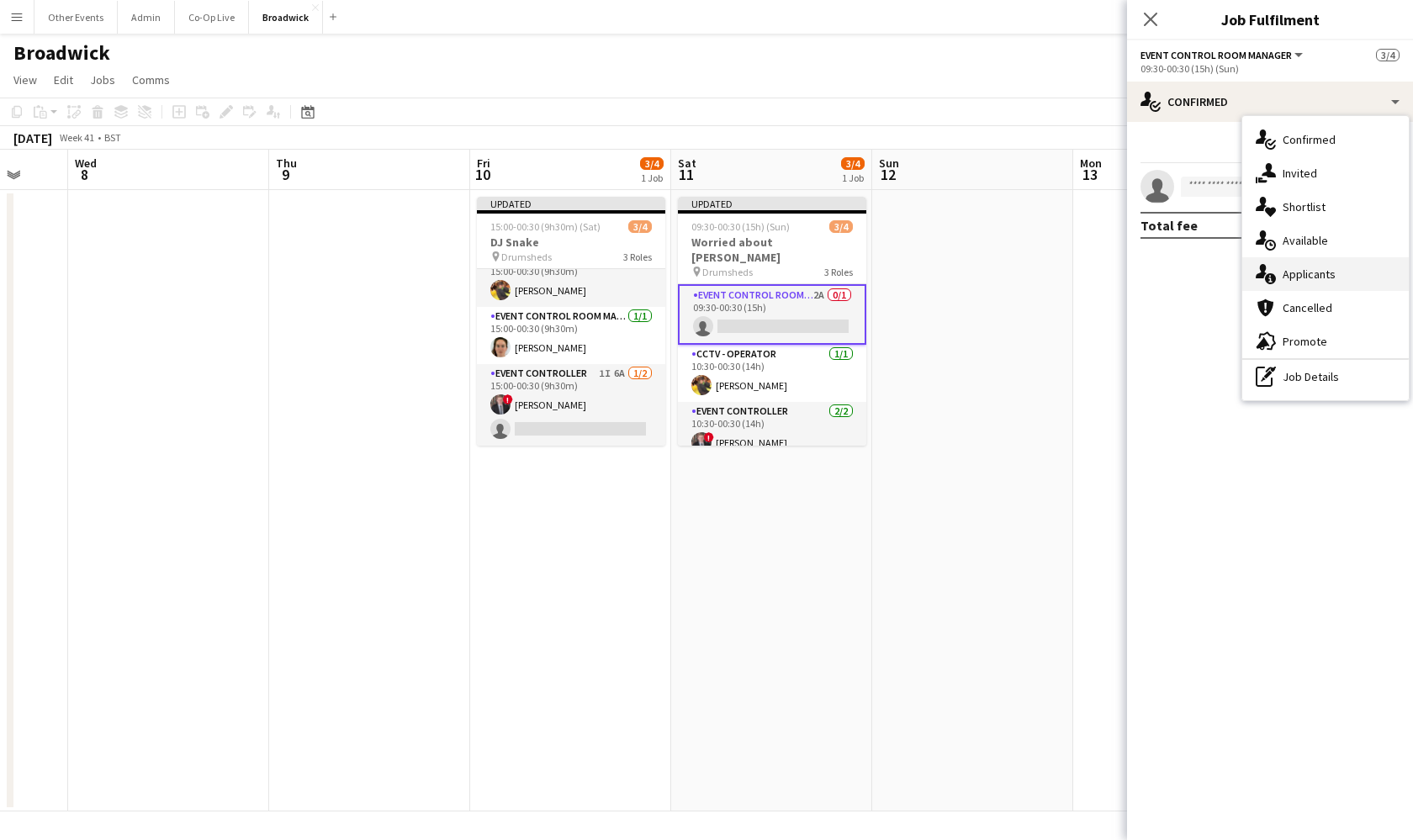
click at [1337, 269] on div "single-neutral-actions-information Applicants" at bounding box center [1326, 274] width 167 height 34
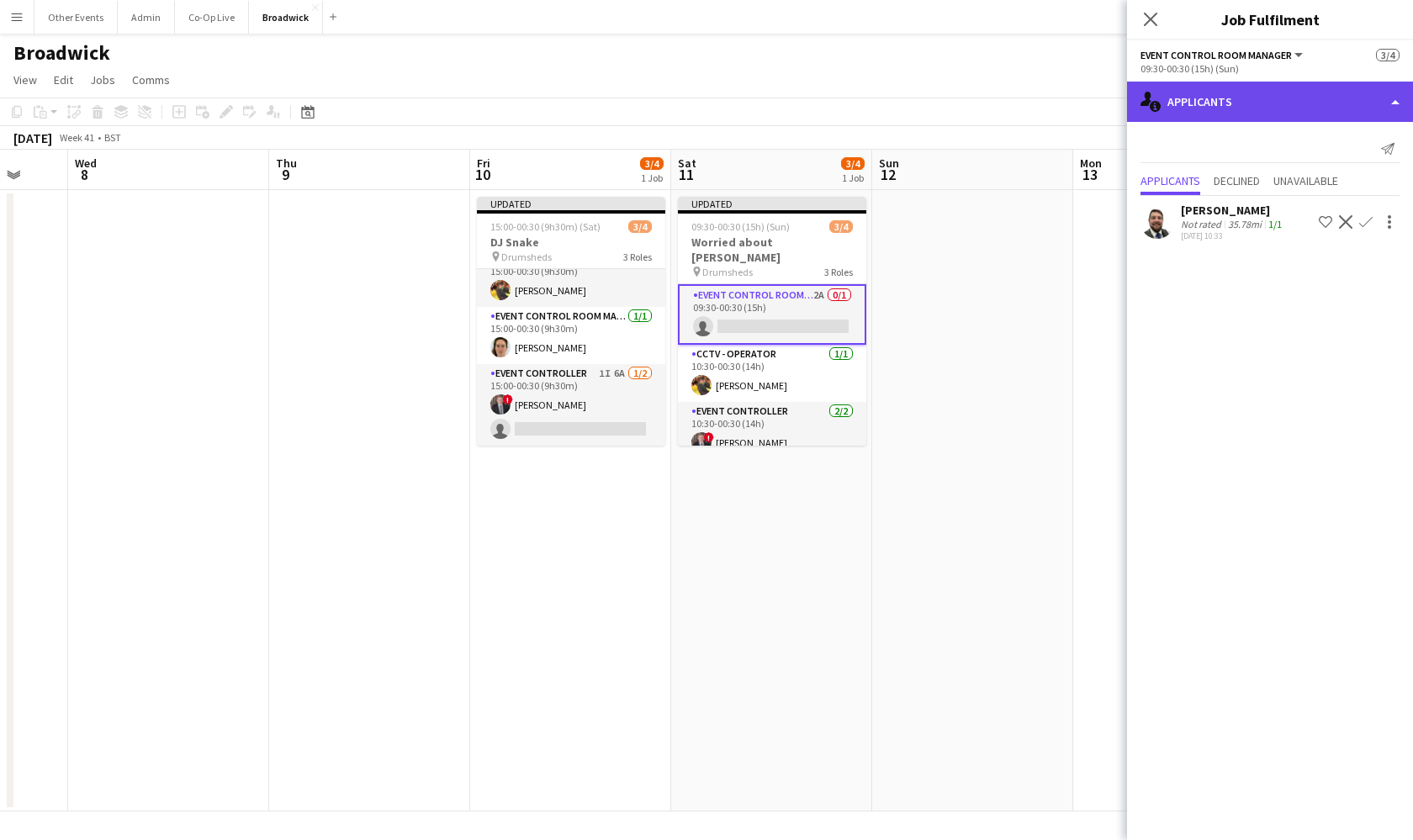
click at [1240, 97] on div "single-neutral-actions-information Applicants" at bounding box center [1270, 102] width 286 height 40
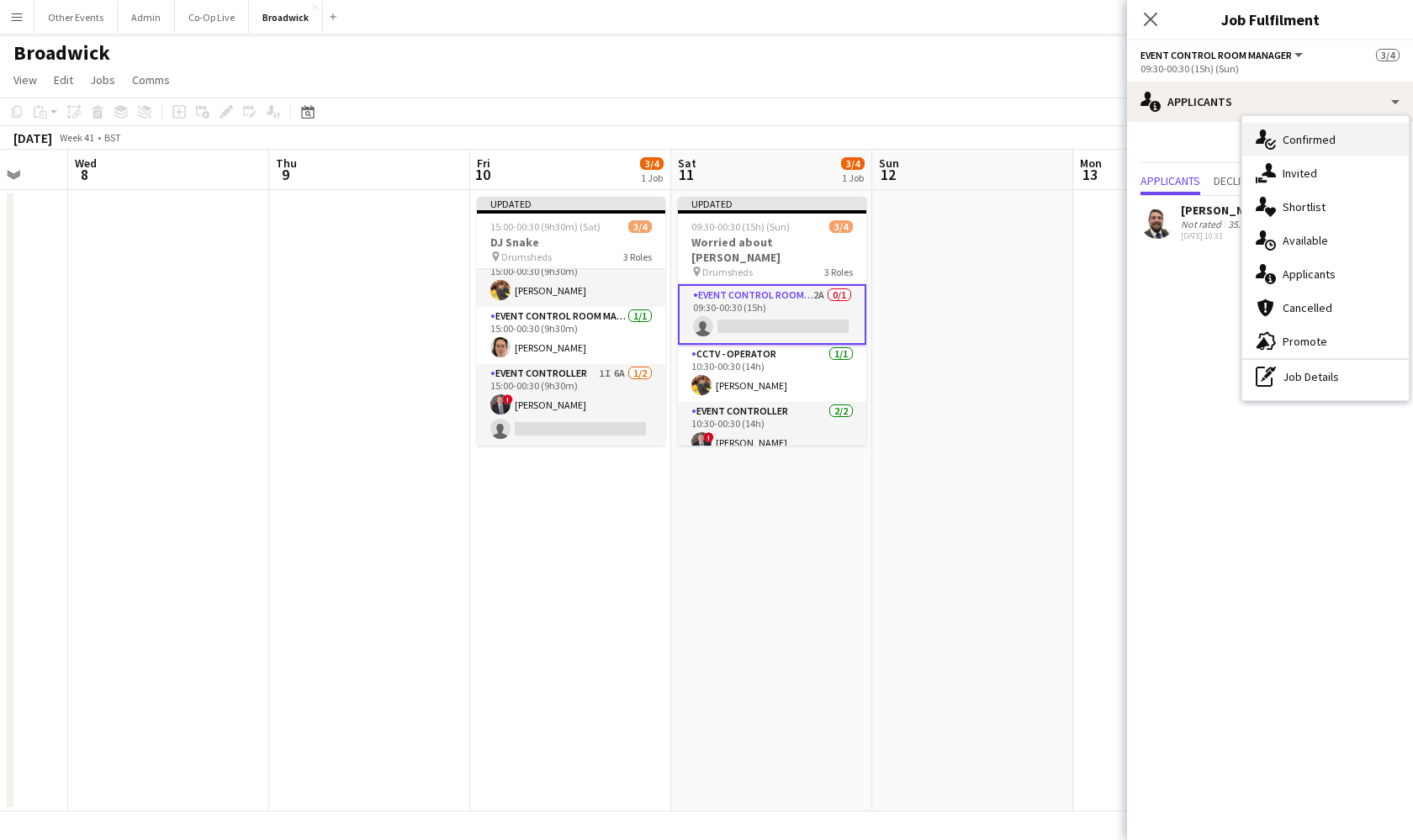
click at [1265, 142] on icon "single-neutral-actions-check-2" at bounding box center [1265, 139] width 20 height 20
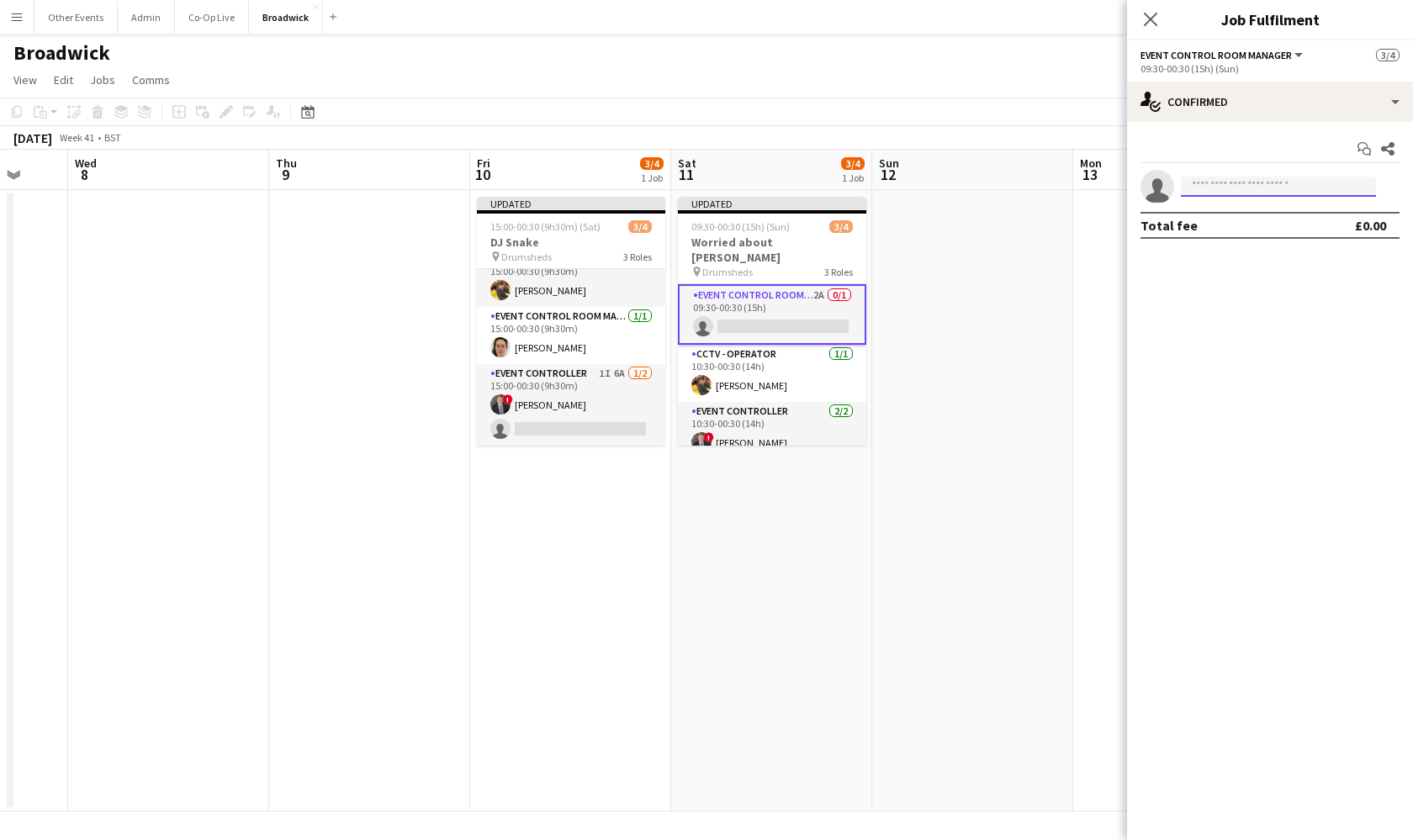
click at [1247, 182] on input at bounding box center [1278, 186] width 195 height 20
type input "*"
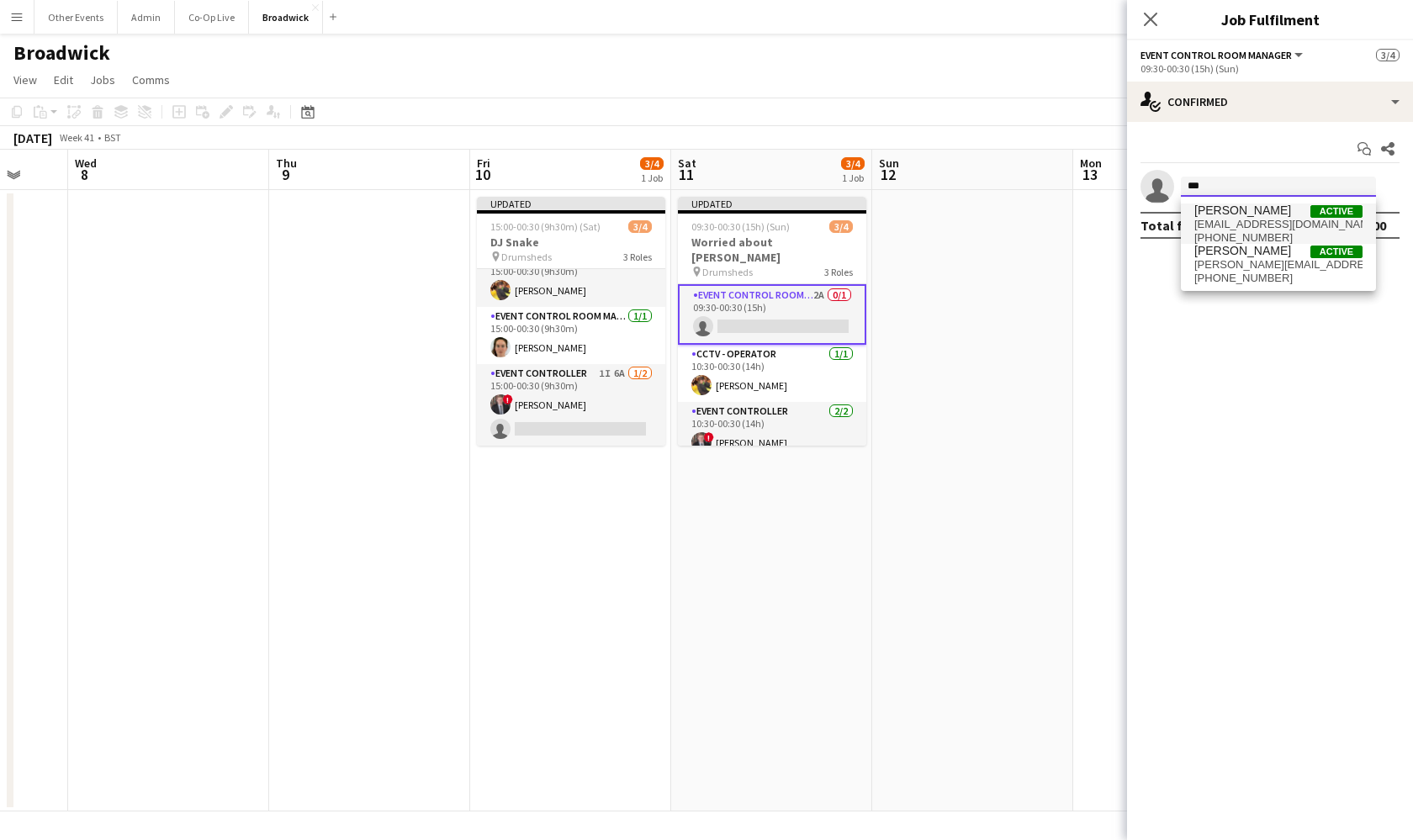
type input "***"
click at [1273, 238] on span "[PHONE_NUMBER]" at bounding box center [1277, 237] width 168 height 13
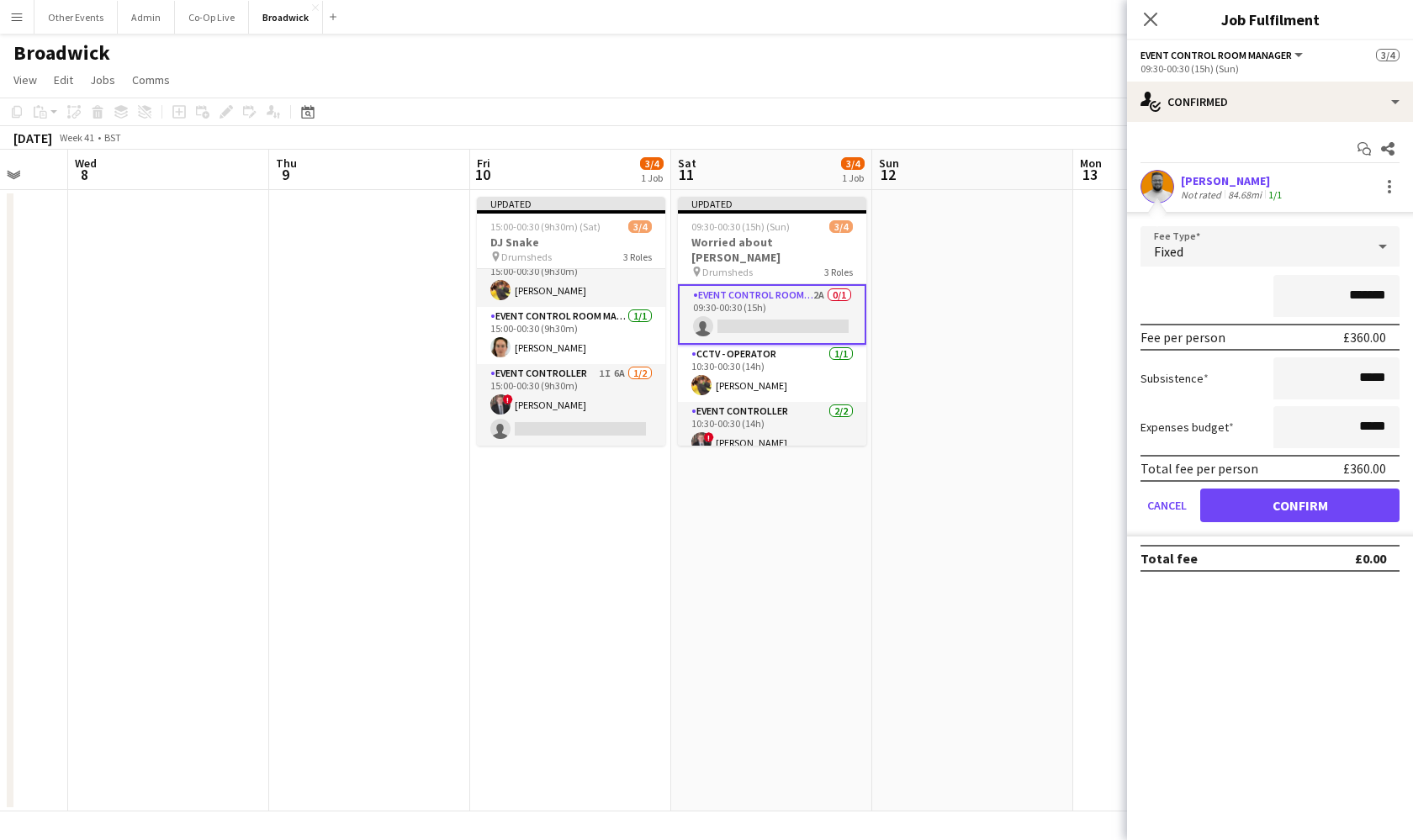
click at [1283, 523] on form "Fee Type Fixed ******* Fee per person £360.00 Subsistence ***** Expenses budget…" at bounding box center [1270, 381] width 286 height 310
click at [1291, 510] on button "Confirm" at bounding box center [1299, 505] width 199 height 34
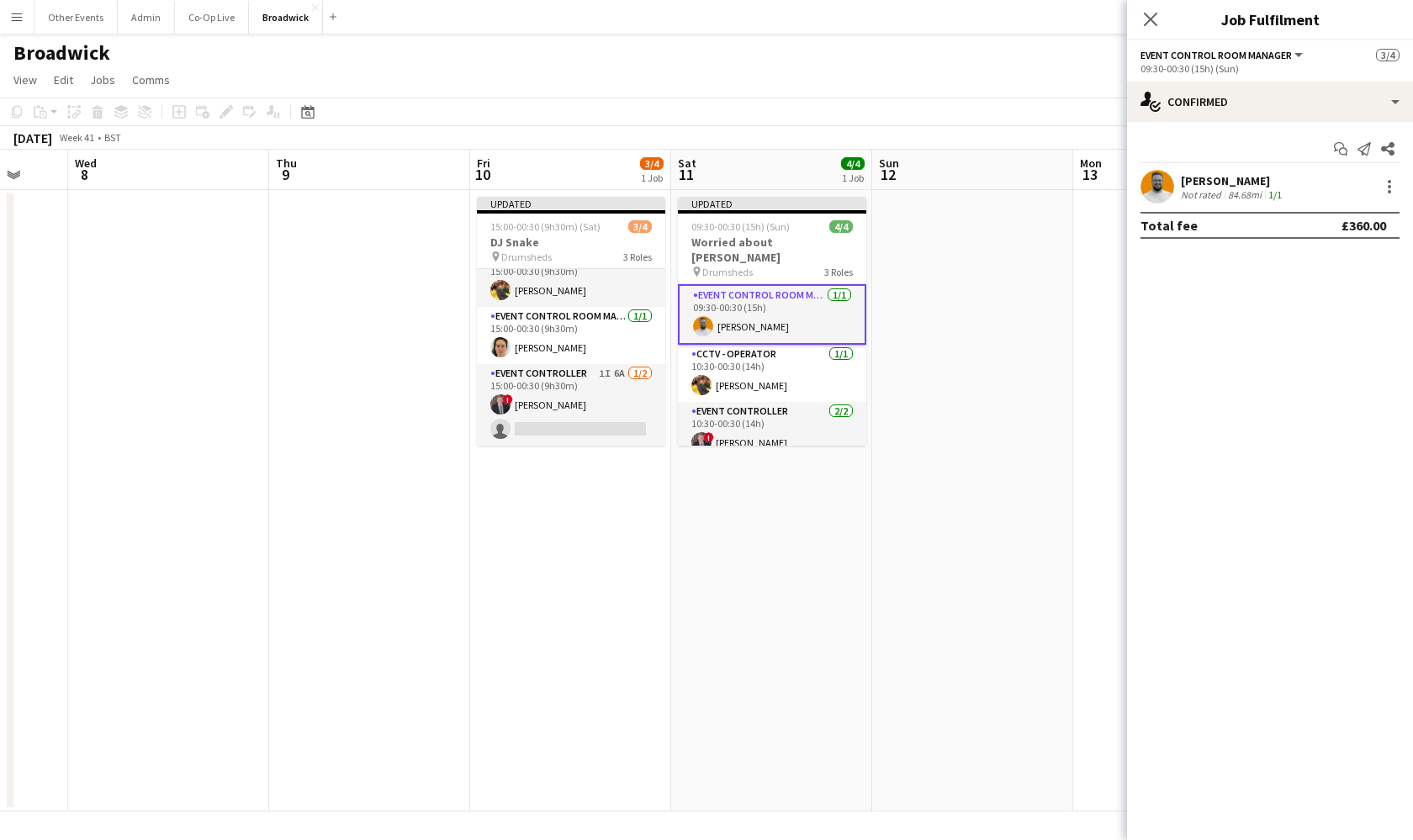
click at [932, 501] on app-date-cell at bounding box center [972, 501] width 201 height 622
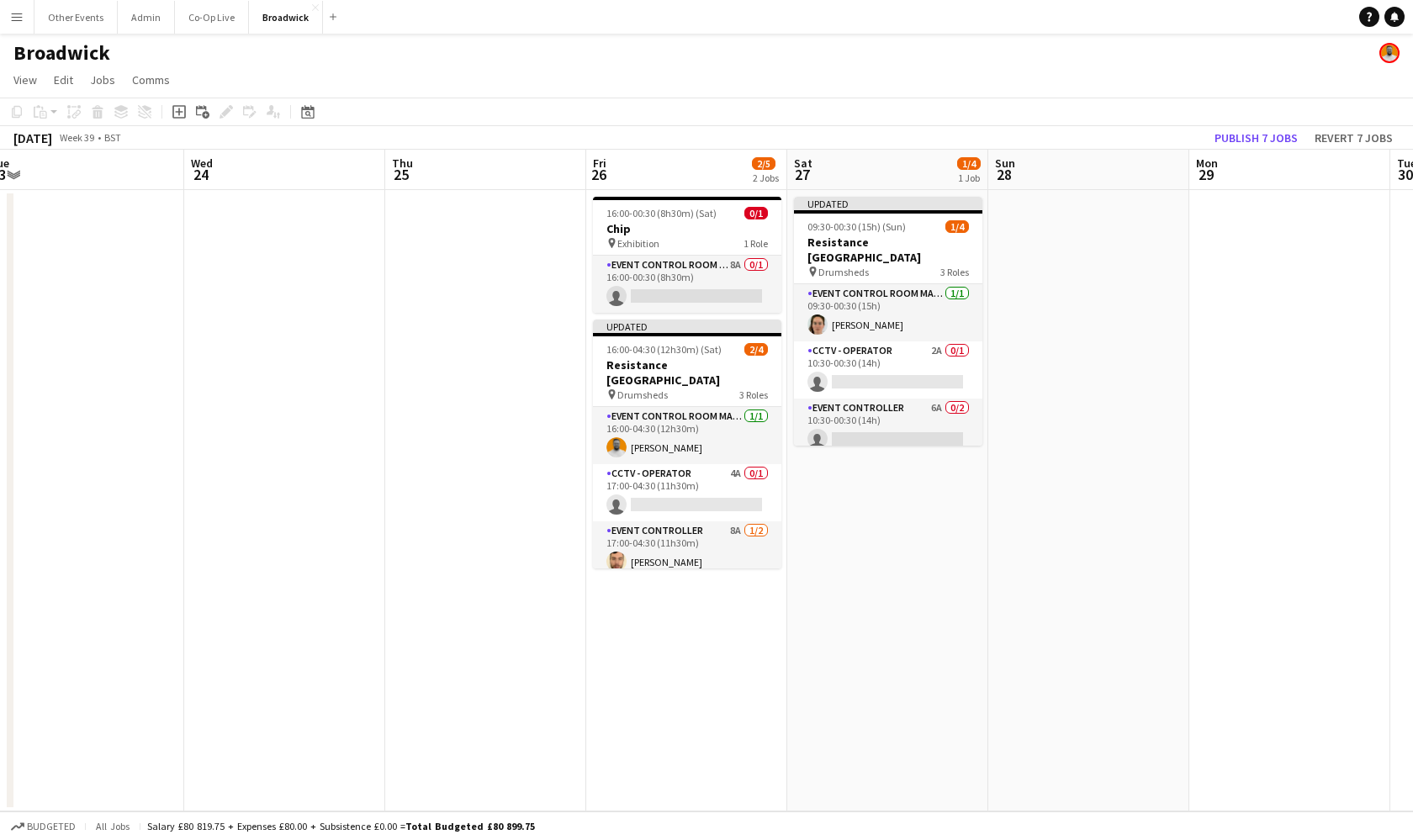
scroll to position [0, 407]
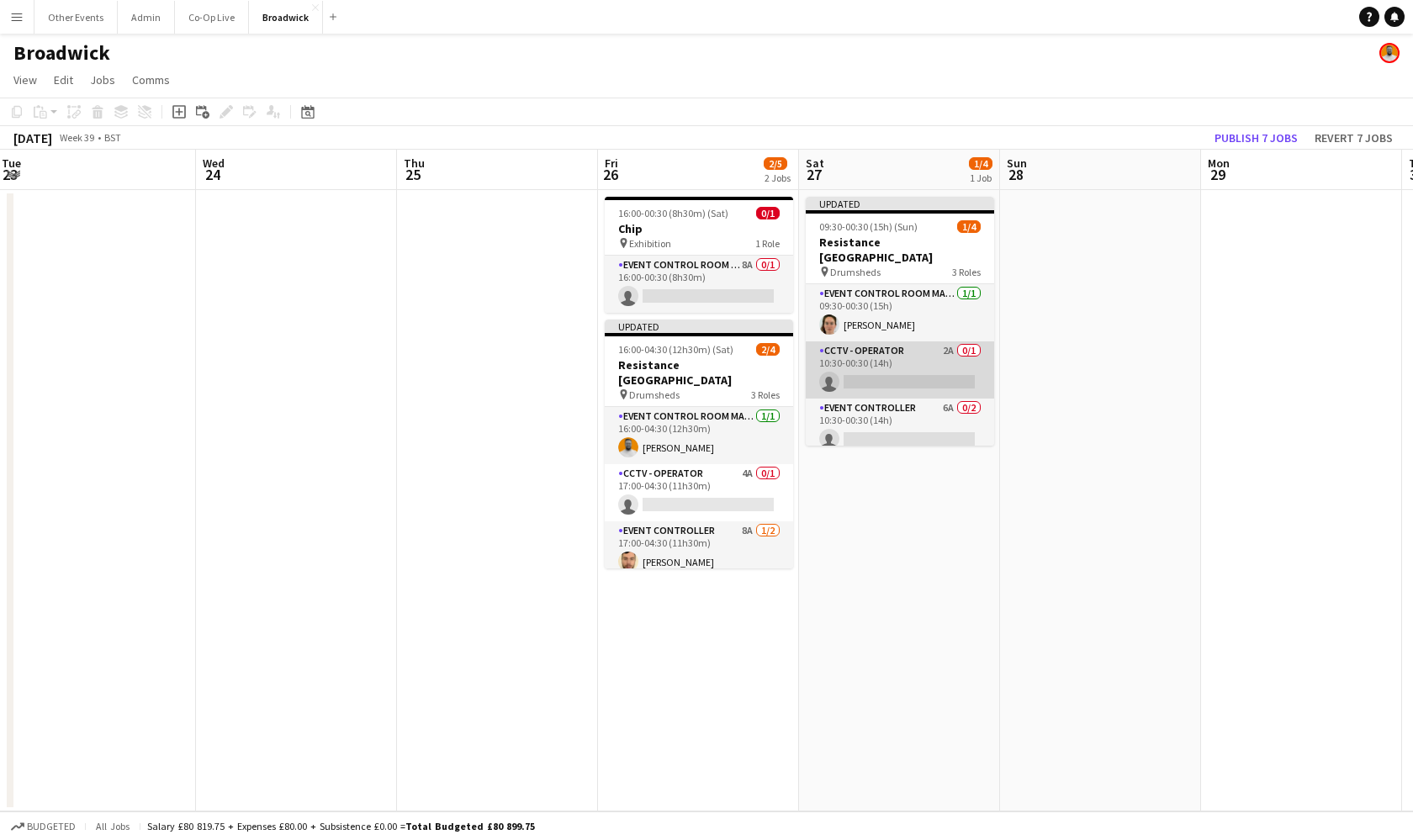
click at [851, 347] on app-card-role "CCTV - Operator 2A 0/1 10:30-00:30 (14h) single-neutral-actions" at bounding box center [900, 370] width 189 height 57
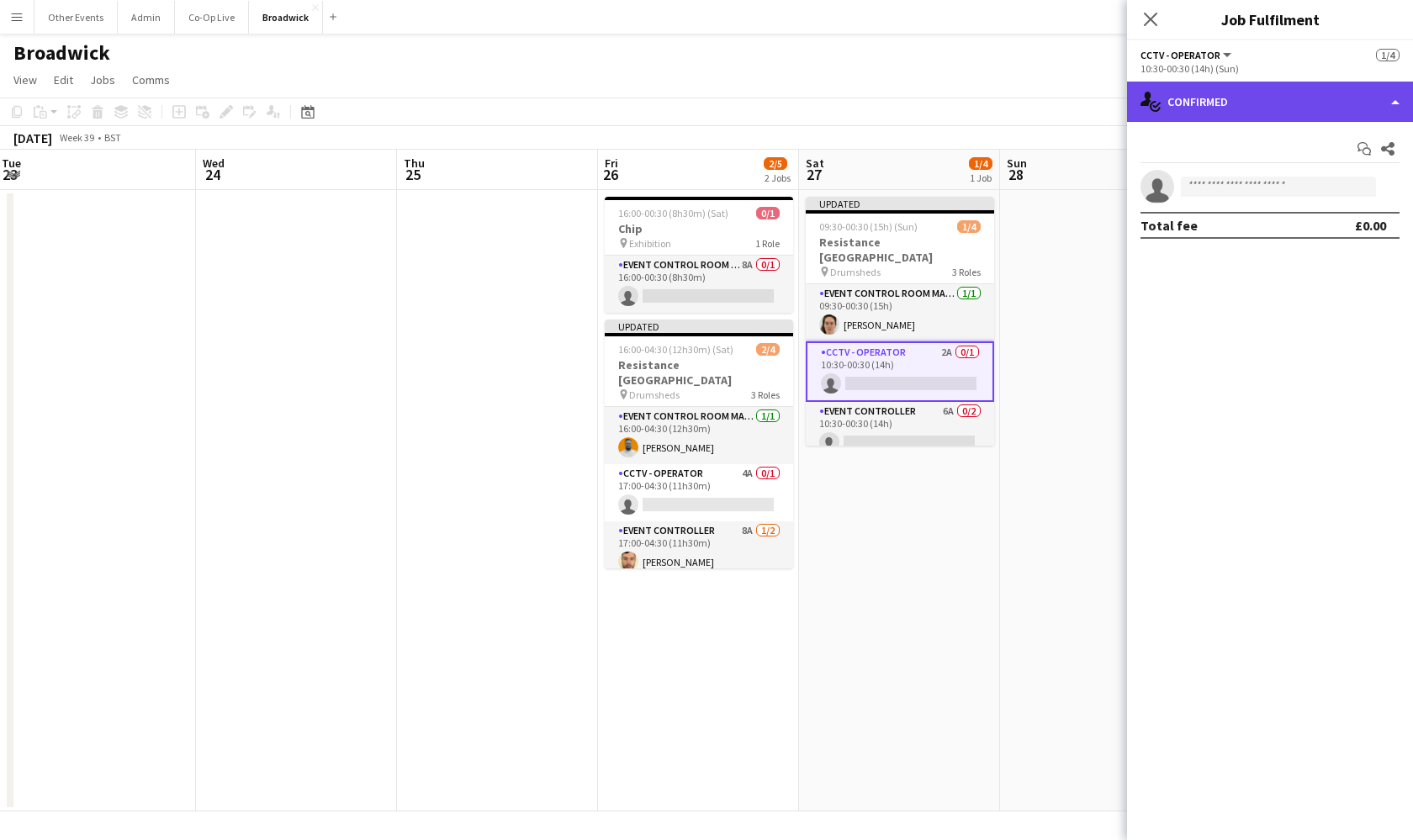
click at [1389, 89] on div "single-neutral-actions-check-2 Confirmed" at bounding box center [1270, 102] width 286 height 40
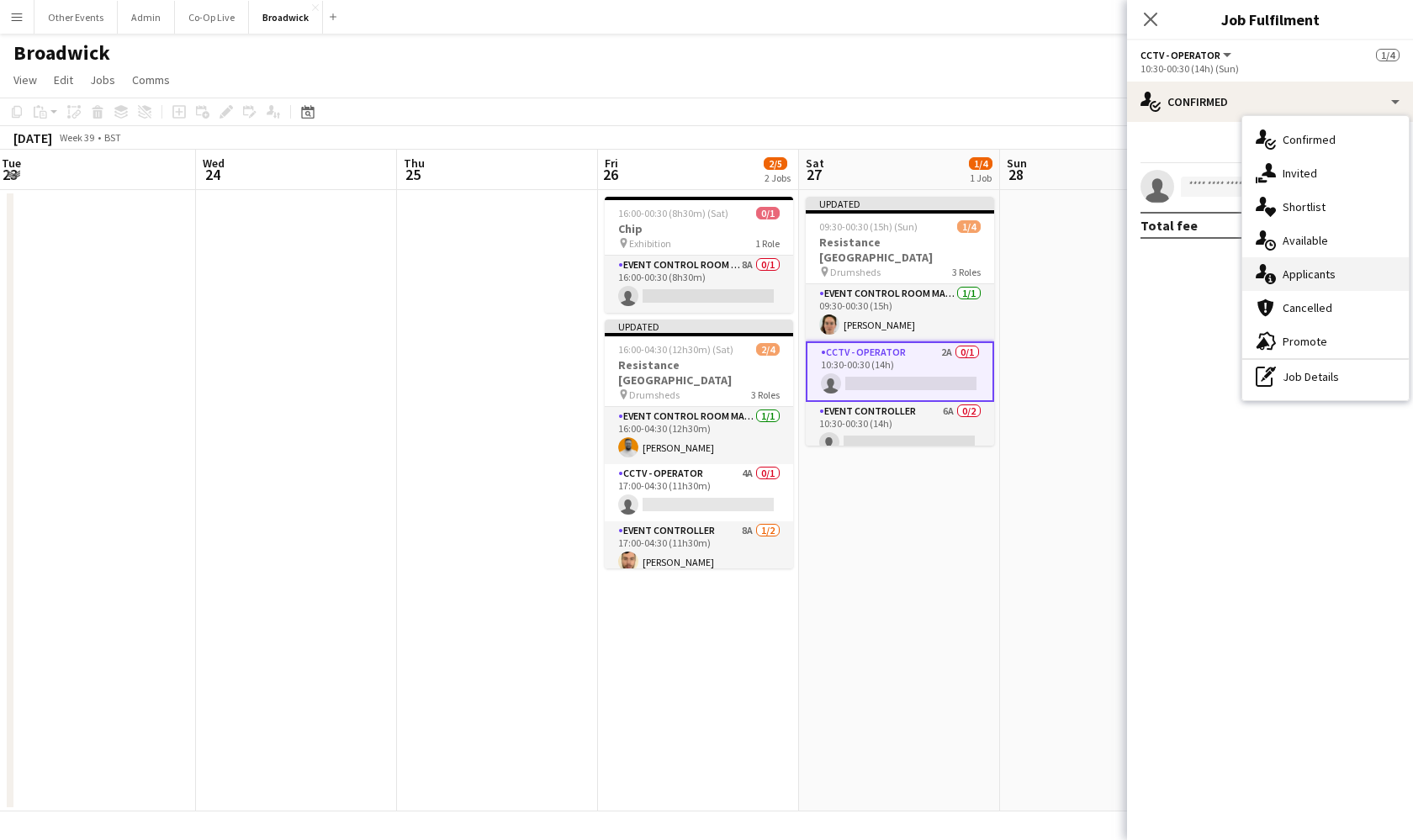
click at [1336, 266] on div "single-neutral-actions-information Applicants" at bounding box center [1326, 274] width 167 height 34
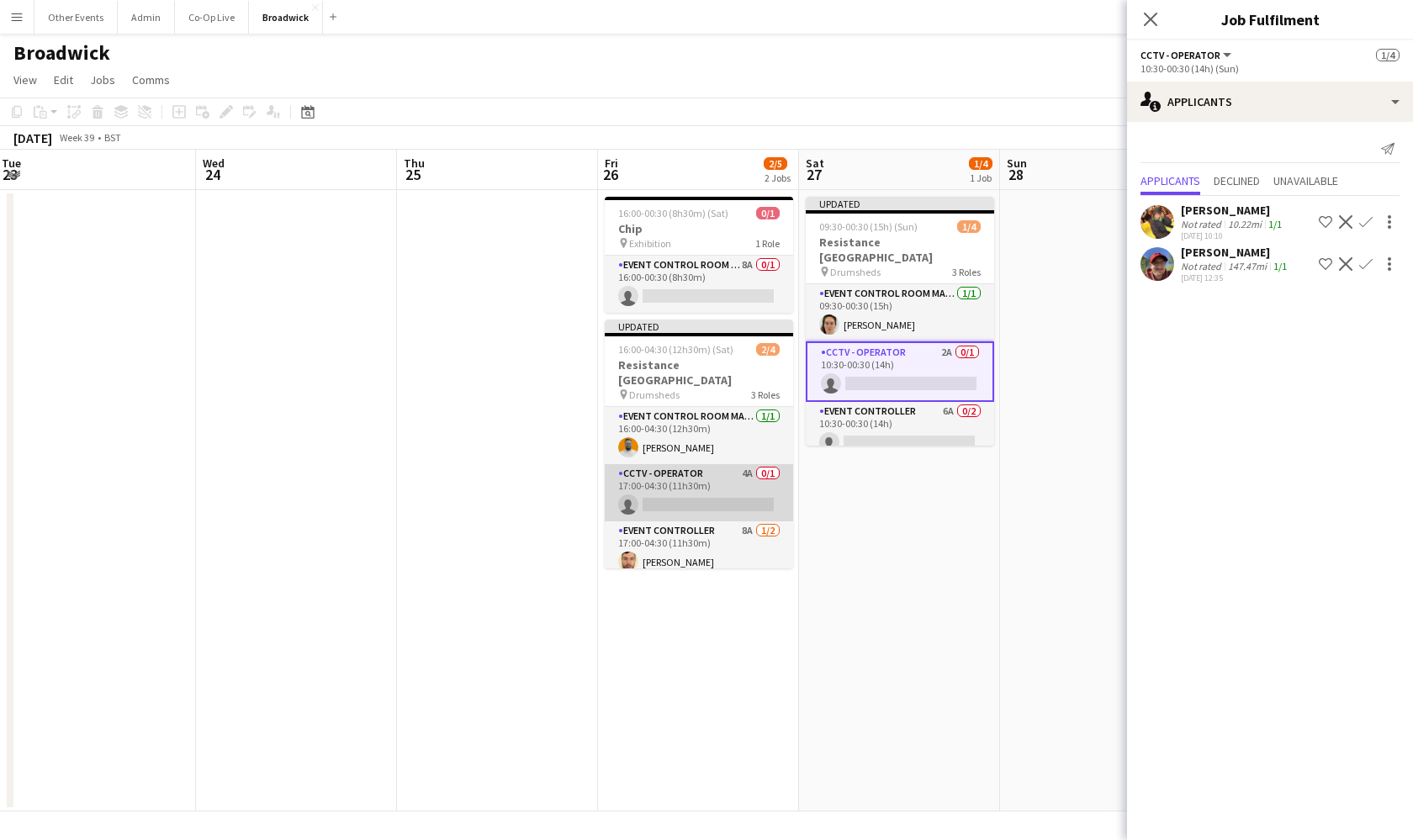
click at [731, 477] on app-card-role "CCTV - Operator 4A 0/1 17:00-04:30 (11h30m) single-neutral-actions" at bounding box center [698, 493] width 189 height 57
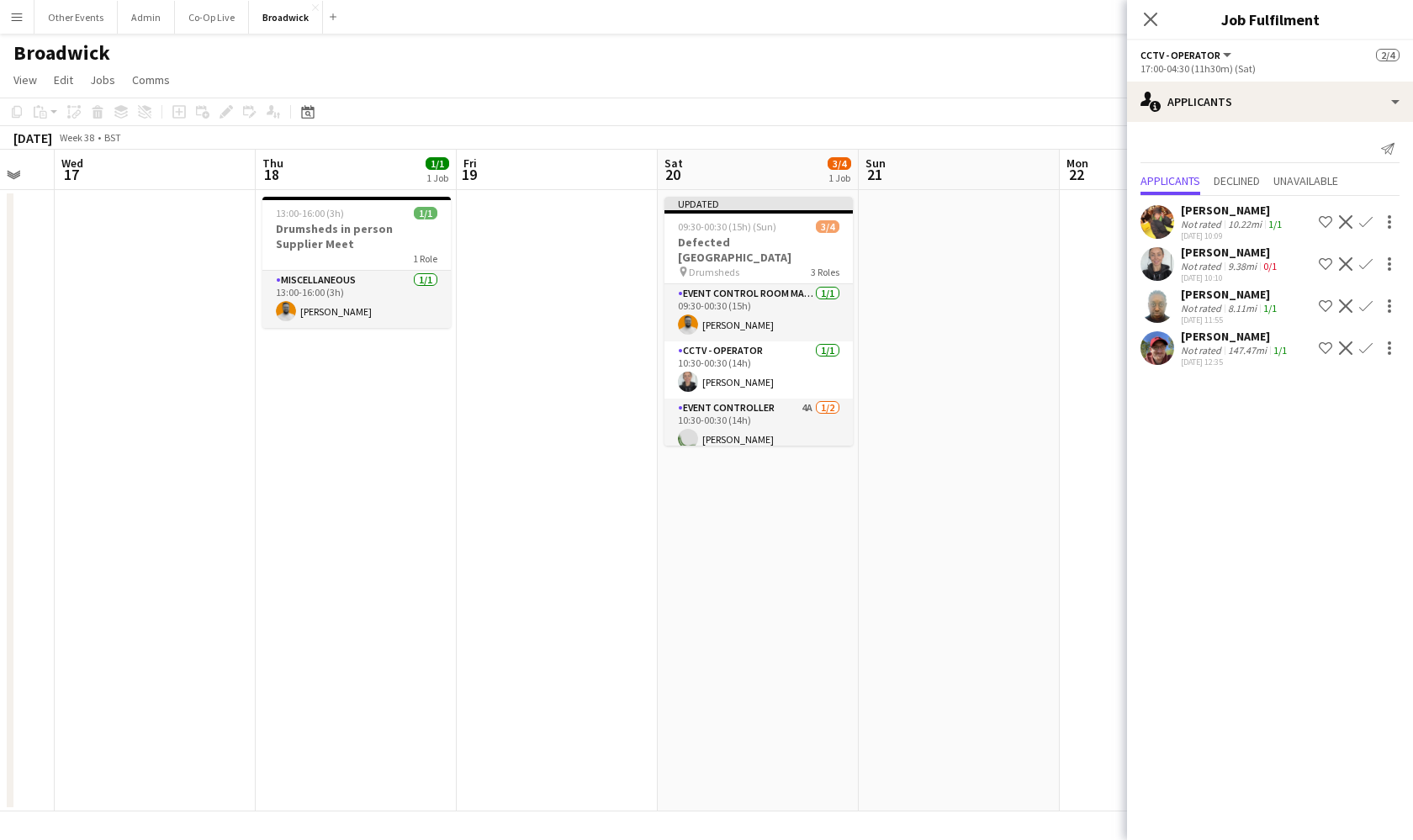
scroll to position [0, 524]
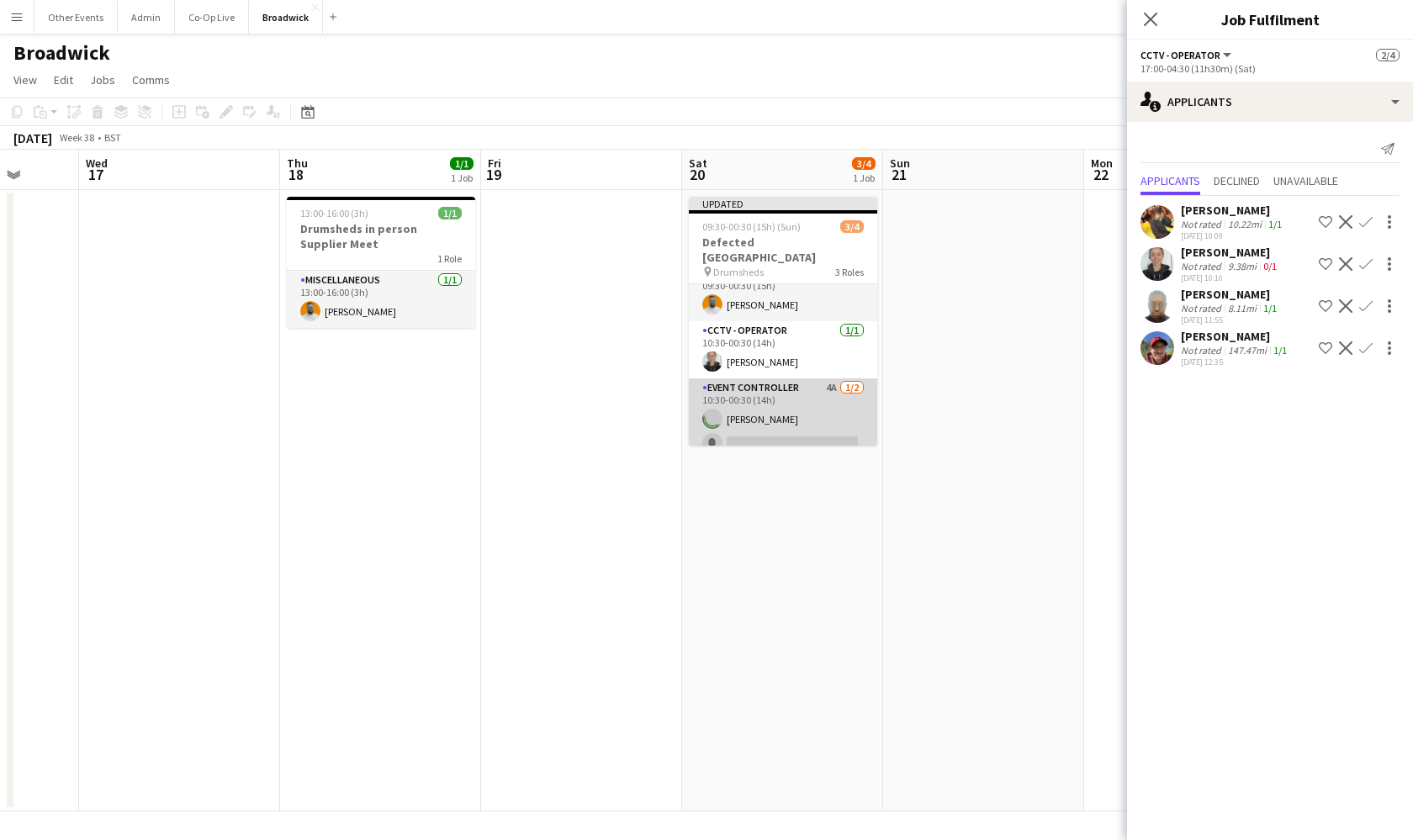
click at [824, 413] on app-card-role "Event Controller 4A [DATE] 10:30-00:30 (14h) [GEOGRAPHIC_DATA][PERSON_NAME] sin…" at bounding box center [783, 419] width 189 height 82
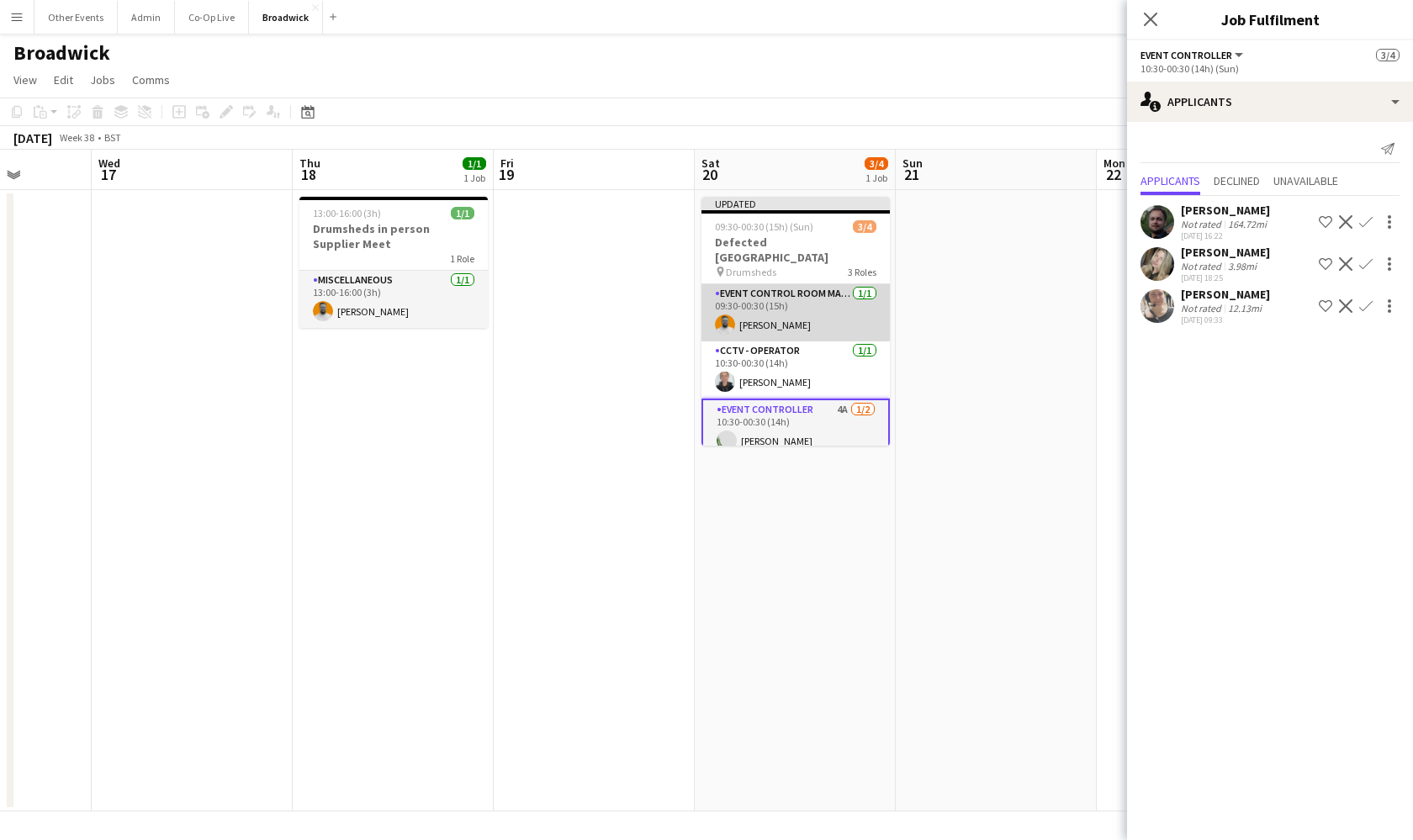
scroll to position [0, 511]
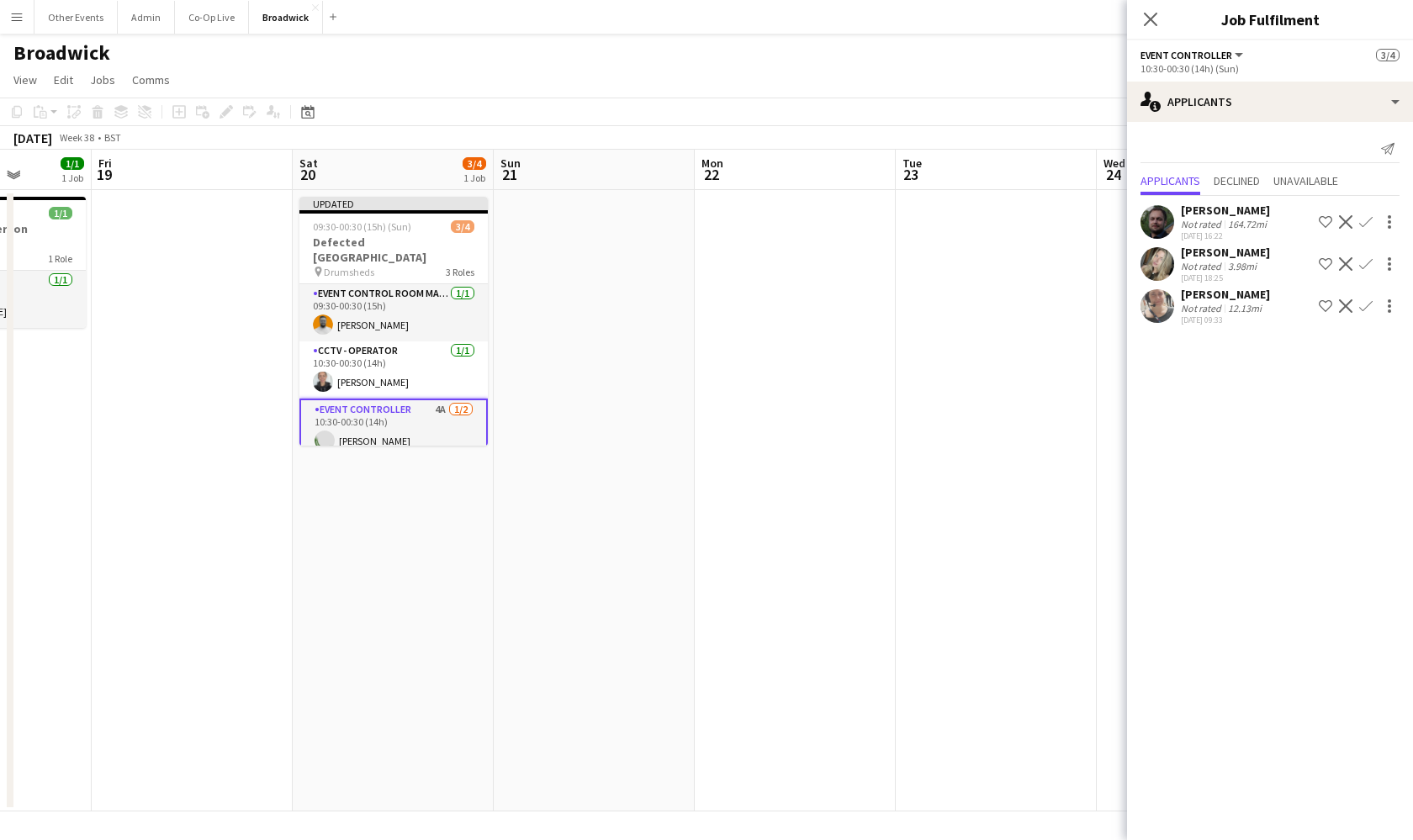
click at [1207, 262] on div "Not rated" at bounding box center [1203, 266] width 43 height 13
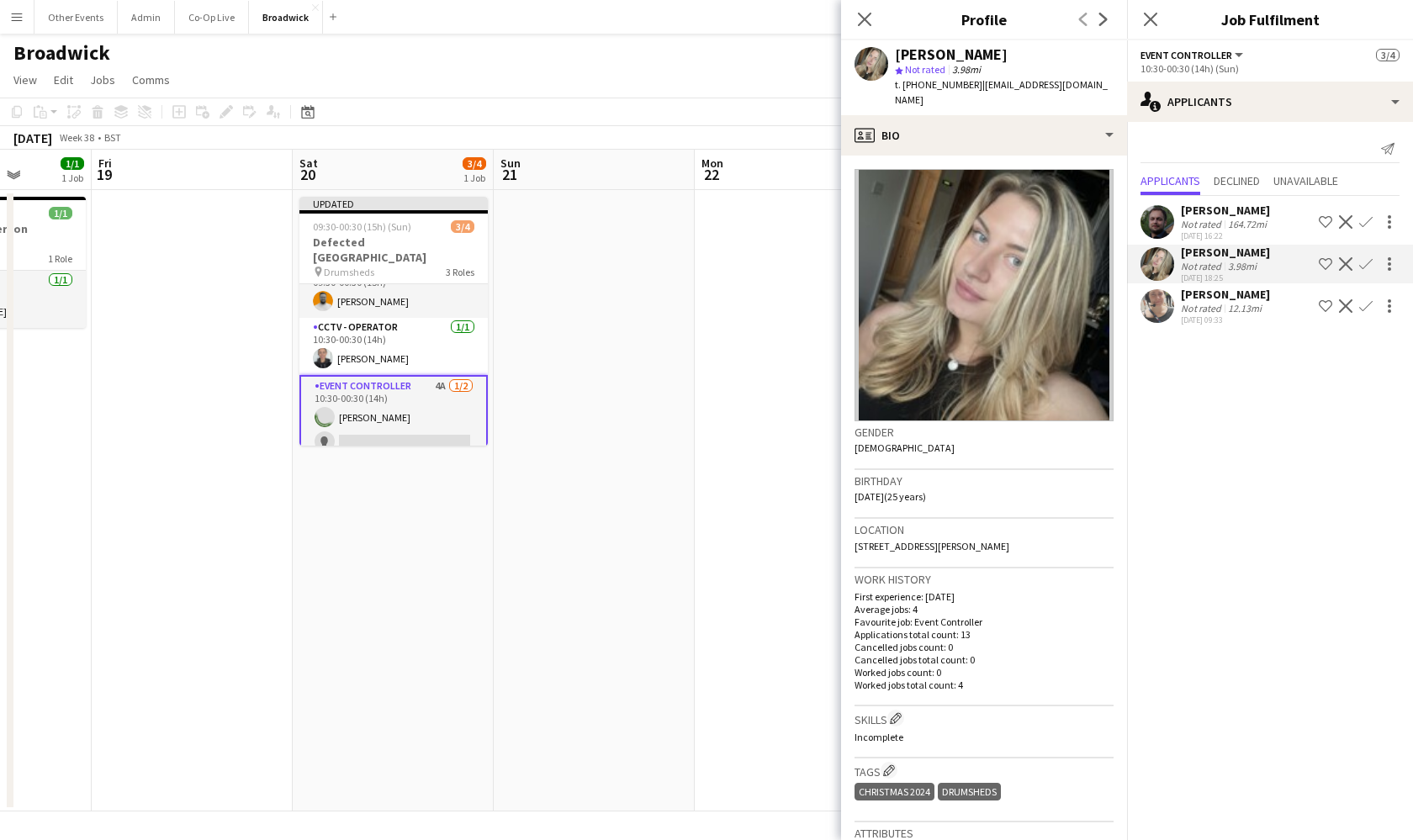
scroll to position [23, 0]
click at [866, 17] on icon at bounding box center [864, 19] width 16 height 16
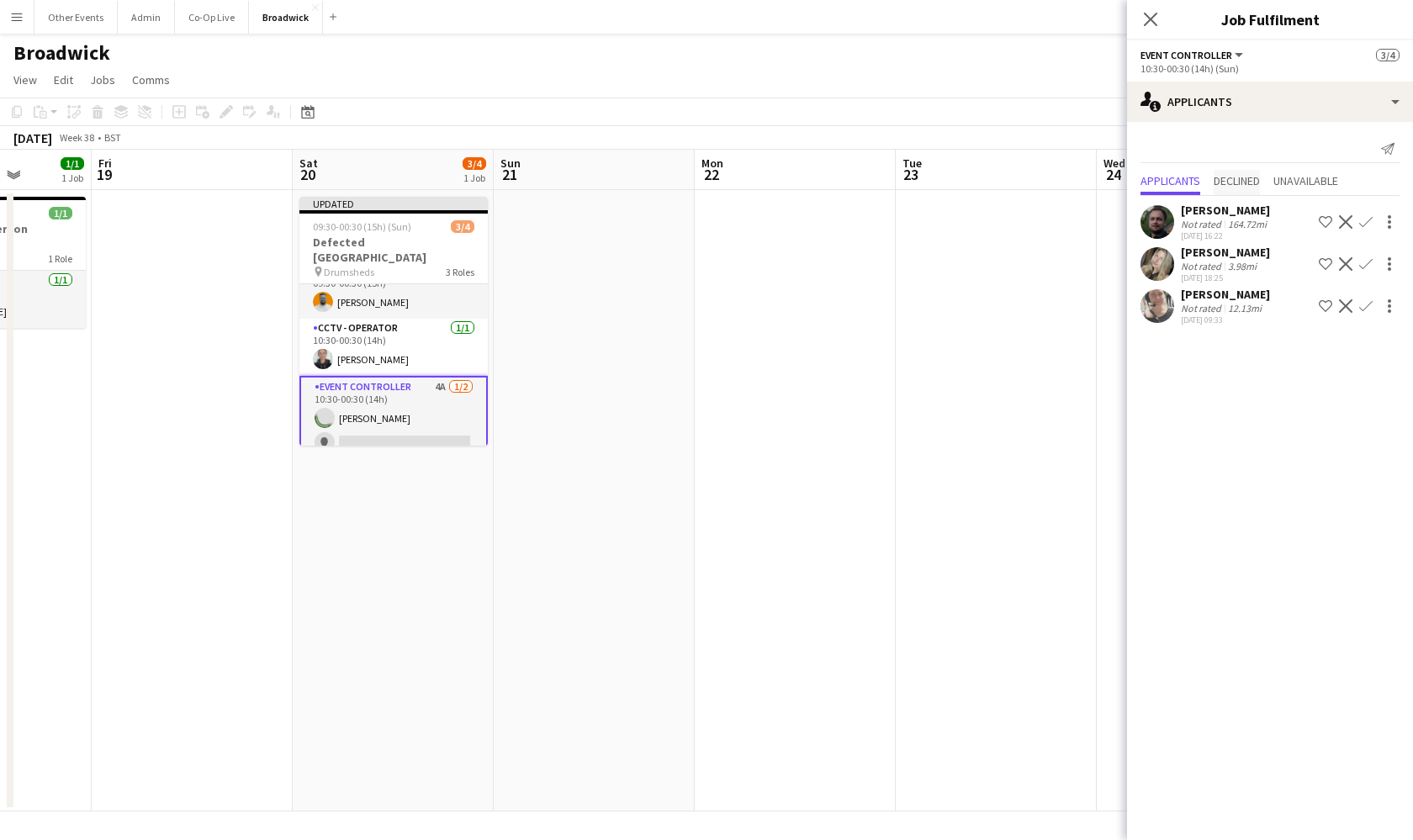
click at [1250, 175] on span "Declined" at bounding box center [1236, 181] width 46 height 12
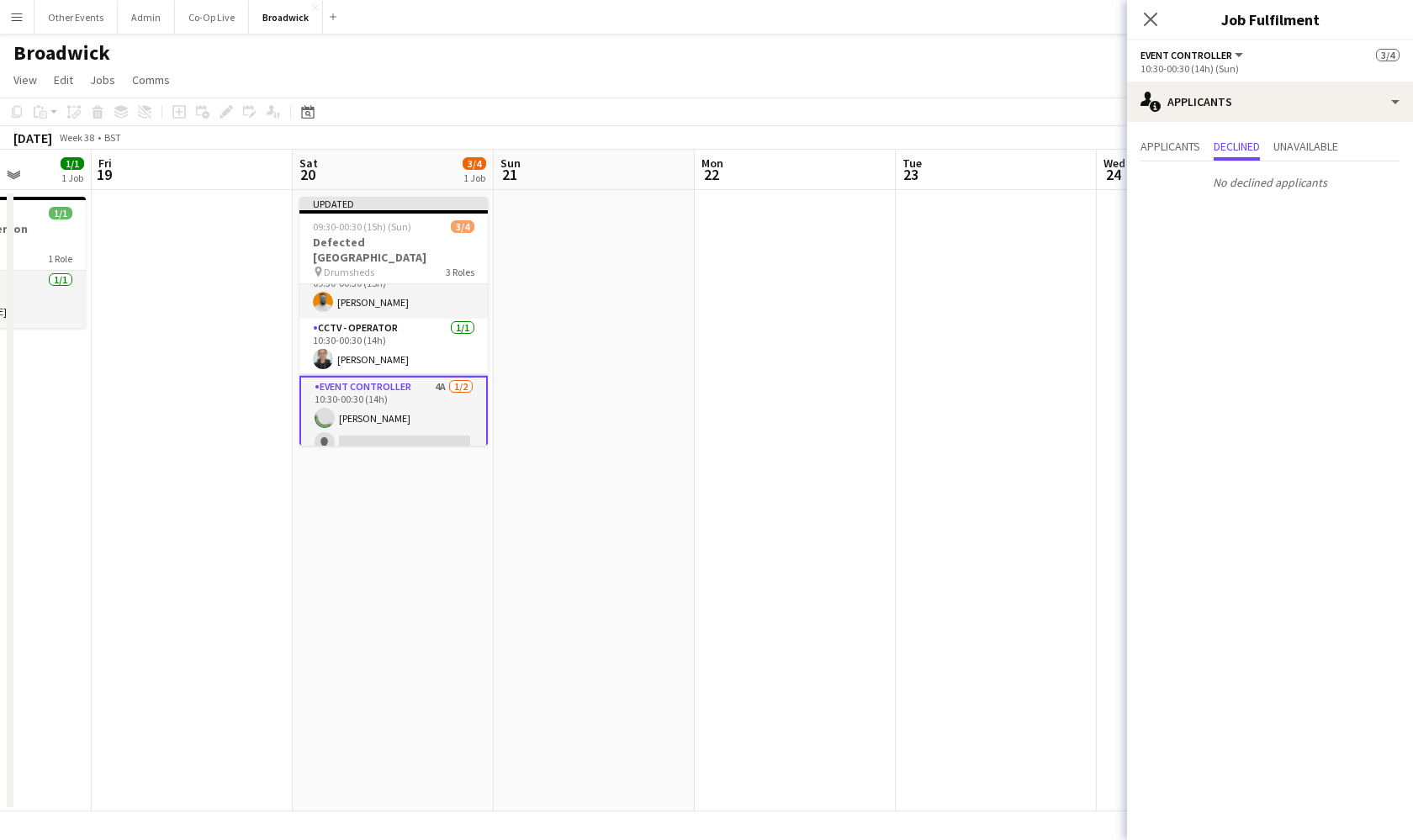
click at [1176, 129] on div "Applicants Declined Unavailable [PERSON_NAME] Not rated 164.72mi [DATE] 16:22 S…" at bounding box center [1270, 166] width 286 height 89
click at [1176, 142] on span "Applicants" at bounding box center [1170, 147] width 60 height 12
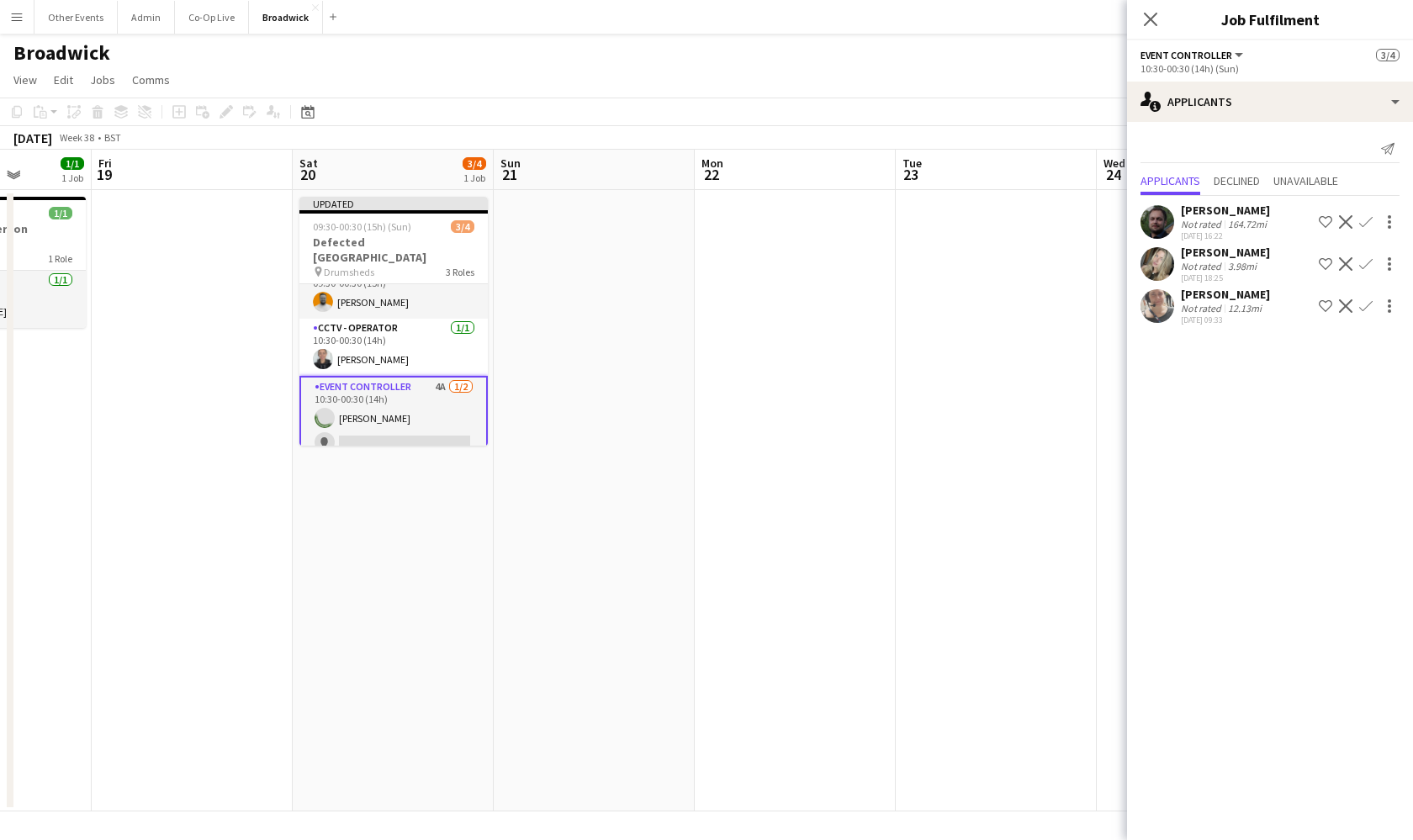
click at [1323, 224] on app-icon "Shortlist crew" at bounding box center [1325, 222] width 13 height 13
click at [1323, 224] on app-icon "Remove crew from shortlist" at bounding box center [1325, 222] width 13 height 13
click at [1369, 223] on app-icon "Confirm" at bounding box center [1365, 222] width 13 height 13
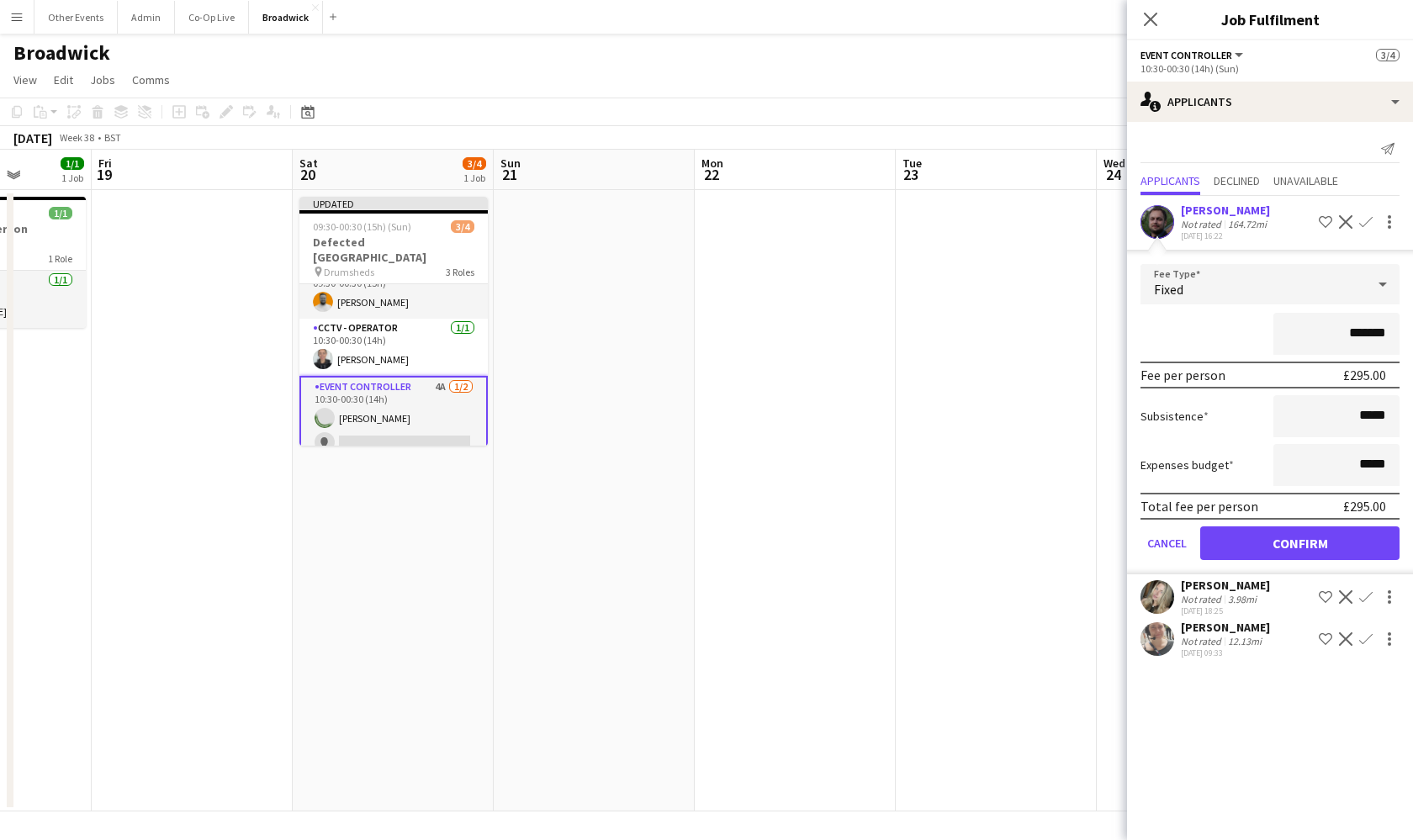
click at [1304, 546] on button "Confirm" at bounding box center [1299, 543] width 199 height 34
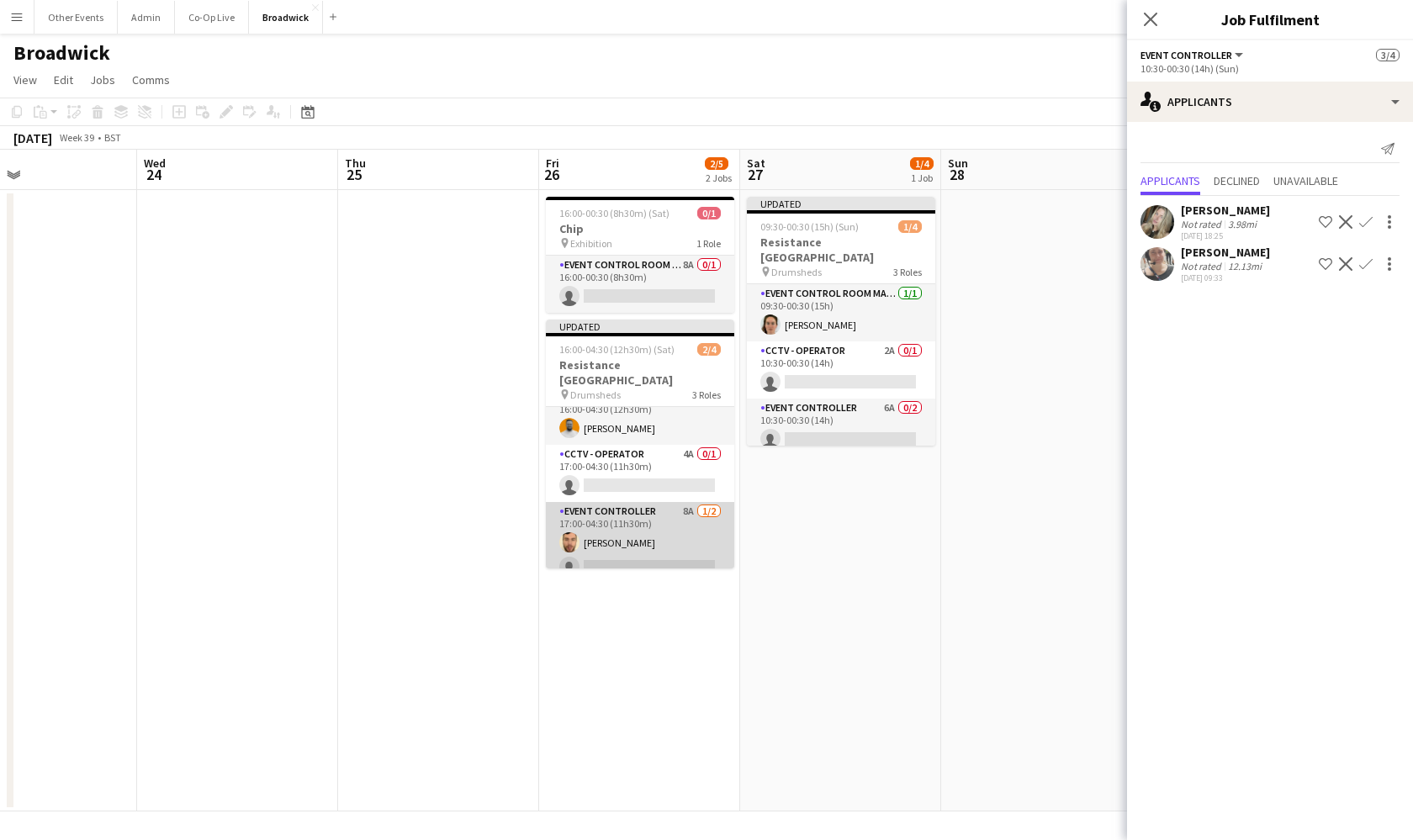
scroll to position [0, 531]
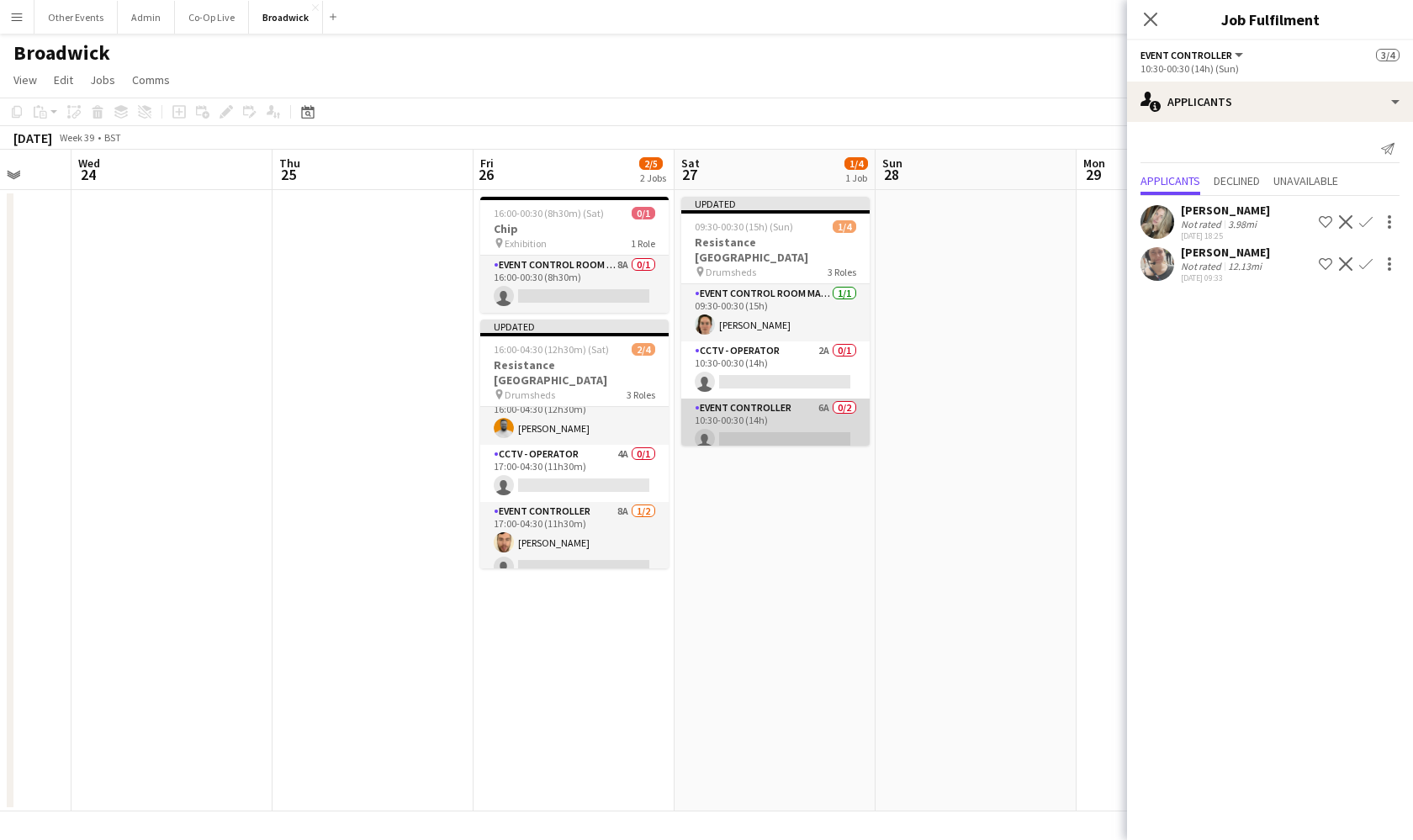
click at [750, 398] on app-card-role "Event Controller 6A 0/2 10:30-00:30 (14h) single-neutral-actions single-neutral…" at bounding box center [775, 439] width 189 height 82
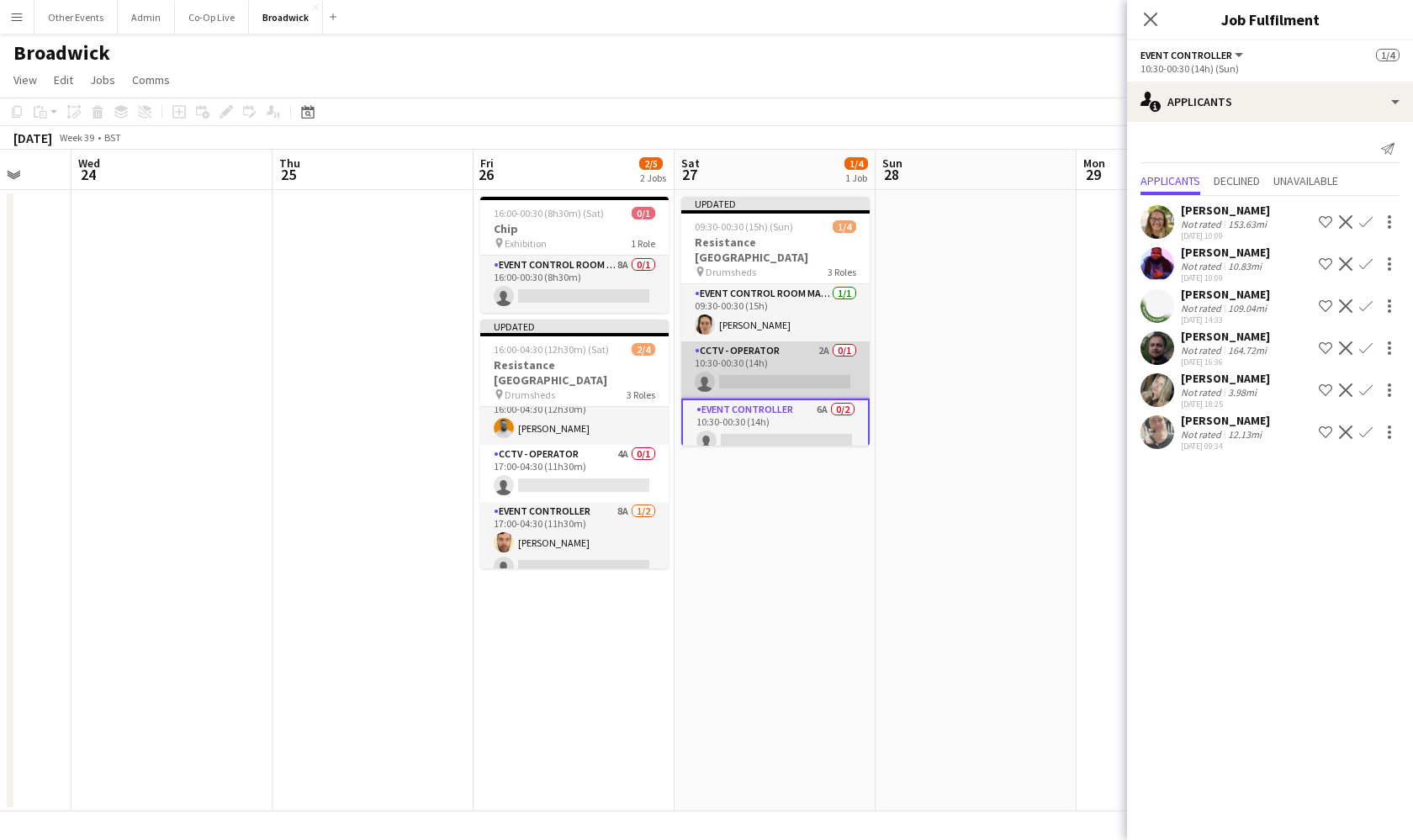
click at [777, 365] on app-card-role "CCTV - Operator 2A 0/1 10:30-00:30 (14h) single-neutral-actions" at bounding box center [775, 370] width 189 height 57
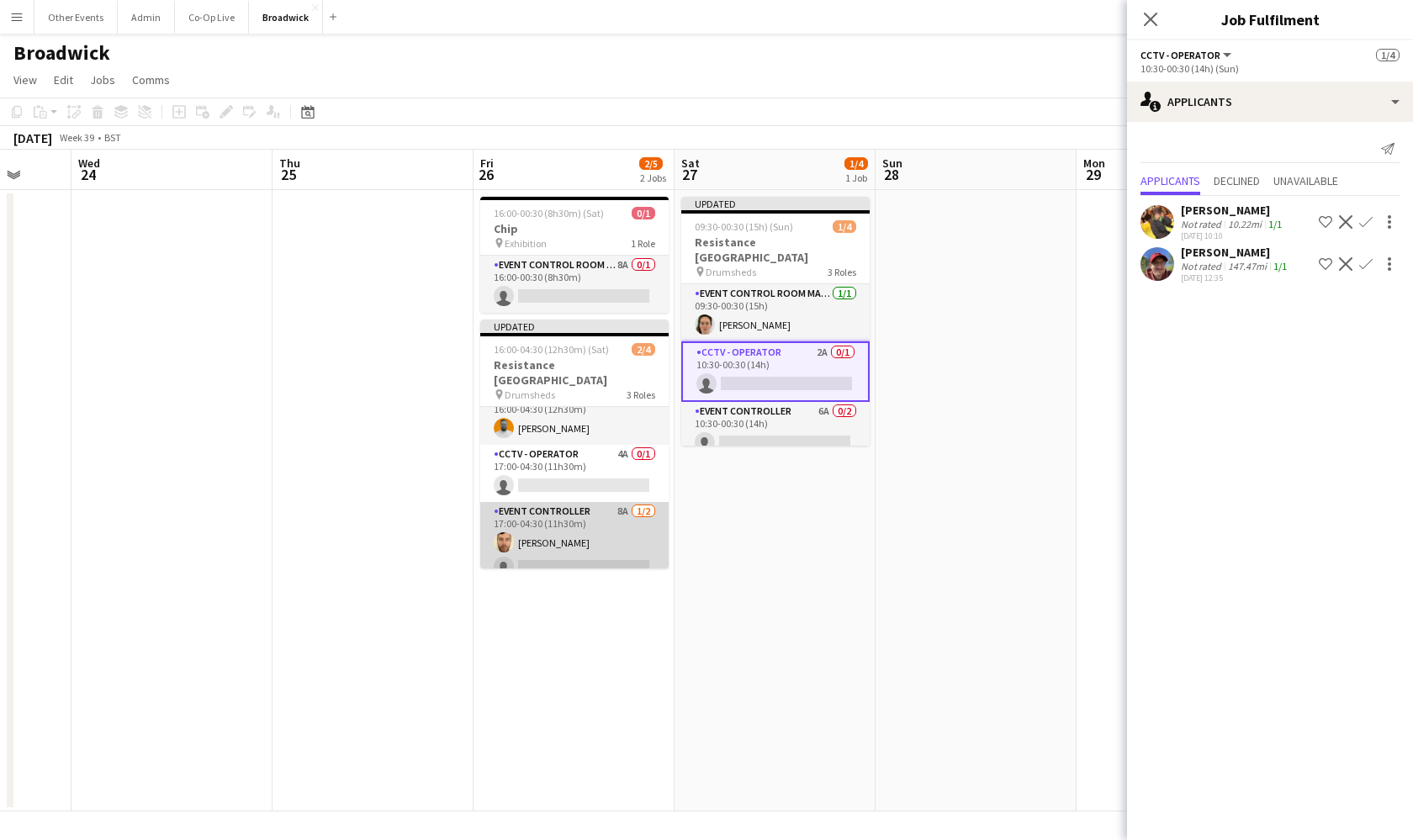
scroll to position [0, 0]
click at [597, 543] on app-card-role "Event Controller 8A [DATE] 17:00-04:30 (11h30m) [PERSON_NAME] single-neutral-ac…" at bounding box center [574, 543] width 189 height 82
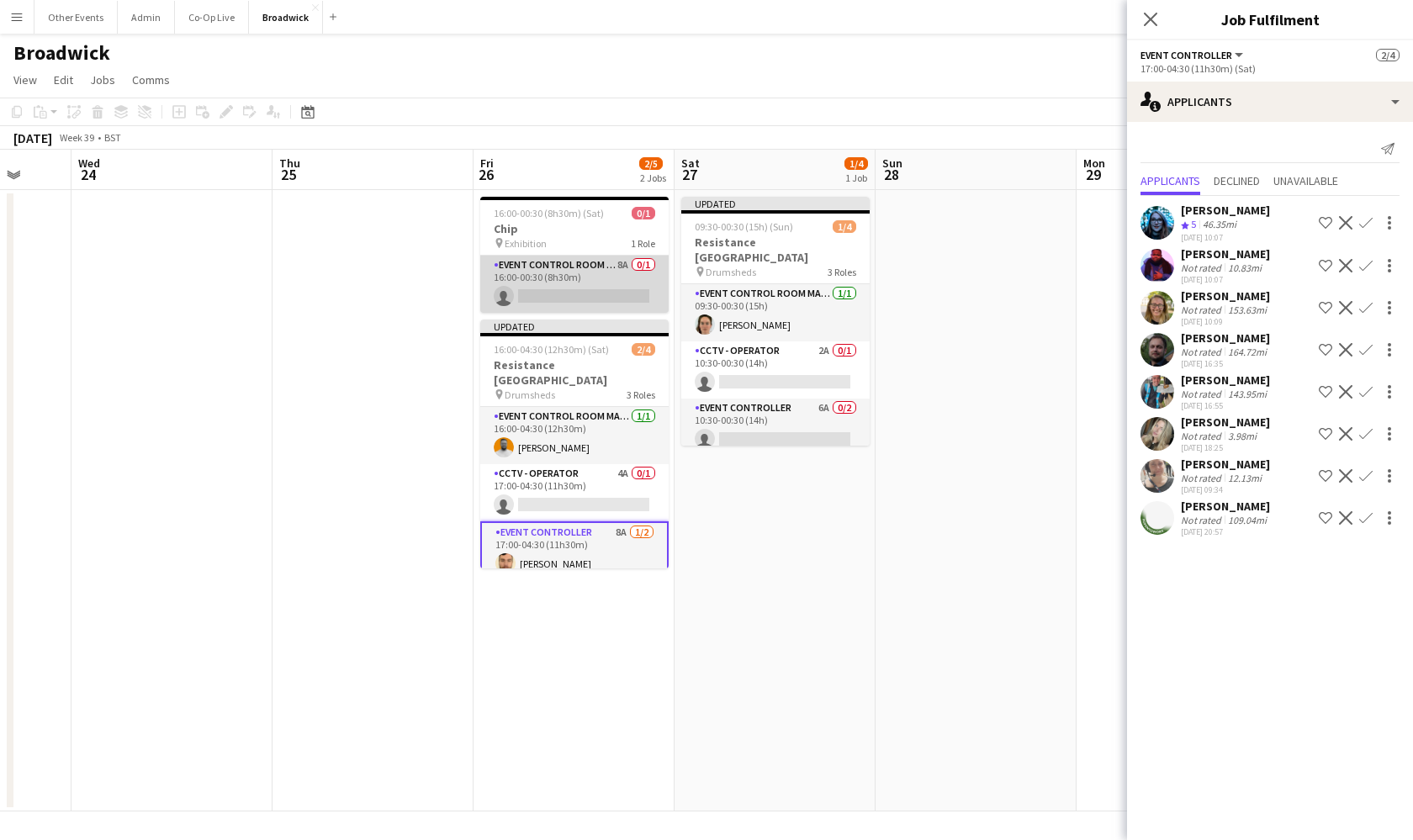
click at [599, 284] on app-card-role "Event Control Room Manager 8A 0/1 16:00-00:30 (8h30m) single-neutral-actions" at bounding box center [574, 284] width 189 height 57
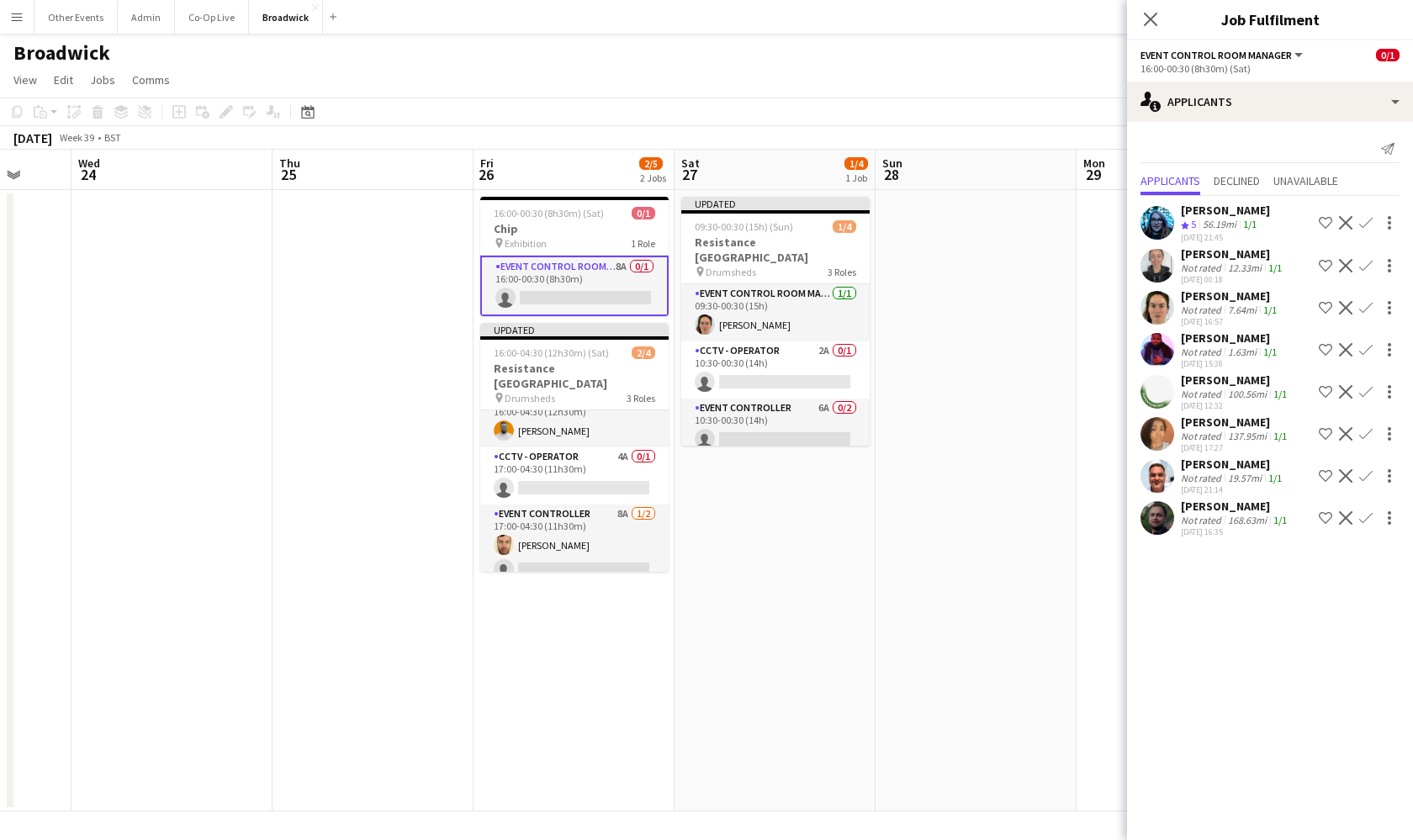
scroll to position [19, 0]
click at [1327, 308] on app-icon "Shortlist crew" at bounding box center [1325, 307] width 13 height 13
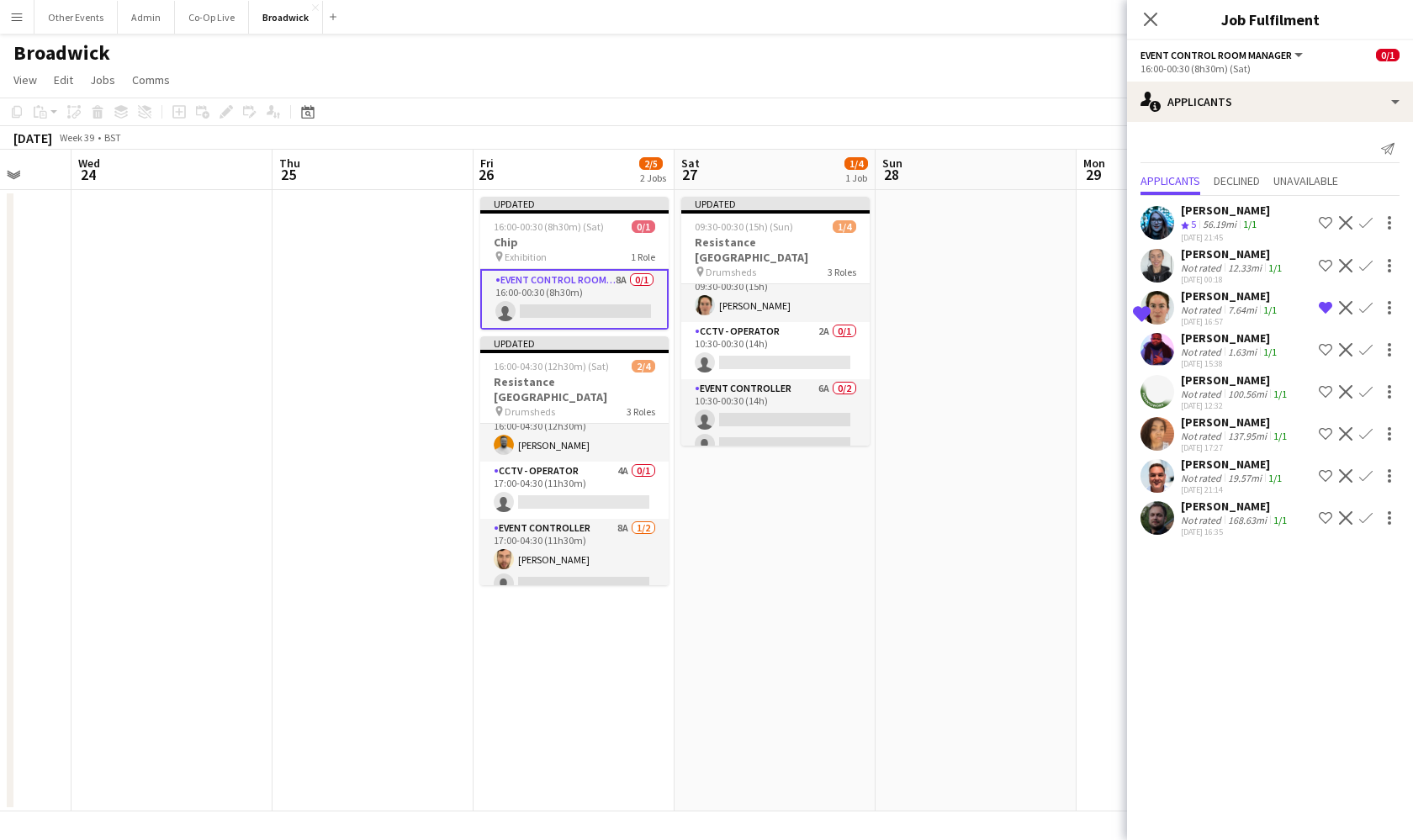
click at [924, 343] on app-date-cell at bounding box center [976, 501] width 201 height 622
